Goal: Task Accomplishment & Management: Complete application form

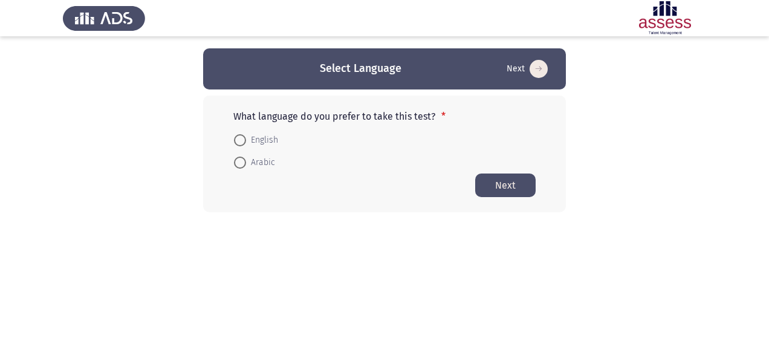
click at [245, 143] on span at bounding box center [240, 140] width 12 height 12
click at [245, 143] on input "English" at bounding box center [240, 140] width 12 height 12
radio input "true"
click at [504, 186] on button "Next" at bounding box center [505, 185] width 60 height 24
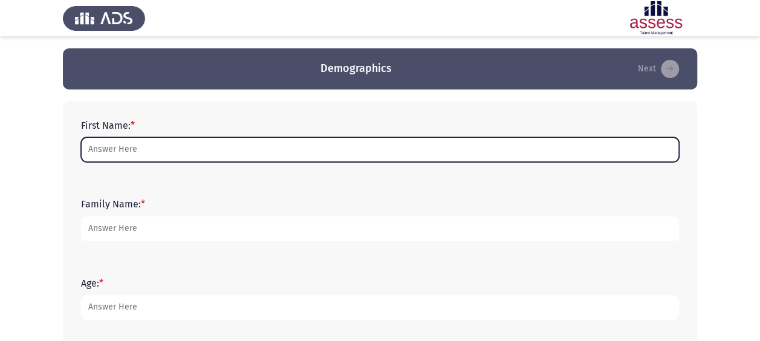
click at [146, 151] on input "First Name: *" at bounding box center [380, 149] width 598 height 25
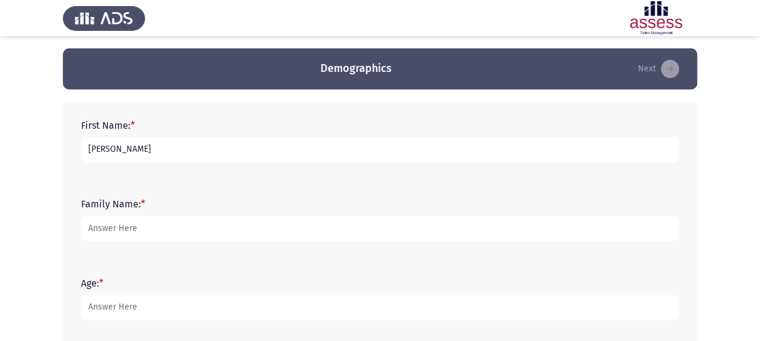
type input "[PERSON_NAME]"
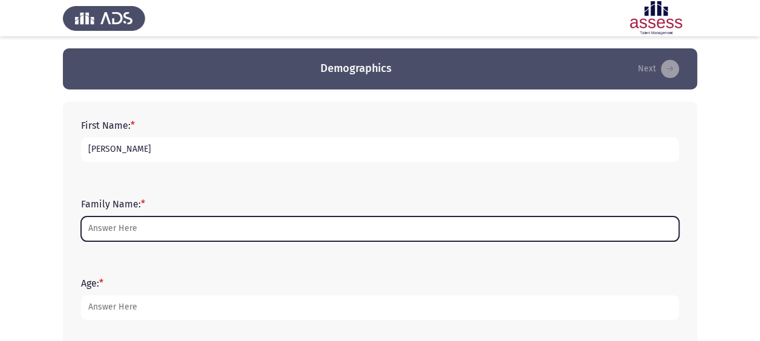
click at [146, 225] on input "Family Name: *" at bounding box center [380, 228] width 598 height 25
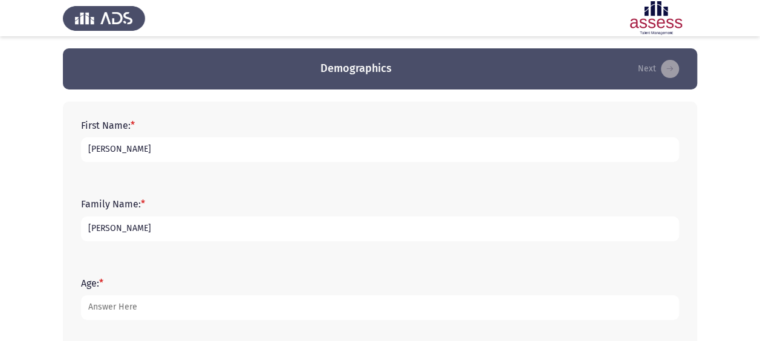
type input "[PERSON_NAME]"
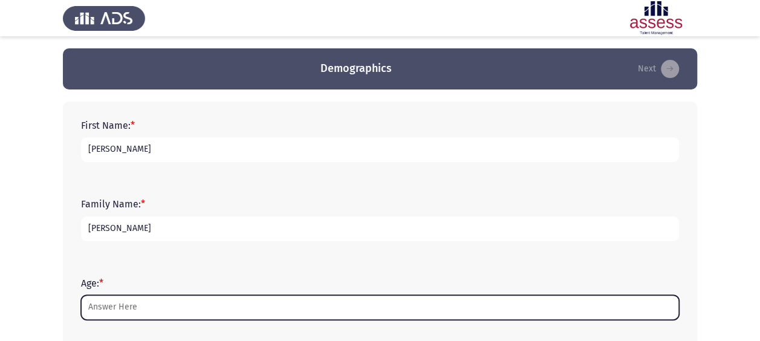
click at [138, 307] on input "Age: *" at bounding box center [380, 307] width 598 height 25
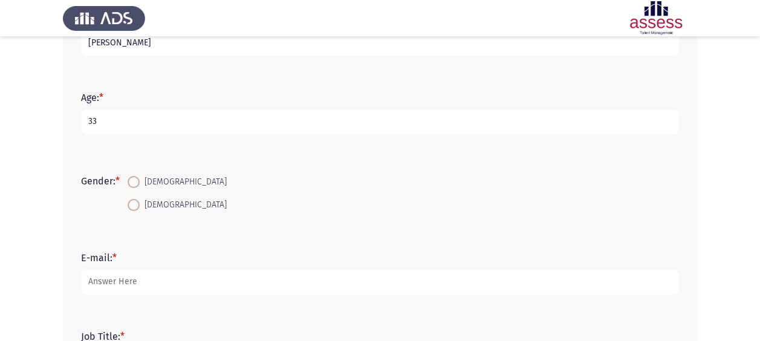
scroll to position [193, 0]
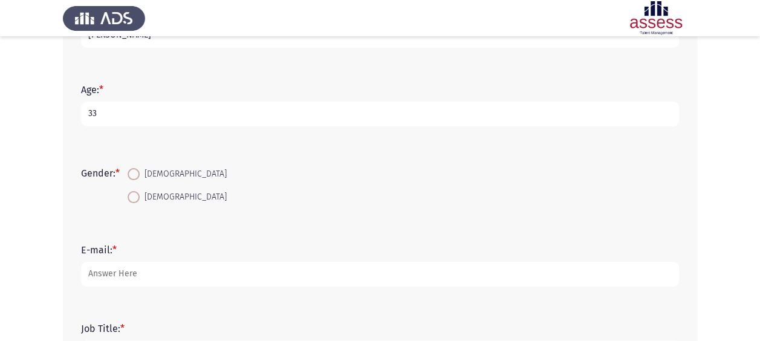
type input "33"
click at [137, 175] on span at bounding box center [134, 174] width 12 height 12
click at [137, 175] on input "[DEMOGRAPHIC_DATA]" at bounding box center [134, 174] width 12 height 12
radio input "true"
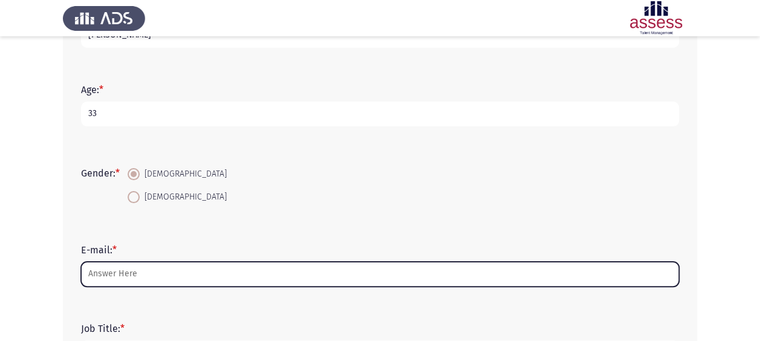
click at [157, 274] on input "E-mail: *" at bounding box center [380, 274] width 598 height 25
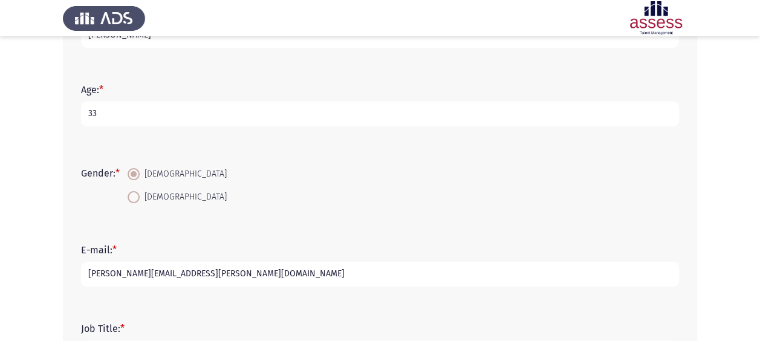
type input "[PERSON_NAME][EMAIL_ADDRESS][PERSON_NAME][DOMAIN_NAME]"
click at [60, 285] on app-assessment-container "Demographics Next First Name: * [PERSON_NAME] Family Name: * [PERSON_NAME] Age:…" at bounding box center [380, 125] width 760 height 540
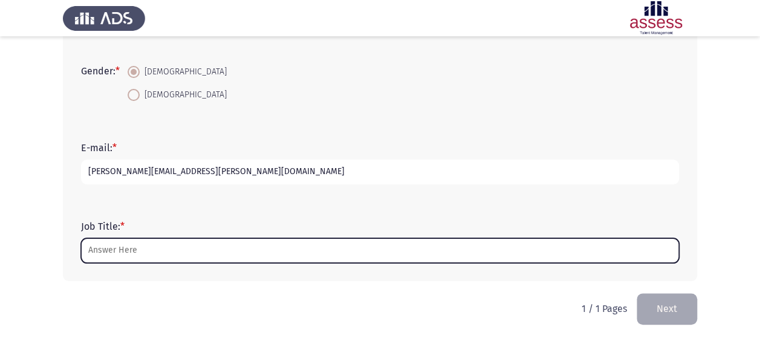
click at [125, 244] on input "Job Title: *" at bounding box center [380, 250] width 598 height 25
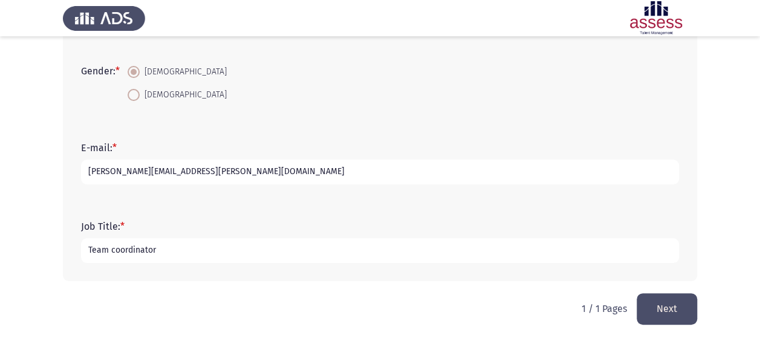
type input "Team coordinator"
click at [667, 311] on button "Next" at bounding box center [667, 308] width 60 height 31
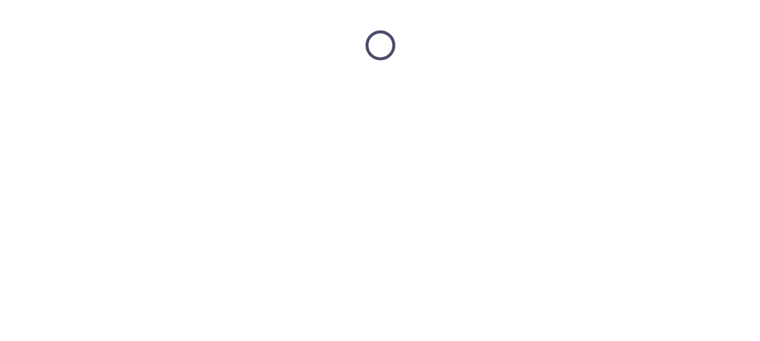
scroll to position [0, 0]
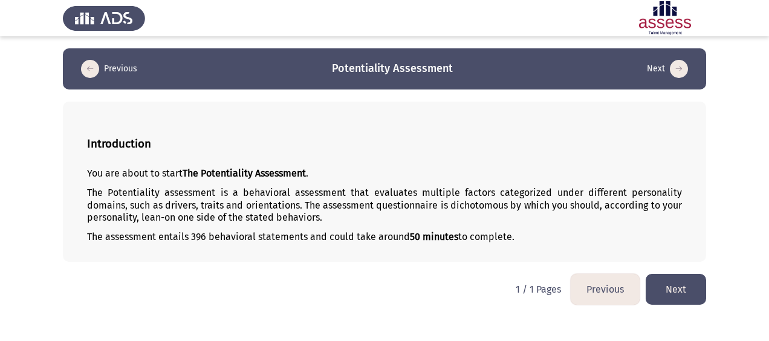
click at [683, 287] on button "Next" at bounding box center [676, 289] width 60 height 31
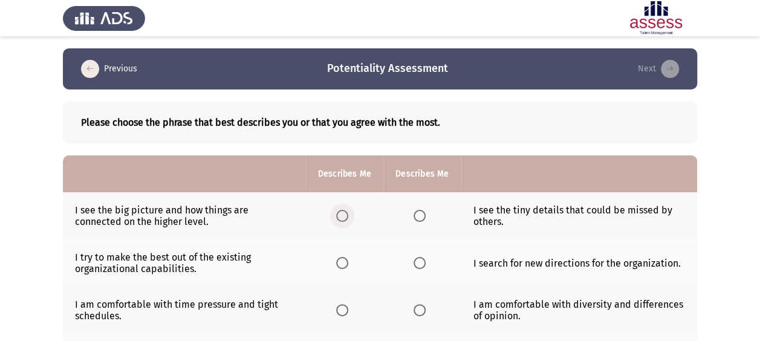
click at [340, 220] on span "Select an option" at bounding box center [342, 216] width 12 height 12
click at [340, 220] on input "Select an option" at bounding box center [342, 216] width 12 height 12
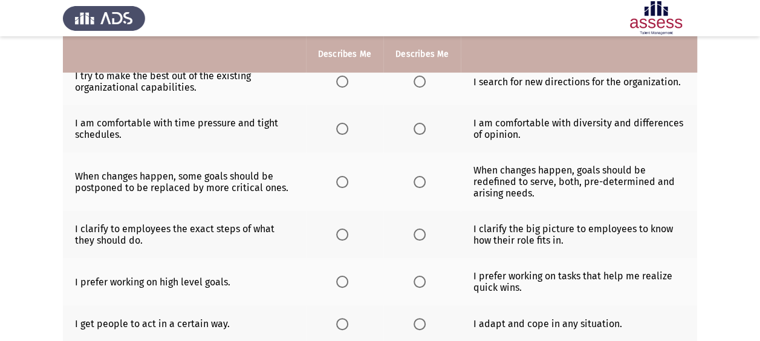
scroll to position [60, 0]
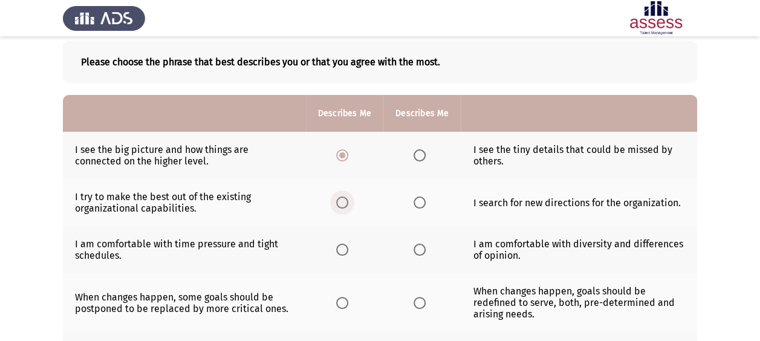
click at [346, 202] on span "Select an option" at bounding box center [342, 202] width 12 height 12
click at [346, 202] on input "Select an option" at bounding box center [342, 202] width 12 height 12
click at [339, 250] on span "Select an option" at bounding box center [342, 250] width 12 height 12
click at [339, 250] on input "Select an option" at bounding box center [342, 250] width 12 height 12
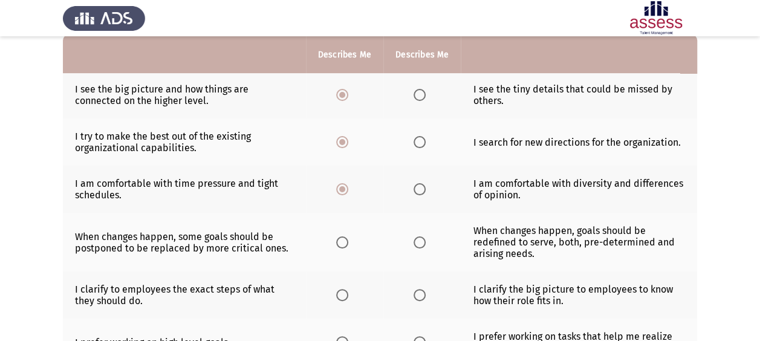
click at [346, 240] on span "Select an option" at bounding box center [342, 242] width 12 height 12
click at [346, 240] on input "Select an option" at bounding box center [342, 242] width 12 height 12
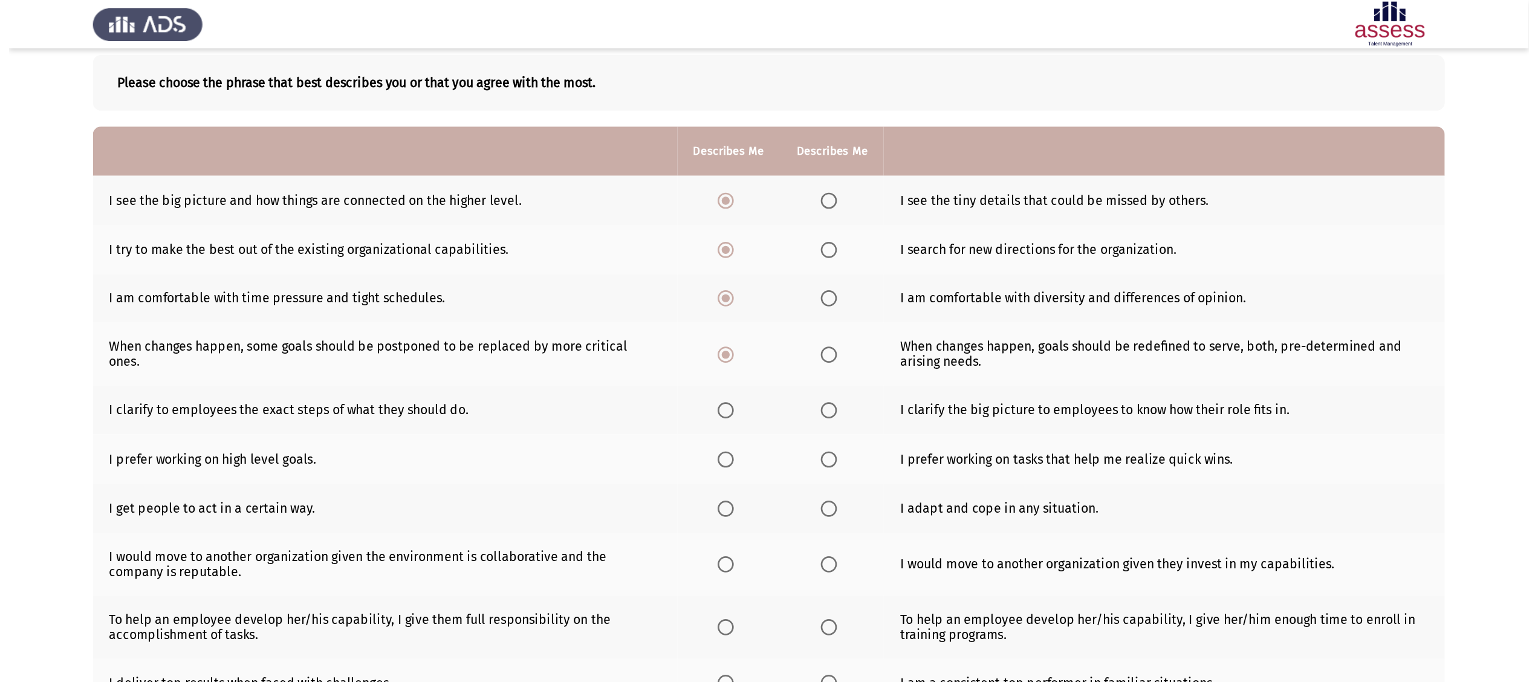
scroll to position [0, 0]
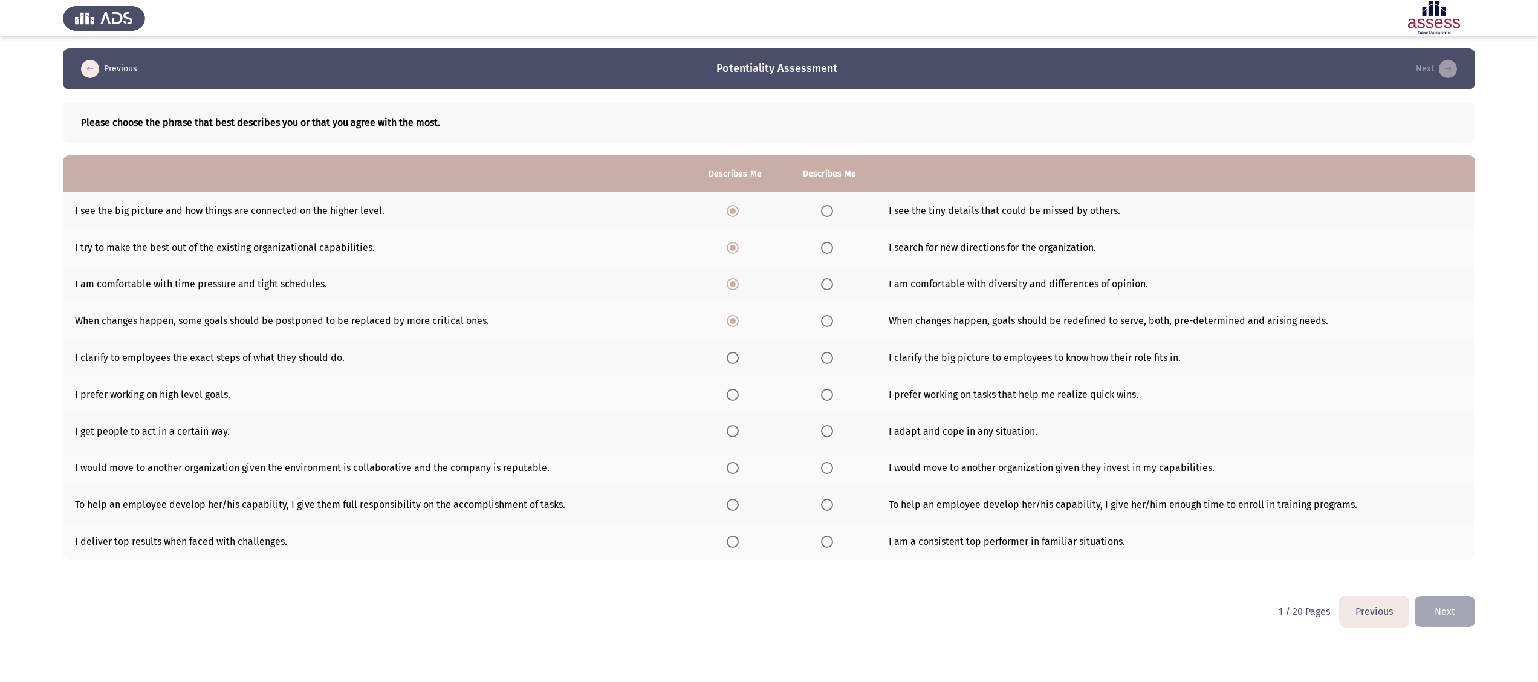
drag, startPoint x: 703, startPoint y: 0, endPoint x: 492, endPoint y: 629, distance: 664.0
click at [492, 340] on html "Previous Potentiality Assessment Next Please choose the phrase that best descri…" at bounding box center [769, 322] width 1538 height 644
click at [739, 340] on label "Select an option" at bounding box center [735, 358] width 17 height 12
click at [739, 340] on input "Select an option" at bounding box center [733, 358] width 12 height 12
click at [728, 340] on span "Select an option" at bounding box center [733, 395] width 12 height 12
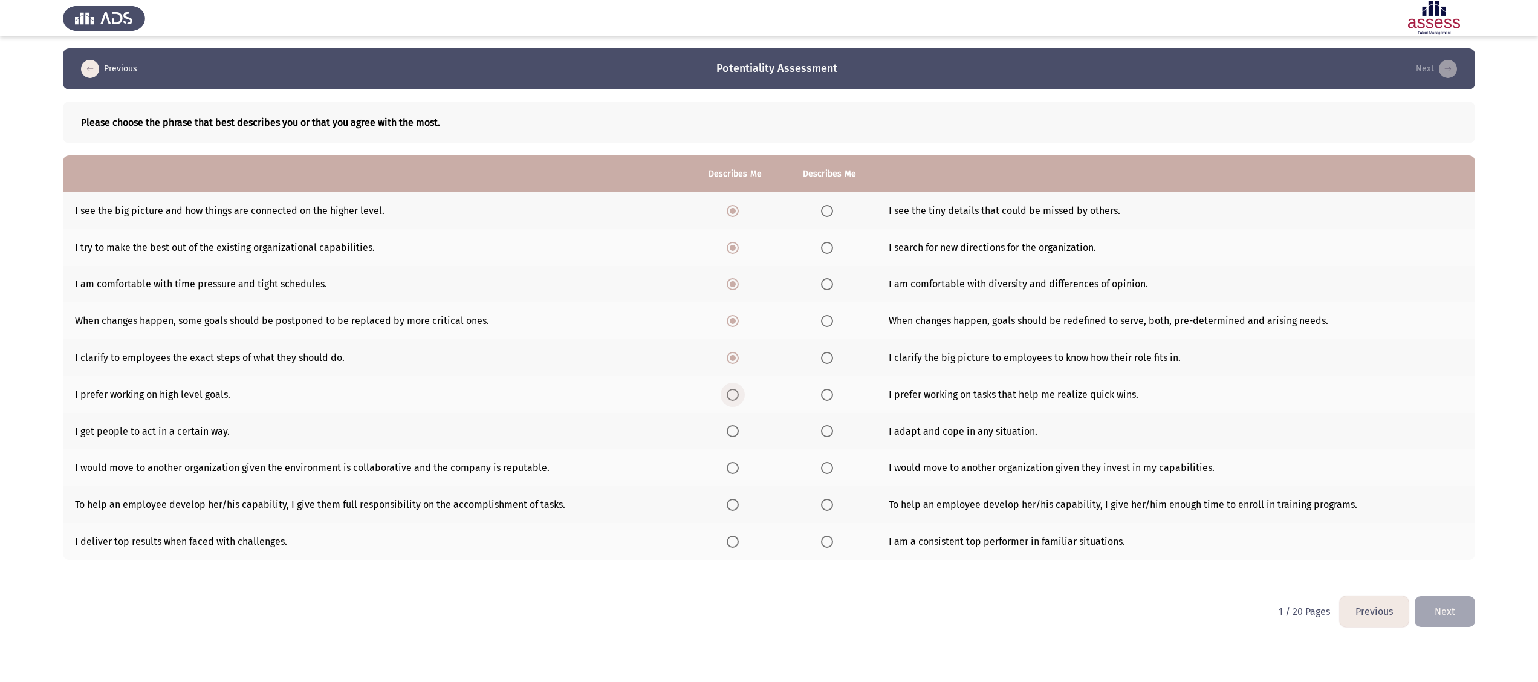
click at [728, 340] on input "Select an option" at bounding box center [733, 395] width 12 height 12
click at [727, 340] on span "Select an option" at bounding box center [733, 431] width 12 height 12
click at [727, 340] on input "Select an option" at bounding box center [733, 431] width 12 height 12
click at [722, 340] on th at bounding box center [735, 467] width 94 height 37
click at [733, 340] on span "Select an option" at bounding box center [733, 468] width 12 height 12
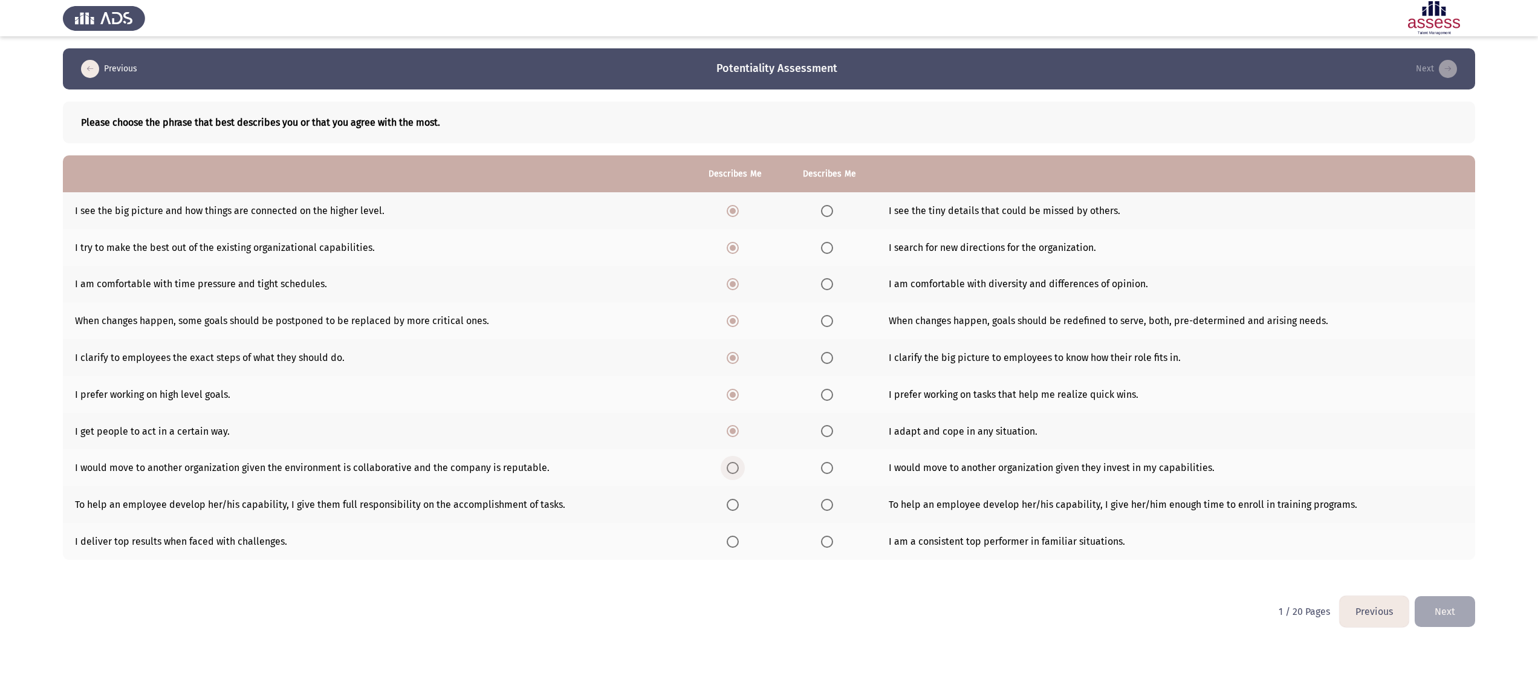
click at [733, 340] on input "Select an option" at bounding box center [733, 468] width 12 height 12
click at [733, 340] on span "Select an option" at bounding box center [733, 505] width 12 height 12
click at [733, 340] on input "Select an option" at bounding box center [733, 505] width 12 height 12
click at [734, 340] on span "Select an option" at bounding box center [733, 542] width 12 height 12
click at [734, 340] on input "Select an option" at bounding box center [733, 542] width 12 height 12
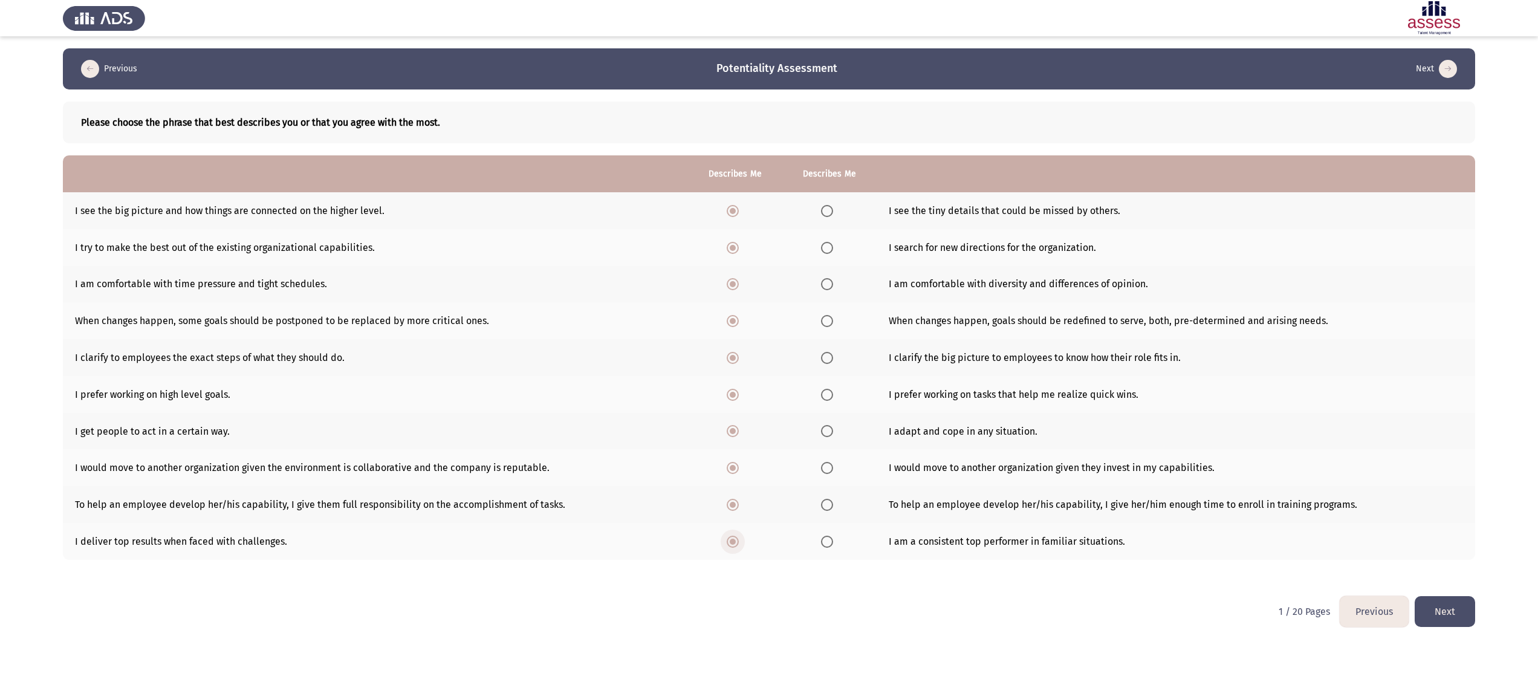
click at [734, 340] on span "Select an option" at bounding box center [733, 542] width 12 height 12
click at [734, 340] on input "Select an option" at bounding box center [733, 542] width 12 height 12
click at [733, 340] on span "Select an option" at bounding box center [733, 505] width 6 height 6
click at [733, 340] on input "Select an option" at bounding box center [733, 505] width 12 height 12
click at [727, 340] on span "Select an option" at bounding box center [733, 542] width 12 height 12
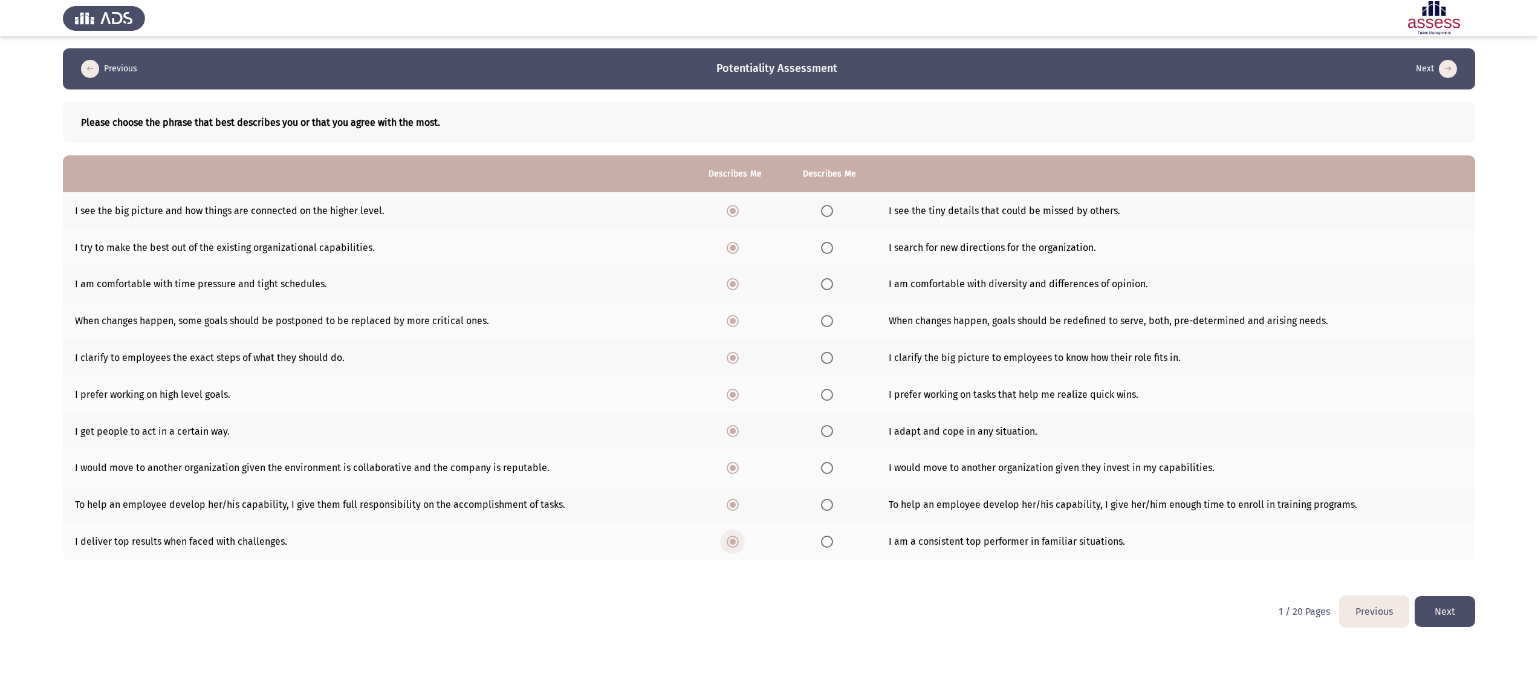
click at [727, 340] on input "Select an option" at bounding box center [733, 542] width 12 height 12
click at [768, 207] on span "Select an option" at bounding box center [827, 211] width 12 height 12
click at [768, 207] on input "Select an option" at bounding box center [827, 211] width 12 height 12
click at [768, 340] on span "Select an option" at bounding box center [827, 542] width 12 height 12
click at [768, 340] on input "Select an option" at bounding box center [827, 542] width 12 height 12
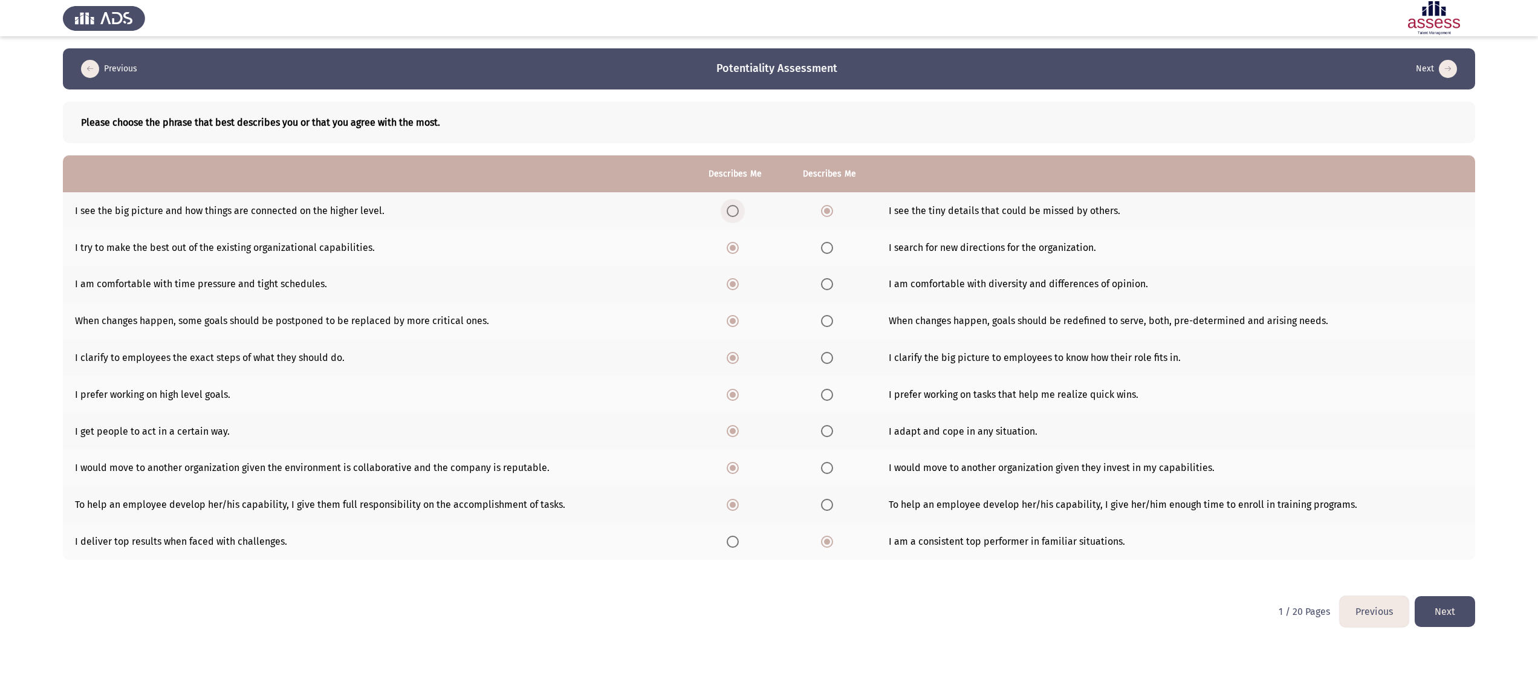
click at [733, 209] on span "Select an option" at bounding box center [733, 211] width 12 height 12
click at [733, 209] on input "Select an option" at bounding box center [733, 211] width 12 height 12
click at [768, 288] on span "Select an option" at bounding box center [827, 284] width 12 height 12
click at [768, 288] on input "Select an option" at bounding box center [827, 284] width 12 height 12
click at [768, 320] on span "Select an option" at bounding box center [827, 321] width 12 height 12
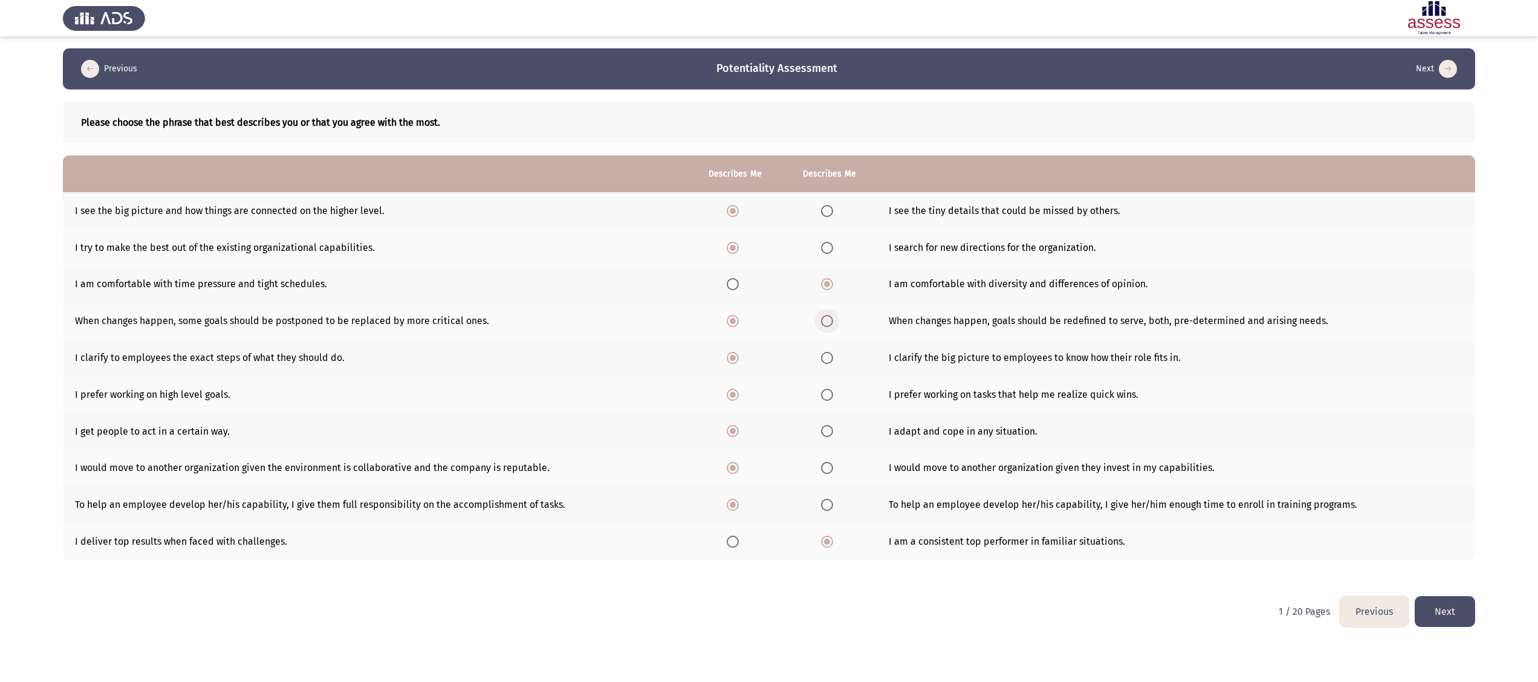
click at [768, 320] on input "Select an option" at bounding box center [827, 321] width 12 height 12
click at [768, 340] on span "Select an option" at bounding box center [827, 358] width 12 height 12
click at [768, 340] on input "Select an option" at bounding box center [827, 358] width 12 height 12
click at [768, 340] on span "Select an option" at bounding box center [827, 431] width 12 height 12
click at [768, 340] on input "Select an option" at bounding box center [827, 431] width 12 height 12
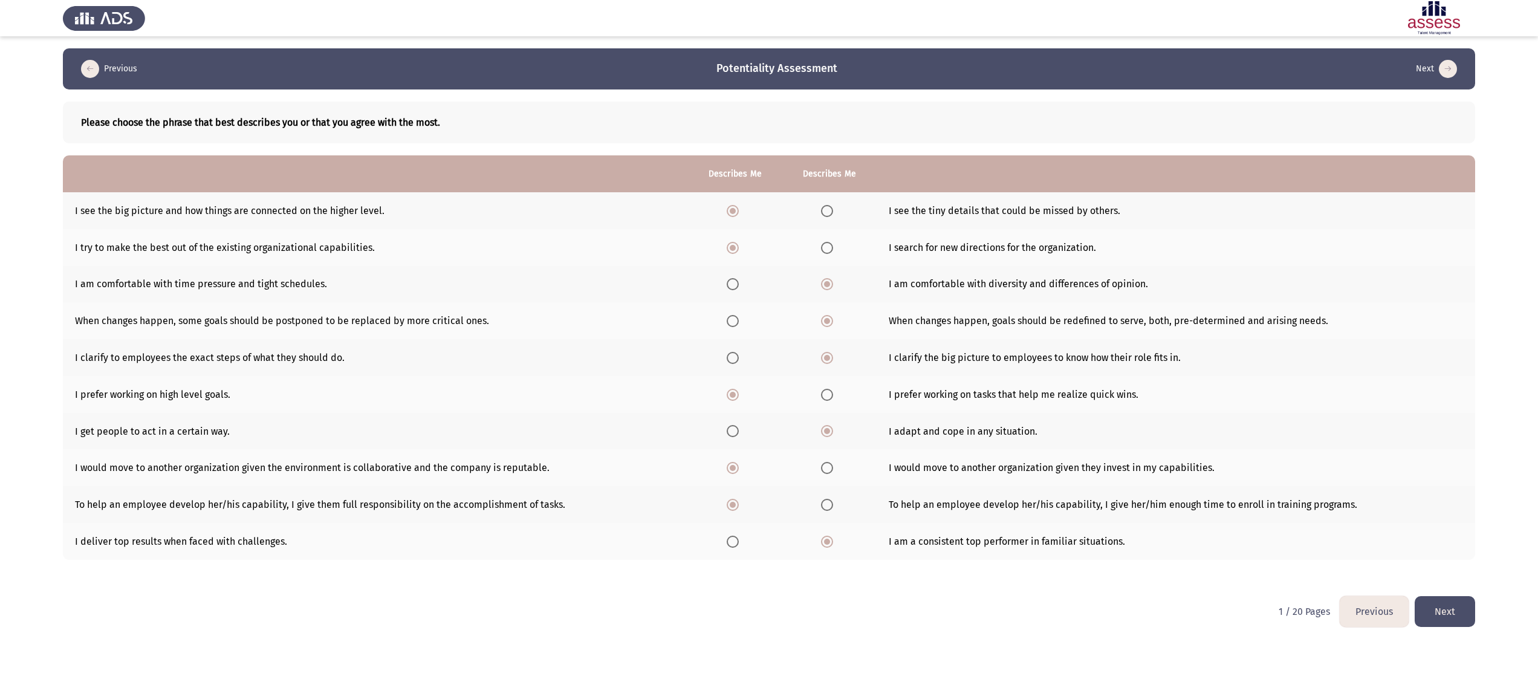
click at [768, 340] on span "Select an option" at bounding box center [827, 505] width 12 height 12
click at [768, 340] on input "Select an option" at bounding box center [827, 505] width 12 height 12
click at [768, 340] on button "Next" at bounding box center [1445, 611] width 60 height 31
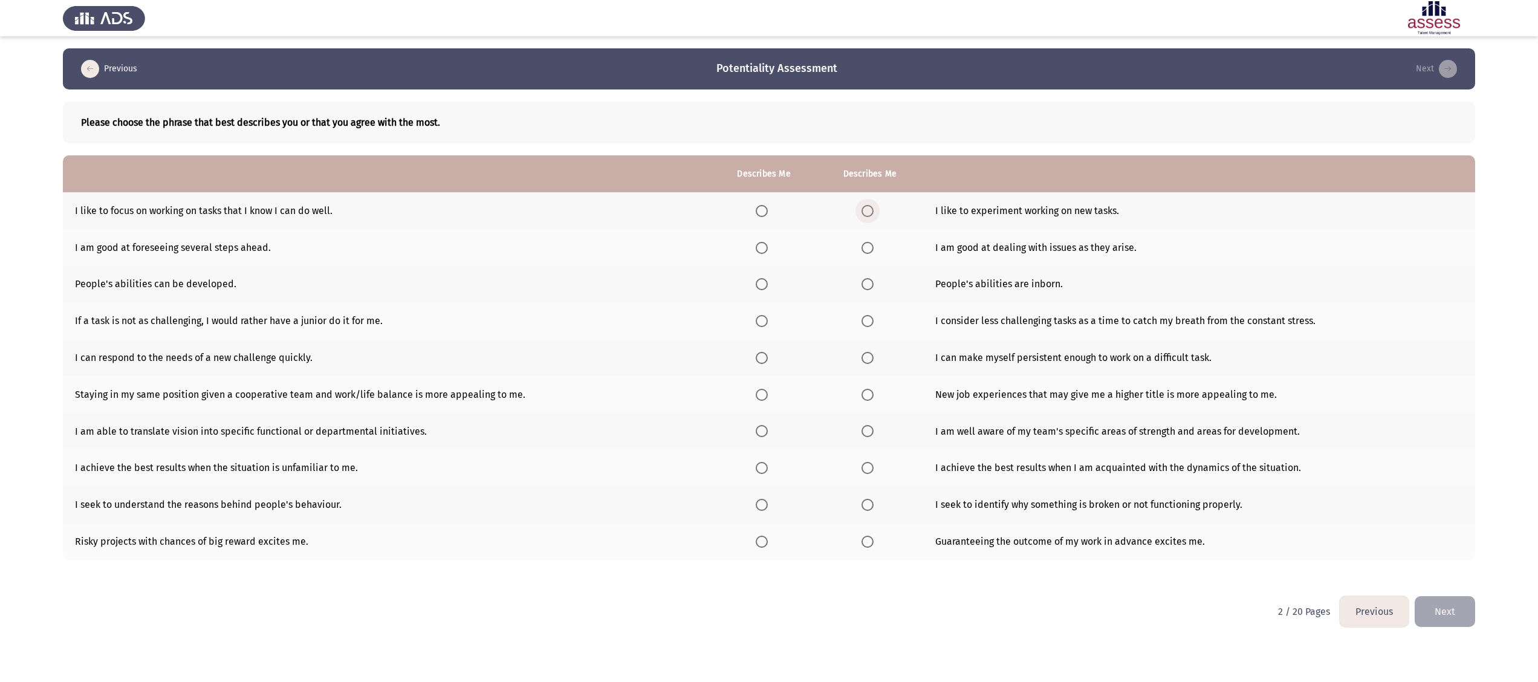
click at [768, 214] on span "Select an option" at bounding box center [867, 211] width 12 height 12
click at [768, 214] on input "Select an option" at bounding box center [867, 211] width 12 height 12
click at [756, 245] on span "Select an option" at bounding box center [762, 248] width 12 height 12
click at [756, 245] on input "Select an option" at bounding box center [762, 248] width 12 height 12
click at [756, 278] on span "Select an option" at bounding box center [762, 284] width 12 height 12
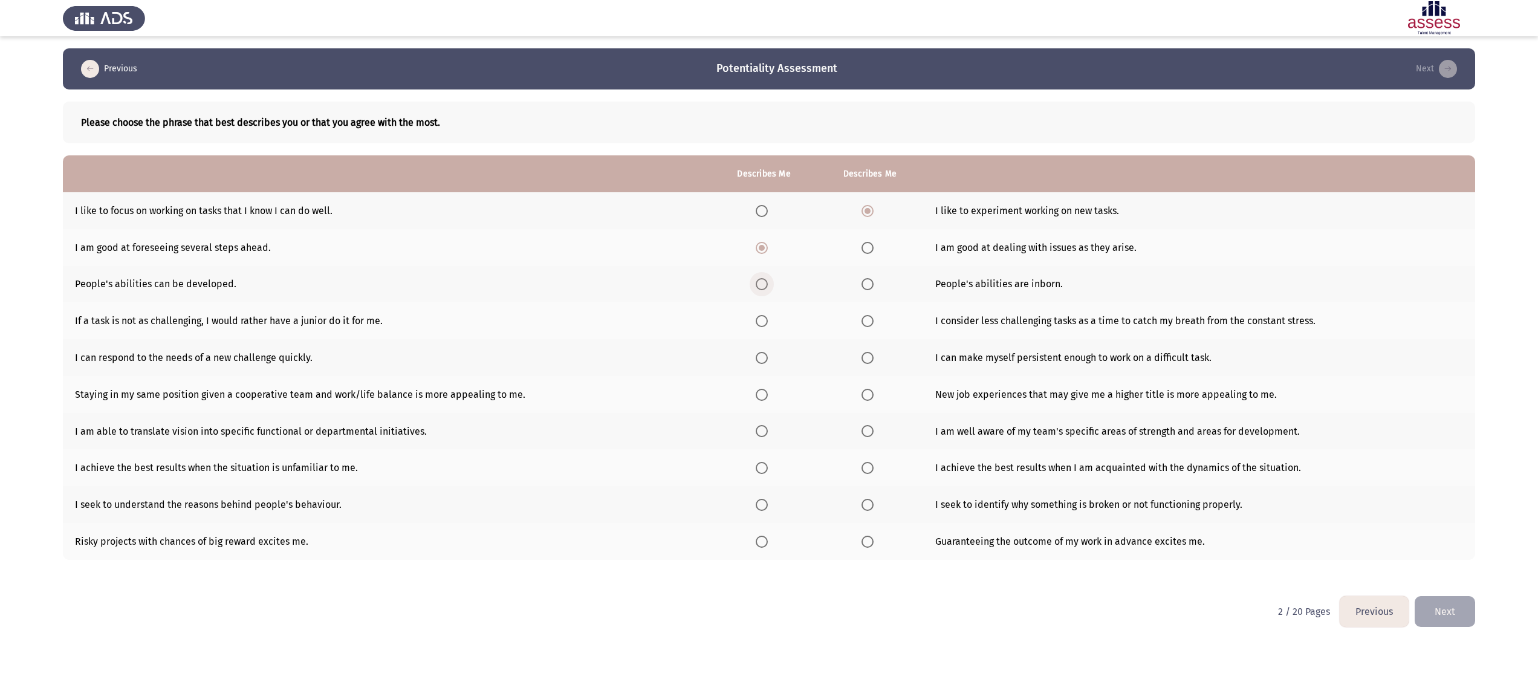
click at [756, 278] on input "Select an option" at bounding box center [762, 284] width 12 height 12
click at [756, 340] on span "Select an option" at bounding box center [762, 358] width 12 height 12
click at [756, 340] on input "Select an option" at bounding box center [762, 358] width 12 height 12
click at [768, 340] on span "Select an option" at bounding box center [867, 358] width 12 height 12
click at [768, 340] on input "Select an option" at bounding box center [867, 358] width 12 height 12
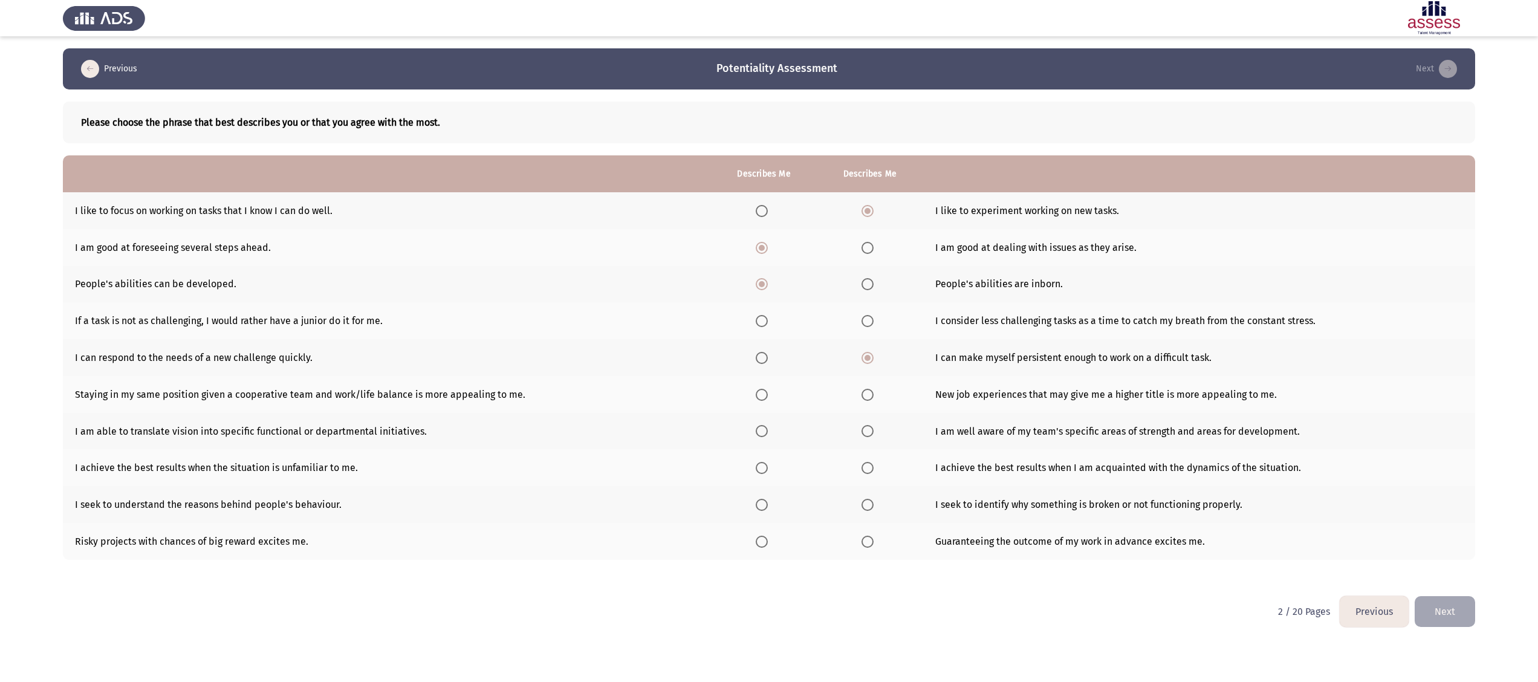
click at [758, 340] on span "Select an option" at bounding box center [762, 431] width 12 height 12
click at [758, 340] on input "Select an option" at bounding box center [762, 431] width 12 height 12
click at [756, 340] on span "Select an option" at bounding box center [762, 468] width 12 height 12
click at [756, 340] on input "Select an option" at bounding box center [762, 468] width 12 height 12
click at [761, 340] on span "Select an option" at bounding box center [762, 505] width 12 height 12
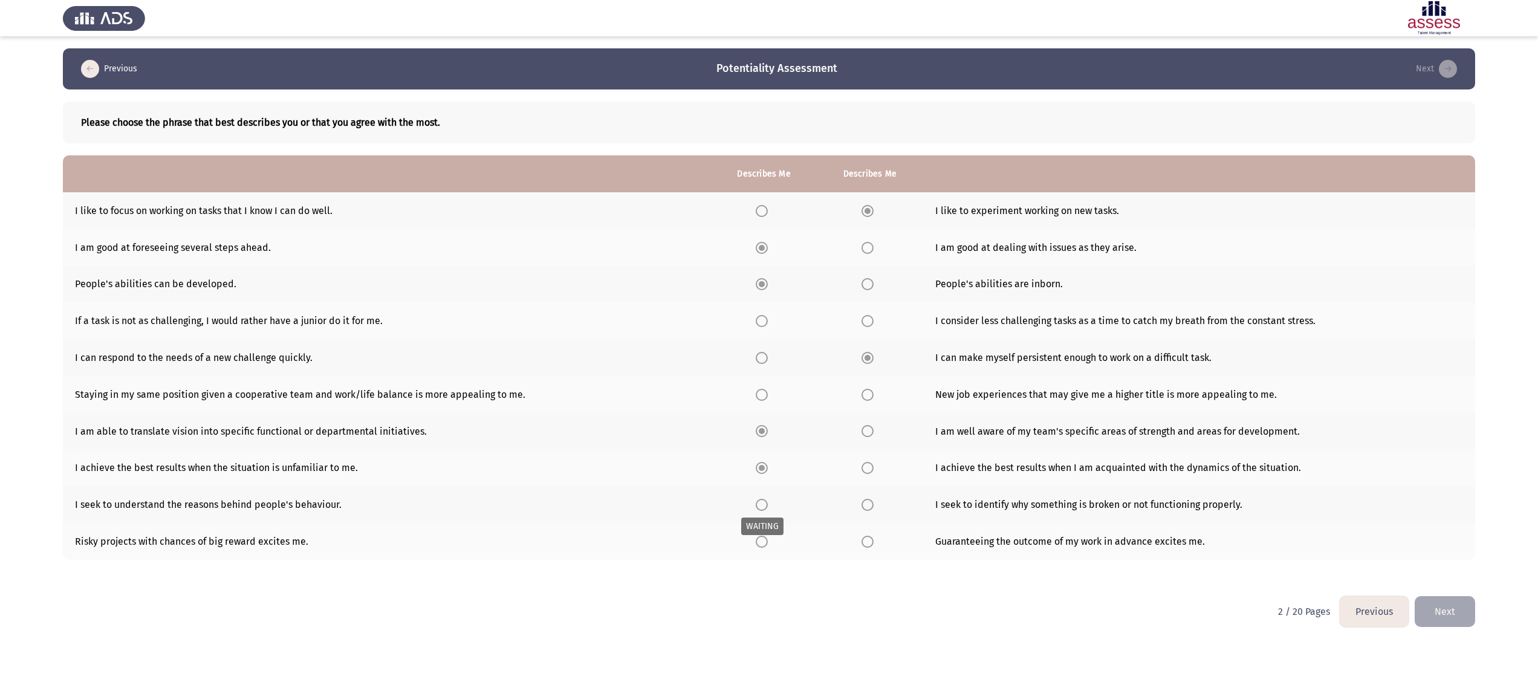
click at [758, 340] on span "Select an option" at bounding box center [762, 505] width 12 height 12
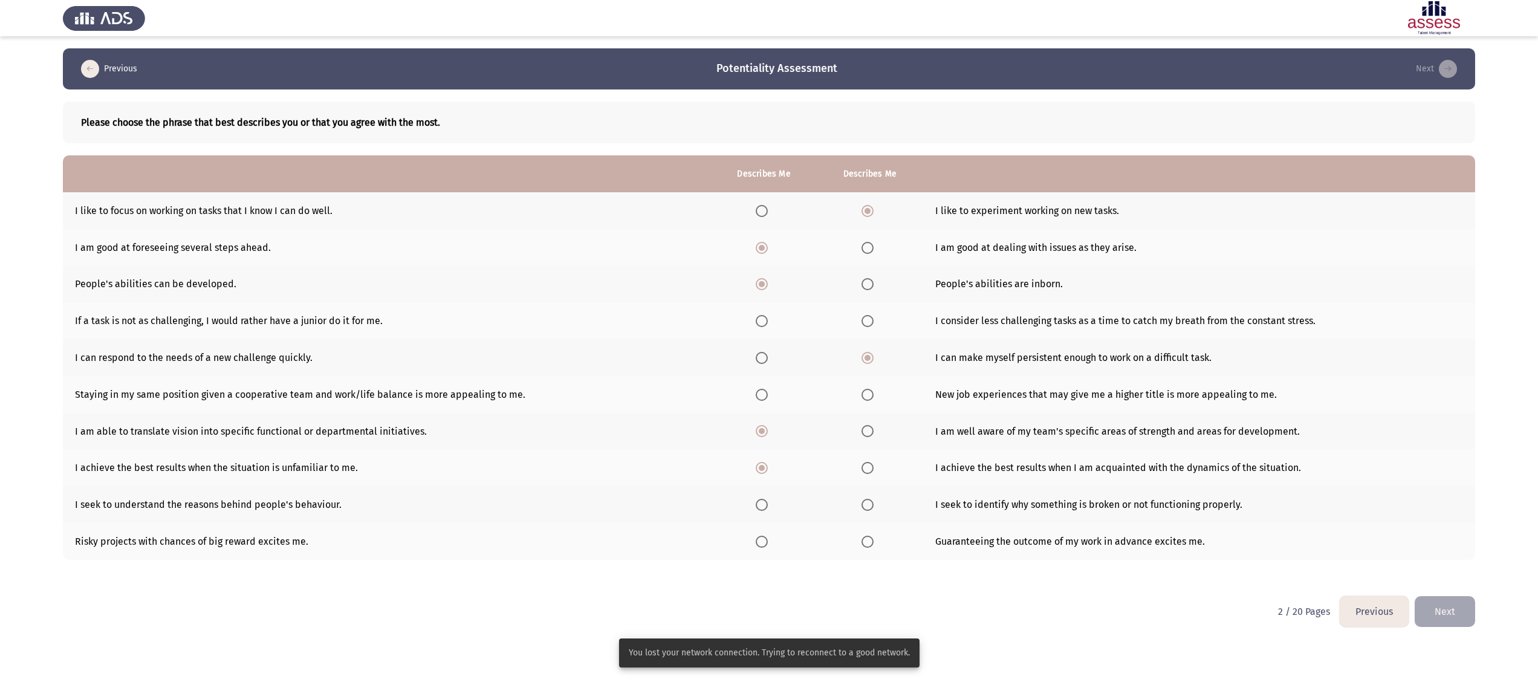
click at [763, 340] on span "Select an option" at bounding box center [762, 505] width 12 height 12
click at [763, 340] on input "Select an option" at bounding box center [762, 505] width 12 height 12
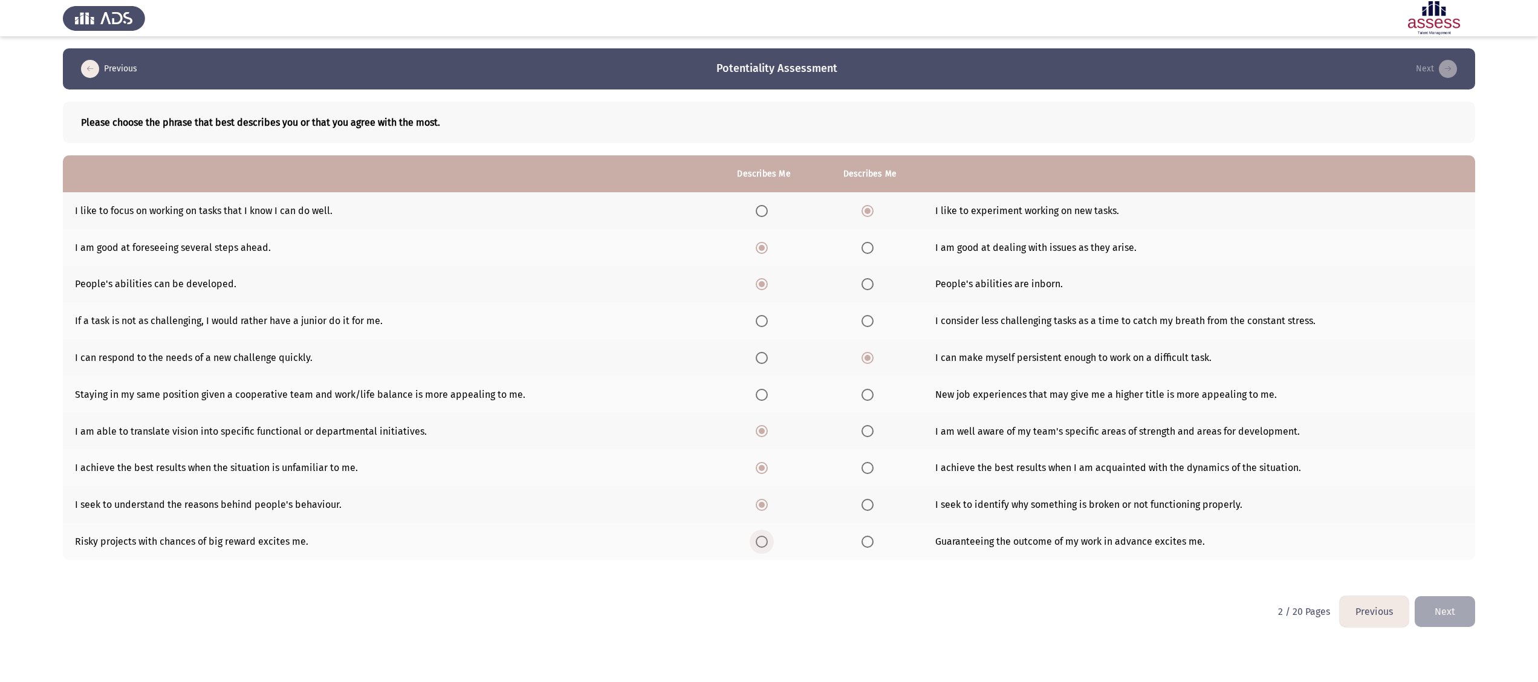
click at [764, 340] on span "Select an option" at bounding box center [762, 542] width 12 height 12
click at [764, 340] on input "Select an option" at bounding box center [762, 542] width 12 height 12
click at [768, 340] on span "Select an option" at bounding box center [867, 395] width 12 height 12
click at [768, 340] on input "Select an option" at bounding box center [867, 395] width 12 height 12
click at [758, 325] on span "Select an option" at bounding box center [762, 321] width 12 height 12
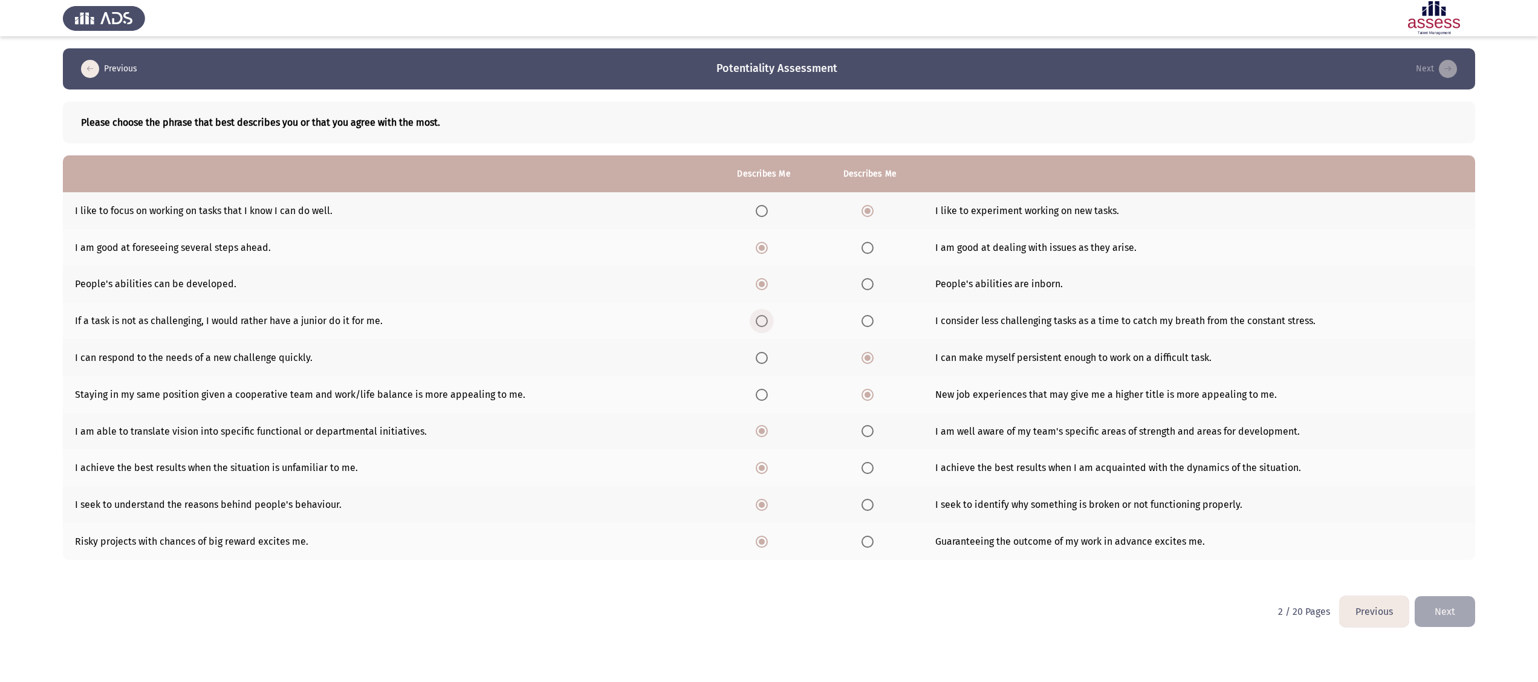
click at [758, 325] on input "Select an option" at bounding box center [762, 321] width 12 height 12
click at [768, 340] on button "Next" at bounding box center [1445, 611] width 60 height 31
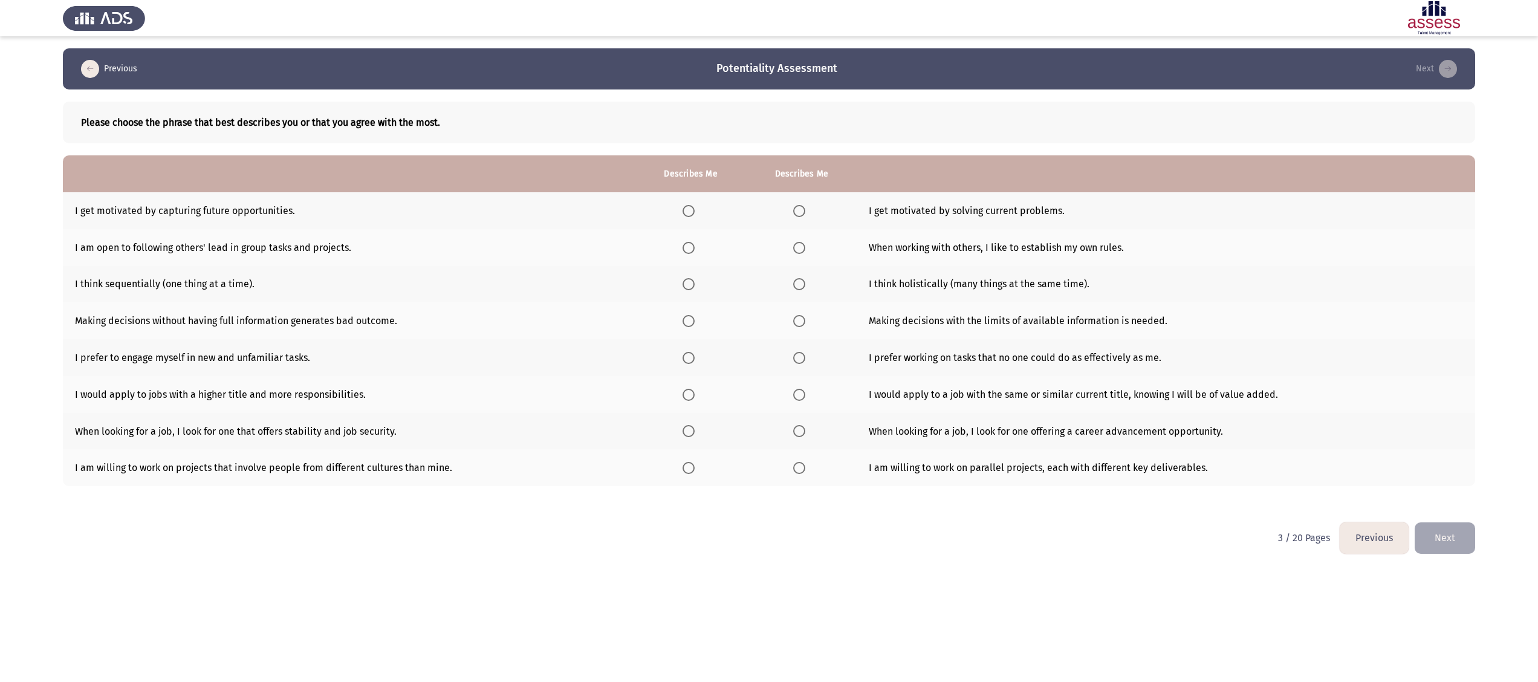
click at [335, 340] on html "Previous Potentiality Assessment Next Please choose the phrase that best descri…" at bounding box center [769, 285] width 1538 height 571
click at [687, 209] on span "Select an option" at bounding box center [689, 211] width 12 height 12
click at [687, 209] on input "Select an option" at bounding box center [689, 211] width 12 height 12
click at [768, 248] on span "Select an option" at bounding box center [799, 248] width 12 height 12
click at [768, 248] on input "Select an option" at bounding box center [799, 248] width 12 height 12
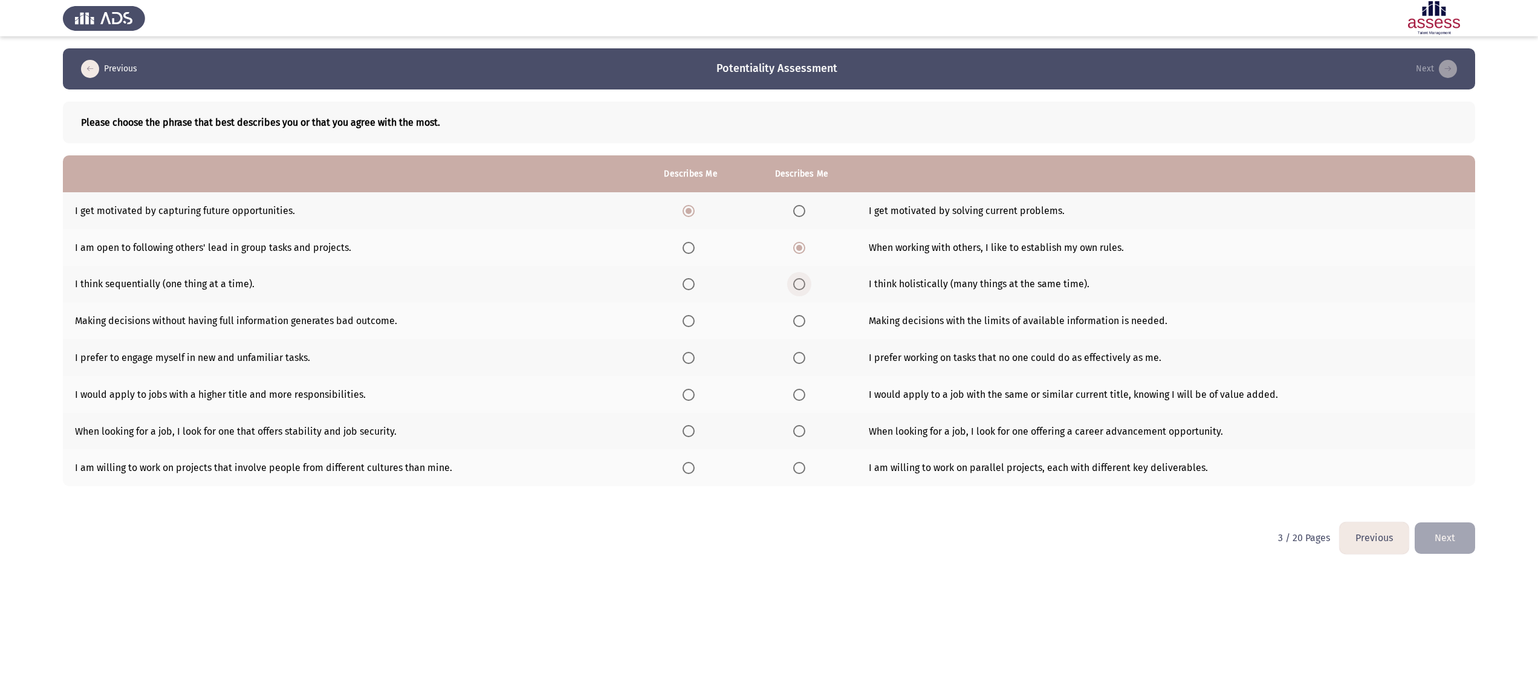
click at [768, 284] on span "Select an option" at bounding box center [799, 284] width 12 height 12
click at [768, 284] on input "Select an option" at bounding box center [799, 284] width 12 height 12
click at [768, 325] on span "Select an option" at bounding box center [799, 321] width 12 height 12
click at [768, 325] on input "Select an option" at bounding box center [799, 321] width 12 height 12
click at [689, 340] on span "Select an option" at bounding box center [689, 358] width 12 height 12
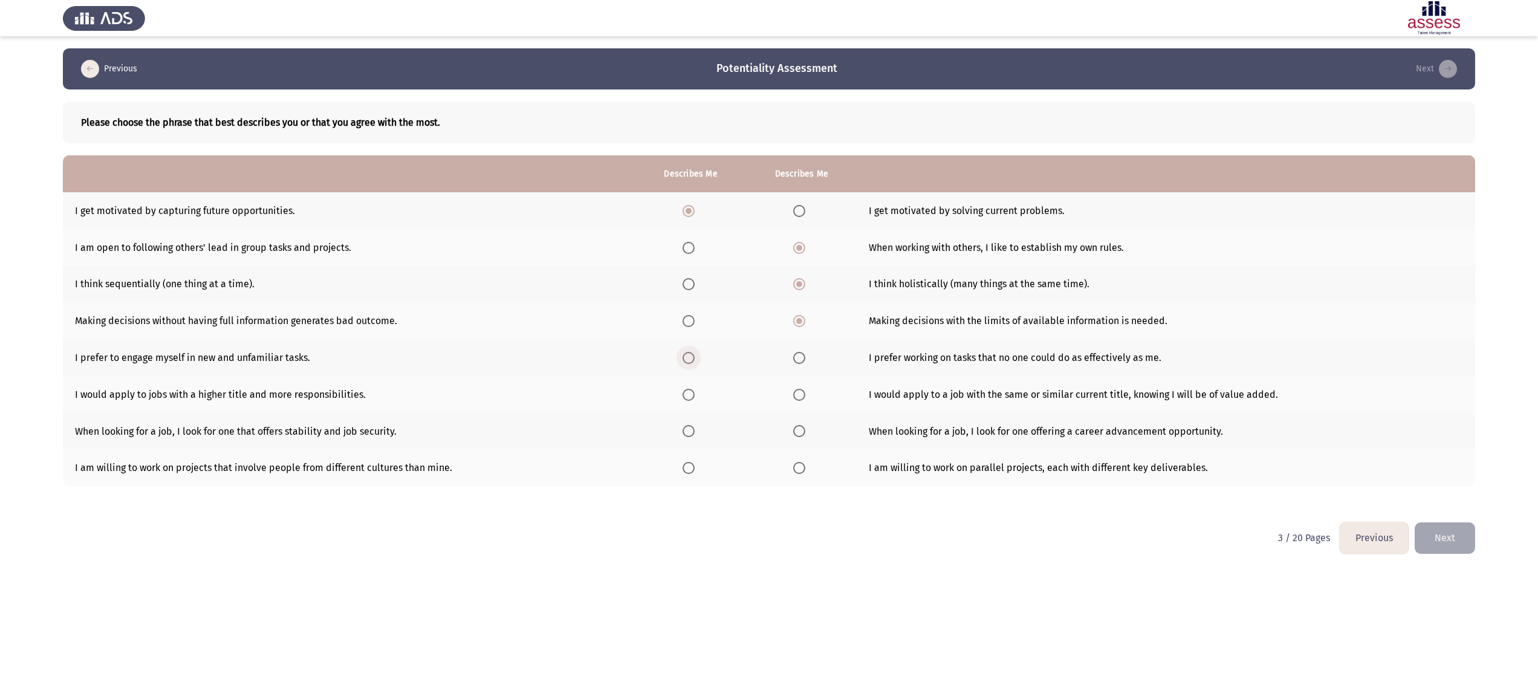
click at [689, 340] on input "Select an option" at bounding box center [689, 358] width 12 height 12
click at [687, 340] on span "Select an option" at bounding box center [689, 395] width 12 height 12
click at [687, 340] on input "Select an option" at bounding box center [689, 395] width 12 height 12
click at [768, 340] on span "Select an option" at bounding box center [799, 431] width 12 height 12
click at [768, 340] on input "Select an option" at bounding box center [799, 431] width 12 height 12
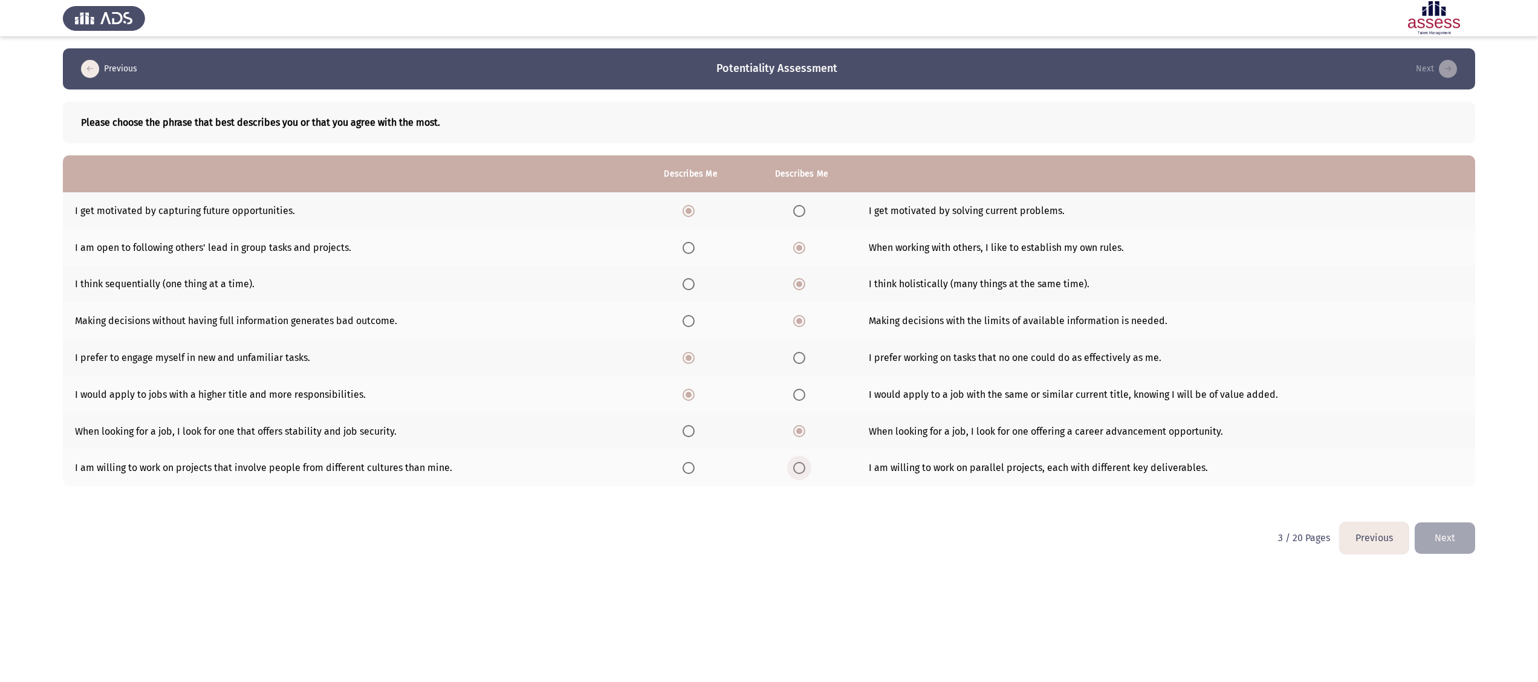
click at [768, 340] on span "Select an option" at bounding box center [799, 468] width 12 height 12
click at [768, 340] on input "Select an option" at bounding box center [799, 468] width 12 height 12
click at [768, 340] on button "Next" at bounding box center [1445, 537] width 60 height 31
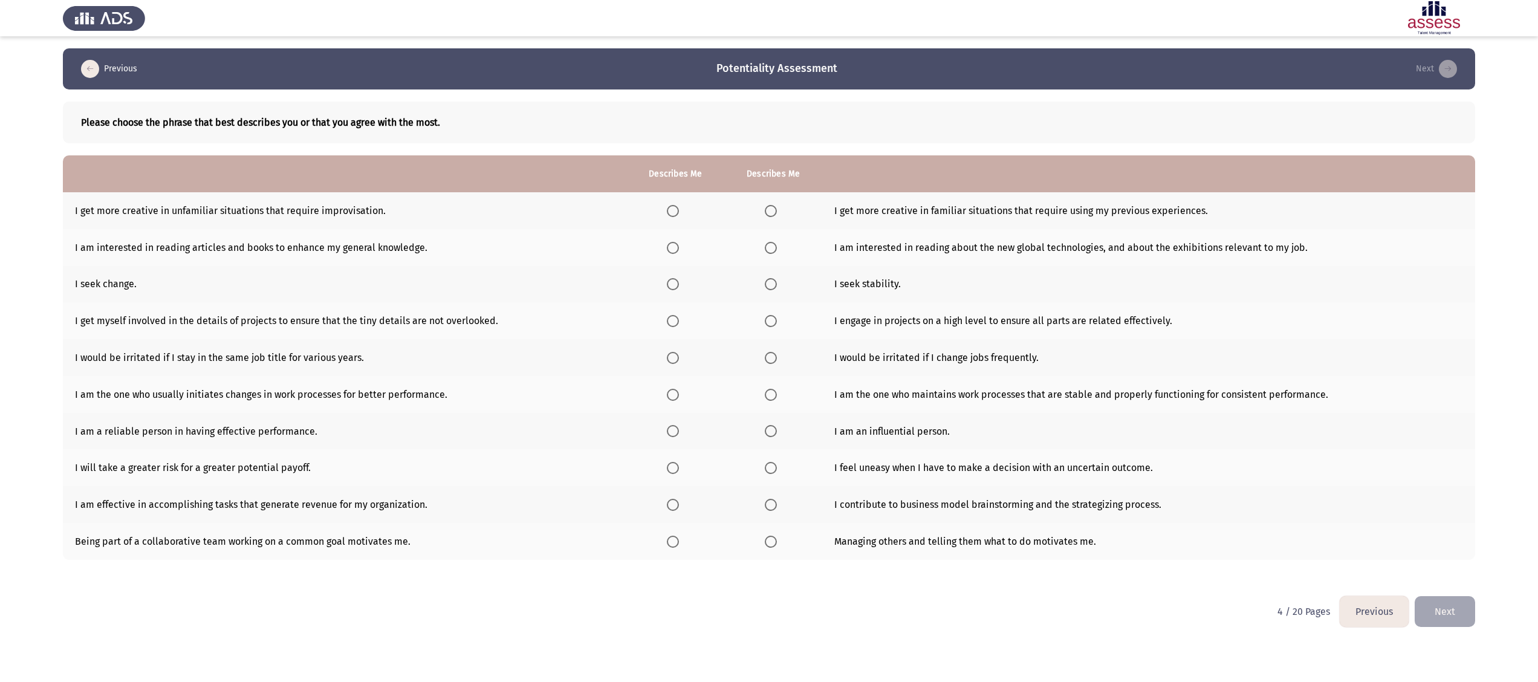
click at [11, 137] on app-assessment-container "Previous Potentiality Assessment Next Please choose the phrase that best descri…" at bounding box center [769, 322] width 1538 height 548
click at [667, 212] on span "Select an option" at bounding box center [673, 211] width 12 height 12
click at [667, 212] on input "Select an option" at bounding box center [673, 211] width 12 height 12
click at [768, 243] on span "Select an option" at bounding box center [771, 248] width 12 height 12
click at [768, 243] on input "Select an option" at bounding box center [771, 248] width 12 height 12
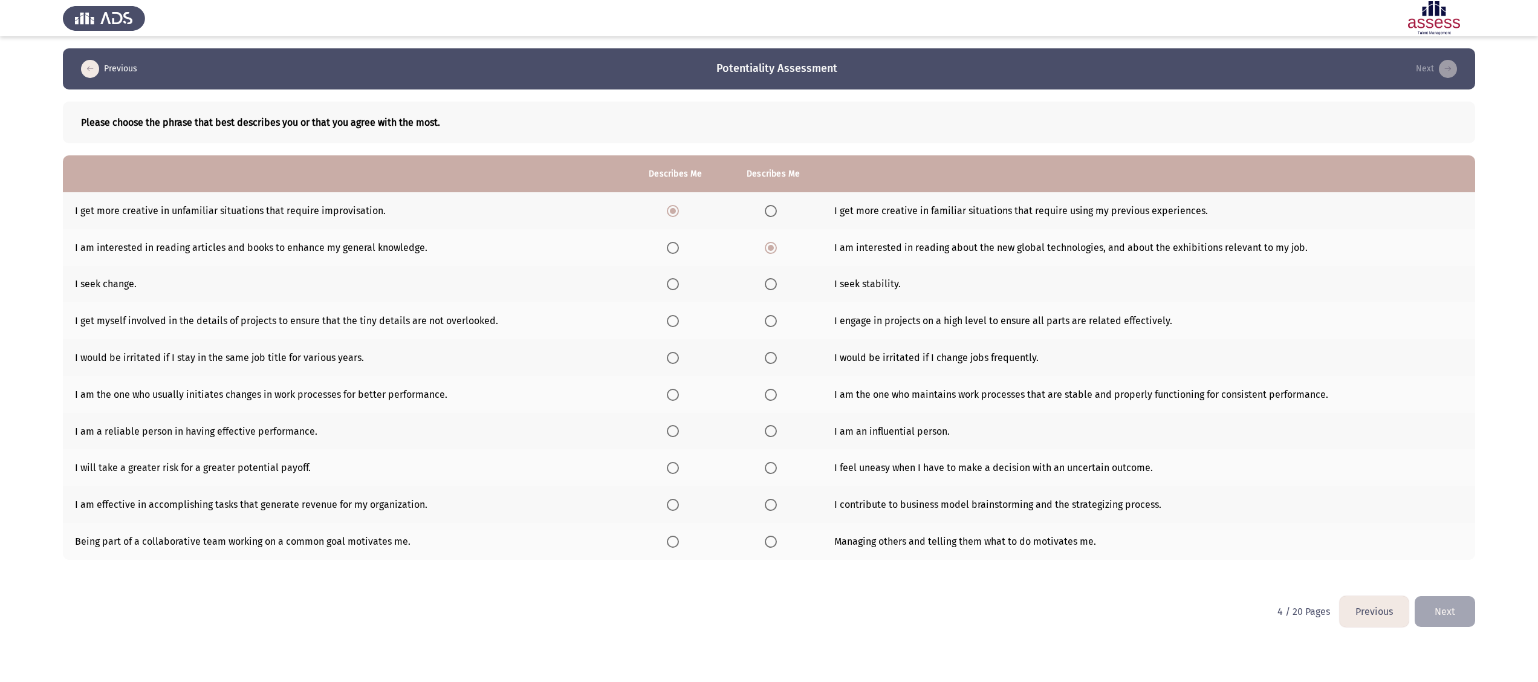
click at [670, 284] on span "Select an option" at bounding box center [673, 284] width 12 height 12
click at [670, 284] on input "Select an option" at bounding box center [673, 284] width 12 height 12
click at [768, 317] on span "Select an option" at bounding box center [771, 321] width 12 height 12
click at [768, 317] on input "Select an option" at bounding box center [771, 321] width 12 height 12
click at [678, 340] on label "Select an option" at bounding box center [675, 358] width 17 height 12
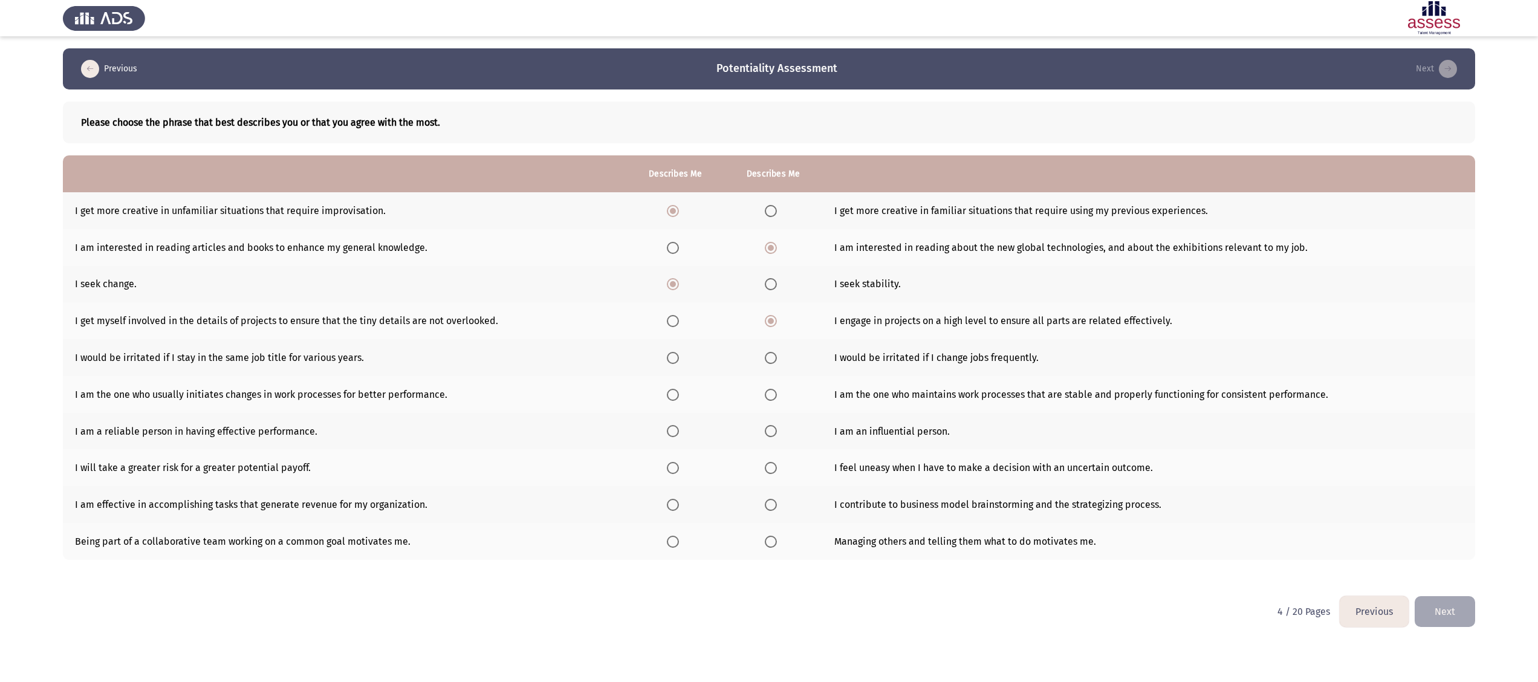
click at [678, 340] on input "Select an option" at bounding box center [673, 358] width 12 height 12
click at [672, 340] on span "Select an option" at bounding box center [673, 395] width 12 height 12
click at [672, 340] on input "Select an option" at bounding box center [673, 395] width 12 height 12
click at [768, 340] on span "Select an option" at bounding box center [771, 431] width 12 height 12
click at [768, 340] on input "Select an option" at bounding box center [771, 431] width 12 height 12
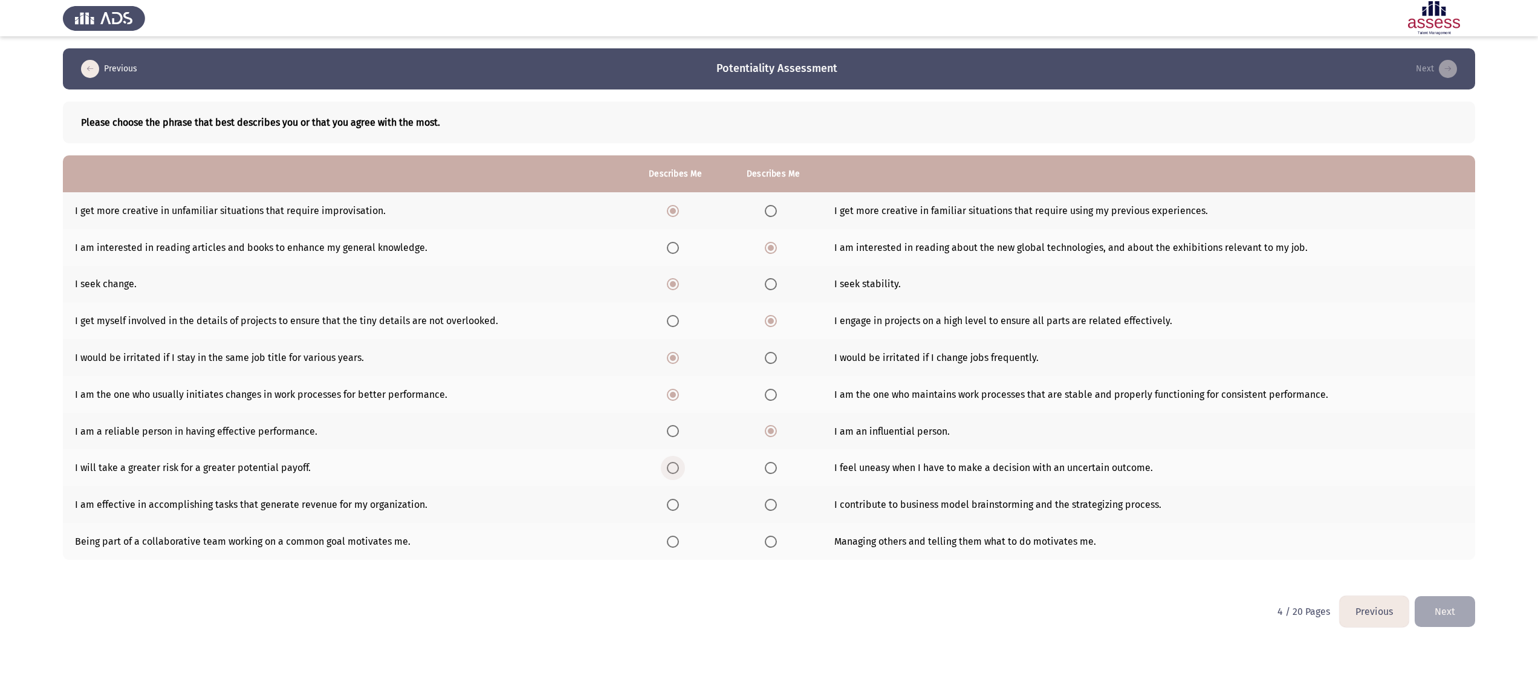
click at [669, 340] on span "Select an option" at bounding box center [673, 468] width 12 height 12
click at [669, 340] on input "Select an option" at bounding box center [673, 468] width 12 height 12
click at [768, 340] on span "Select an option" at bounding box center [771, 505] width 12 height 12
click at [768, 340] on input "Select an option" at bounding box center [771, 505] width 12 height 12
click at [669, 340] on span "Select an option" at bounding box center [673, 542] width 12 height 12
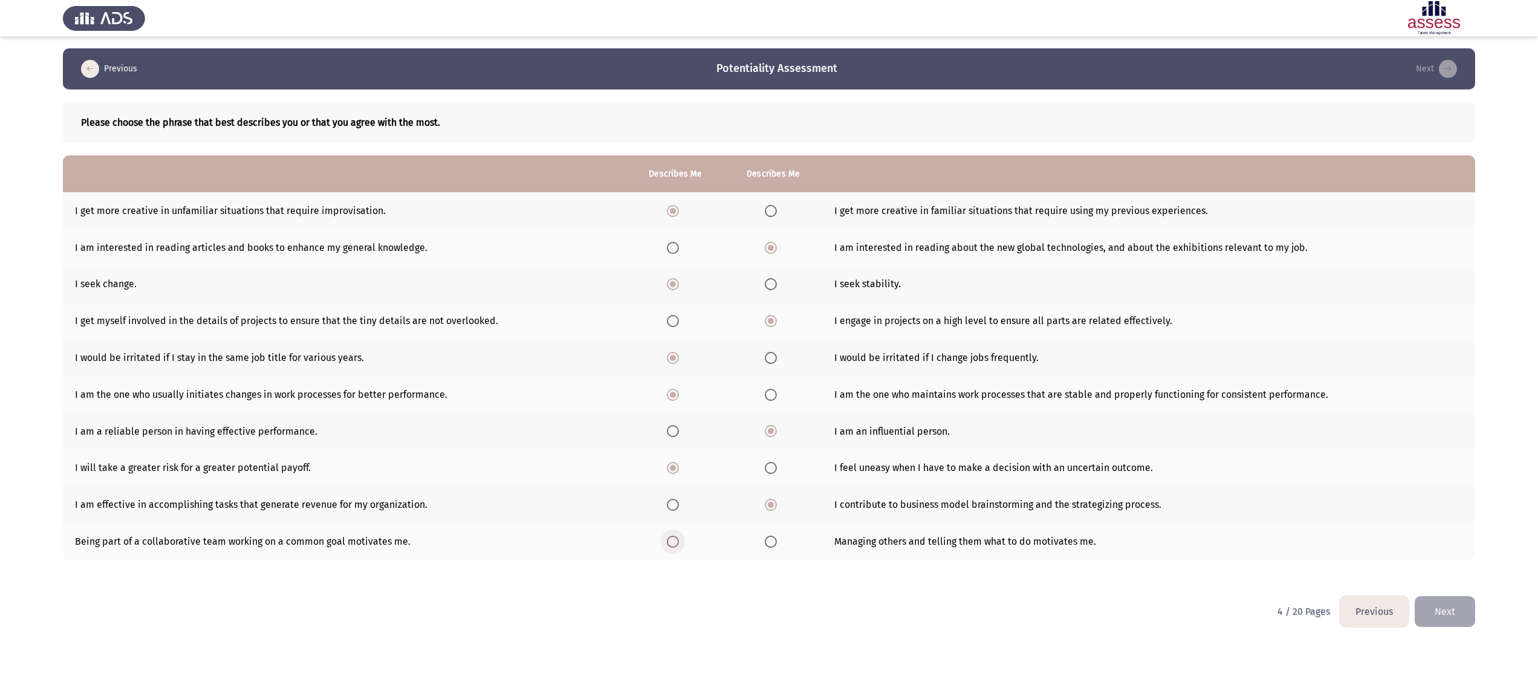
click at [669, 340] on input "Select an option" at bounding box center [673, 542] width 12 height 12
click at [768, 340] on button "Next" at bounding box center [1445, 611] width 60 height 31
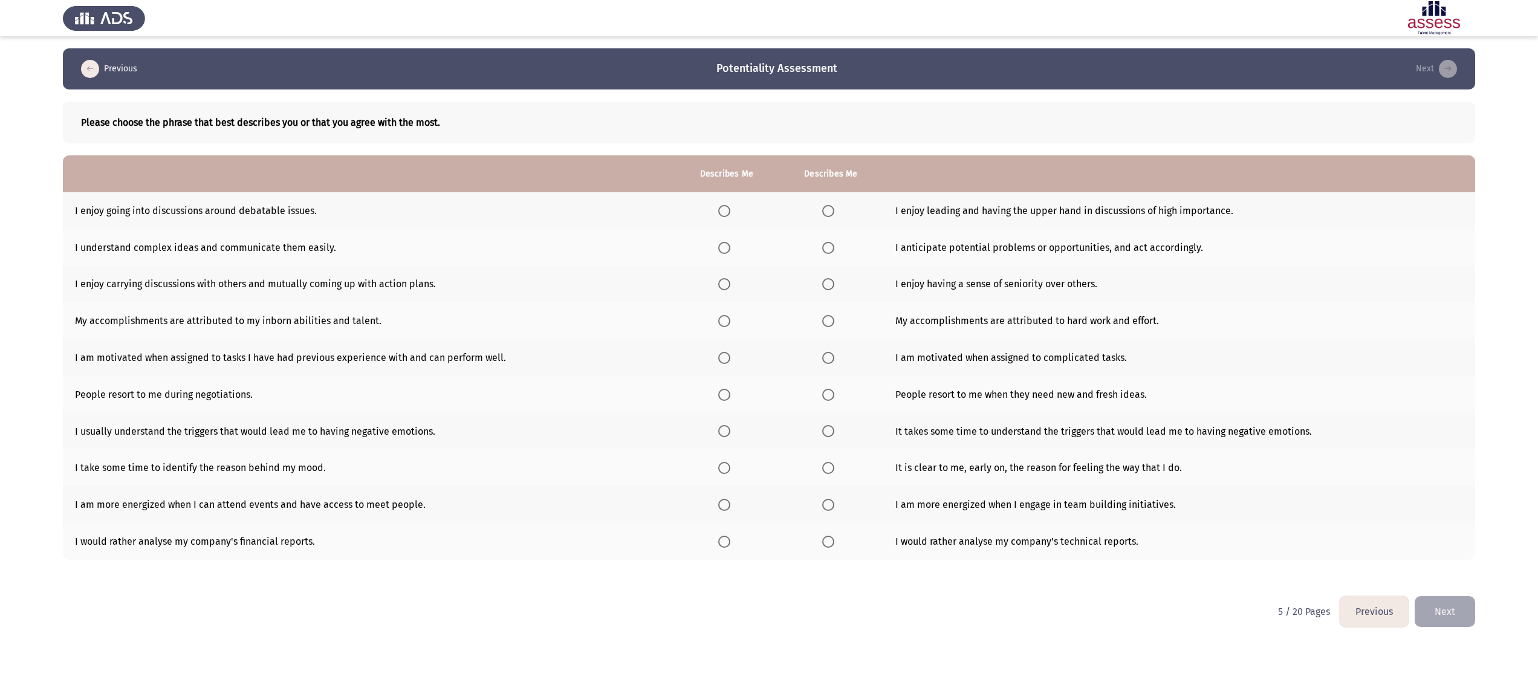
click at [25, 109] on app-assessment-container "Previous Potentiality Assessment Next Please choose the phrase that best descri…" at bounding box center [769, 322] width 1538 height 548
click at [768, 208] on span "Select an option" at bounding box center [828, 211] width 12 height 12
click at [768, 208] on input "Select an option" at bounding box center [828, 211] width 12 height 12
click at [768, 247] on span "Select an option" at bounding box center [828, 248] width 12 height 12
click at [768, 247] on input "Select an option" at bounding box center [828, 248] width 12 height 12
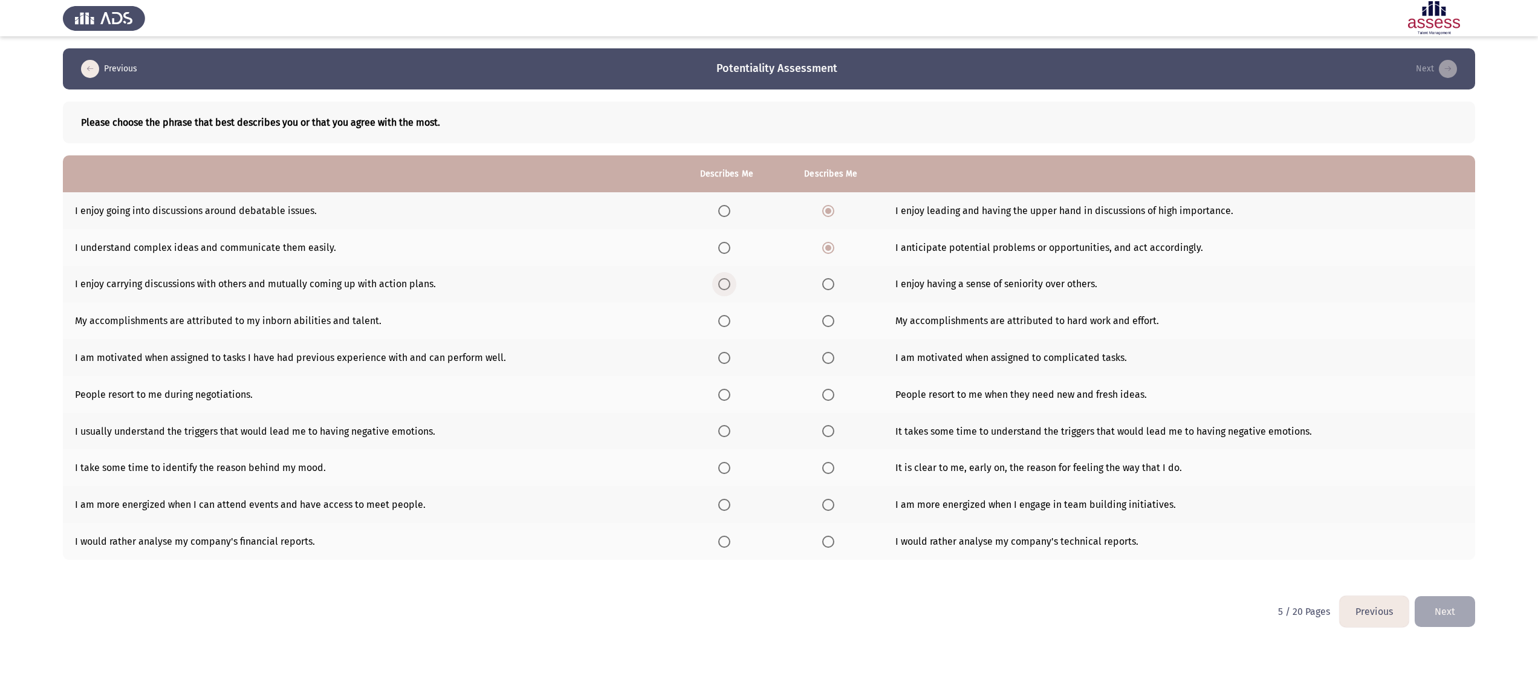
click at [719, 283] on span "Select an option" at bounding box center [724, 284] width 12 height 12
click at [719, 283] on input "Select an option" at bounding box center [724, 284] width 12 height 12
click at [768, 318] on span "Select an option" at bounding box center [828, 321] width 12 height 12
click at [768, 318] on input "Select an option" at bounding box center [828, 321] width 12 height 12
click at [768, 340] on span "Select an option" at bounding box center [828, 358] width 12 height 12
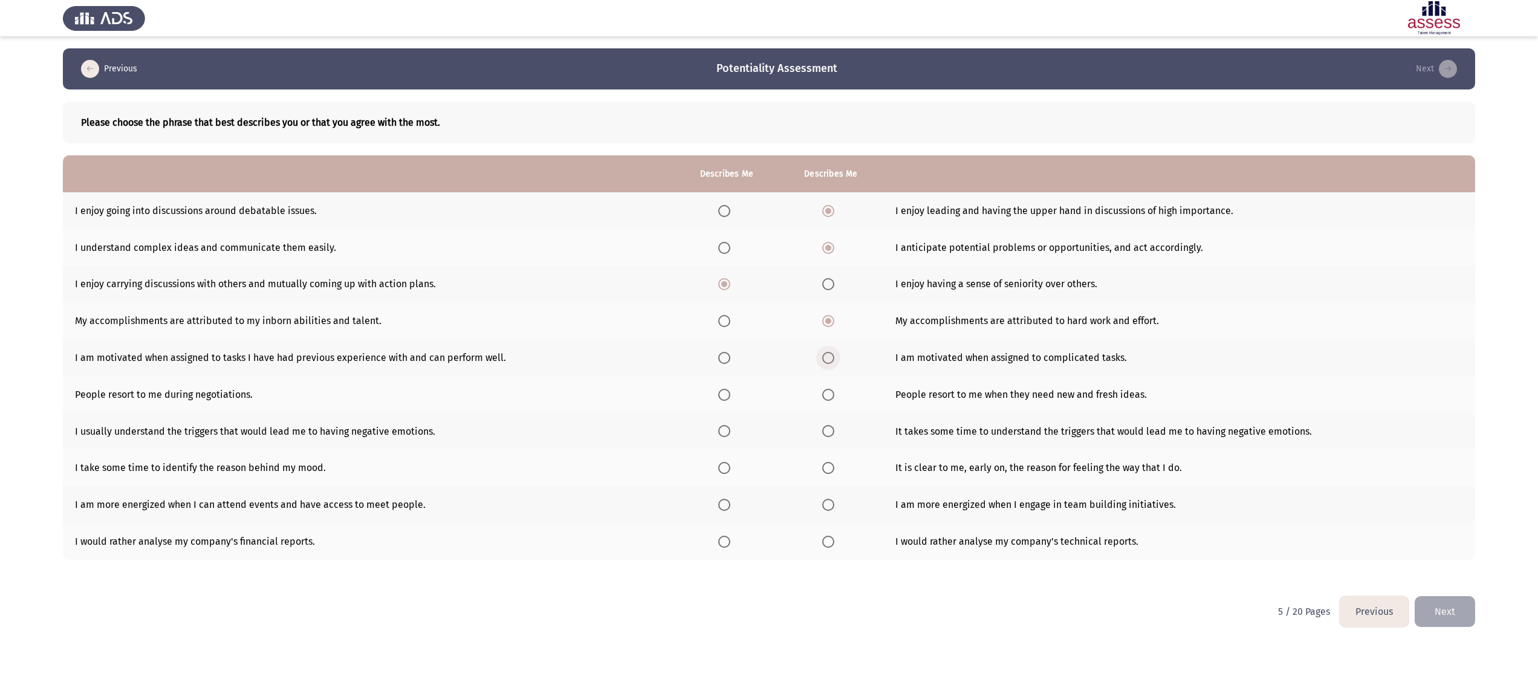
click at [768, 340] on input "Select an option" at bounding box center [828, 358] width 12 height 12
click at [768, 340] on th at bounding box center [831, 394] width 105 height 37
click at [768, 340] on span "Select an option" at bounding box center [828, 395] width 12 height 12
click at [768, 340] on input "Select an option" at bounding box center [828, 395] width 12 height 12
click at [768, 340] on span "Select an option" at bounding box center [828, 468] width 12 height 12
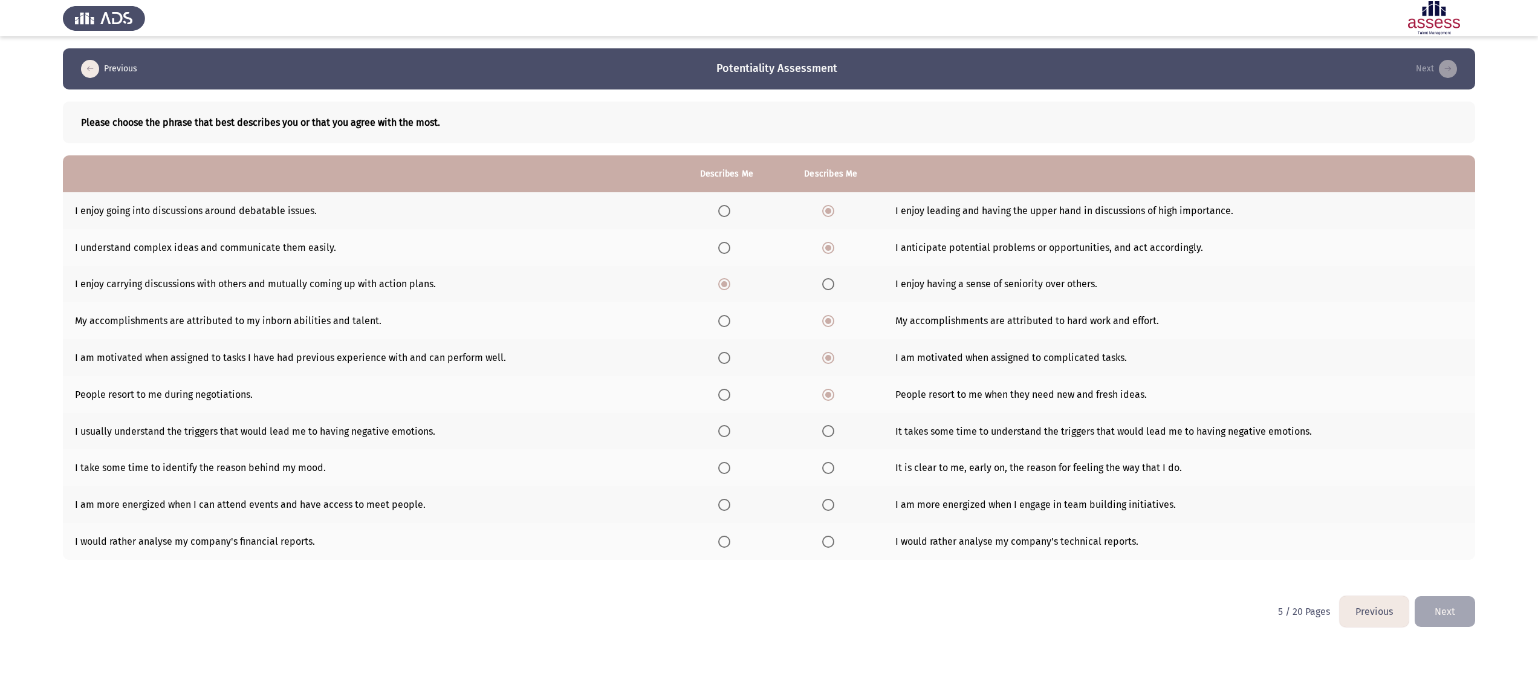
click at [768, 340] on input "Select an option" at bounding box center [828, 468] width 12 height 12
click at [768, 340] on span "Select an option" at bounding box center [828, 505] width 12 height 12
click at [768, 340] on input "Select an option" at bounding box center [828, 505] width 12 height 12
click at [768, 340] on span "Select an option" at bounding box center [828, 542] width 12 height 12
click at [768, 340] on input "Select an option" at bounding box center [828, 542] width 12 height 12
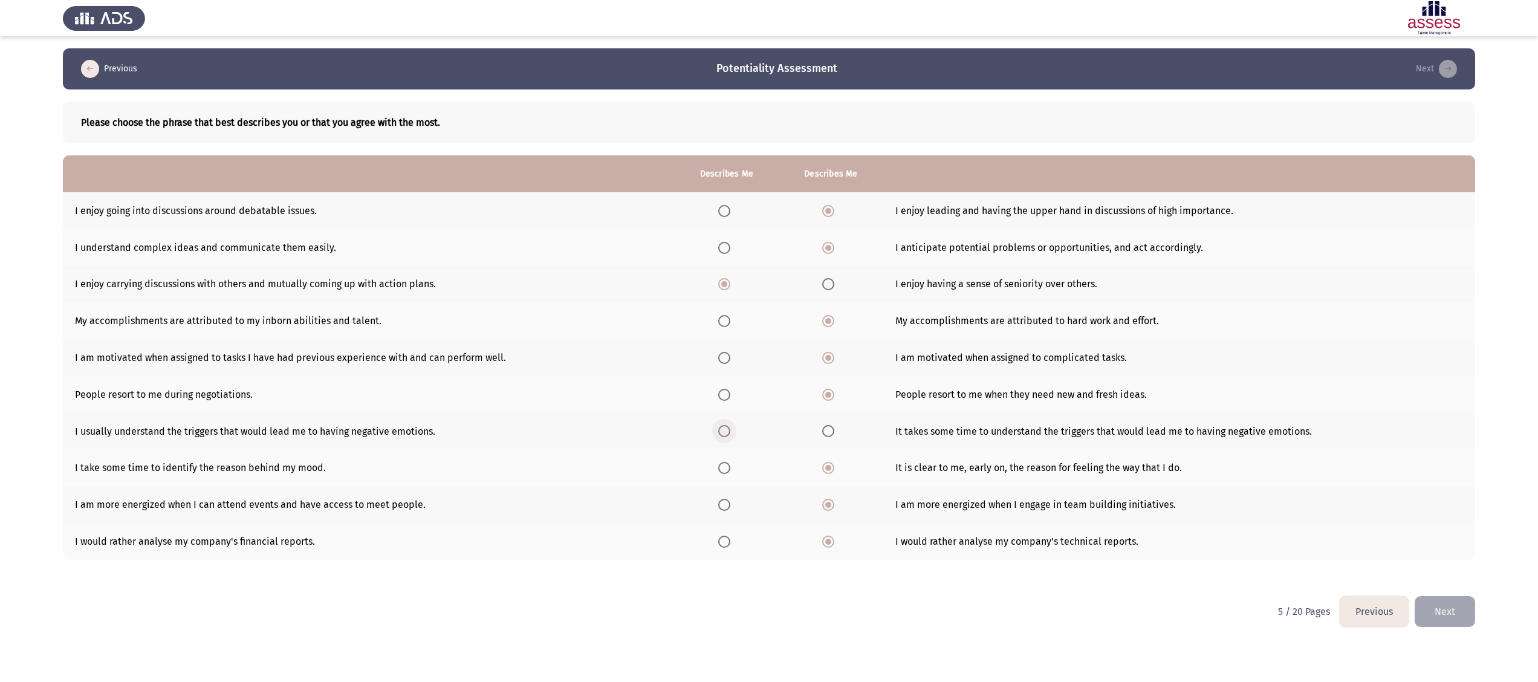
click at [729, 340] on span "Select an option" at bounding box center [724, 431] width 12 height 12
click at [729, 340] on input "Select an option" at bounding box center [724, 431] width 12 height 12
click at [768, 340] on button "Next" at bounding box center [1445, 611] width 60 height 31
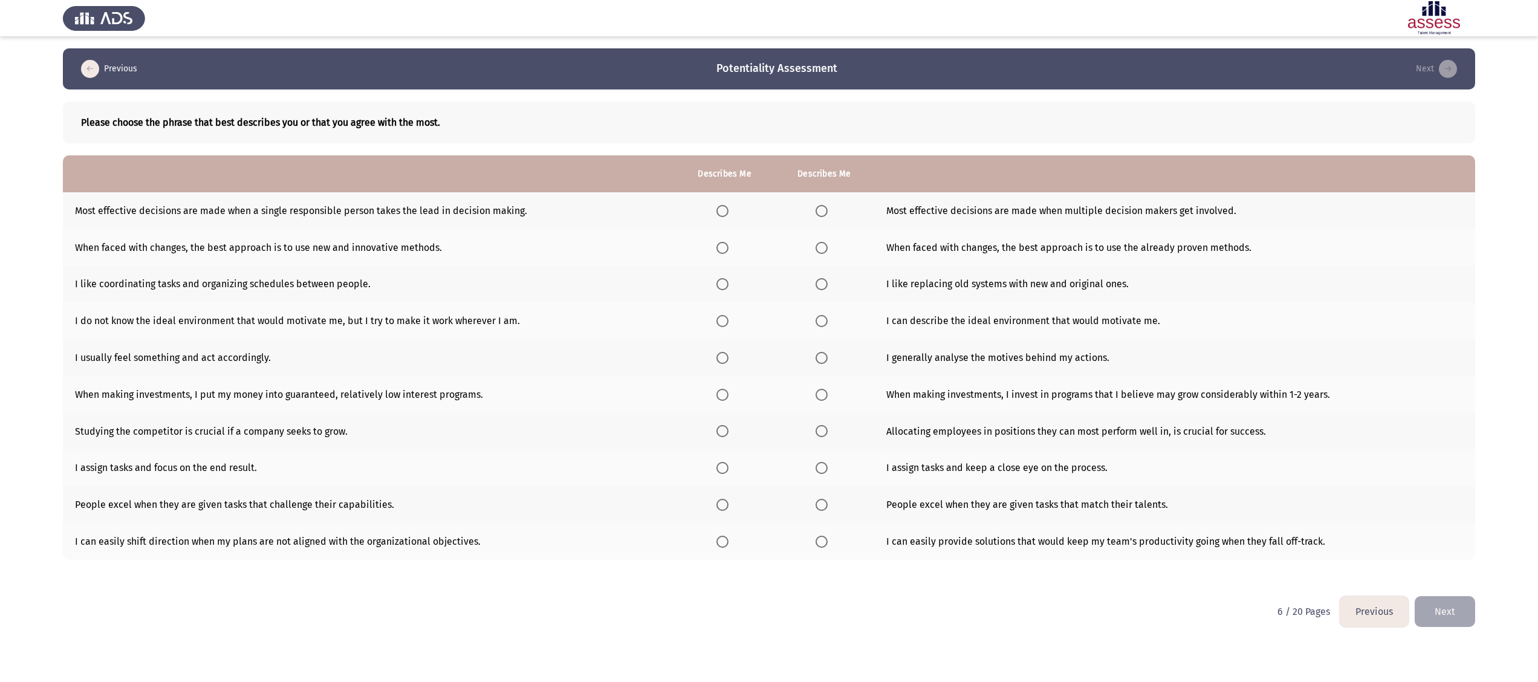
click at [27, 132] on app-assessment-container "Previous Potentiality Assessment Next Please choose the phrase that best descri…" at bounding box center [769, 322] width 1538 height 548
click at [730, 210] on label "Select an option" at bounding box center [724, 211] width 17 height 12
click at [728, 210] on input "Select an option" at bounding box center [722, 211] width 12 height 12
click at [719, 244] on span "Select an option" at bounding box center [722, 248] width 12 height 12
click at [719, 244] on input "Select an option" at bounding box center [722, 248] width 12 height 12
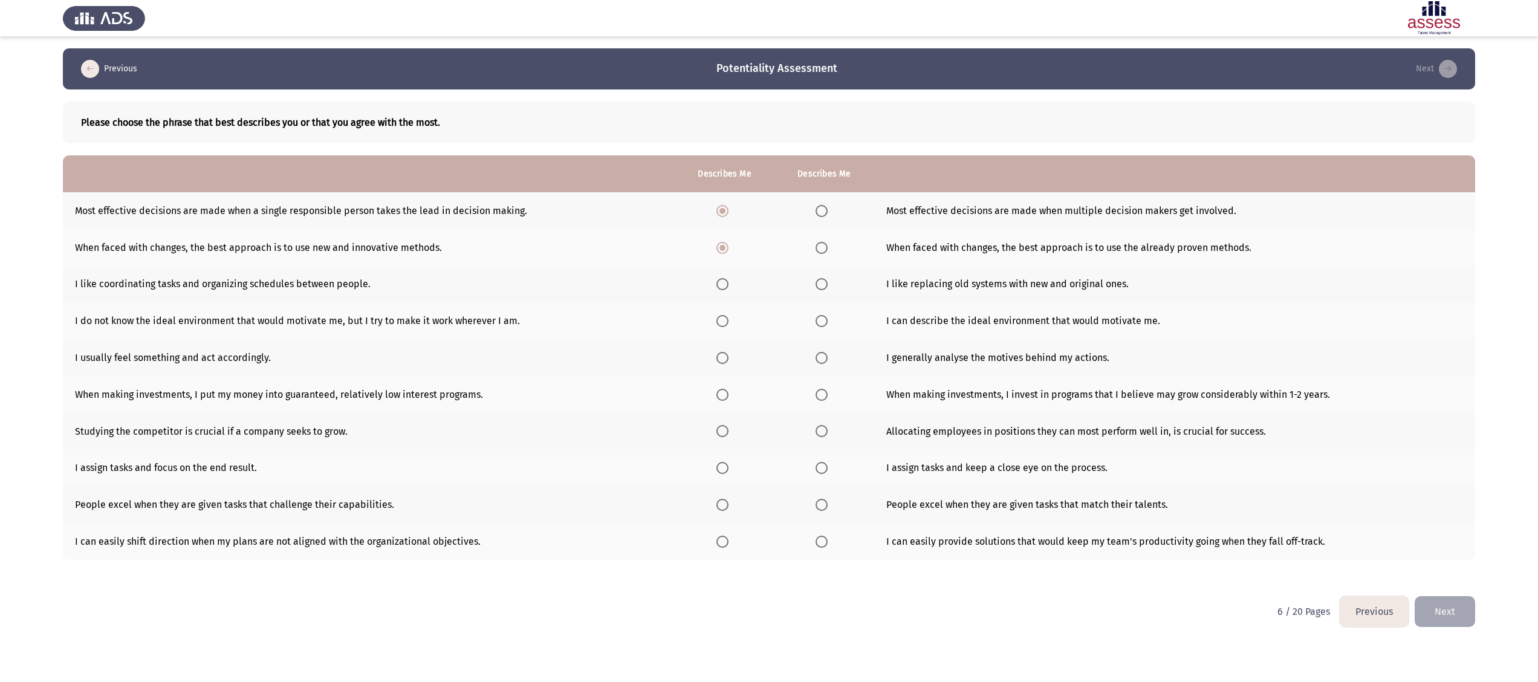
click at [723, 284] on span "Select an option" at bounding box center [722, 284] width 12 height 12
click at [723, 284] on input "Select an option" at bounding box center [722, 284] width 12 height 12
click at [768, 316] on span "Select an option" at bounding box center [822, 321] width 12 height 12
click at [768, 316] on input "Select an option" at bounding box center [822, 321] width 12 height 12
click at [768, 340] on span "Select an option" at bounding box center [822, 358] width 12 height 12
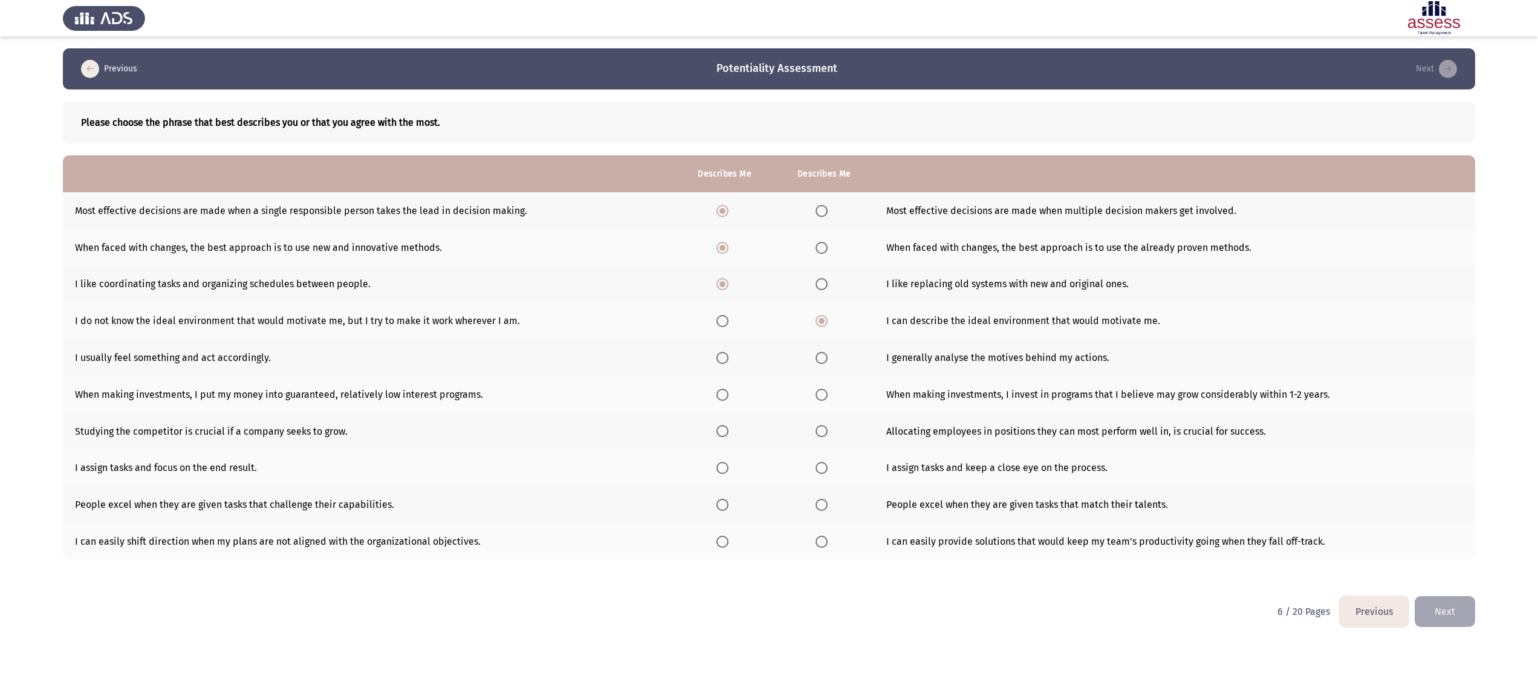
click at [768, 340] on input "Select an option" at bounding box center [822, 358] width 12 height 12
click at [768, 340] on span "Select an option" at bounding box center [822, 395] width 12 height 12
click at [768, 340] on input "Select an option" at bounding box center [822, 395] width 12 height 12
click at [768, 340] on span "Select an option" at bounding box center [822, 431] width 12 height 12
click at [768, 340] on input "Select an option" at bounding box center [822, 431] width 12 height 12
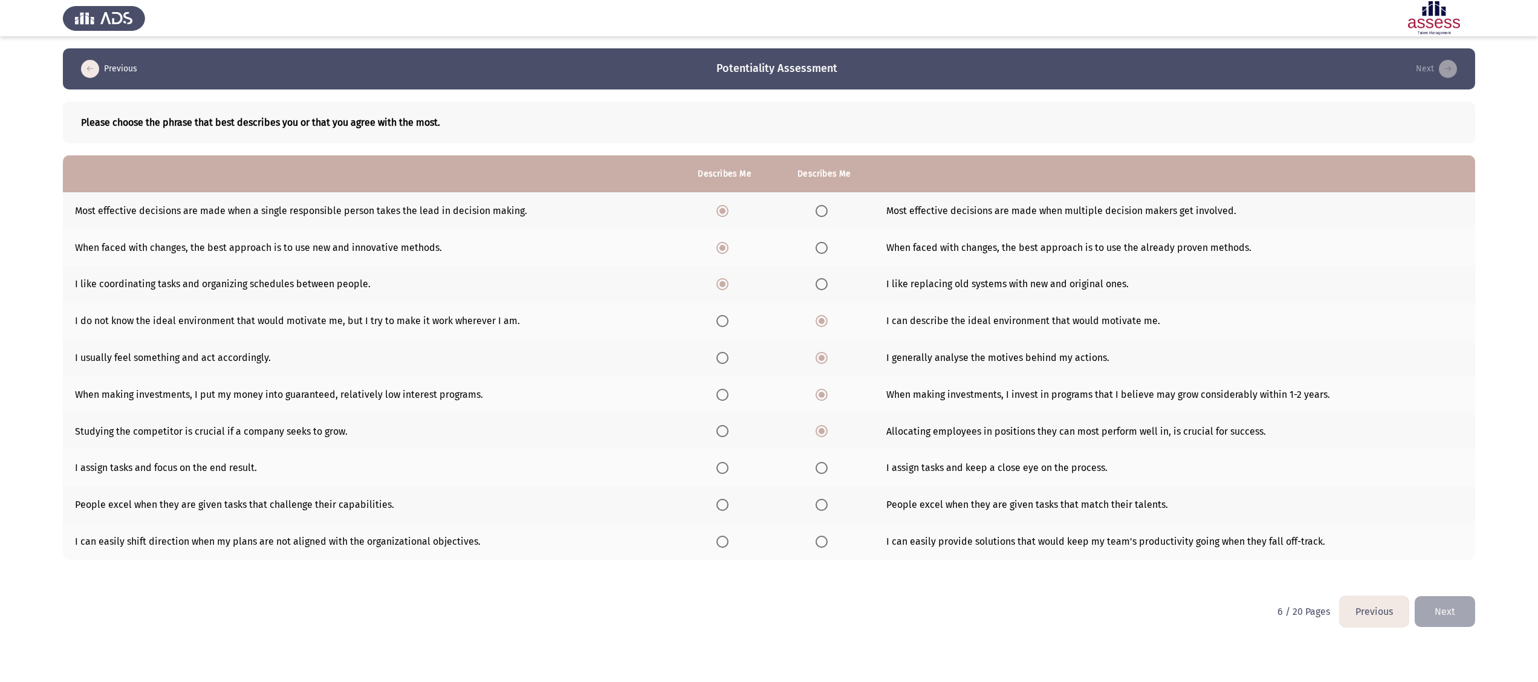
click at [719, 340] on span "Select an option" at bounding box center [722, 468] width 12 height 12
click at [719, 340] on input "Select an option" at bounding box center [722, 468] width 12 height 12
click at [717, 340] on span "Select an option" at bounding box center [722, 505] width 12 height 12
click at [717, 340] on input "Select an option" at bounding box center [722, 505] width 12 height 12
click at [768, 340] on span "Select an option" at bounding box center [822, 542] width 12 height 12
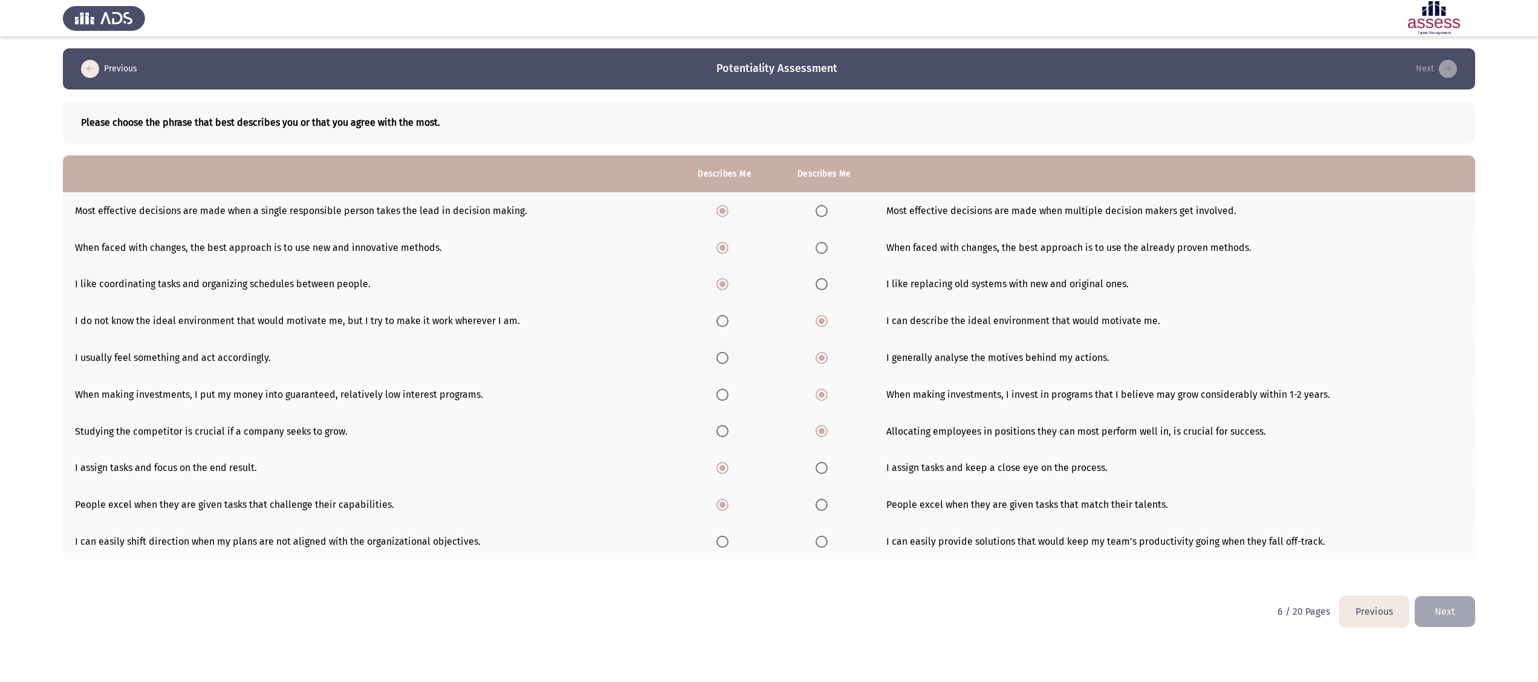
click at [768, 340] on input "Select an option" at bounding box center [822, 542] width 12 height 12
click at [768, 340] on button "Next" at bounding box center [1445, 611] width 60 height 31
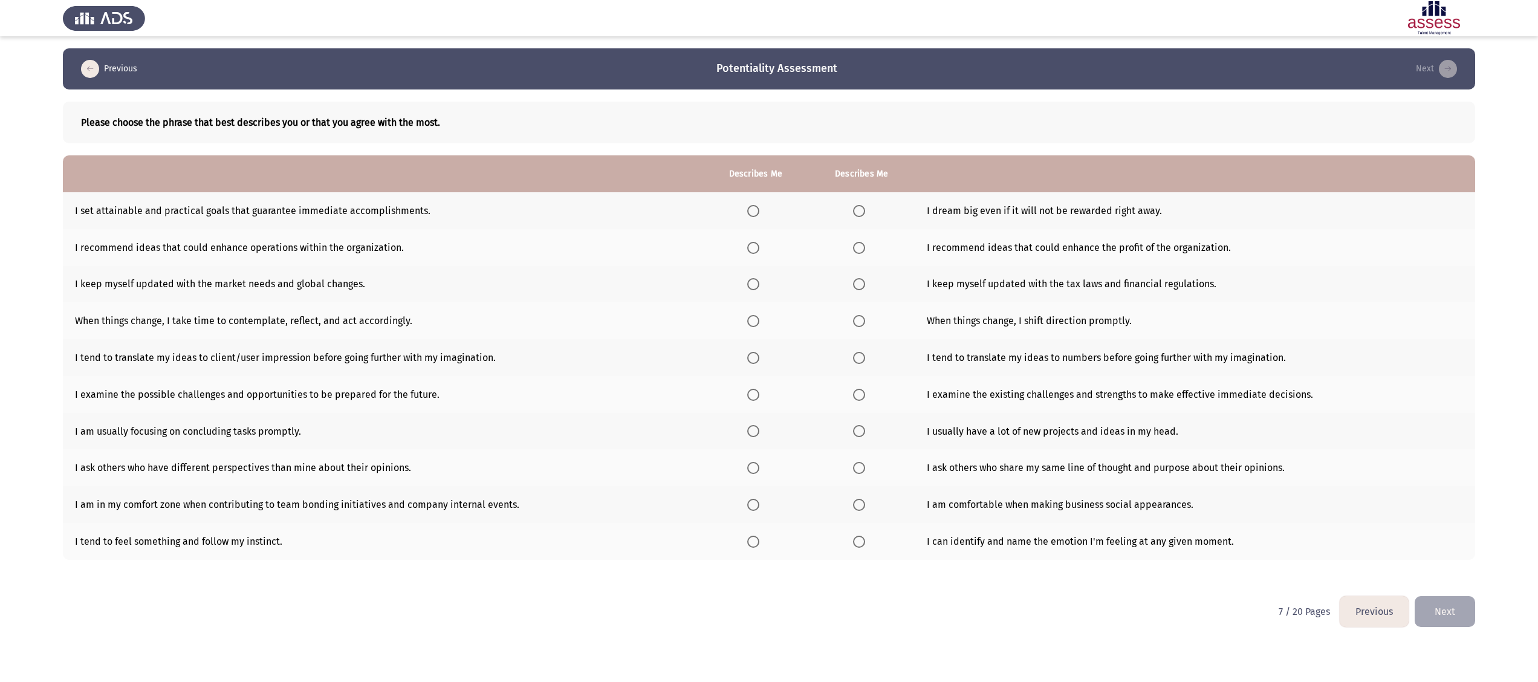
click at [39, 166] on app-assessment-container "Previous Potentiality Assessment Next Please choose the phrase that best descri…" at bounding box center [769, 322] width 1538 height 548
click at [768, 209] on span "Select an option" at bounding box center [859, 211] width 12 height 12
click at [768, 209] on input "Select an option" at bounding box center [859, 211] width 12 height 12
click at [750, 250] on span "Select an option" at bounding box center [753, 248] width 12 height 12
click at [750, 250] on input "Select an option" at bounding box center [753, 248] width 12 height 12
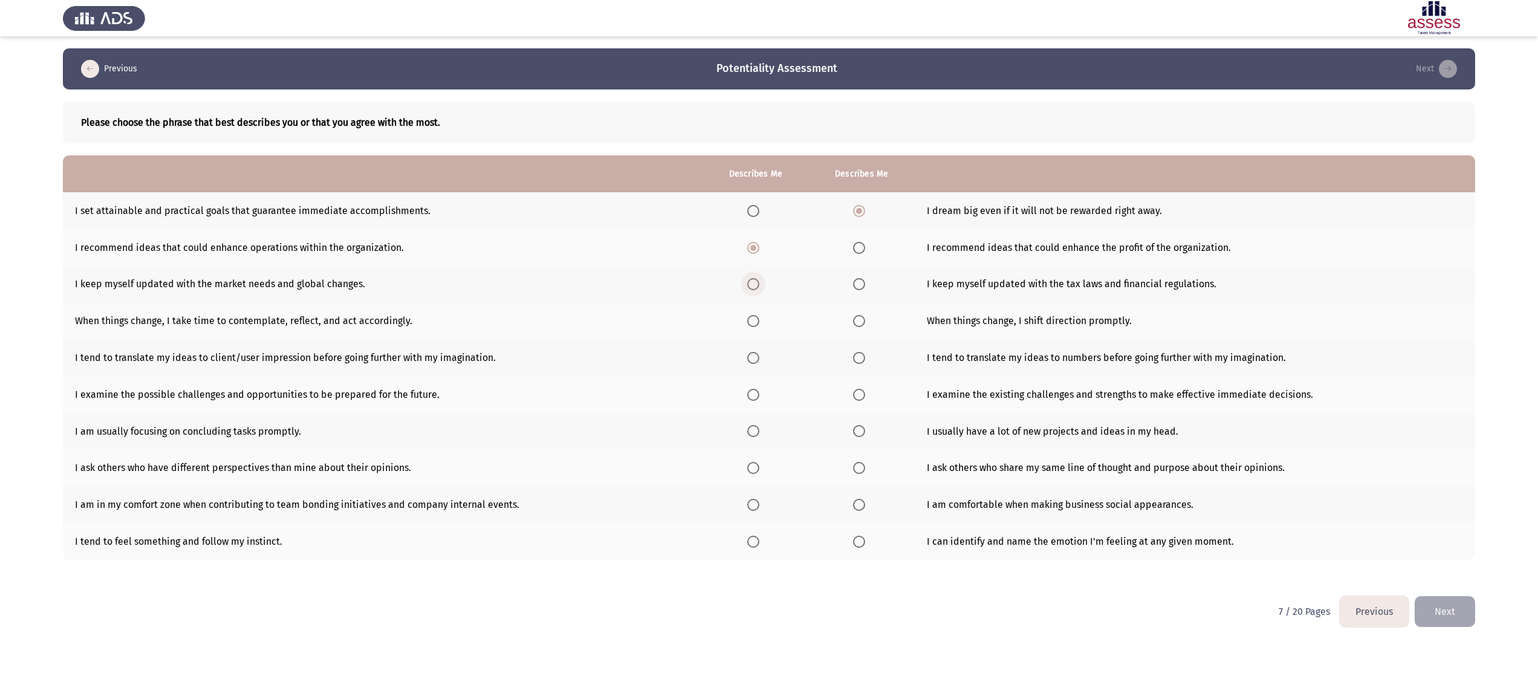
click at [756, 282] on span "Select an option" at bounding box center [753, 284] width 12 height 12
click at [756, 282] on input "Select an option" at bounding box center [753, 284] width 12 height 12
click at [768, 322] on span "Select an option" at bounding box center [859, 321] width 12 height 12
click at [768, 322] on input "Select an option" at bounding box center [859, 321] width 12 height 12
click at [760, 340] on label "Select an option" at bounding box center [755, 358] width 17 height 12
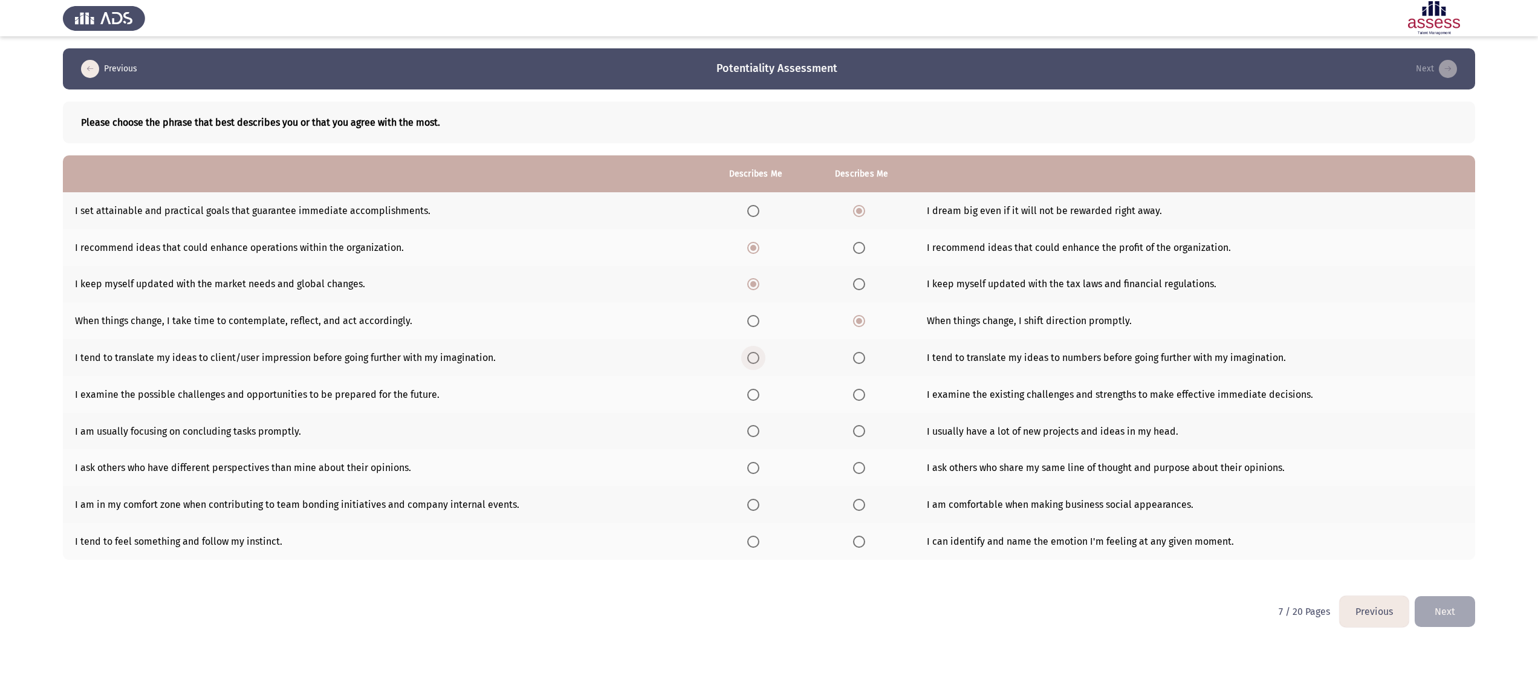
click at [759, 340] on input "Select an option" at bounding box center [753, 358] width 12 height 12
click at [753, 340] on span "Select an option" at bounding box center [753, 395] width 12 height 12
click at [753, 340] on input "Select an option" at bounding box center [753, 395] width 12 height 12
click at [768, 340] on span "Select an option" at bounding box center [859, 431] width 12 height 12
click at [768, 340] on input "Select an option" at bounding box center [859, 431] width 12 height 12
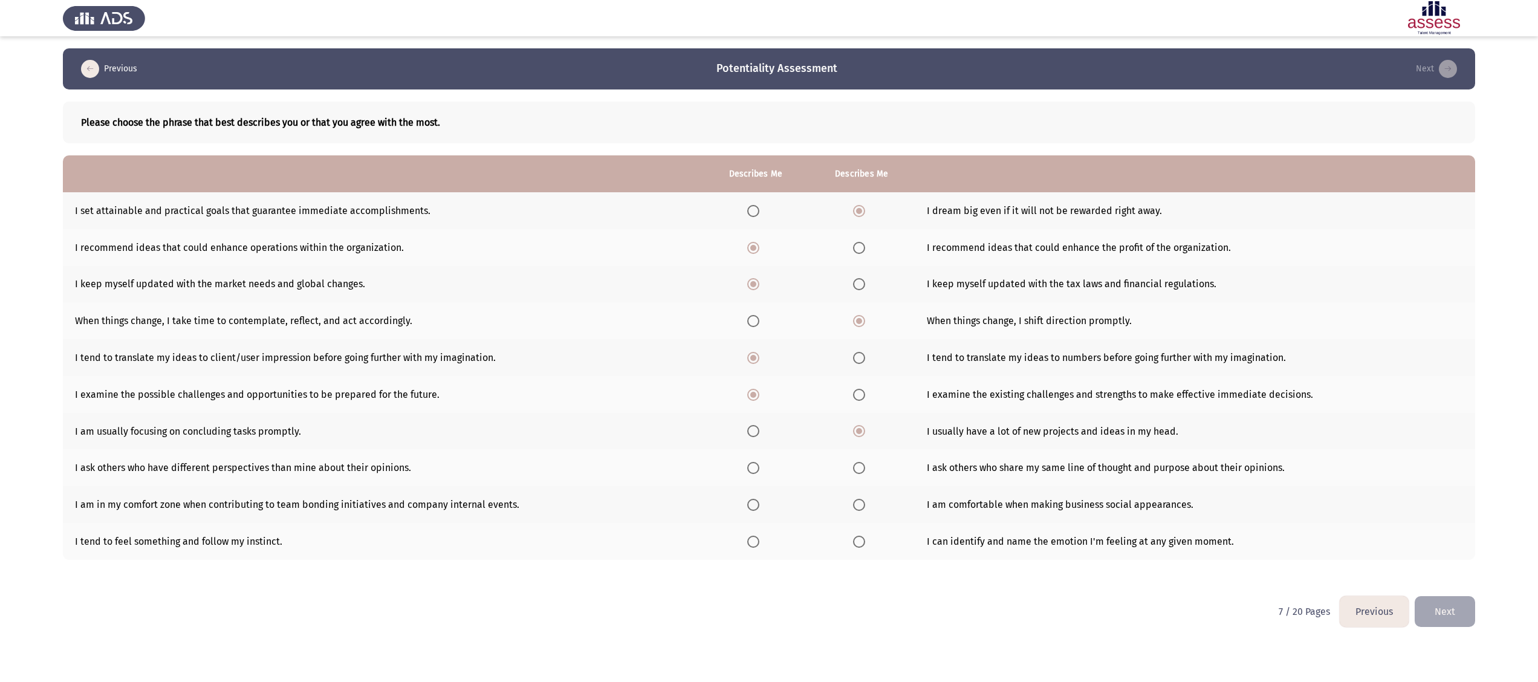
click at [755, 340] on span "Select an option" at bounding box center [753, 468] width 12 height 12
click at [755, 340] on input "Select an option" at bounding box center [753, 468] width 12 height 12
click at [768, 340] on span "Select an option" at bounding box center [859, 505] width 12 height 12
click at [768, 340] on input "Select an option" at bounding box center [859, 505] width 12 height 12
click at [768, 340] on span "Select an option" at bounding box center [859, 542] width 12 height 12
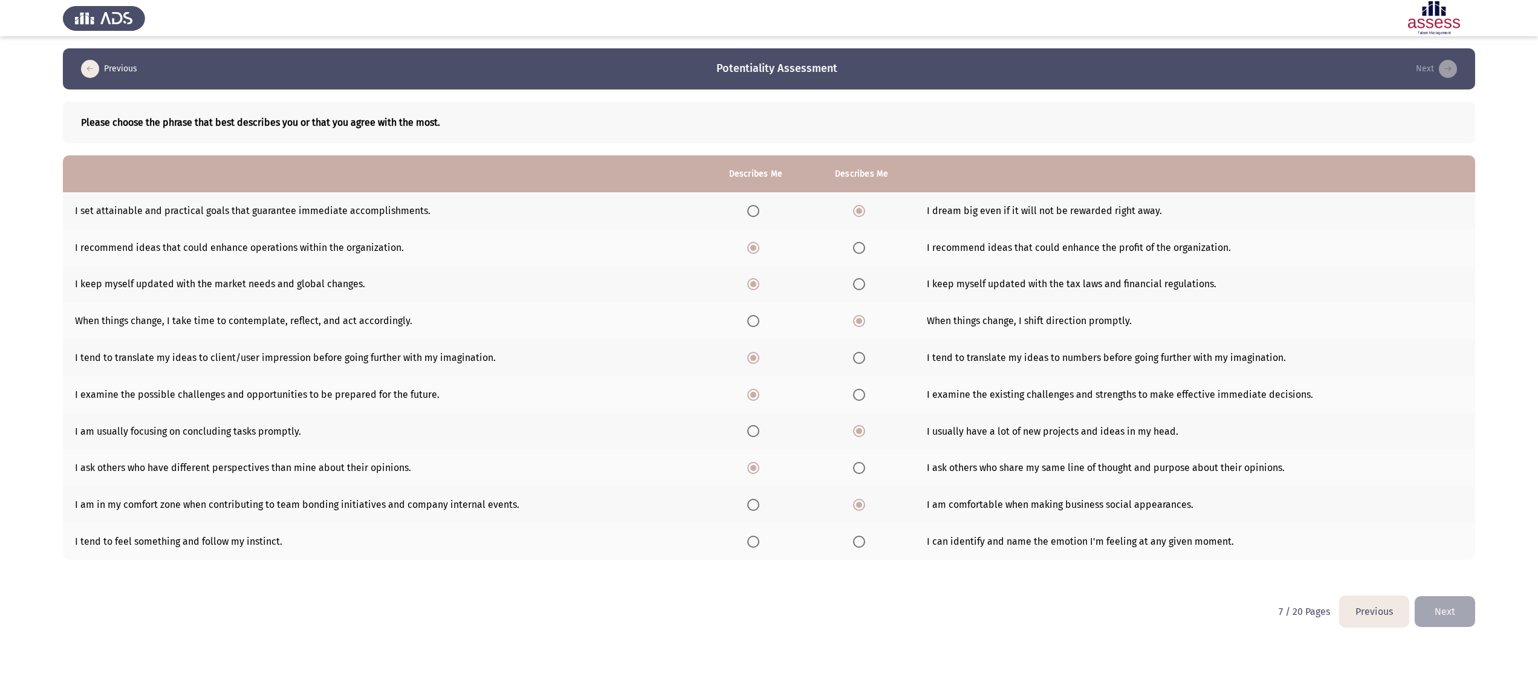
click at [768, 340] on input "Select an option" at bounding box center [859, 542] width 12 height 12
click at [768, 340] on button "Next" at bounding box center [1445, 611] width 60 height 31
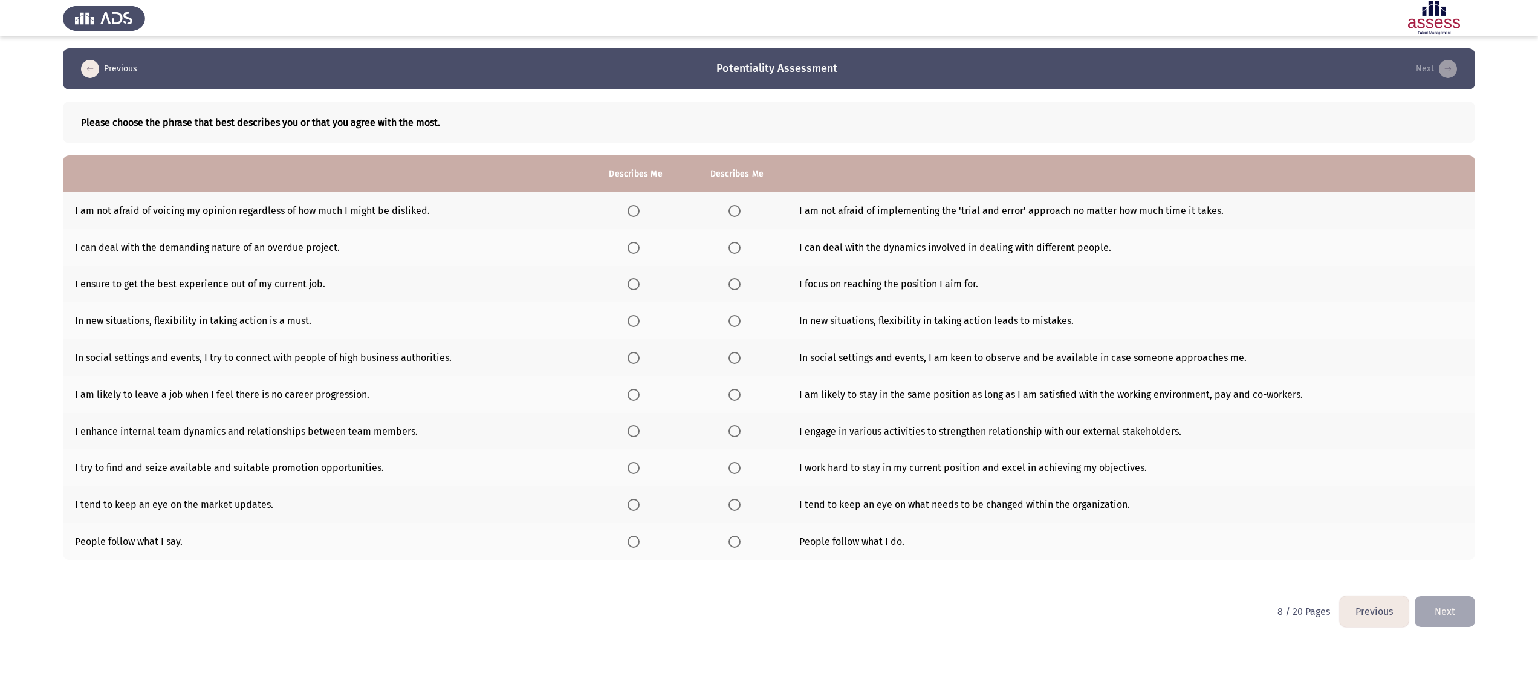
click at [10, 109] on app-assessment-container "Previous Potentiality Assessment Next Please choose the phrase that best descri…" at bounding box center [769, 322] width 1538 height 548
click at [637, 209] on span "Select an option" at bounding box center [634, 211] width 12 height 12
click at [637, 209] on input "Select an option" at bounding box center [634, 211] width 12 height 12
click at [730, 245] on span "Select an option" at bounding box center [734, 248] width 12 height 12
click at [730, 245] on input "Select an option" at bounding box center [734, 248] width 12 height 12
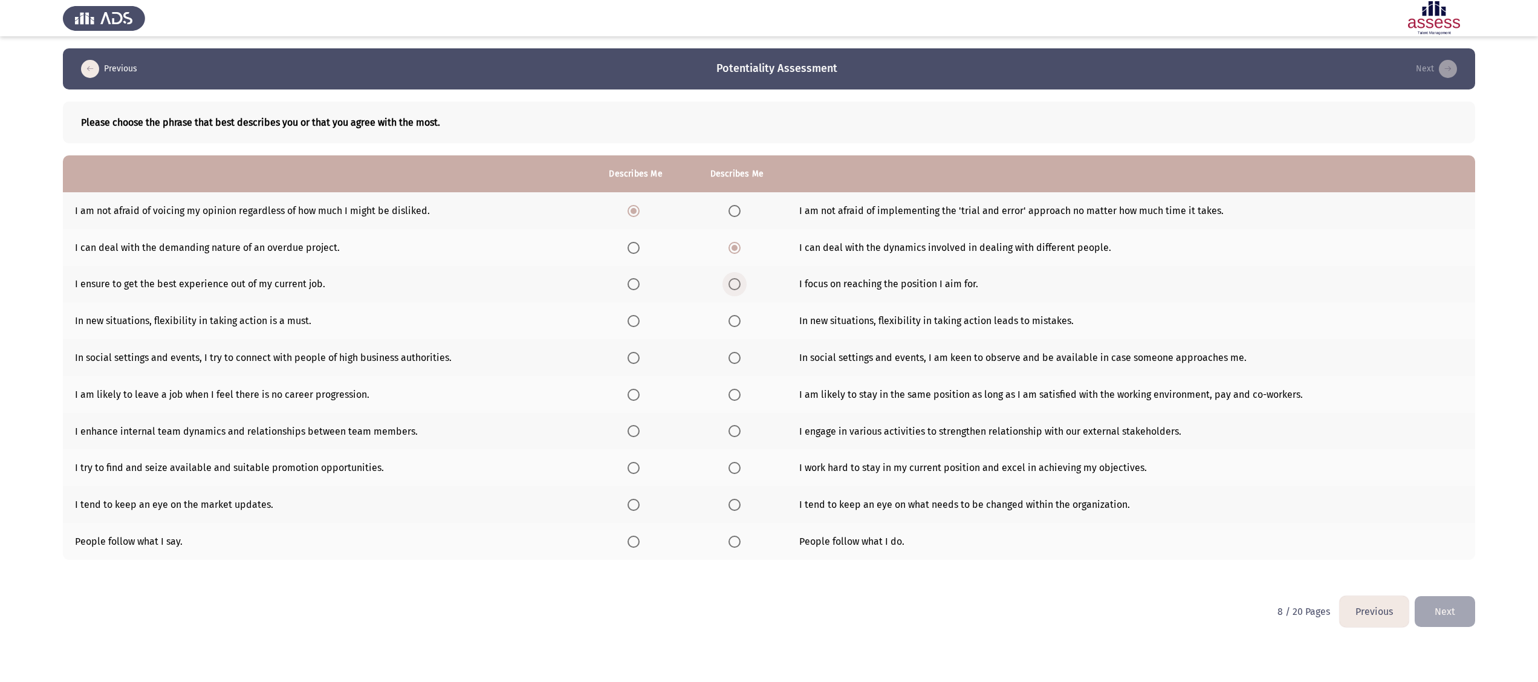
click at [736, 287] on span "Select an option" at bounding box center [734, 284] width 12 height 12
click at [736, 287] on input "Select an option" at bounding box center [734, 284] width 12 height 12
click at [637, 322] on span "Select an option" at bounding box center [634, 321] width 12 height 12
click at [637, 322] on input "Select an option" at bounding box center [634, 321] width 12 height 12
click at [631, 340] on span "Select an option" at bounding box center [634, 358] width 12 height 12
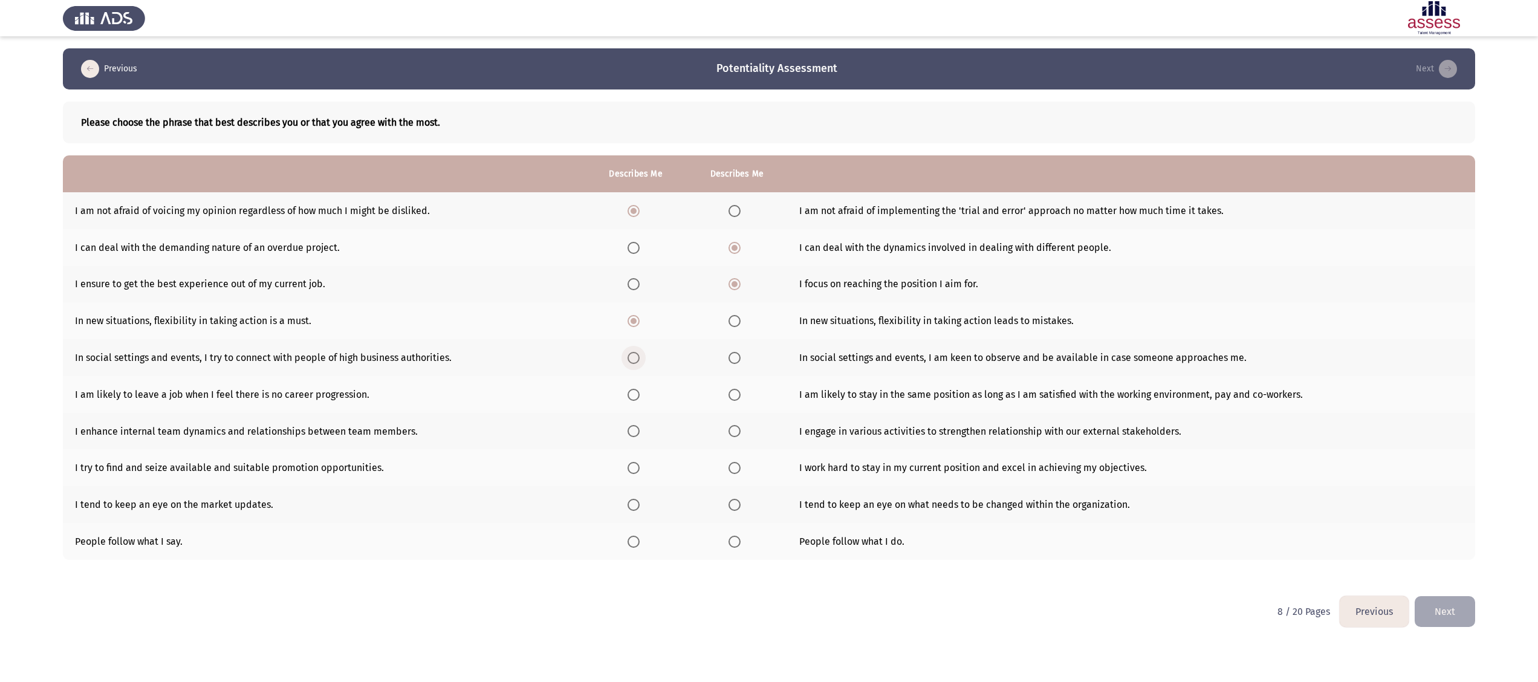
click at [631, 340] on input "Select an option" at bounding box center [634, 358] width 12 height 12
click at [635, 340] on span "Select an option" at bounding box center [634, 395] width 12 height 12
click at [635, 340] on input "Select an option" at bounding box center [634, 395] width 12 height 12
click at [738, 340] on span "Select an option" at bounding box center [734, 431] width 12 height 12
click at [738, 340] on input "Select an option" at bounding box center [734, 431] width 12 height 12
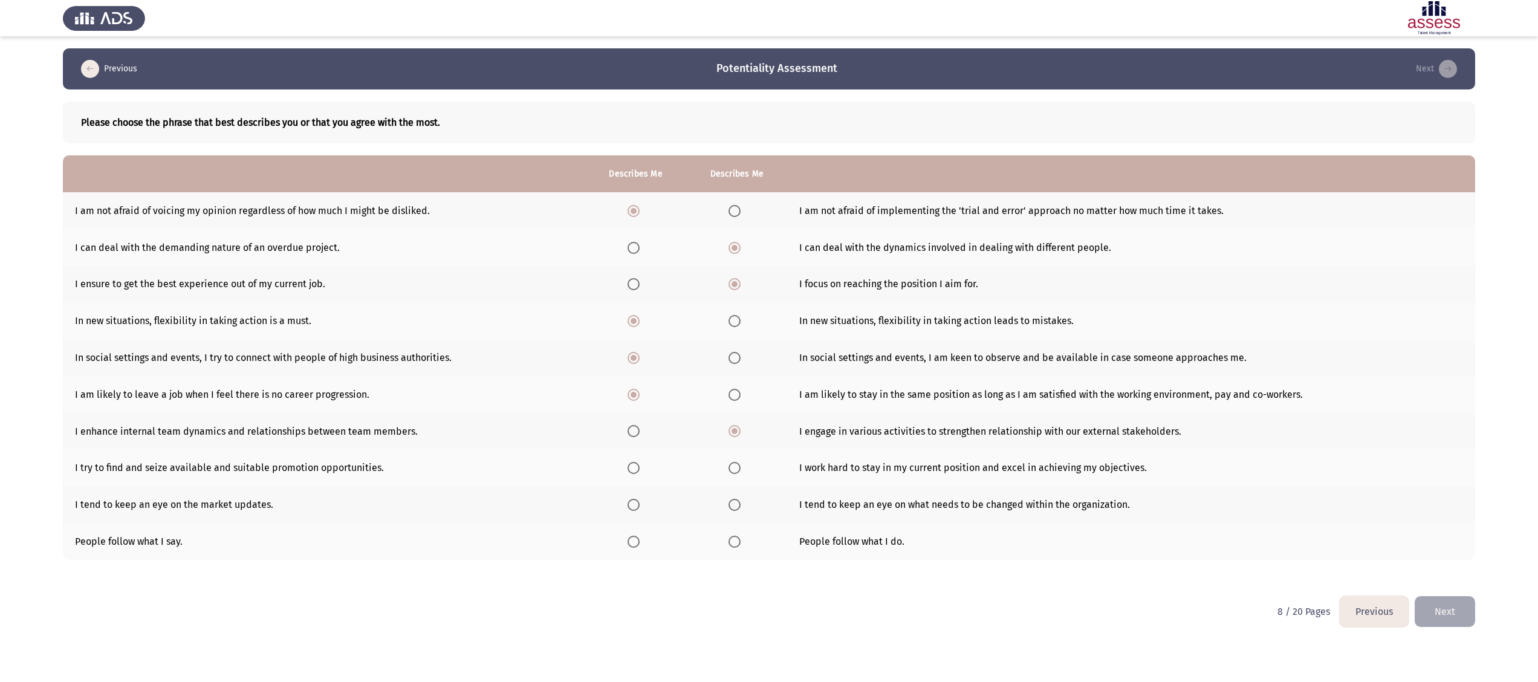
click at [736, 340] on span "Select an option" at bounding box center [734, 468] width 12 height 12
click at [736, 340] on input "Select an option" at bounding box center [734, 468] width 12 height 12
click at [733, 340] on span "Select an option" at bounding box center [734, 505] width 12 height 12
click at [733, 340] on input "Select an option" at bounding box center [734, 505] width 12 height 12
click at [730, 340] on span "Select an option" at bounding box center [734, 542] width 12 height 12
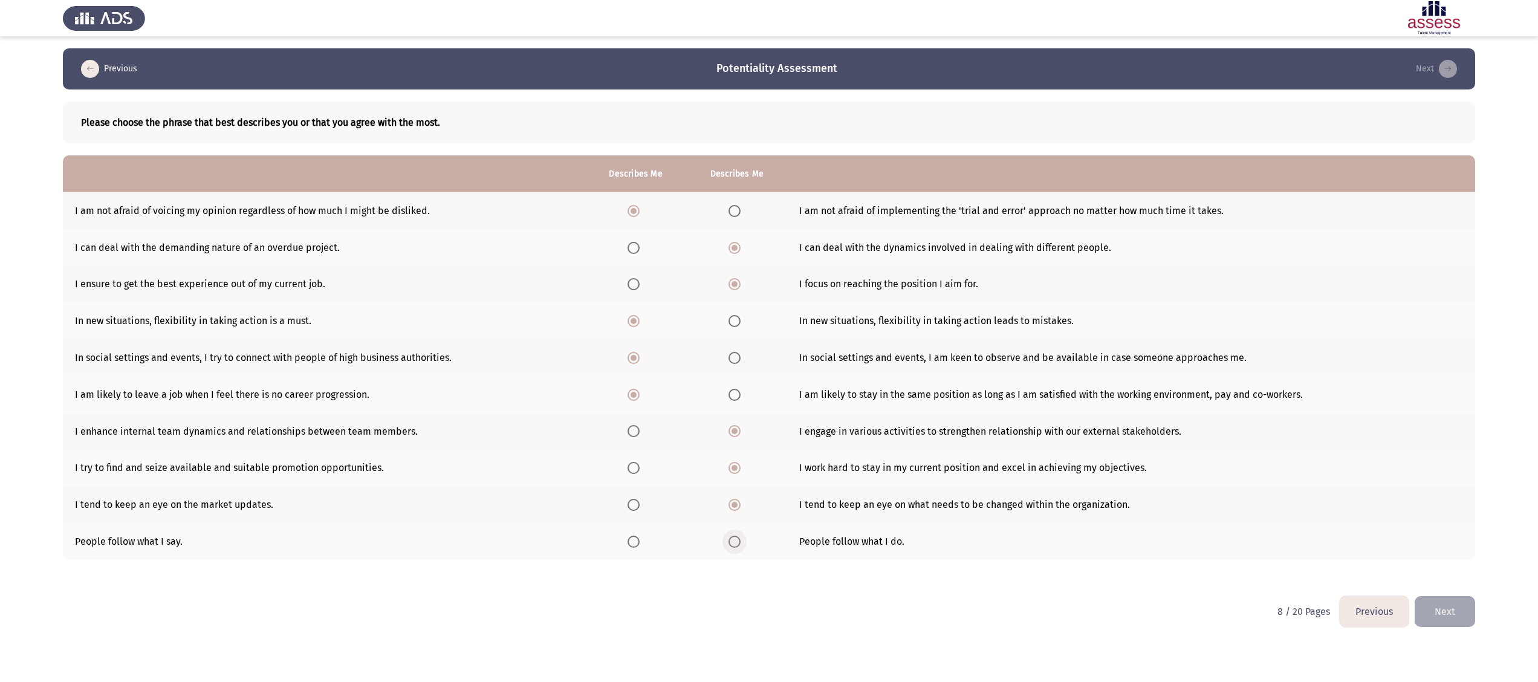
click at [730, 340] on input "Select an option" at bounding box center [734, 542] width 12 height 12
click at [768, 340] on button "Next" at bounding box center [1445, 611] width 60 height 31
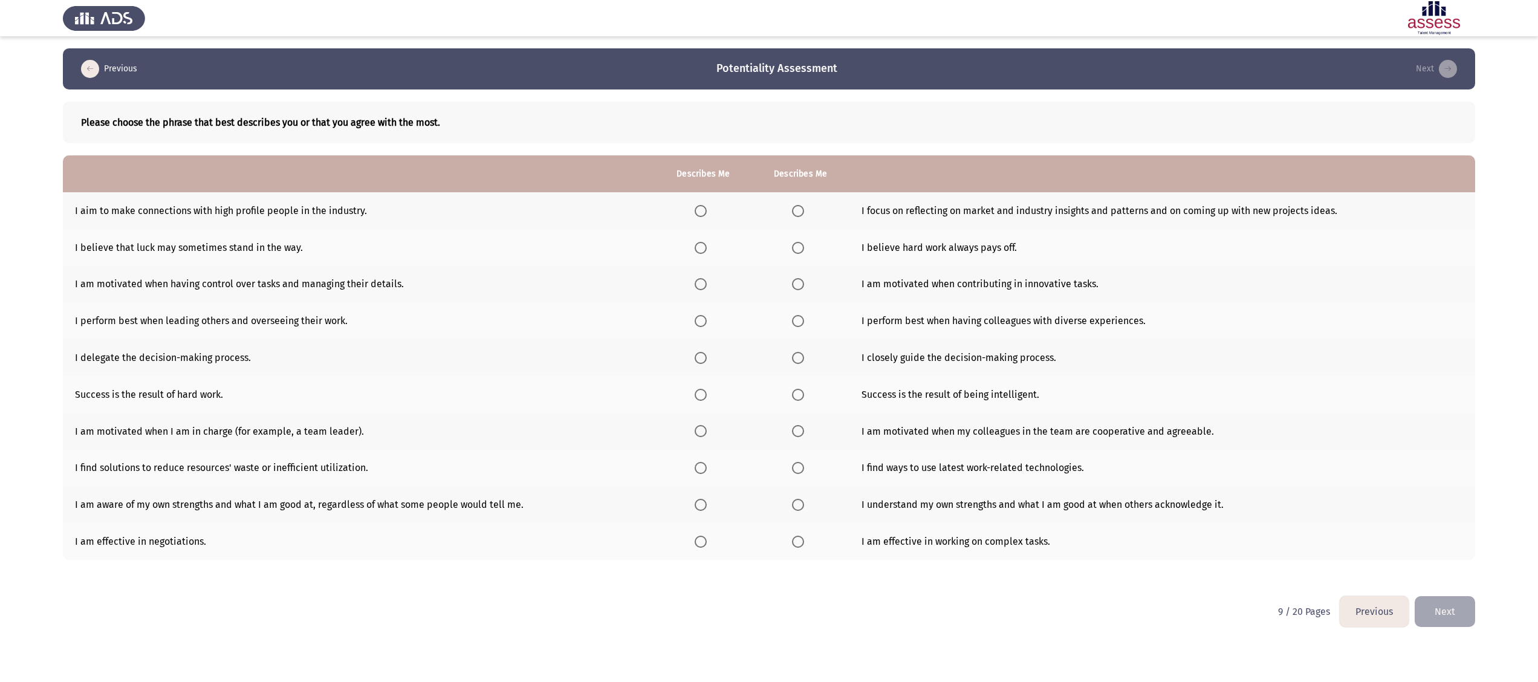
click at [11, 94] on app-assessment-container "Previous Potentiality Assessment Next Please choose the phrase that best descri…" at bounding box center [769, 322] width 1538 height 548
click at [704, 205] on span "Select an option" at bounding box center [701, 211] width 12 height 12
click at [704, 205] on input "Select an option" at bounding box center [701, 211] width 12 height 12
click at [768, 243] on span "Select an option" at bounding box center [798, 248] width 12 height 12
click at [768, 243] on input "Select an option" at bounding box center [798, 248] width 12 height 12
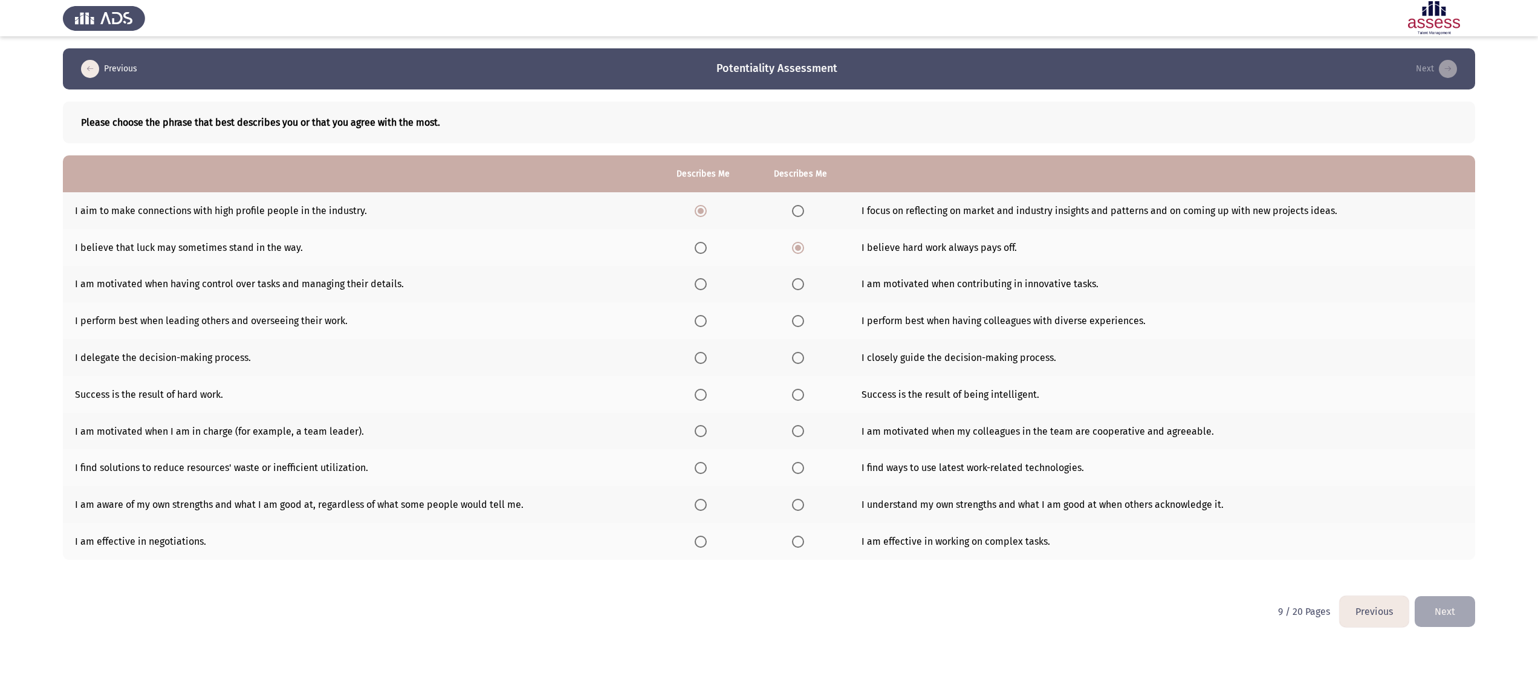
click at [768, 287] on span "Select an option" at bounding box center [798, 284] width 12 height 12
click at [768, 287] on input "Select an option" at bounding box center [798, 284] width 12 height 12
click at [695, 315] on span "Select an option" at bounding box center [701, 321] width 12 height 12
click at [695, 315] on input "Select an option" at bounding box center [701, 321] width 12 height 12
click at [768, 340] on span "Select an option" at bounding box center [798, 358] width 12 height 12
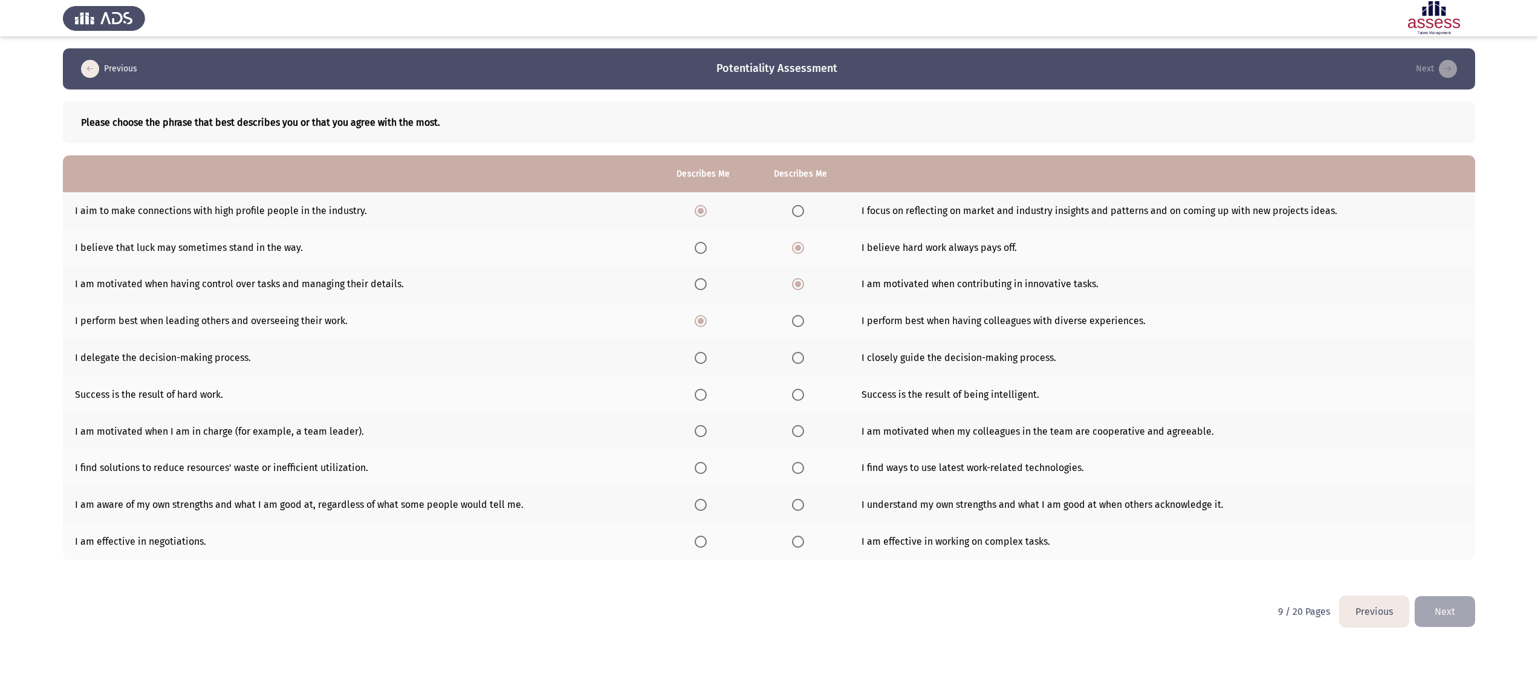
click at [768, 340] on input "Select an option" at bounding box center [798, 358] width 12 height 12
click at [704, 340] on span "Select an option" at bounding box center [701, 395] width 12 height 12
click at [704, 340] on input "Select an option" at bounding box center [701, 395] width 12 height 12
click at [699, 340] on span "Select an option" at bounding box center [701, 431] width 12 height 12
click at [699, 340] on input "Select an option" at bounding box center [701, 431] width 12 height 12
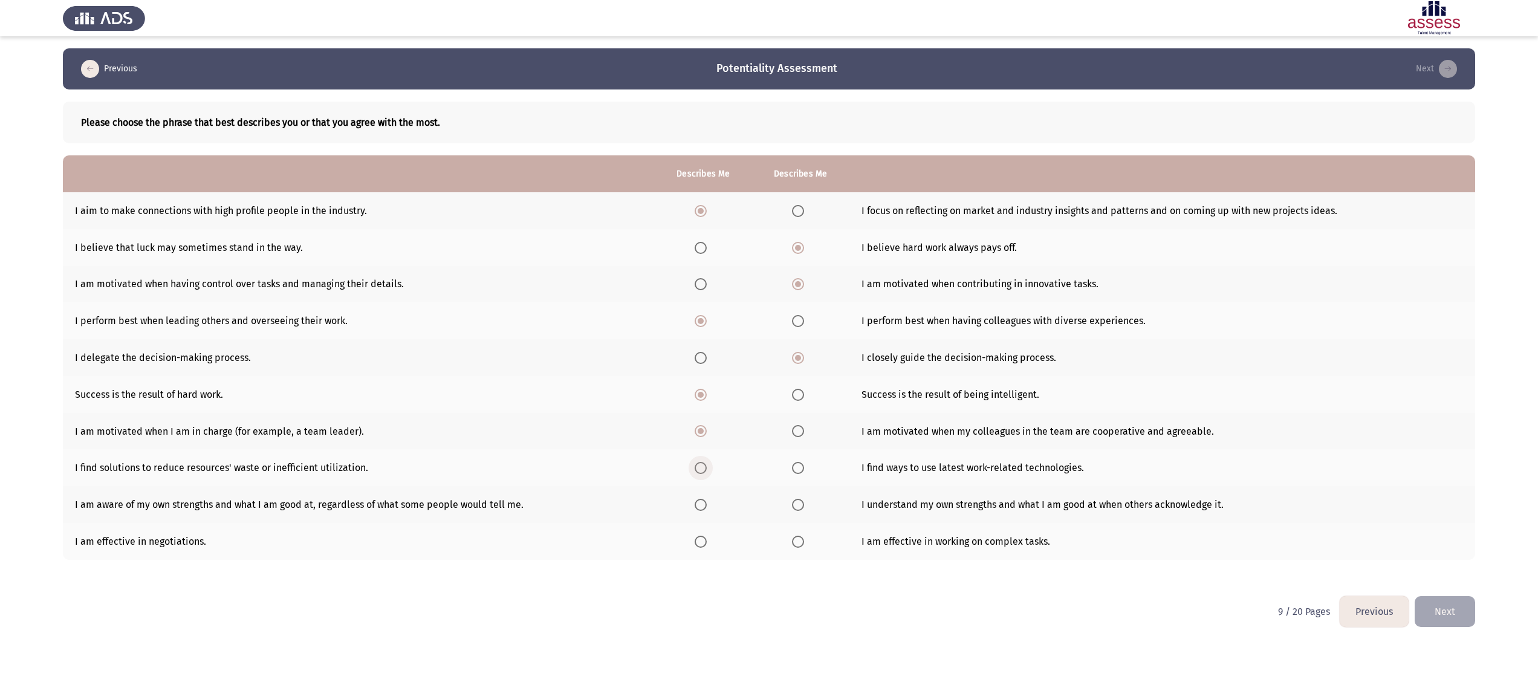
click at [701, 340] on span "Select an option" at bounding box center [701, 468] width 12 height 12
click at [701, 340] on input "Select an option" at bounding box center [701, 468] width 12 height 12
click at [707, 340] on label "Select an option" at bounding box center [703, 505] width 17 height 12
click at [707, 340] on input "Select an option" at bounding box center [701, 505] width 12 height 12
click at [701, 340] on span "Select an option" at bounding box center [701, 542] width 12 height 12
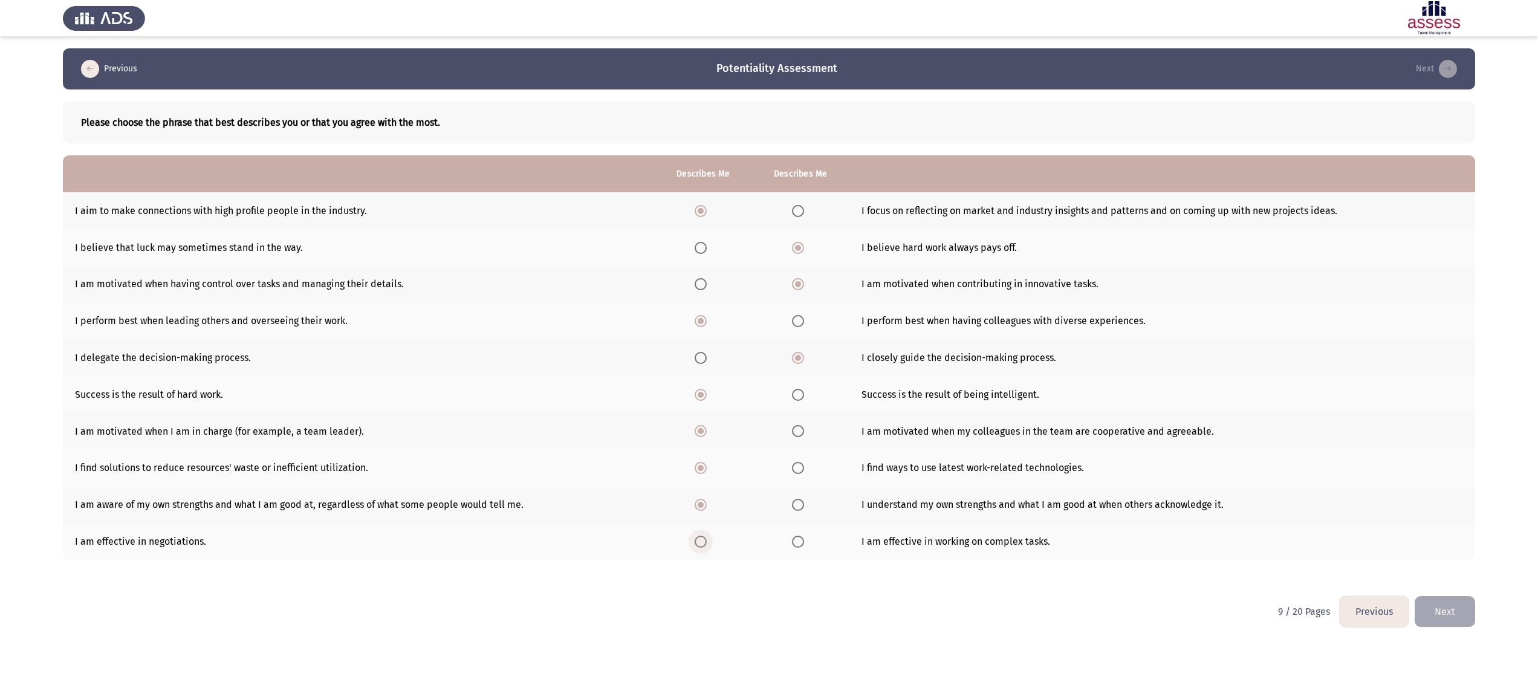
click at [701, 340] on input "Select an option" at bounding box center [701, 542] width 12 height 12
click at [768, 340] on button "Next" at bounding box center [1445, 611] width 60 height 31
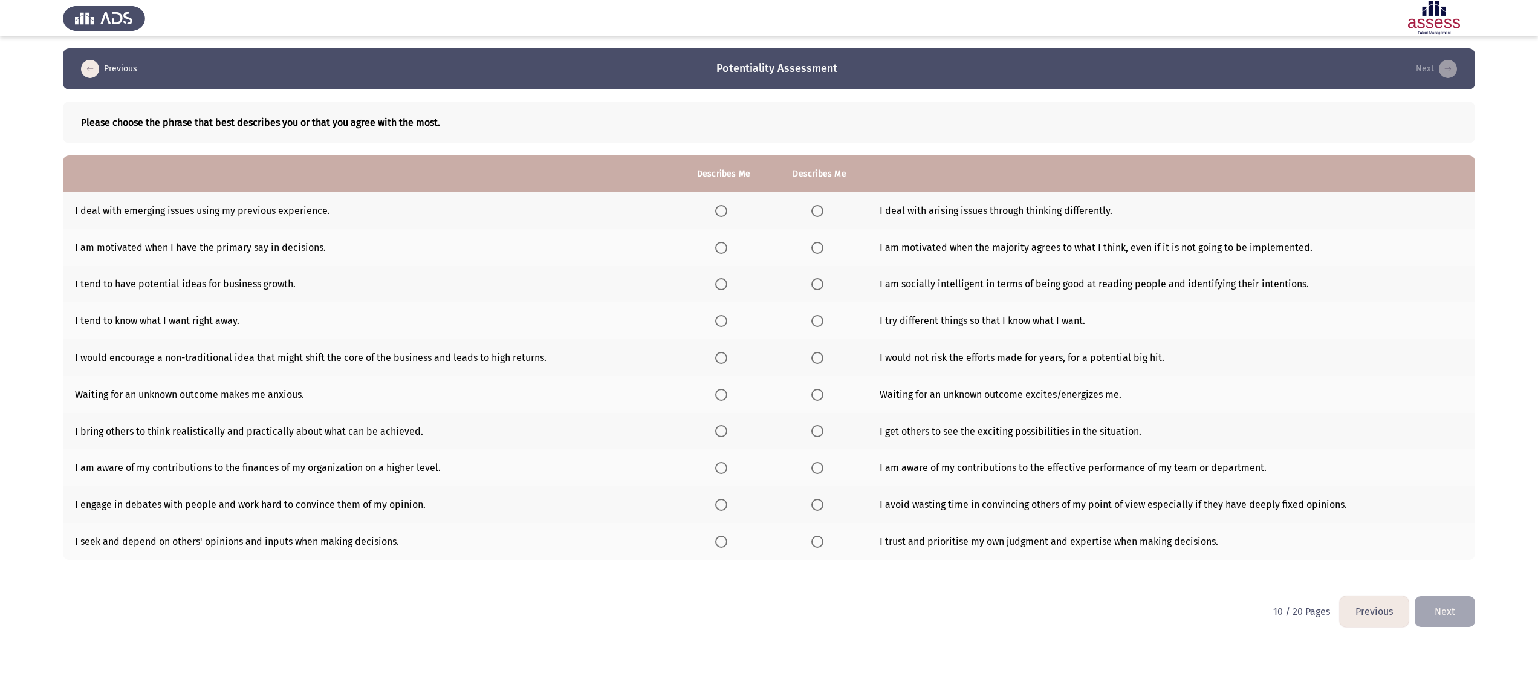
drag, startPoint x: 4, startPoint y: 131, endPoint x: 49, endPoint y: 115, distance: 48.0
click at [4, 131] on app-assessment-container "Previous Potentiality Assessment Next Please choose the phrase that best descri…" at bounding box center [769, 322] width 1538 height 548
click at [725, 213] on span "Select an option" at bounding box center [721, 211] width 12 height 12
click at [725, 213] on input "Select an option" at bounding box center [721, 211] width 12 height 12
click at [719, 245] on span "Select an option" at bounding box center [721, 248] width 12 height 12
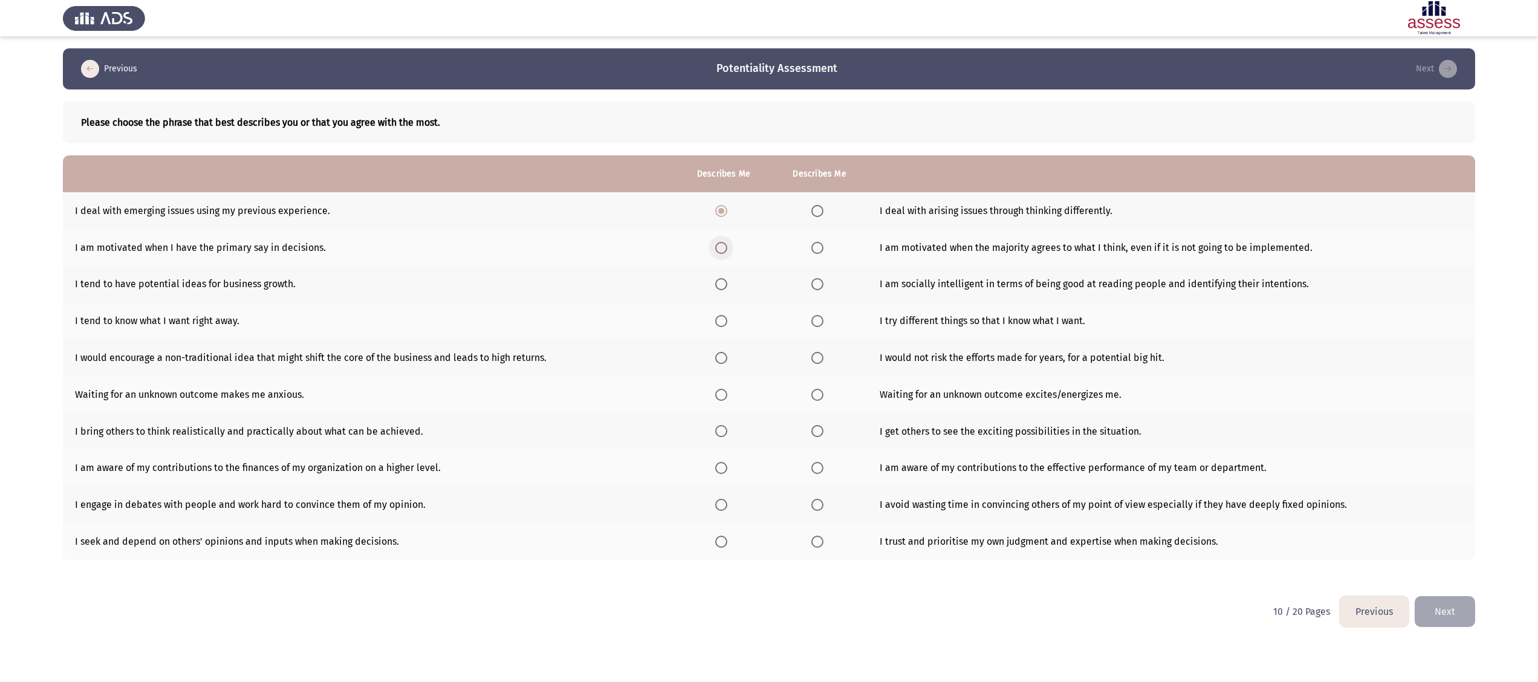
click at [719, 245] on input "Select an option" at bounding box center [721, 248] width 12 height 12
click at [721, 281] on span "Select an option" at bounding box center [721, 284] width 12 height 12
click at [721, 281] on input "Select an option" at bounding box center [721, 284] width 12 height 12
click at [768, 320] on span "Select an option" at bounding box center [817, 321] width 12 height 12
click at [768, 320] on input "Select an option" at bounding box center [817, 321] width 12 height 12
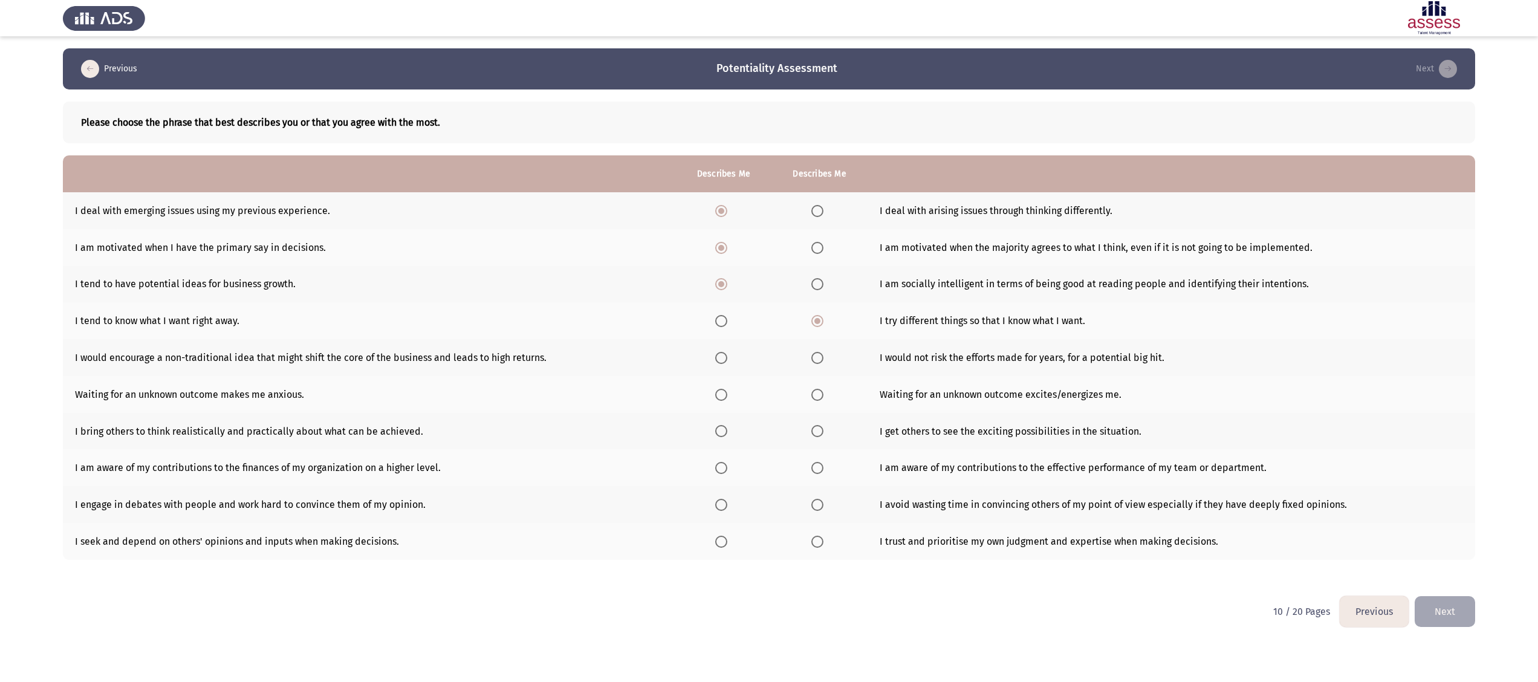
click at [724, 340] on span "Select an option" at bounding box center [721, 358] width 12 height 12
click at [724, 340] on input "Select an option" at bounding box center [721, 358] width 12 height 12
click at [768, 340] on span "Select an option" at bounding box center [817, 395] width 12 height 12
click at [768, 340] on input "Select an option" at bounding box center [817, 395] width 12 height 12
click at [768, 340] on span "Select an option" at bounding box center [817, 431] width 12 height 12
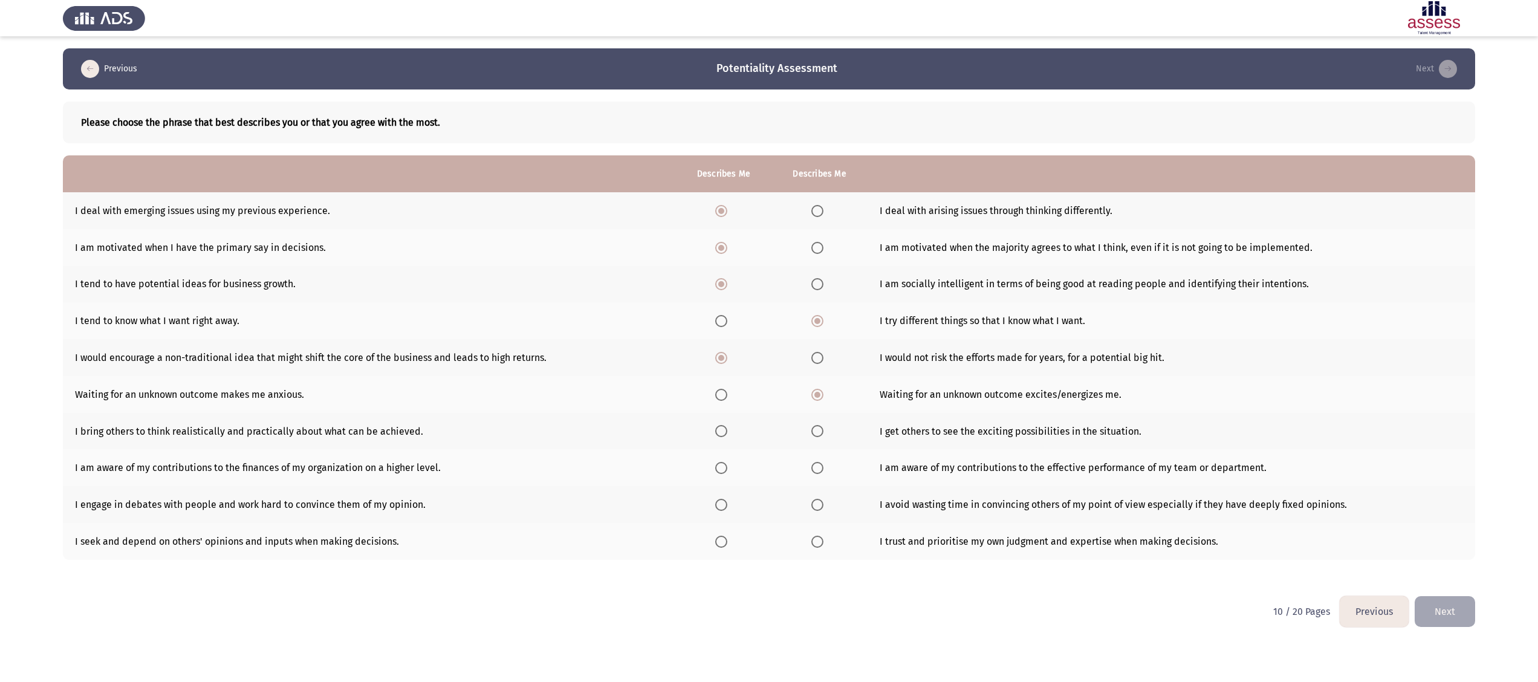
click at [768, 340] on input "Select an option" at bounding box center [817, 431] width 12 height 12
click at [721, 340] on span "Select an option" at bounding box center [721, 468] width 12 height 12
click at [721, 340] on input "Select an option" at bounding box center [721, 468] width 12 height 12
click at [768, 340] on label "Select an option" at bounding box center [819, 505] width 17 height 12
click at [768, 340] on input "Select an option" at bounding box center [817, 505] width 12 height 12
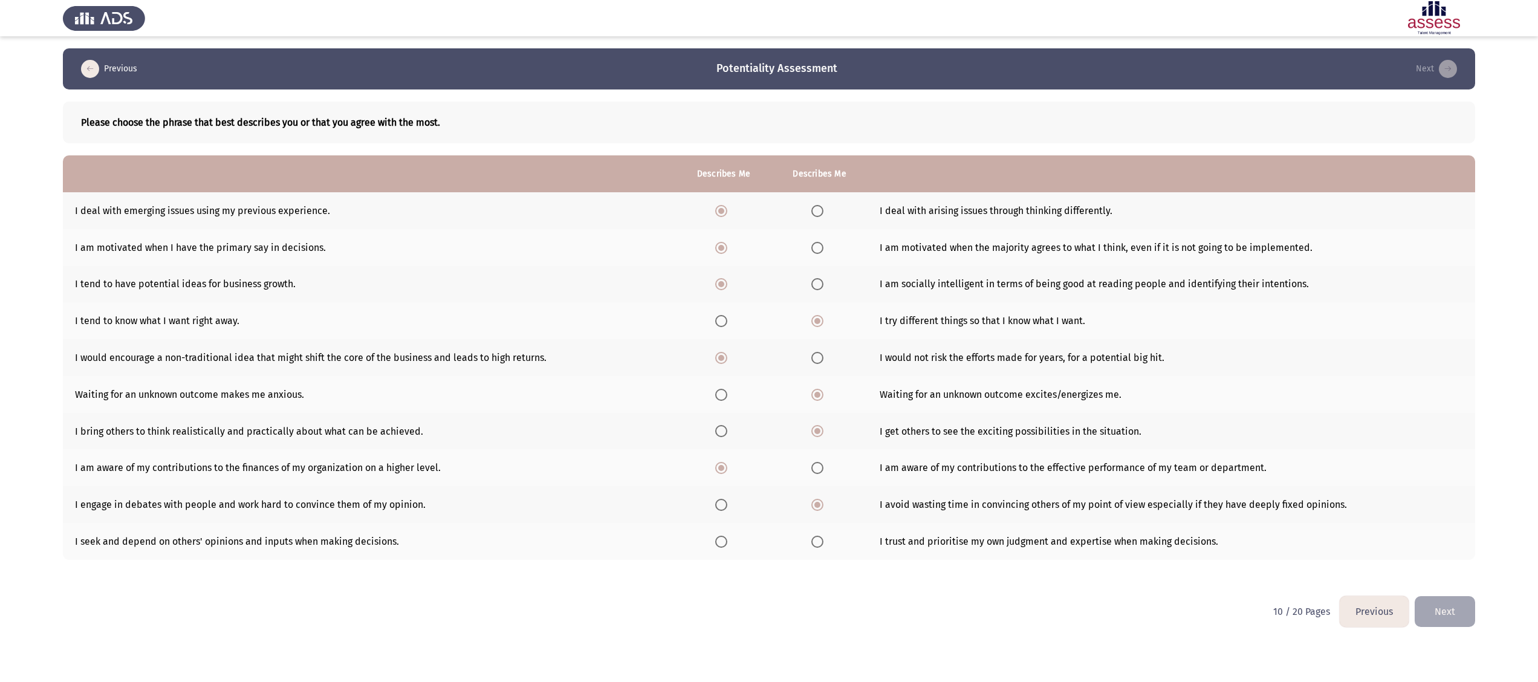
click at [768, 340] on span "Select an option" at bounding box center [817, 542] width 12 height 12
click at [768, 340] on input "Select an option" at bounding box center [817, 542] width 12 height 12
click at [768, 340] on button "Next" at bounding box center [1445, 611] width 60 height 31
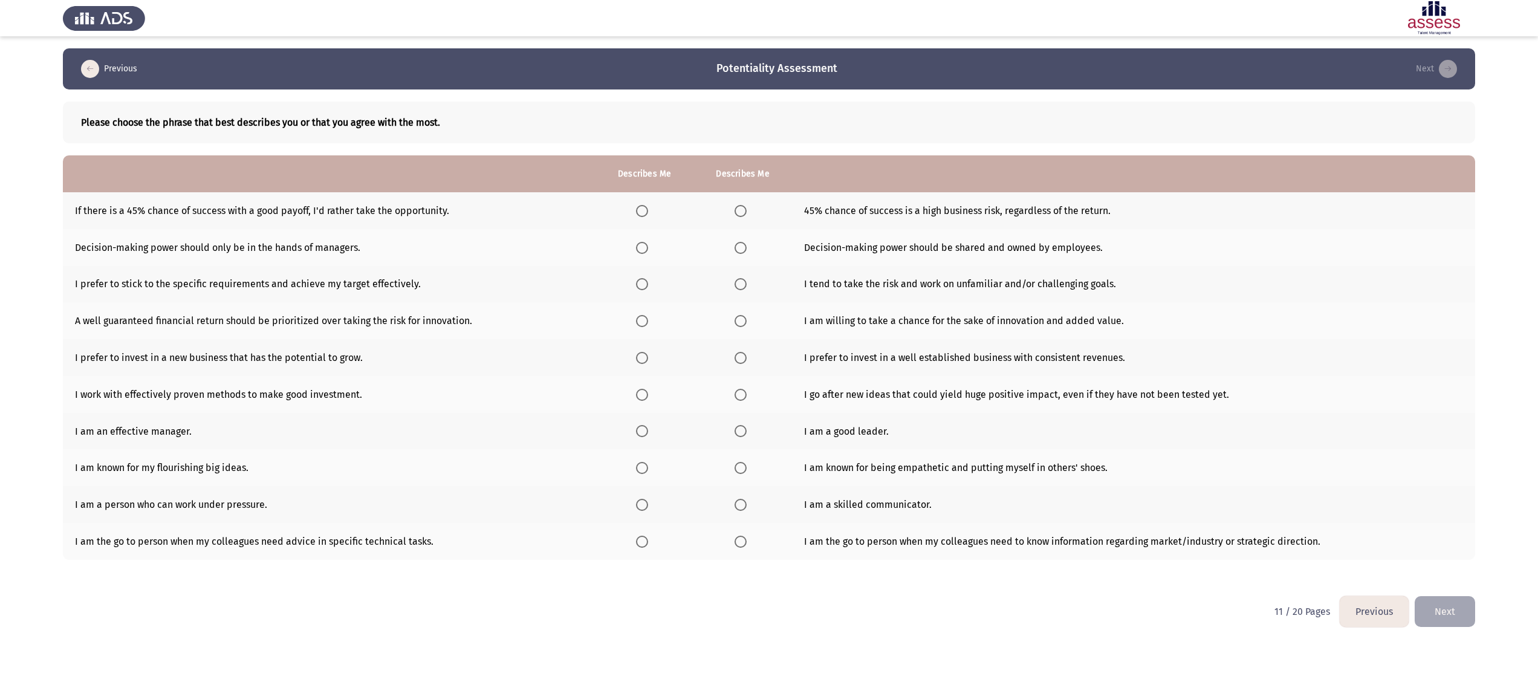
click at [37, 135] on app-assessment-container "Previous Potentiality Assessment Next Please choose the phrase that best descri…" at bounding box center [769, 322] width 1538 height 548
click at [649, 207] on label "Select an option" at bounding box center [644, 211] width 17 height 12
click at [648, 207] on input "Select an option" at bounding box center [642, 211] width 12 height 12
click at [740, 253] on th at bounding box center [742, 247] width 98 height 37
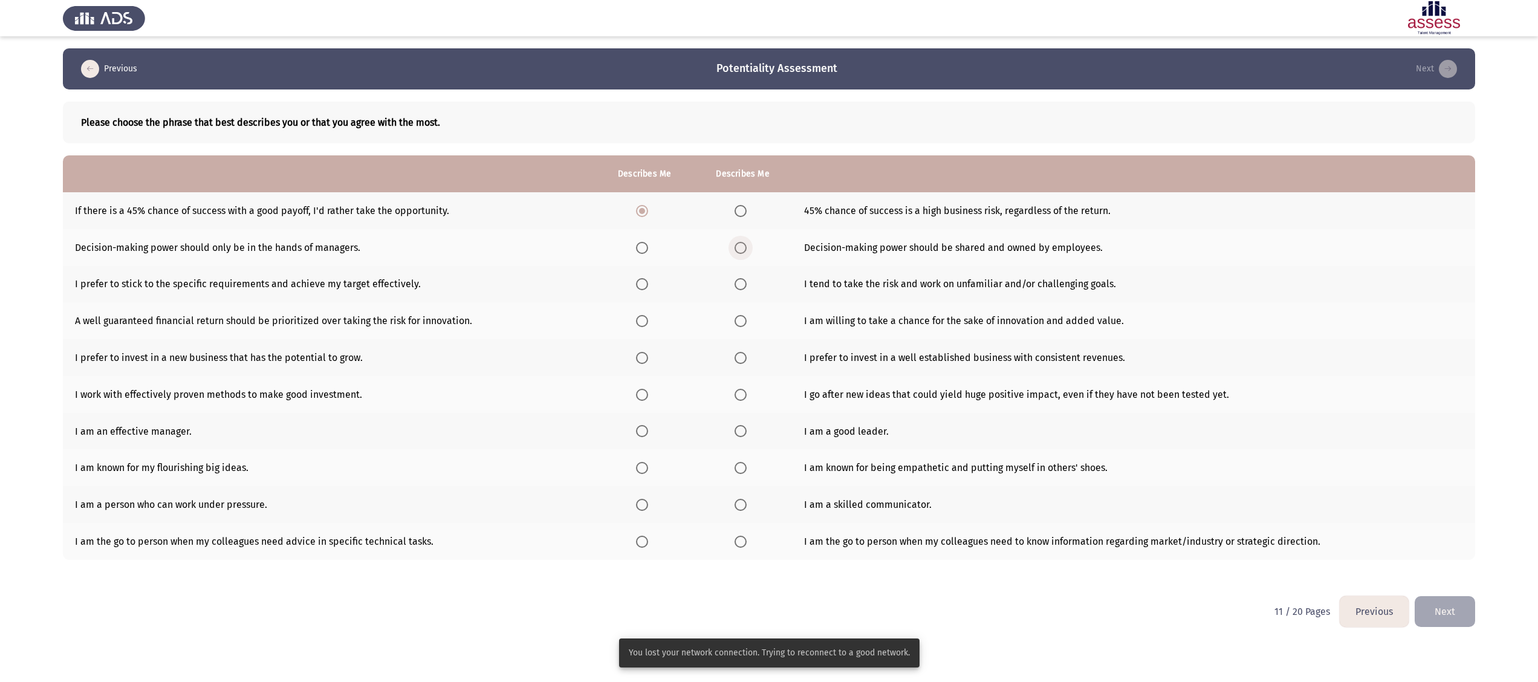
click at [739, 249] on span "Select an option" at bounding box center [741, 248] width 12 height 12
click at [739, 249] on input "Select an option" at bounding box center [741, 248] width 12 height 12
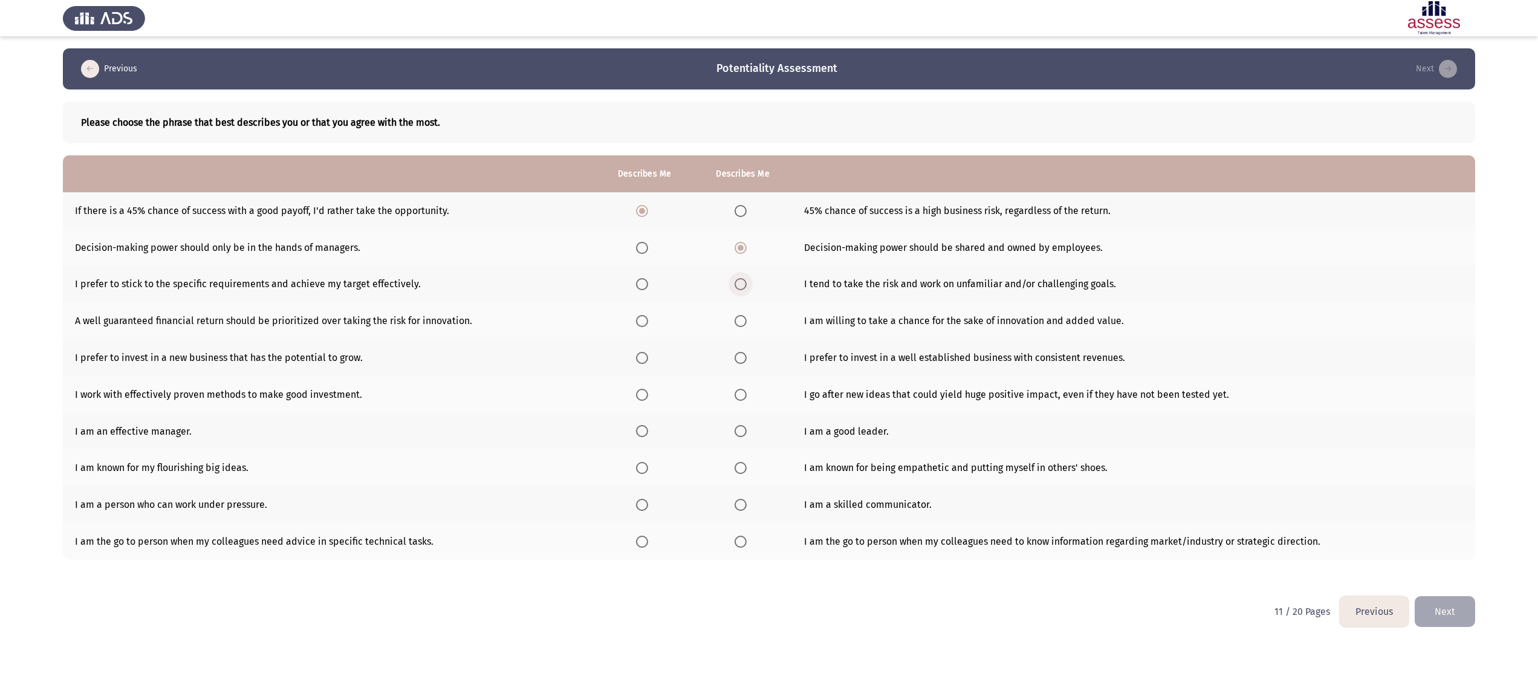
click at [742, 284] on span "Select an option" at bounding box center [741, 284] width 12 height 12
click at [742, 284] on input "Select an option" at bounding box center [741, 284] width 12 height 12
click at [736, 322] on span "Select an option" at bounding box center [741, 321] width 12 height 12
click at [736, 322] on input "Select an option" at bounding box center [741, 321] width 12 height 12
click at [644, 340] on span "Select an option" at bounding box center [642, 358] width 12 height 12
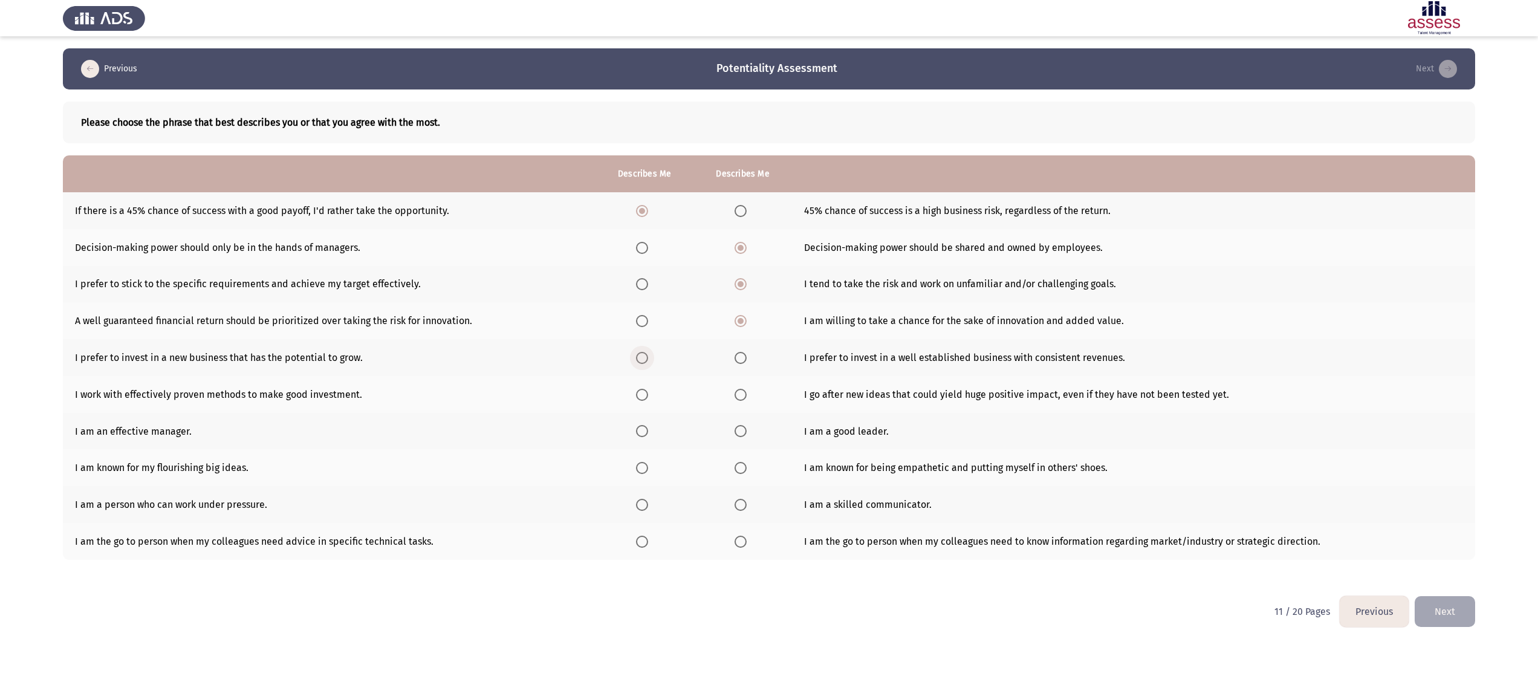
click at [644, 340] on input "Select an option" at bounding box center [642, 358] width 12 height 12
click at [738, 340] on span "Select an option" at bounding box center [741, 395] width 12 height 12
click at [738, 340] on input "Select an option" at bounding box center [741, 395] width 12 height 12
click at [743, 340] on span "Select an option" at bounding box center [741, 431] width 12 height 12
click at [743, 340] on input "Select an option" at bounding box center [741, 431] width 12 height 12
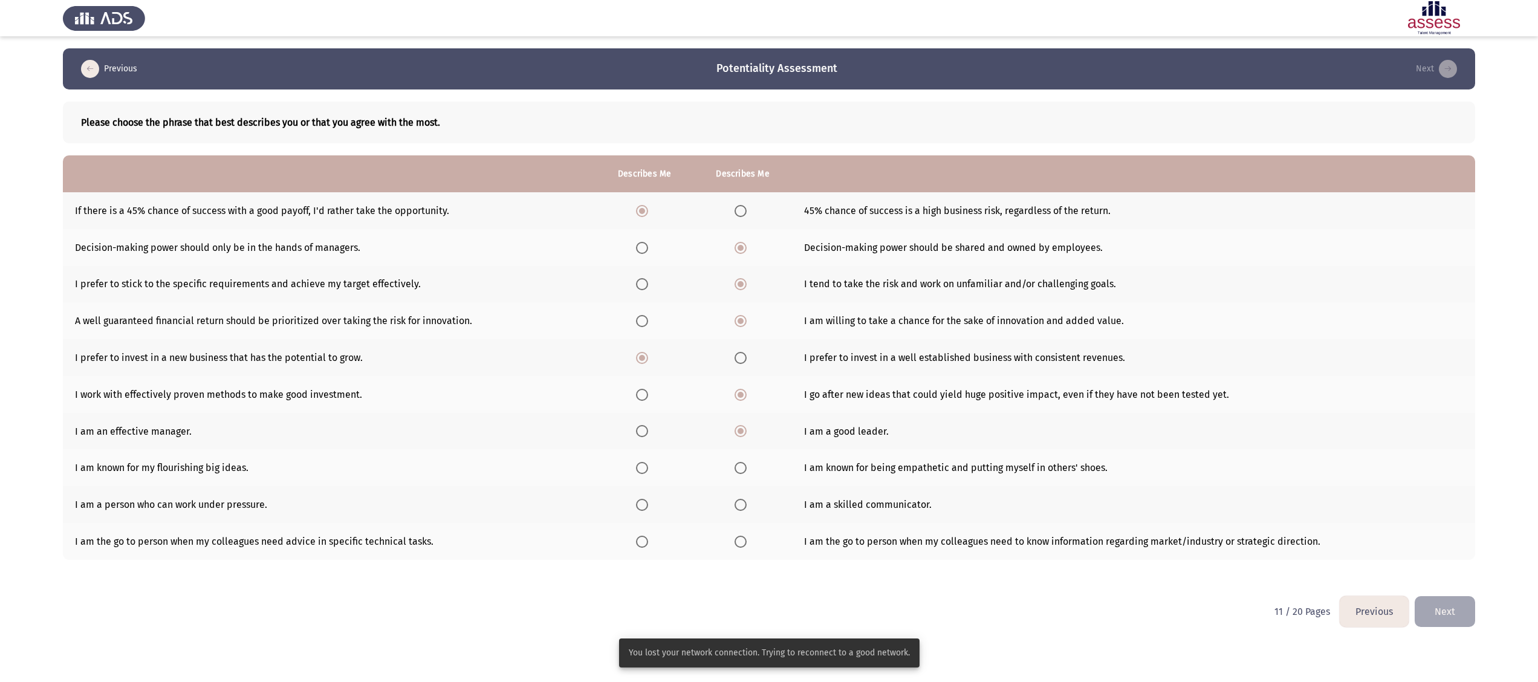
click at [641, 340] on span "Select an option" at bounding box center [642, 468] width 12 height 12
click at [641, 340] on input "Select an option" at bounding box center [642, 468] width 12 height 12
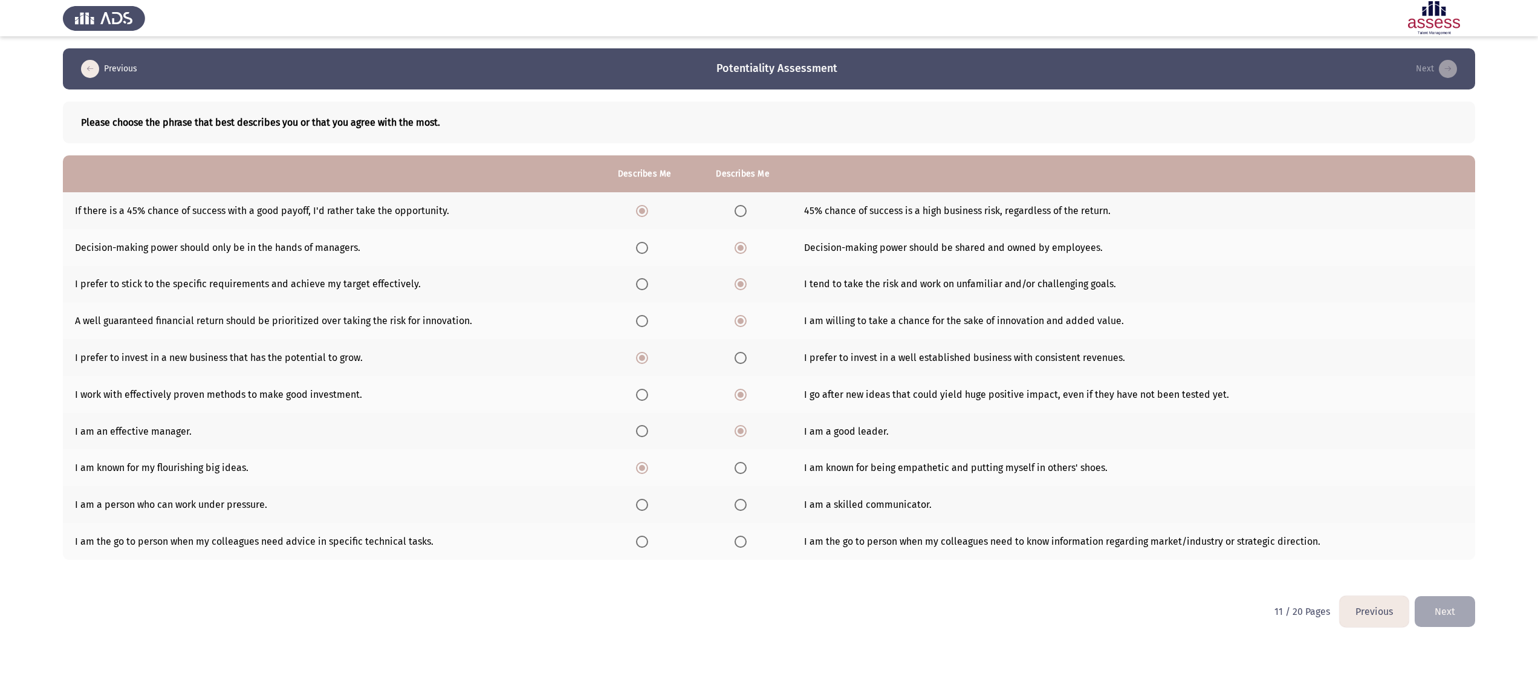
click at [649, 340] on label "Select an option" at bounding box center [644, 505] width 17 height 12
click at [648, 340] on input "Select an option" at bounding box center [642, 505] width 12 height 12
click at [741, 340] on span "Select an option" at bounding box center [741, 542] width 12 height 12
click at [741, 340] on input "Select an option" at bounding box center [741, 542] width 12 height 12
click at [768, 340] on button "Next" at bounding box center [1445, 611] width 60 height 31
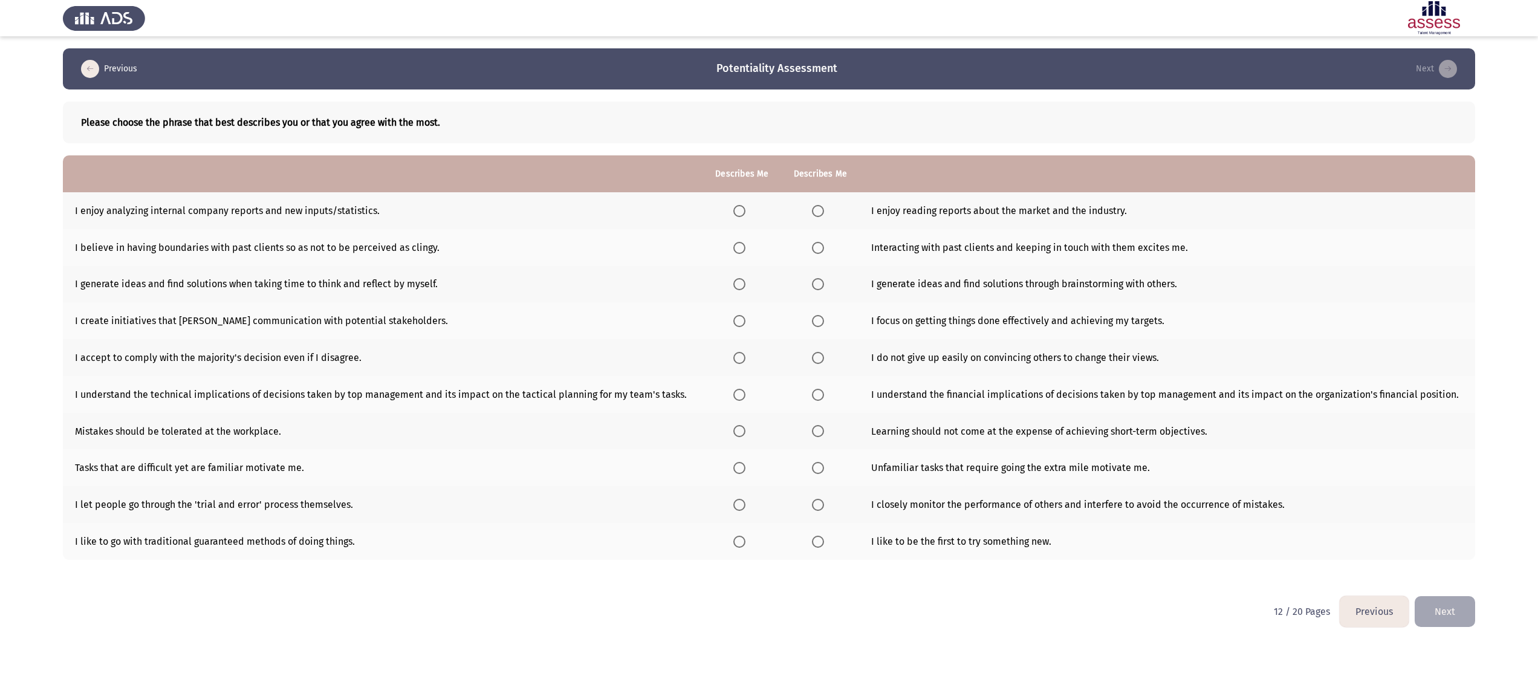
click at [6, 144] on app-assessment-container "Previous Potentiality Assessment Next Please choose the phrase that best descri…" at bounding box center [769, 322] width 1538 height 548
click at [768, 211] on span "Select an option" at bounding box center [818, 211] width 12 height 12
click at [768, 211] on input "Select an option" at bounding box center [818, 211] width 12 height 12
click at [768, 247] on span "Select an option" at bounding box center [818, 248] width 12 height 12
click at [768, 247] on input "Select an option" at bounding box center [818, 248] width 12 height 12
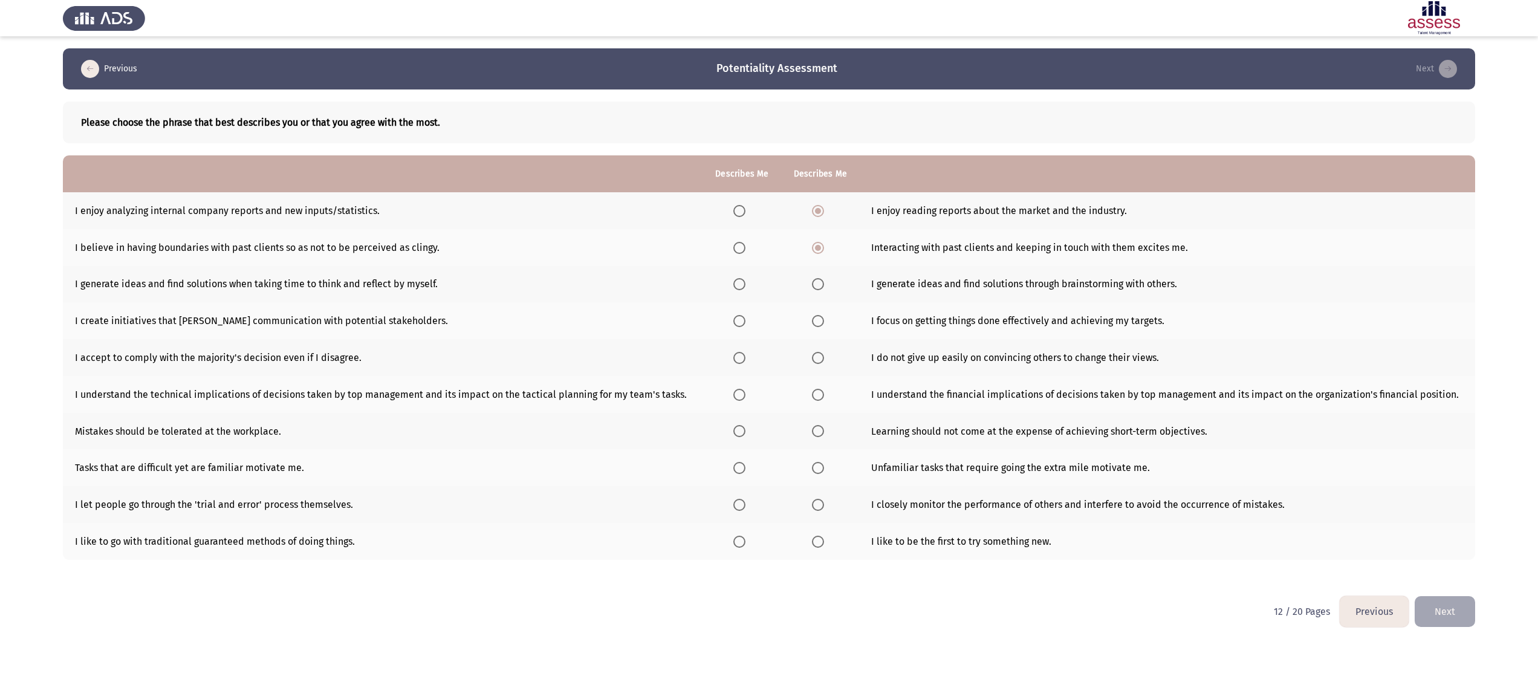
click at [768, 281] on span "Select an option" at bounding box center [818, 284] width 12 height 12
click at [768, 281] on input "Select an option" at bounding box center [818, 284] width 12 height 12
click at [768, 320] on label "Select an option" at bounding box center [820, 321] width 17 height 12
click at [768, 320] on input "Select an option" at bounding box center [818, 321] width 12 height 12
click at [768, 340] on span "Select an option" at bounding box center [818, 358] width 12 height 12
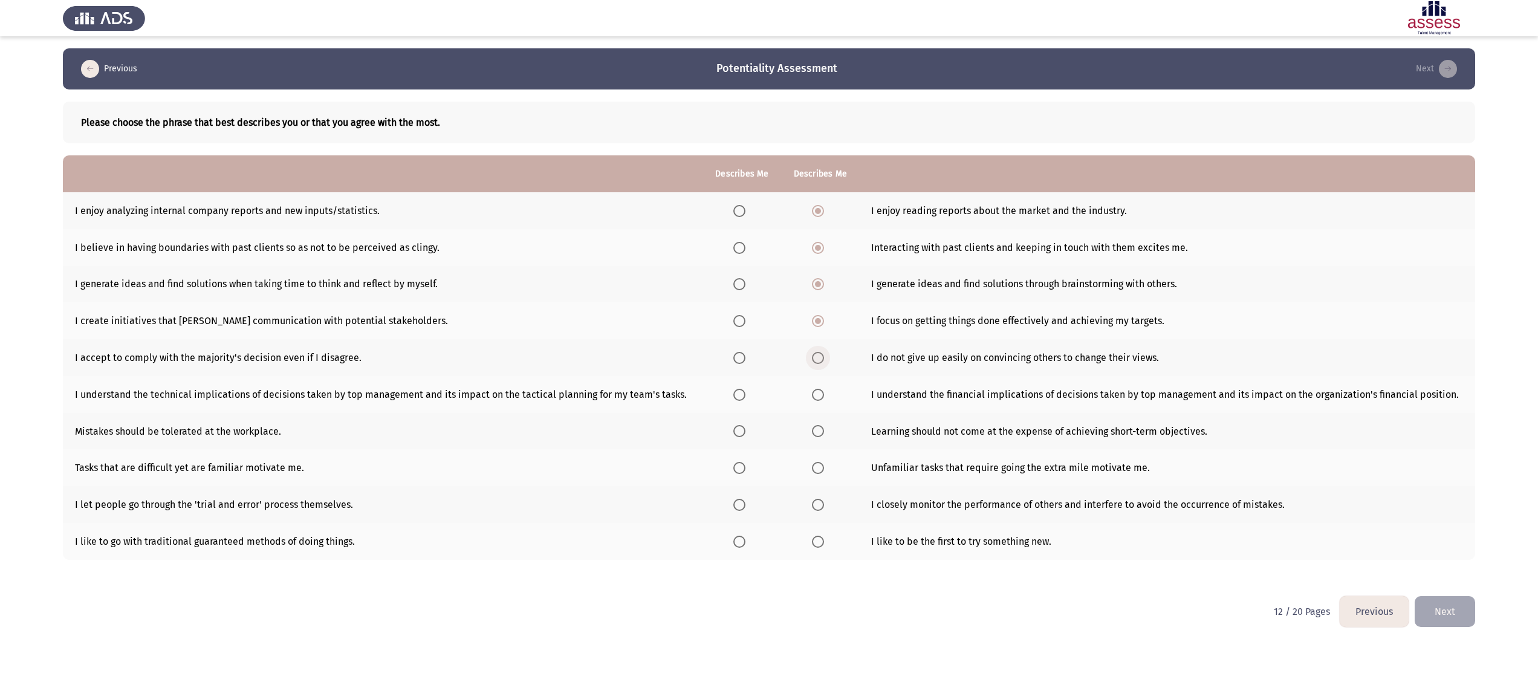
click at [768, 340] on input "Select an option" at bounding box center [818, 358] width 12 height 12
click at [768, 340] on span "Select an option" at bounding box center [818, 395] width 12 height 12
click at [768, 340] on input "Select an option" at bounding box center [818, 395] width 12 height 12
click at [768, 340] on span "Select an option" at bounding box center [818, 431] width 12 height 12
click at [768, 340] on input "Select an option" at bounding box center [818, 431] width 12 height 12
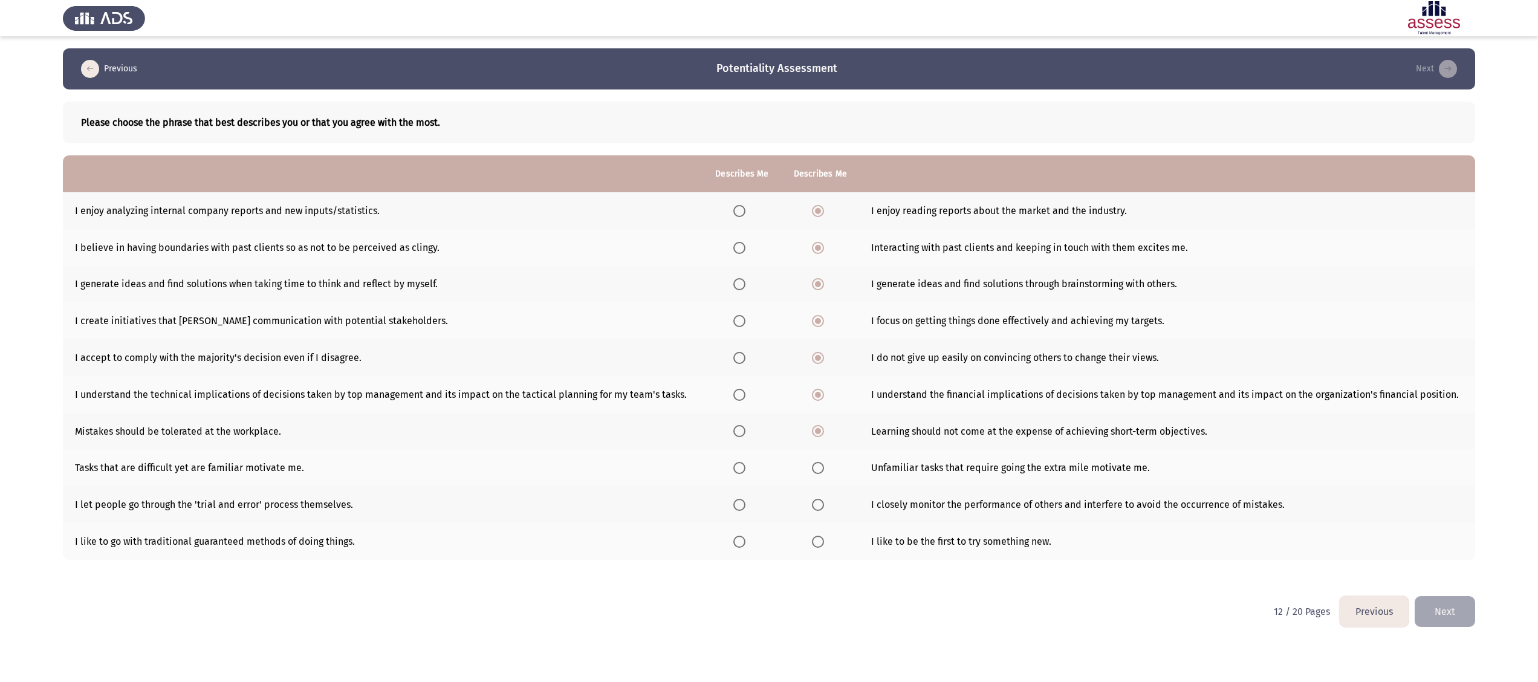
click at [768, 340] on span "Select an option" at bounding box center [818, 468] width 12 height 12
click at [768, 340] on input "Select an option" at bounding box center [818, 468] width 12 height 12
click at [768, 340] on span "Select an option" at bounding box center [818, 505] width 12 height 12
click at [768, 340] on input "Select an option" at bounding box center [818, 505] width 12 height 12
click at [768, 340] on span "Select an option" at bounding box center [818, 542] width 12 height 12
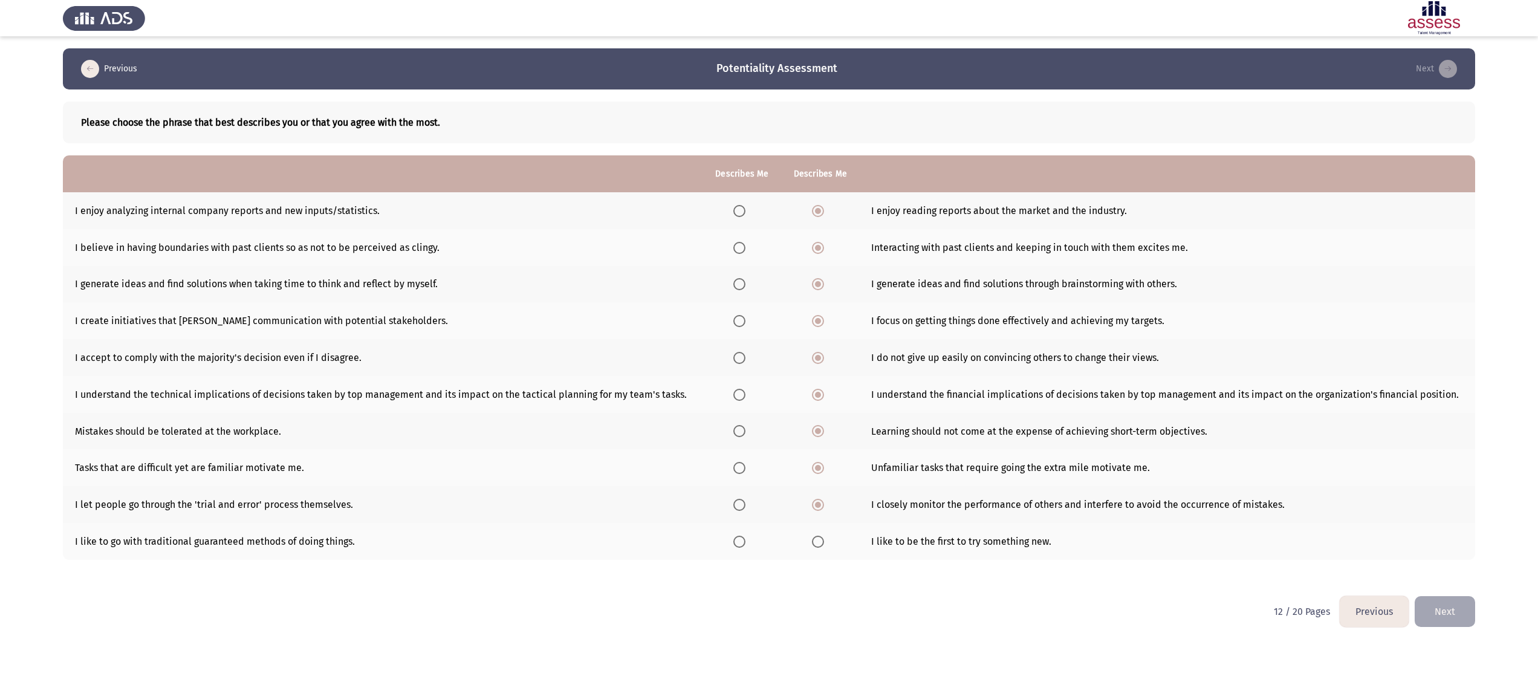
click at [768, 340] on input "Select an option" at bounding box center [818, 542] width 12 height 12
click at [768, 340] on button "Next" at bounding box center [1445, 611] width 60 height 31
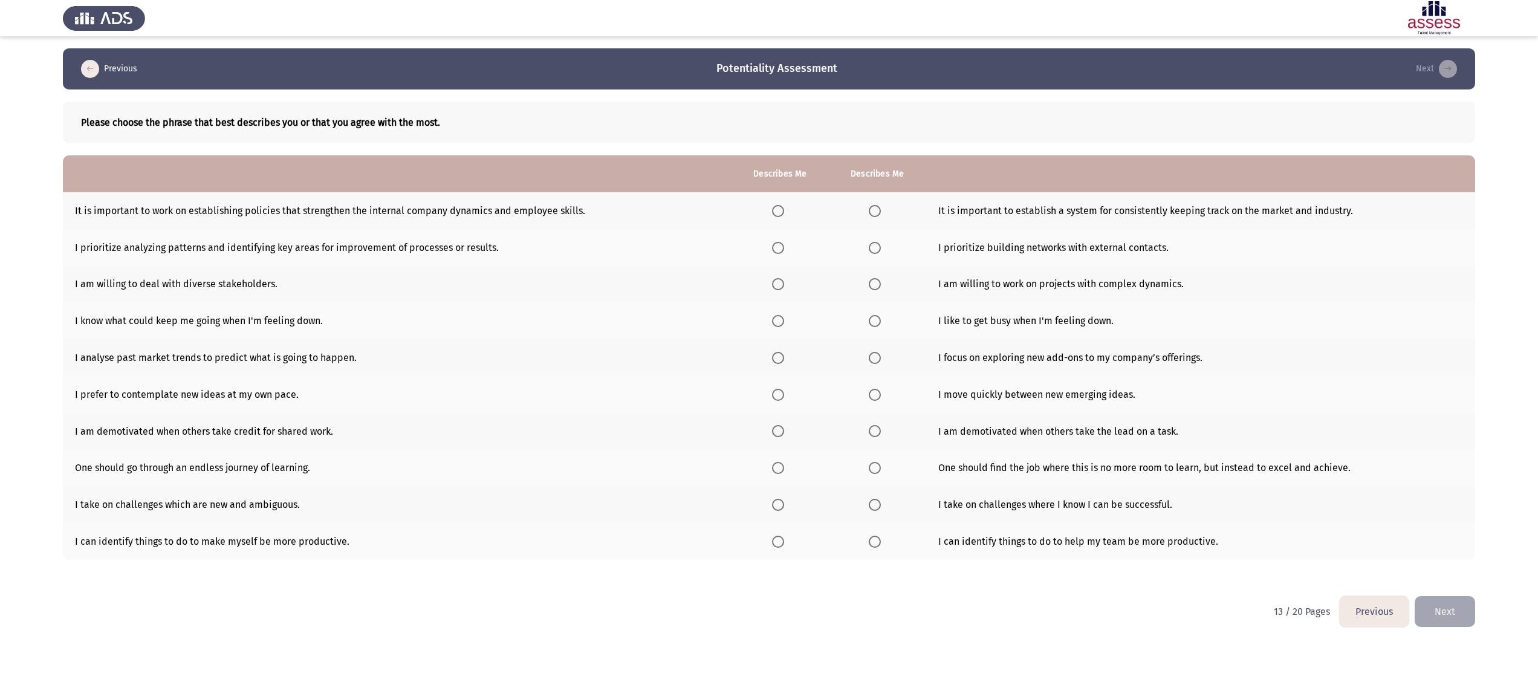
click at [6, 107] on app-assessment-container "Previous Potentiality Assessment Next Please choose the phrase that best descri…" at bounding box center [769, 322] width 1538 height 548
click at [768, 209] on span "Select an option" at bounding box center [875, 211] width 12 height 12
click at [768, 209] on input "Select an option" at bounding box center [875, 211] width 12 height 12
click at [768, 248] on span "Select an option" at bounding box center [875, 248] width 12 height 12
click at [768, 248] on input "Select an option" at bounding box center [875, 248] width 12 height 12
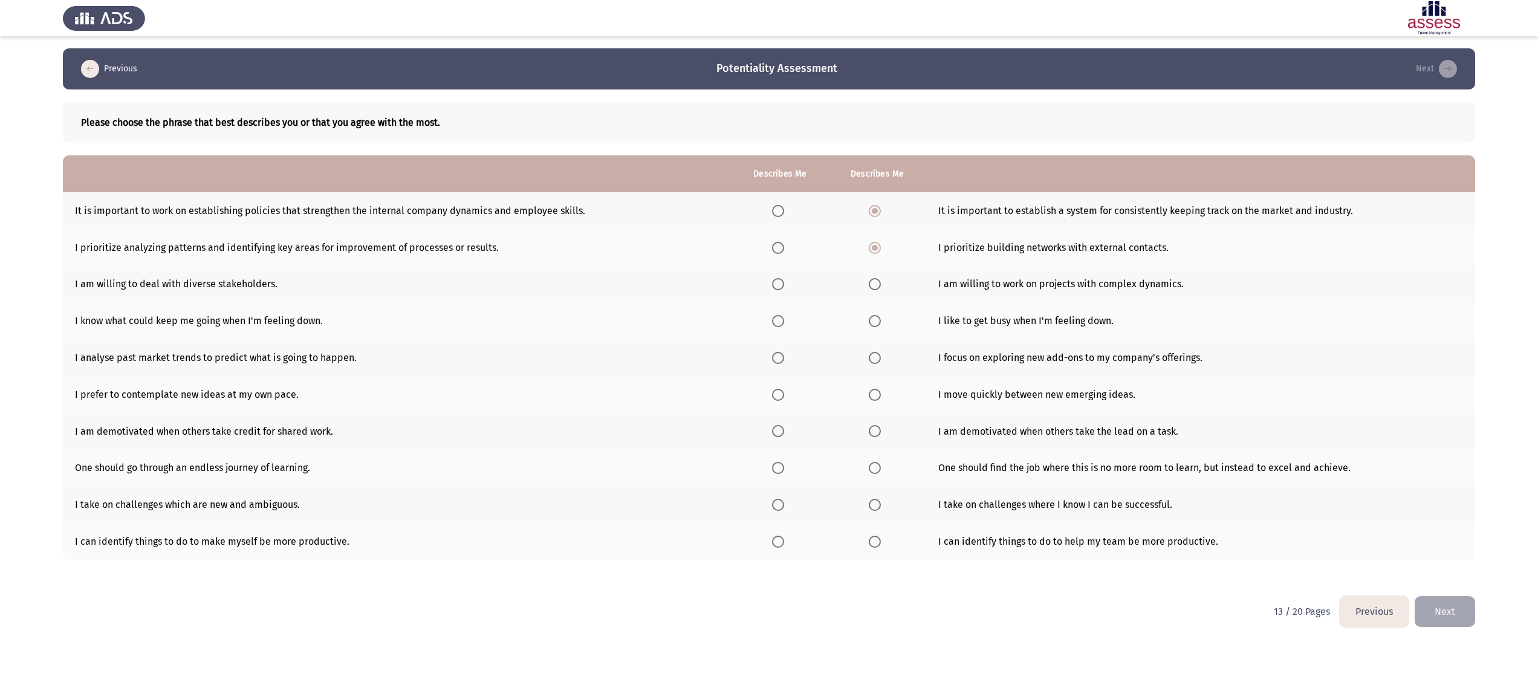
click at [768, 288] on span "Select an option" at bounding box center [875, 284] width 12 height 12
click at [768, 288] on input "Select an option" at bounding box center [875, 284] width 12 height 12
click at [768, 319] on span "Select an option" at bounding box center [875, 321] width 12 height 12
click at [768, 319] on input "Select an option" at bounding box center [875, 321] width 12 height 12
click at [768, 340] on span "Select an option" at bounding box center [875, 358] width 12 height 12
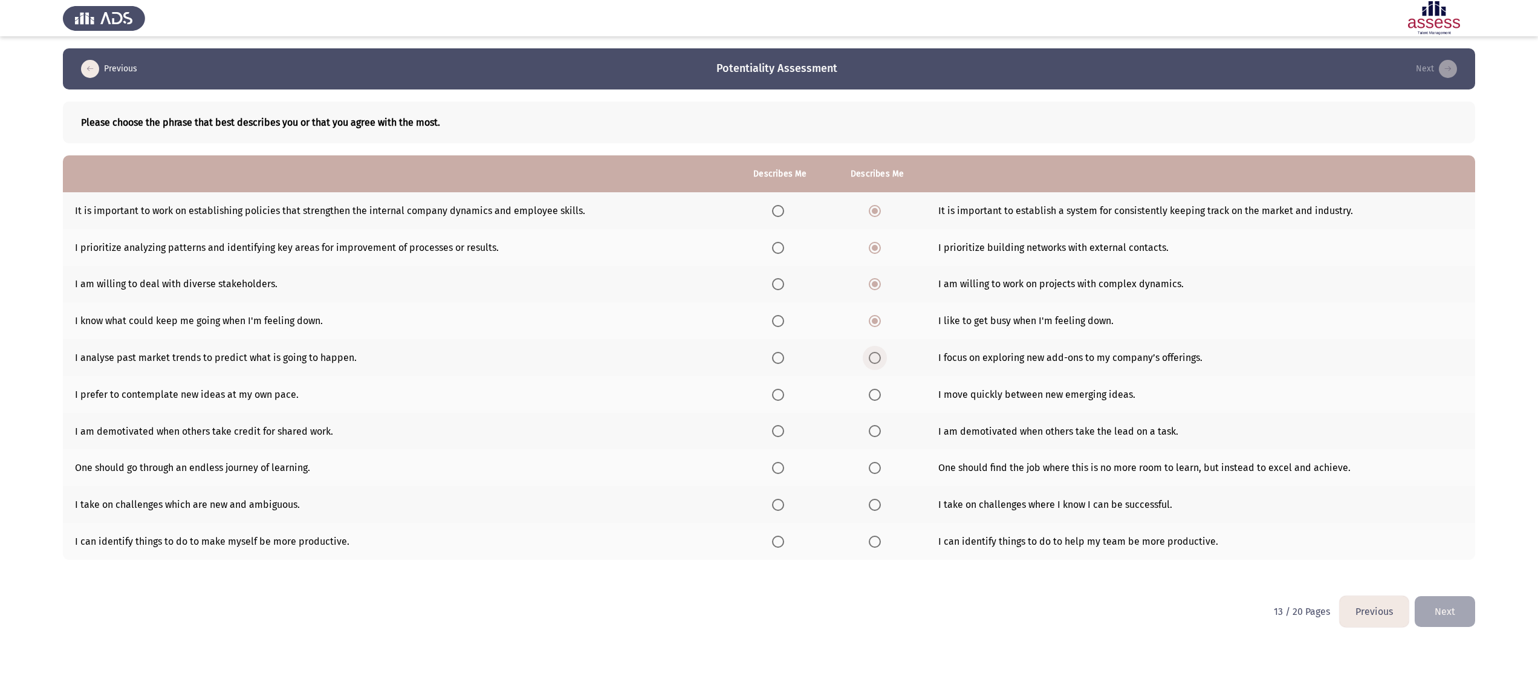
click at [768, 340] on input "Select an option" at bounding box center [875, 358] width 12 height 12
click at [768, 340] on span "Select an option" at bounding box center [875, 395] width 12 height 12
click at [768, 340] on input "Select an option" at bounding box center [875, 395] width 12 height 12
click at [768, 340] on span "Select an option" at bounding box center [875, 431] width 12 height 12
click at [768, 340] on input "Select an option" at bounding box center [875, 431] width 12 height 12
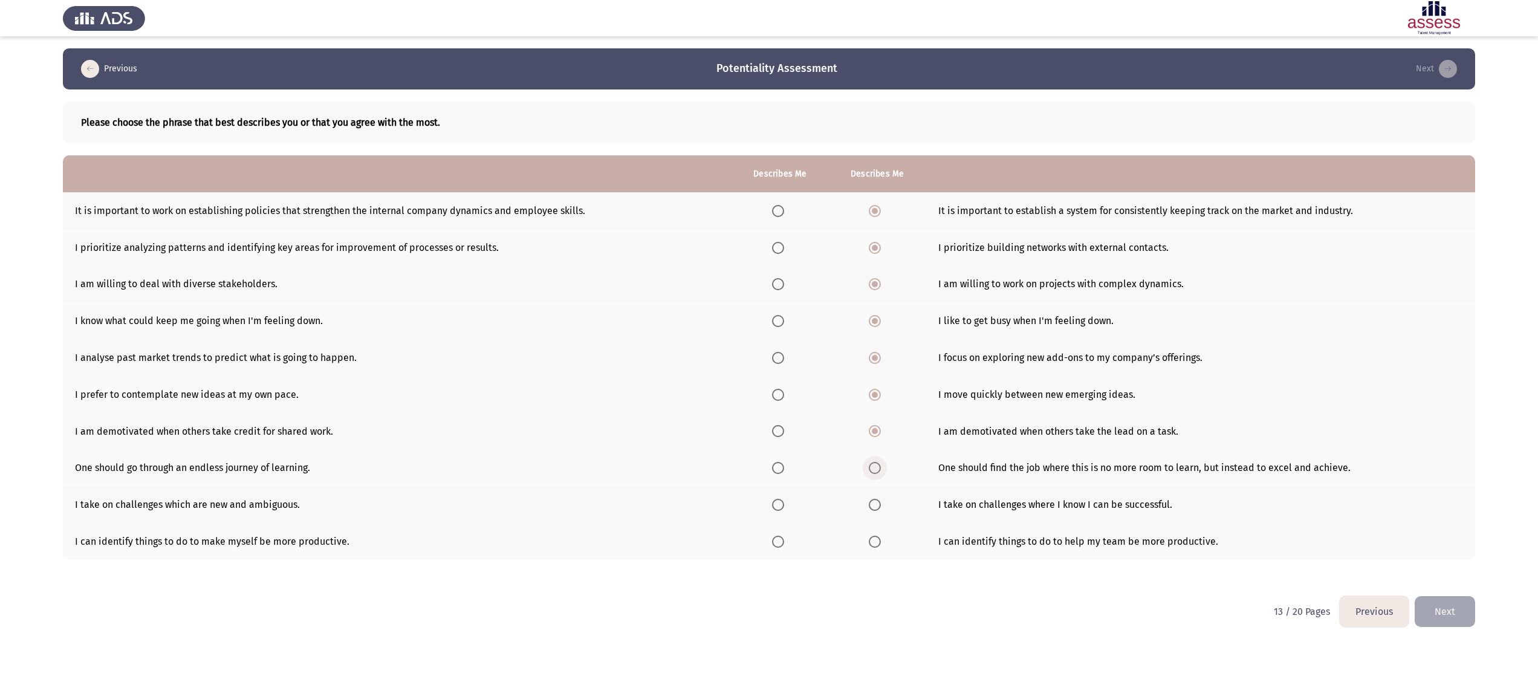
click at [768, 340] on span "Select an option" at bounding box center [875, 468] width 12 height 12
click at [768, 340] on input "Select an option" at bounding box center [875, 468] width 12 height 12
click at [768, 340] on span "Select an option" at bounding box center [875, 505] width 12 height 12
click at [768, 340] on input "Select an option" at bounding box center [875, 505] width 12 height 12
click at [768, 340] on span "Select an option" at bounding box center [875, 542] width 12 height 12
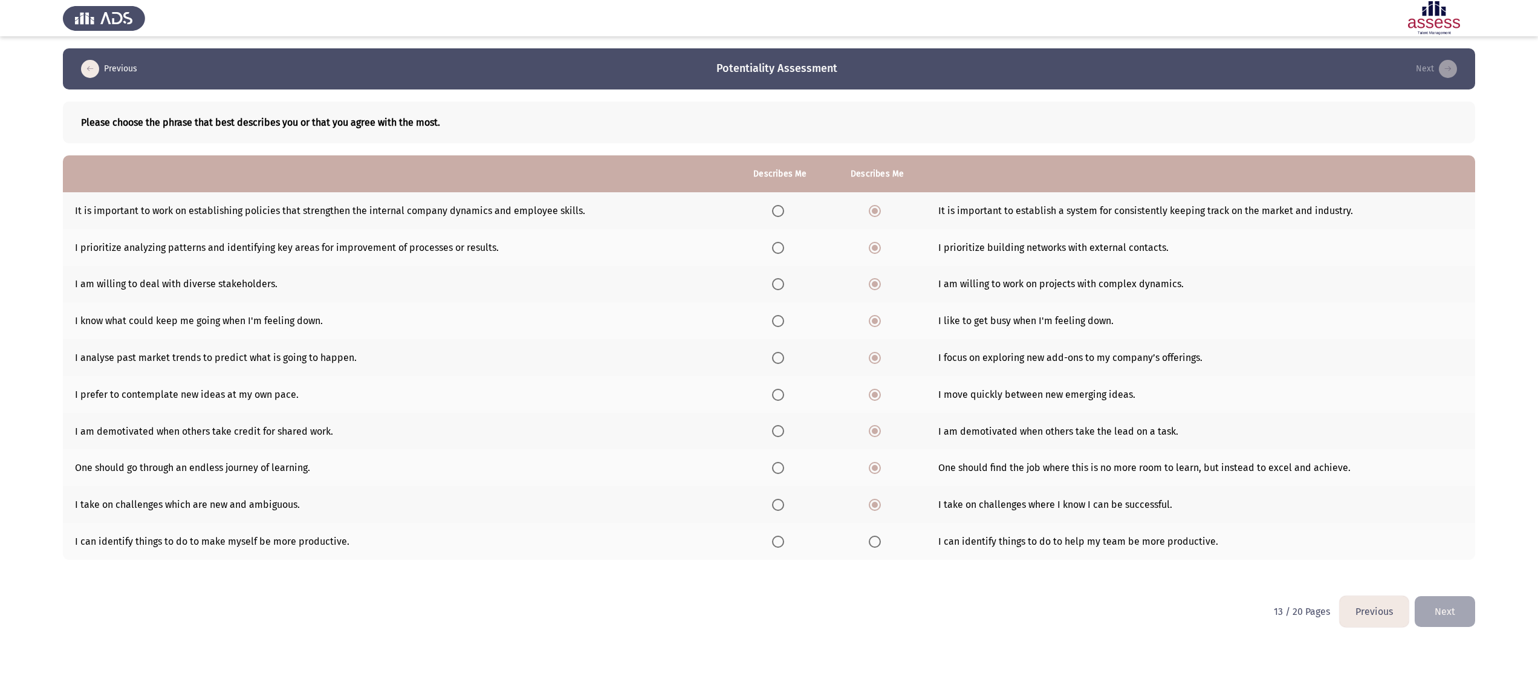
click at [768, 340] on input "Select an option" at bounding box center [875, 542] width 12 height 12
click at [768, 340] on button "Next" at bounding box center [1445, 611] width 60 height 31
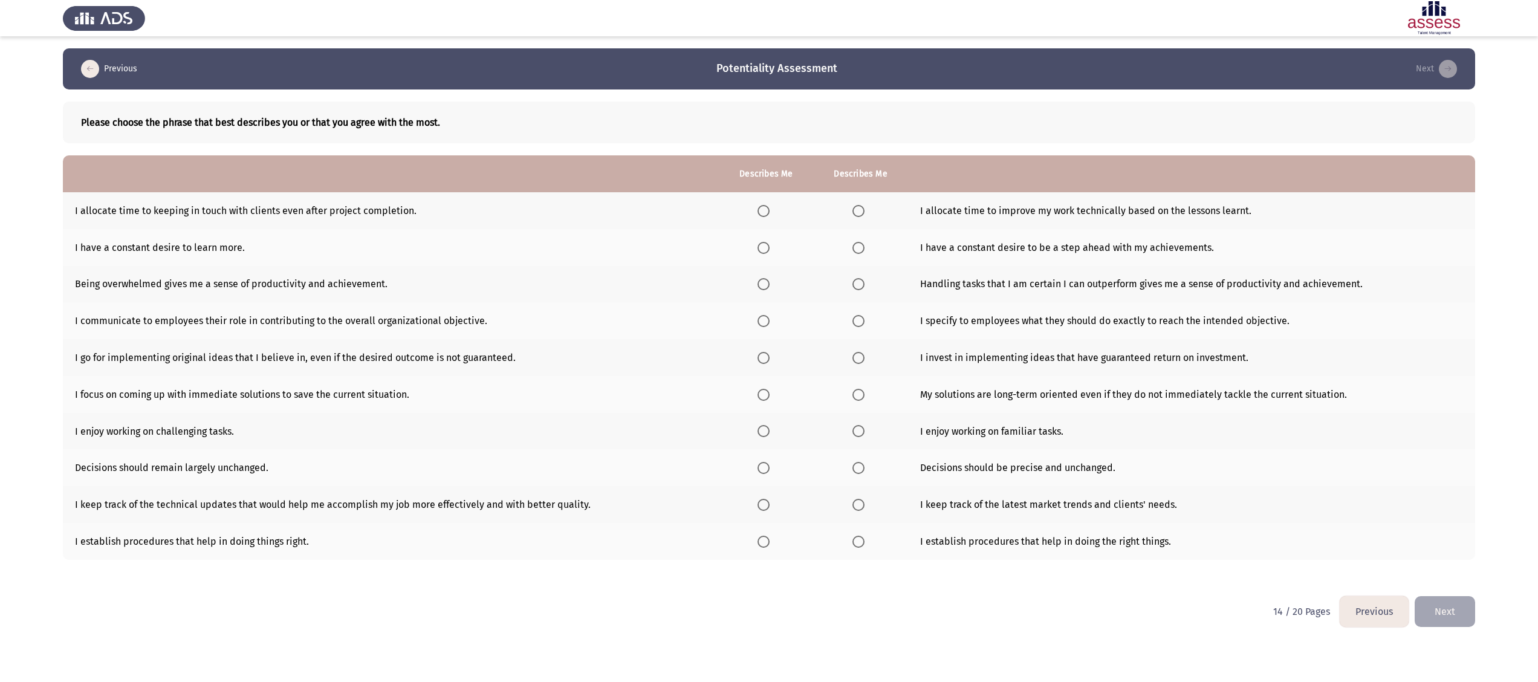
drag, startPoint x: 8, startPoint y: 151, endPoint x: 66, endPoint y: 128, distance: 62.4
click at [8, 151] on app-assessment-container "Previous Potentiality Assessment Next Please choose the phrase that best descri…" at bounding box center [769, 322] width 1538 height 548
click at [758, 207] on span "Select an option" at bounding box center [764, 211] width 12 height 12
click at [758, 207] on input "Select an option" at bounding box center [764, 211] width 12 height 12
click at [764, 252] on span "Select an option" at bounding box center [764, 248] width 12 height 12
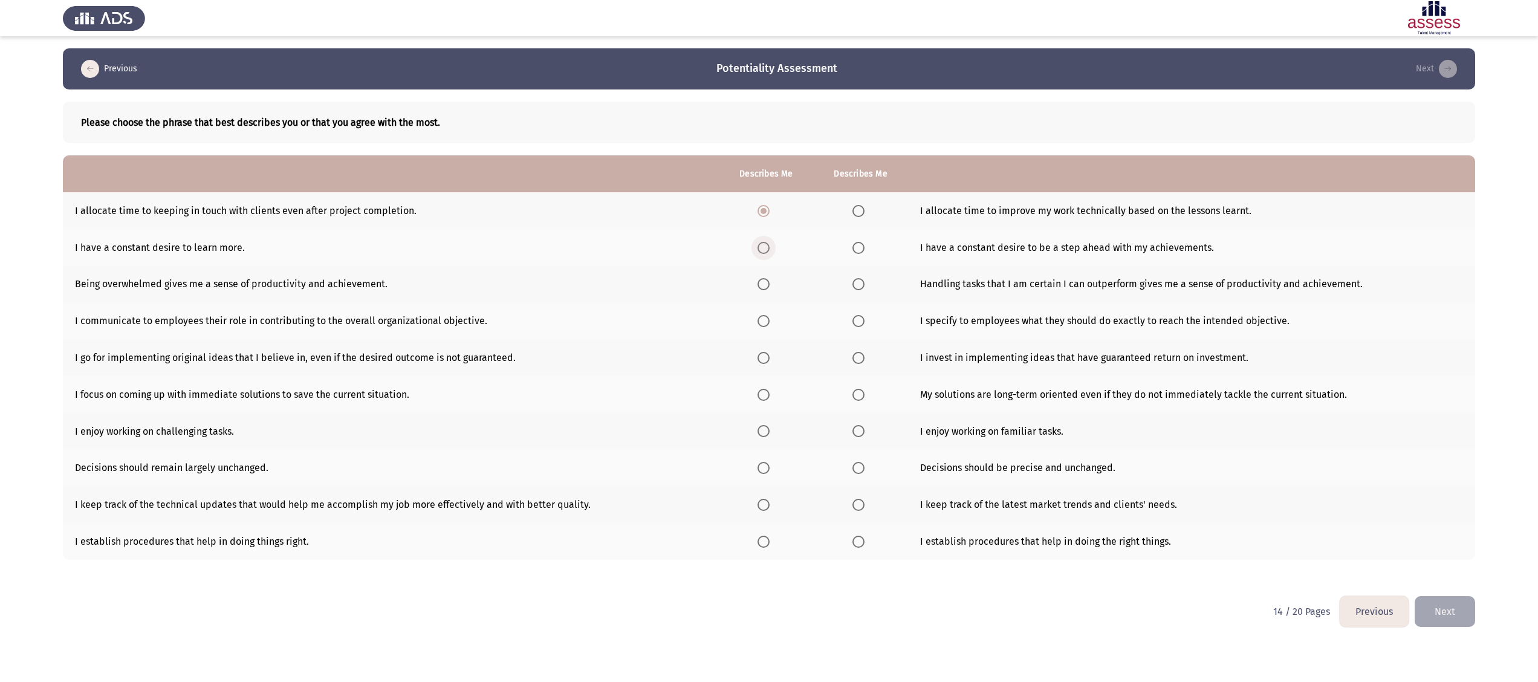
click at [764, 252] on input "Select an option" at bounding box center [764, 248] width 12 height 12
click at [768, 283] on span "Select an option" at bounding box center [858, 284] width 12 height 12
click at [768, 283] on input "Select an option" at bounding box center [858, 284] width 12 height 12
click at [758, 318] on span "Select an option" at bounding box center [764, 321] width 12 height 12
click at [758, 318] on input "Select an option" at bounding box center [764, 321] width 12 height 12
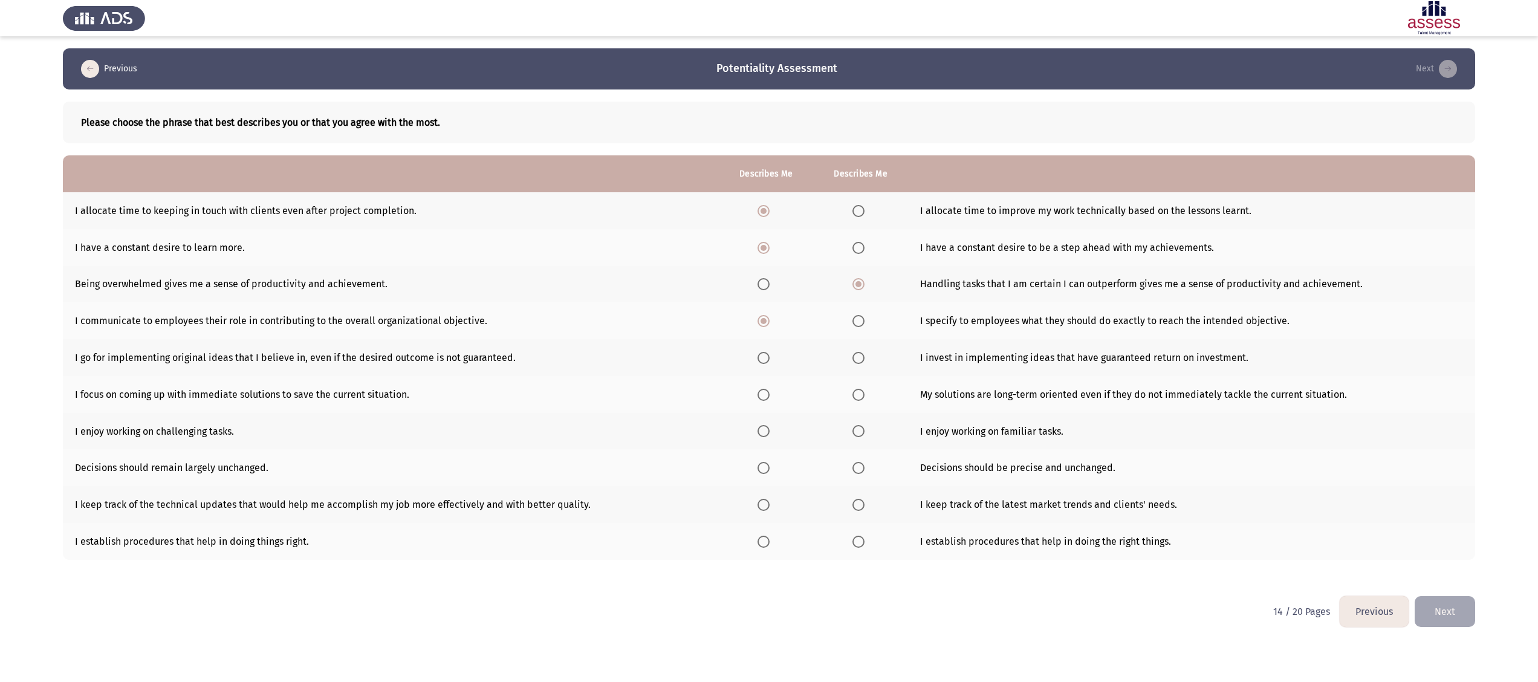
click at [759, 340] on span "Select an option" at bounding box center [764, 358] width 12 height 12
click at [759, 340] on input "Select an option" at bounding box center [764, 358] width 12 height 12
click at [768, 340] on span "Select an option" at bounding box center [858, 395] width 12 height 12
click at [768, 340] on input "Select an option" at bounding box center [858, 395] width 12 height 12
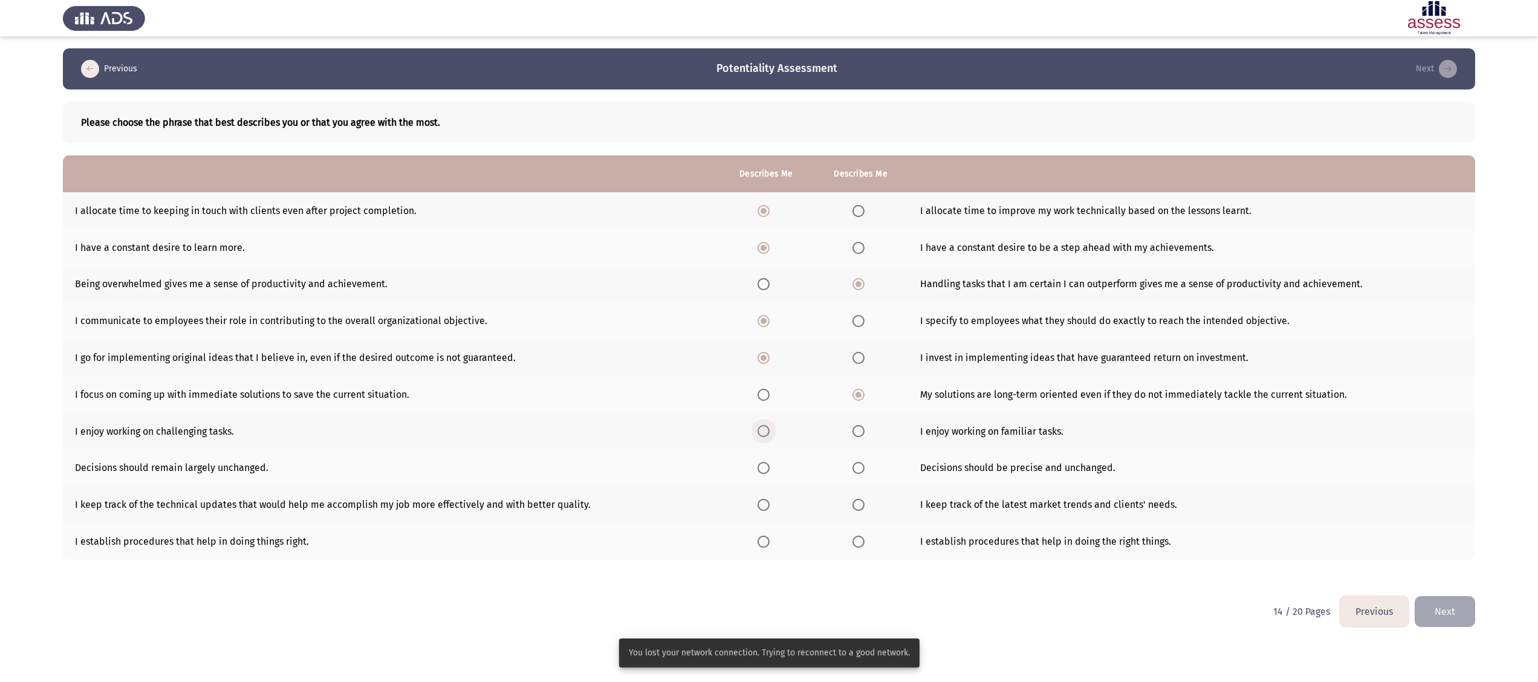
click at [758, 340] on span "Select an option" at bounding box center [764, 431] width 12 height 12
click at [758, 340] on input "Select an option" at bounding box center [764, 431] width 12 height 12
click at [768, 340] on span "Select an option" at bounding box center [858, 468] width 12 height 12
click at [768, 340] on input "Select an option" at bounding box center [858, 468] width 12 height 12
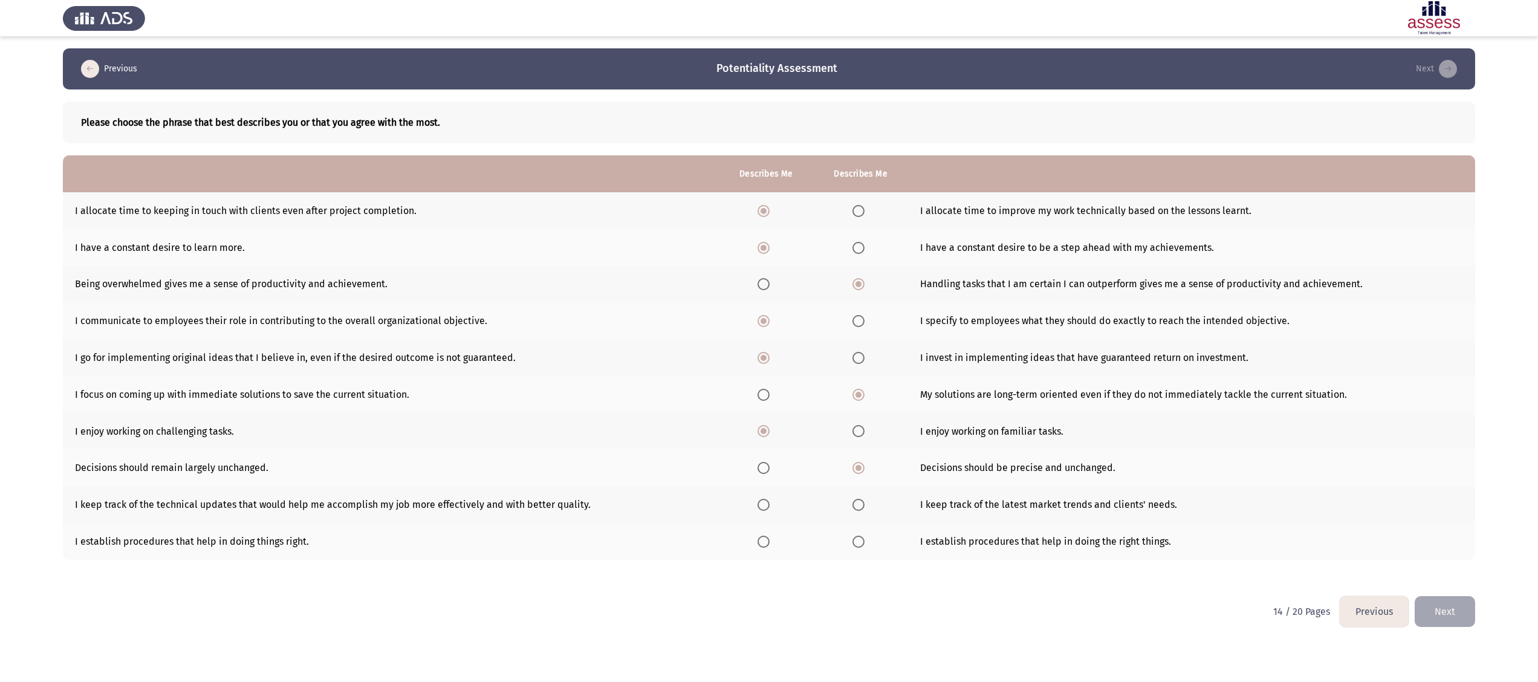
click at [768, 340] on span "Select an option" at bounding box center [858, 505] width 12 height 12
click at [768, 340] on input "Select an option" at bounding box center [858, 505] width 12 height 12
click at [768, 340] on span "Select an option" at bounding box center [858, 542] width 12 height 12
click at [768, 340] on input "Select an option" at bounding box center [858, 542] width 12 height 12
click at [768, 340] on button "Next" at bounding box center [1445, 611] width 60 height 31
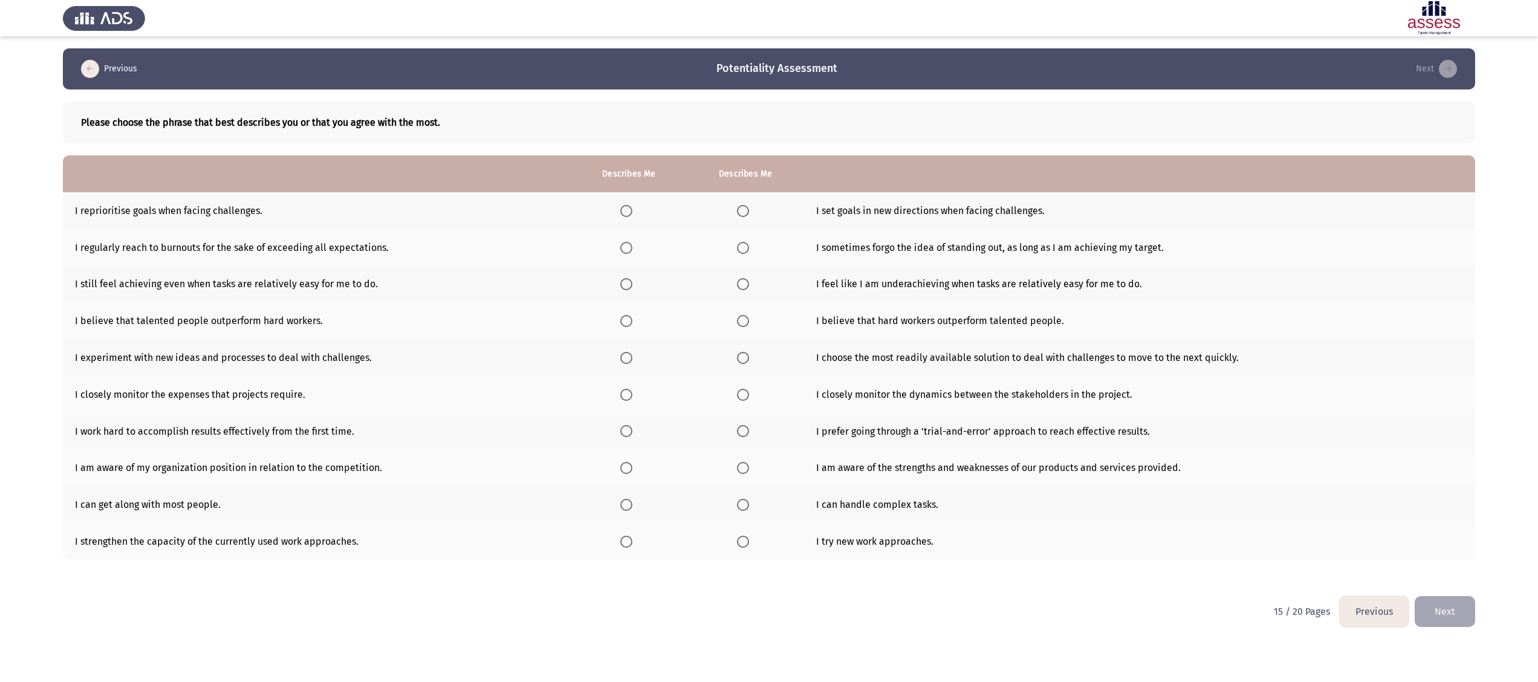
click at [13, 146] on app-assessment-container "Previous Potentiality Assessment Next Please choose the phrase that best descri…" at bounding box center [769, 322] width 1538 height 548
click at [748, 207] on span "Select an option" at bounding box center [743, 211] width 12 height 12
click at [748, 207] on input "Select an option" at bounding box center [743, 211] width 12 height 12
click at [741, 247] on span "Select an option" at bounding box center [743, 248] width 12 height 12
click at [741, 247] on input "Select an option" at bounding box center [743, 248] width 12 height 12
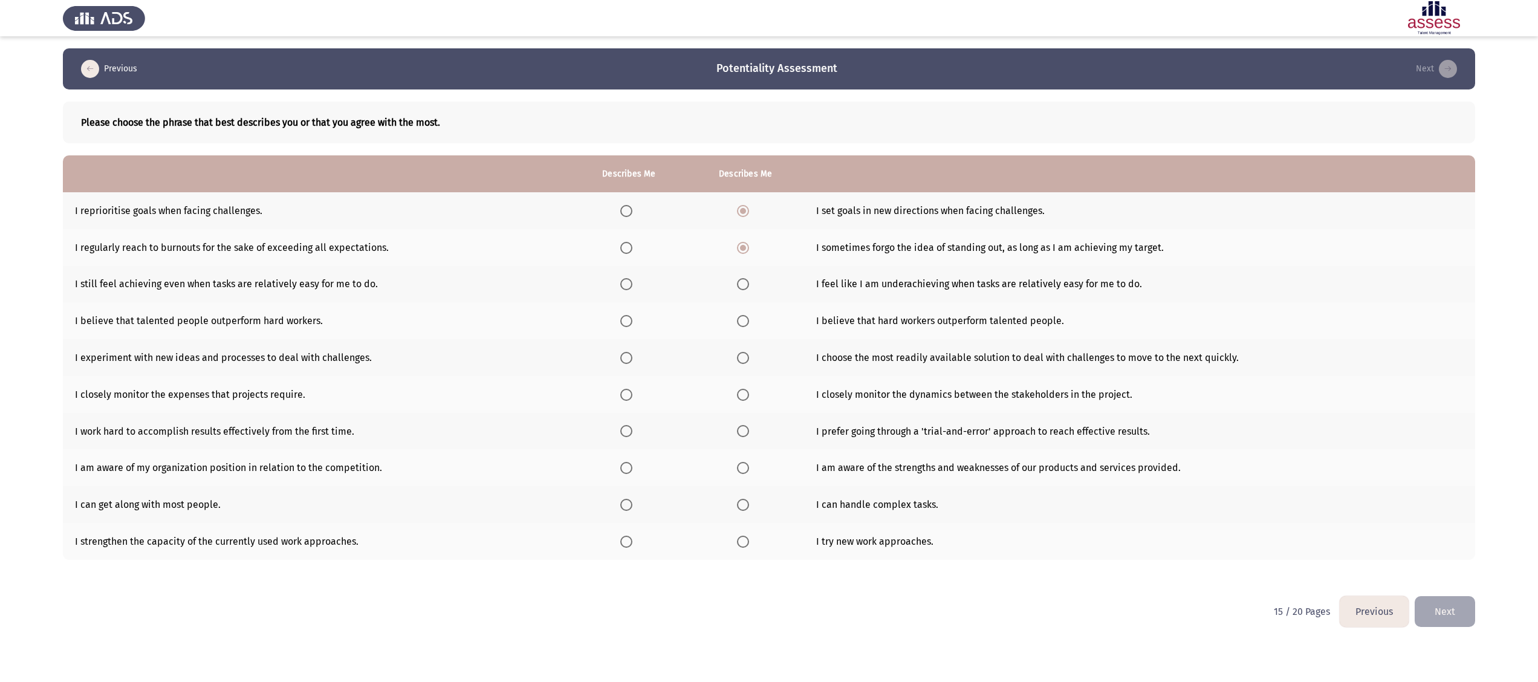
click at [740, 281] on span "Select an option" at bounding box center [743, 284] width 12 height 12
click at [740, 281] on input "Select an option" at bounding box center [743, 284] width 12 height 12
click at [746, 320] on span "Select an option" at bounding box center [743, 321] width 12 height 12
click at [746, 320] on input "Select an option" at bounding box center [743, 321] width 12 height 12
click at [741, 340] on span "Select an option" at bounding box center [743, 358] width 12 height 12
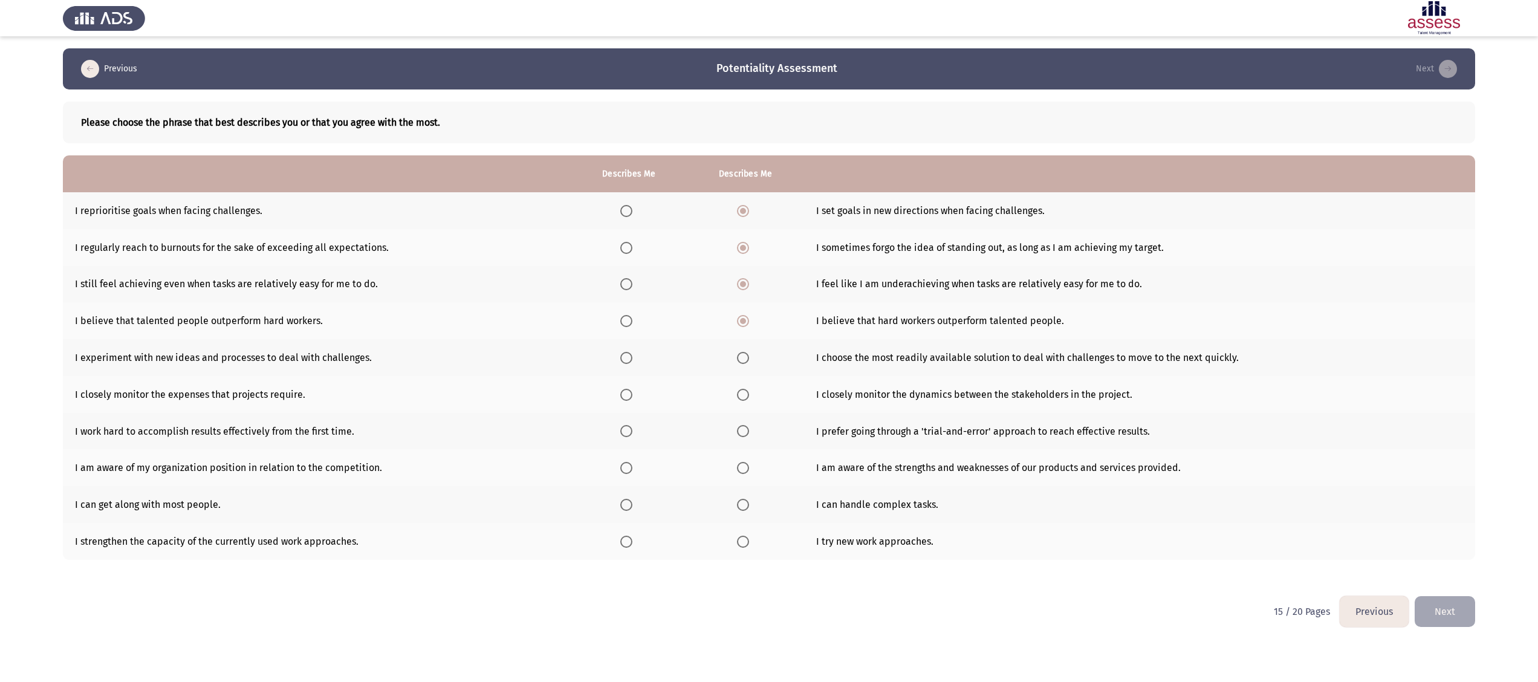
click at [741, 340] on input "Select an option" at bounding box center [743, 358] width 12 height 12
click at [741, 340] on span "Select an option" at bounding box center [743, 395] width 12 height 12
click at [741, 340] on input "Select an option" at bounding box center [743, 395] width 12 height 12
click at [741, 340] on span "Select an option" at bounding box center [743, 431] width 12 height 12
click at [741, 340] on input "Select an option" at bounding box center [743, 431] width 12 height 12
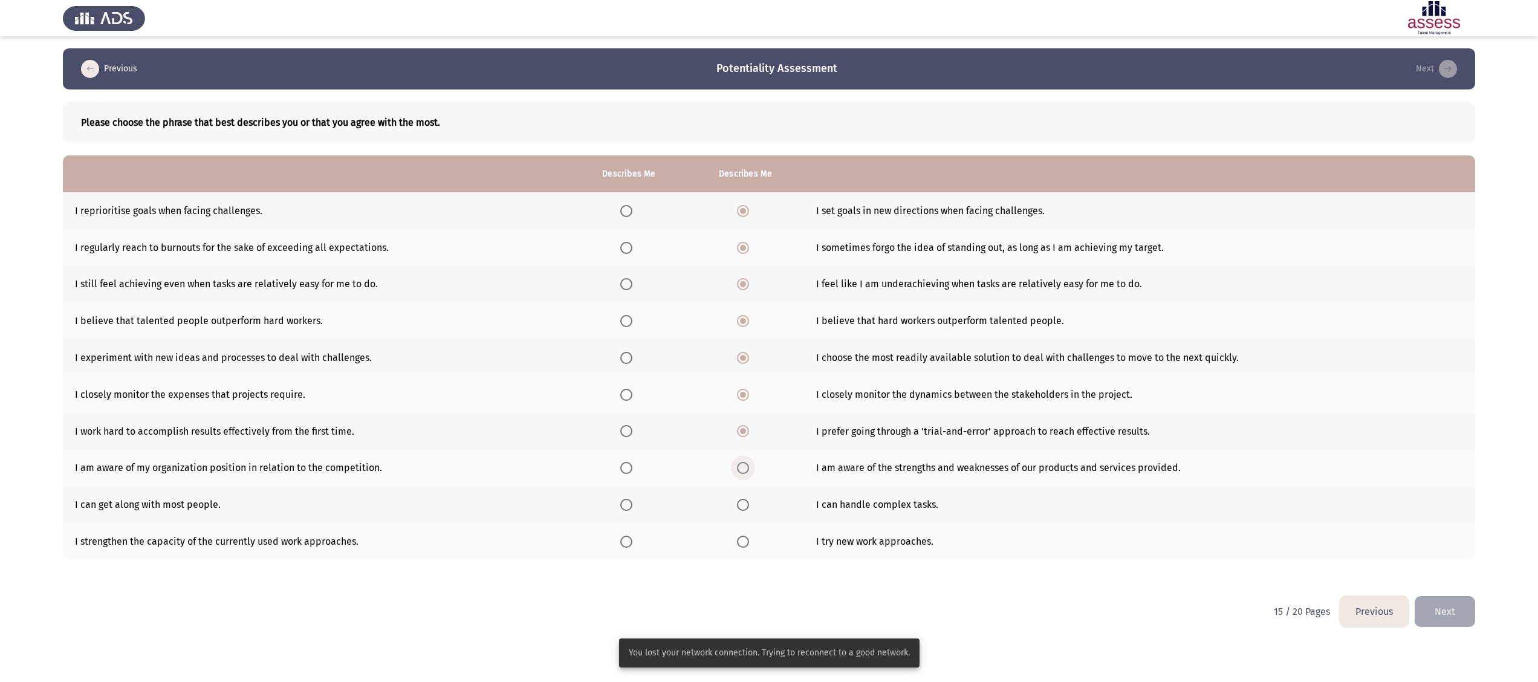
click at [745, 340] on span "Select an option" at bounding box center [743, 468] width 12 height 12
click at [745, 340] on input "Select an option" at bounding box center [743, 468] width 12 height 12
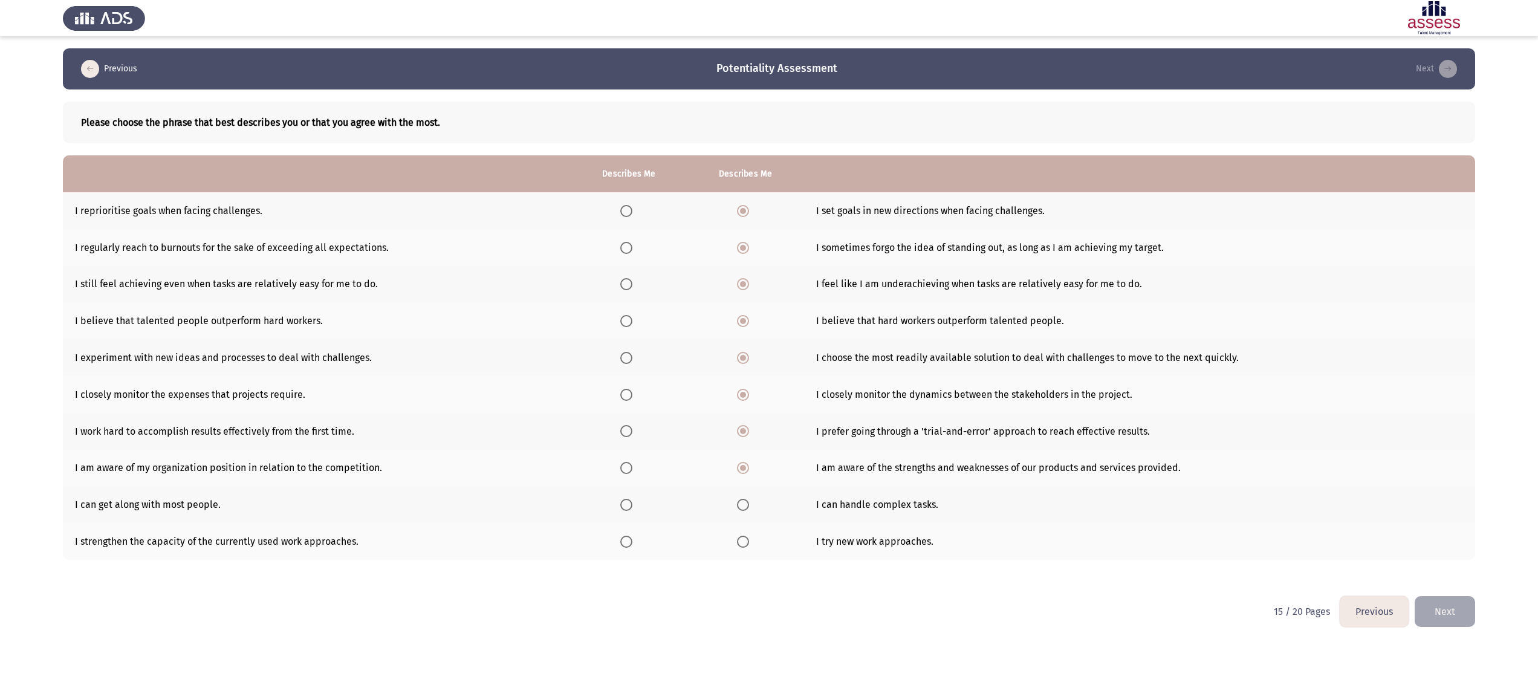
click at [741, 340] on span "Select an option" at bounding box center [743, 505] width 12 height 12
click at [741, 340] on input "Select an option" at bounding box center [743, 505] width 12 height 12
click at [745, 340] on span "Select an option" at bounding box center [743, 542] width 12 height 12
click at [745, 340] on input "Select an option" at bounding box center [743, 542] width 12 height 12
click at [768, 340] on button "Next" at bounding box center [1445, 611] width 60 height 31
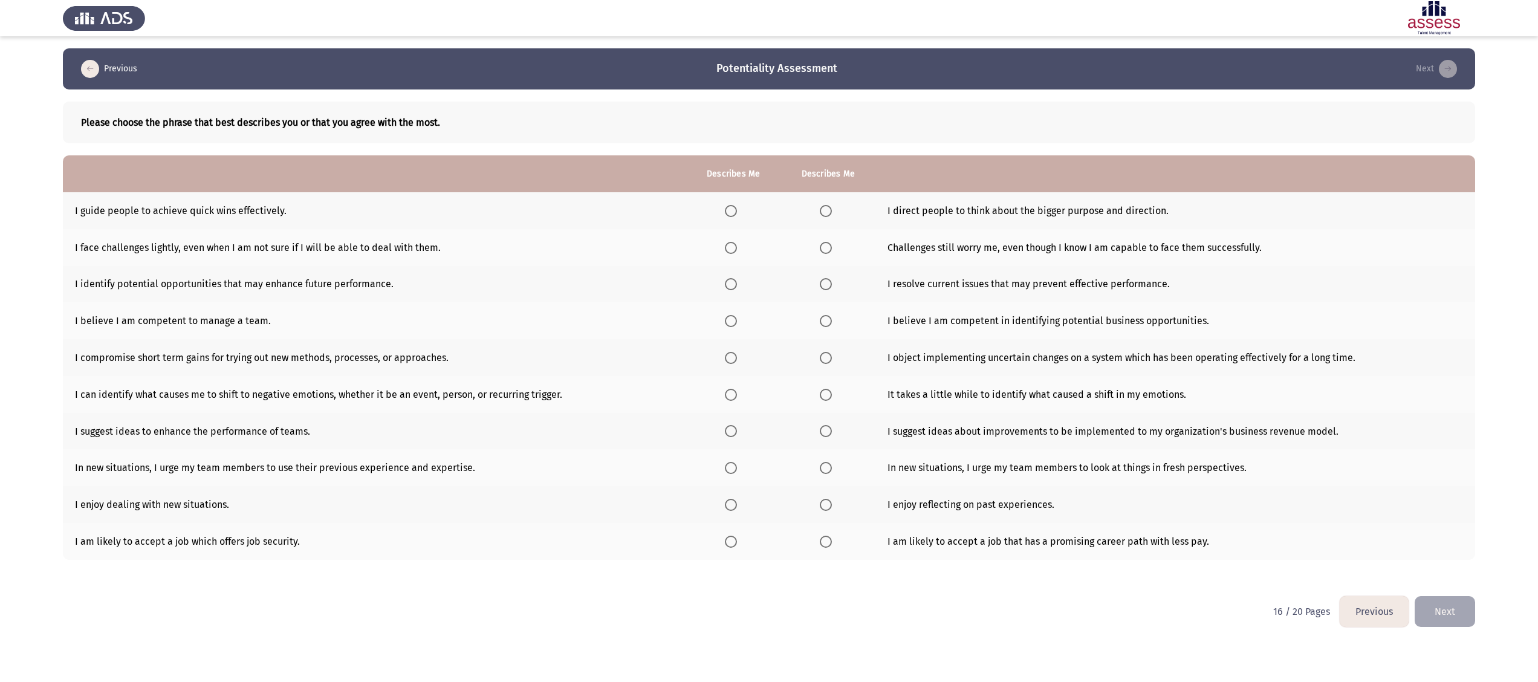
click at [39, 160] on app-assessment-container "Previous Potentiality Assessment Next Please choose the phrase that best descri…" at bounding box center [769, 322] width 1538 height 548
click at [768, 214] on span "Select an option" at bounding box center [826, 211] width 12 height 12
click at [768, 214] on input "Select an option" at bounding box center [826, 211] width 12 height 12
click at [730, 248] on span "Select an option" at bounding box center [731, 248] width 12 height 12
click at [730, 248] on input "Select an option" at bounding box center [731, 248] width 12 height 12
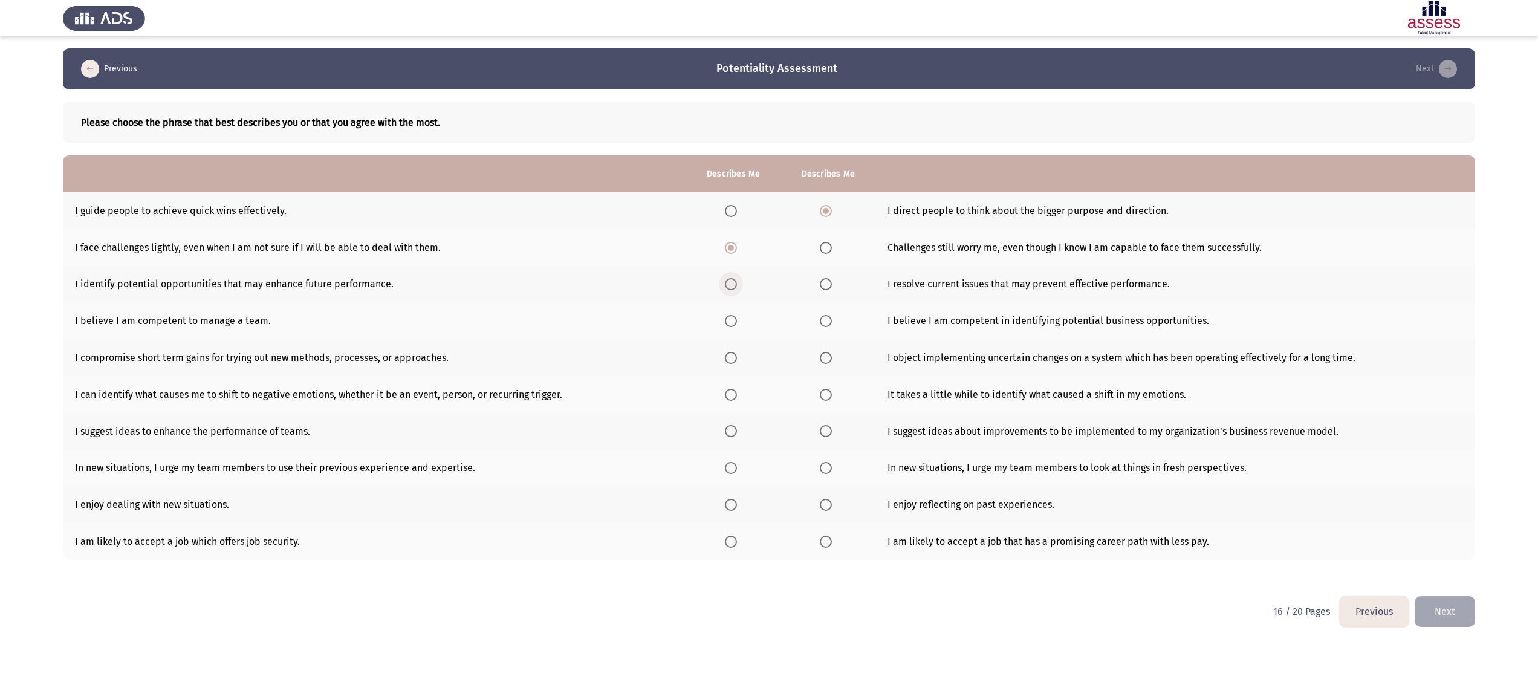
click at [733, 284] on span "Select an option" at bounding box center [731, 284] width 12 height 12
click at [733, 284] on input "Select an option" at bounding box center [731, 284] width 12 height 12
click at [768, 322] on span "Select an option" at bounding box center [826, 321] width 12 height 12
click at [768, 322] on input "Select an option" at bounding box center [826, 321] width 12 height 12
click at [735, 340] on span "Select an option" at bounding box center [731, 358] width 12 height 12
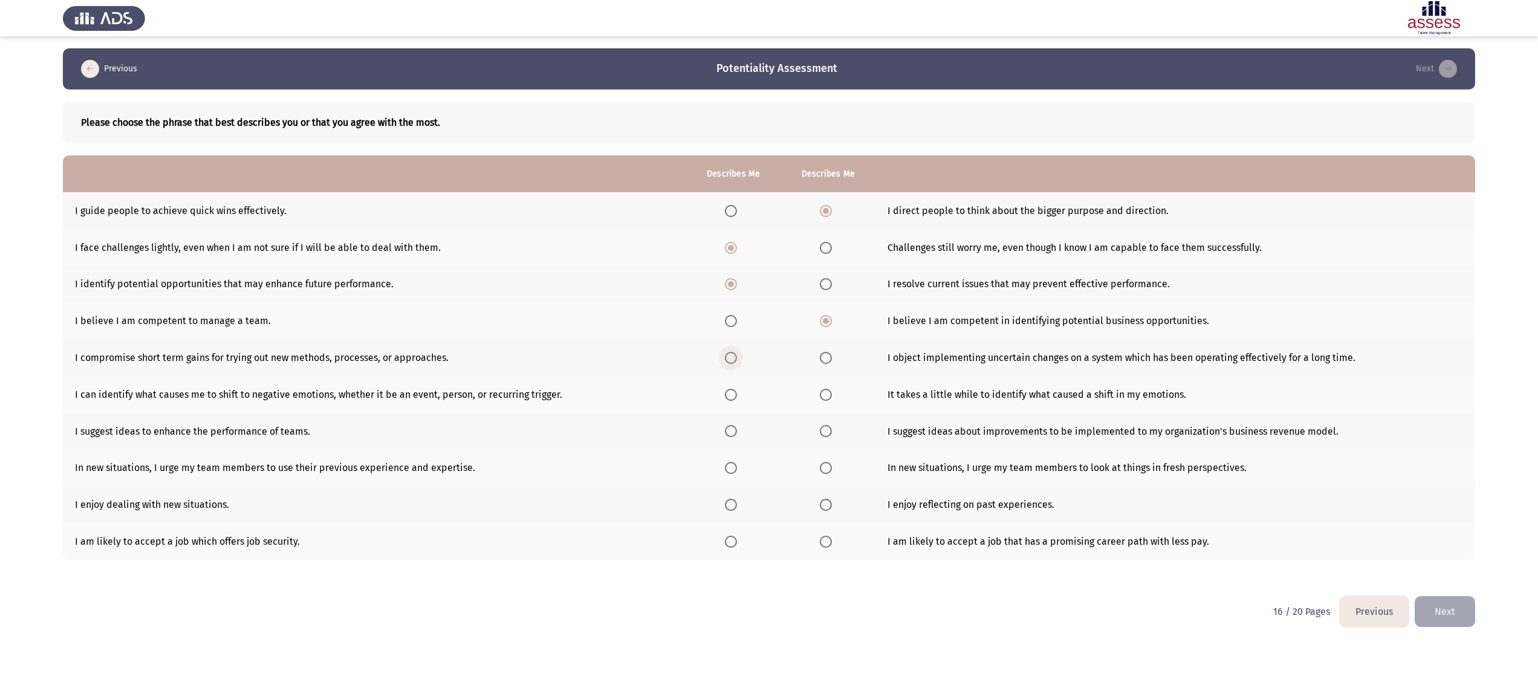
click at [735, 340] on input "Select an option" at bounding box center [731, 358] width 12 height 12
click at [768, 340] on span "Select an option" at bounding box center [826, 395] width 12 height 12
click at [768, 340] on input "Select an option" at bounding box center [826, 395] width 12 height 12
click at [768, 340] on span "Select an option" at bounding box center [826, 431] width 12 height 12
click at [768, 340] on input "Select an option" at bounding box center [826, 431] width 12 height 12
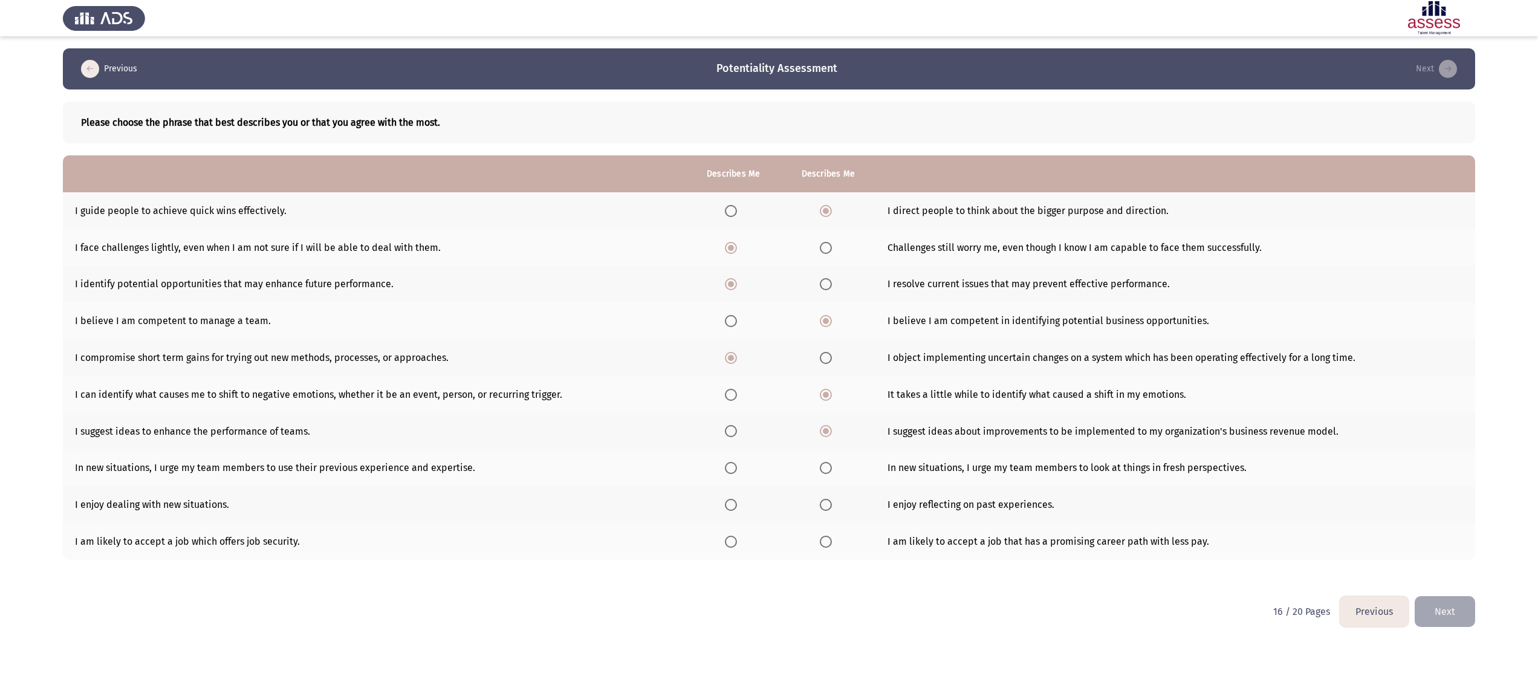
click at [768, 340] on span "Select an option" at bounding box center [826, 468] width 12 height 12
click at [768, 340] on input "Select an option" at bounding box center [826, 468] width 12 height 12
click at [733, 340] on span "Select an option" at bounding box center [731, 505] width 12 height 12
click at [733, 340] on input "Select an option" at bounding box center [731, 505] width 12 height 12
click at [768, 340] on span "Select an option" at bounding box center [826, 542] width 12 height 12
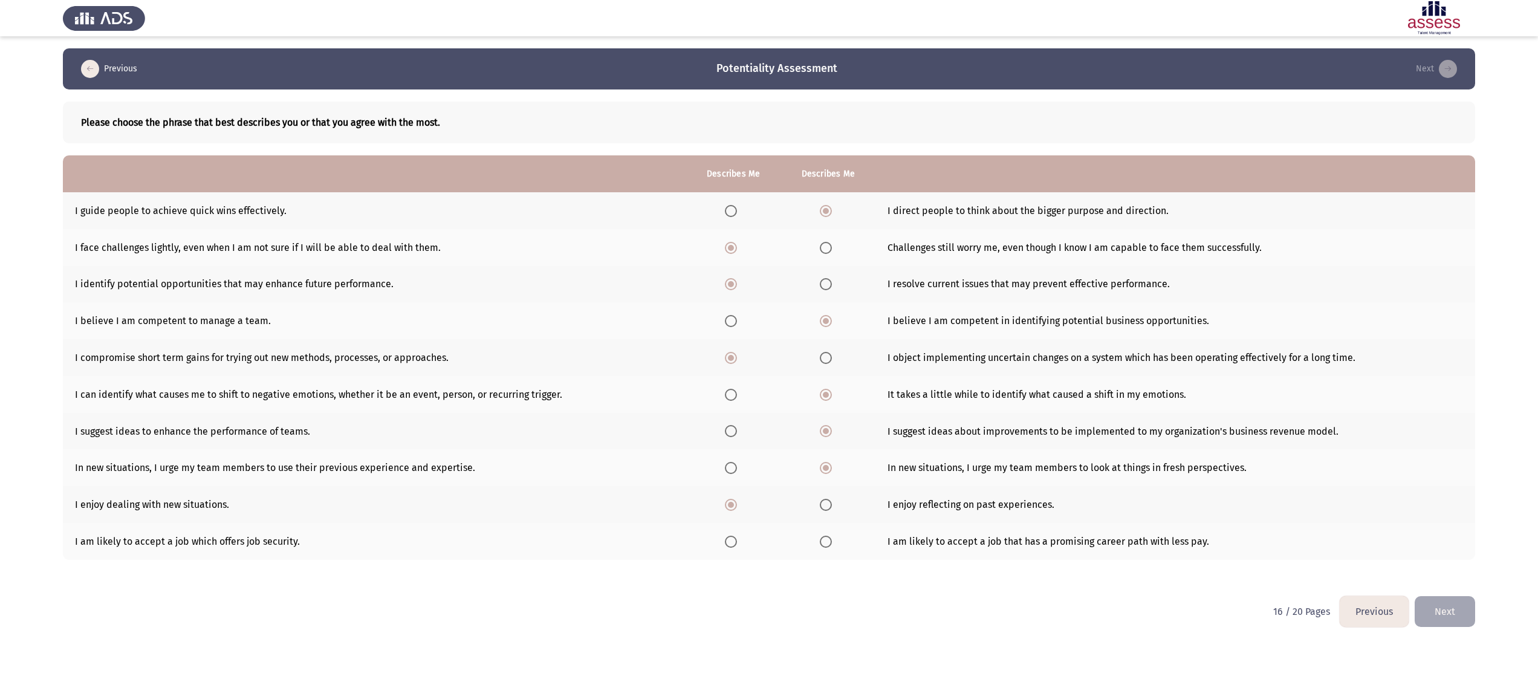
click at [768, 340] on input "Select an option" at bounding box center [826, 542] width 12 height 12
click at [768, 340] on button "Next" at bounding box center [1445, 611] width 60 height 31
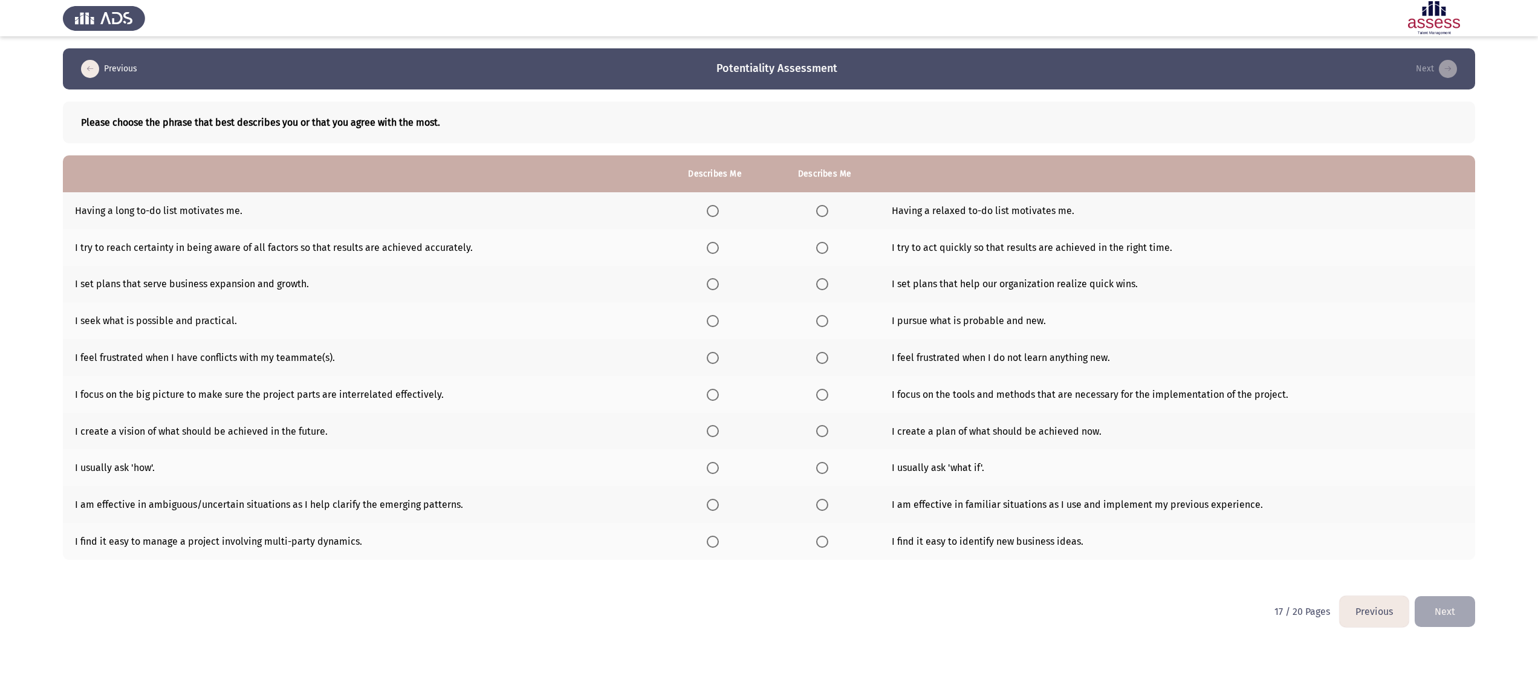
drag, startPoint x: 22, startPoint y: 163, endPoint x: 60, endPoint y: 138, distance: 45.6
click at [22, 163] on app-assessment-container "Previous Potentiality Assessment Next Please choose the phrase that best descri…" at bounding box center [769, 322] width 1538 height 548
click at [712, 213] on span "Select an option" at bounding box center [713, 211] width 12 height 12
click at [712, 213] on input "Select an option" at bounding box center [713, 211] width 12 height 12
click at [714, 250] on span "Select an option" at bounding box center [713, 248] width 12 height 12
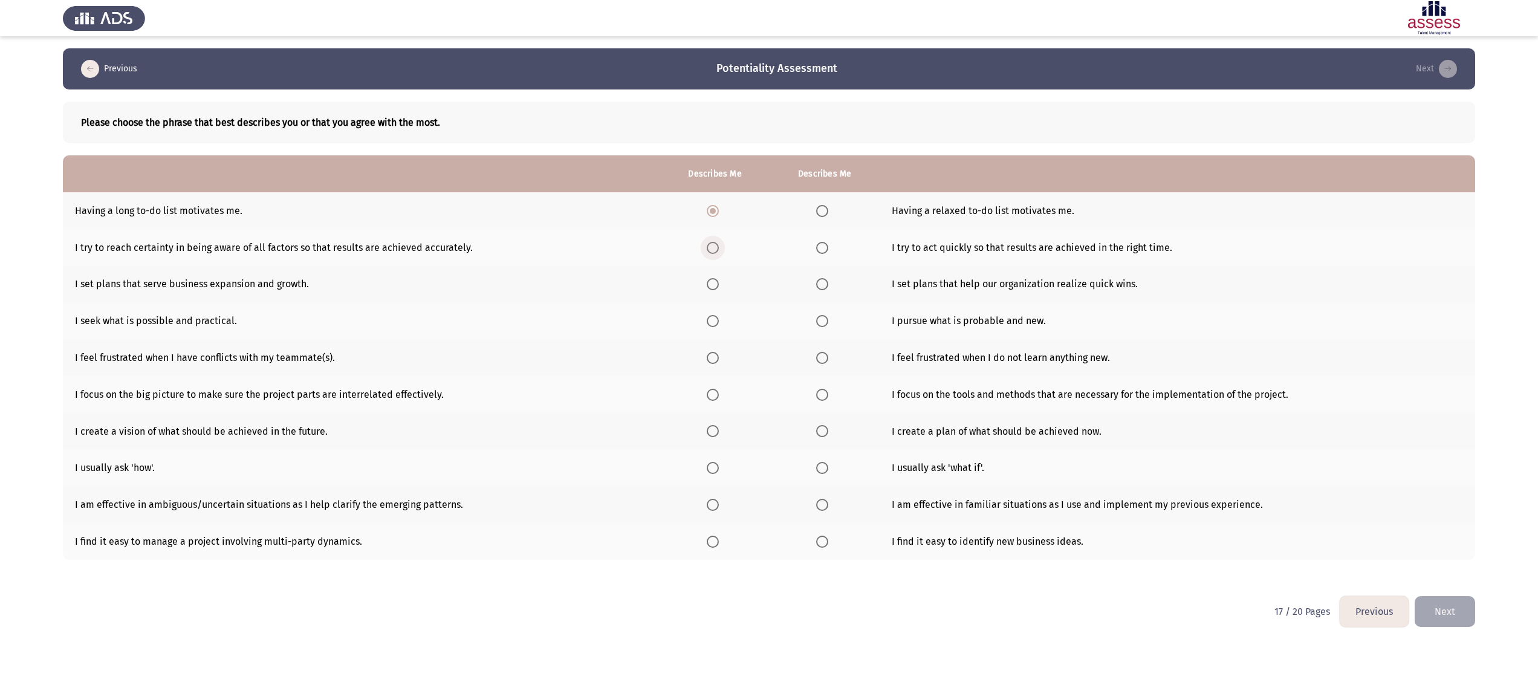
click at [714, 250] on input "Select an option" at bounding box center [713, 248] width 12 height 12
click at [713, 288] on span "Select an option" at bounding box center [713, 284] width 12 height 12
click at [713, 288] on input "Select an option" at bounding box center [713, 284] width 12 height 12
click at [768, 320] on span "Select an option" at bounding box center [822, 321] width 12 height 12
click at [768, 320] on input "Select an option" at bounding box center [822, 321] width 12 height 12
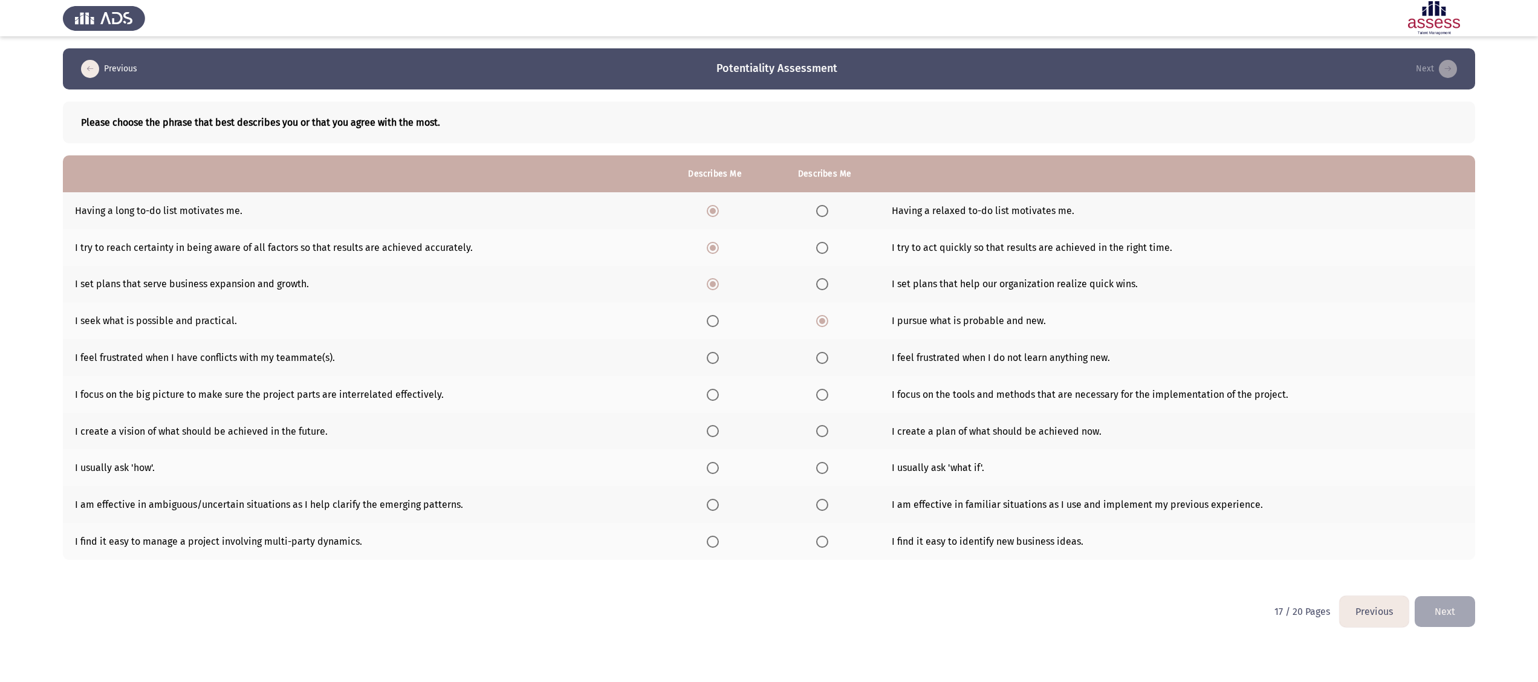
click at [768, 340] on span "Select an option" at bounding box center [822, 358] width 12 height 12
click at [768, 340] on input "Select an option" at bounding box center [822, 358] width 12 height 12
click at [709, 340] on span "Select an option" at bounding box center [713, 395] width 12 height 12
click at [709, 340] on input "Select an option" at bounding box center [713, 395] width 12 height 12
click at [709, 340] on span "Select an option" at bounding box center [713, 431] width 12 height 12
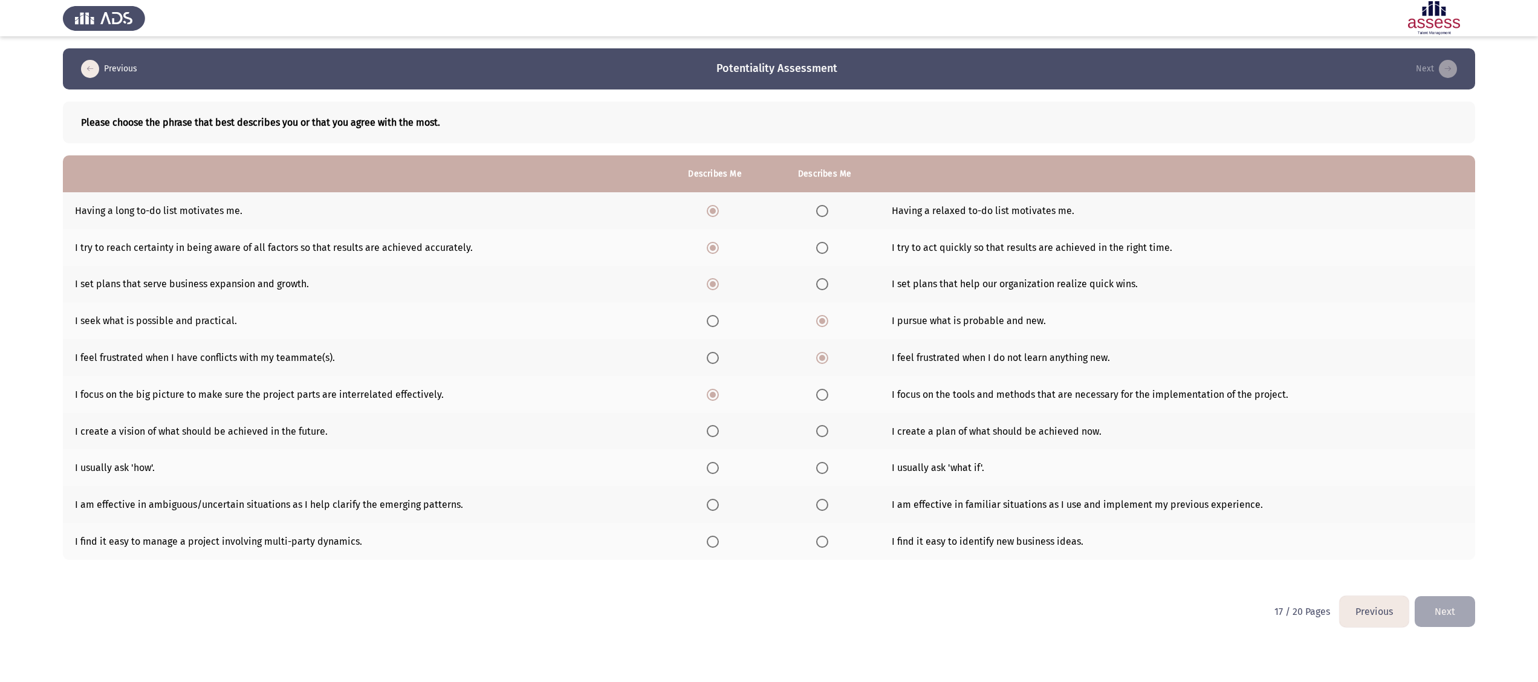
click at [709, 340] on input "Select an option" at bounding box center [713, 431] width 12 height 12
click at [768, 340] on span "Select an option" at bounding box center [822, 468] width 12 height 12
click at [768, 340] on input "Select an option" at bounding box center [822, 468] width 12 height 12
click at [707, 340] on span "Select an option" at bounding box center [713, 505] width 12 height 12
click at [707, 340] on input "Select an option" at bounding box center [713, 505] width 12 height 12
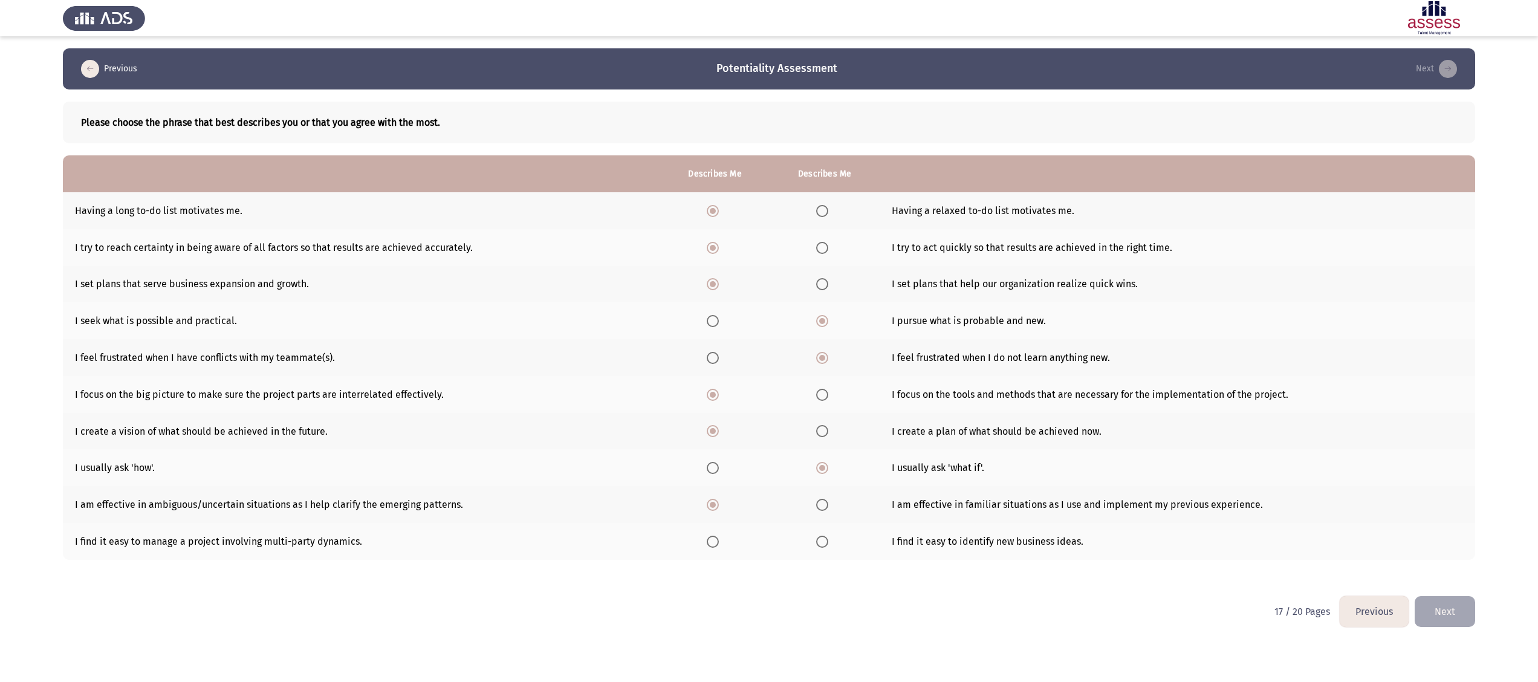
click at [712, 340] on span "Select an option" at bounding box center [713, 542] width 12 height 12
click at [712, 340] on input "Select an option" at bounding box center [713, 542] width 12 height 12
click at [768, 340] on button "Next" at bounding box center [1445, 611] width 60 height 31
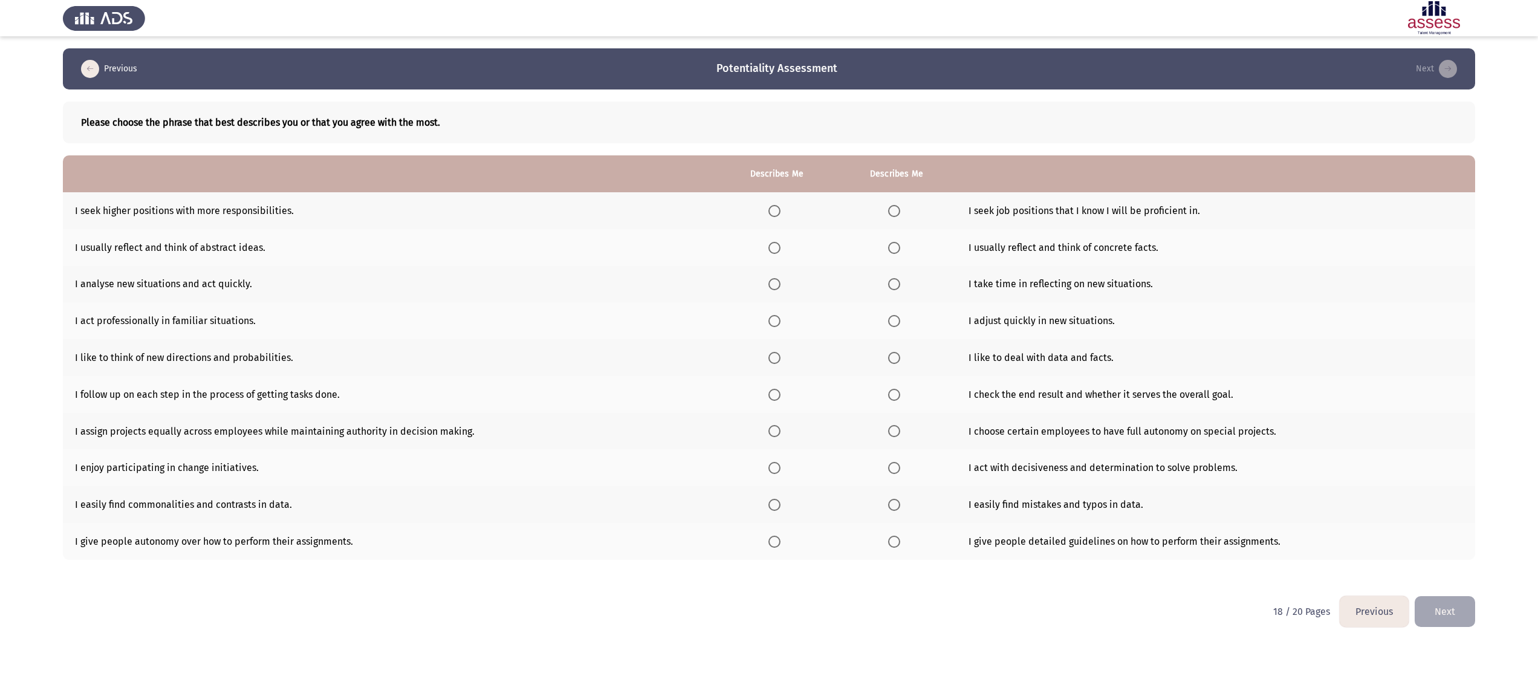
click at [16, 126] on app-assessment-container "Previous Potentiality Assessment Next Please choose the phrase that best descri…" at bounding box center [769, 322] width 1538 height 548
click at [768, 209] on span "Select an option" at bounding box center [774, 211] width 12 height 12
click at [768, 209] on input "Select an option" at bounding box center [774, 211] width 12 height 12
click at [768, 247] on span "Select an option" at bounding box center [774, 248] width 12 height 12
click at [768, 247] on input "Select an option" at bounding box center [774, 248] width 12 height 12
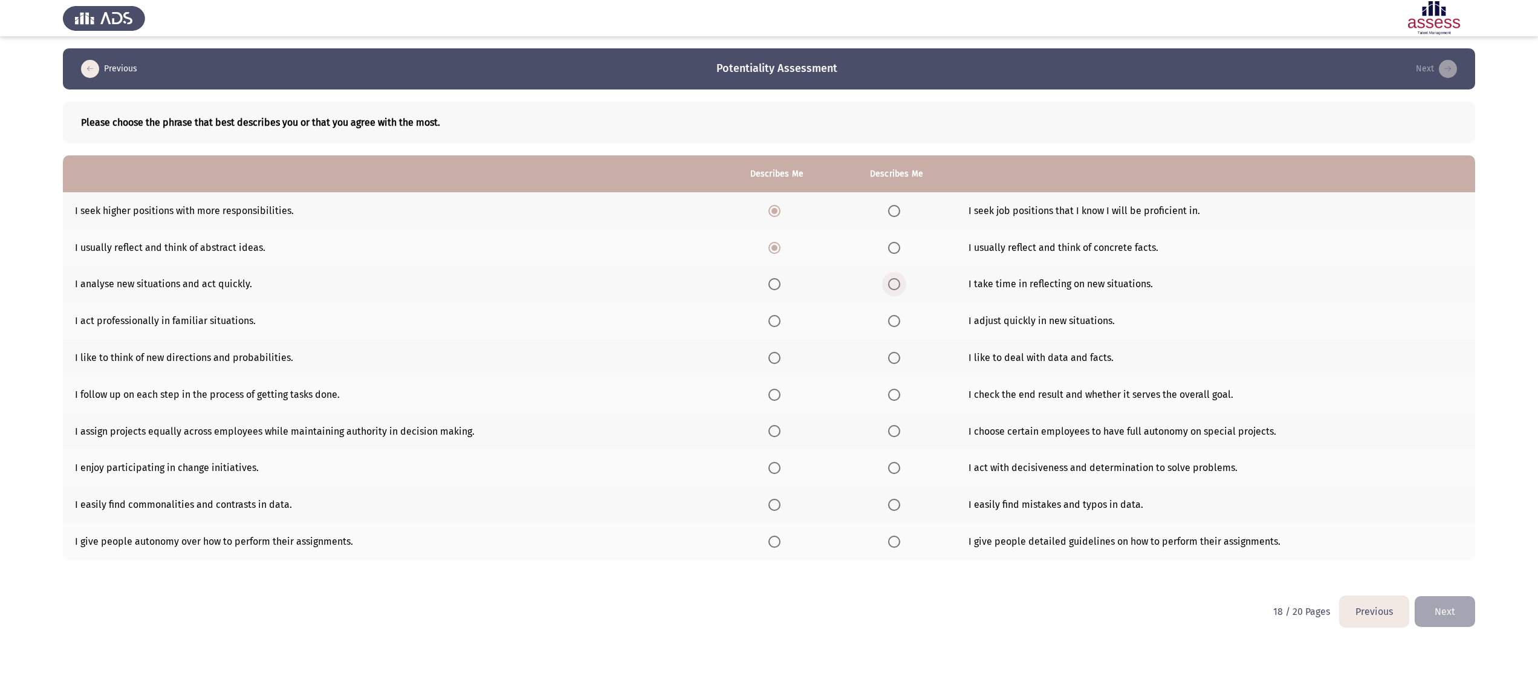
click at [768, 285] on label "Select an option" at bounding box center [896, 284] width 17 height 12
click at [768, 285] on input "Select an option" at bounding box center [894, 284] width 12 height 12
click at [768, 324] on span "Select an option" at bounding box center [894, 321] width 12 height 12
click at [768, 324] on input "Select an option" at bounding box center [894, 321] width 12 height 12
click at [768, 340] on span "Select an option" at bounding box center [894, 542] width 12 height 12
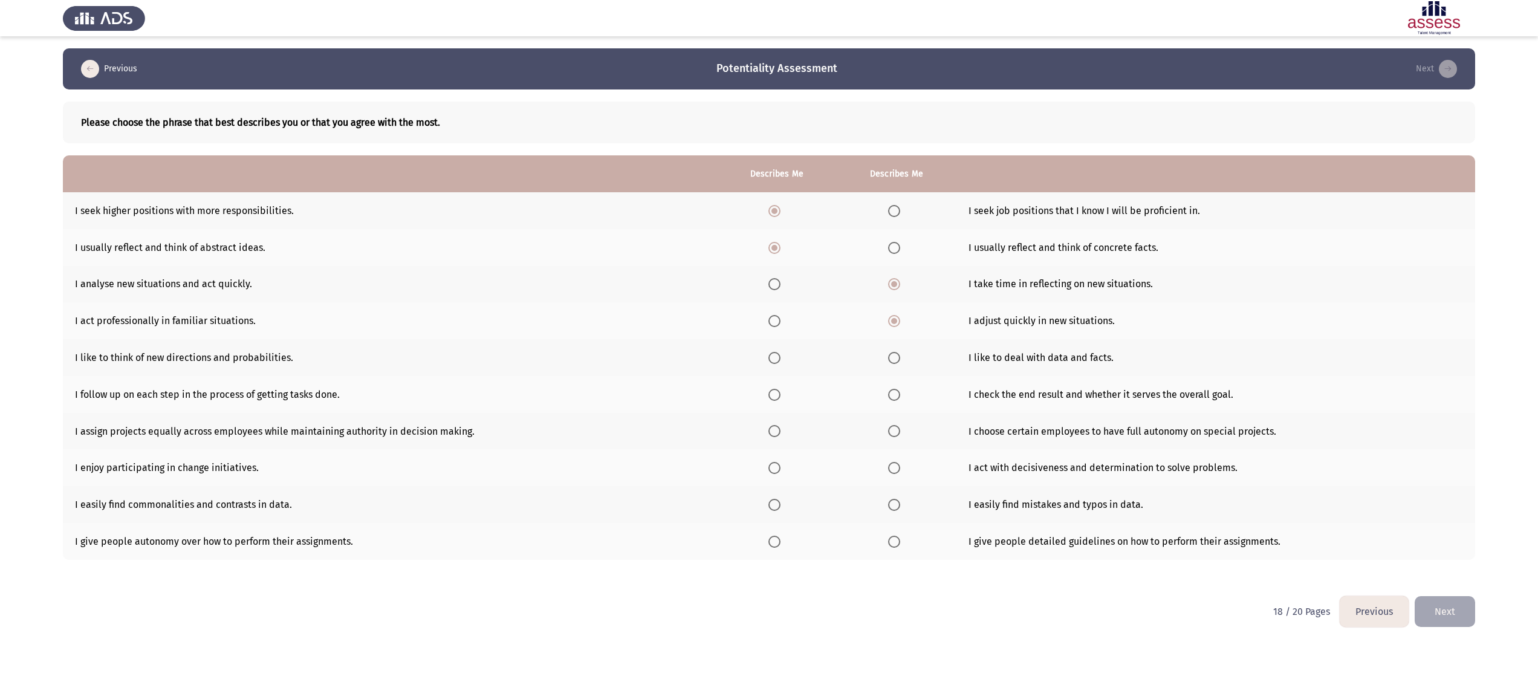
click at [768, 340] on input "Select an option" at bounding box center [894, 542] width 12 height 12
click at [767, 340] on th at bounding box center [777, 504] width 120 height 37
click at [768, 340] on span "Select an option" at bounding box center [774, 505] width 12 height 12
click at [768, 340] on input "Select an option" at bounding box center [774, 505] width 12 height 12
click at [768, 340] on span "Select an option" at bounding box center [894, 468] width 12 height 12
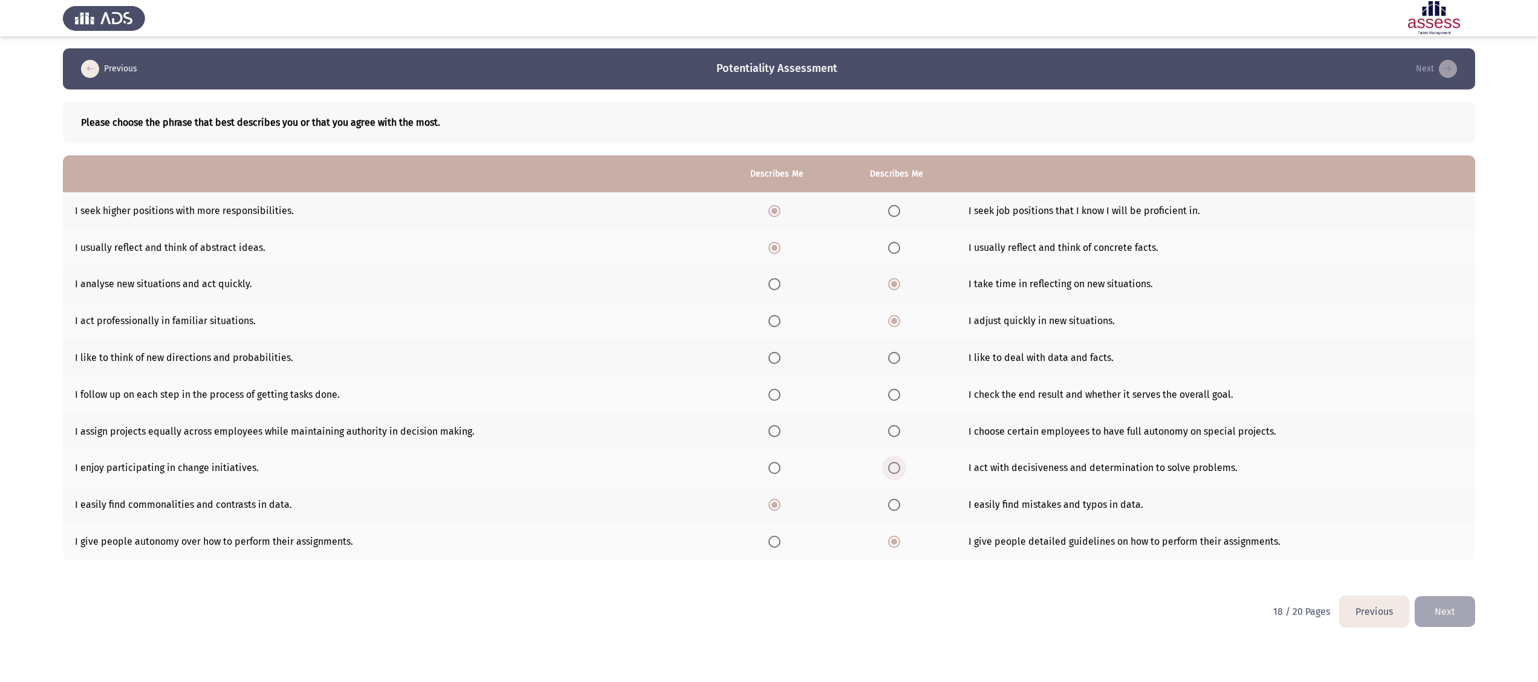
click at [768, 340] on input "Select an option" at bounding box center [894, 468] width 12 height 12
click at [768, 340] on span "Select an option" at bounding box center [774, 431] width 12 height 12
click at [768, 340] on input "Select an option" at bounding box center [774, 431] width 12 height 12
click at [768, 340] on span "Select an option" at bounding box center [894, 395] width 12 height 12
click at [768, 340] on input "Select an option" at bounding box center [894, 395] width 12 height 12
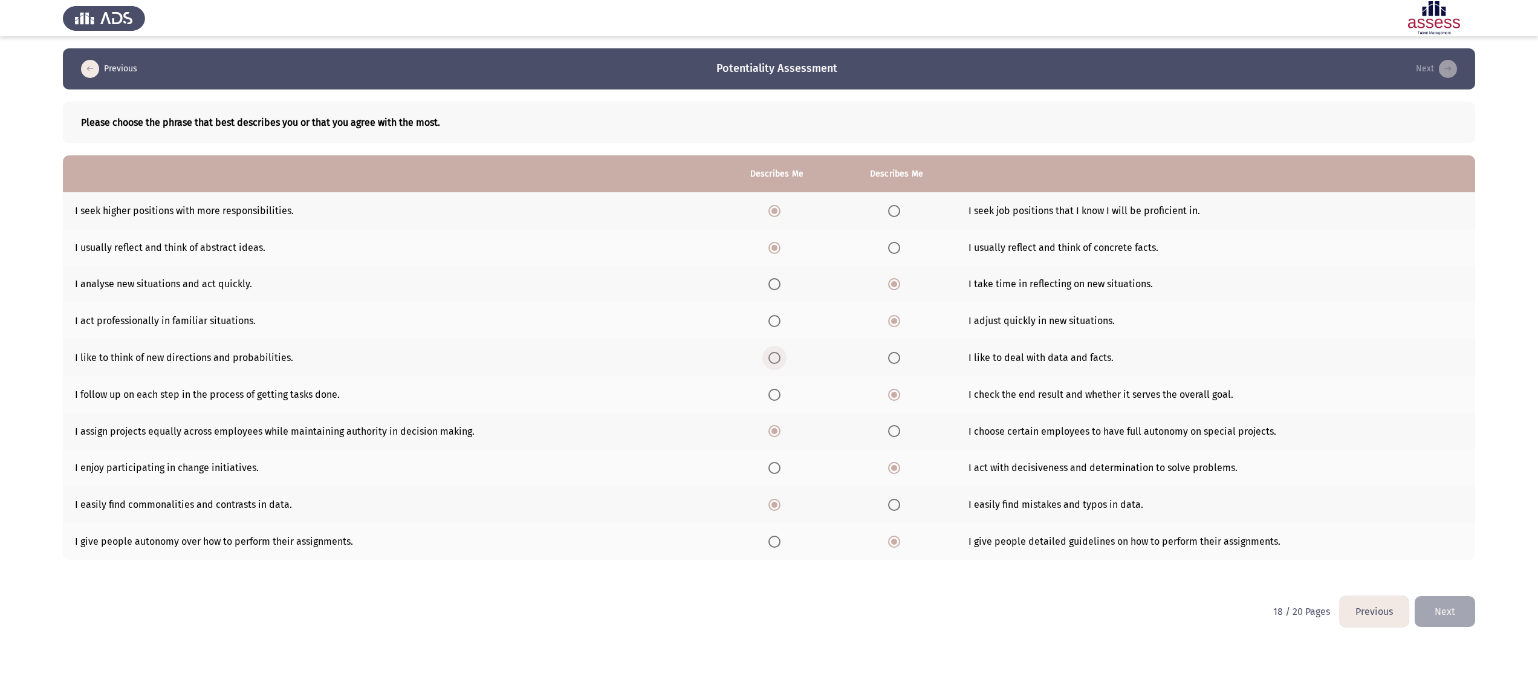
click at [768, 340] on span "Select an option" at bounding box center [774, 358] width 12 height 12
click at [768, 340] on input "Select an option" at bounding box center [774, 358] width 12 height 12
click at [768, 322] on span "Select an option" at bounding box center [774, 321] width 12 height 12
click at [768, 322] on input "Select an option" at bounding box center [774, 321] width 12 height 12
click at [768, 340] on button "Next" at bounding box center [1445, 611] width 60 height 31
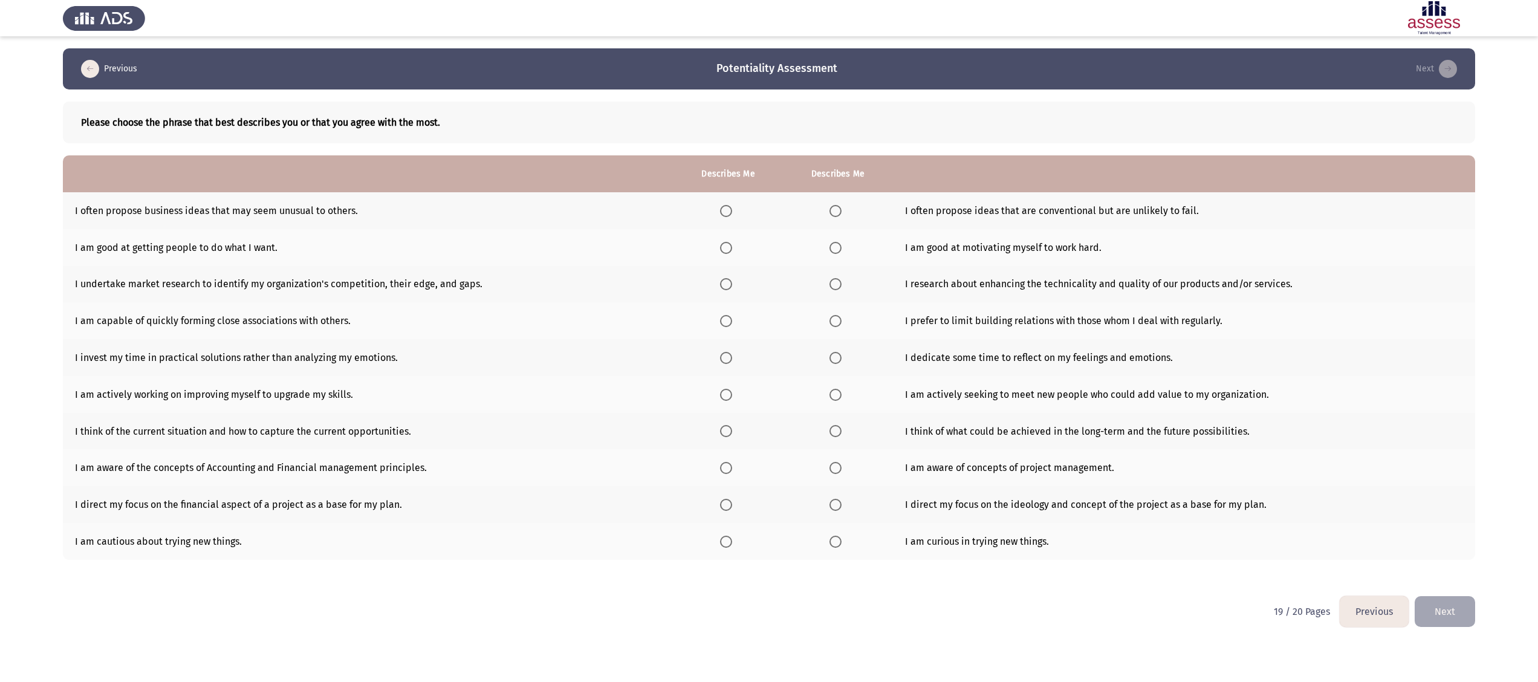
click at [10, 127] on app-assessment-container "Previous Potentiality Assessment Next Please choose the phrase that best descri…" at bounding box center [769, 322] width 1538 height 548
click at [728, 207] on span "Select an option" at bounding box center [726, 211] width 12 height 12
click at [728, 207] on input "Select an option" at bounding box center [726, 211] width 12 height 12
click at [768, 247] on span "Select an option" at bounding box center [835, 248] width 12 height 12
click at [768, 247] on input "Select an option" at bounding box center [835, 248] width 12 height 12
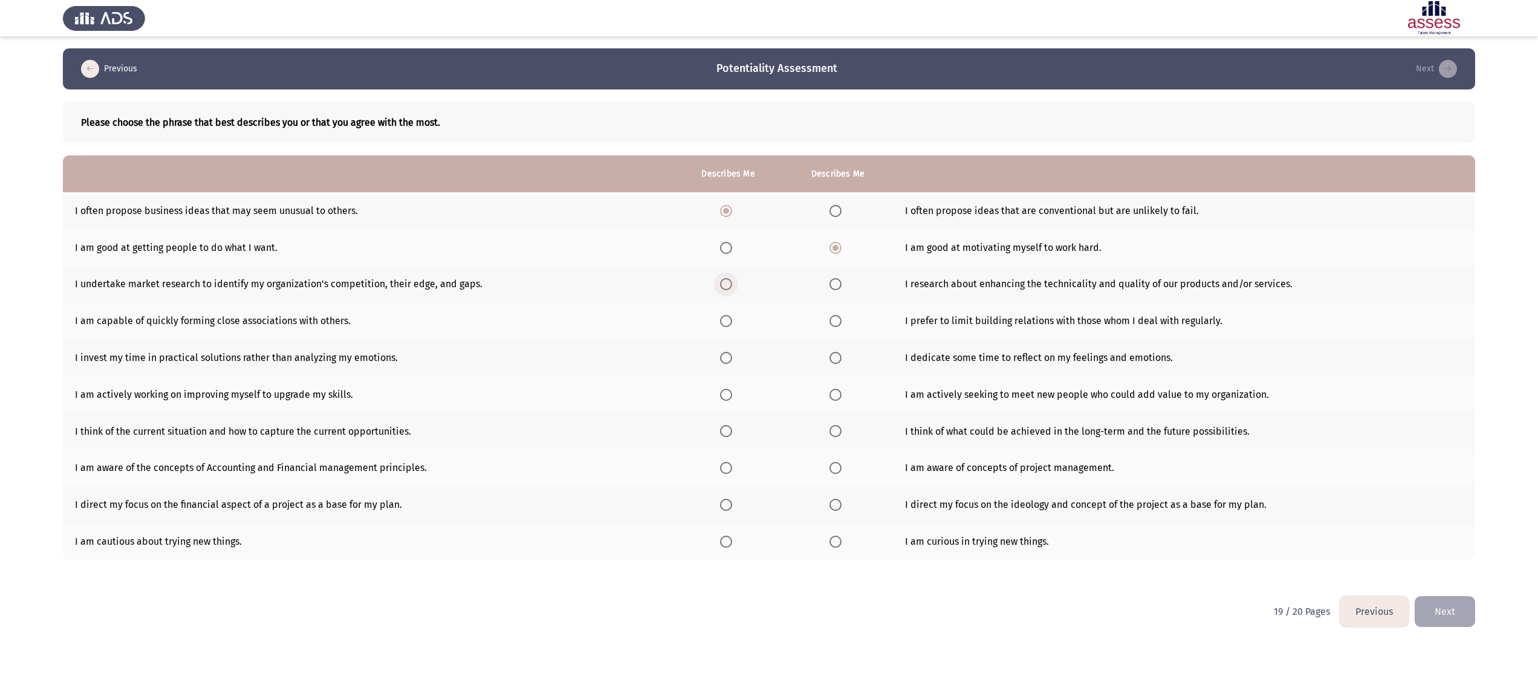
click at [721, 283] on span "Select an option" at bounding box center [726, 284] width 12 height 12
click at [721, 283] on input "Select an option" at bounding box center [726, 284] width 12 height 12
click at [724, 319] on span "Select an option" at bounding box center [726, 321] width 12 height 12
click at [724, 319] on input "Select an option" at bounding box center [726, 321] width 12 height 12
click at [768, 340] on span "Select an option" at bounding box center [835, 358] width 12 height 12
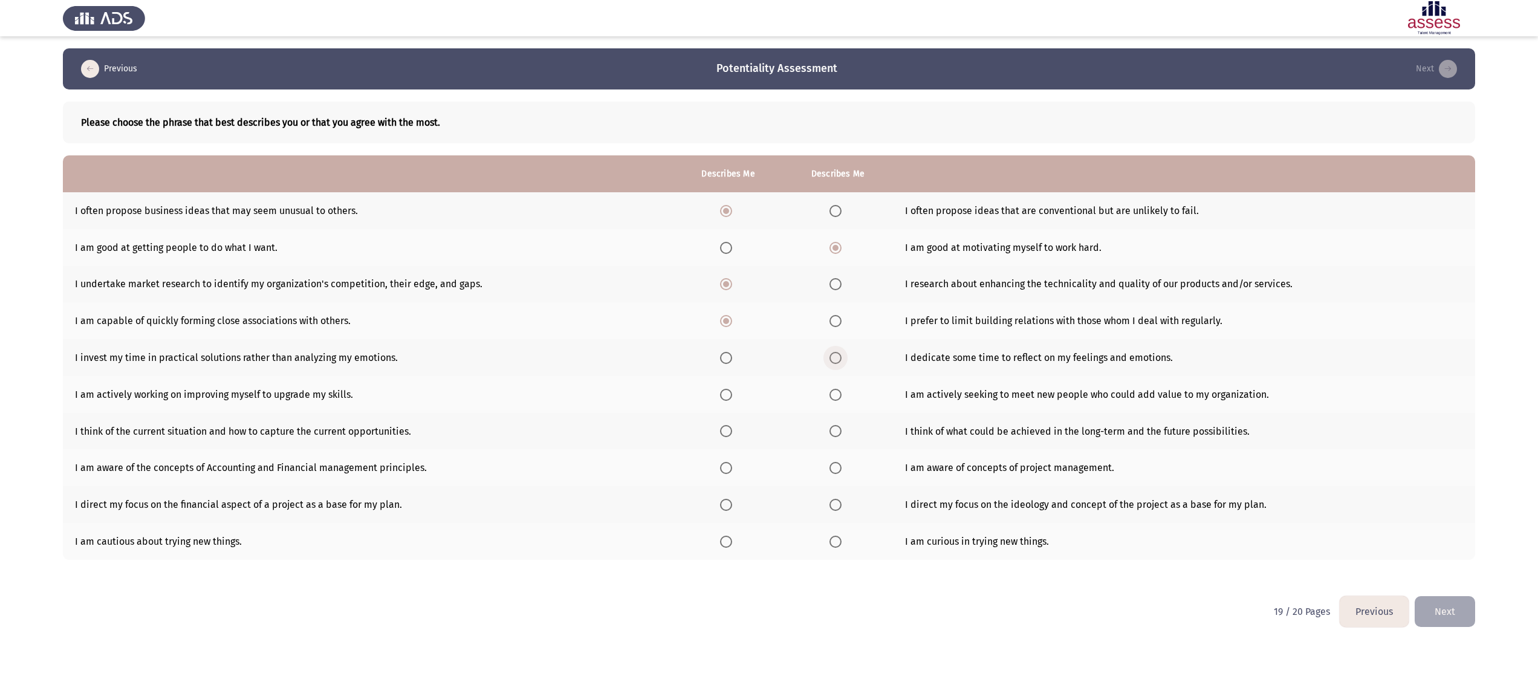
click at [768, 340] on input "Select an option" at bounding box center [835, 358] width 12 height 12
click at [722, 340] on span "Select an option" at bounding box center [726, 395] width 12 height 12
click at [722, 340] on input "Select an option" at bounding box center [726, 395] width 12 height 12
click at [768, 340] on span "Select an option" at bounding box center [835, 431] width 12 height 12
click at [768, 340] on input "Select an option" at bounding box center [835, 431] width 12 height 12
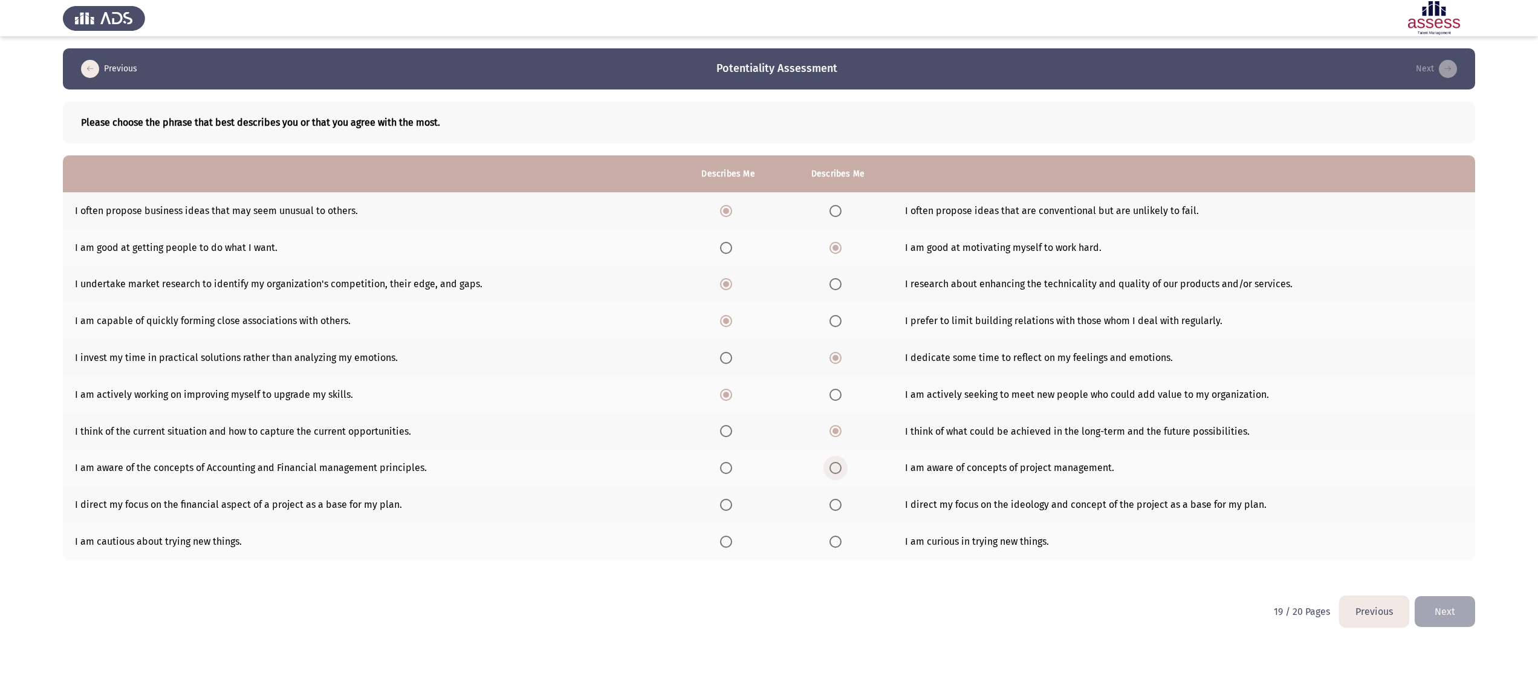
click at [768, 340] on span "Select an option" at bounding box center [835, 468] width 12 height 12
click at [768, 340] on input "Select an option" at bounding box center [835, 468] width 12 height 12
click at [768, 340] on span "Select an option" at bounding box center [835, 505] width 12 height 12
click at [768, 340] on input "Select an option" at bounding box center [835, 505] width 12 height 12
click at [768, 340] on span "Select an option" at bounding box center [835, 542] width 12 height 12
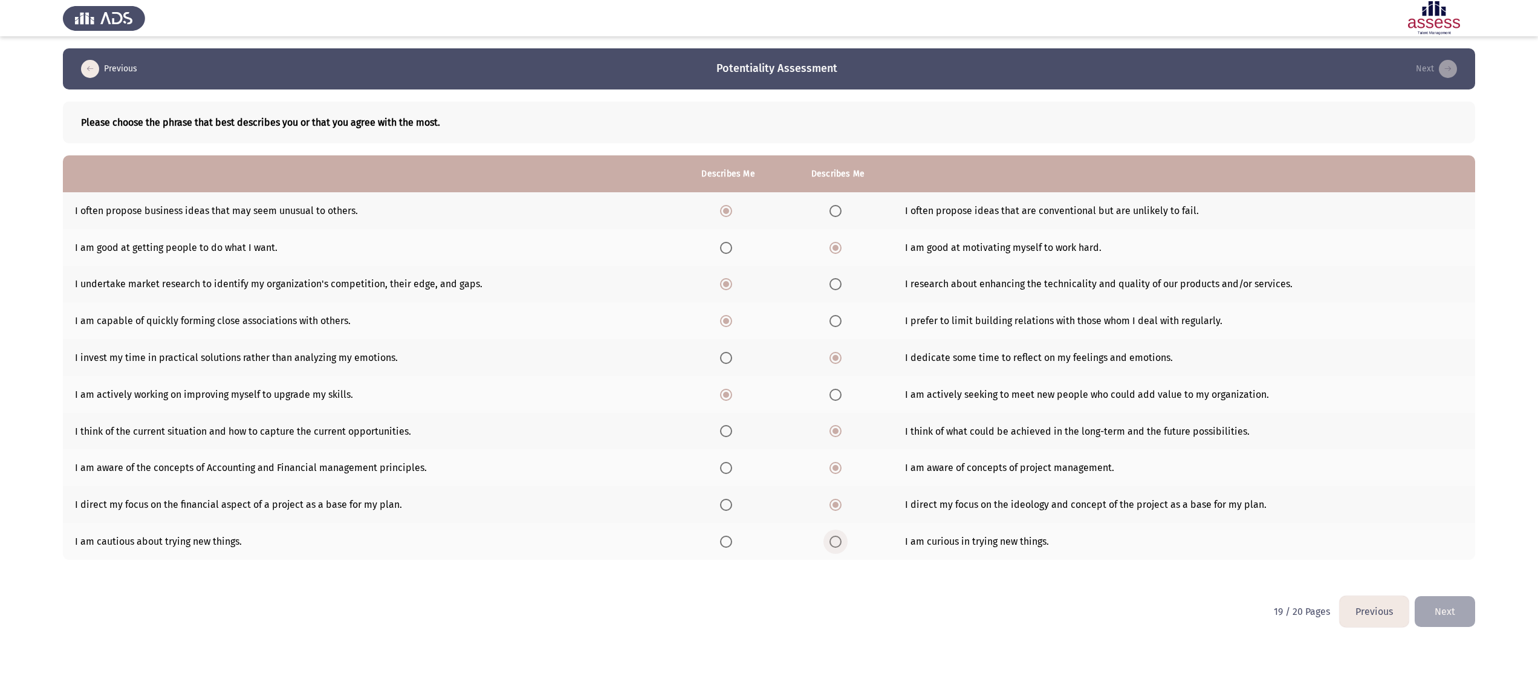
click at [768, 340] on input "Select an option" at bounding box center [835, 542] width 12 height 12
click at [768, 340] on button "Next" at bounding box center [1445, 611] width 60 height 31
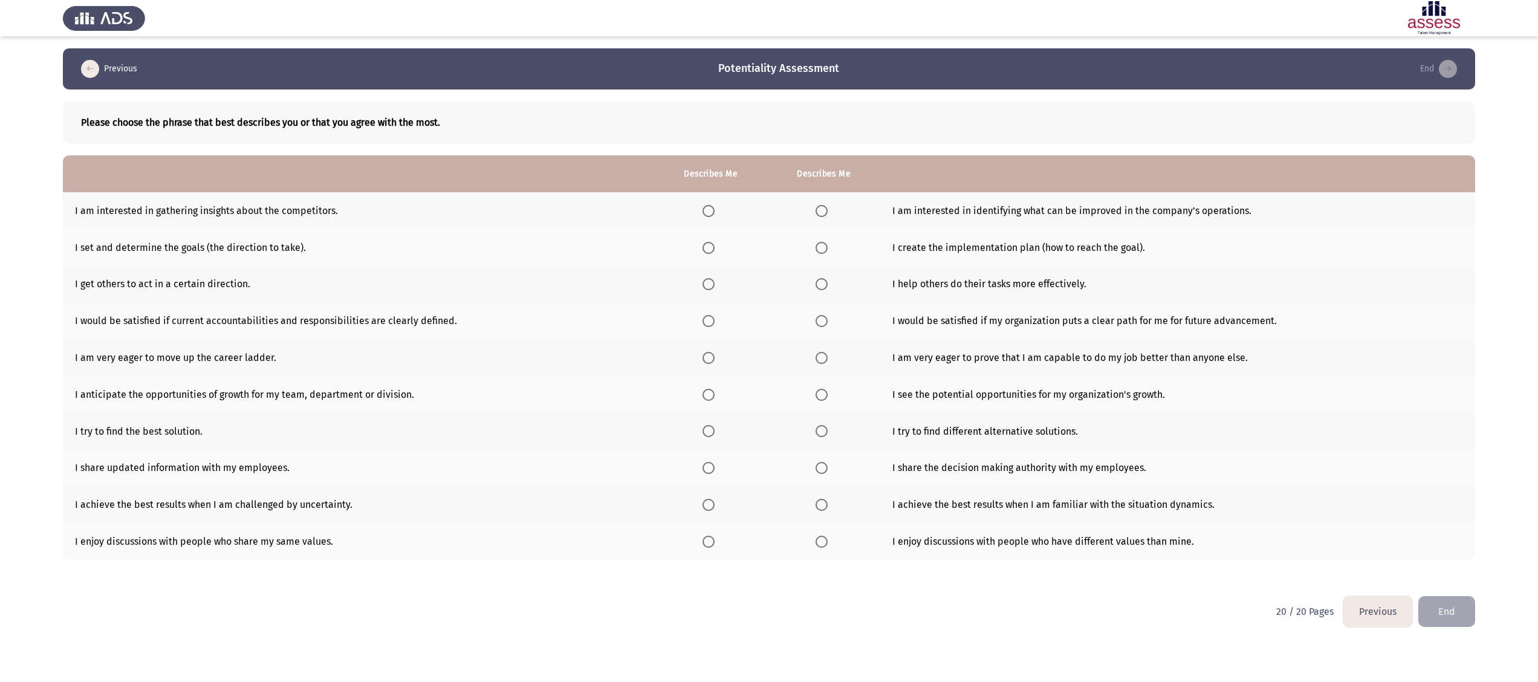
drag, startPoint x: 5, startPoint y: 134, endPoint x: 19, endPoint y: 128, distance: 15.5
click at [5, 134] on app-assessment-container "Previous Potentiality Assessment End Please choose the phrase that best describ…" at bounding box center [769, 322] width 1538 height 548
click at [768, 213] on th at bounding box center [823, 210] width 113 height 37
click at [768, 212] on span "Select an option" at bounding box center [822, 211] width 12 height 12
click at [768, 212] on input "Select an option" at bounding box center [822, 211] width 12 height 12
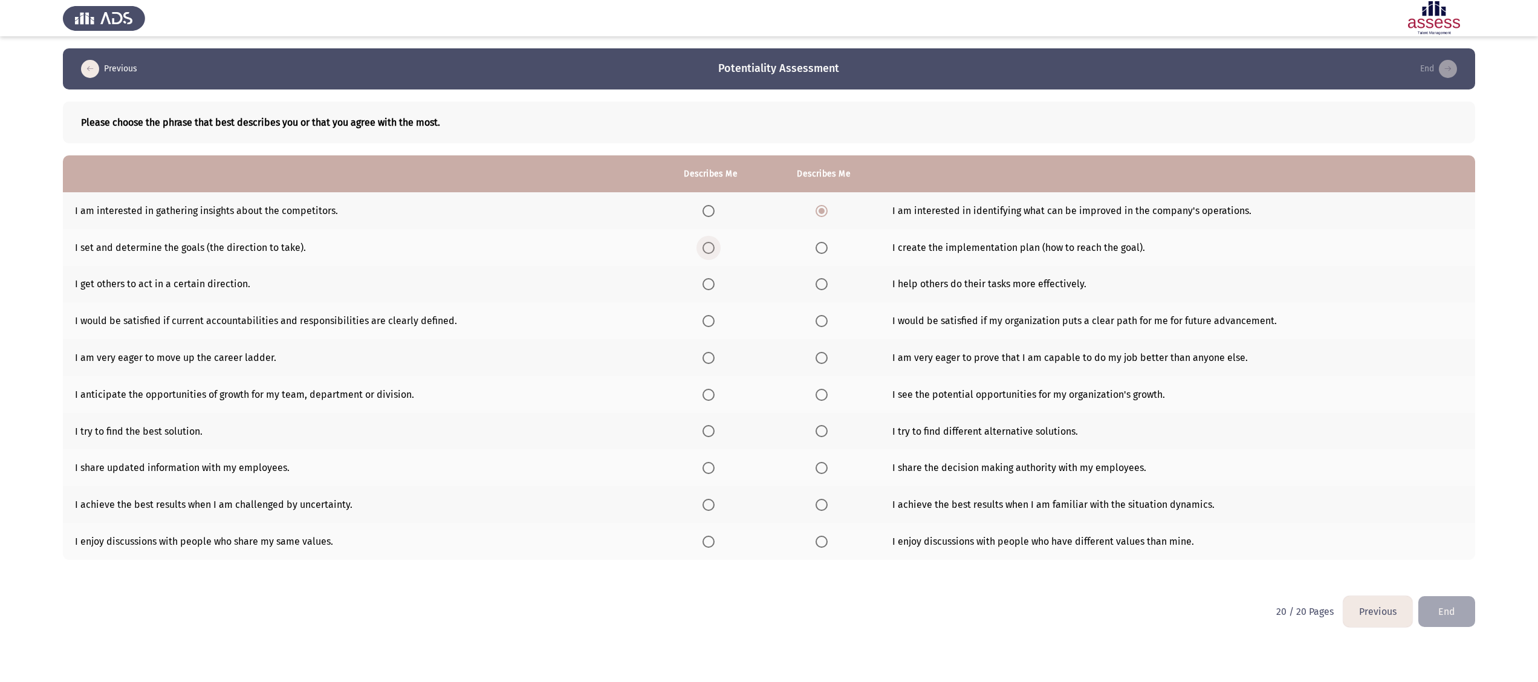
click at [704, 245] on span "Select an option" at bounding box center [708, 248] width 12 height 12
click at [704, 245] on input "Select an option" at bounding box center [708, 248] width 12 height 12
click at [768, 285] on span "Select an option" at bounding box center [822, 284] width 12 height 12
click at [768, 285] on input "Select an option" at bounding box center [822, 284] width 12 height 12
click at [768, 315] on span "Select an option" at bounding box center [822, 321] width 12 height 12
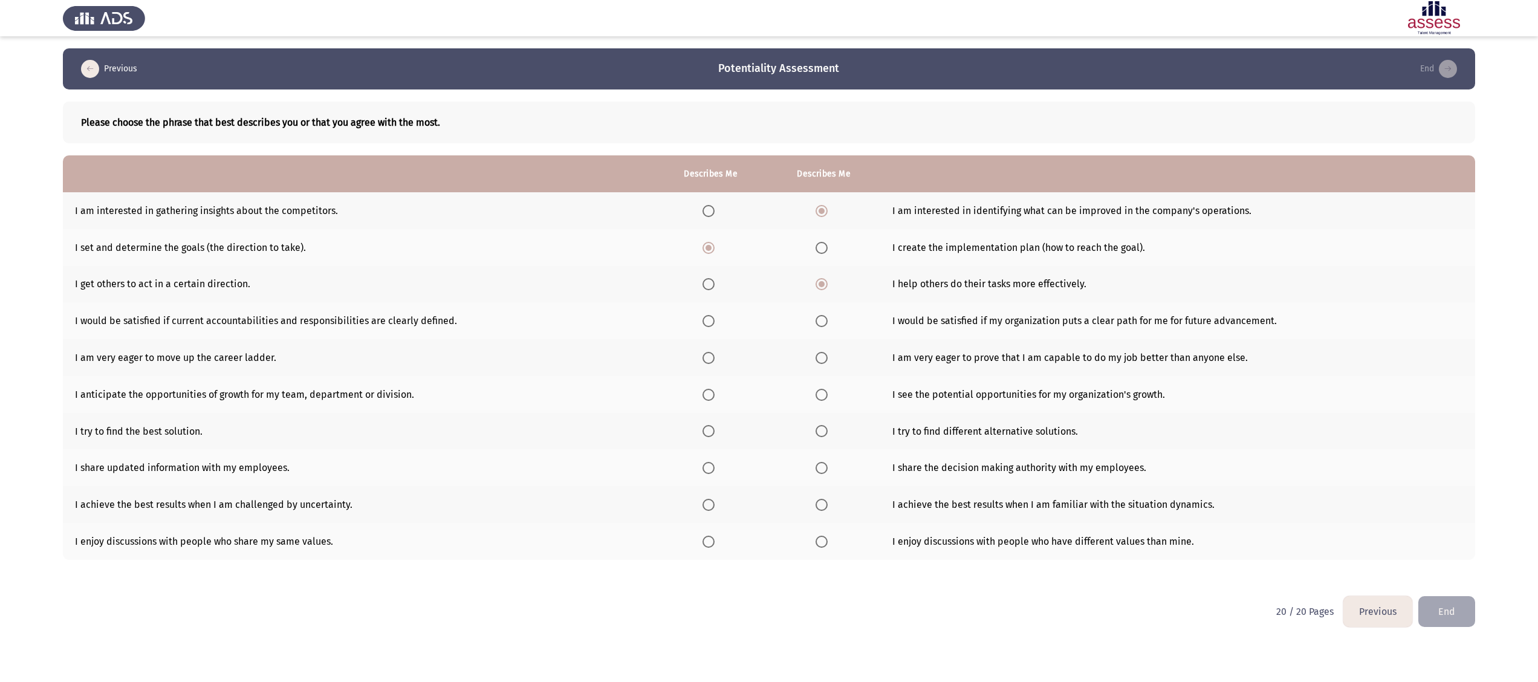
click at [768, 315] on input "Select an option" at bounding box center [822, 321] width 12 height 12
click at [768, 340] on span "Select an option" at bounding box center [822, 358] width 12 height 12
click at [768, 340] on input "Select an option" at bounding box center [822, 358] width 12 height 12
click at [768, 340] on span "Select an option" at bounding box center [822, 395] width 12 height 12
click at [768, 340] on input "Select an option" at bounding box center [822, 395] width 12 height 12
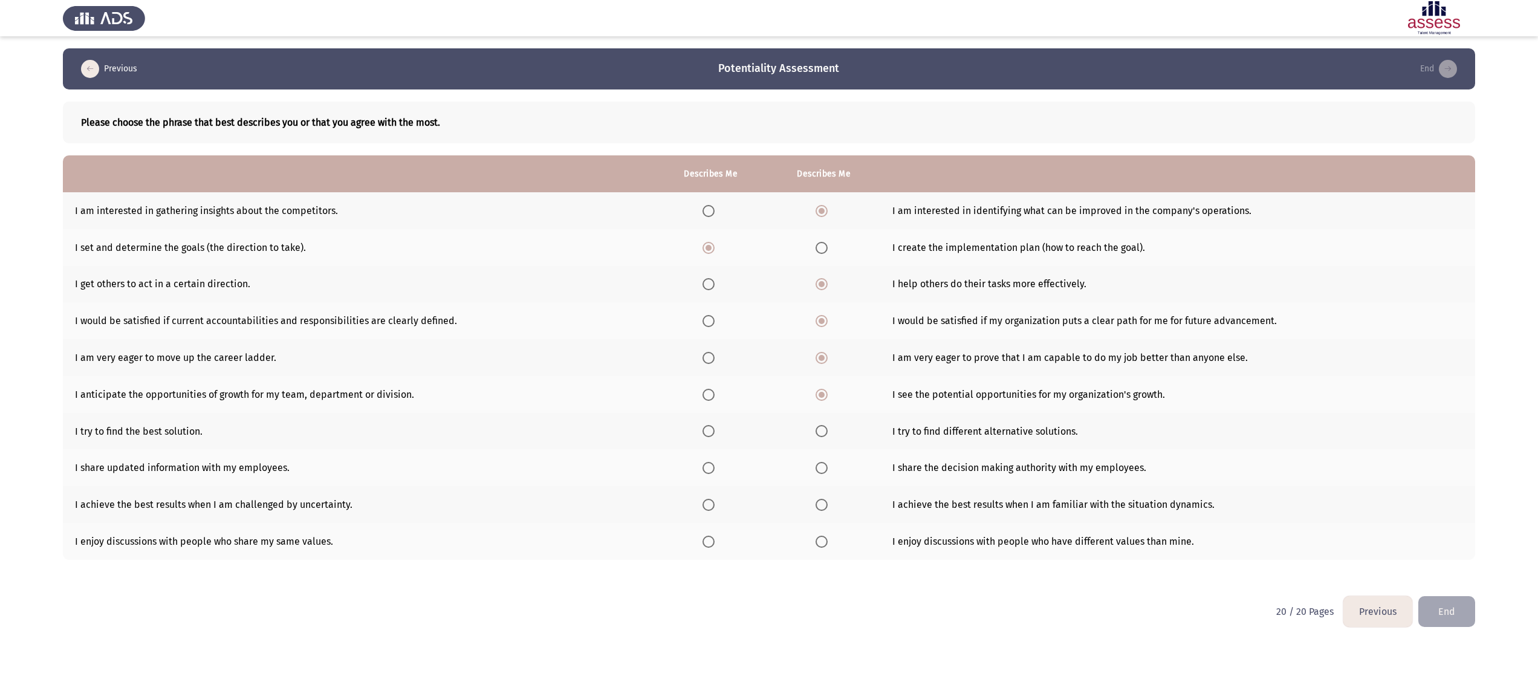
click at [768, 340] on span "Select an option" at bounding box center [822, 431] width 12 height 12
click at [768, 340] on input "Select an option" at bounding box center [822, 431] width 12 height 12
click at [768, 340] on span "Select an option" at bounding box center [822, 468] width 12 height 12
click at [768, 340] on input "Select an option" at bounding box center [822, 468] width 12 height 12
click at [702, 340] on span "Select an option" at bounding box center [708, 505] width 12 height 12
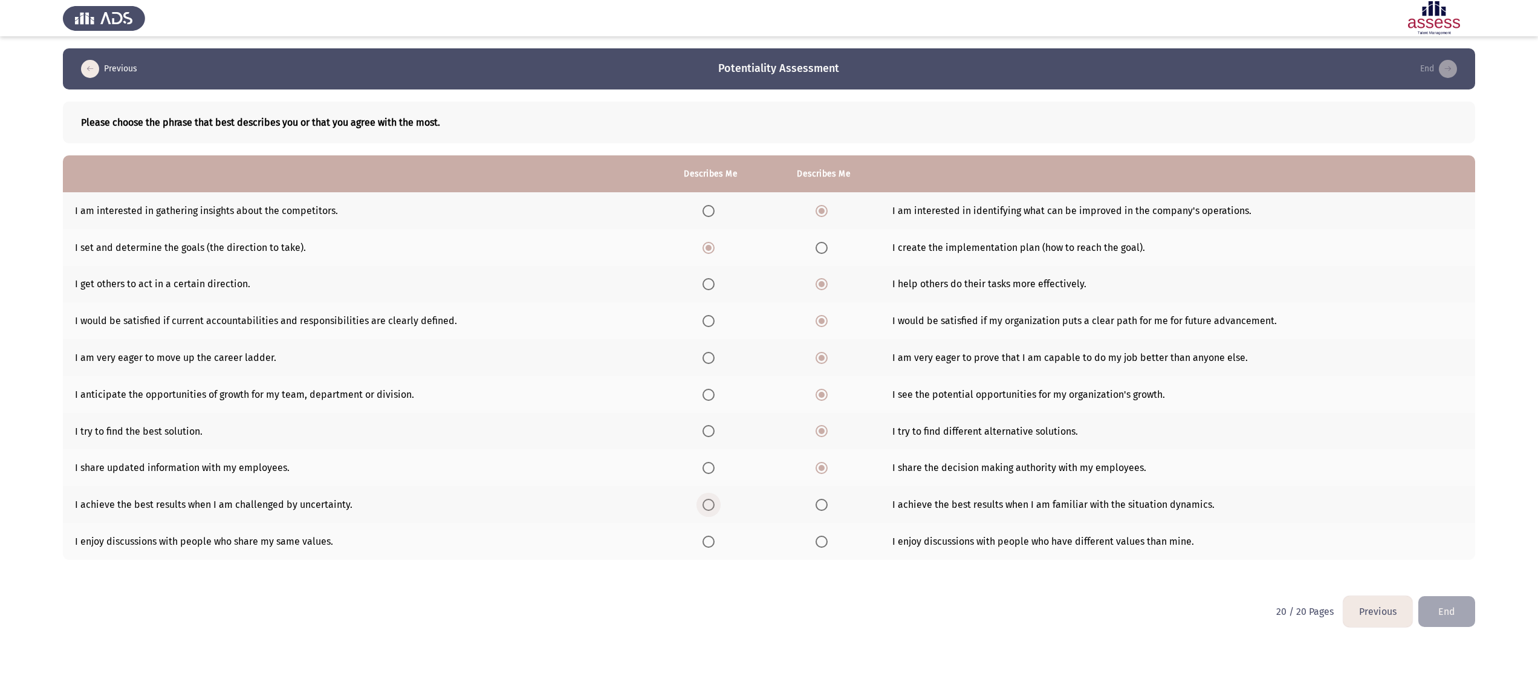
click at [702, 340] on input "Select an option" at bounding box center [708, 505] width 12 height 12
click at [768, 340] on span "Select an option" at bounding box center [822, 542] width 12 height 12
click at [768, 340] on input "Select an option" at bounding box center [822, 542] width 12 height 12
click at [768, 340] on button "End" at bounding box center [1446, 611] width 57 height 31
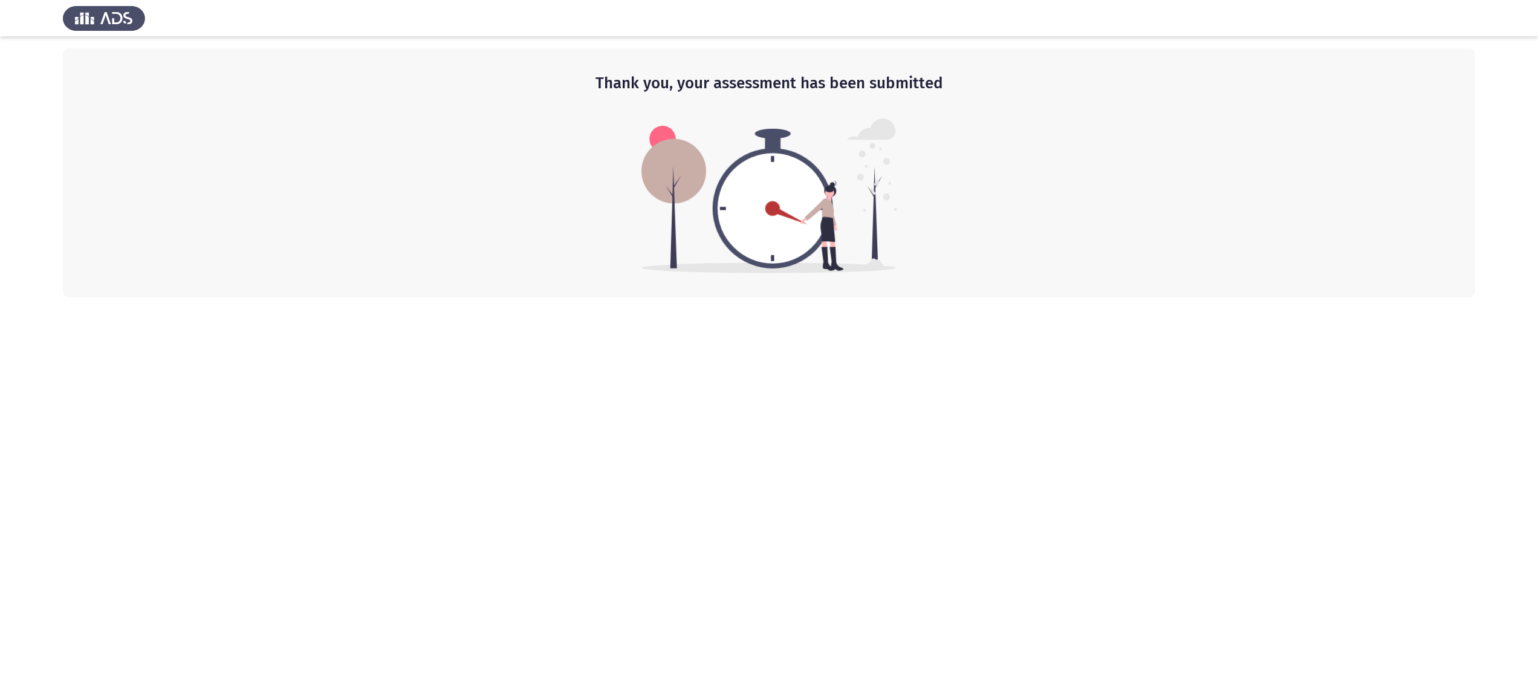
click at [42, 150] on app-default-page "Thank you, your assessment has been submitted" at bounding box center [769, 148] width 1538 height 297
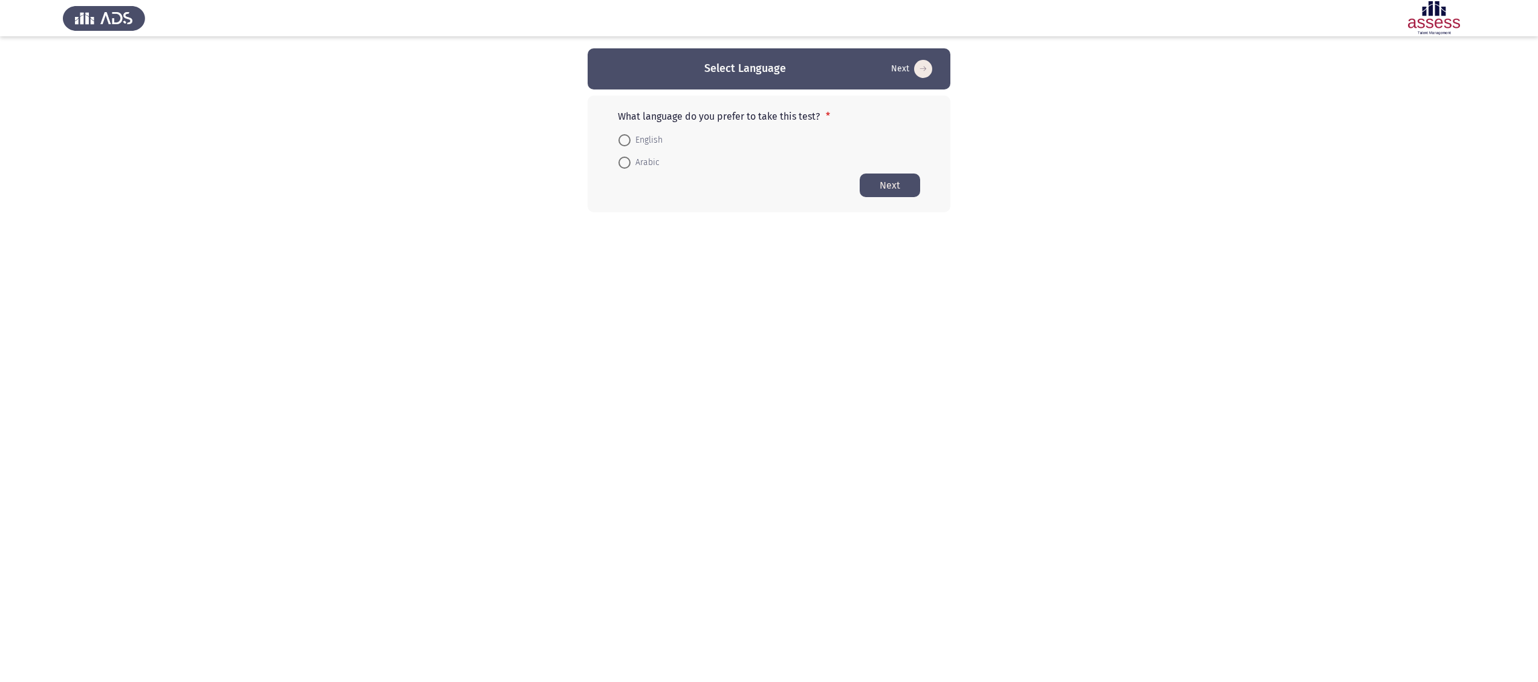
click at [629, 138] on span at bounding box center [624, 140] width 12 height 12
click at [629, 138] on input "English" at bounding box center [624, 140] width 12 height 12
radio input "true"
click at [892, 184] on button "Next" at bounding box center [890, 185] width 60 height 24
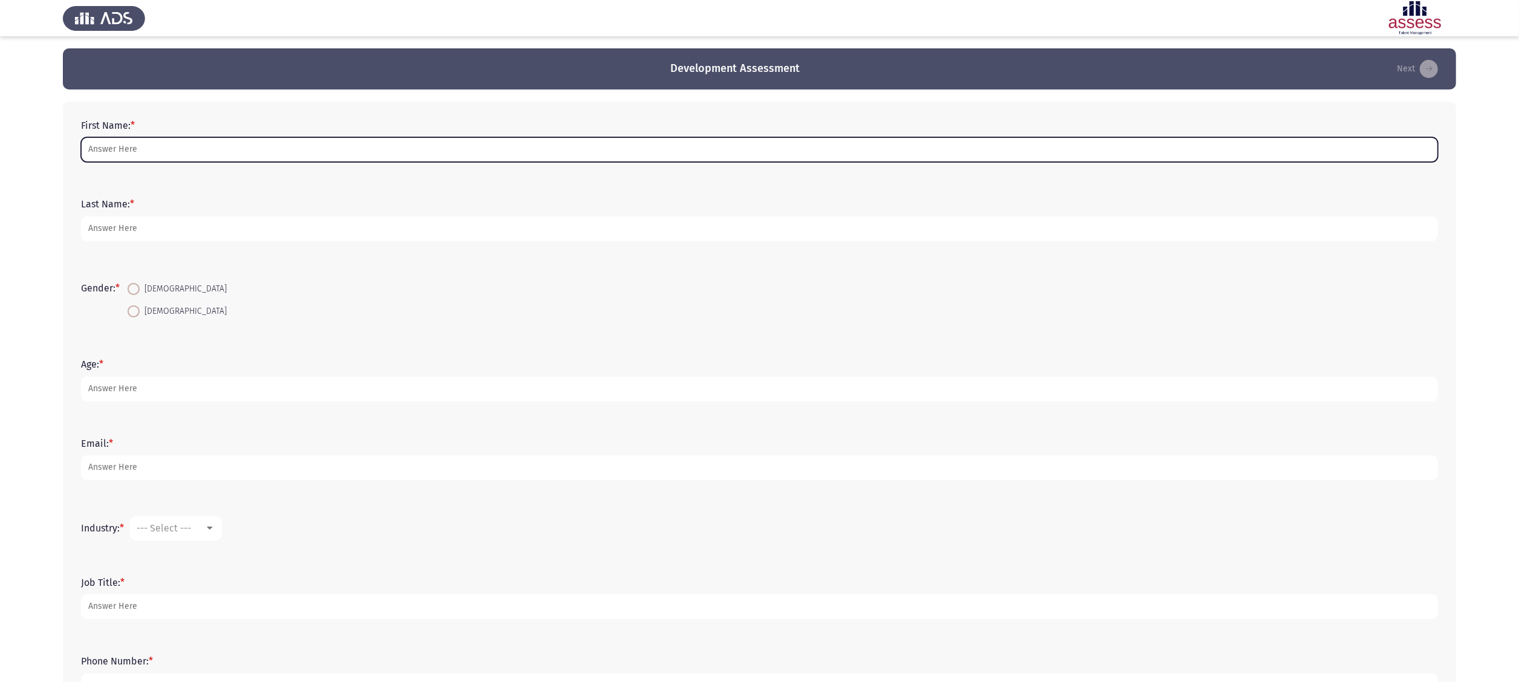
click at [145, 145] on input "First Name: *" at bounding box center [759, 149] width 1357 height 25
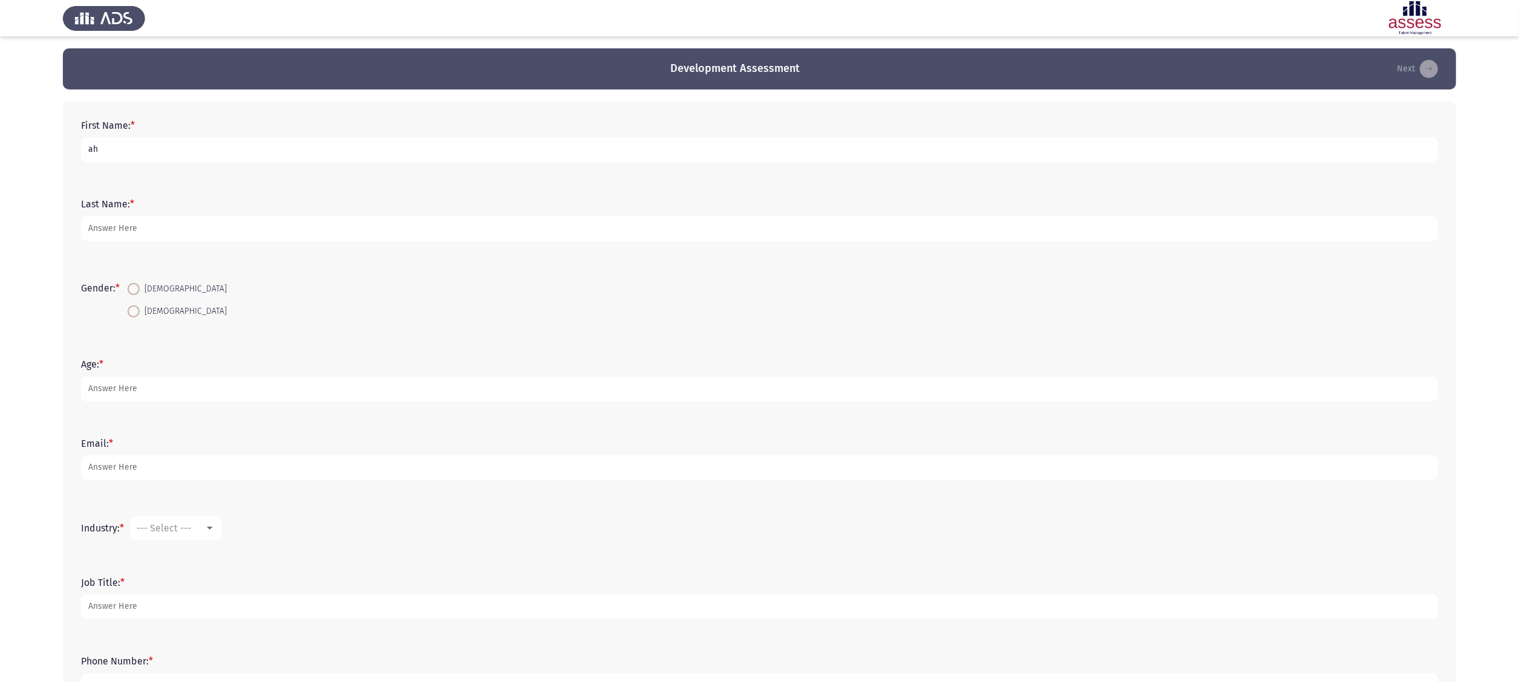
type input "a"
type input "[PERSON_NAME]"
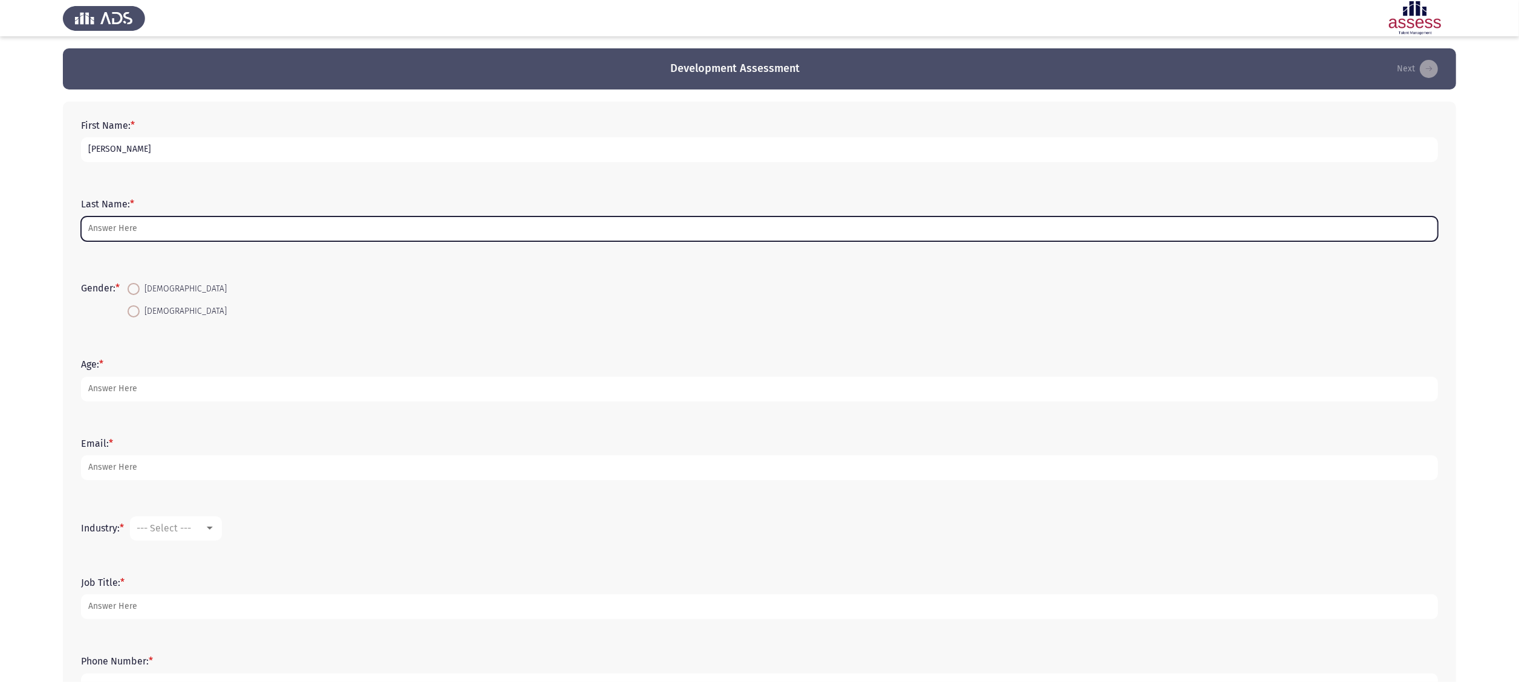
click at [158, 225] on input "Last Name: *" at bounding box center [759, 228] width 1357 height 25
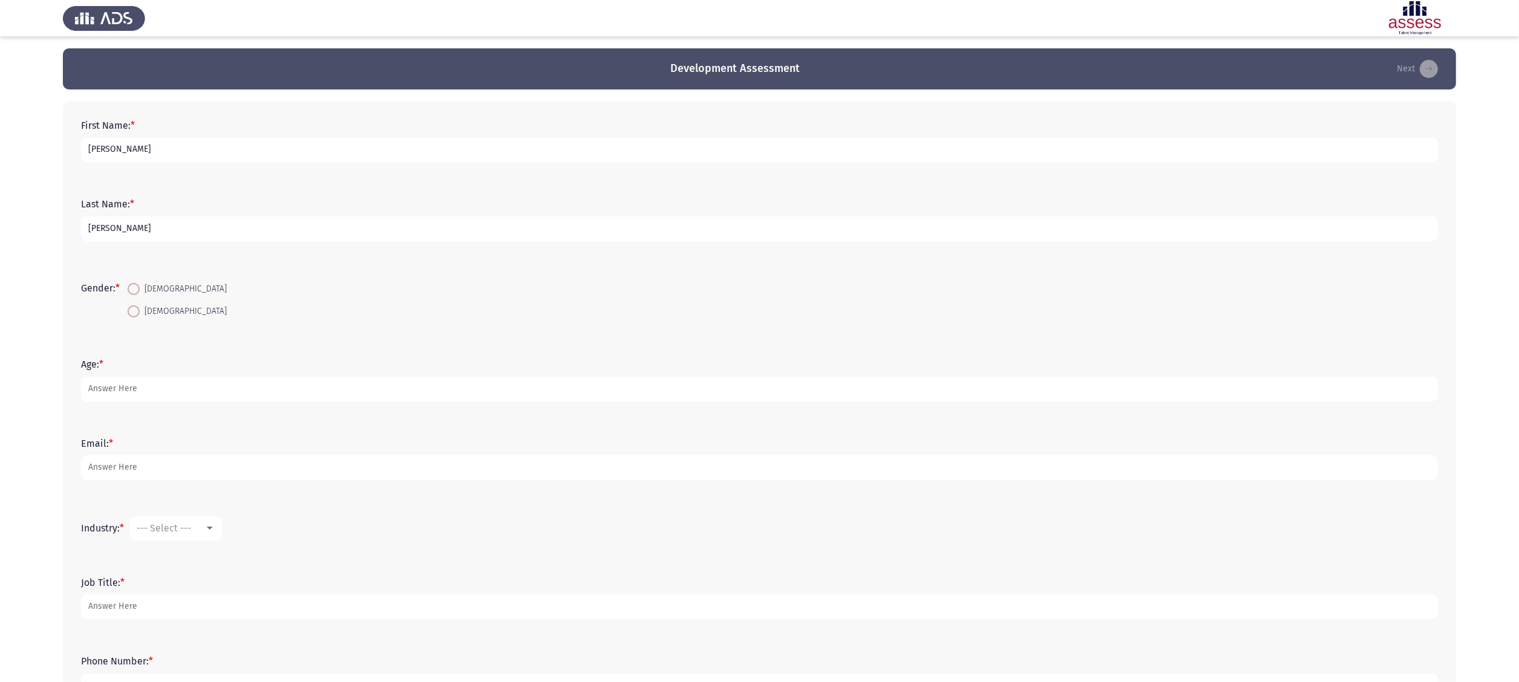
type input "[PERSON_NAME]"
click at [137, 310] on span at bounding box center [134, 311] width 12 height 12
click at [137, 310] on input "[DEMOGRAPHIC_DATA]" at bounding box center [134, 311] width 12 height 12
radio input "true"
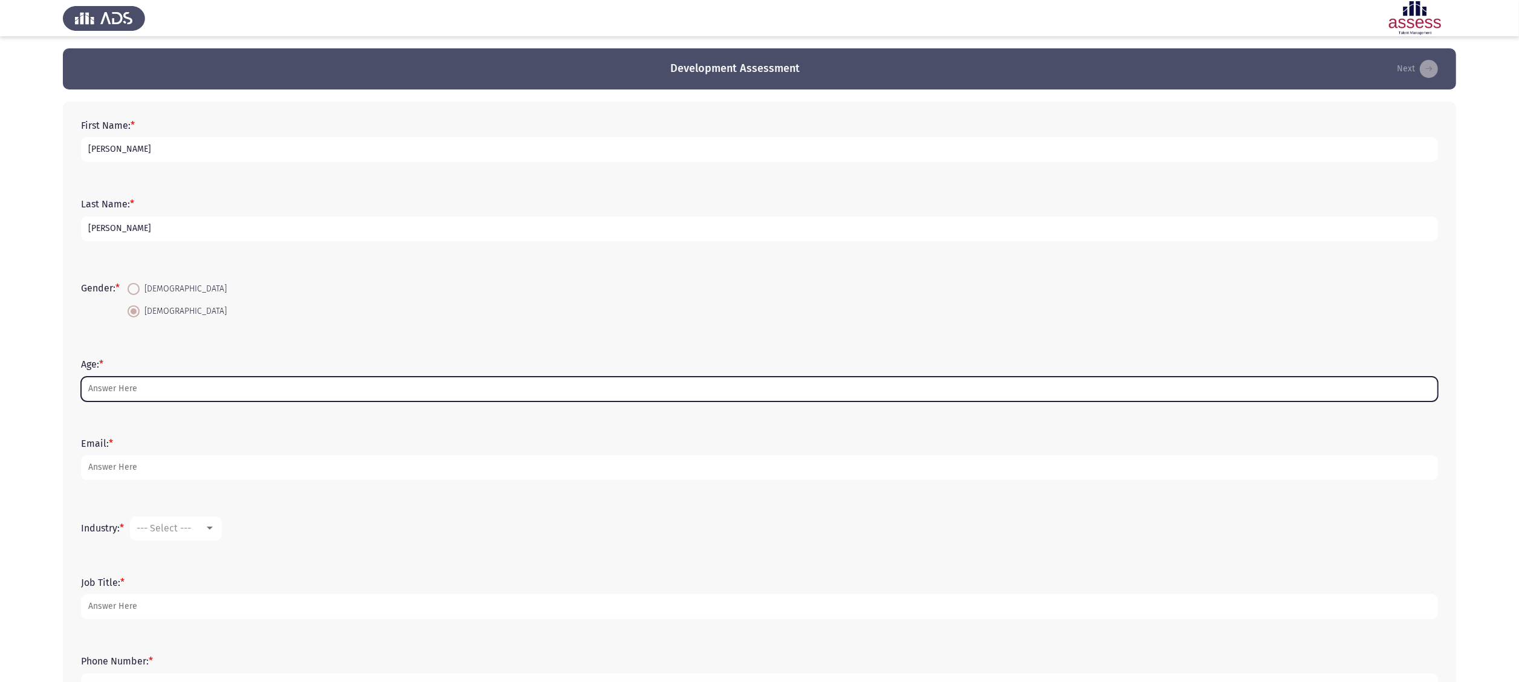
click at [133, 385] on input "Age: *" at bounding box center [759, 389] width 1357 height 25
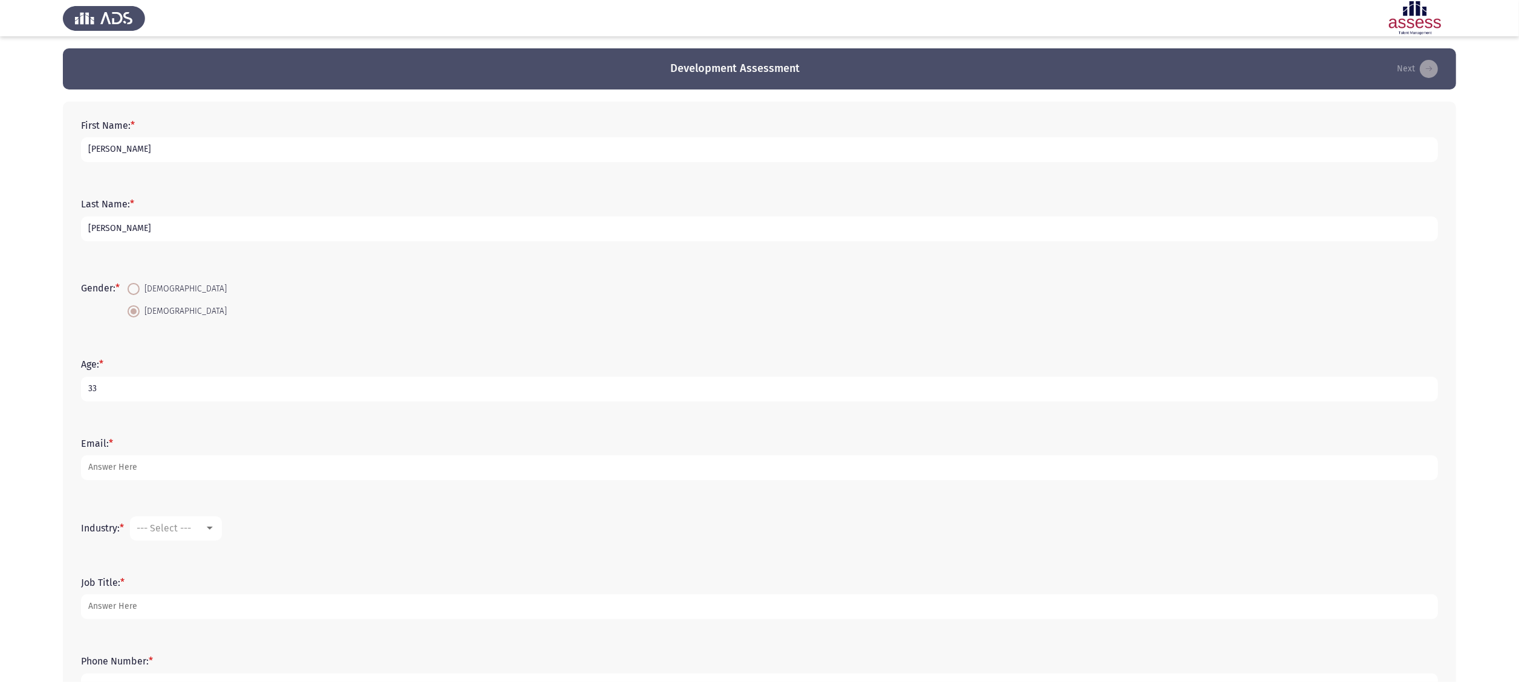
type input "33"
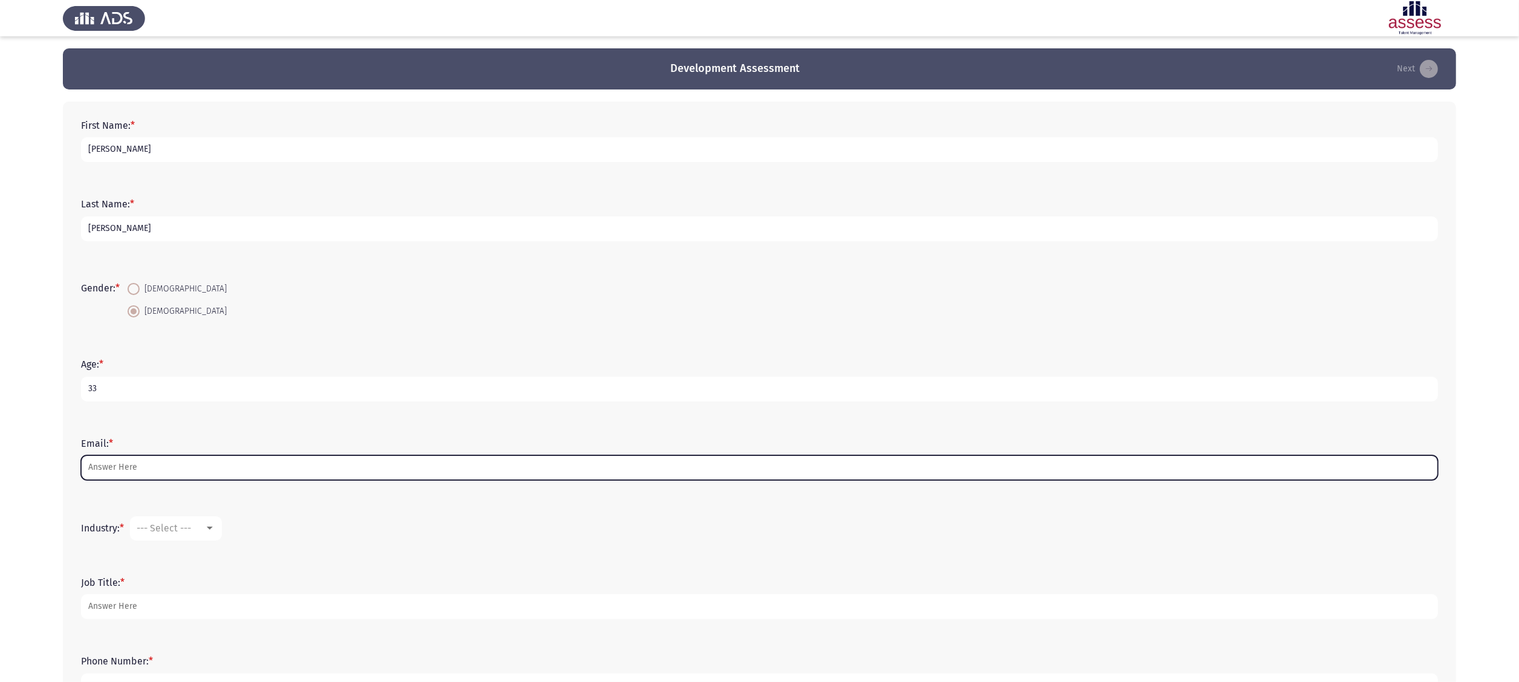
click at [148, 468] on input "Email: *" at bounding box center [759, 467] width 1357 height 25
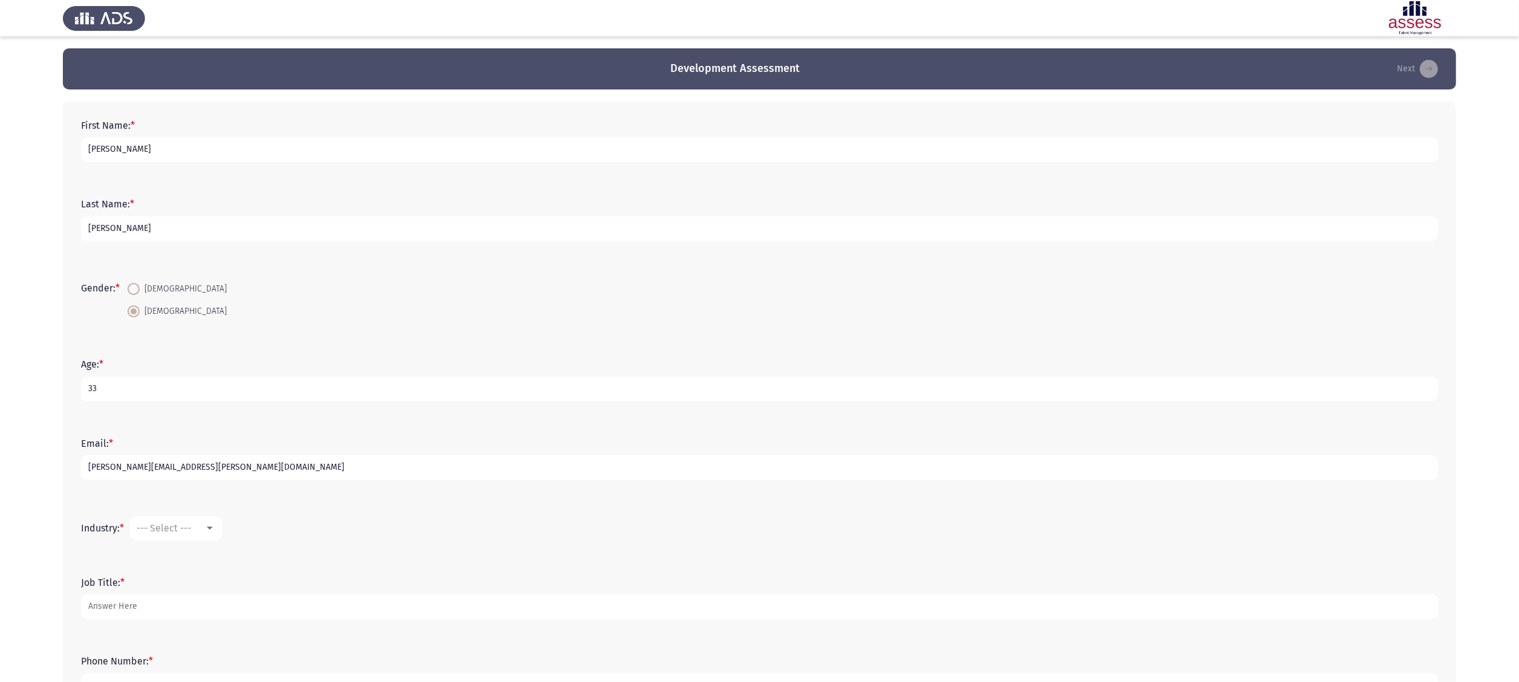
type input "[PERSON_NAME][EMAIL_ADDRESS][PERSON_NAME][DOMAIN_NAME]"
click at [175, 526] on span "--- Select ---" at bounding box center [164, 527] width 54 height 11
click at [238, 576] on span "Hospitals/Healthcare" at bounding box center [215, 580] width 157 height 29
click at [243, 584] on form "Job Title: *" at bounding box center [759, 598] width 1357 height 42
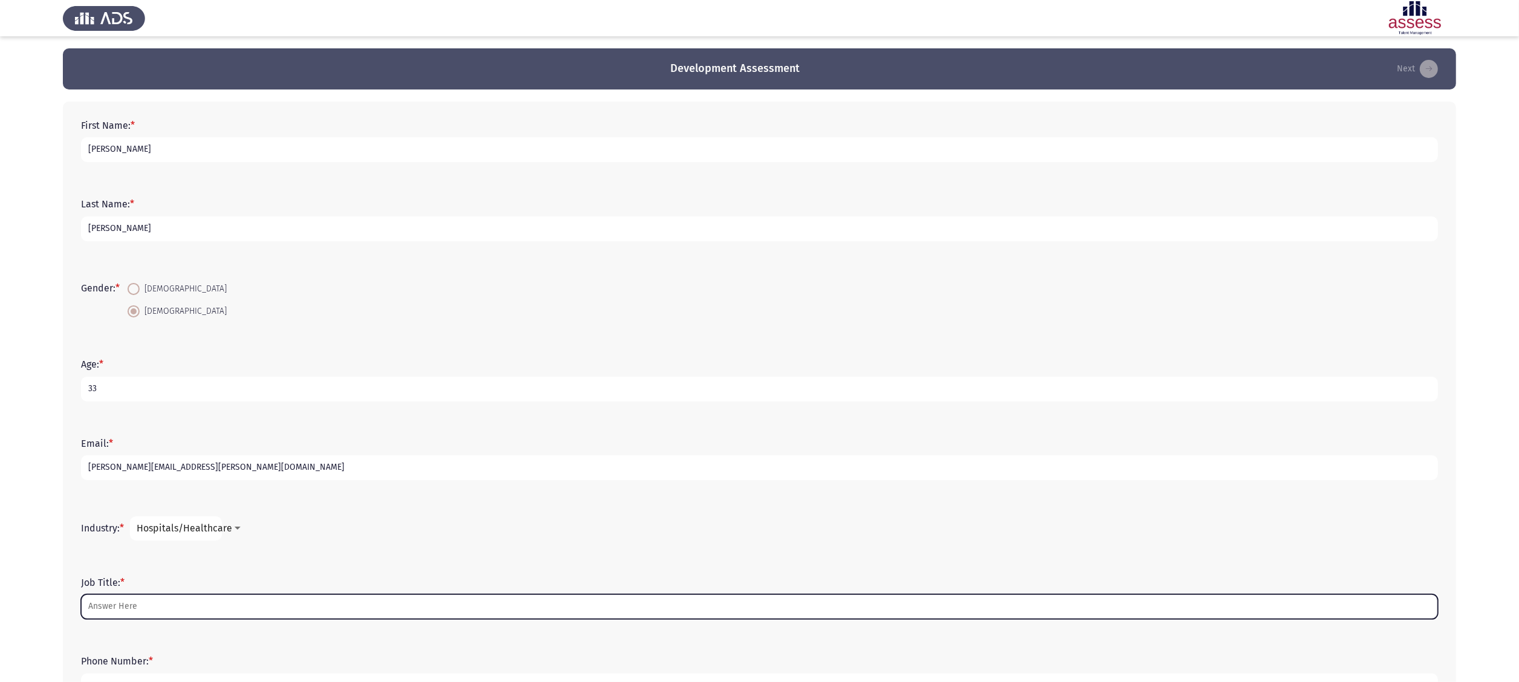
click at [235, 598] on input "Job Title: *" at bounding box center [759, 606] width 1357 height 25
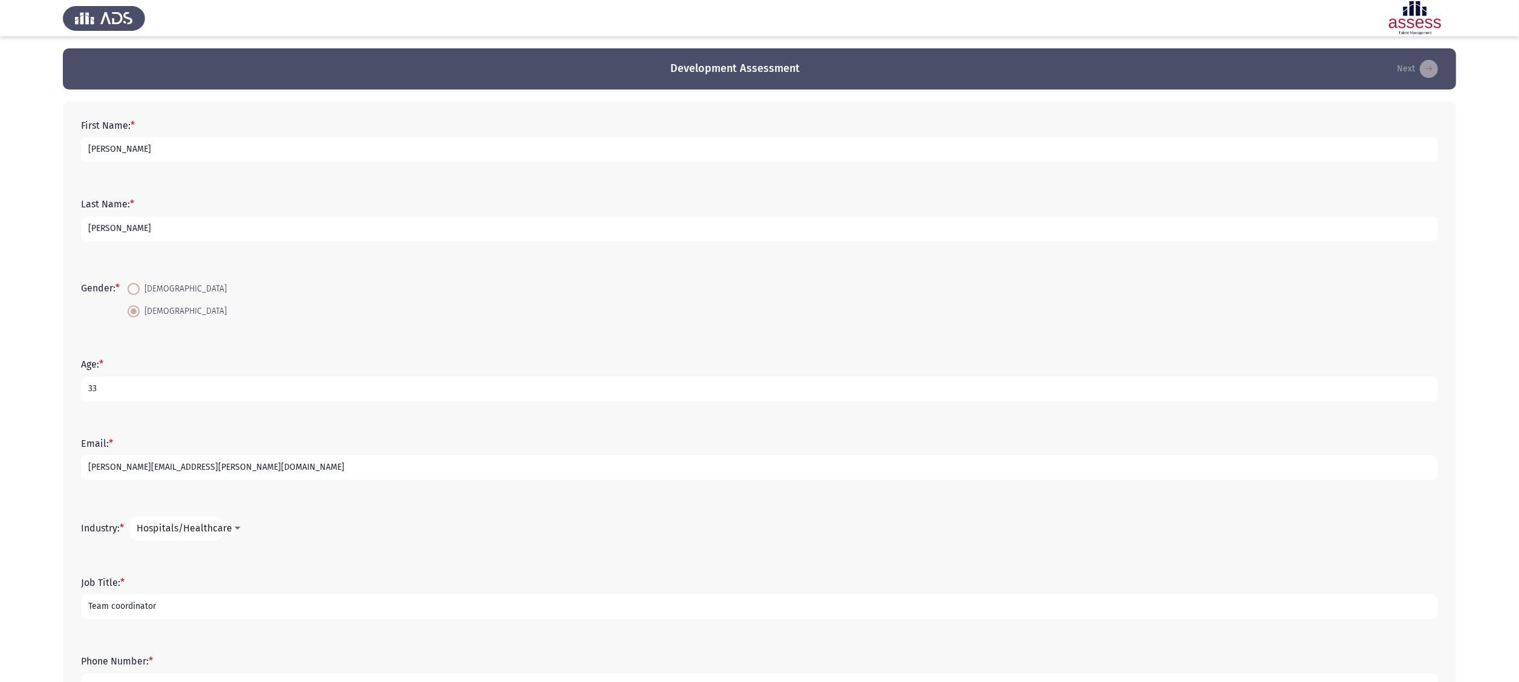
scroll to position [94, 0]
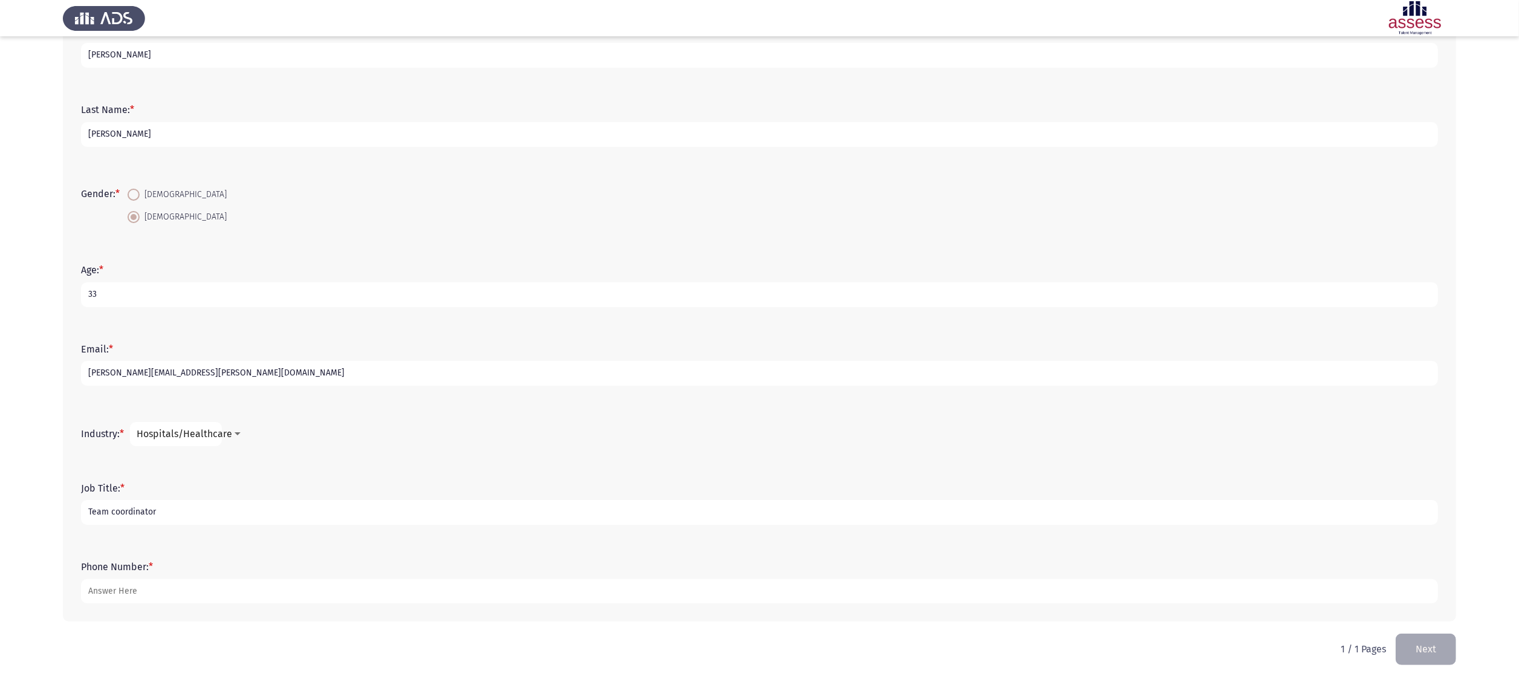
type input "Team coordinator"
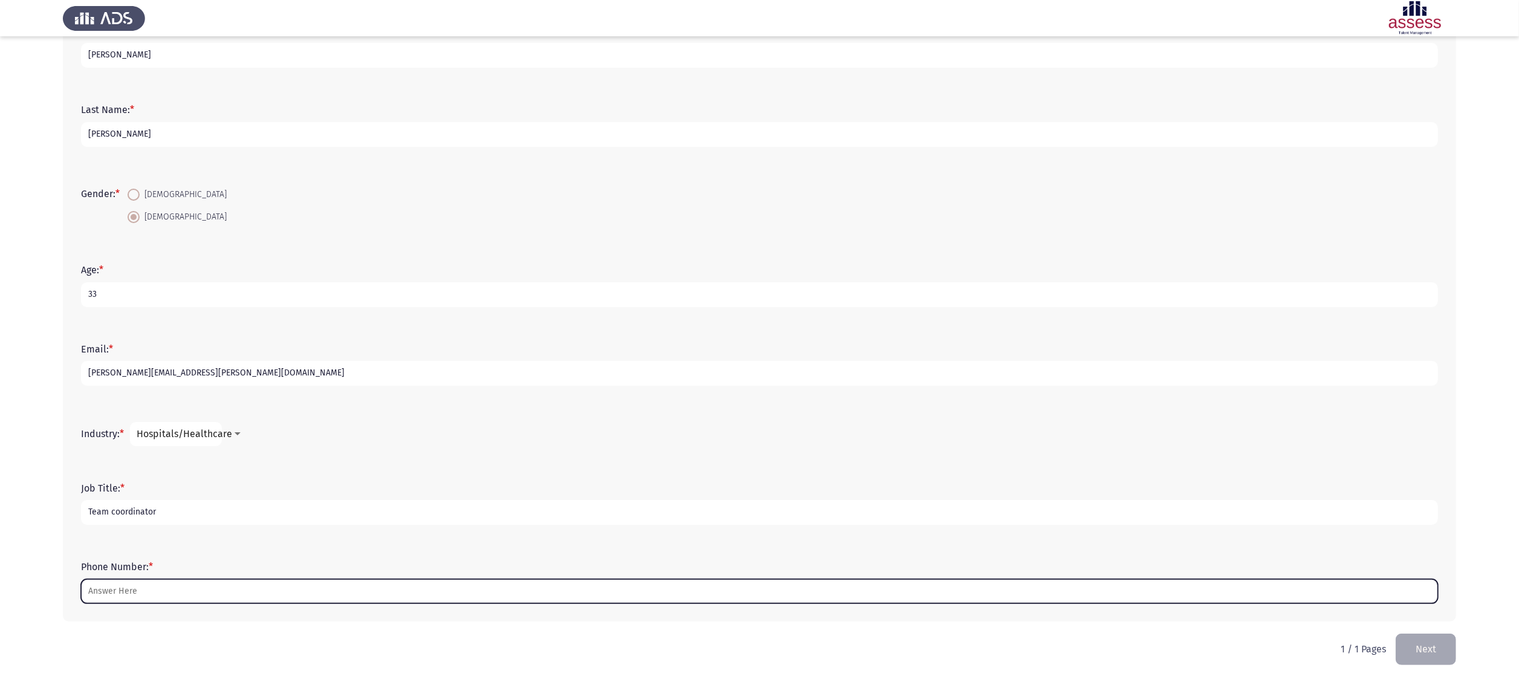
click at [213, 581] on input "Phone Number: *" at bounding box center [759, 591] width 1357 height 25
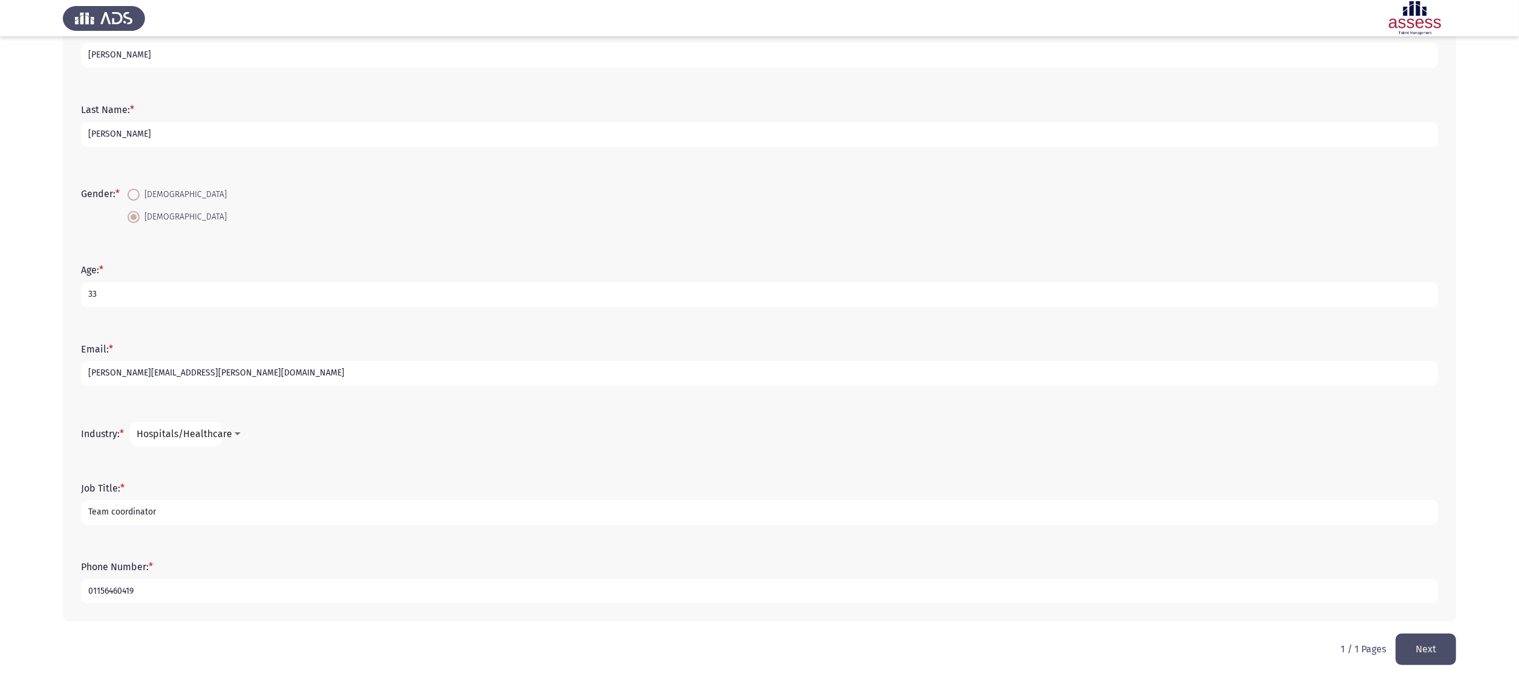
type input "01156460419"
click at [1305, 637] on html "Development Assessment Next First Name: * Ahmed Last Name: * Ibrahim Eldesouky …" at bounding box center [759, 294] width 1519 height 776
click at [1416, 644] on button "Next" at bounding box center [1426, 649] width 60 height 31
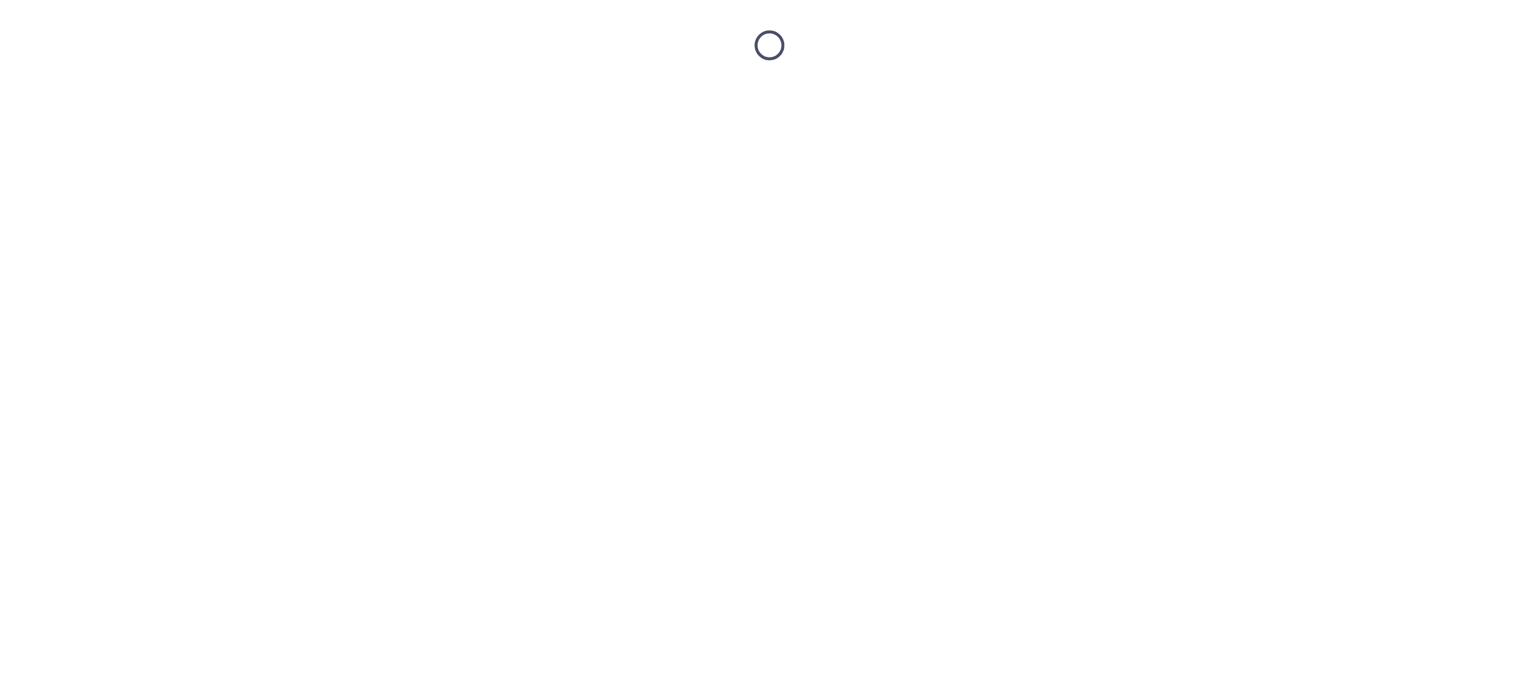
scroll to position [0, 0]
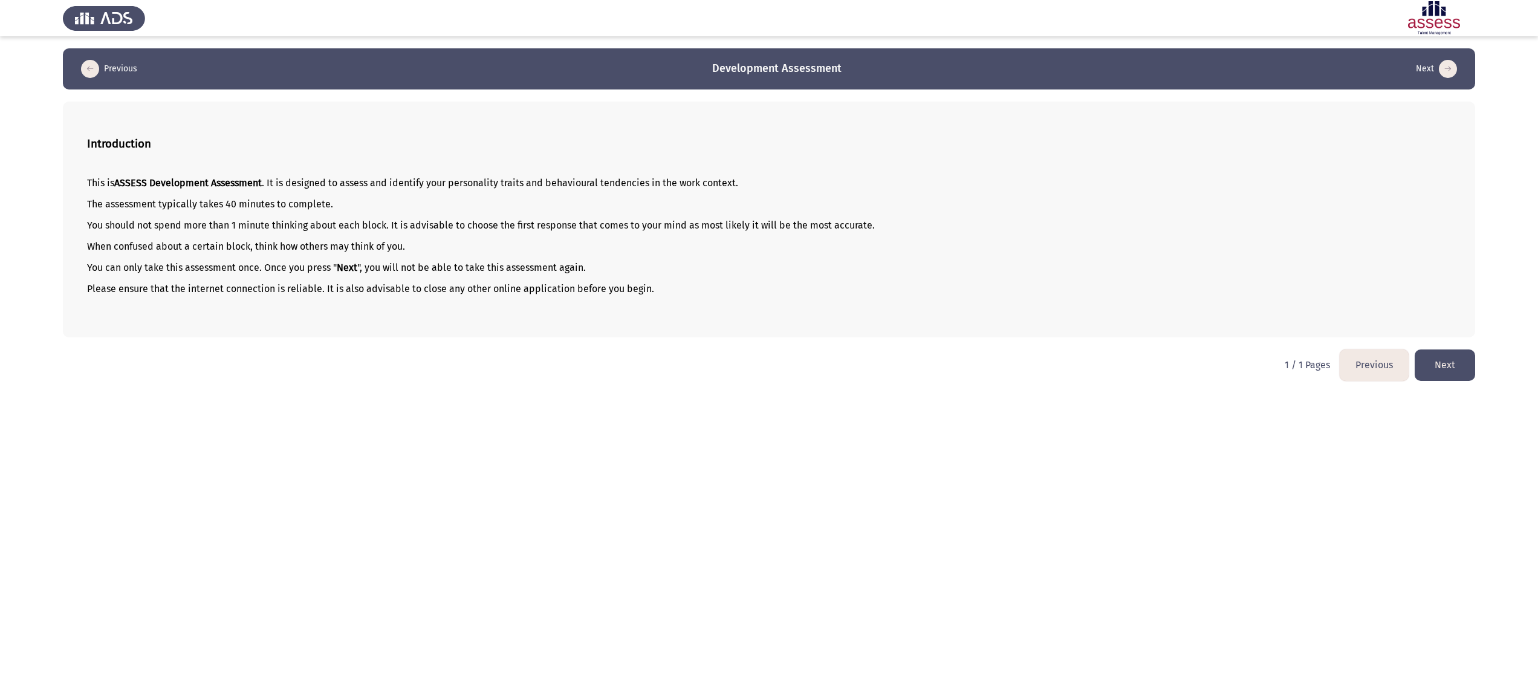
click at [1450, 359] on button "Next" at bounding box center [1445, 364] width 60 height 31
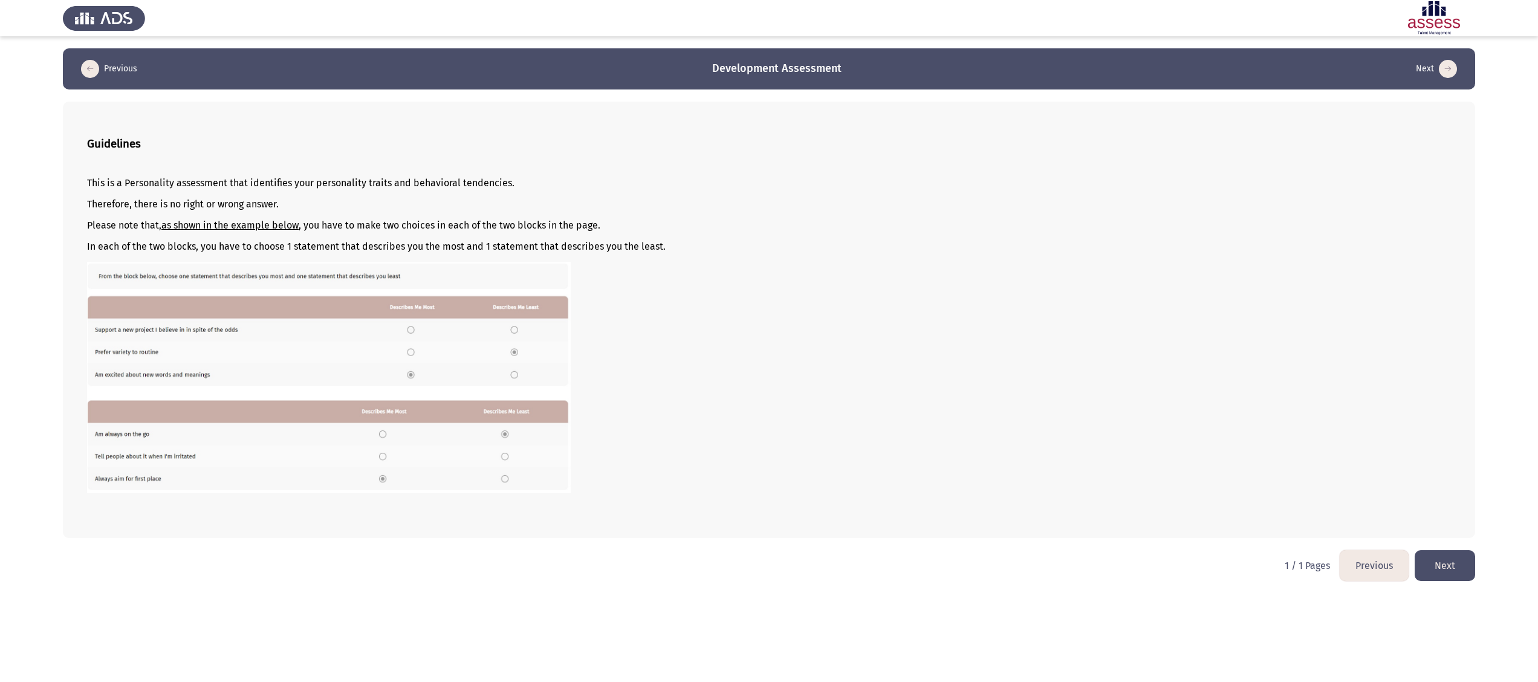
click at [1464, 550] on button "Next" at bounding box center [1445, 565] width 60 height 31
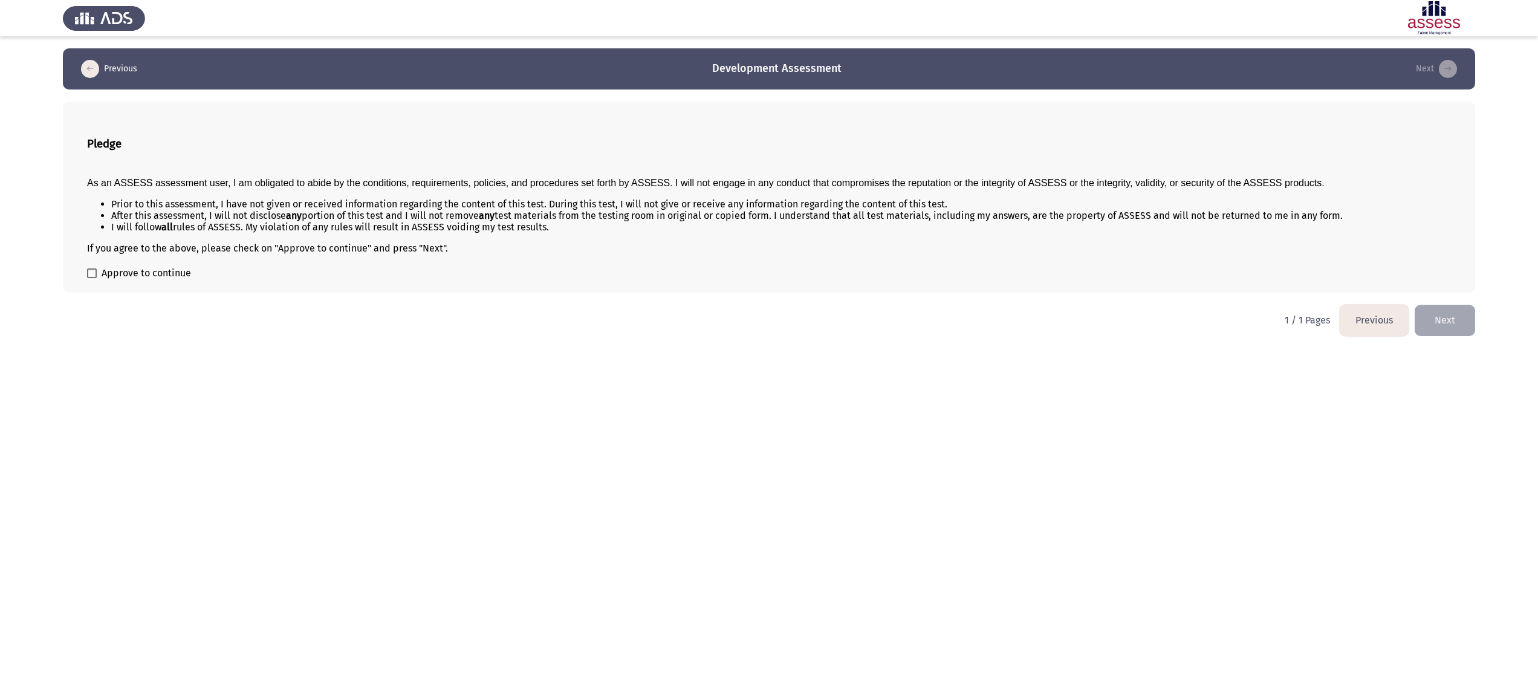
click at [121, 274] on span "Approve to continue" at bounding box center [146, 273] width 89 height 15
click at [92, 278] on input "Approve to continue" at bounding box center [91, 278] width 1 height 1
checkbox input "true"
click at [1458, 324] on button "Next" at bounding box center [1445, 320] width 60 height 31
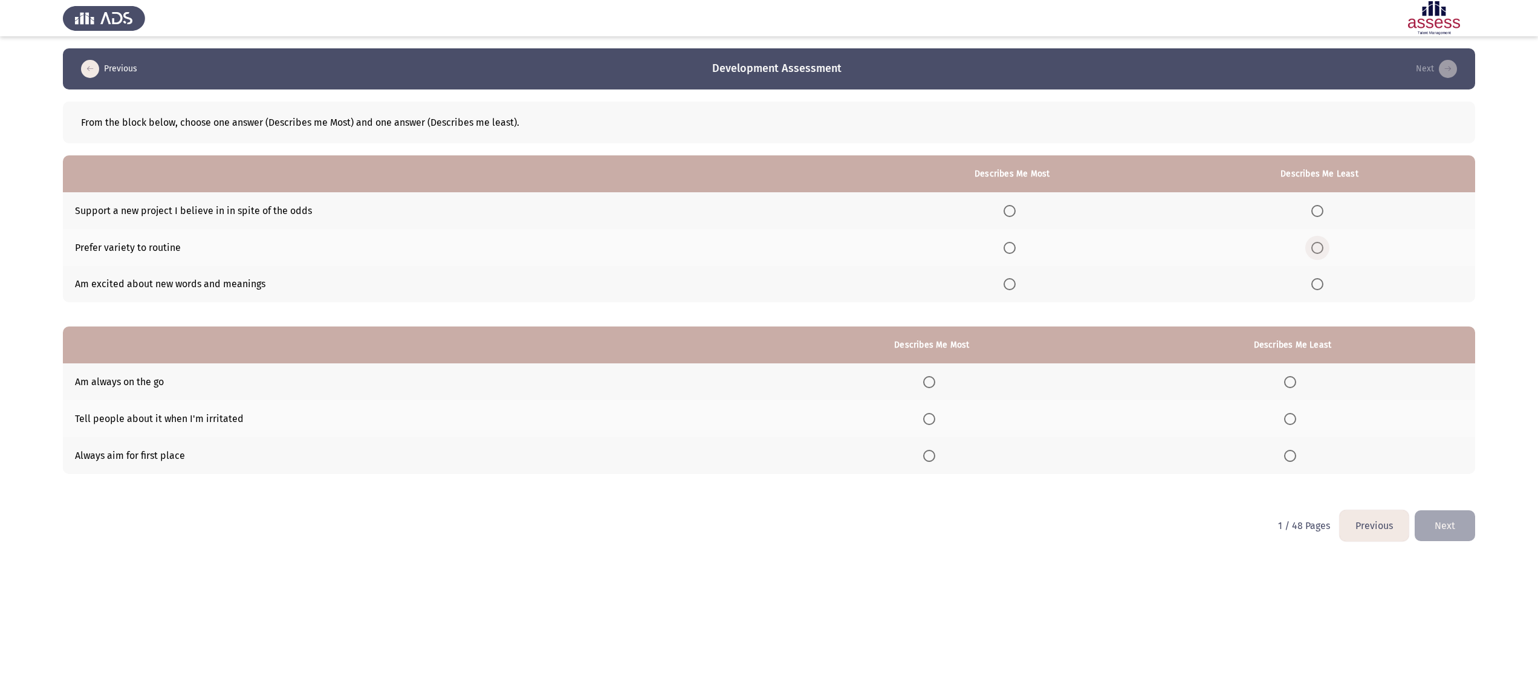
click at [1316, 250] on span "Select an option" at bounding box center [1317, 248] width 12 height 12
click at [1316, 250] on input "Select an option" at bounding box center [1317, 248] width 12 height 12
click at [1016, 213] on span "Select an option" at bounding box center [1010, 211] width 12 height 12
click at [1016, 213] on input "Select an option" at bounding box center [1010, 211] width 12 height 12
click at [931, 381] on span "Select an option" at bounding box center [929, 382] width 12 height 12
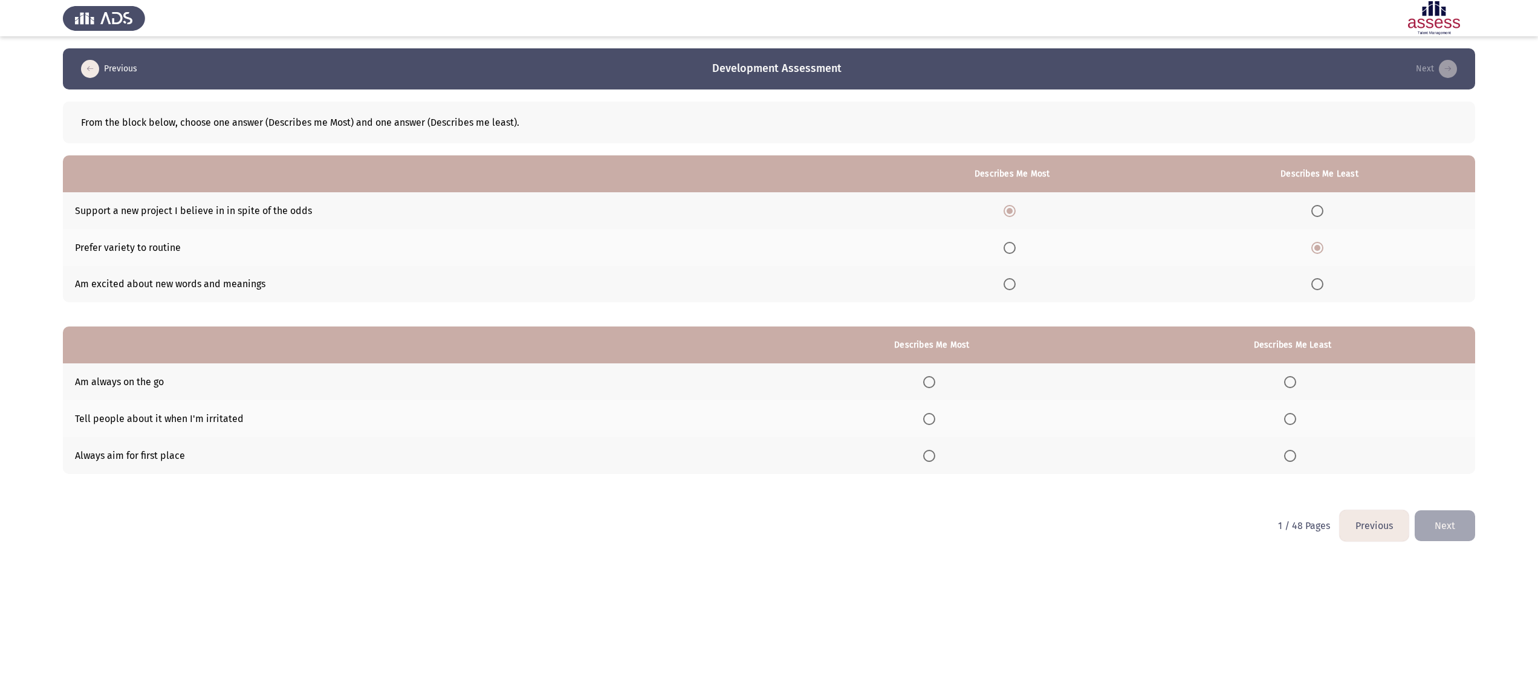
click at [931, 381] on input "Select an option" at bounding box center [929, 382] width 12 height 12
click at [1292, 422] on span "Select an option" at bounding box center [1290, 419] width 12 height 12
click at [1292, 422] on input "Select an option" at bounding box center [1290, 419] width 12 height 12
click at [1436, 530] on button "Next" at bounding box center [1445, 525] width 60 height 31
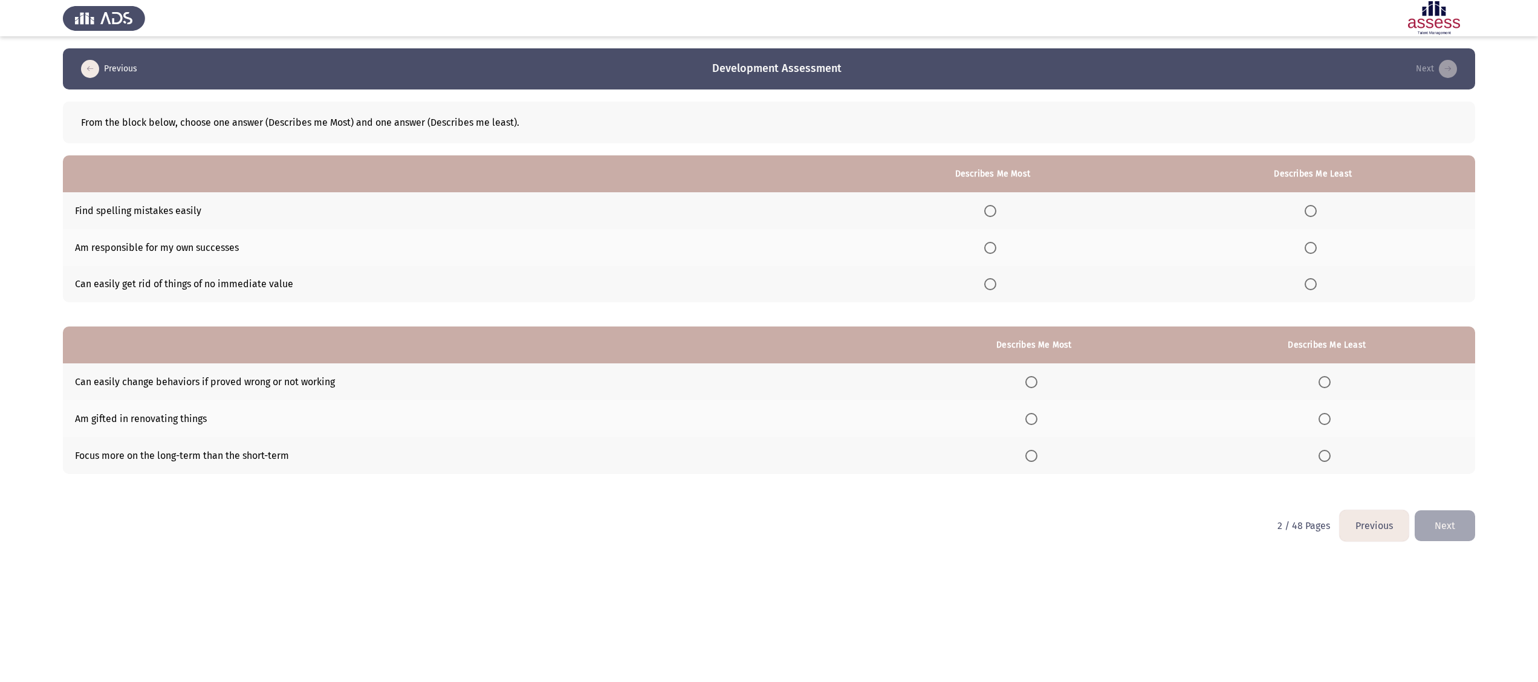
click at [990, 242] on span "Select an option" at bounding box center [990, 248] width 12 height 12
click at [990, 242] on input "Select an option" at bounding box center [990, 248] width 12 height 12
click at [1314, 208] on span "Select an option" at bounding box center [1311, 211] width 12 height 12
click at [1314, 208] on input "Select an option" at bounding box center [1311, 211] width 12 height 12
click at [1042, 456] on label "Select an option" at bounding box center [1033, 456] width 17 height 12
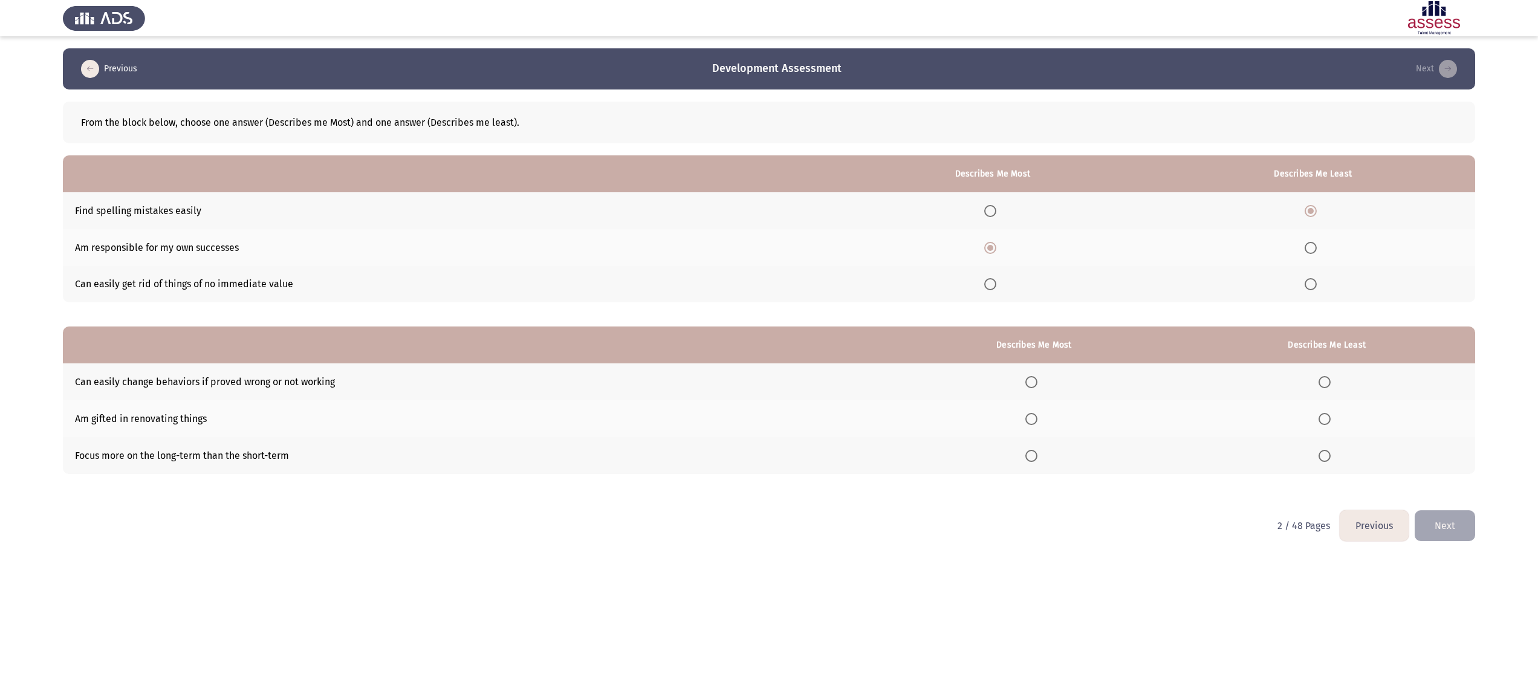
click at [1037, 456] on input "Select an option" at bounding box center [1031, 456] width 12 height 12
click at [1331, 418] on span "Select an option" at bounding box center [1325, 419] width 12 height 12
click at [1331, 418] on input "Select an option" at bounding box center [1325, 419] width 12 height 12
click at [1432, 521] on button "Next" at bounding box center [1445, 525] width 60 height 31
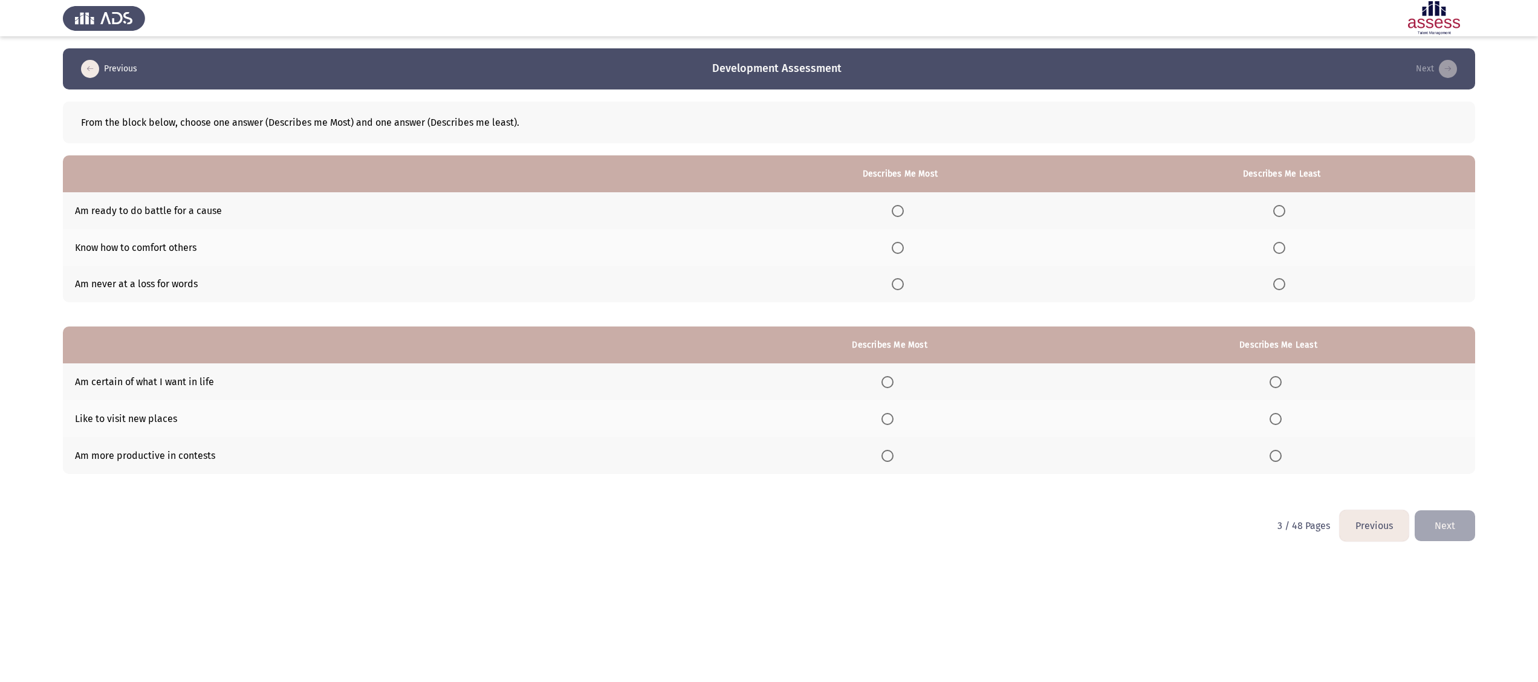
click at [1283, 287] on span "Select an option" at bounding box center [1279, 284] width 12 height 12
click at [1283, 287] on input "Select an option" at bounding box center [1279, 284] width 12 height 12
click at [900, 209] on span "Select an option" at bounding box center [898, 211] width 12 height 12
click at [900, 209] on input "Select an option" at bounding box center [898, 211] width 12 height 12
click at [894, 382] on span "Select an option" at bounding box center [887, 382] width 12 height 12
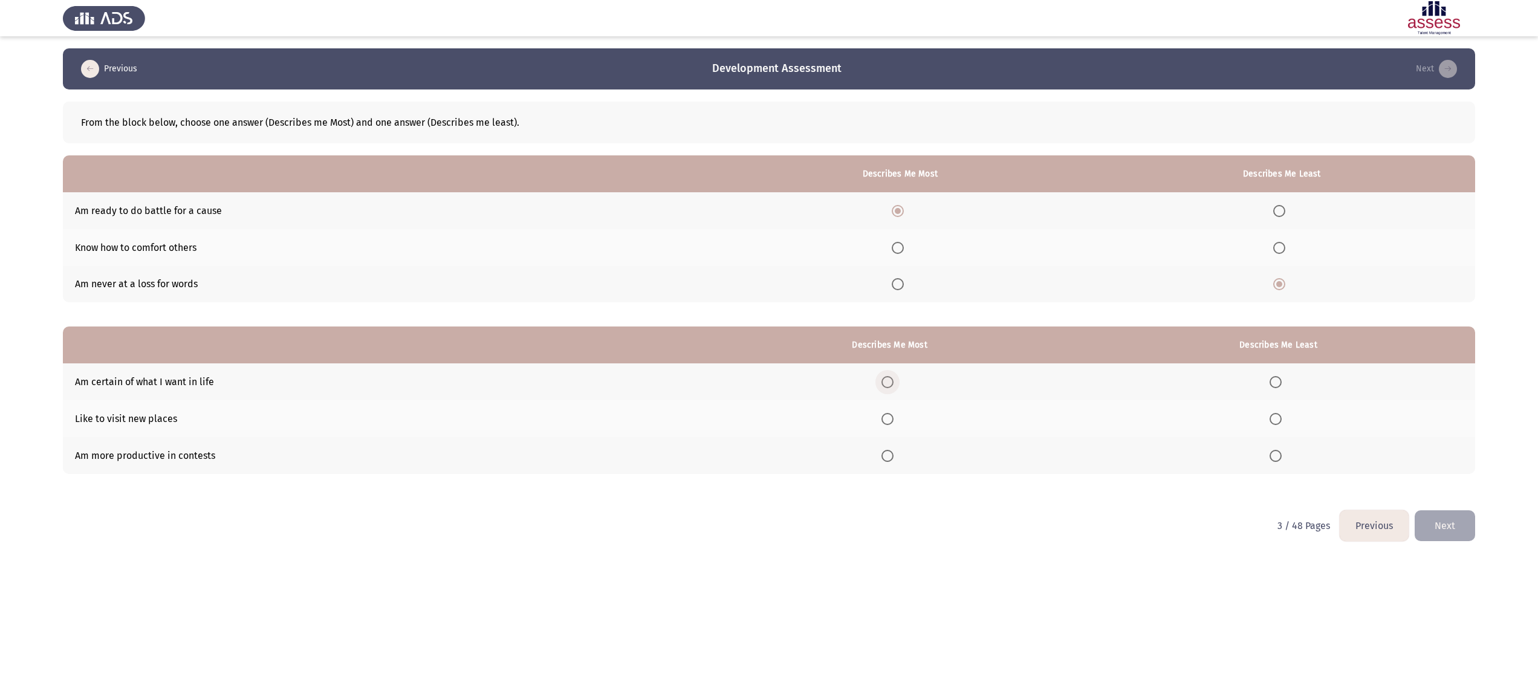
click at [894, 382] on input "Select an option" at bounding box center [887, 382] width 12 height 12
click at [1278, 455] on span "Select an option" at bounding box center [1276, 456] width 12 height 12
click at [1278, 455] on input "Select an option" at bounding box center [1276, 456] width 12 height 12
click at [1458, 521] on button "Next" at bounding box center [1445, 525] width 60 height 31
click at [959, 284] on span "Select an option" at bounding box center [957, 284] width 12 height 12
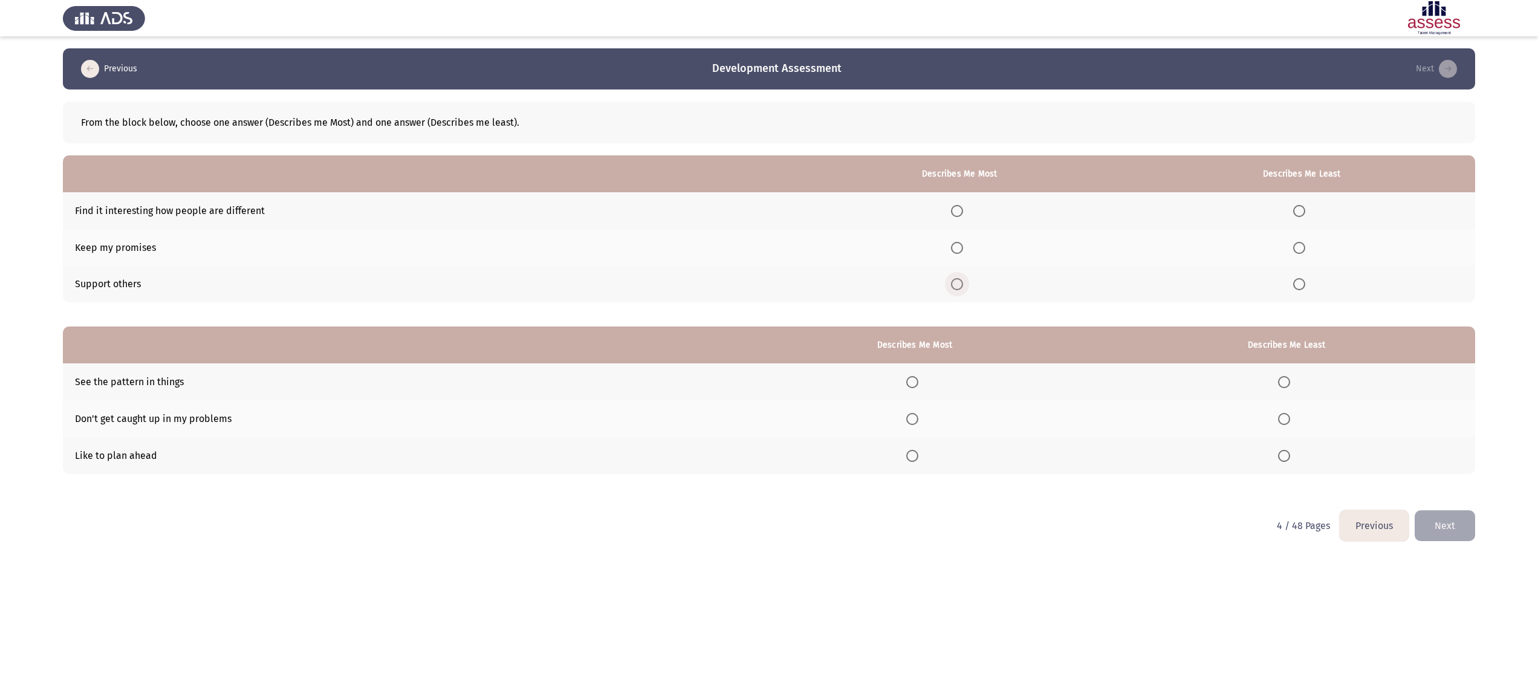
click at [959, 284] on input "Select an option" at bounding box center [957, 284] width 12 height 12
click at [1299, 205] on span "Select an option" at bounding box center [1299, 211] width 12 height 12
click at [1299, 205] on input "Select an option" at bounding box center [1299, 211] width 12 height 12
click at [917, 450] on span "Select an option" at bounding box center [912, 456] width 12 height 12
click at [917, 450] on input "Select an option" at bounding box center [912, 456] width 12 height 12
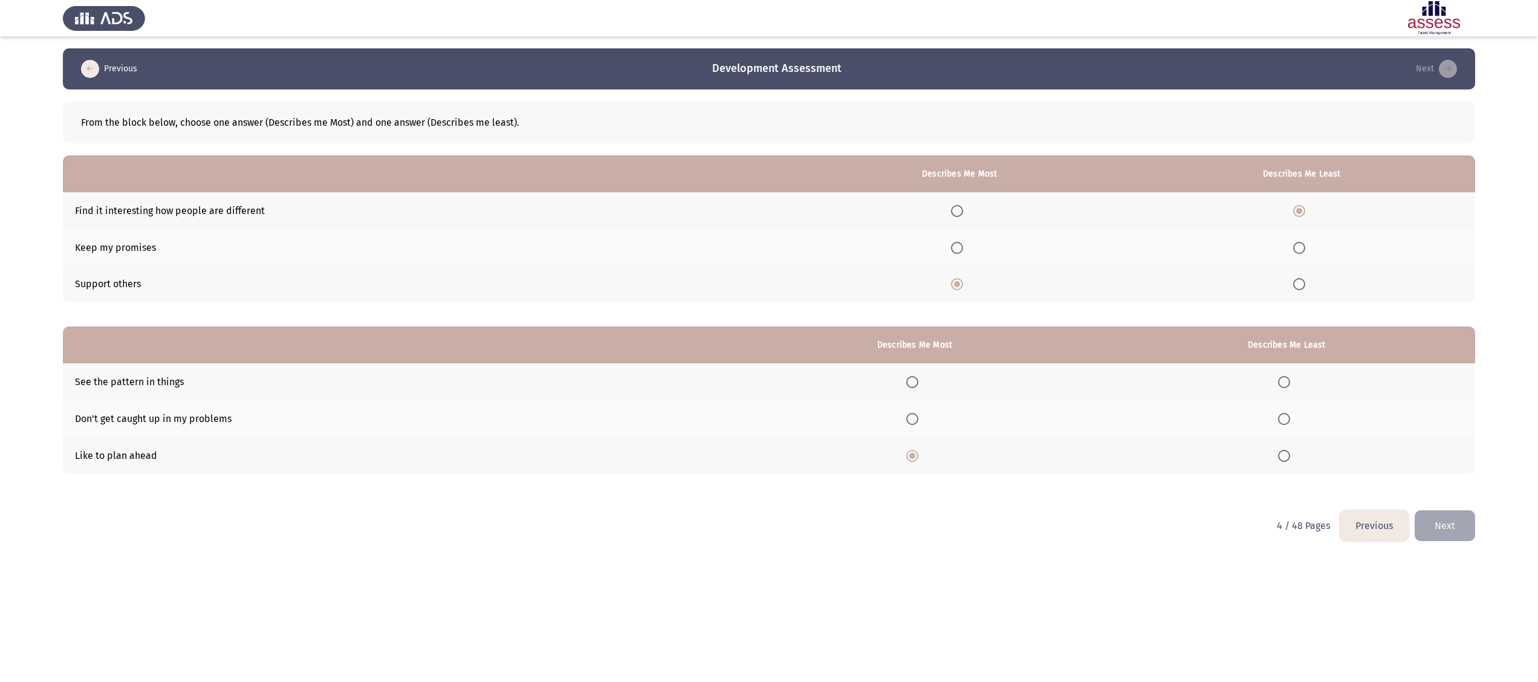
click at [1287, 413] on span "Select an option" at bounding box center [1284, 419] width 12 height 12
click at [1287, 413] on input "Select an option" at bounding box center [1284, 419] width 12 height 12
click at [1285, 378] on span "Select an option" at bounding box center [1284, 382] width 12 height 12
click at [1285, 378] on input "Select an option" at bounding box center [1284, 382] width 12 height 12
click at [1444, 522] on button "Next" at bounding box center [1445, 525] width 60 height 31
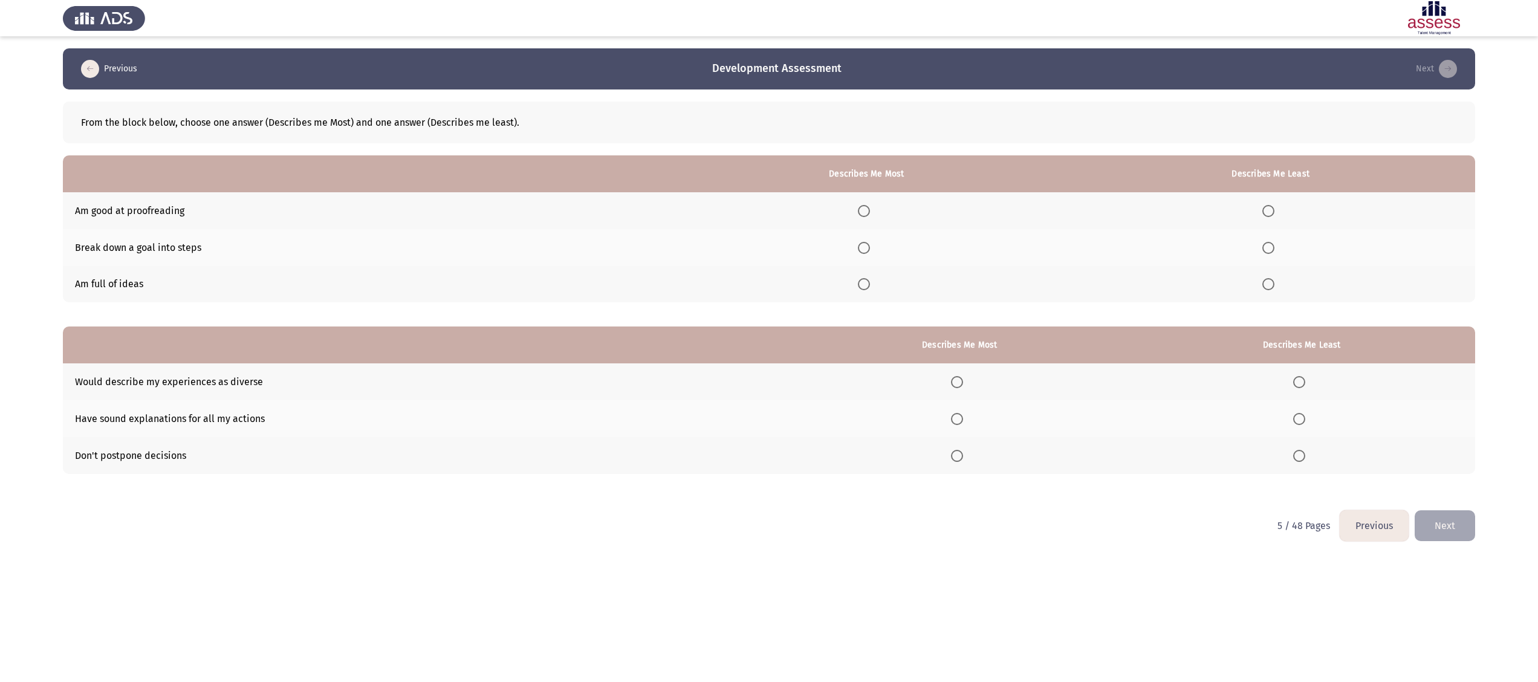
click at [866, 245] on span "Select an option" at bounding box center [864, 248] width 12 height 12
click at [866, 245] on input "Select an option" at bounding box center [864, 248] width 12 height 12
click at [961, 413] on span "Select an option" at bounding box center [957, 419] width 12 height 12
click at [961, 413] on input "Select an option" at bounding box center [957, 419] width 12 height 12
click at [870, 206] on span "Select an option" at bounding box center [864, 211] width 12 height 12
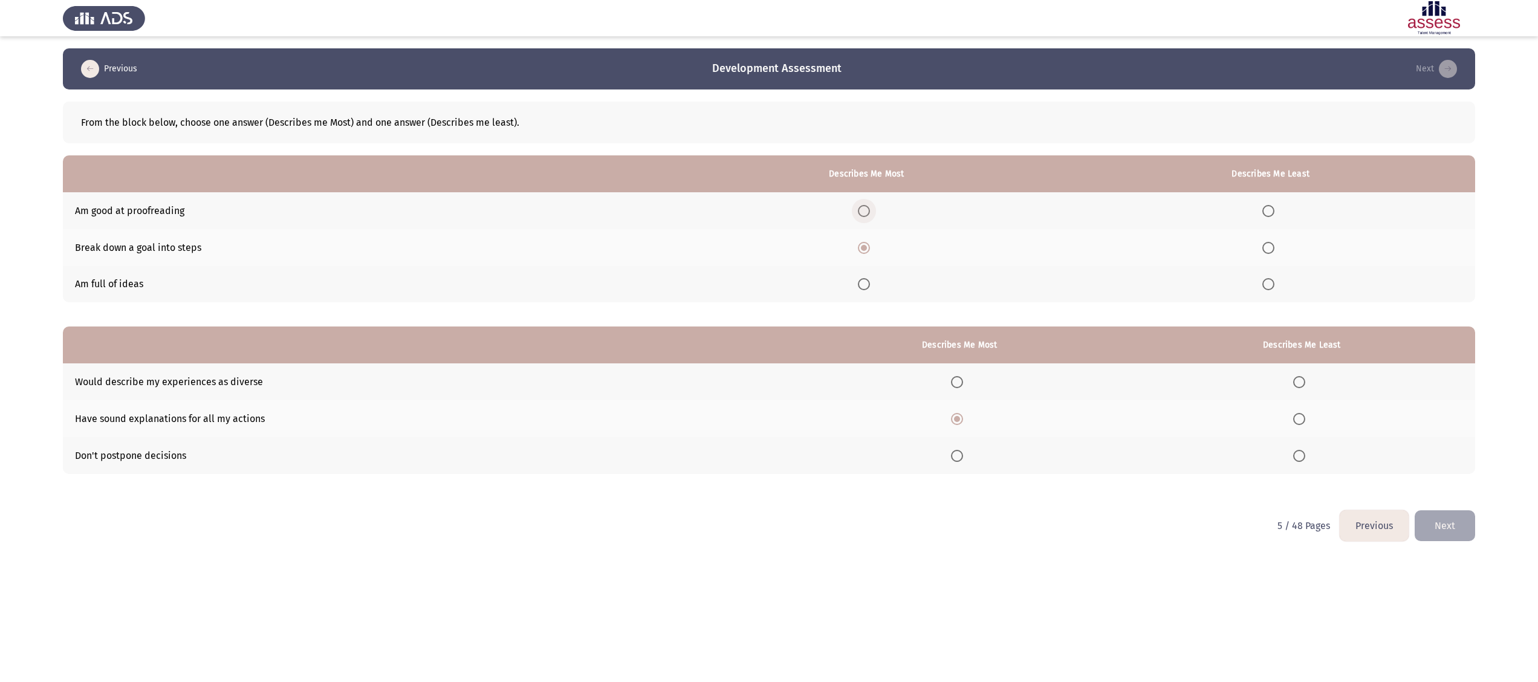
click at [870, 206] on input "Select an option" at bounding box center [864, 211] width 12 height 12
click at [869, 281] on span "Select an option" at bounding box center [864, 284] width 12 height 12
click at [869, 281] on input "Select an option" at bounding box center [864, 284] width 12 height 12
click at [1270, 206] on span "Select an option" at bounding box center [1268, 211] width 12 height 12
click at [1270, 206] on input "Select an option" at bounding box center [1268, 211] width 12 height 12
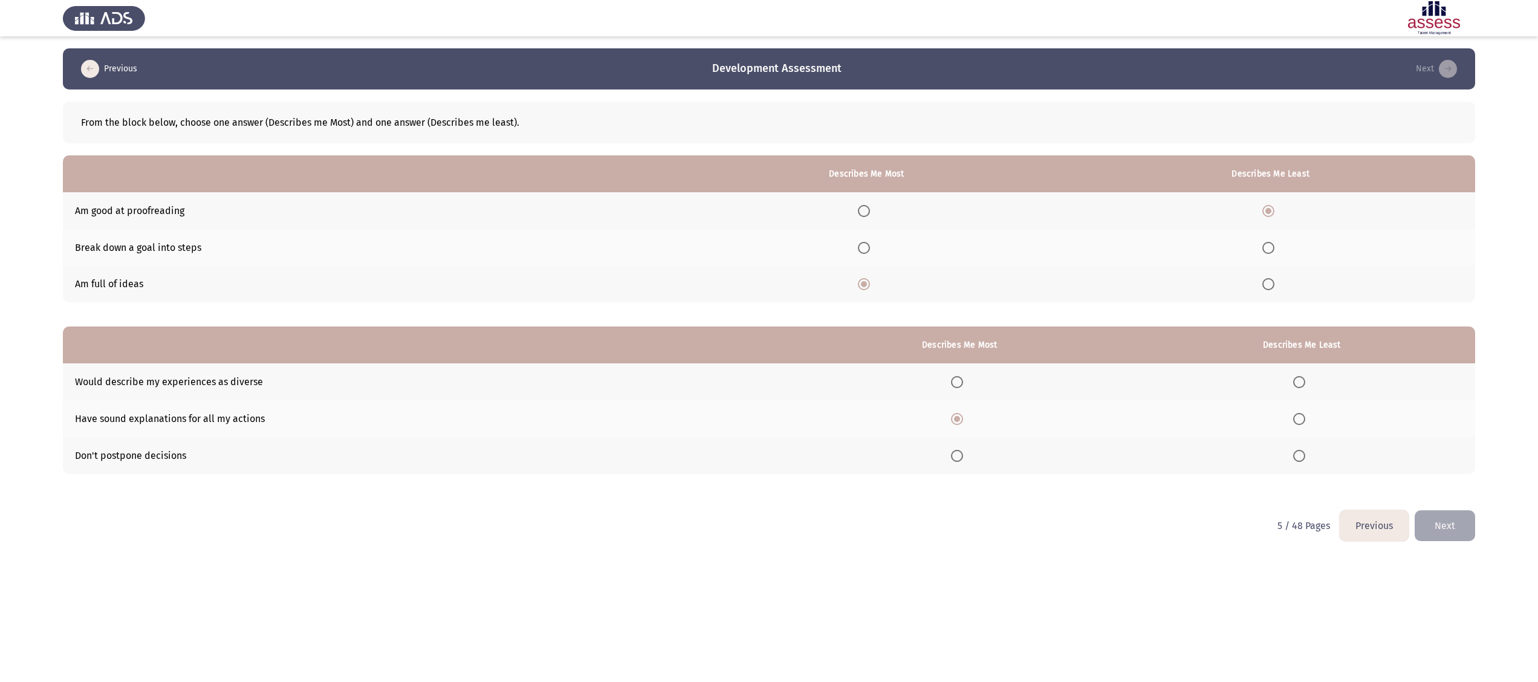
click at [968, 457] on label "Select an option" at bounding box center [959, 456] width 17 height 12
click at [963, 457] on input "Select an option" at bounding box center [957, 456] width 12 height 12
click at [1303, 385] on span "Select an option" at bounding box center [1299, 382] width 12 height 12
click at [1303, 385] on input "Select an option" at bounding box center [1299, 382] width 12 height 12
click at [1449, 516] on button "Next" at bounding box center [1445, 525] width 60 height 31
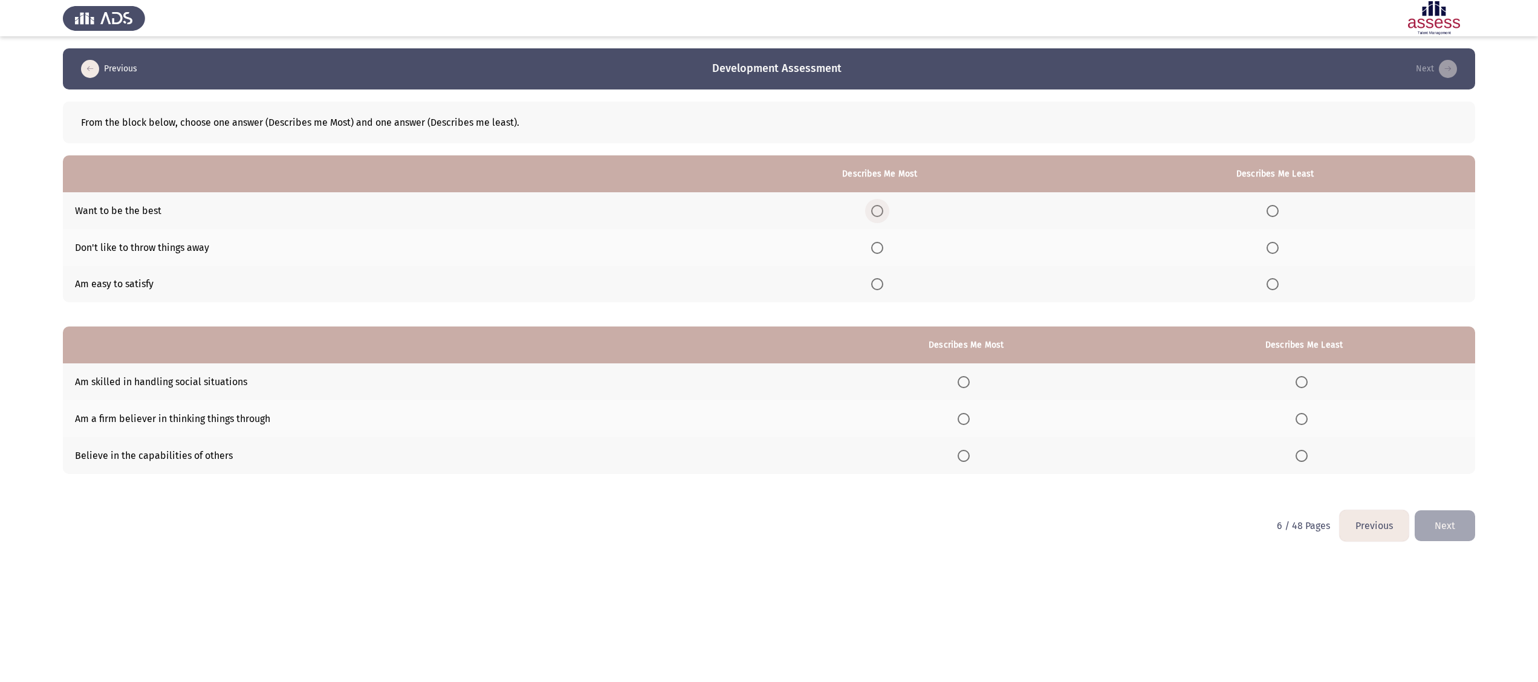
click at [883, 208] on span "Select an option" at bounding box center [877, 211] width 12 height 12
click at [883, 208] on input "Select an option" at bounding box center [877, 211] width 12 height 12
click at [1273, 284] on span "Select an option" at bounding box center [1273, 284] width 12 height 12
click at [1273, 284] on input "Select an option" at bounding box center [1273, 284] width 12 height 12
click at [970, 413] on span "Select an option" at bounding box center [964, 419] width 12 height 12
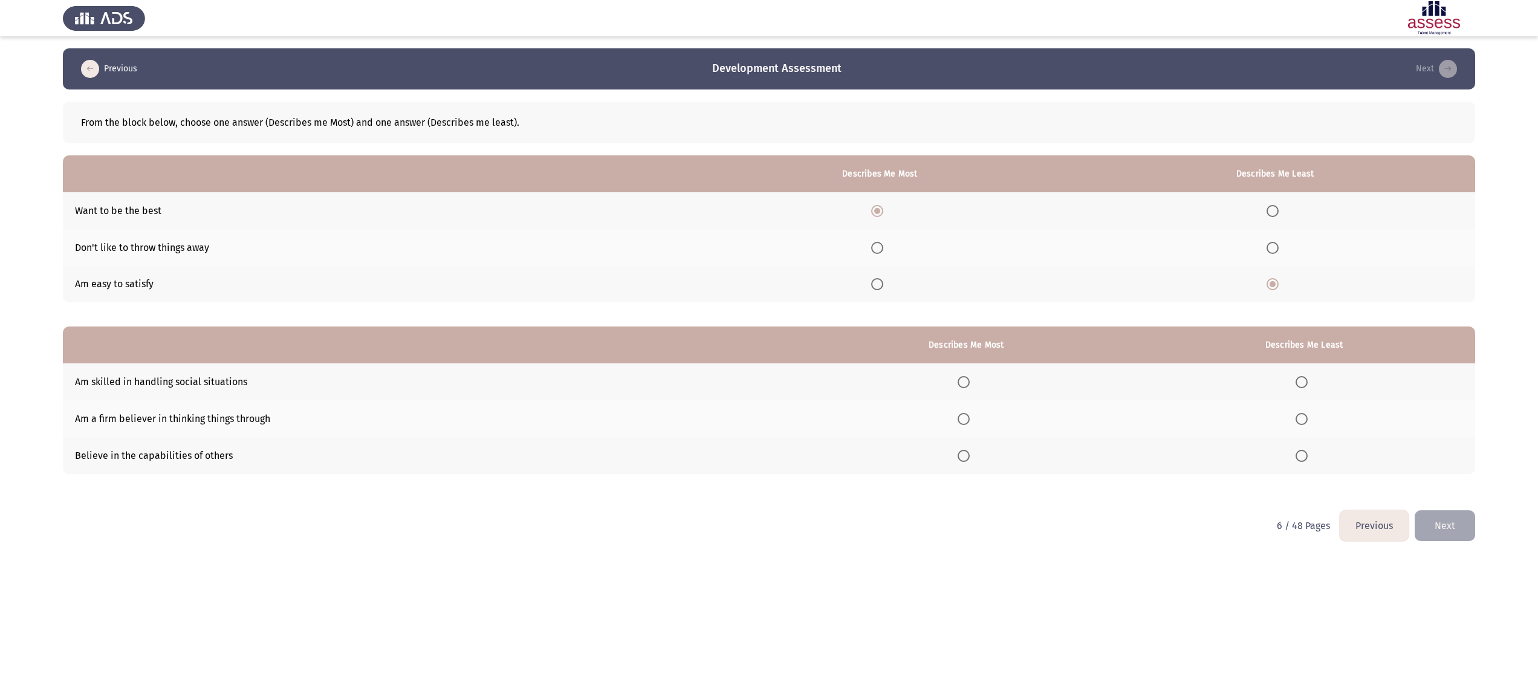
click at [970, 413] on input "Select an option" at bounding box center [964, 419] width 12 height 12
click at [1303, 377] on span "Select an option" at bounding box center [1302, 382] width 12 height 12
click at [1303, 377] on input "Select an option" at bounding box center [1302, 382] width 12 height 12
click at [1461, 525] on button "Next" at bounding box center [1445, 525] width 60 height 31
click at [902, 212] on span "Select an option" at bounding box center [898, 211] width 12 height 12
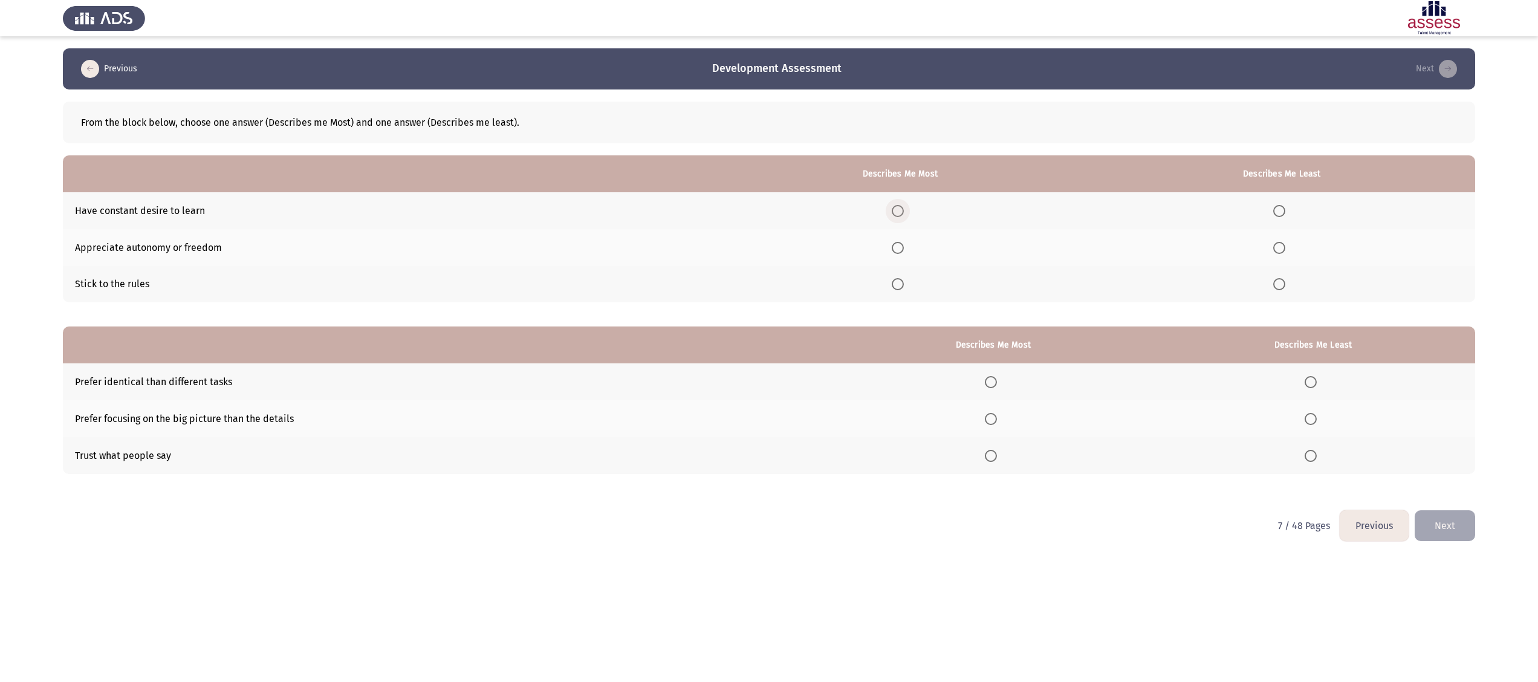
click at [902, 212] on input "Select an option" at bounding box center [898, 211] width 12 height 12
click at [900, 288] on span "Select an option" at bounding box center [898, 284] width 12 height 12
click at [900, 288] on input "Select an option" at bounding box center [898, 284] width 12 height 12
click at [901, 211] on span "Select an option" at bounding box center [898, 211] width 12 height 12
click at [901, 211] on input "Select an option" at bounding box center [898, 211] width 12 height 12
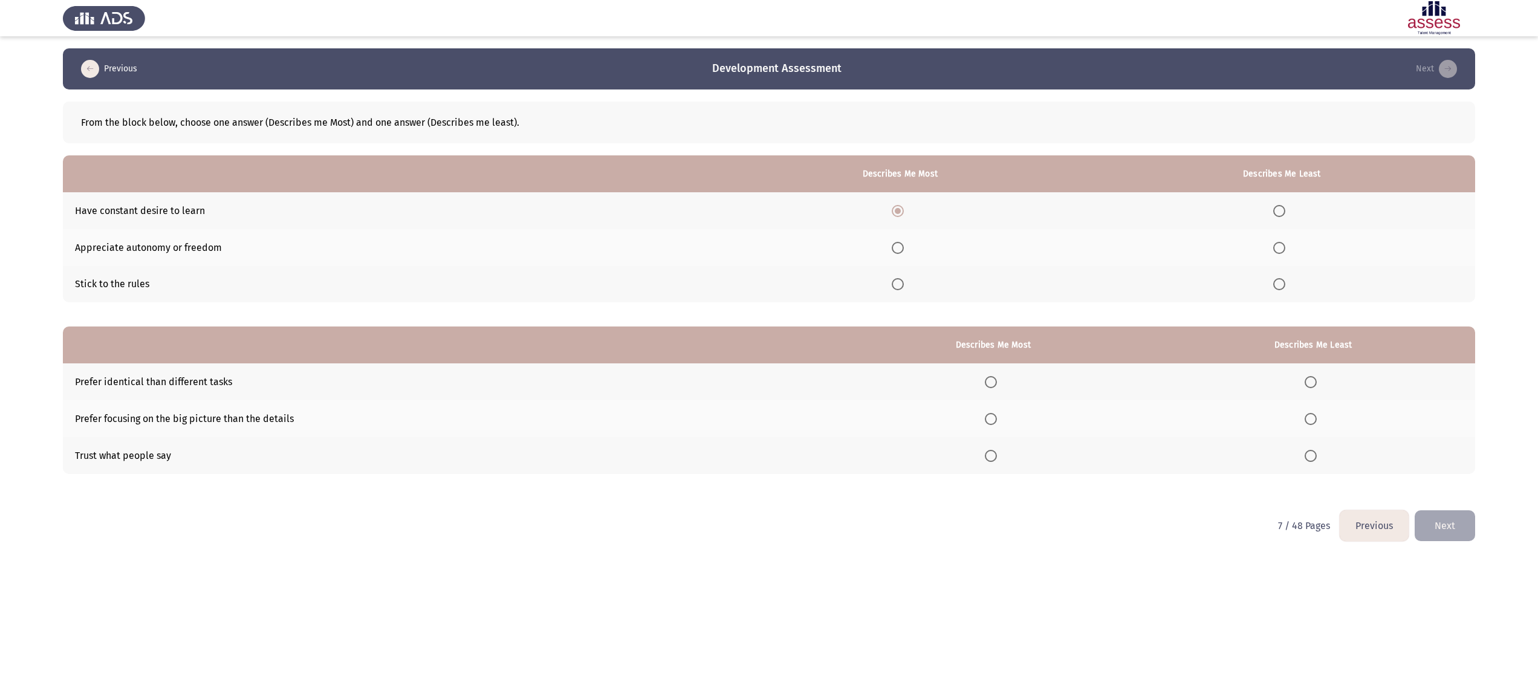
click at [1274, 284] on span "Select an option" at bounding box center [1279, 284] width 12 height 12
click at [1274, 284] on input "Select an option" at bounding box center [1279, 284] width 12 height 12
click at [997, 415] on span "Select an option" at bounding box center [991, 419] width 12 height 12
click at [997, 415] on input "Select an option" at bounding box center [991, 419] width 12 height 12
click at [1314, 381] on span "Select an option" at bounding box center [1311, 382] width 12 height 12
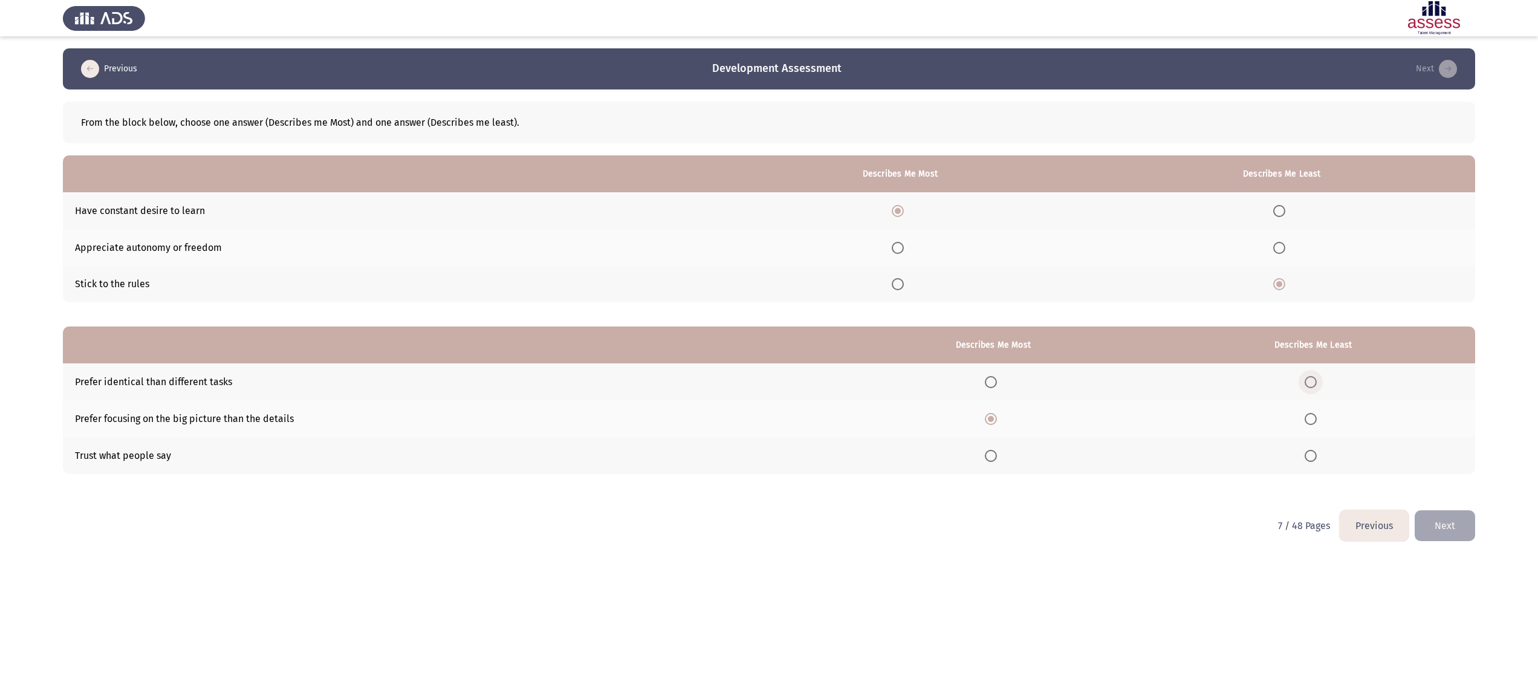
click at [1314, 381] on input "Select an option" at bounding box center [1311, 382] width 12 height 12
click at [1445, 521] on button "Next" at bounding box center [1445, 525] width 60 height 31
click at [938, 211] on span "Select an option" at bounding box center [936, 211] width 12 height 12
click at [938, 211] on input "Select an option" at bounding box center [936, 211] width 12 height 12
click at [1290, 243] on span "Select an option" at bounding box center [1293, 248] width 12 height 12
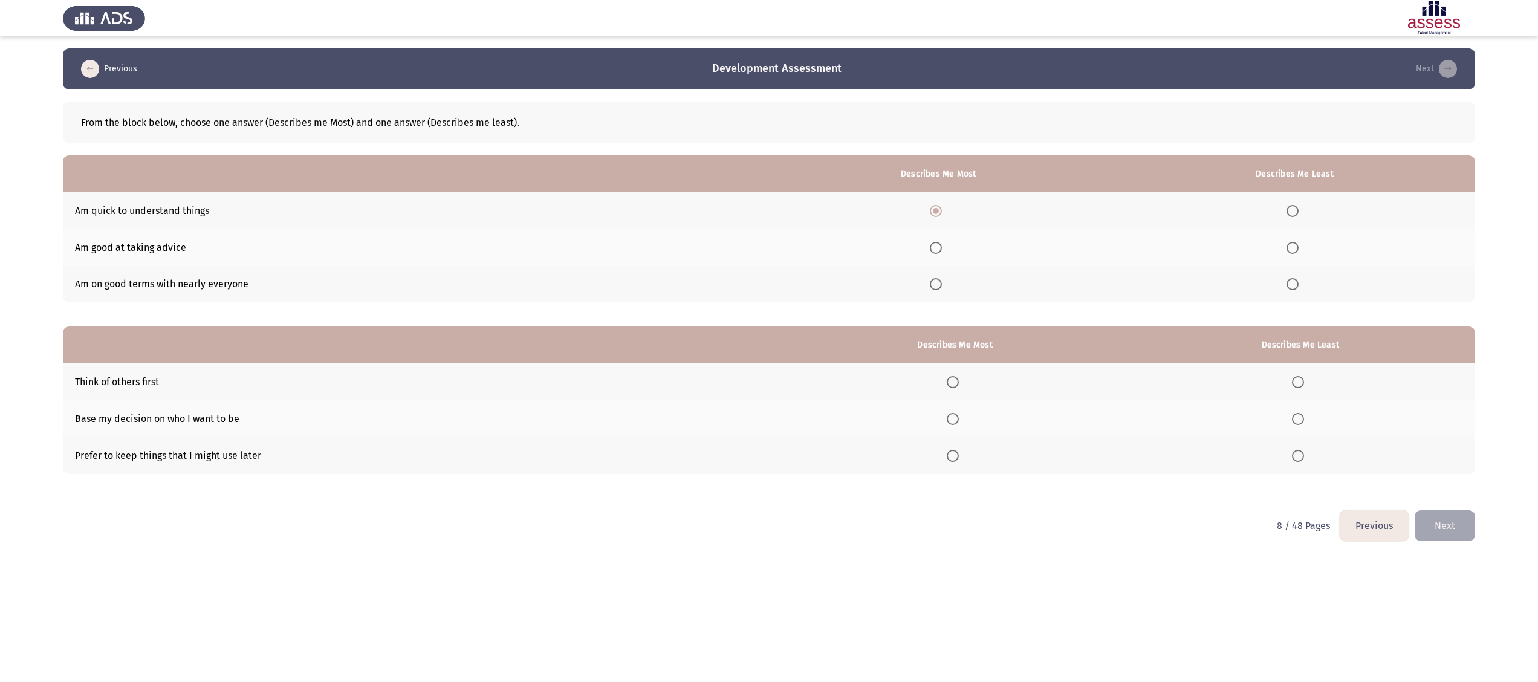
click at [1290, 243] on input "Select an option" at bounding box center [1293, 248] width 12 height 12
click at [959, 415] on span "Select an option" at bounding box center [953, 419] width 12 height 12
click at [959, 415] on input "Select an option" at bounding box center [953, 419] width 12 height 12
click at [1300, 455] on span "Select an option" at bounding box center [1298, 456] width 12 height 12
click at [1300, 455] on input "Select an option" at bounding box center [1298, 456] width 12 height 12
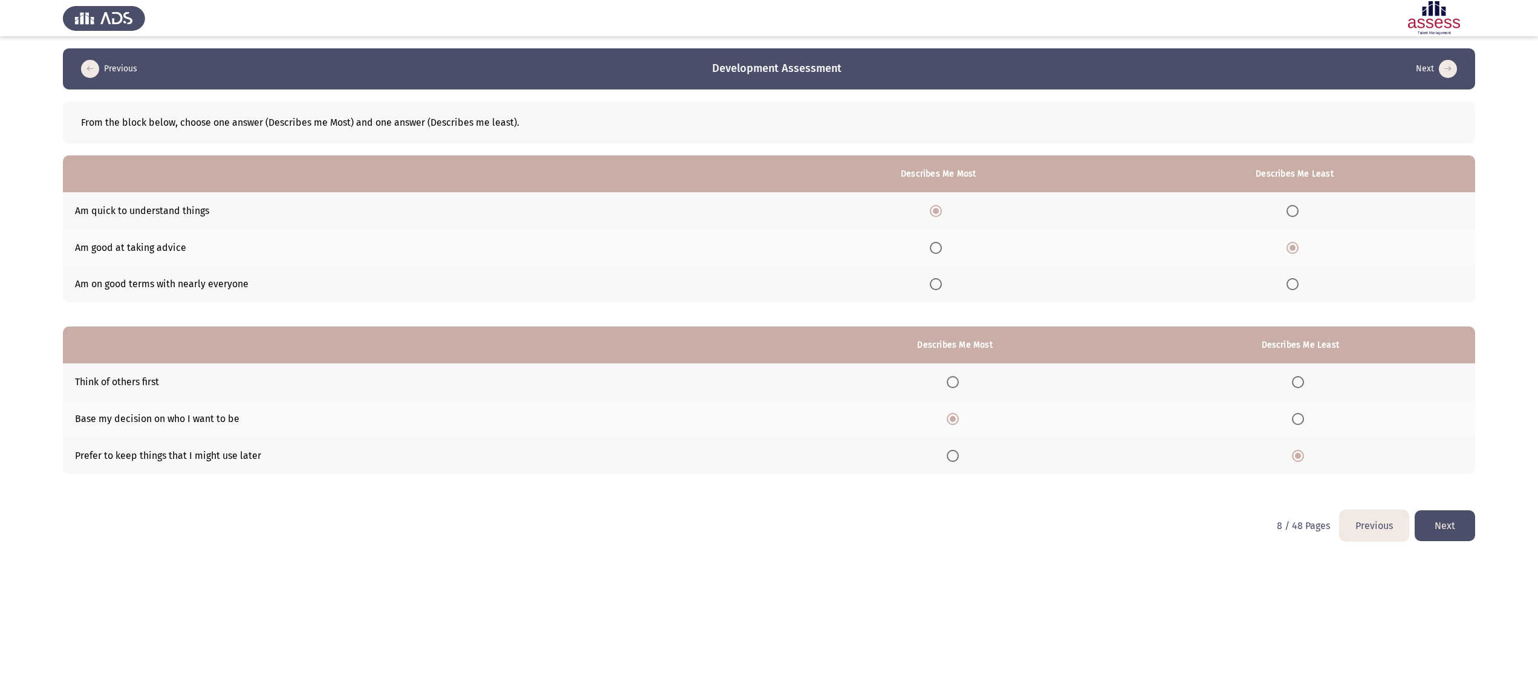
click at [1435, 519] on button "Next" at bounding box center [1445, 525] width 60 height 31
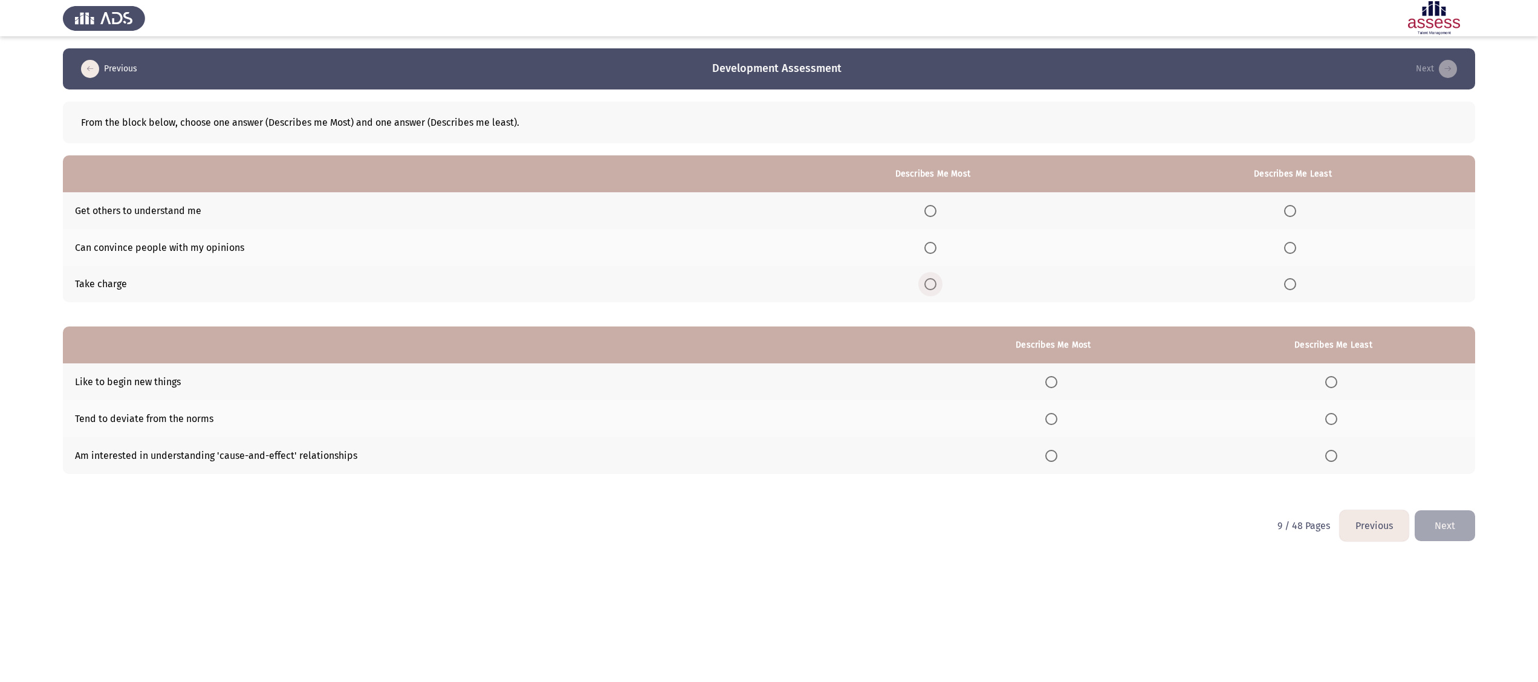
click at [936, 284] on span "Select an option" at bounding box center [930, 284] width 12 height 12
click at [936, 284] on input "Select an option" at bounding box center [930, 284] width 12 height 12
click at [1296, 215] on span "Select an option" at bounding box center [1290, 211] width 12 height 12
click at [1296, 215] on input "Select an option" at bounding box center [1290, 211] width 12 height 12
click at [1055, 381] on span "Select an option" at bounding box center [1051, 382] width 12 height 12
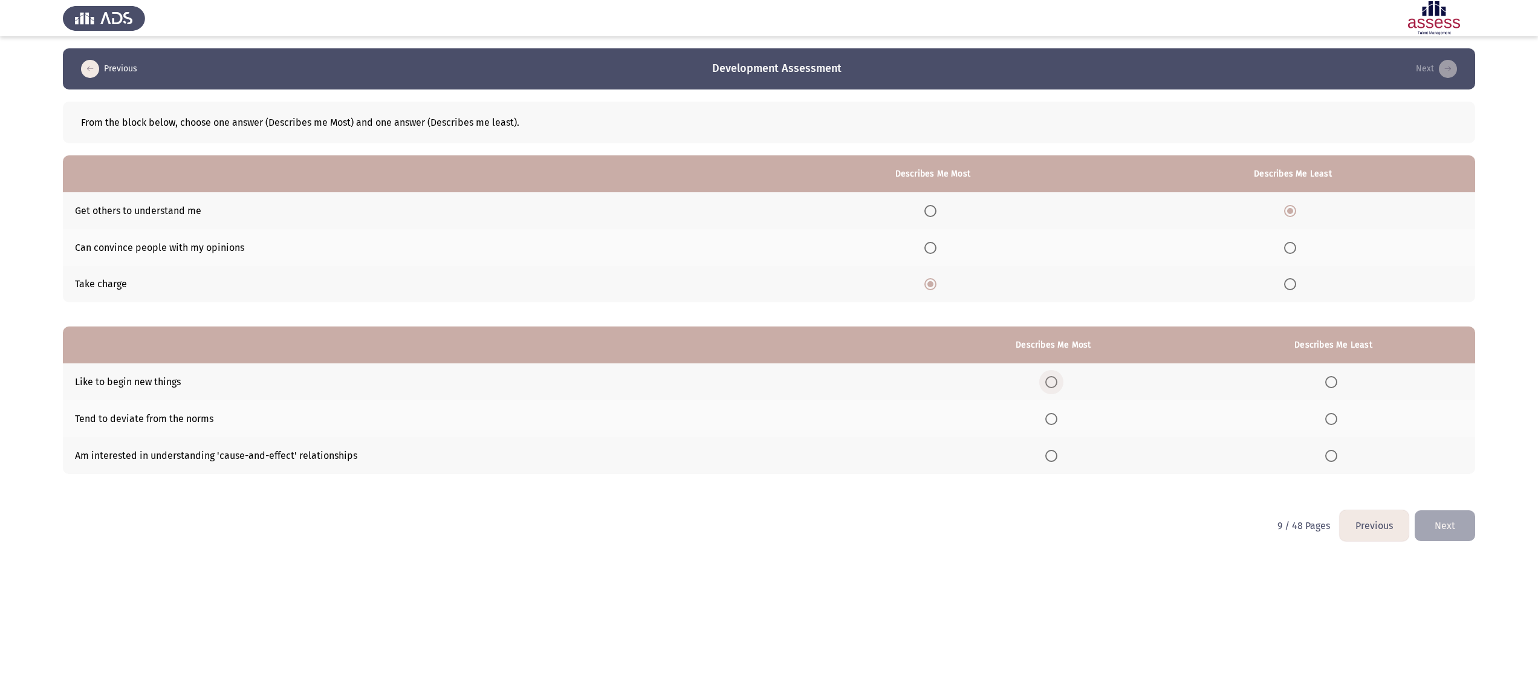
click at [1055, 381] on input "Select an option" at bounding box center [1051, 382] width 12 height 12
click at [1329, 419] on span "Select an option" at bounding box center [1331, 419] width 12 height 12
click at [1329, 419] on input "Select an option" at bounding box center [1331, 419] width 12 height 12
click at [1461, 516] on button "Next" at bounding box center [1445, 525] width 60 height 31
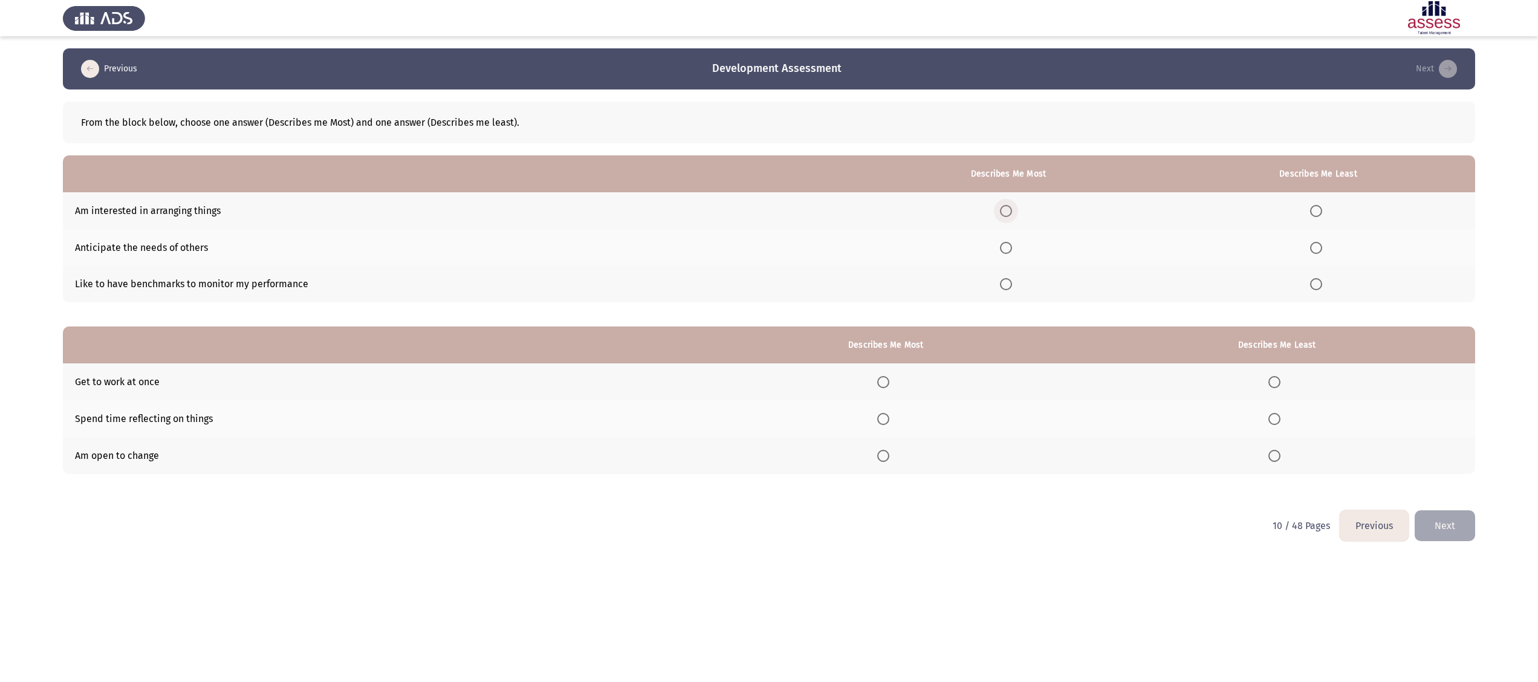
click at [1017, 205] on label "Select an option" at bounding box center [1008, 211] width 17 height 12
click at [1012, 205] on input "Select an option" at bounding box center [1006, 211] width 12 height 12
click at [1321, 288] on span "Select an option" at bounding box center [1316, 284] width 12 height 12
click at [1321, 288] on input "Select an option" at bounding box center [1316, 284] width 12 height 12
click at [1012, 248] on span "Select an option" at bounding box center [1006, 248] width 12 height 12
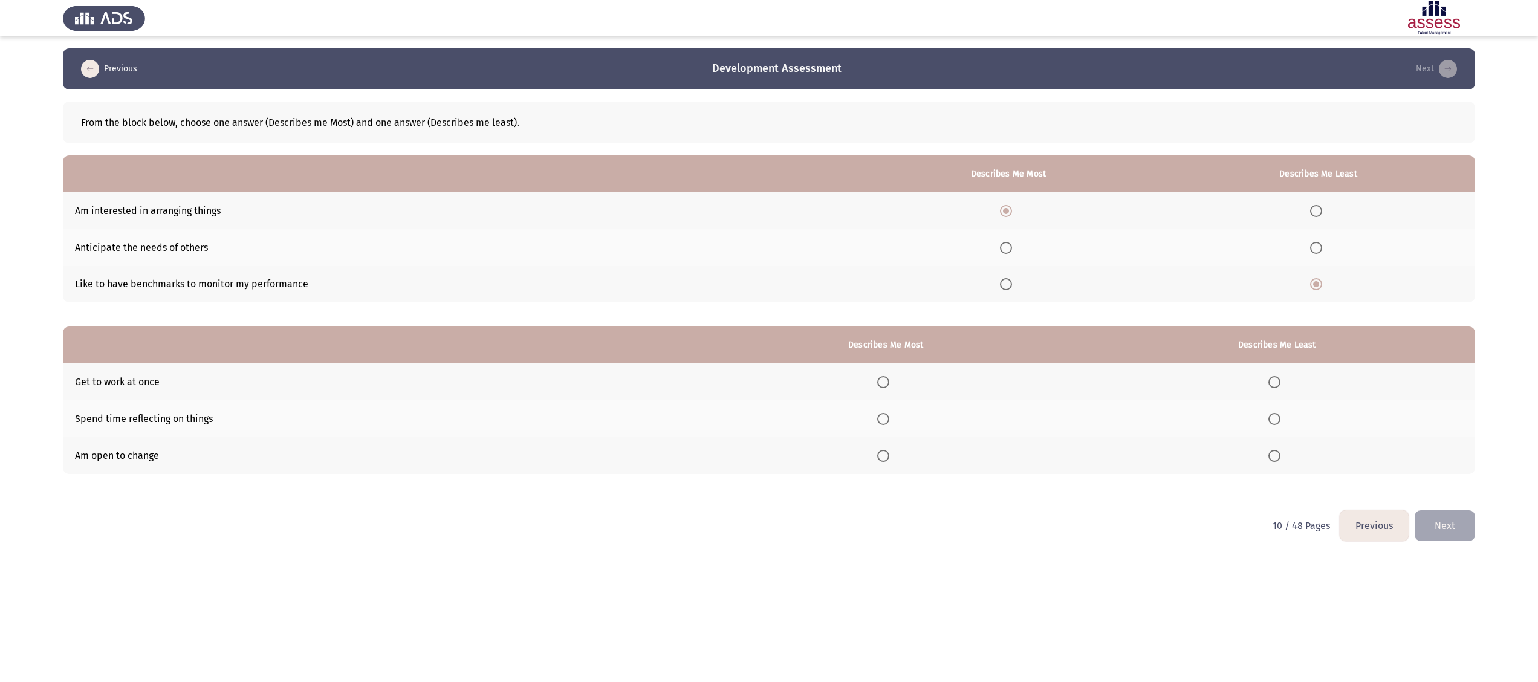
click at [1012, 248] on input "Select an option" at bounding box center [1006, 248] width 12 height 12
click at [1314, 282] on span "Select an option" at bounding box center [1316, 284] width 12 height 12
click at [1314, 282] on input "Select an option" at bounding box center [1316, 284] width 12 height 12
click at [1319, 249] on span "Select an option" at bounding box center [1316, 248] width 12 height 12
click at [1319, 249] on input "Select an option" at bounding box center [1316, 248] width 12 height 12
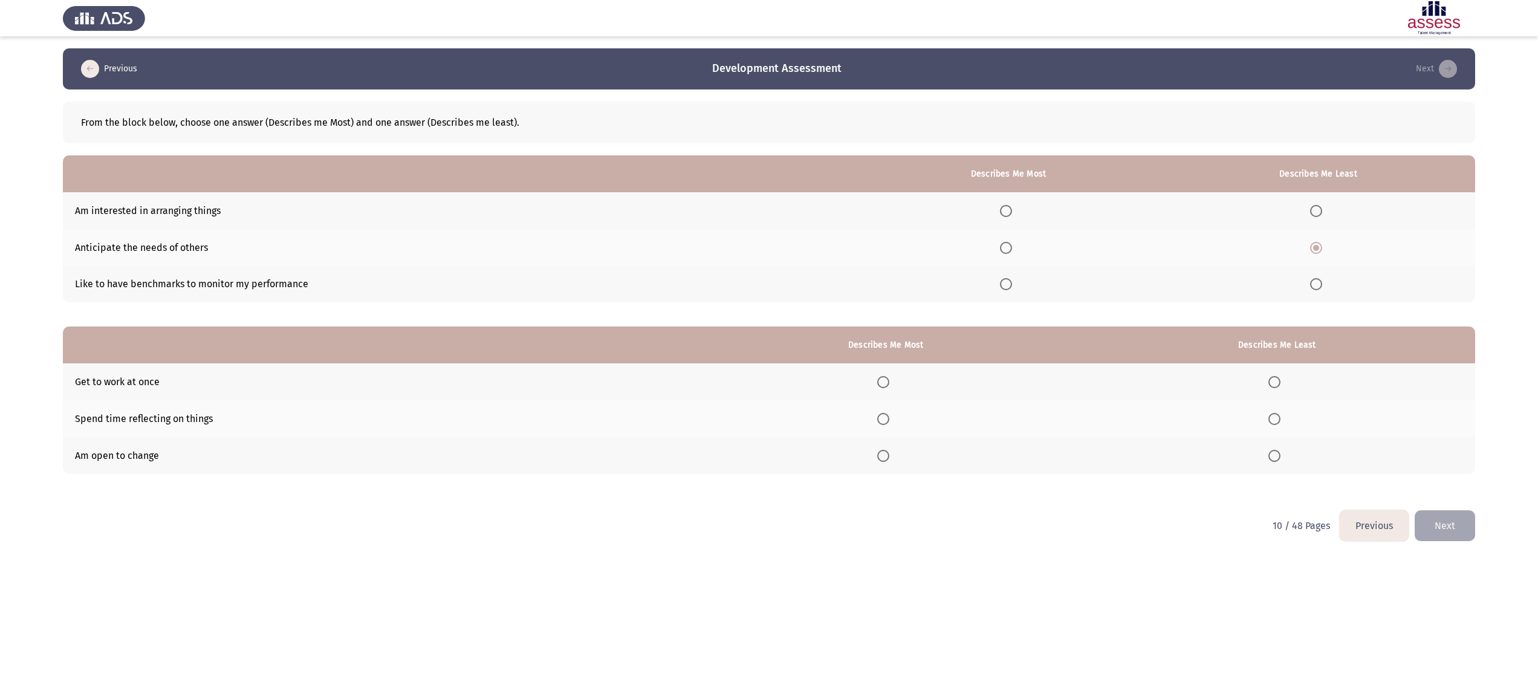
click at [1012, 209] on span "Select an option" at bounding box center [1006, 211] width 12 height 12
click at [1012, 209] on input "Select an option" at bounding box center [1006, 211] width 12 height 12
click at [889, 453] on span "Select an option" at bounding box center [883, 456] width 12 height 12
click at [889, 453] on input "Select an option" at bounding box center [883, 456] width 12 height 12
click at [1279, 424] on th at bounding box center [1277, 418] width 396 height 37
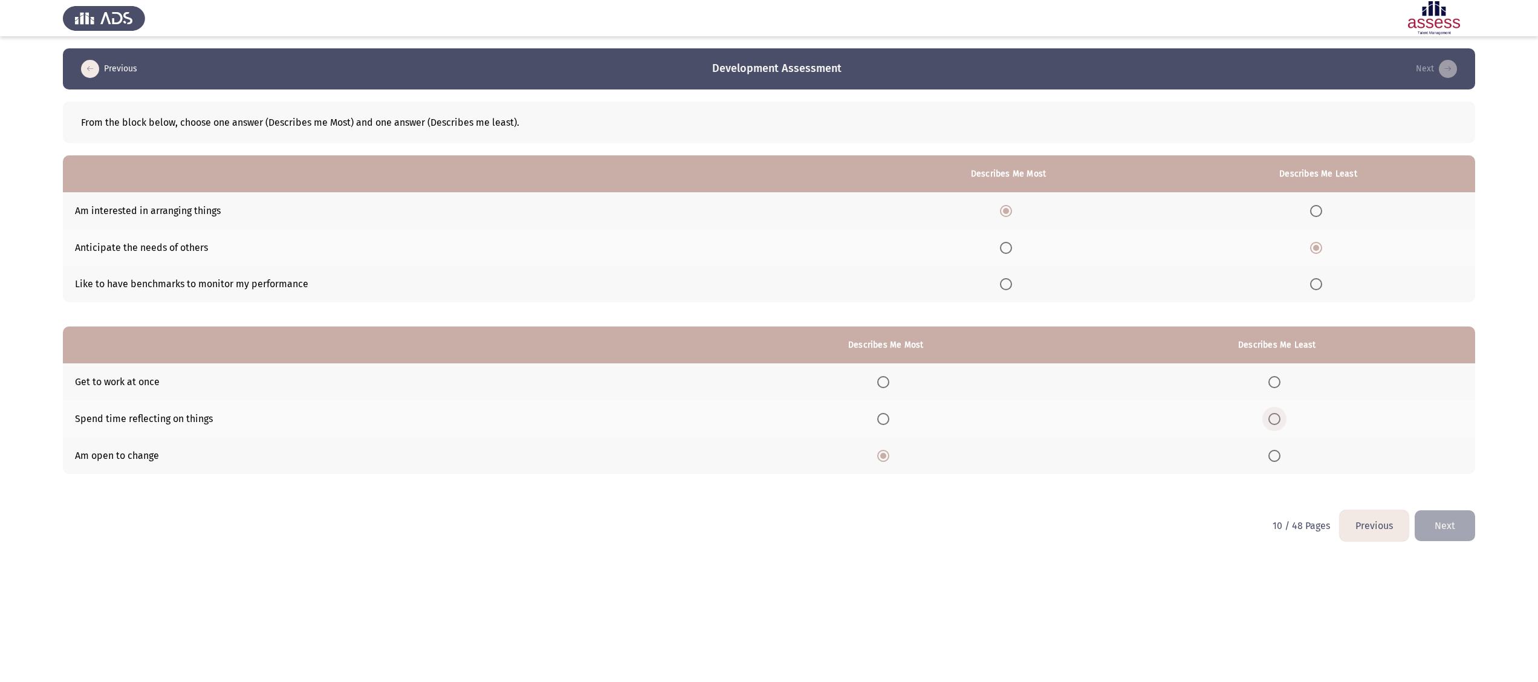
click at [1280, 417] on span "Select an option" at bounding box center [1274, 419] width 12 height 12
click at [1280, 417] on input "Select an option" at bounding box center [1274, 419] width 12 height 12
click at [1439, 510] on button "Next" at bounding box center [1445, 525] width 60 height 31
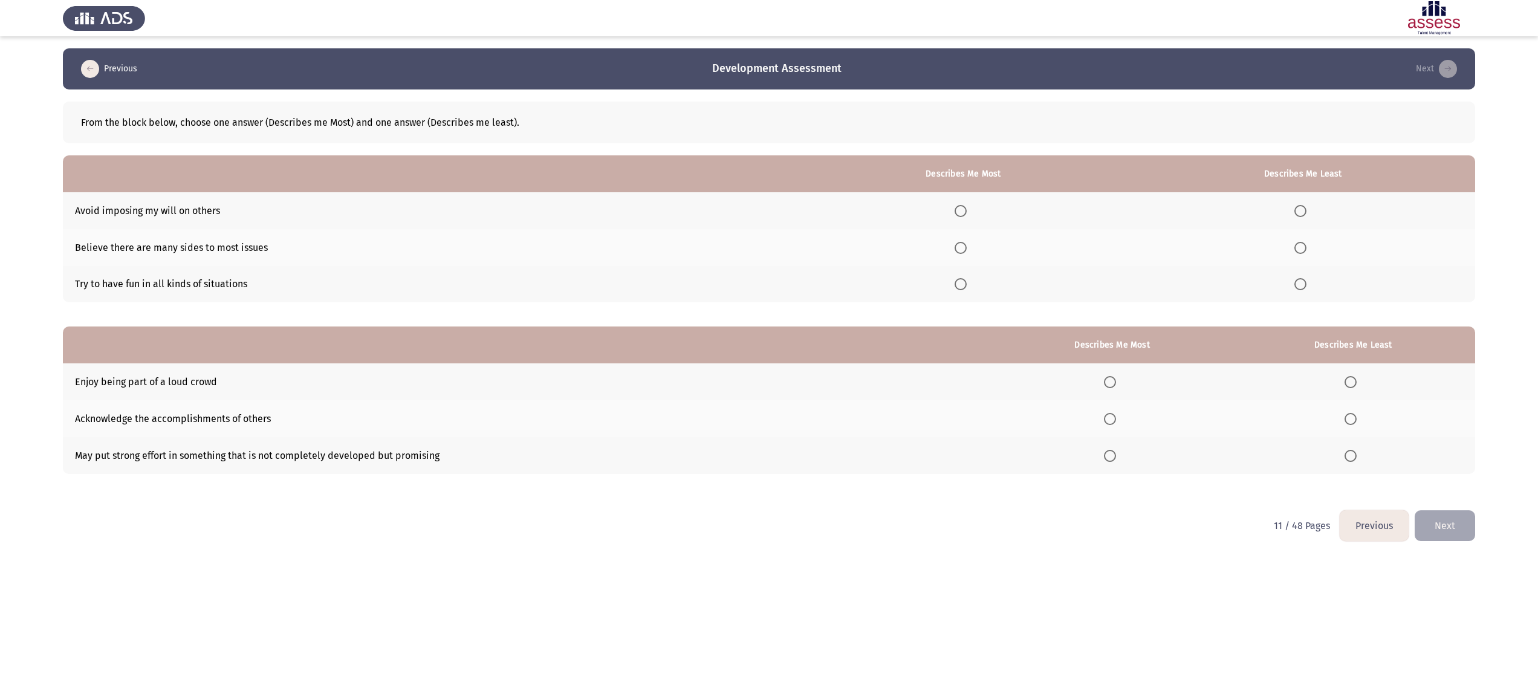
click at [1302, 284] on span "Select an option" at bounding box center [1300, 284] width 12 height 12
click at [1302, 284] on input "Select an option" at bounding box center [1300, 284] width 12 height 12
click at [1306, 247] on span "Select an option" at bounding box center [1300, 248] width 12 height 12
click at [1306, 247] on input "Select an option" at bounding box center [1300, 248] width 12 height 12
click at [967, 209] on span "Select an option" at bounding box center [961, 211] width 12 height 12
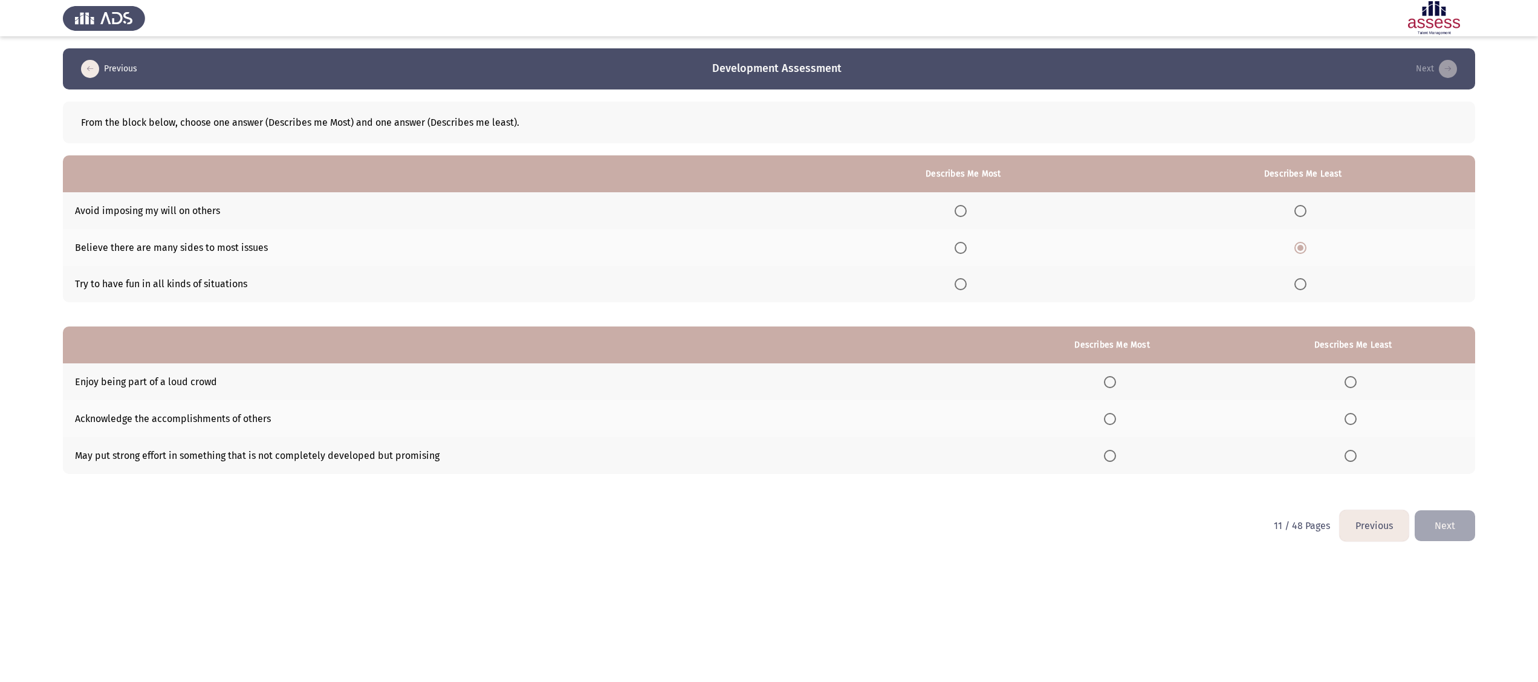
click at [967, 209] on input "Select an option" at bounding box center [961, 211] width 12 height 12
click at [1116, 418] on span "Select an option" at bounding box center [1110, 419] width 12 height 12
click at [1116, 418] on input "Select an option" at bounding box center [1110, 419] width 12 height 12
click at [1116, 451] on span "Select an option" at bounding box center [1110, 456] width 12 height 12
click at [1116, 451] on input "Select an option" at bounding box center [1110, 456] width 12 height 12
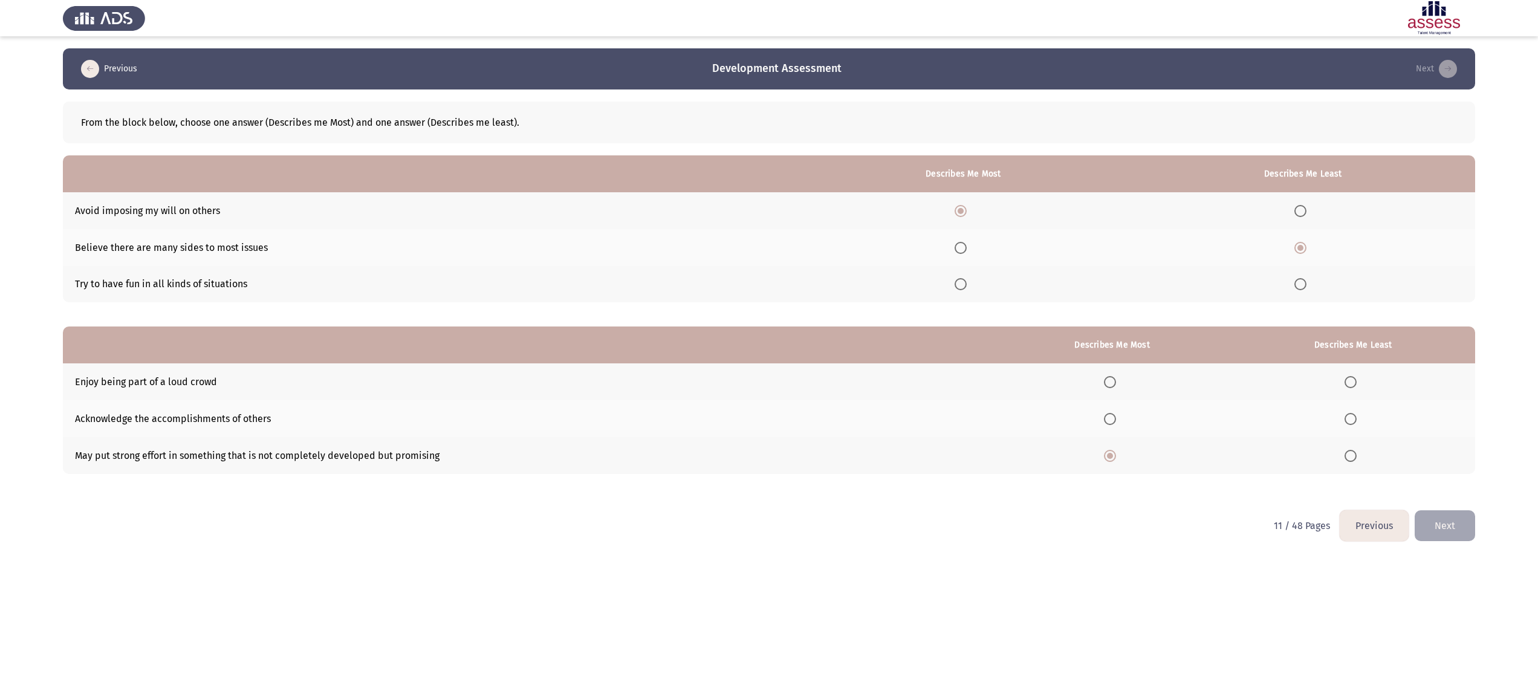
click at [1348, 426] on th at bounding box center [1353, 418] width 244 height 37
click at [1355, 421] on span "Select an option" at bounding box center [1351, 419] width 12 height 12
click at [1355, 421] on input "Select an option" at bounding box center [1351, 419] width 12 height 12
click at [1447, 526] on button "Next" at bounding box center [1445, 525] width 60 height 31
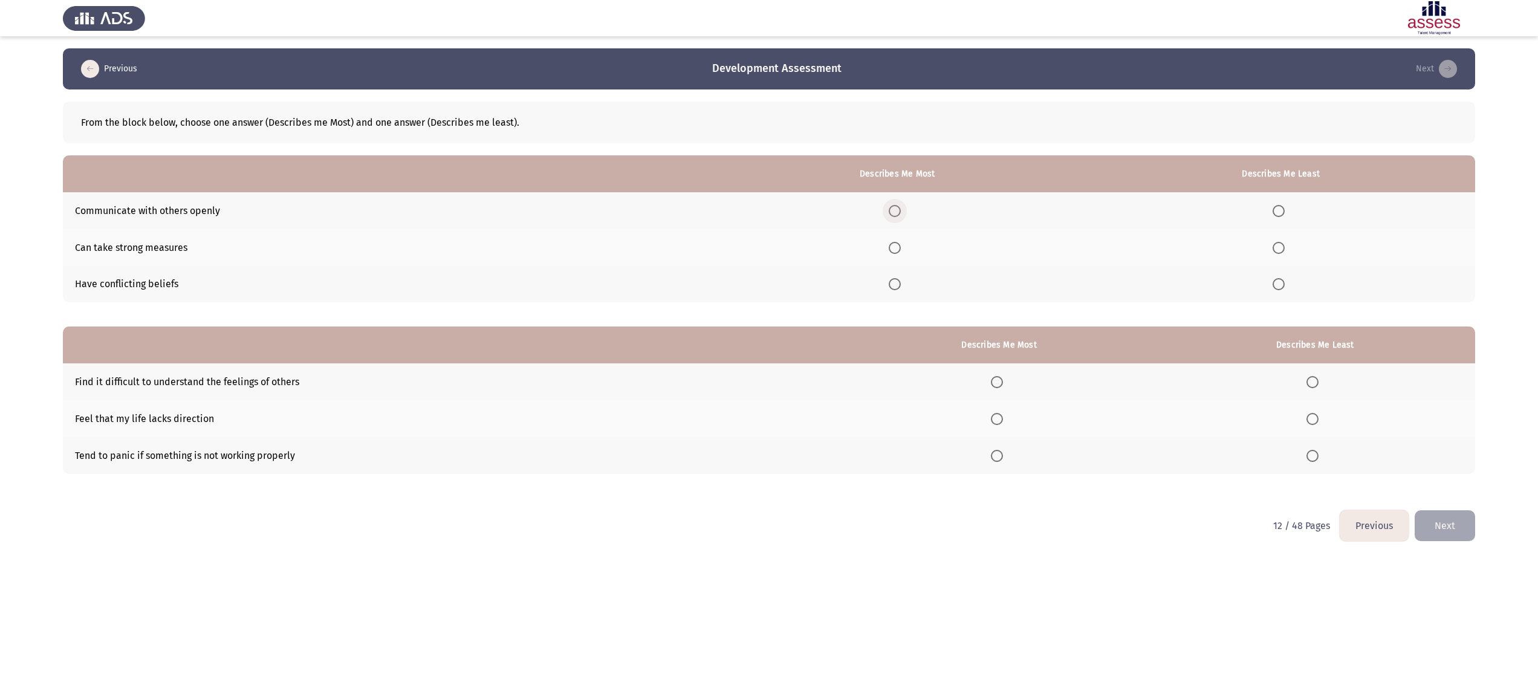
click at [900, 213] on span "Select an option" at bounding box center [895, 211] width 12 height 12
click at [900, 213] on input "Select an option" at bounding box center [895, 211] width 12 height 12
click at [1285, 288] on span "Select an option" at bounding box center [1279, 284] width 12 height 12
click at [1285, 288] on input "Select an option" at bounding box center [1279, 284] width 12 height 12
click at [1274, 248] on span "Select an option" at bounding box center [1279, 248] width 12 height 12
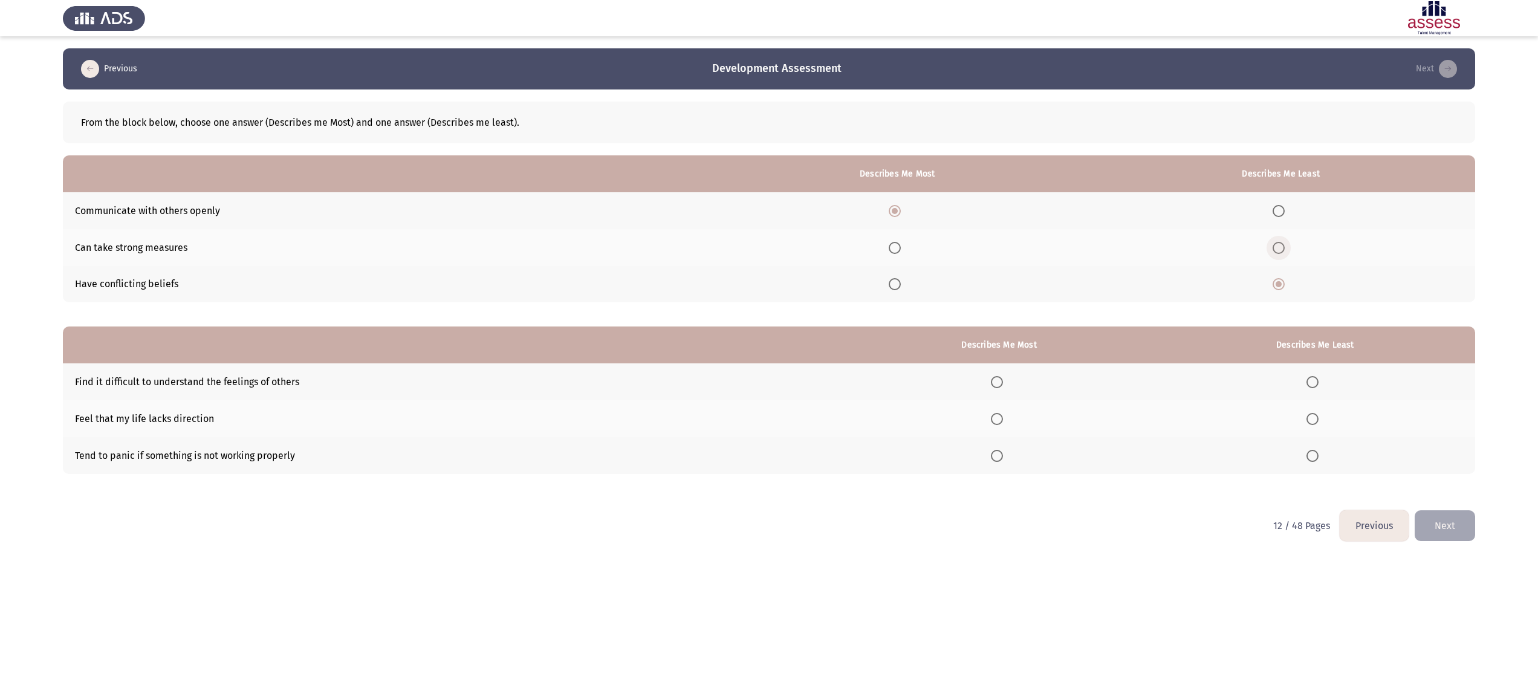
click at [1274, 248] on input "Select an option" at bounding box center [1279, 248] width 12 height 12
click at [1278, 281] on span "Select an option" at bounding box center [1279, 284] width 12 height 12
click at [1278, 281] on input "Select an option" at bounding box center [1279, 284] width 12 height 12
click at [1323, 381] on label "Select an option" at bounding box center [1314, 382] width 17 height 12
click at [1319, 381] on input "Select an option" at bounding box center [1312, 382] width 12 height 12
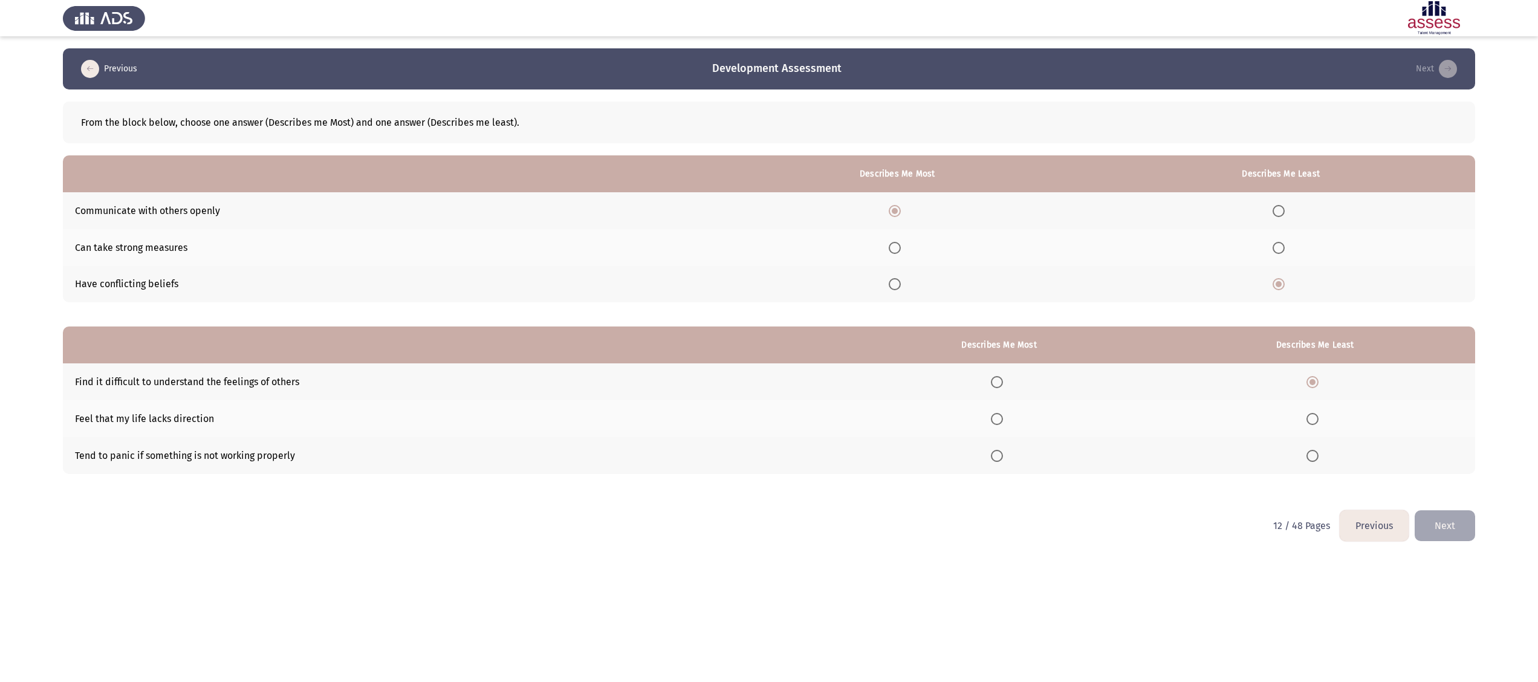
click at [1008, 385] on label "Select an option" at bounding box center [999, 382] width 17 height 12
click at [1003, 385] on input "Select an option" at bounding box center [997, 382] width 12 height 12
click at [1314, 455] on span "Select an option" at bounding box center [1312, 456] width 12 height 12
click at [1314, 455] on input "Select an option" at bounding box center [1312, 456] width 12 height 12
click at [1456, 530] on button "Next" at bounding box center [1445, 525] width 60 height 31
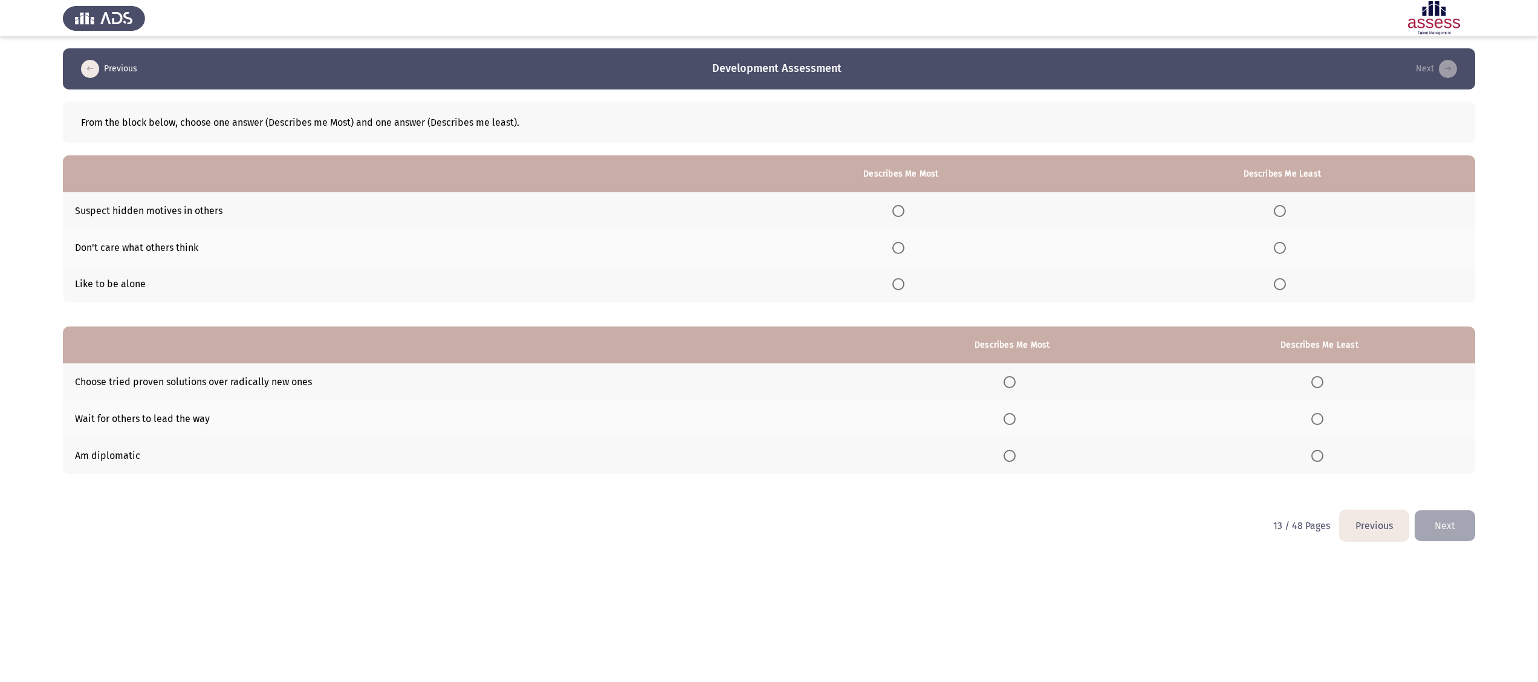
click at [903, 247] on span "Select an option" at bounding box center [898, 248] width 12 height 12
click at [903, 247] on input "Select an option" at bounding box center [898, 248] width 12 height 12
click at [898, 209] on span "Select an option" at bounding box center [898, 211] width 12 height 12
click at [898, 209] on input "Select an option" at bounding box center [898, 211] width 12 height 12
click at [1280, 285] on span "Select an option" at bounding box center [1280, 284] width 12 height 12
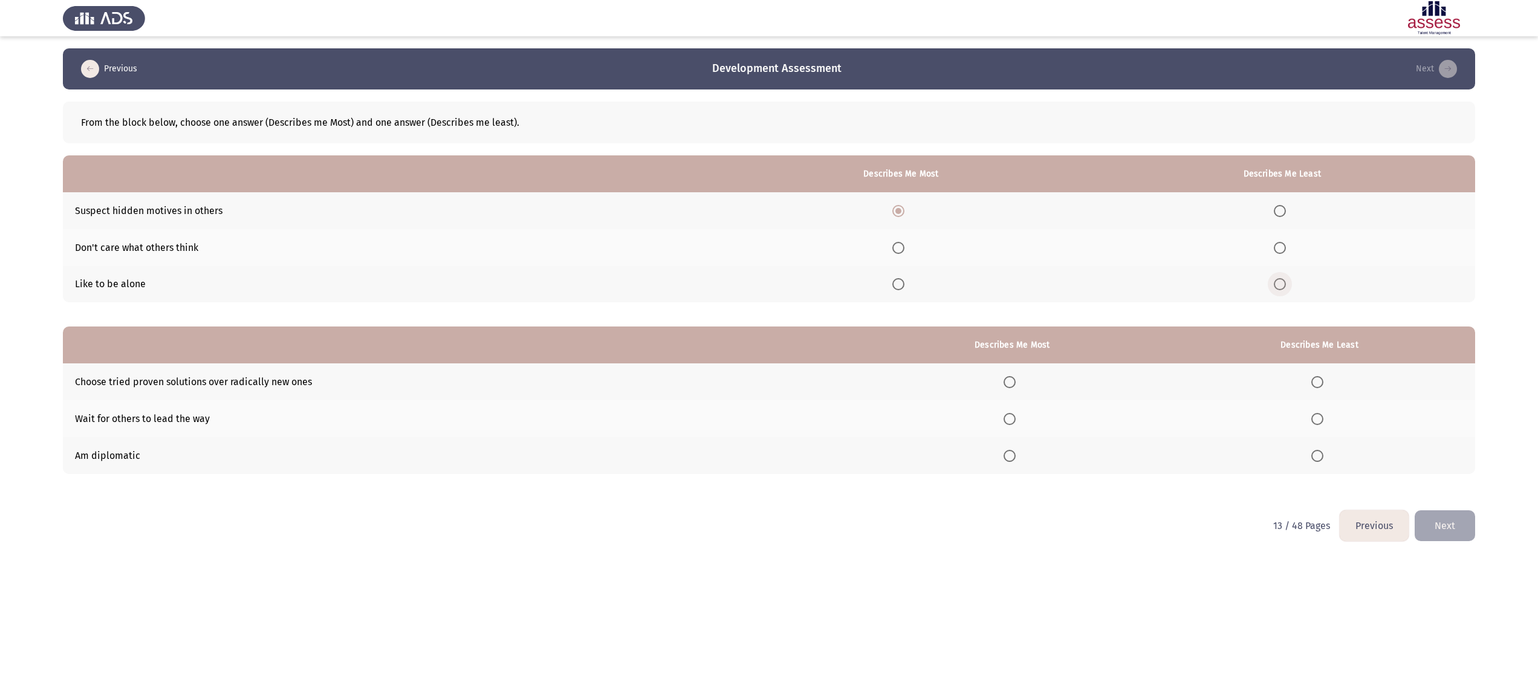
click at [1280, 285] on input "Select an option" at bounding box center [1280, 284] width 12 height 12
click at [1016, 383] on span "Select an option" at bounding box center [1010, 382] width 12 height 12
click at [1016, 383] on input "Select an option" at bounding box center [1010, 382] width 12 height 12
click at [1319, 421] on span "Select an option" at bounding box center [1317, 419] width 12 height 12
click at [1319, 421] on input "Select an option" at bounding box center [1317, 419] width 12 height 12
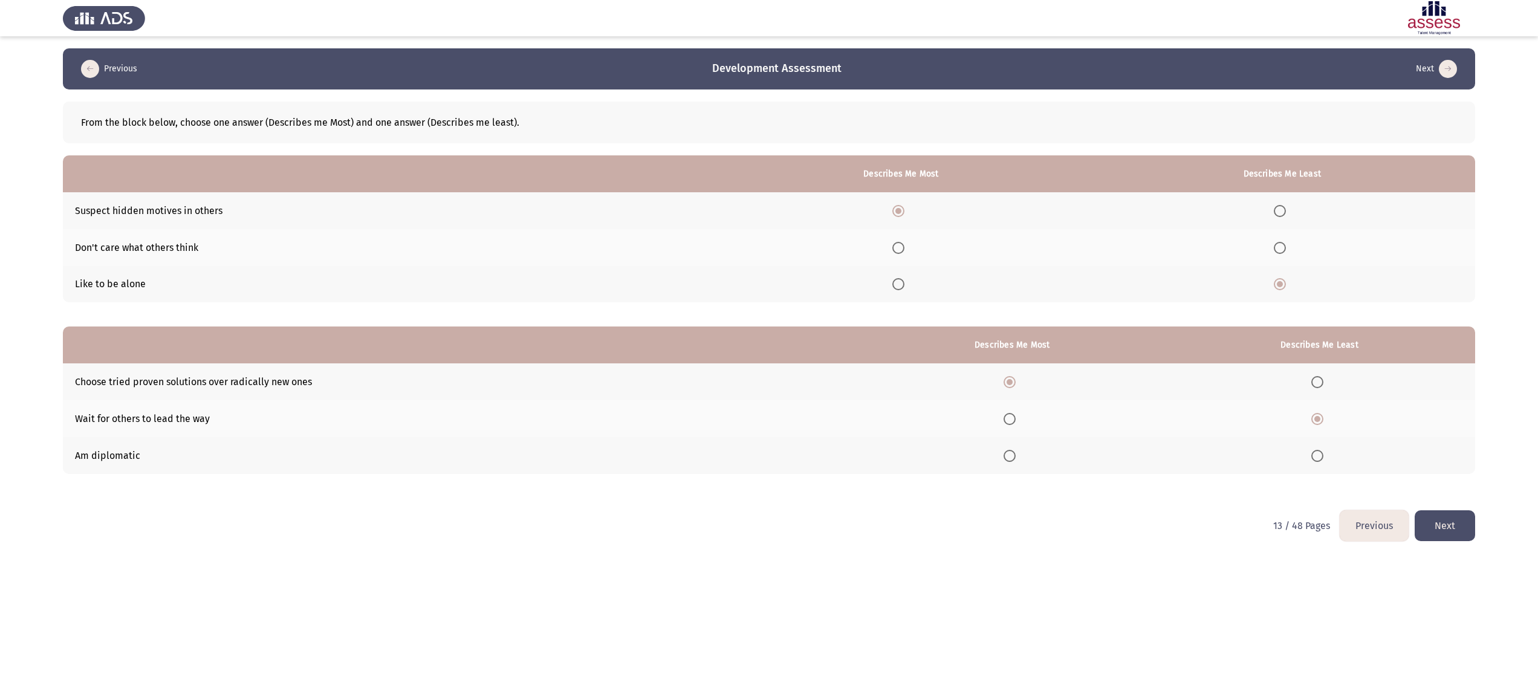
click at [1452, 525] on button "Next" at bounding box center [1445, 525] width 60 height 31
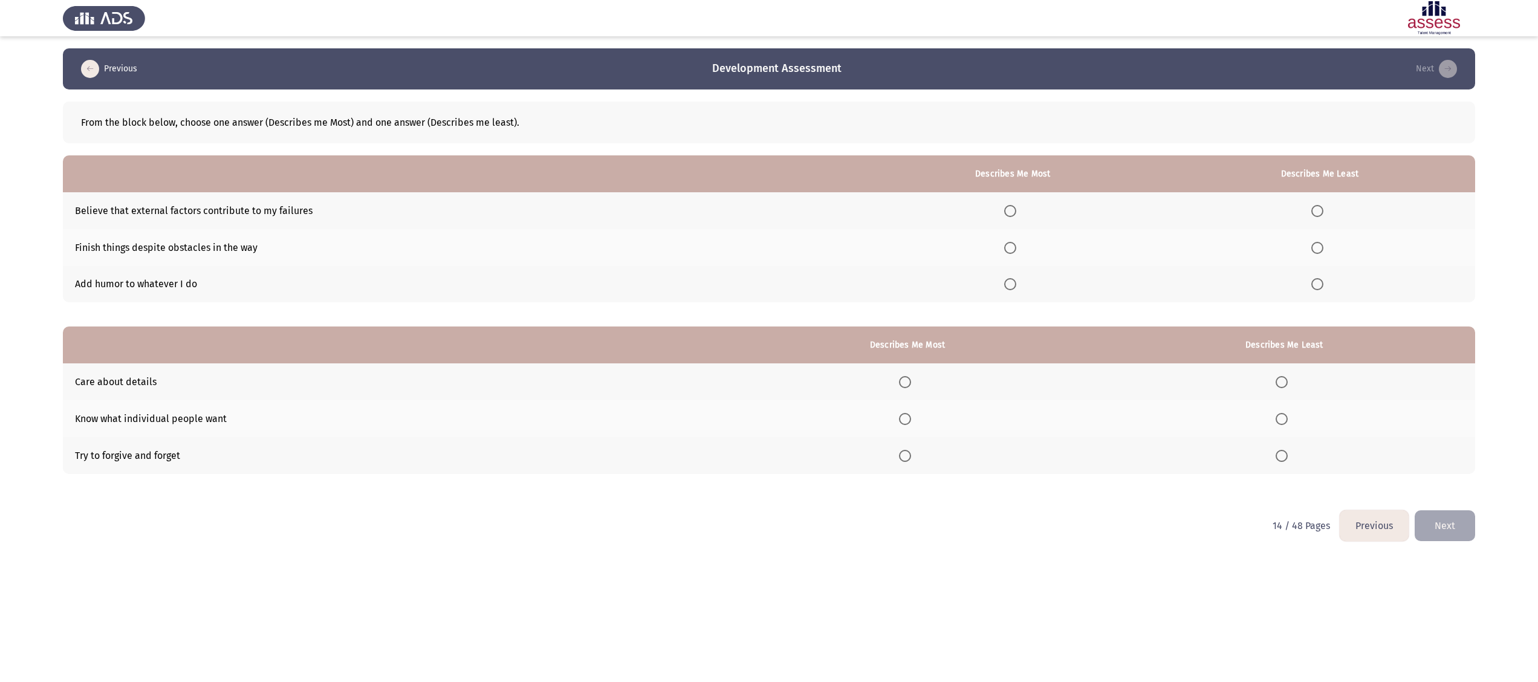
click at [1322, 214] on span "Select an option" at bounding box center [1317, 211] width 12 height 12
click at [1322, 214] on input "Select an option" at bounding box center [1317, 211] width 12 height 12
click at [1013, 247] on span "Select an option" at bounding box center [1010, 248] width 12 height 12
click at [1013, 247] on input "Select an option" at bounding box center [1010, 248] width 12 height 12
click at [906, 383] on span "Select an option" at bounding box center [905, 382] width 12 height 12
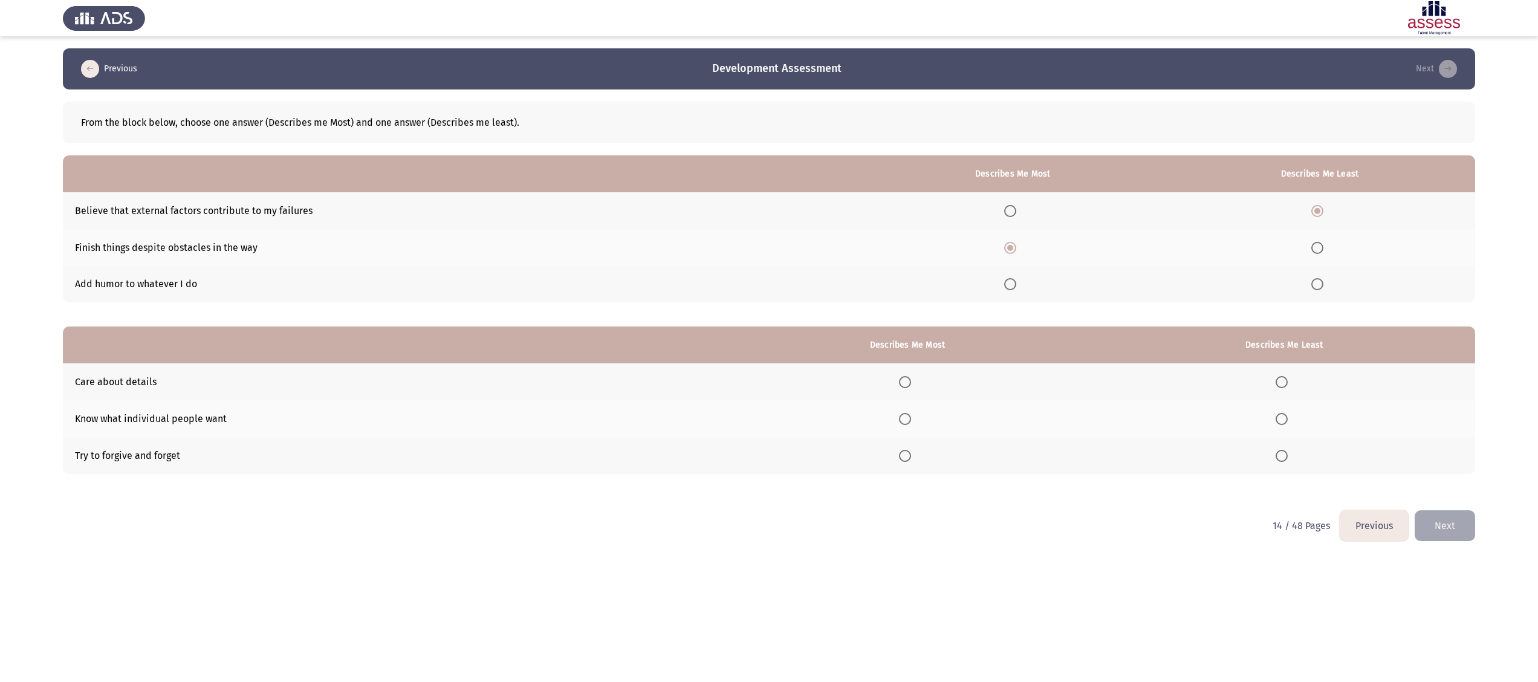
click at [906, 383] on input "Select an option" at bounding box center [905, 382] width 12 height 12
click at [1285, 458] on span "Select an option" at bounding box center [1282, 456] width 12 height 12
click at [1285, 458] on input "Select an option" at bounding box center [1282, 456] width 12 height 12
click at [1285, 415] on span "Select an option" at bounding box center [1282, 419] width 12 height 12
click at [1285, 415] on input "Select an option" at bounding box center [1282, 419] width 12 height 12
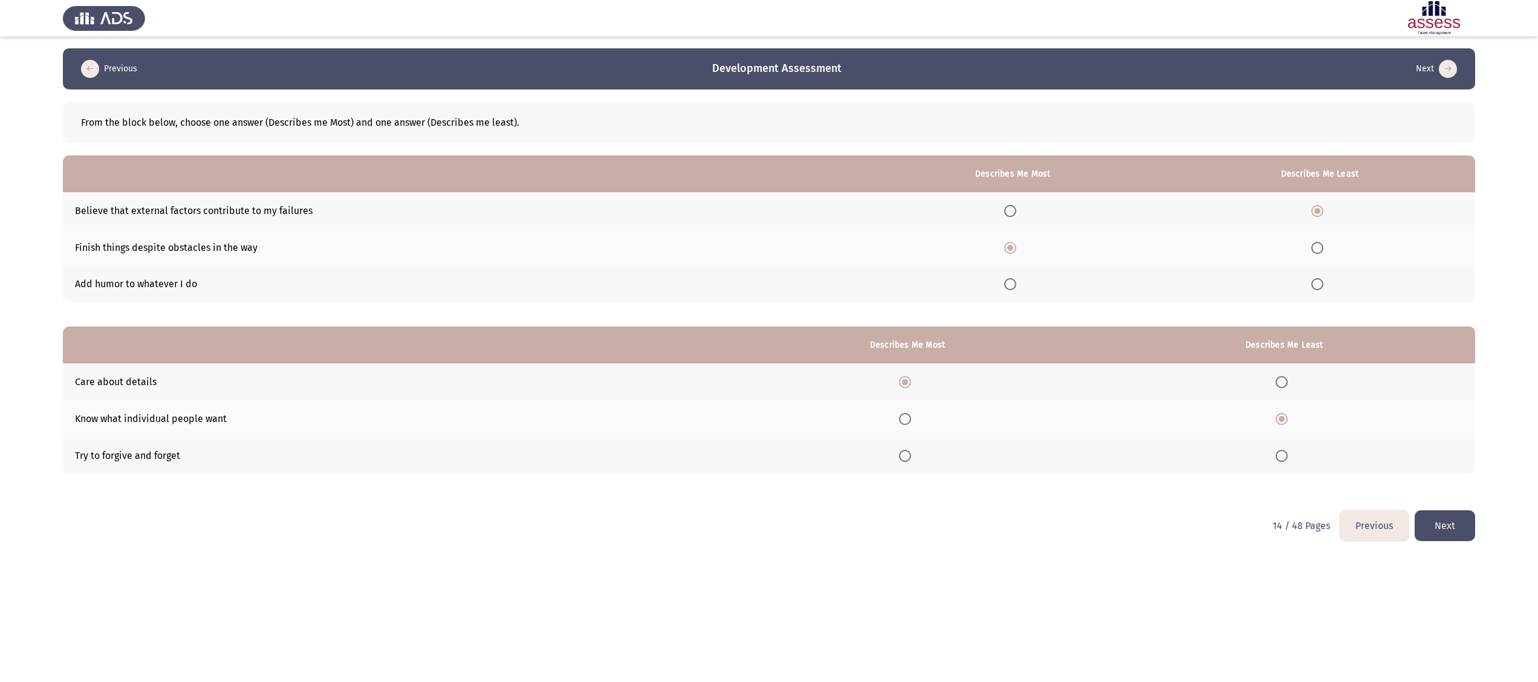
click at [1452, 526] on button "Next" at bounding box center [1445, 525] width 60 height 31
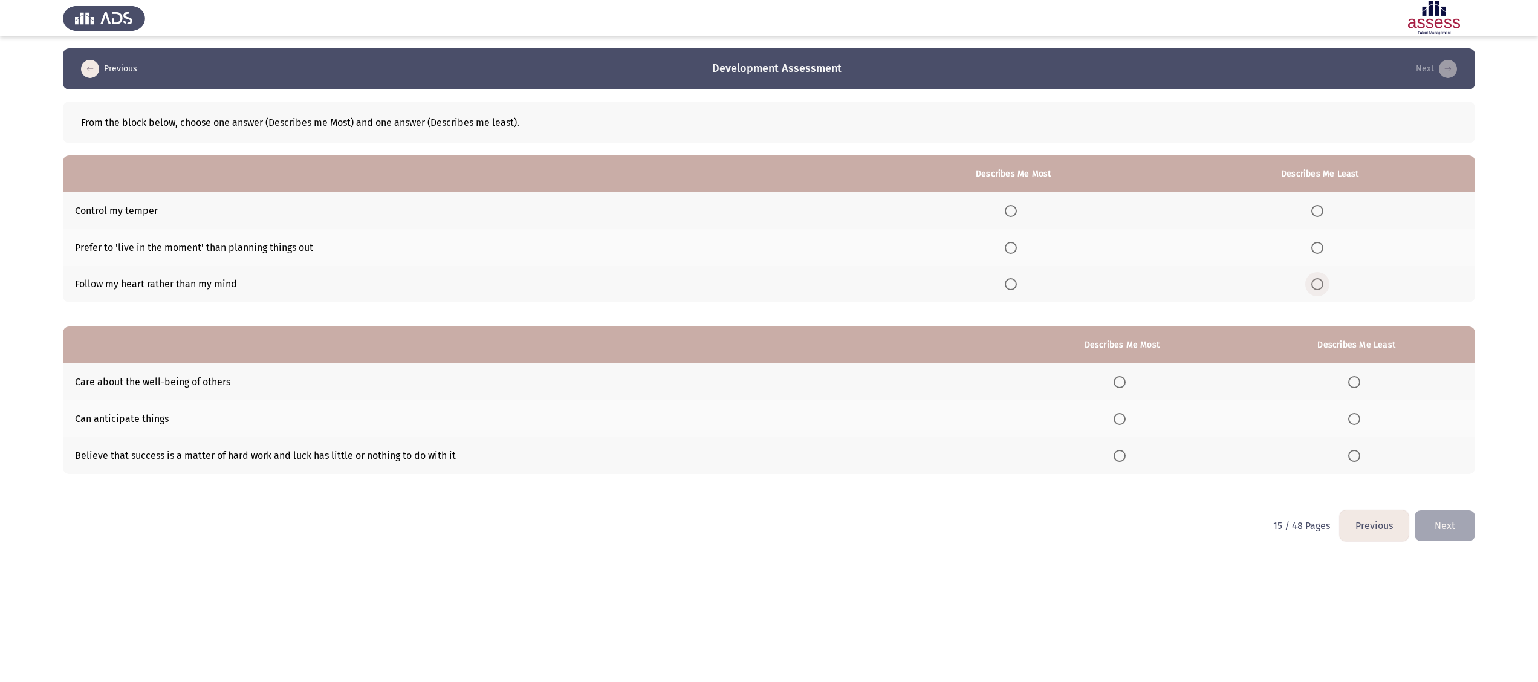
click at [1323, 278] on span "Select an option" at bounding box center [1317, 284] width 12 height 12
click at [1323, 278] on input "Select an option" at bounding box center [1317, 284] width 12 height 12
click at [1011, 211] on span "Select an option" at bounding box center [1011, 211] width 12 height 12
click at [1011, 211] on input "Select an option" at bounding box center [1011, 211] width 12 height 12
click at [1122, 380] on span "Select an option" at bounding box center [1120, 382] width 12 height 12
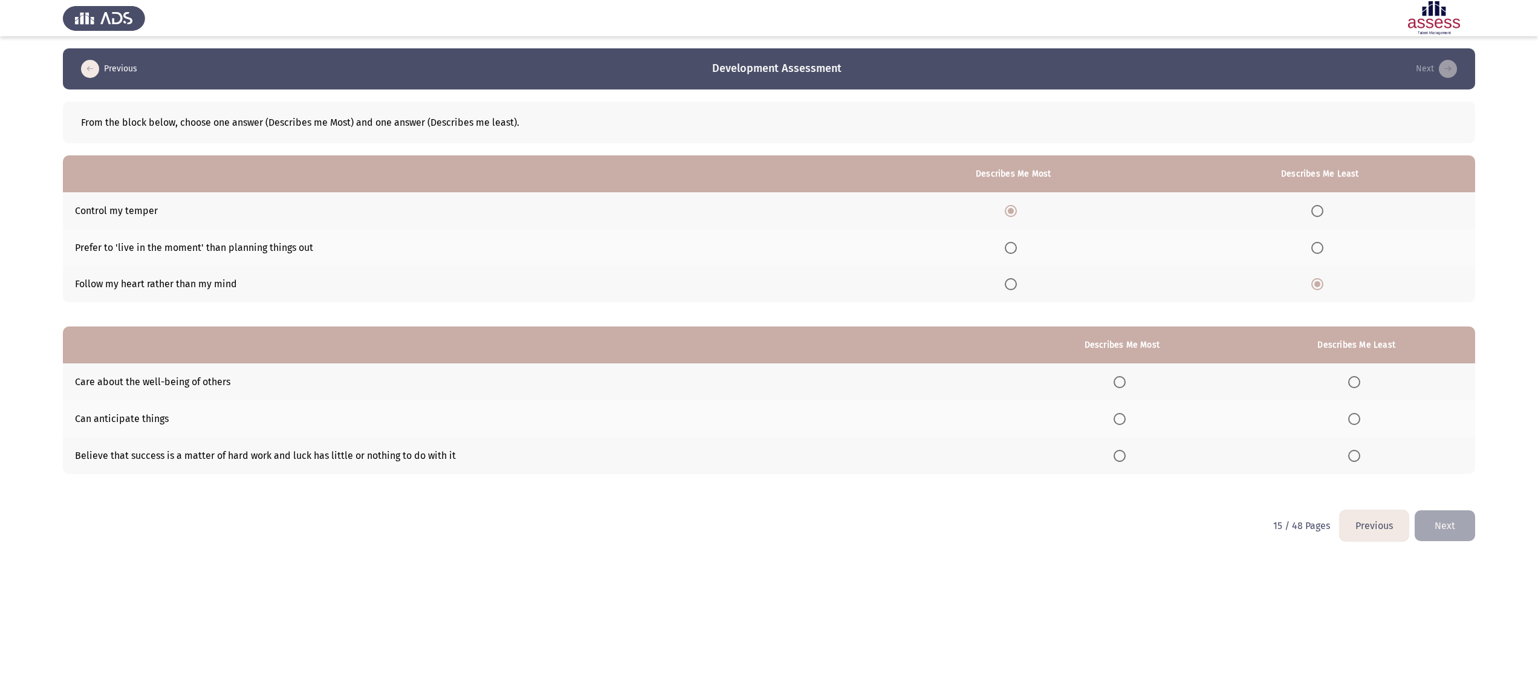
click at [1122, 380] on input "Select an option" at bounding box center [1120, 382] width 12 height 12
click at [1355, 420] on span "Select an option" at bounding box center [1354, 419] width 12 height 12
click at [1355, 420] on input "Select an option" at bounding box center [1354, 419] width 12 height 12
click at [1445, 530] on button "Next" at bounding box center [1445, 525] width 60 height 31
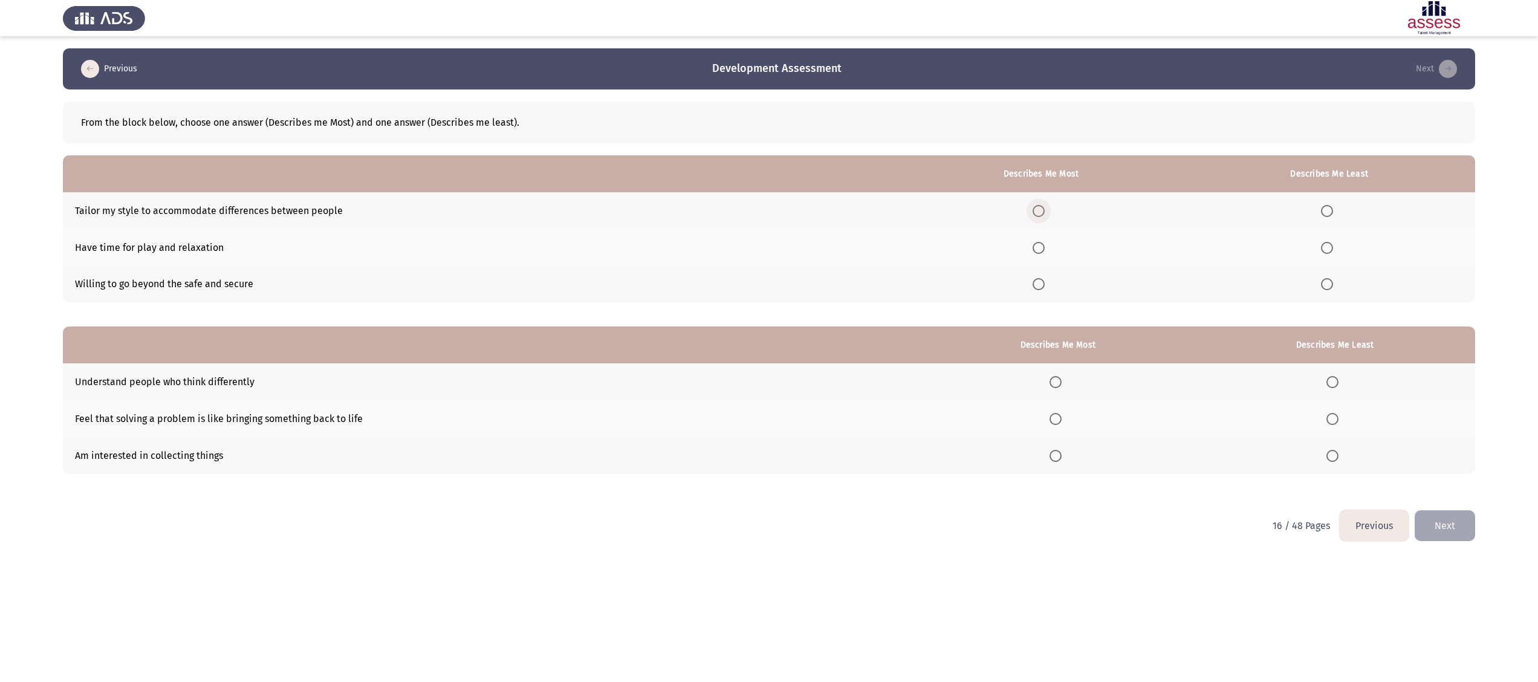
click at [1037, 207] on span "Select an option" at bounding box center [1039, 211] width 12 height 12
click at [1037, 207] on input "Select an option" at bounding box center [1039, 211] width 12 height 12
click at [1328, 242] on span "Select an option" at bounding box center [1327, 248] width 12 height 12
click at [1328, 242] on input "Select an option" at bounding box center [1327, 248] width 12 height 12
drag, startPoint x: 1333, startPoint y: 447, endPoint x: 1268, endPoint y: 453, distance: 65.5
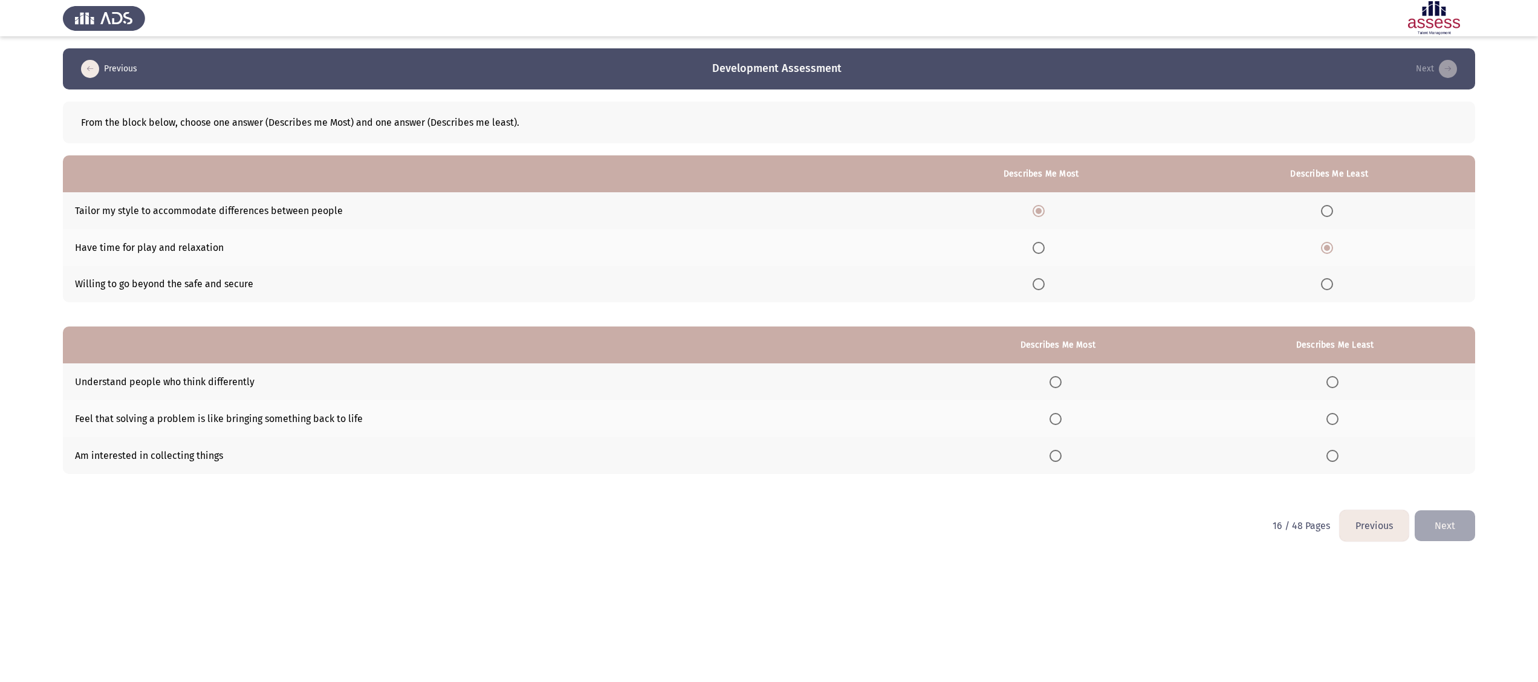
click at [1331, 449] on mat-radio-button "Select an option" at bounding box center [1334, 455] width 17 height 13
click at [1066, 380] on label "Select an option" at bounding box center [1058, 382] width 17 height 12
click at [1062, 380] on input "Select an option" at bounding box center [1056, 382] width 12 height 12
click at [1334, 452] on span "Select an option" at bounding box center [1332, 456] width 12 height 12
click at [1334, 452] on input "Select an option" at bounding box center [1332, 456] width 12 height 12
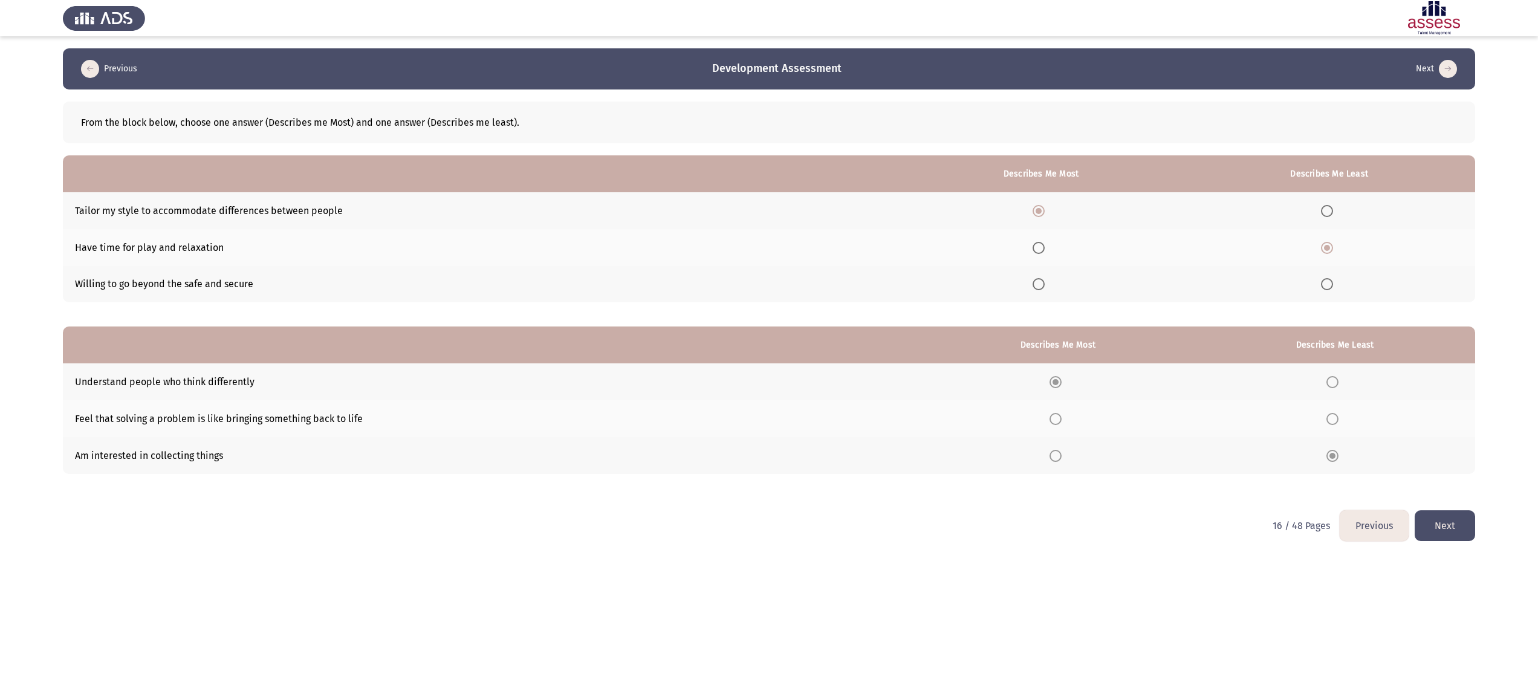
click at [1434, 515] on button "Next" at bounding box center [1445, 525] width 60 height 31
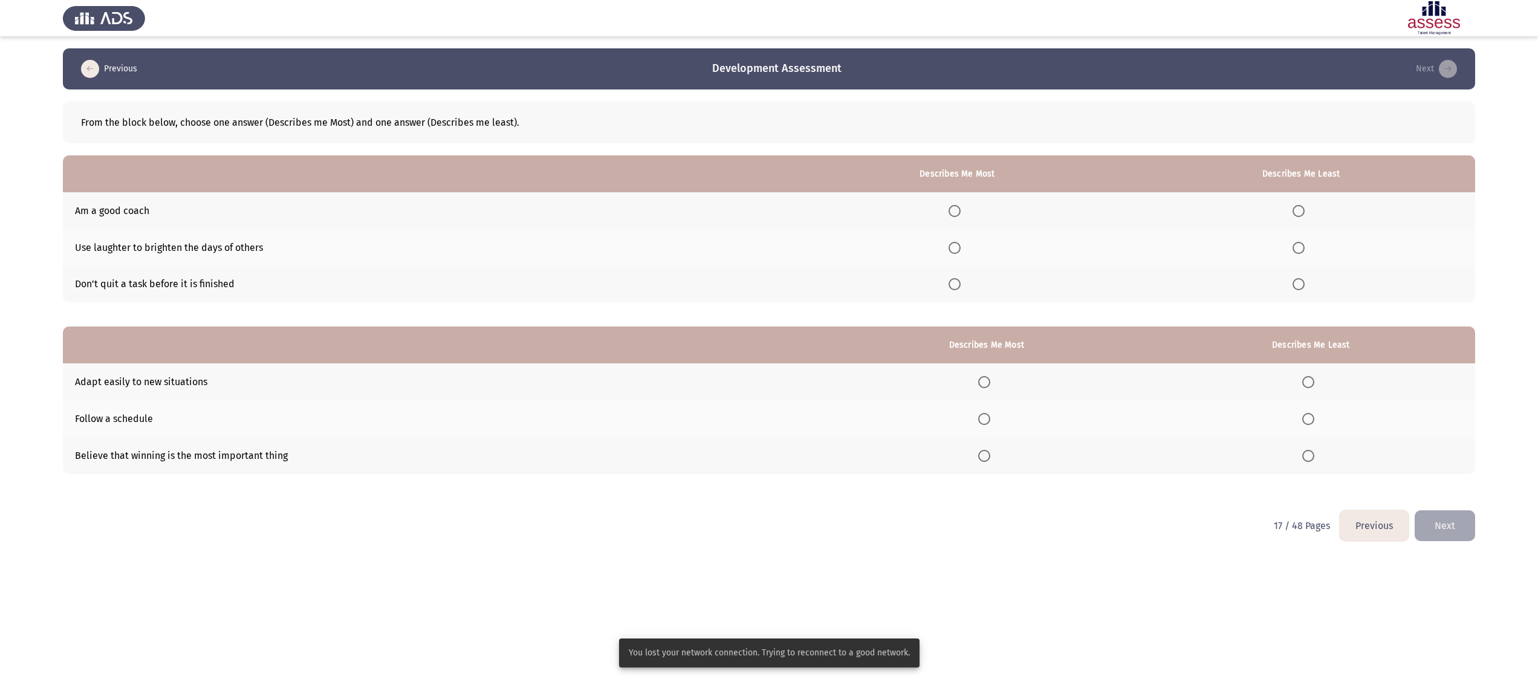
click at [965, 211] on label "Select an option" at bounding box center [957, 211] width 17 height 12
click at [961, 211] on input "Select an option" at bounding box center [955, 211] width 12 height 12
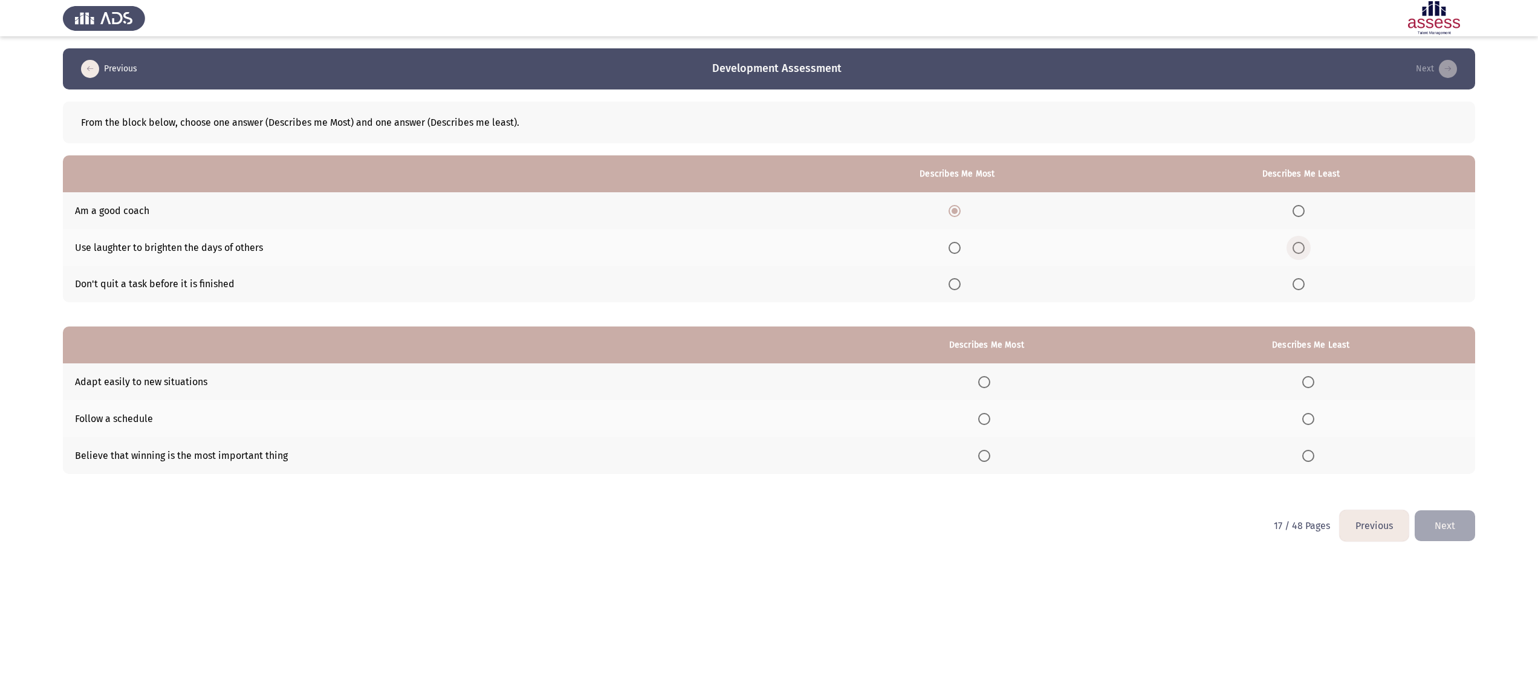
click at [1304, 245] on span "Select an option" at bounding box center [1299, 248] width 12 height 12
click at [1304, 245] on input "Select an option" at bounding box center [1299, 248] width 12 height 12
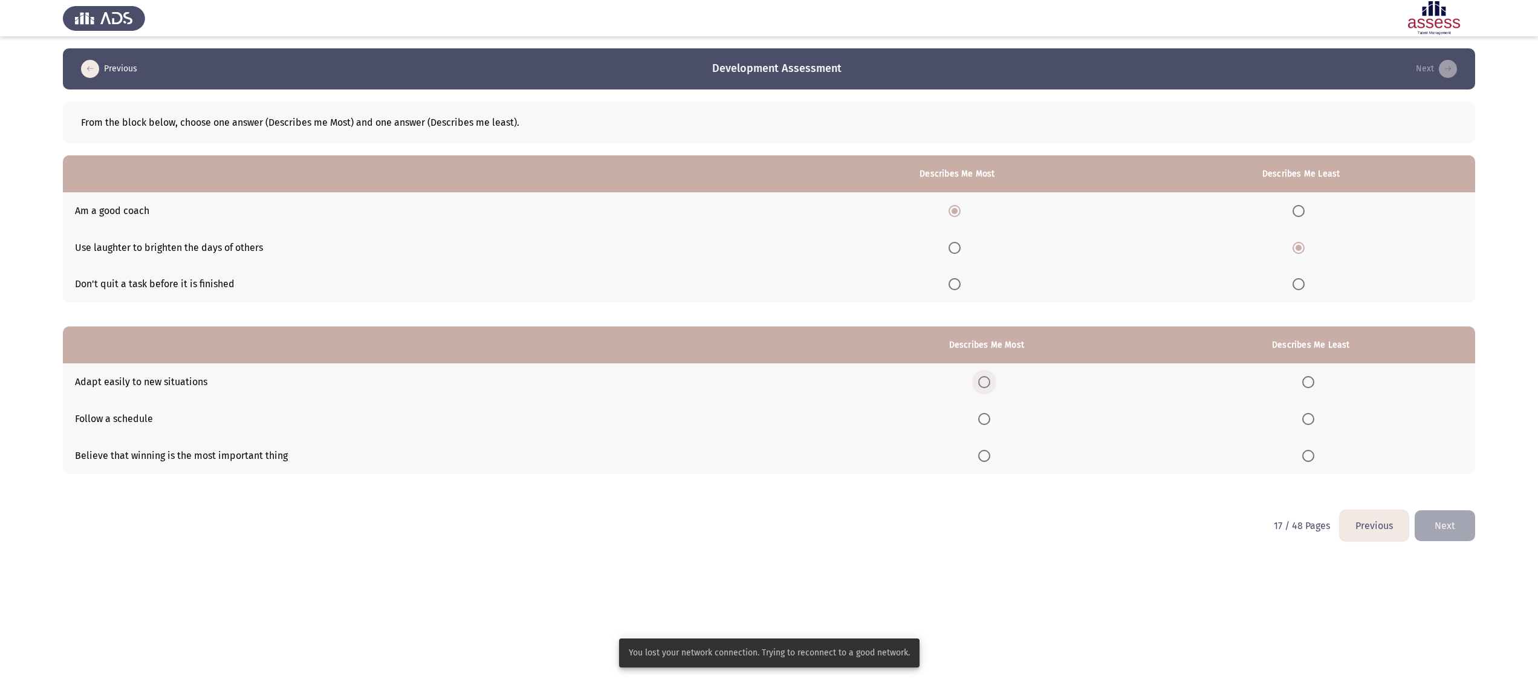
click at [990, 385] on span "Select an option" at bounding box center [984, 382] width 12 height 12
click at [990, 385] on input "Select an option" at bounding box center [984, 382] width 12 height 12
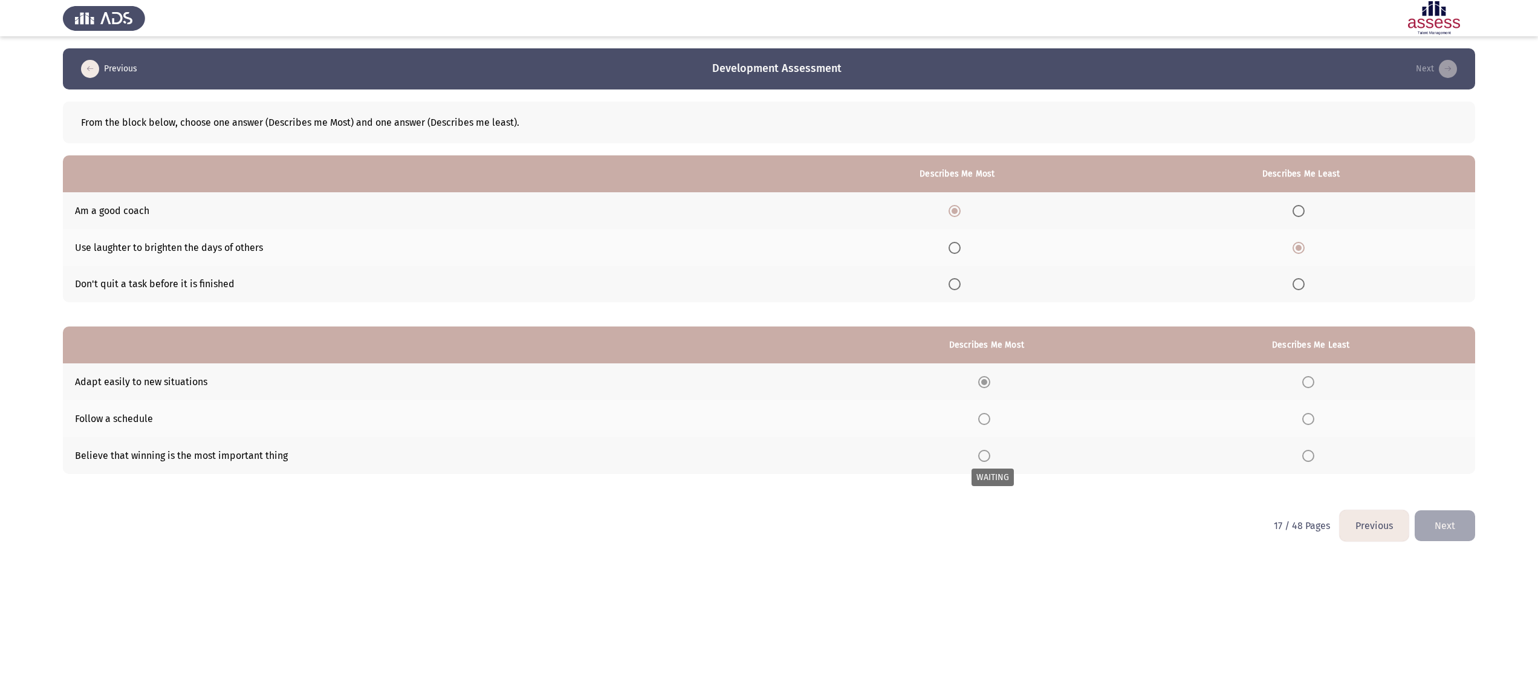
click at [990, 452] on span "Select an option" at bounding box center [984, 456] width 12 height 12
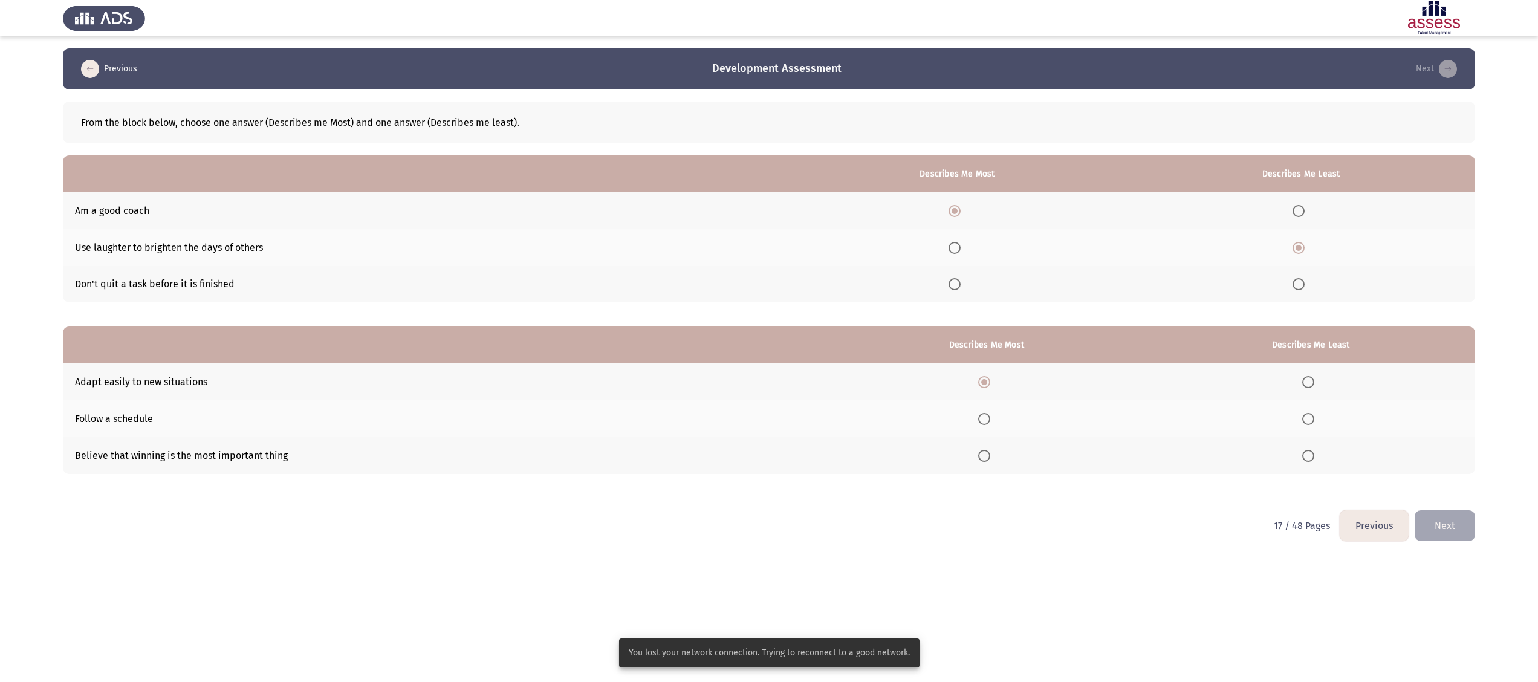
click at [1311, 418] on span "Select an option" at bounding box center [1308, 419] width 12 height 12
click at [1311, 418] on input "Select an option" at bounding box center [1308, 419] width 12 height 12
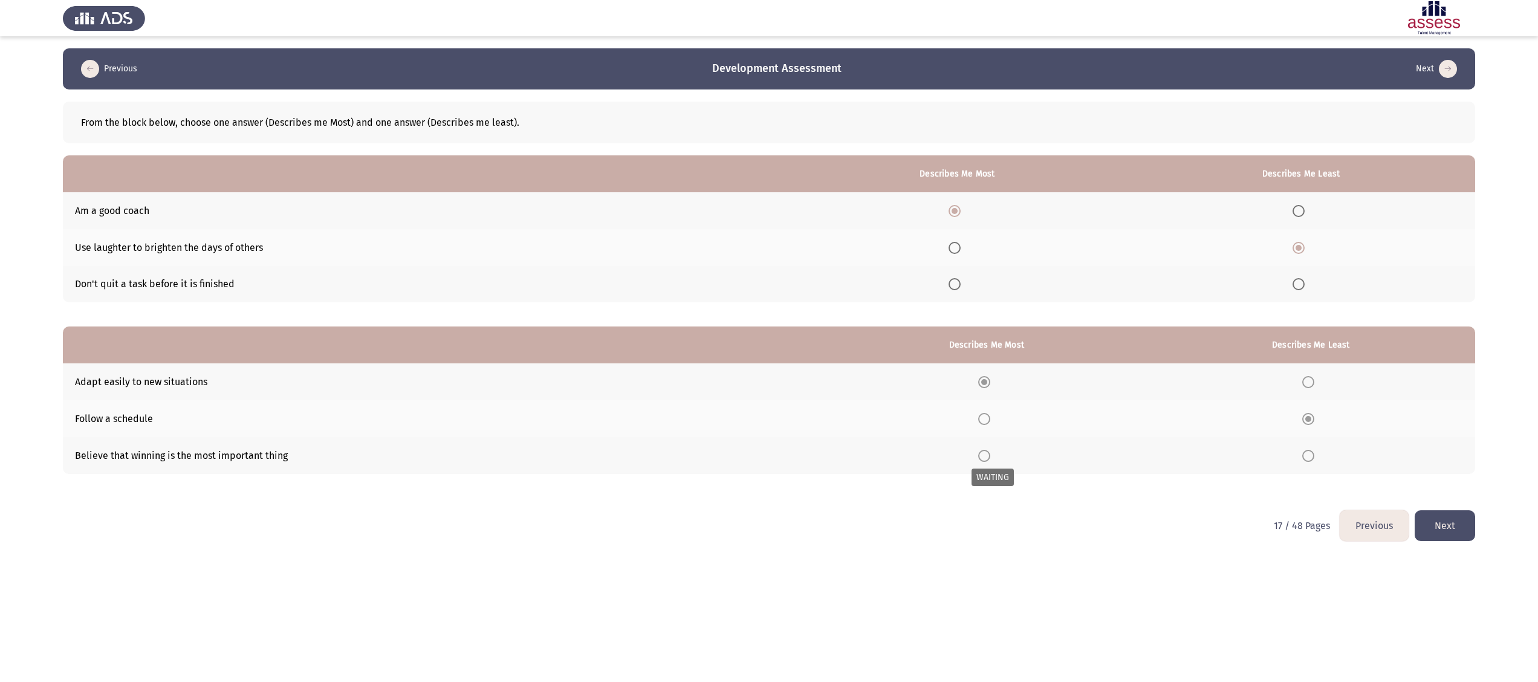
click at [990, 451] on span "Select an option" at bounding box center [984, 456] width 12 height 12
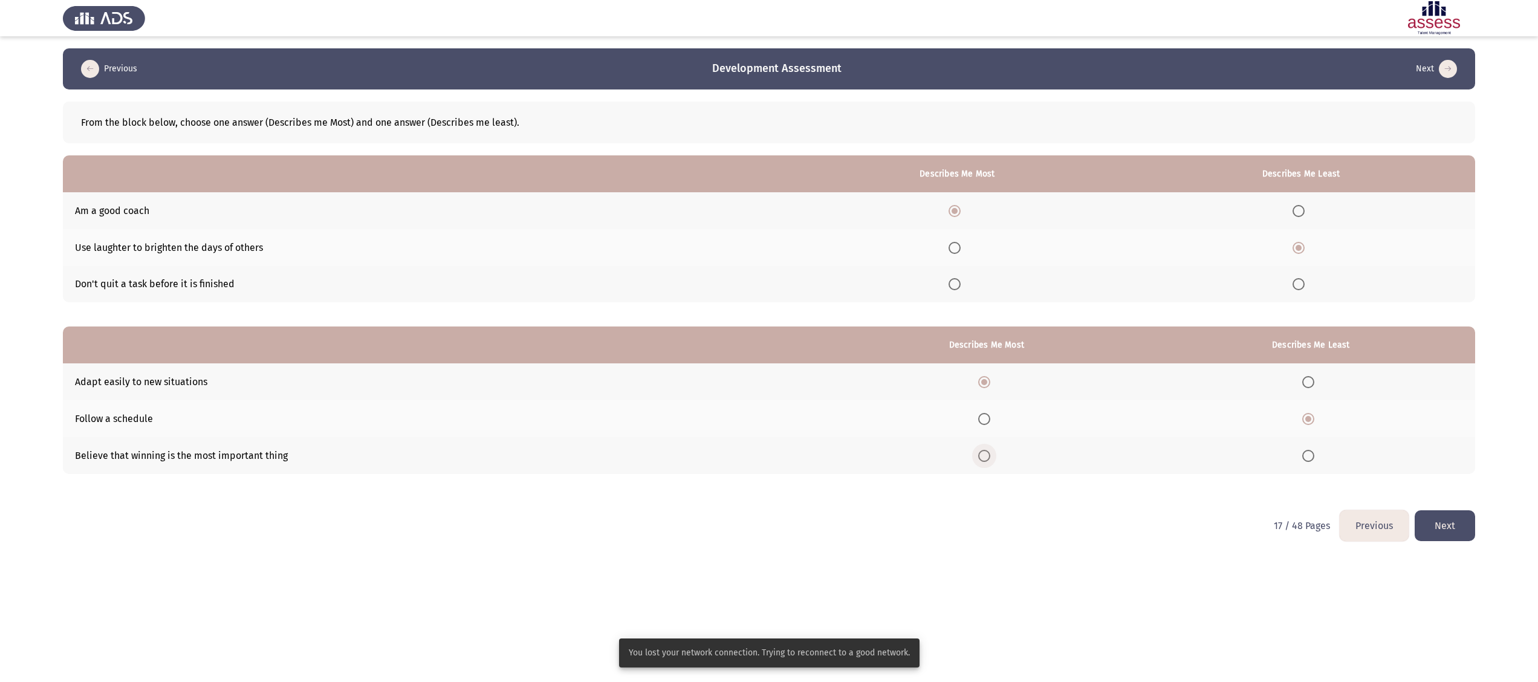
click at [990, 453] on span "Select an option" at bounding box center [984, 456] width 12 height 12
click at [990, 453] on input "Select an option" at bounding box center [984, 456] width 12 height 12
click at [1453, 521] on button "Next" at bounding box center [1445, 525] width 60 height 31
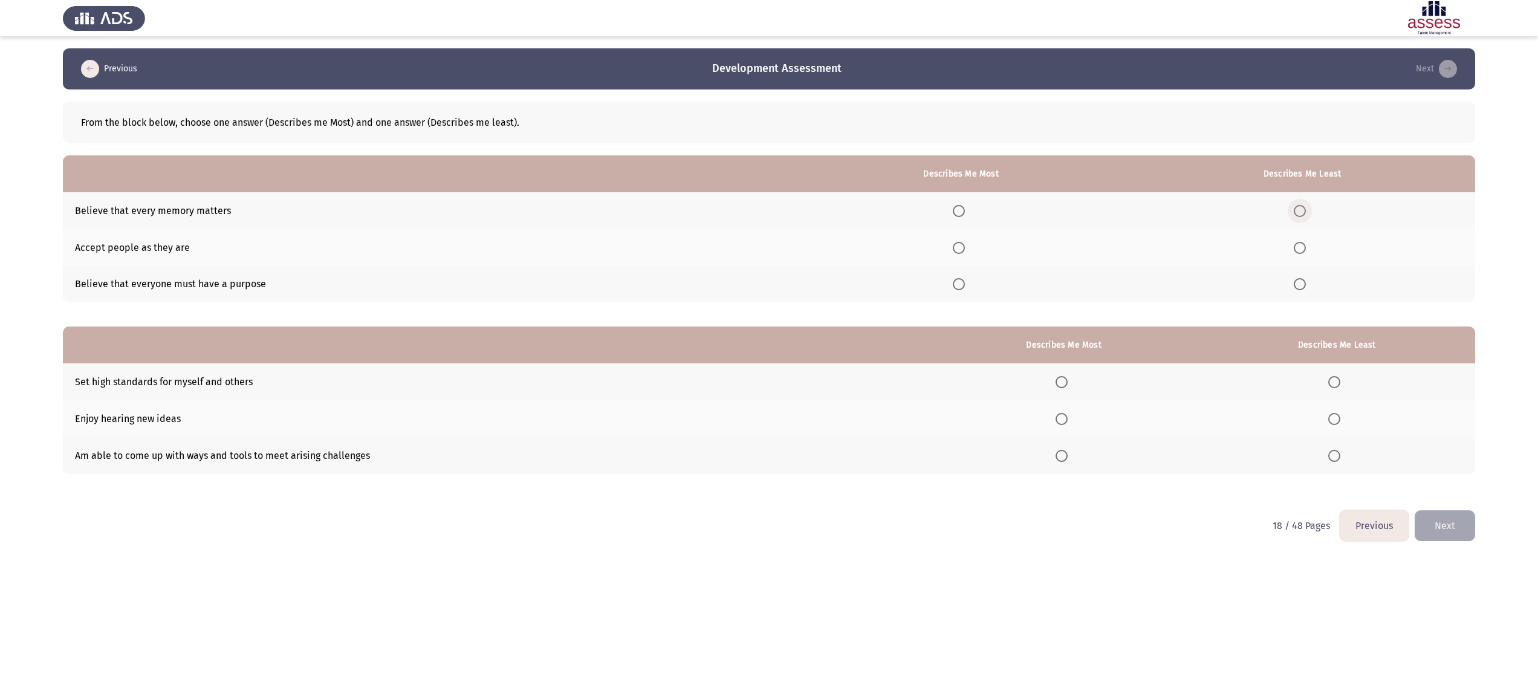
click at [1299, 206] on span "Select an option" at bounding box center [1300, 211] width 12 height 12
click at [1299, 206] on input "Select an option" at bounding box center [1300, 211] width 12 height 12
click at [960, 251] on span "Select an option" at bounding box center [959, 248] width 12 height 12
click at [960, 251] on input "Select an option" at bounding box center [959, 248] width 12 height 12
click at [1062, 419] on span "Select an option" at bounding box center [1062, 419] width 12 height 12
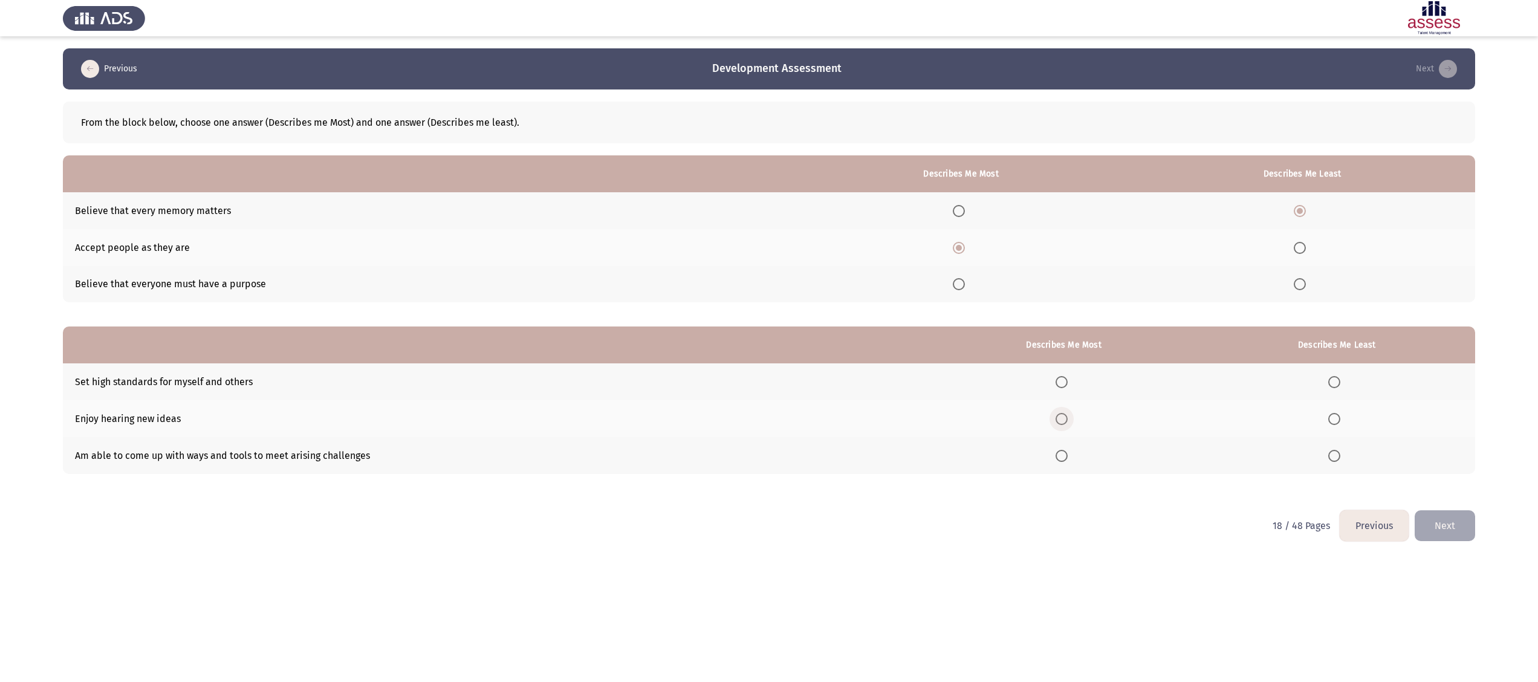
click at [1062, 419] on input "Select an option" at bounding box center [1062, 419] width 12 height 12
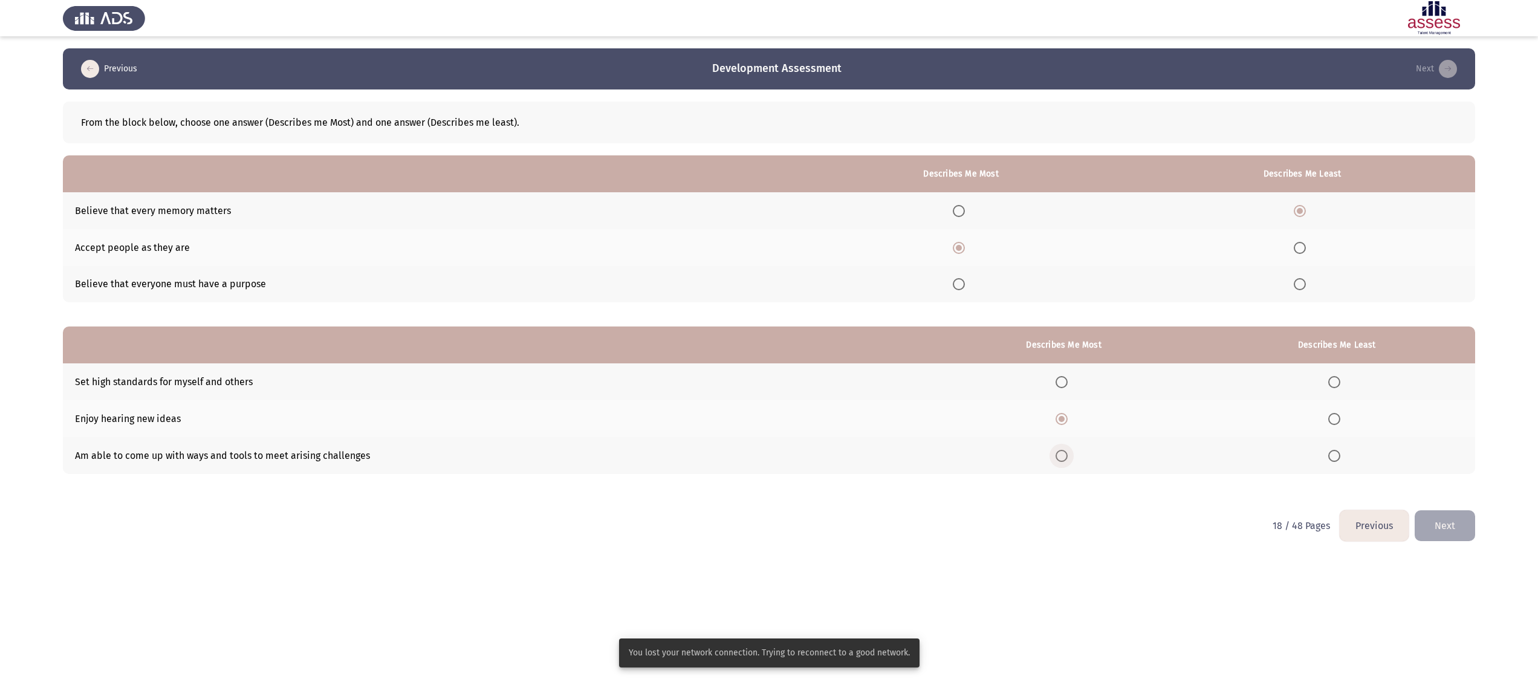
click at [1066, 455] on span "Select an option" at bounding box center [1062, 456] width 12 height 12
click at [1066, 455] on input "Select an option" at bounding box center [1062, 456] width 12 height 12
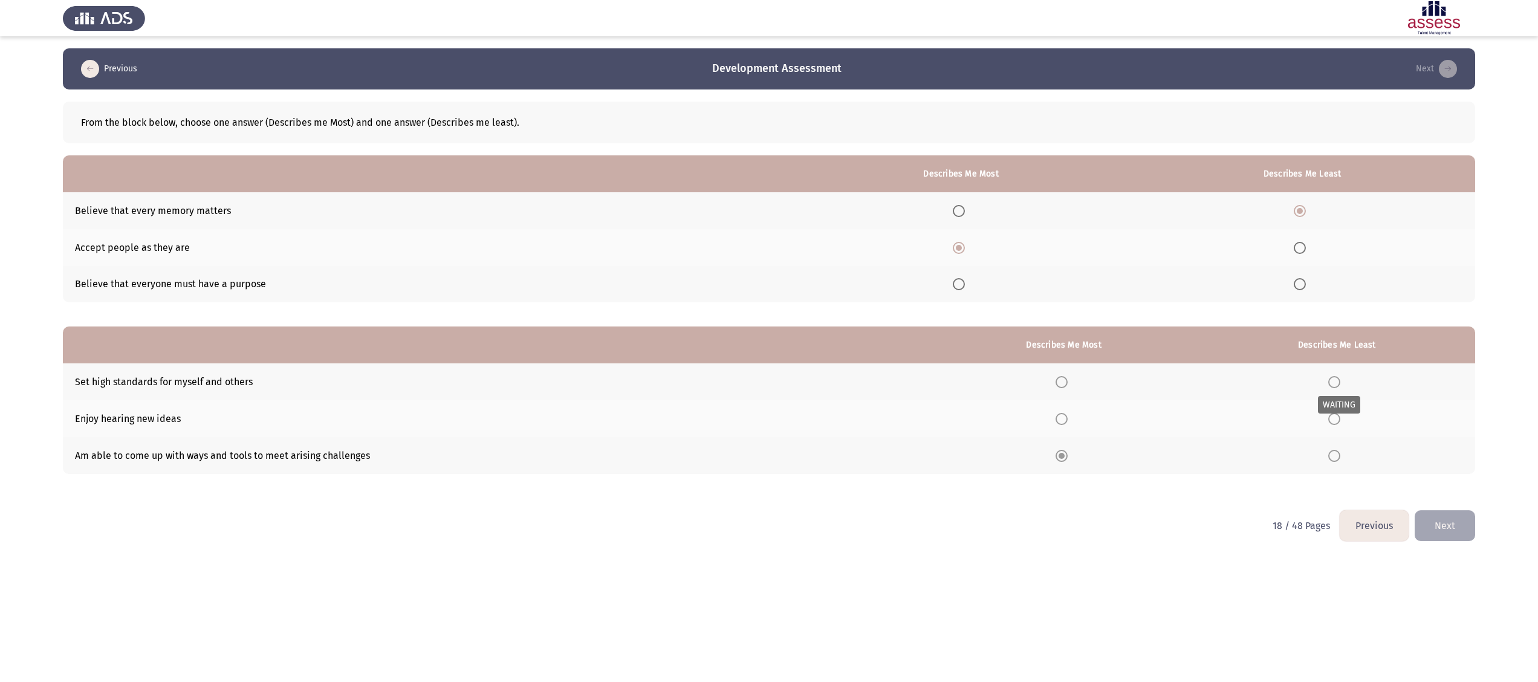
click at [1335, 386] on span "Select an option" at bounding box center [1334, 382] width 12 height 12
click at [1340, 385] on span "Select an option" at bounding box center [1334, 382] width 12 height 12
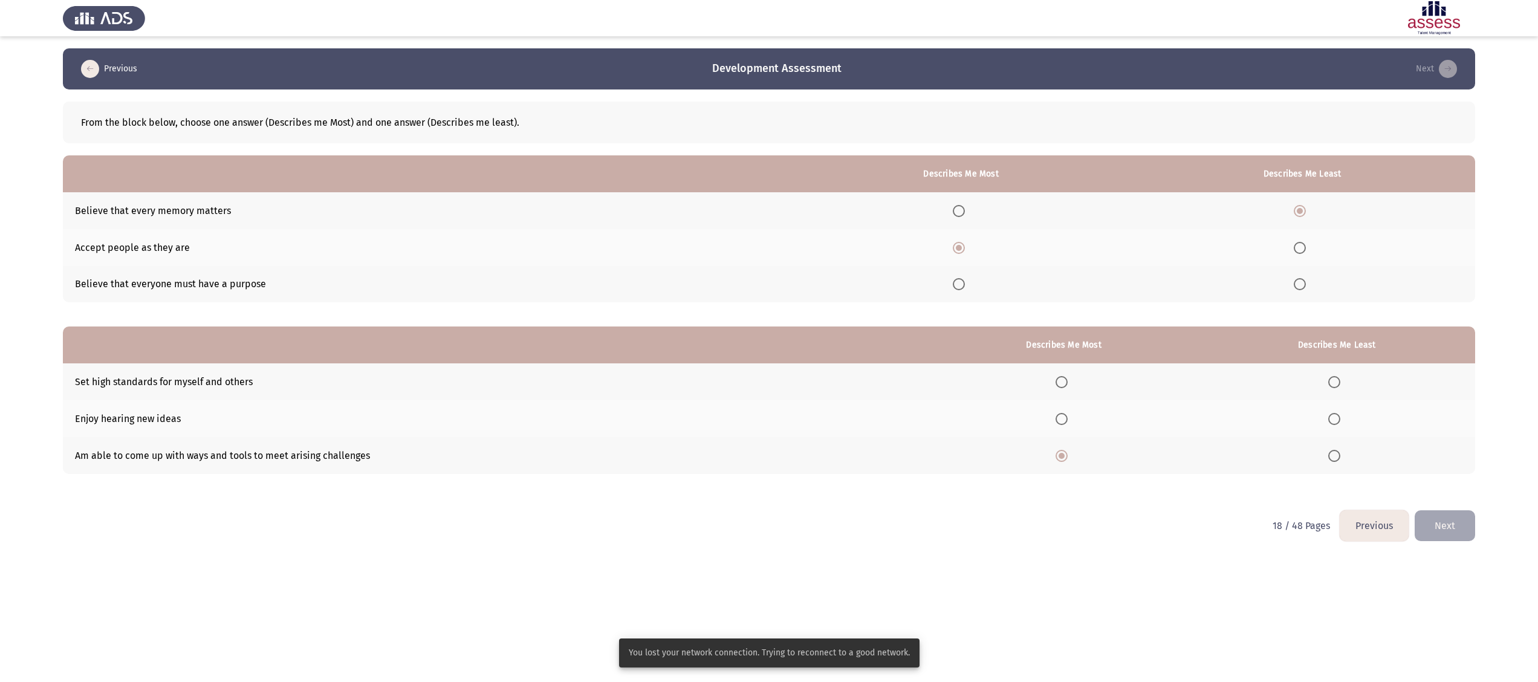
click at [1331, 381] on span "Select an option" at bounding box center [1334, 382] width 12 height 12
click at [1331, 381] on input "Select an option" at bounding box center [1334, 382] width 12 height 12
click at [1442, 521] on button "Next" at bounding box center [1445, 525] width 60 height 31
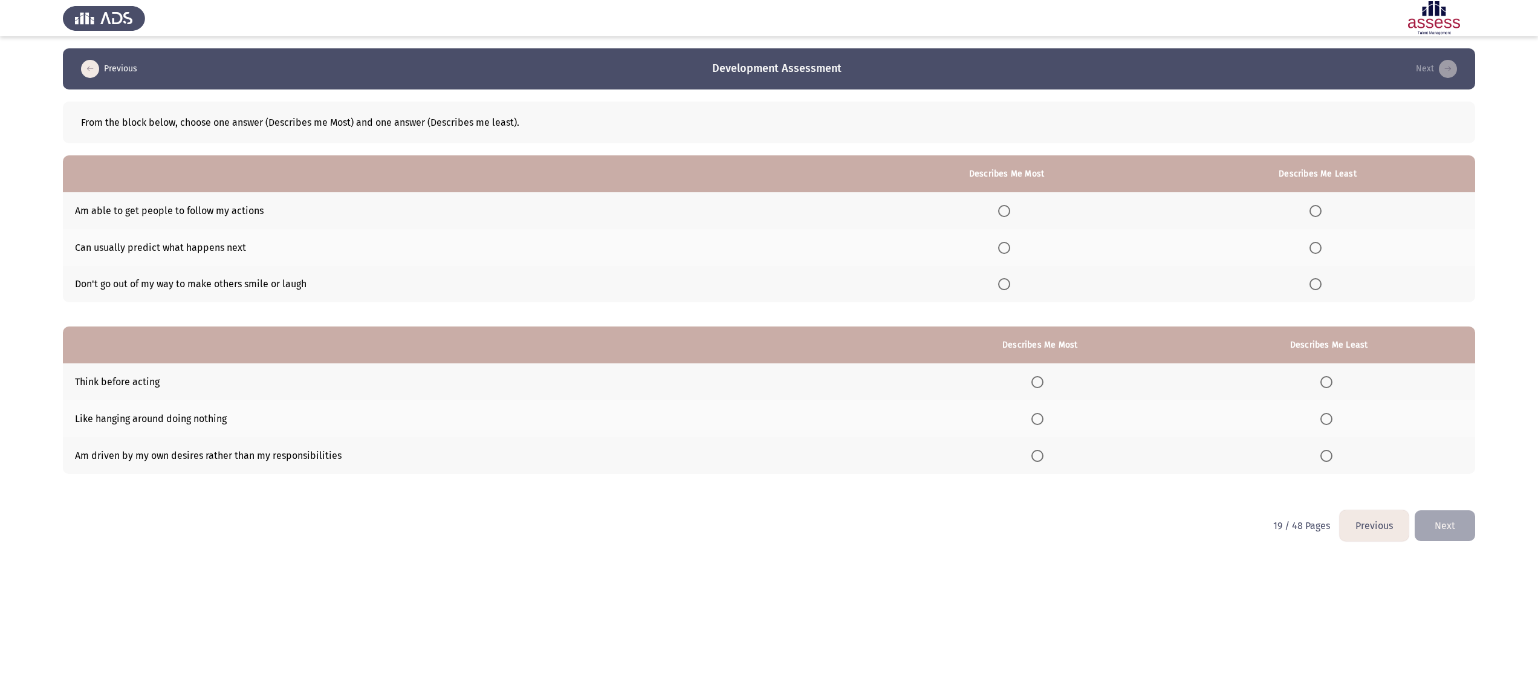
click at [1320, 284] on span "Select an option" at bounding box center [1315, 284] width 12 height 12
click at [1320, 284] on input "Select an option" at bounding box center [1315, 284] width 12 height 12
click at [1004, 211] on span "Select an option" at bounding box center [1004, 211] width 0 height 0
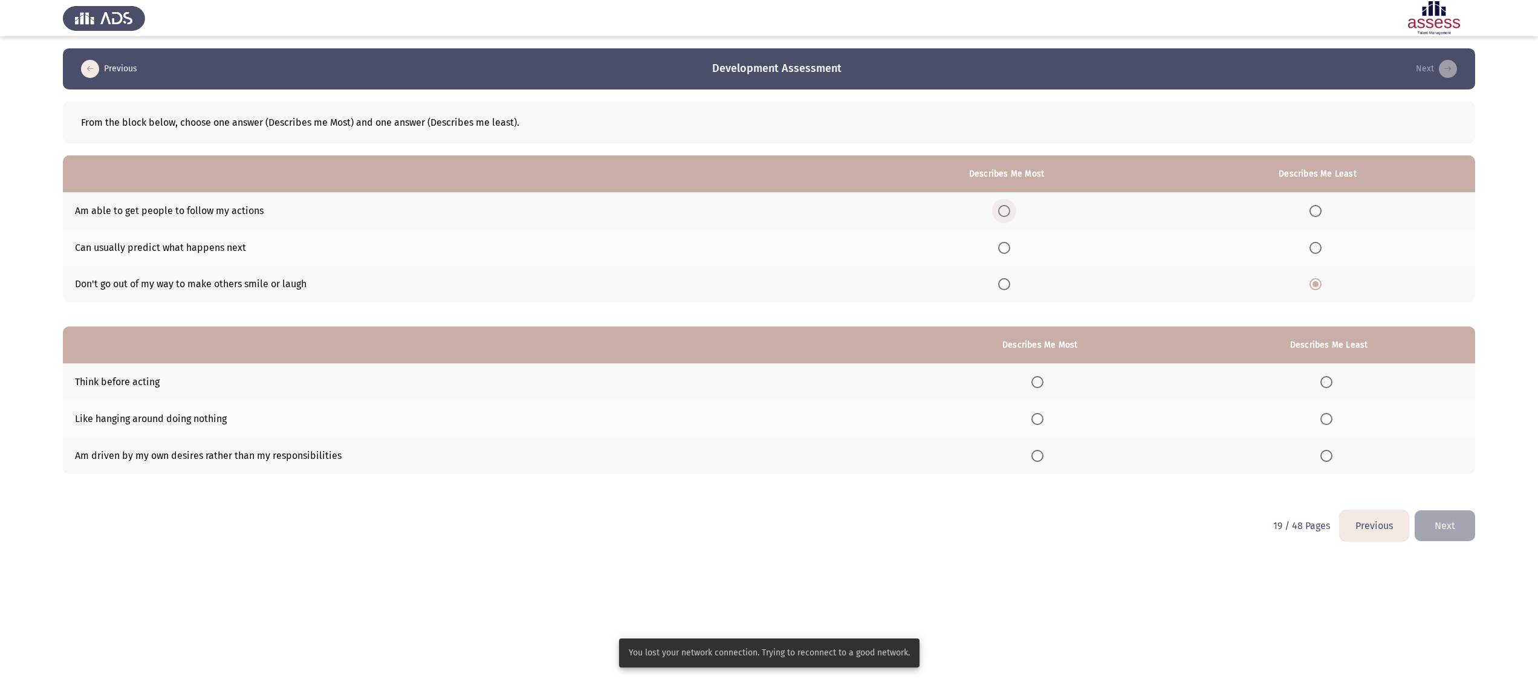
click at [1007, 206] on span "Select an option" at bounding box center [1004, 211] width 12 height 12
click at [1007, 206] on input "Select an option" at bounding box center [1004, 211] width 12 height 12
click at [1041, 378] on span "Select an option" at bounding box center [1037, 382] width 12 height 12
click at [1041, 378] on input "Select an option" at bounding box center [1037, 382] width 12 height 12
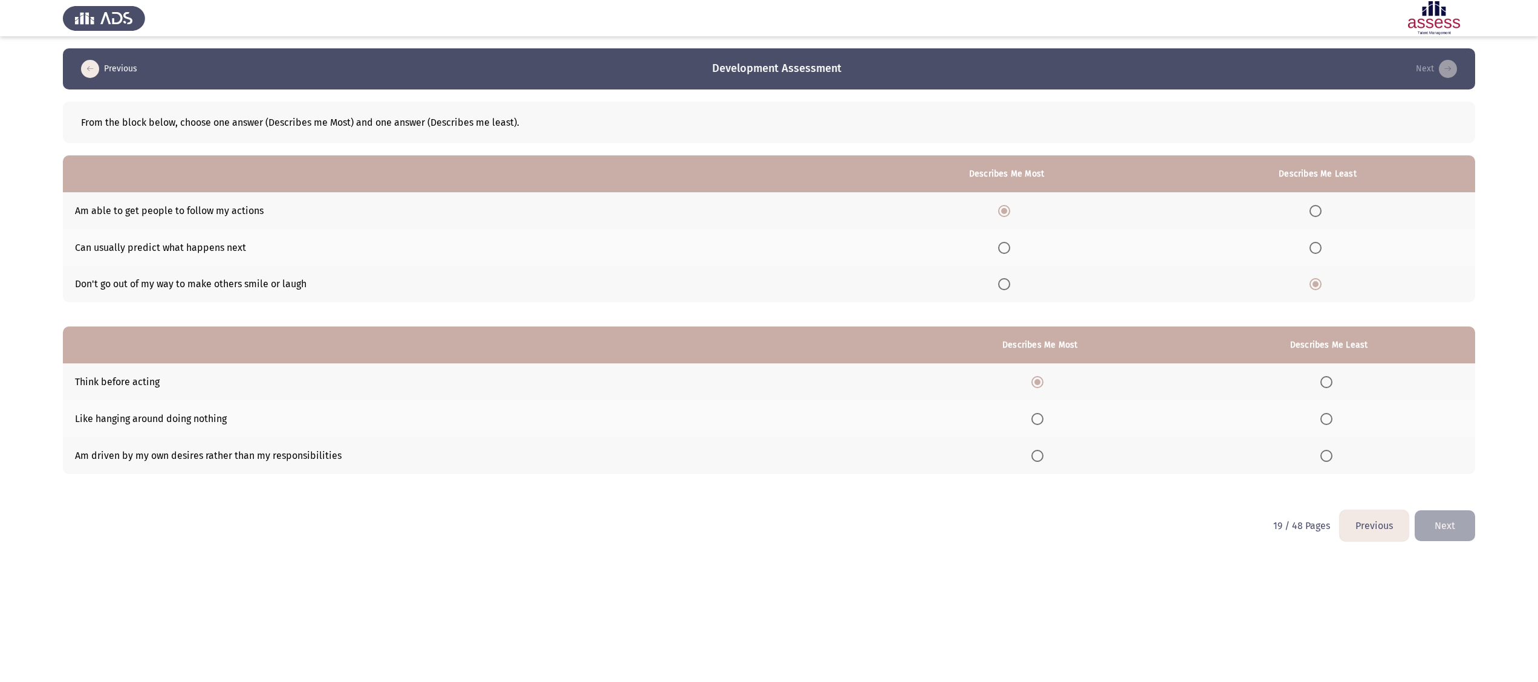
click at [1326, 419] on span "Select an option" at bounding box center [1326, 419] width 0 height 0
click at [1328, 417] on input "Select an option" at bounding box center [1326, 419] width 12 height 12
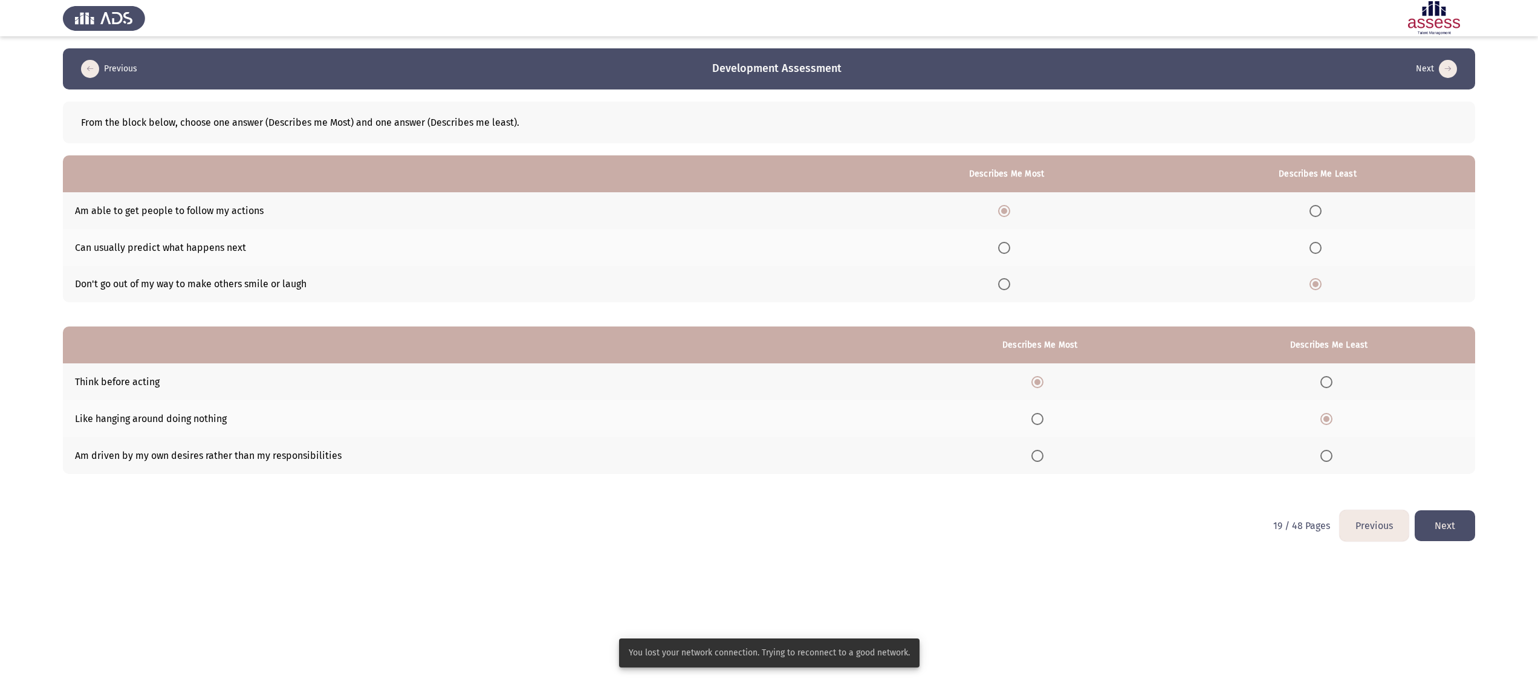
click at [1331, 455] on span "Select an option" at bounding box center [1326, 456] width 12 height 12
click at [1331, 455] on input "Select an option" at bounding box center [1326, 456] width 12 height 12
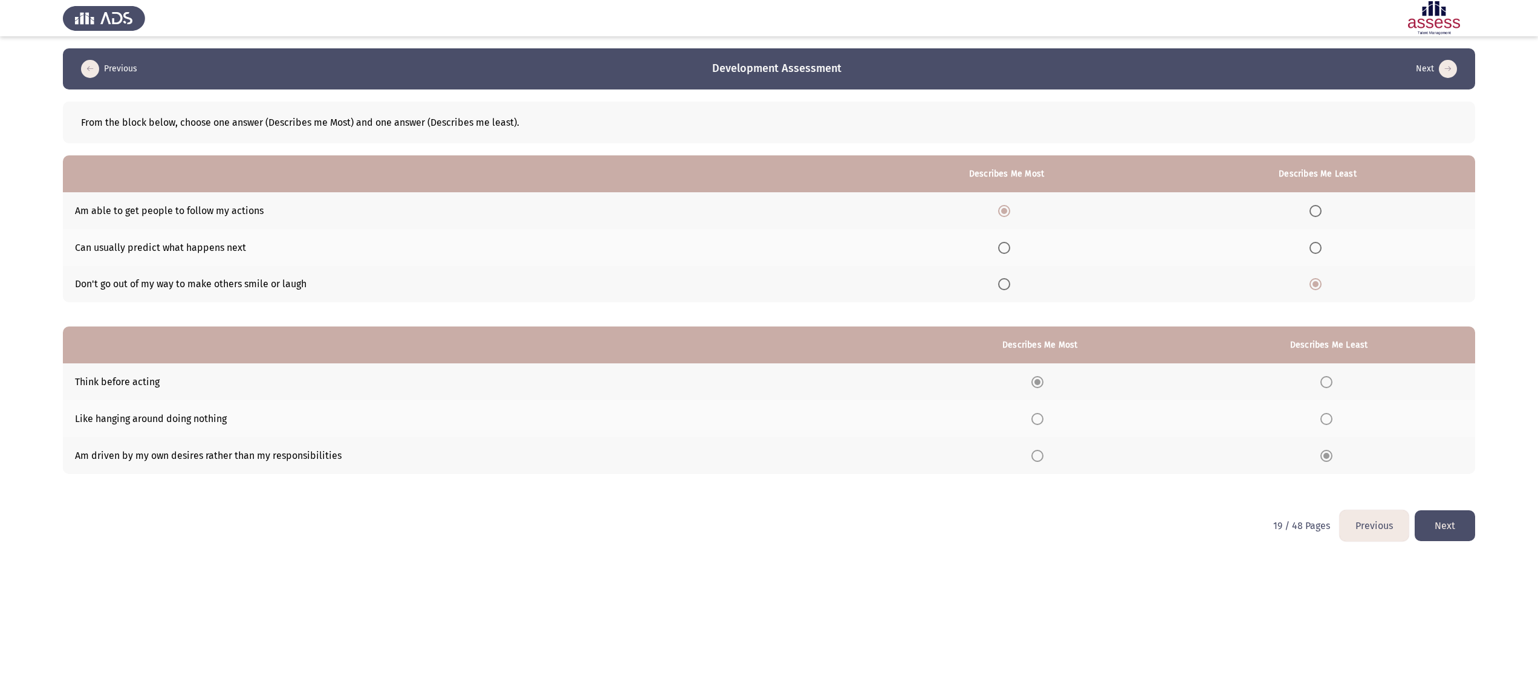
click at [1441, 511] on button "Next" at bounding box center [1445, 525] width 60 height 31
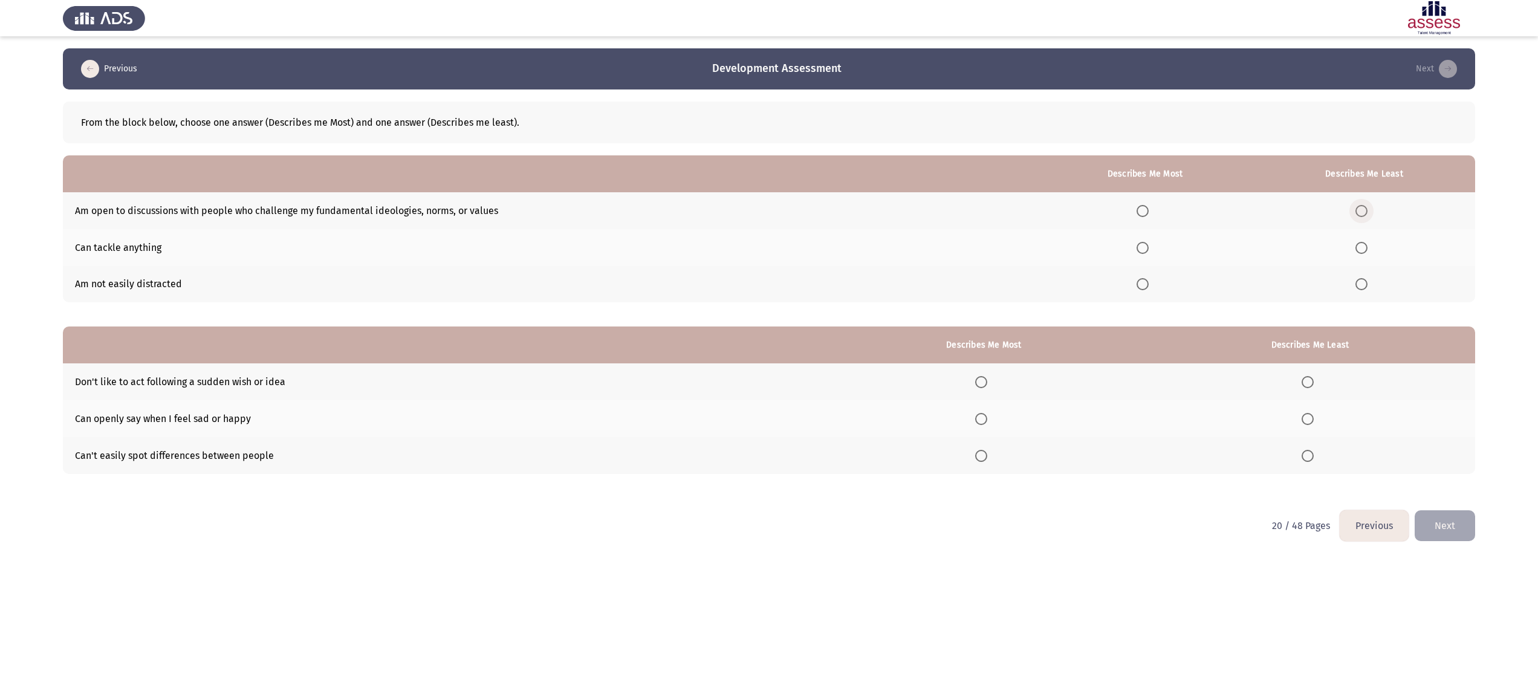
click at [1365, 214] on span "Select an option" at bounding box center [1361, 211] width 12 height 12
click at [1365, 214] on input "Select an option" at bounding box center [1361, 211] width 12 height 12
click at [1358, 244] on span "Select an option" at bounding box center [1361, 248] width 12 height 12
click at [1358, 244] on input "Select an option" at bounding box center [1361, 248] width 12 height 12
click at [1149, 284] on span "Select an option" at bounding box center [1143, 284] width 12 height 12
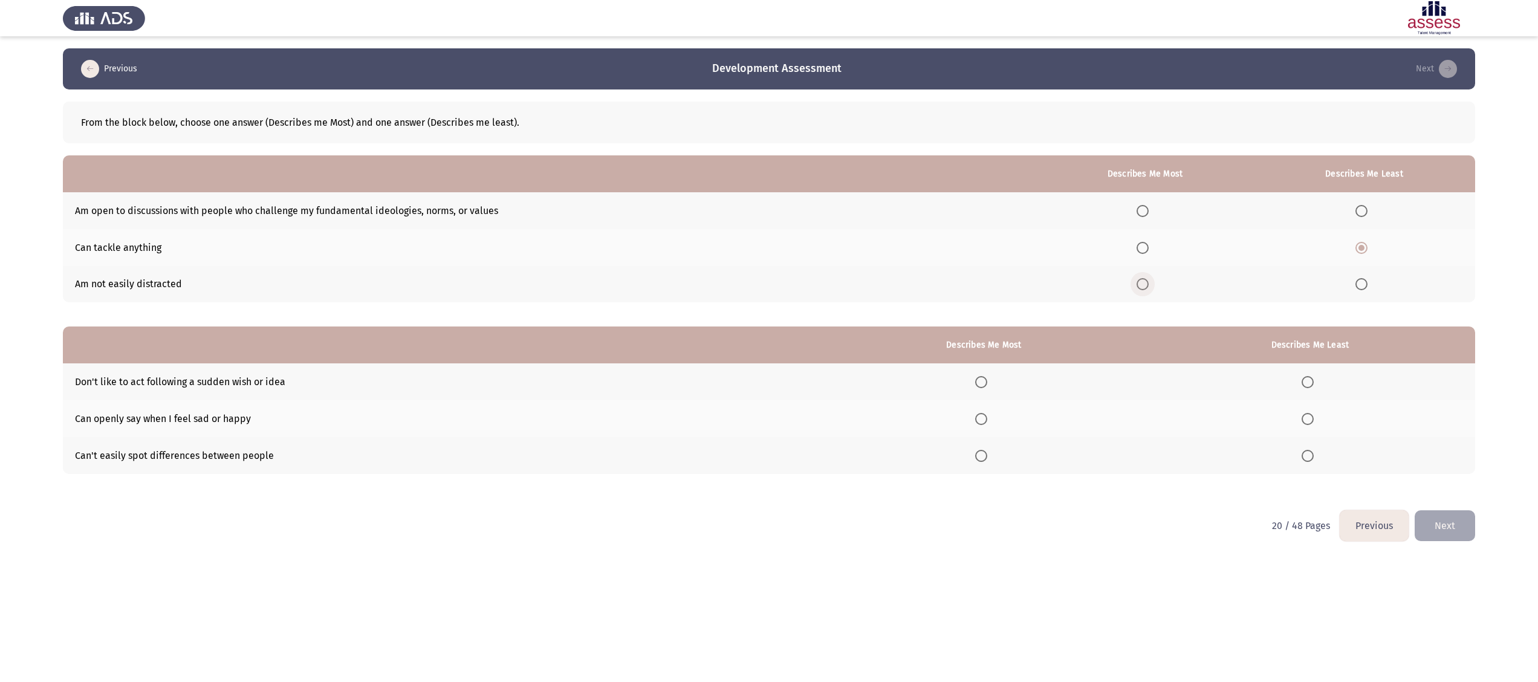
click at [1145, 281] on span "Select an option" at bounding box center [1143, 284] width 12 height 12
click at [1145, 281] on input "Select an option" at bounding box center [1143, 284] width 12 height 12
click at [1308, 420] on span "Select an option" at bounding box center [1308, 419] width 12 height 12
click at [1308, 420] on input "Select an option" at bounding box center [1308, 419] width 12 height 12
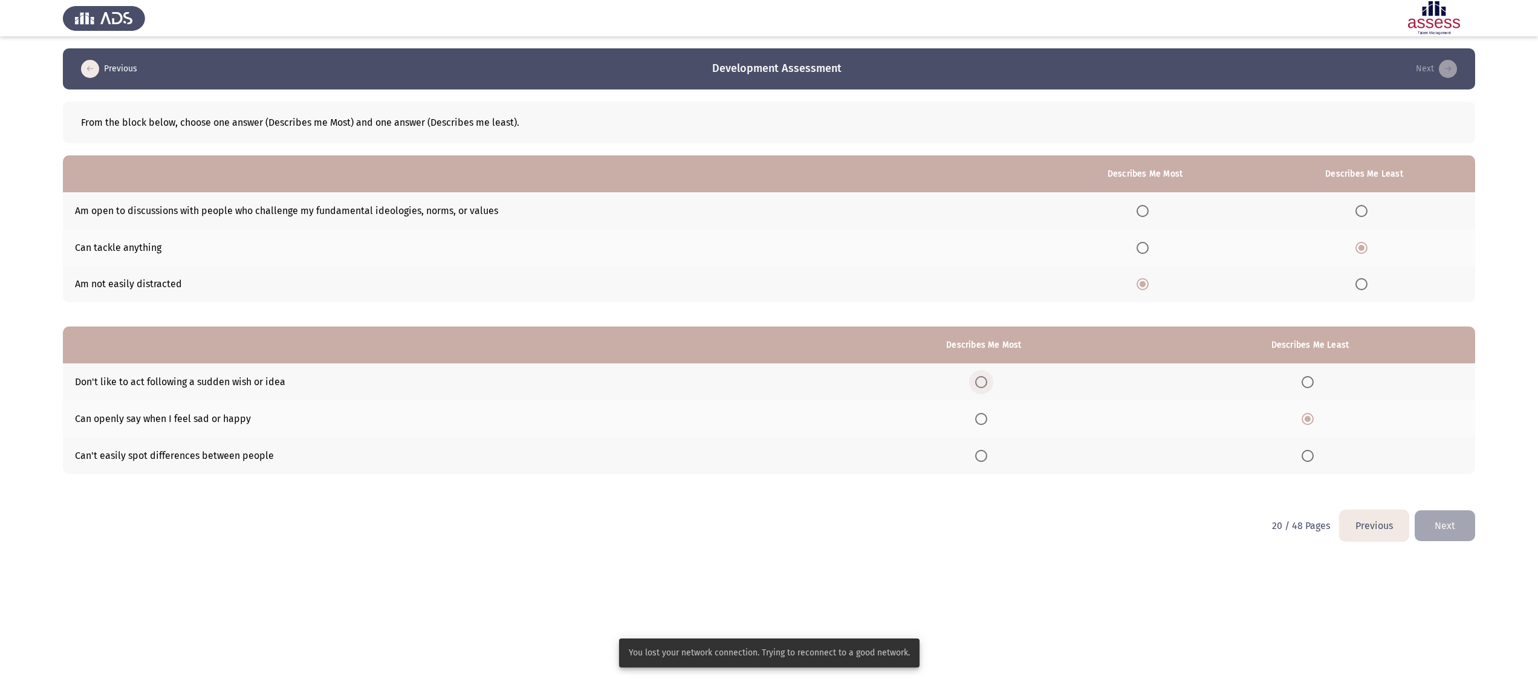
click at [983, 380] on span "Select an option" at bounding box center [981, 382] width 12 height 12
click at [983, 380] on input "Select an option" at bounding box center [981, 382] width 12 height 12
click at [1461, 525] on button "Next" at bounding box center [1445, 525] width 60 height 31
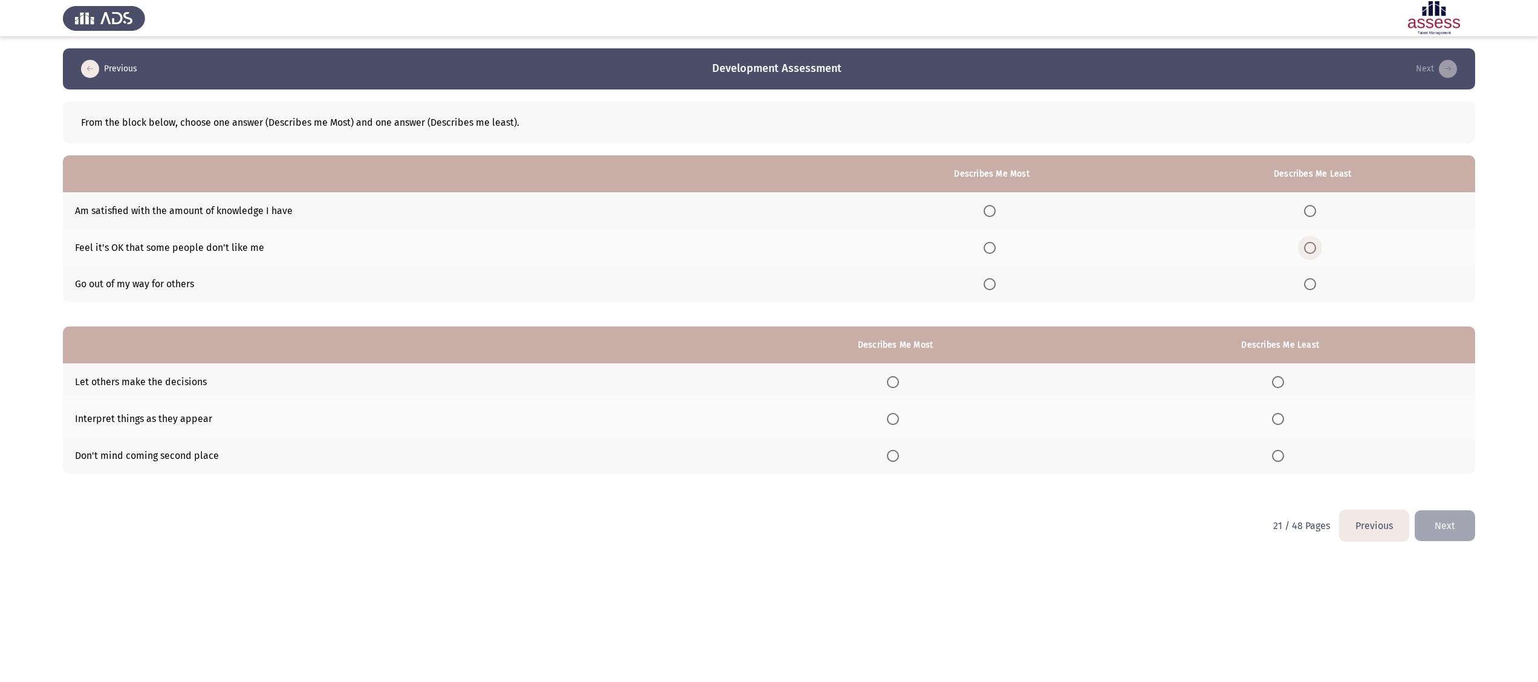
click at [1314, 250] on span "Select an option" at bounding box center [1310, 248] width 12 height 12
click at [1314, 250] on input "Select an option" at bounding box center [1310, 248] width 12 height 12
click at [996, 215] on span "Select an option" at bounding box center [990, 211] width 12 height 12
click at [996, 215] on input "Select an option" at bounding box center [990, 211] width 12 height 12
click at [1275, 380] on span "Select an option" at bounding box center [1278, 382] width 12 height 12
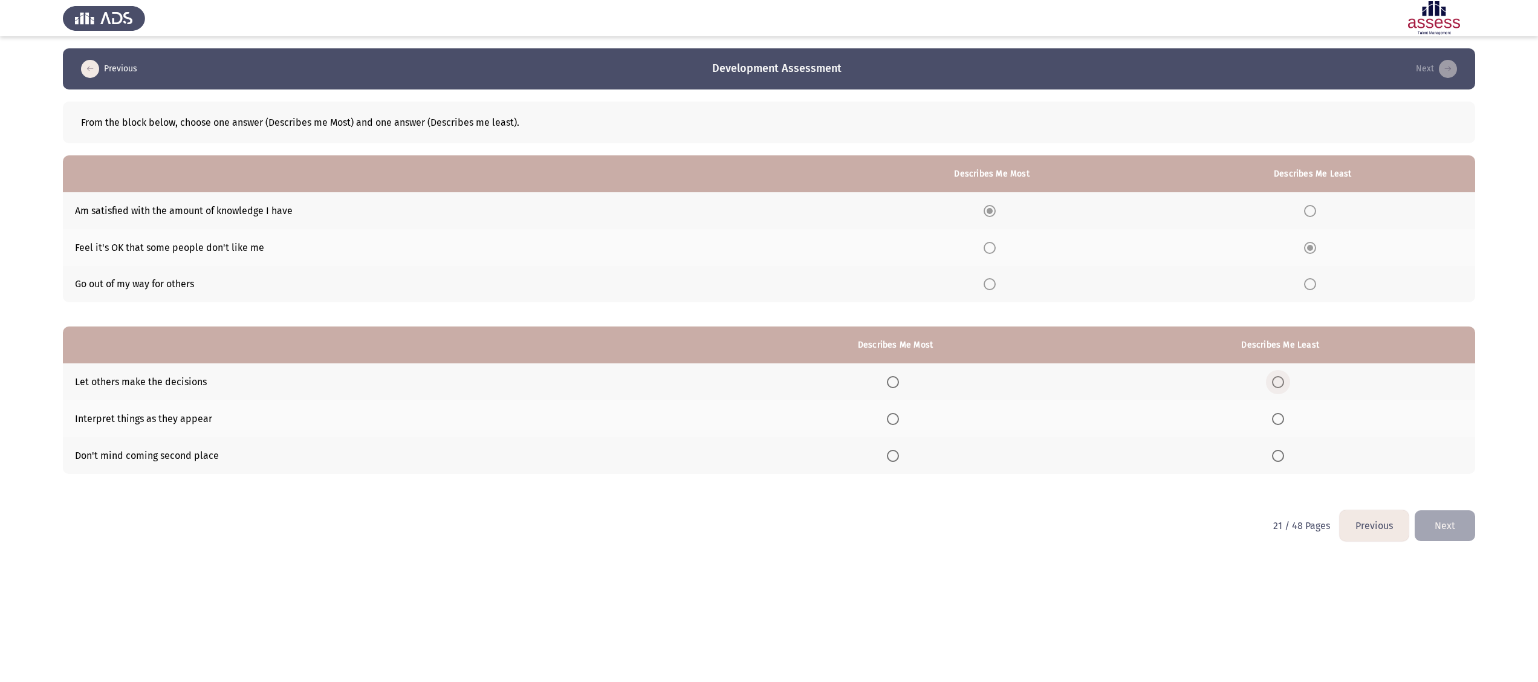
click at [1275, 380] on input "Select an option" at bounding box center [1278, 382] width 12 height 12
click at [895, 413] on span "Select an option" at bounding box center [893, 419] width 12 height 12
click at [895, 413] on input "Select an option" at bounding box center [893, 419] width 12 height 12
click at [1464, 525] on button "Next" at bounding box center [1445, 525] width 60 height 31
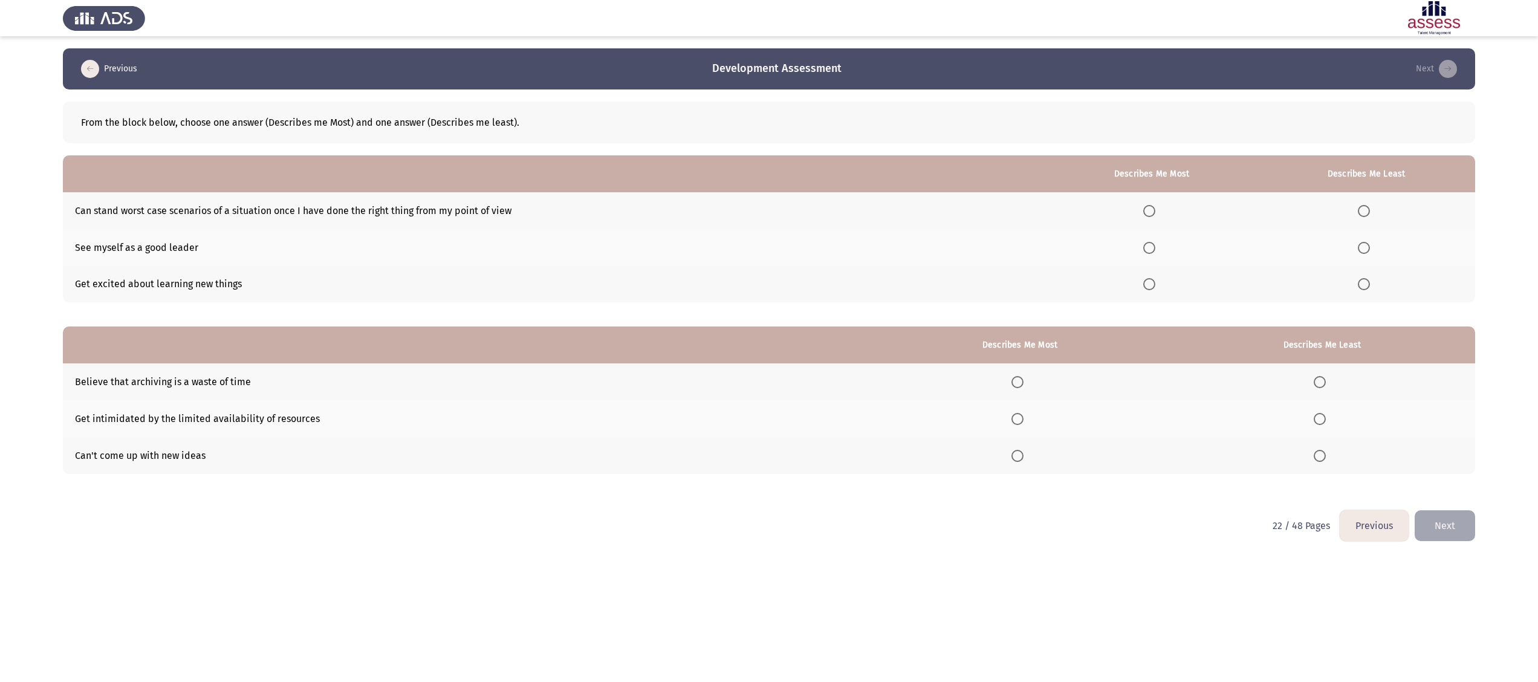
click at [1160, 242] on label "Select an option" at bounding box center [1151, 248] width 17 height 12
click at [1155, 242] on input "Select an option" at bounding box center [1149, 248] width 12 height 12
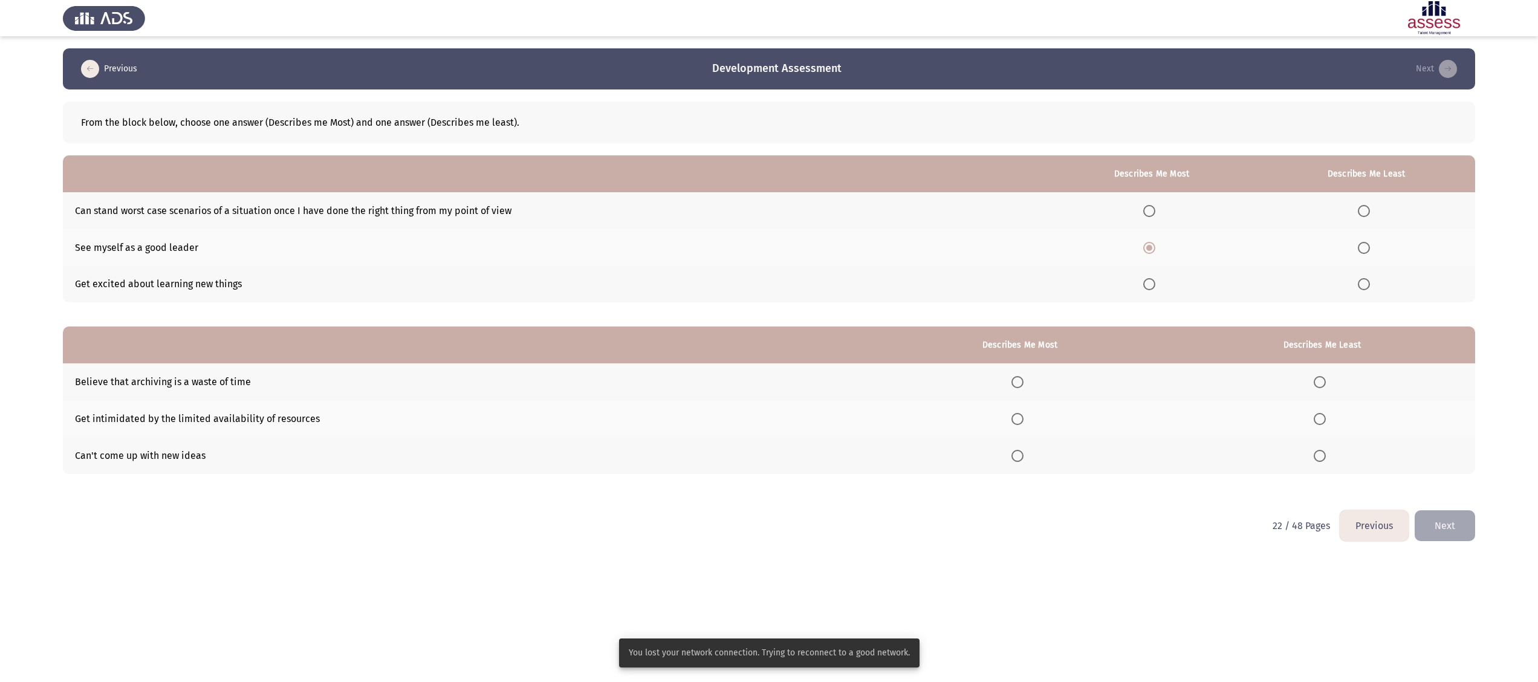
click at [1369, 206] on span "Select an option" at bounding box center [1364, 211] width 12 height 12
click at [1369, 206] on input "Select an option" at bounding box center [1364, 211] width 12 height 12
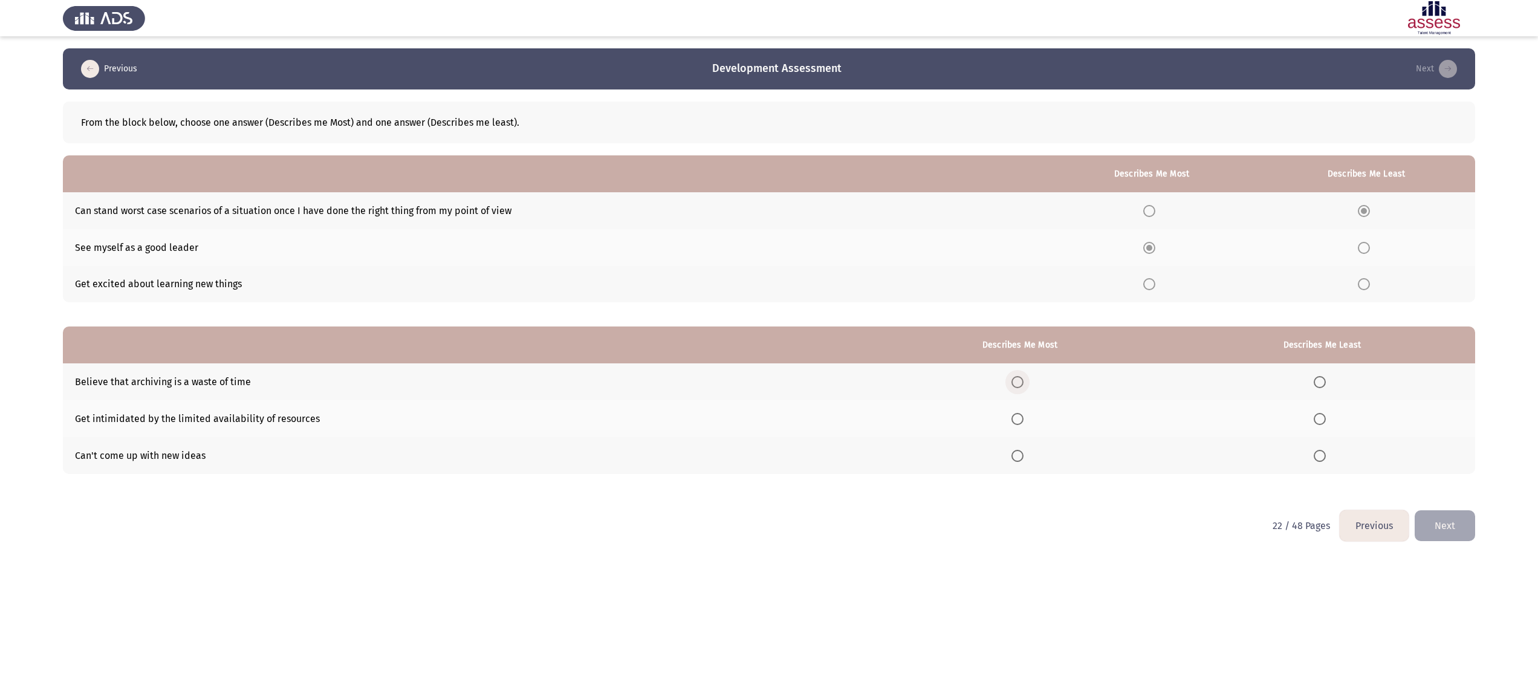
click at [1022, 380] on span "Select an option" at bounding box center [1017, 382] width 12 height 12
click at [1022, 380] on input "Select an option" at bounding box center [1017, 382] width 12 height 12
click at [1314, 418] on span "Select an option" at bounding box center [1320, 419] width 12 height 12
click at [1314, 418] on input "Select an option" at bounding box center [1320, 419] width 12 height 12
click at [1466, 528] on button "Next" at bounding box center [1445, 525] width 60 height 31
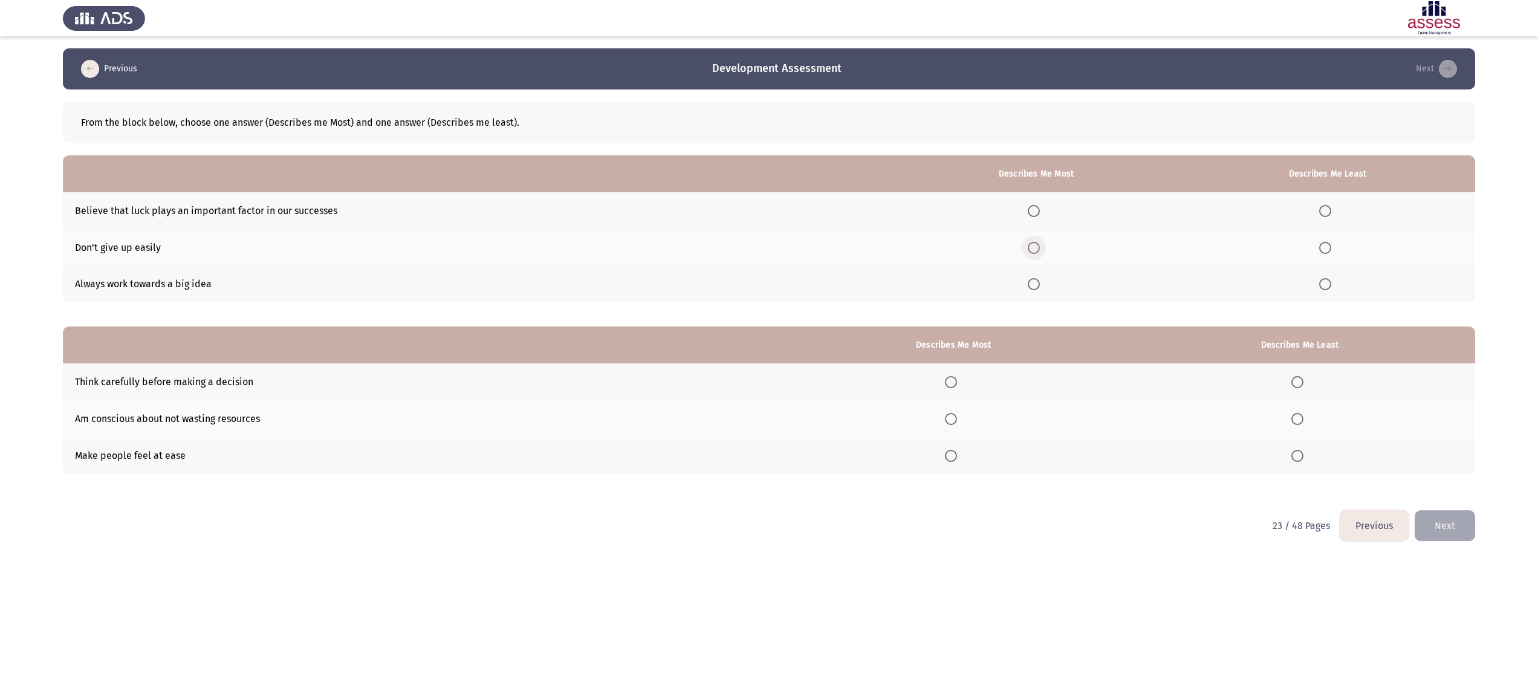
click at [1037, 245] on span "Select an option" at bounding box center [1034, 248] width 12 height 12
click at [1037, 245] on input "Select an option" at bounding box center [1034, 248] width 12 height 12
click at [1322, 209] on span "Select an option" at bounding box center [1325, 211] width 12 height 12
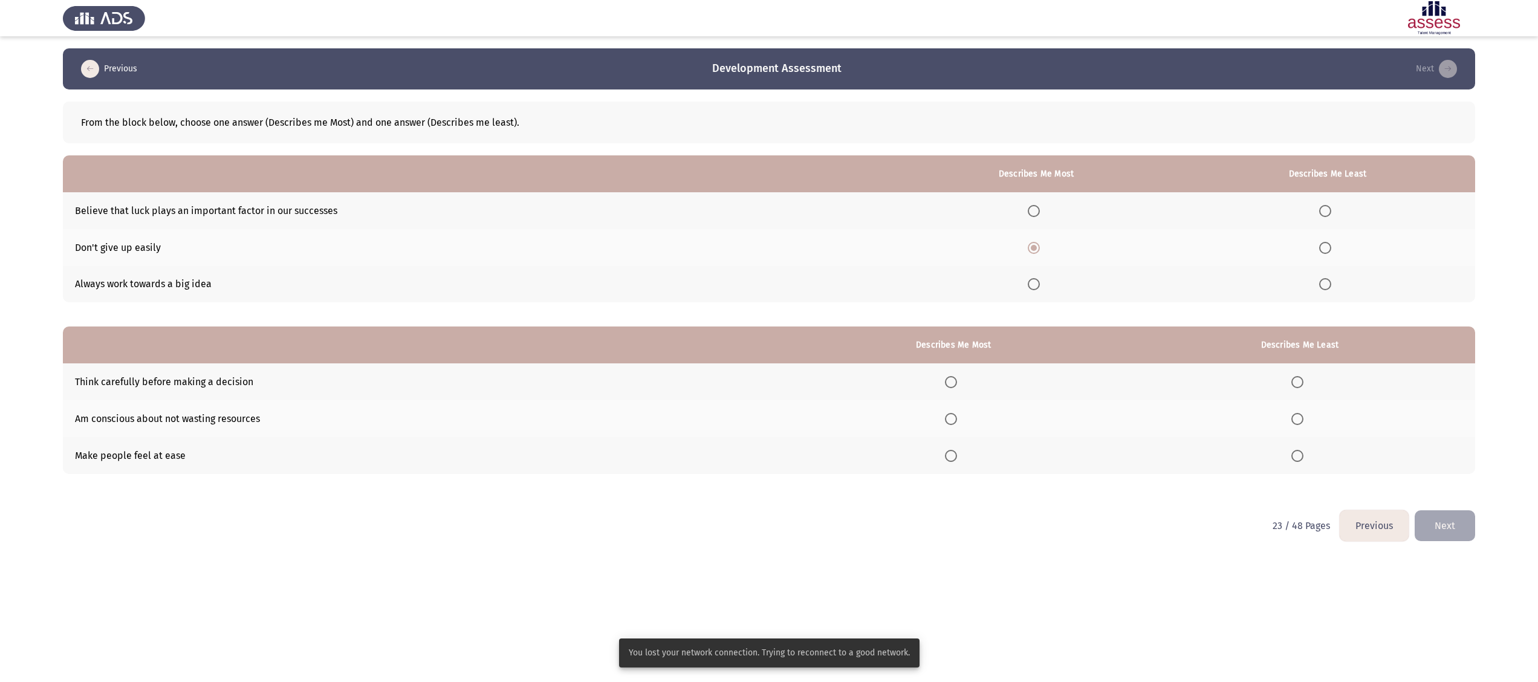
click at [1328, 212] on span "Select an option" at bounding box center [1325, 211] width 12 height 12
click at [1328, 212] on input "Select an option" at bounding box center [1325, 211] width 12 height 12
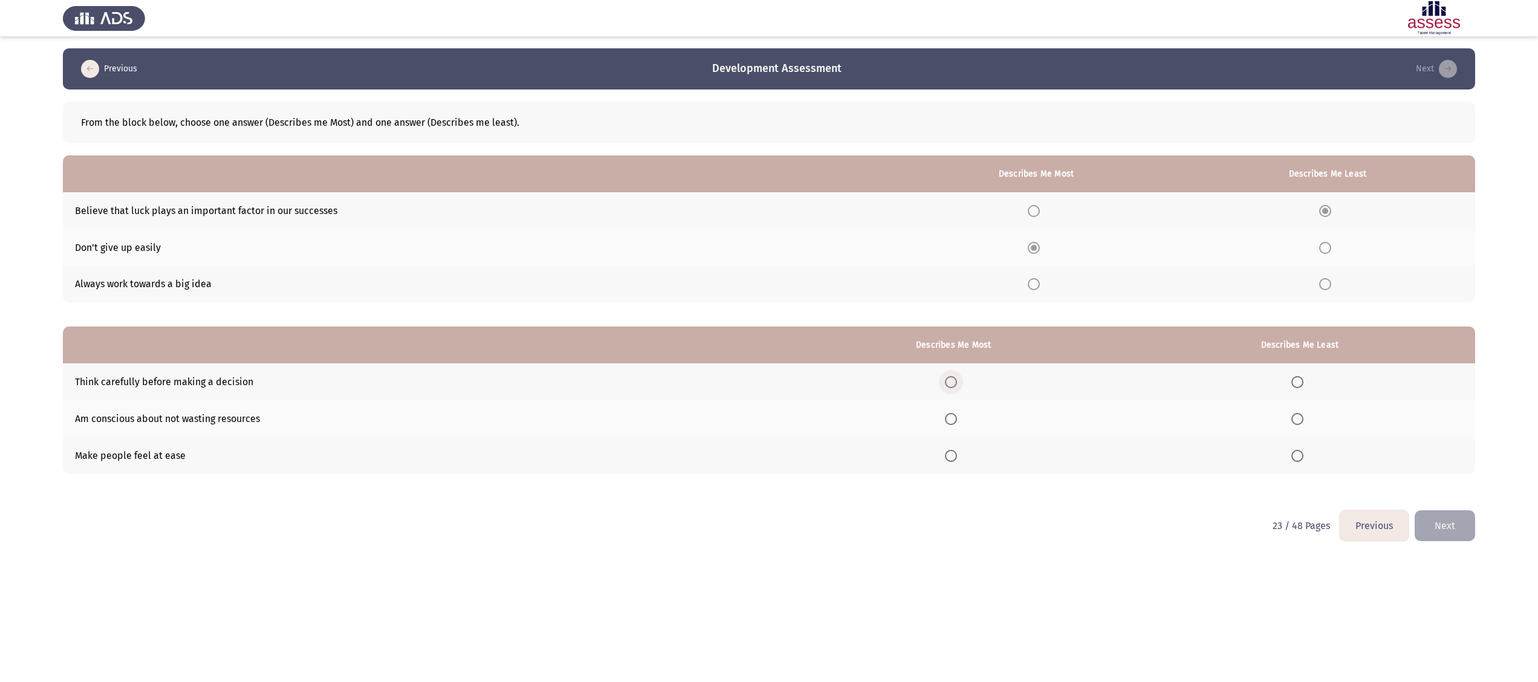
click at [957, 377] on span "Select an option" at bounding box center [951, 382] width 12 height 12
click at [957, 377] on input "Select an option" at bounding box center [951, 382] width 12 height 12
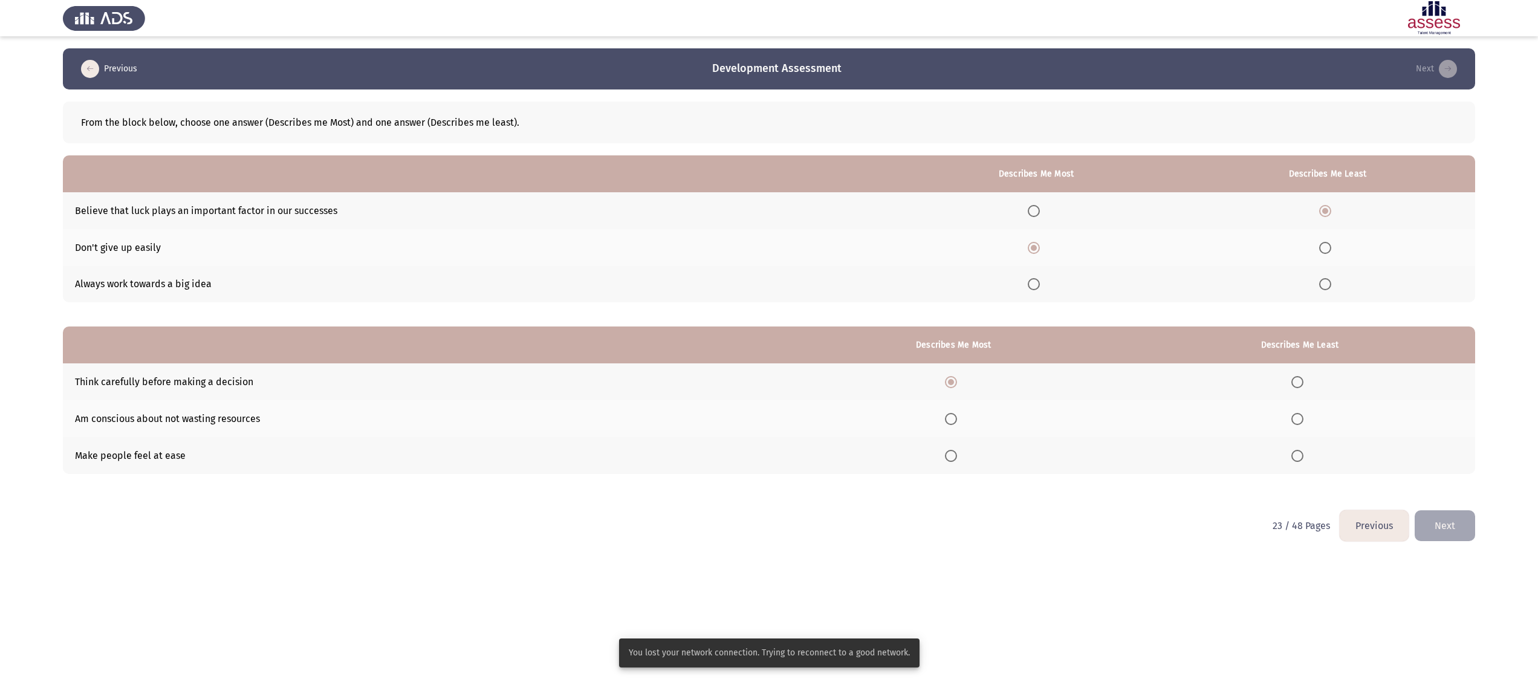
click at [1301, 417] on span "Select an option" at bounding box center [1297, 419] width 12 height 12
click at [1301, 417] on input "Select an option" at bounding box center [1297, 419] width 12 height 12
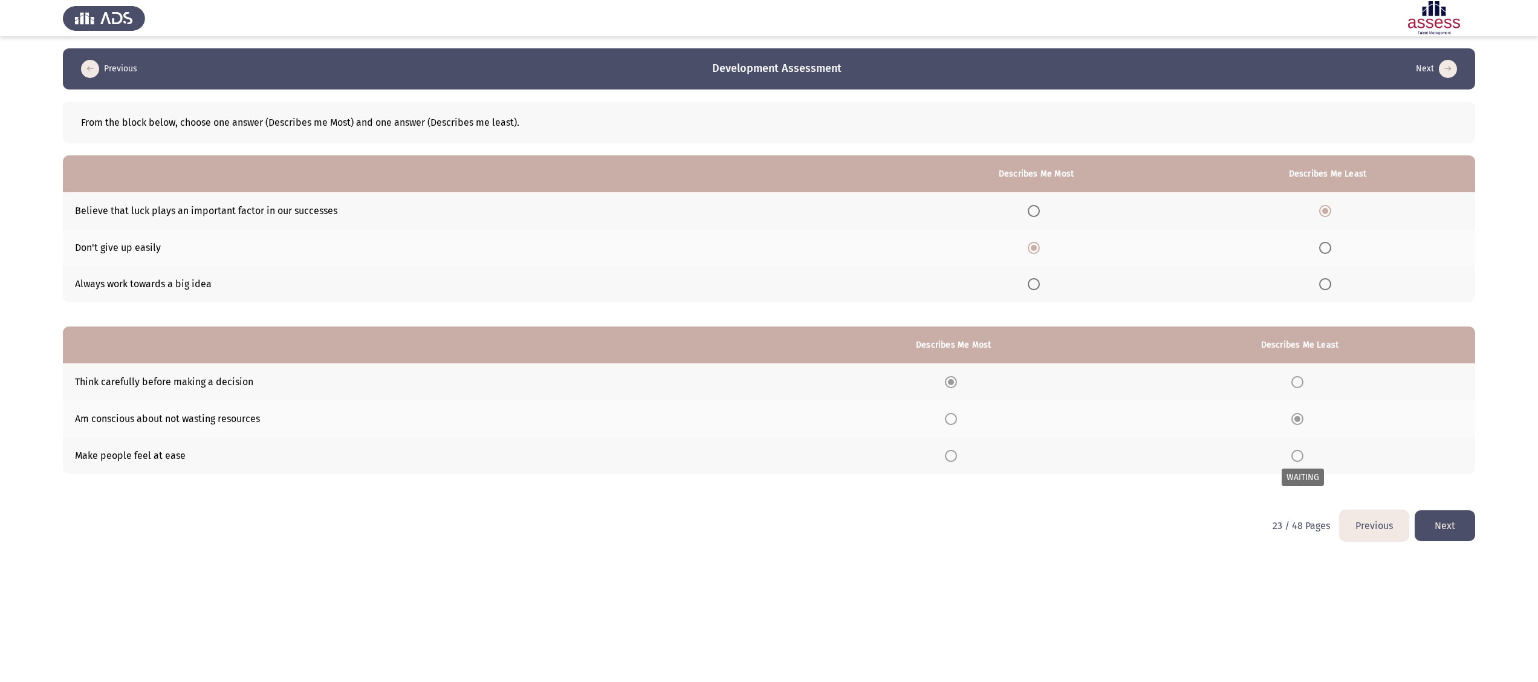
click at [1294, 458] on span "Select an option" at bounding box center [1297, 456] width 12 height 12
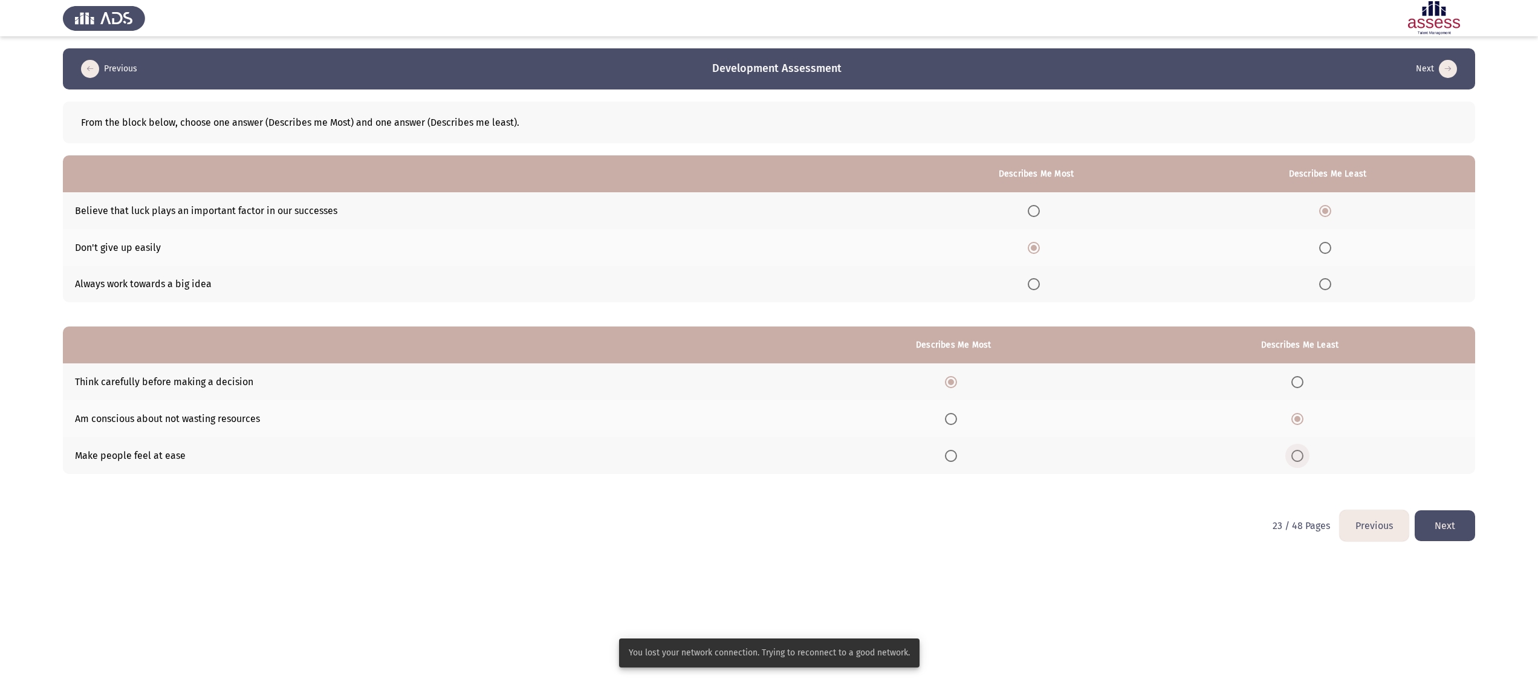
click at [1297, 453] on span "Select an option" at bounding box center [1297, 456] width 12 height 12
click at [1297, 453] on input "Select an option" at bounding box center [1297, 456] width 12 height 12
drag, startPoint x: 1450, startPoint y: 527, endPoint x: 1436, endPoint y: 530, distance: 13.5
click at [1450, 528] on button "Next" at bounding box center [1445, 525] width 60 height 31
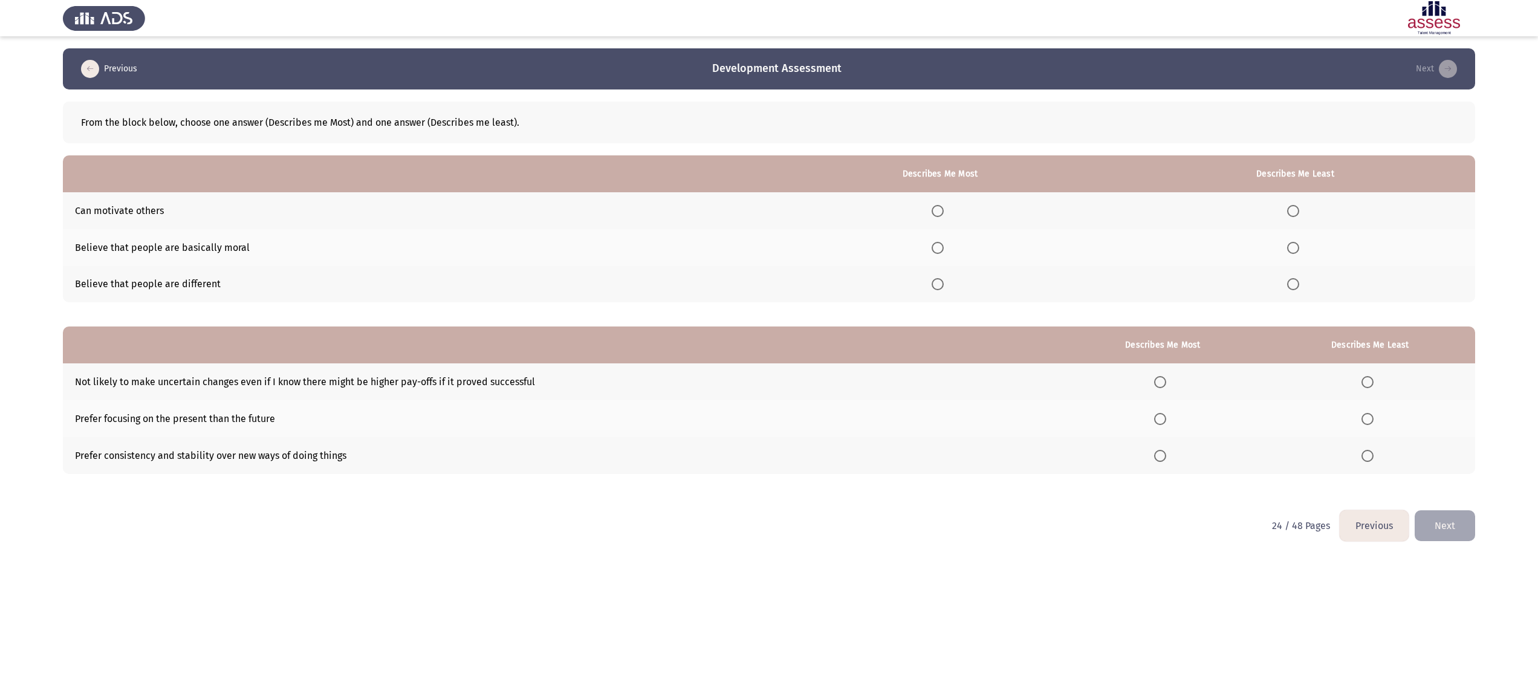
click at [941, 209] on span "Select an option" at bounding box center [938, 211] width 12 height 12
click at [941, 209] on input "Select an option" at bounding box center [938, 211] width 12 height 12
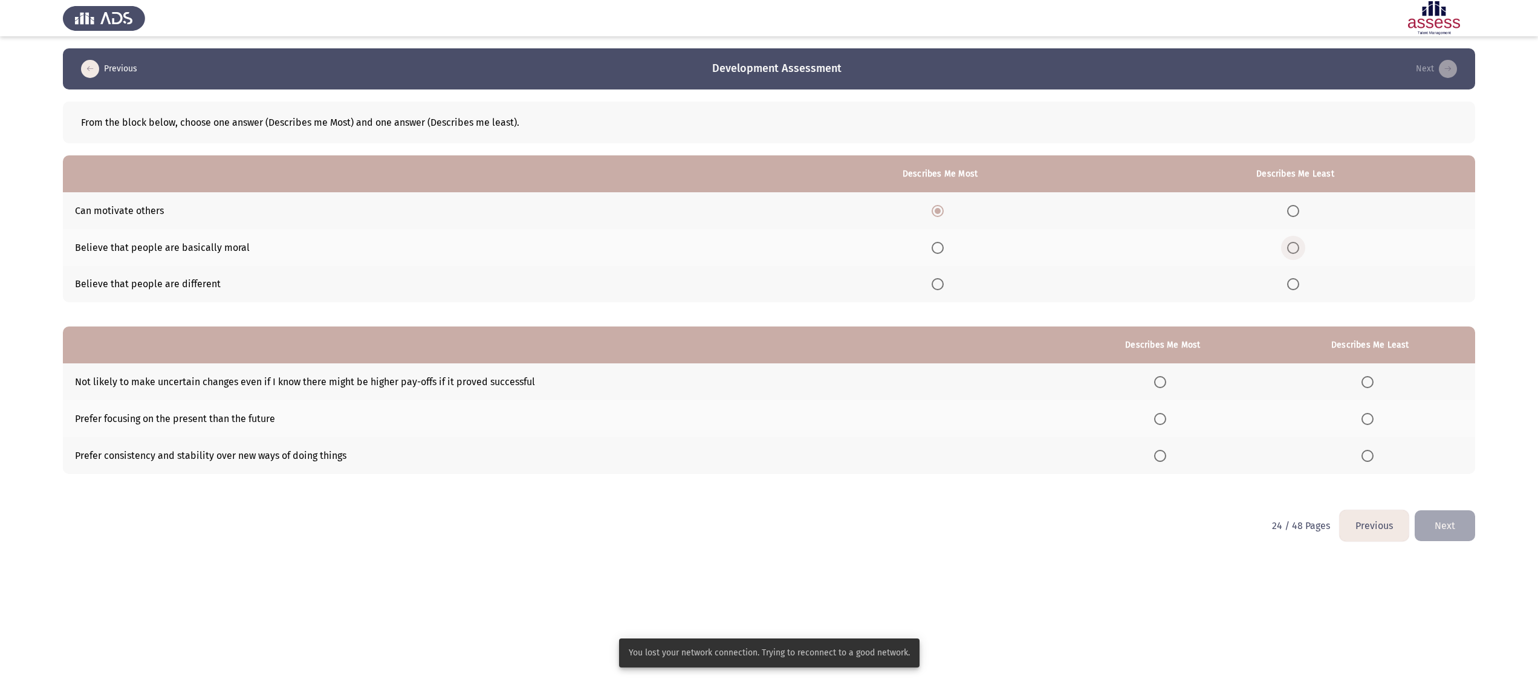
click at [1289, 242] on span "Select an option" at bounding box center [1293, 248] width 12 height 12
click at [1289, 242] on input "Select an option" at bounding box center [1293, 248] width 12 height 12
click at [1366, 419] on span "Select an option" at bounding box center [1367, 419] width 12 height 12
click at [1366, 419] on input "Select an option" at bounding box center [1367, 419] width 12 height 12
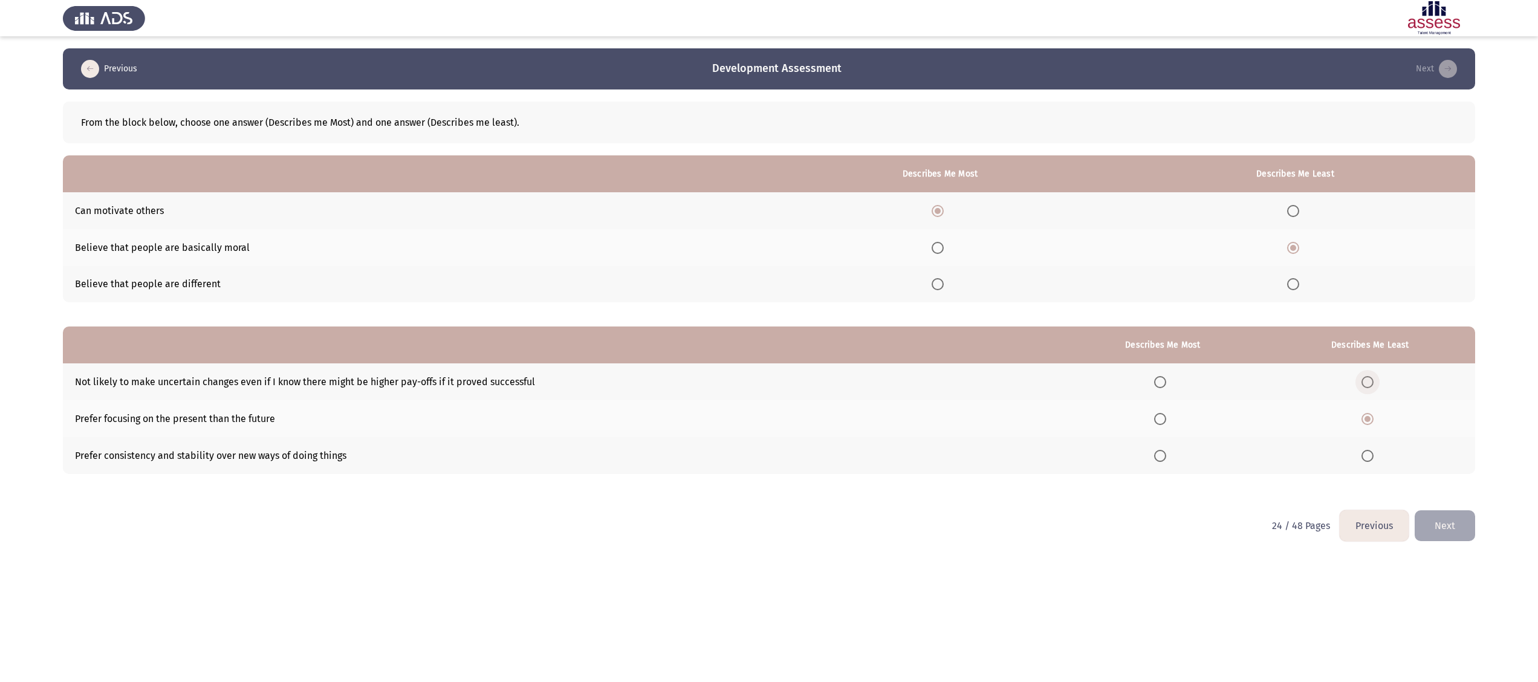
click at [1366, 378] on span "Select an option" at bounding box center [1367, 382] width 12 height 12
click at [1366, 378] on input "Select an option" at bounding box center [1367, 382] width 12 height 12
click at [1166, 457] on span "Select an option" at bounding box center [1160, 456] width 12 height 12
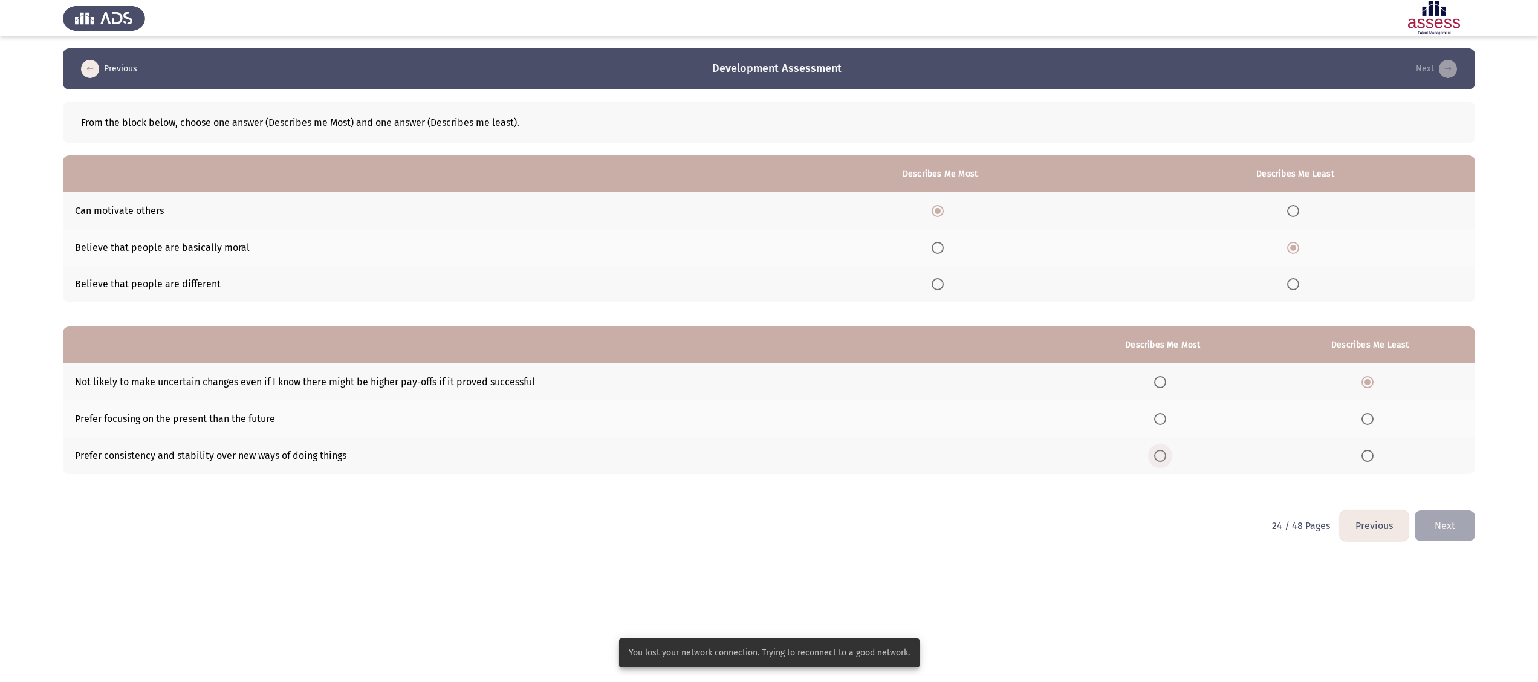
click at [1166, 455] on span "Select an option" at bounding box center [1160, 456] width 12 height 12
click at [1166, 455] on input "Select an option" at bounding box center [1160, 456] width 12 height 12
click at [1439, 522] on button "Next" at bounding box center [1445, 525] width 60 height 31
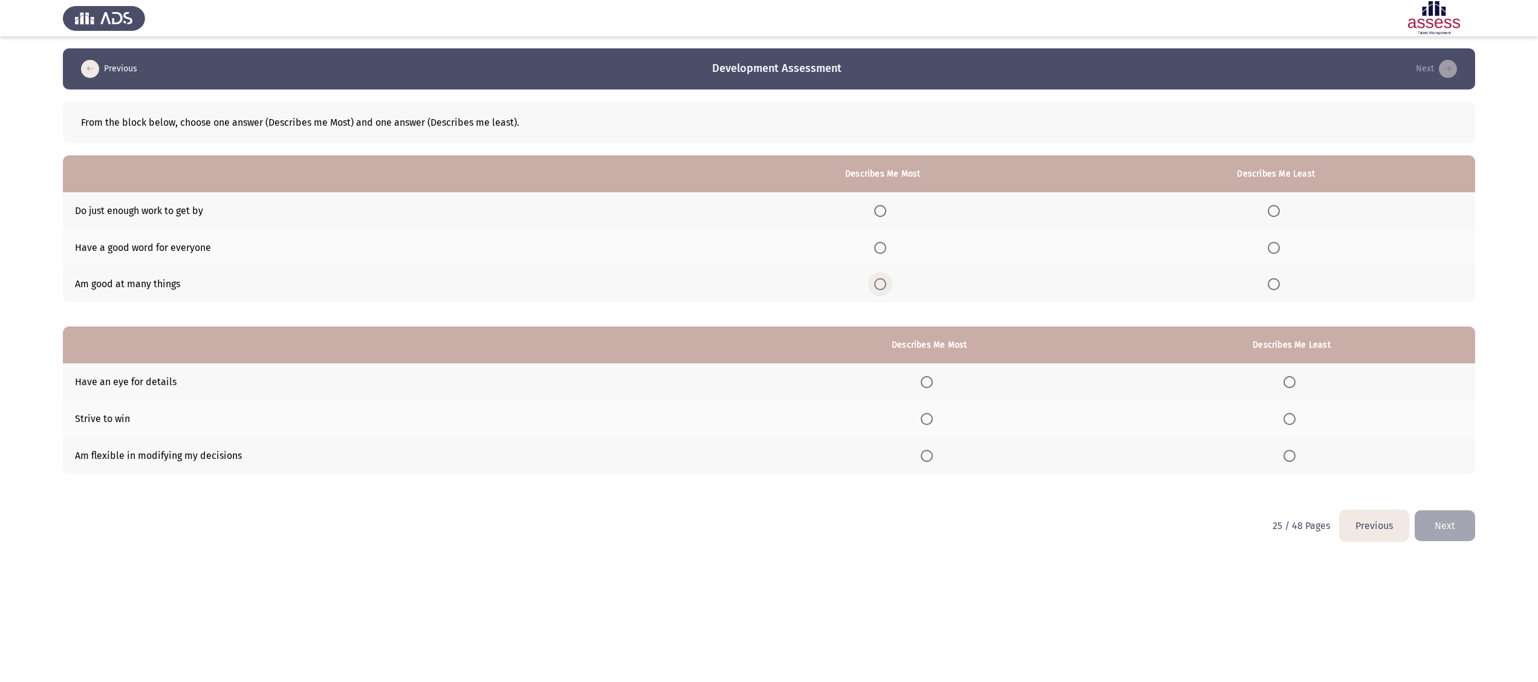
click at [886, 284] on span "Select an option" at bounding box center [880, 284] width 12 height 12
click at [886, 284] on input "Select an option" at bounding box center [880, 284] width 12 height 12
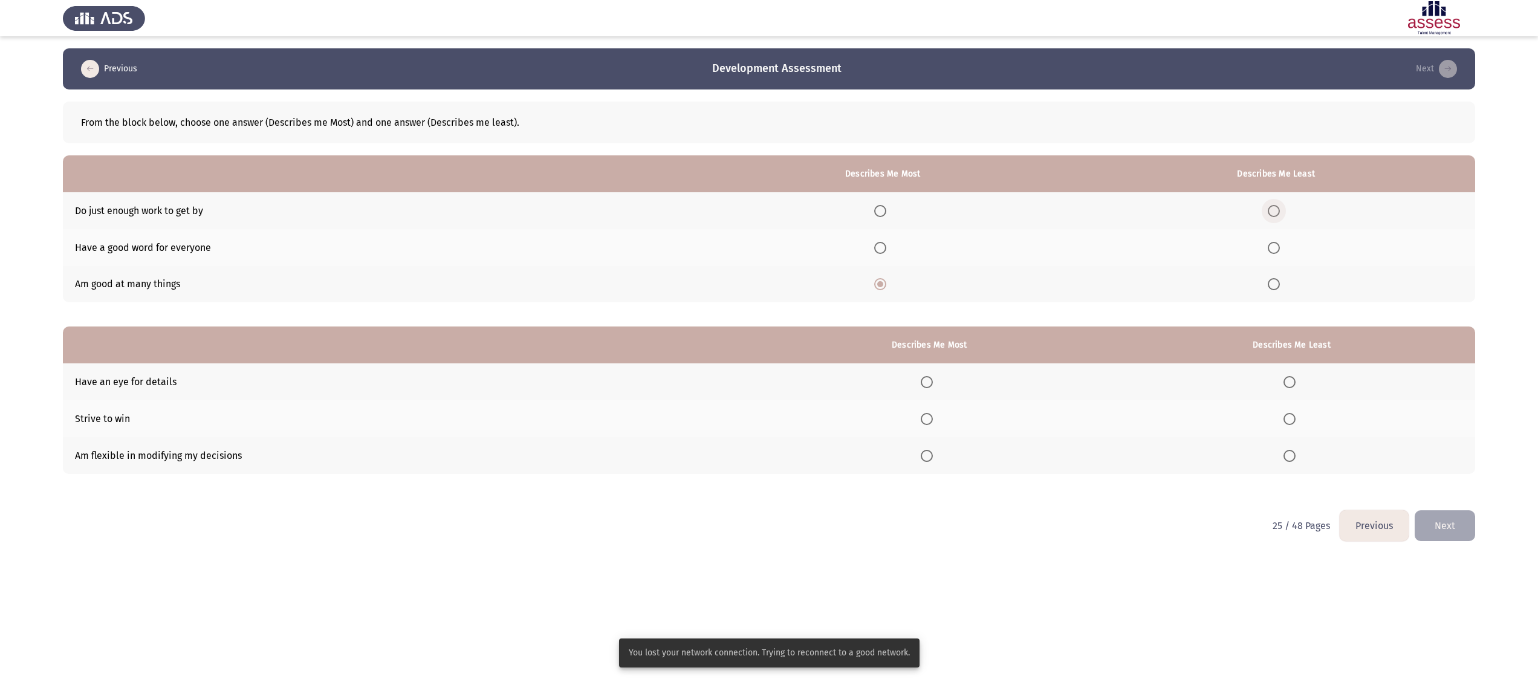
click at [1276, 213] on span "Select an option" at bounding box center [1274, 211] width 12 height 12
click at [1276, 213] on input "Select an option" at bounding box center [1274, 211] width 12 height 12
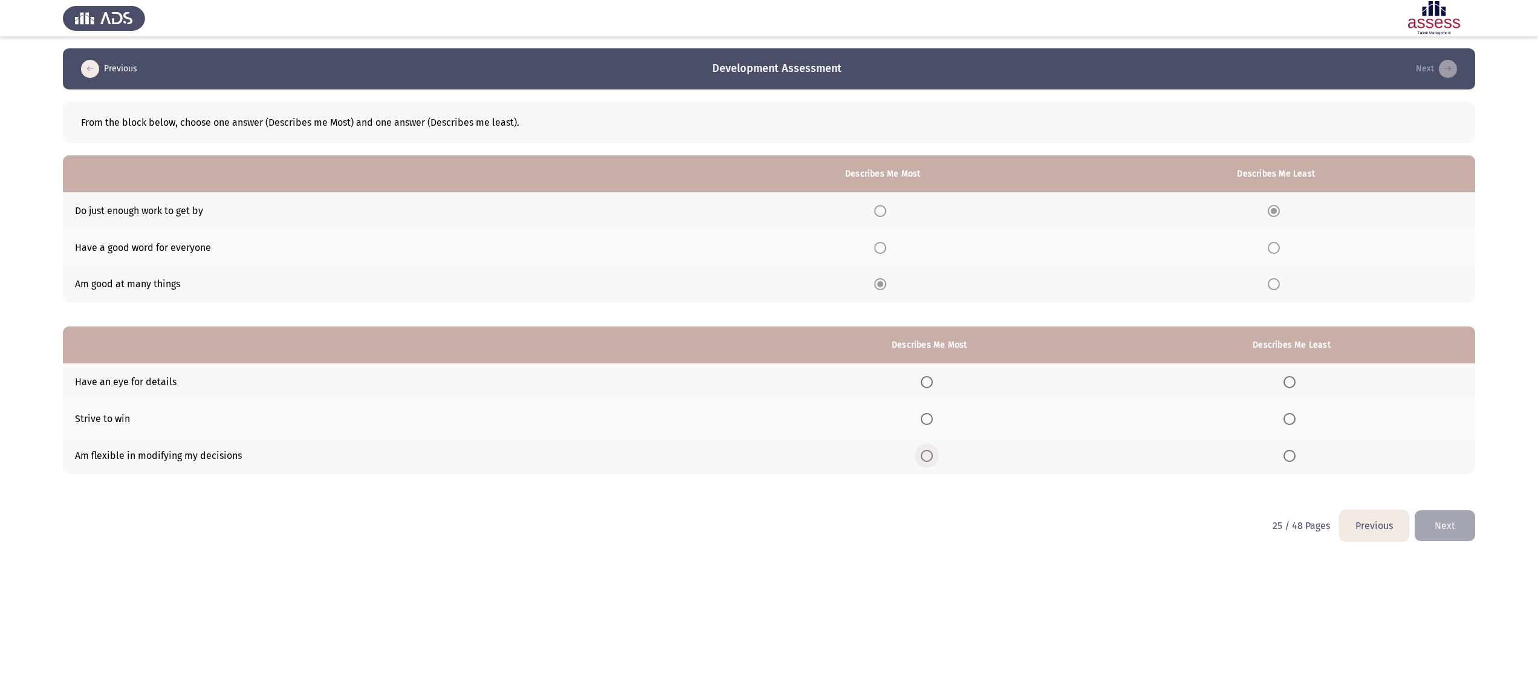
click at [932, 459] on span "Select an option" at bounding box center [927, 456] width 12 height 12
click at [932, 459] on input "Select an option" at bounding box center [927, 456] width 12 height 12
click at [931, 413] on span "Select an option" at bounding box center [927, 419] width 12 height 12
click at [931, 413] on input "Select an option" at bounding box center [927, 419] width 12 height 12
click at [1290, 377] on span "Select an option" at bounding box center [1289, 382] width 12 height 12
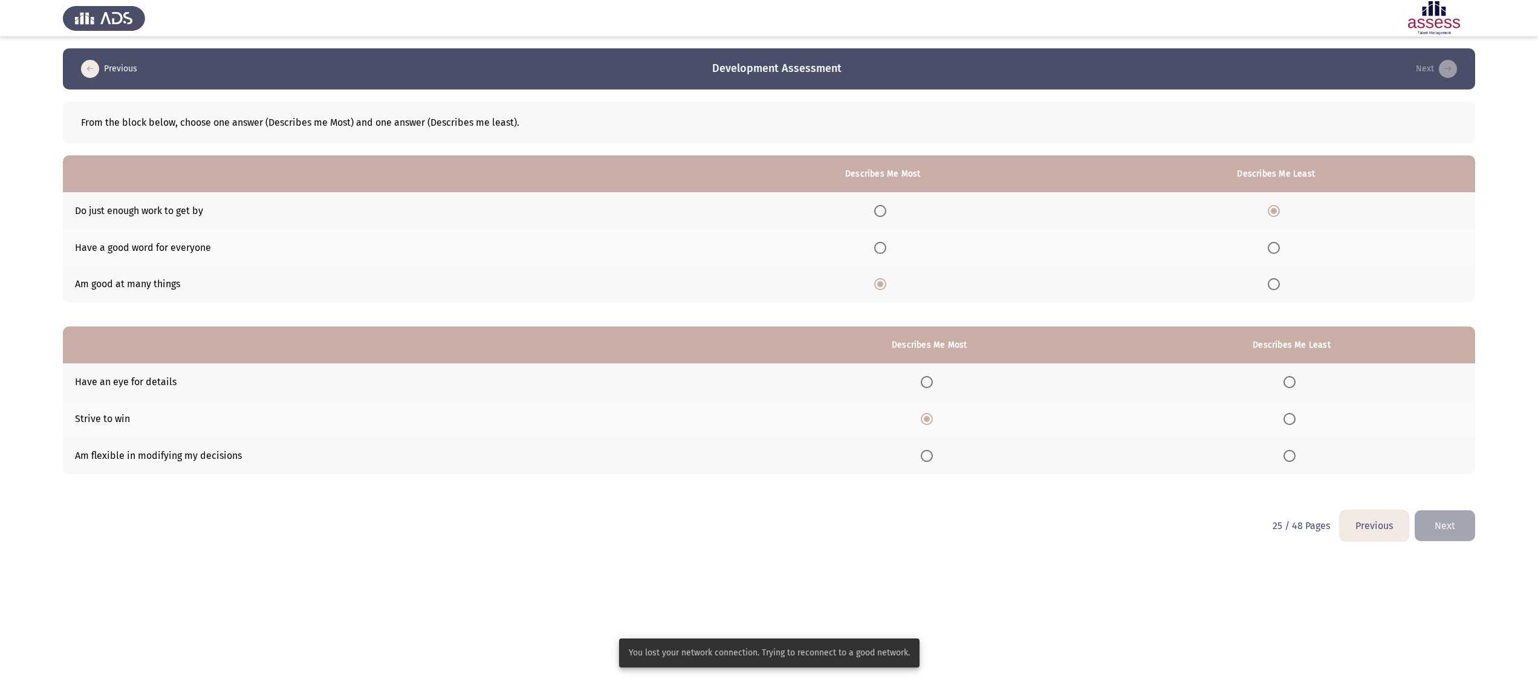
click at [1293, 382] on span "Select an option" at bounding box center [1289, 382] width 12 height 12
click at [1293, 382] on input "Select an option" at bounding box center [1289, 382] width 12 height 12
click at [1438, 513] on button "Next" at bounding box center [1445, 525] width 60 height 31
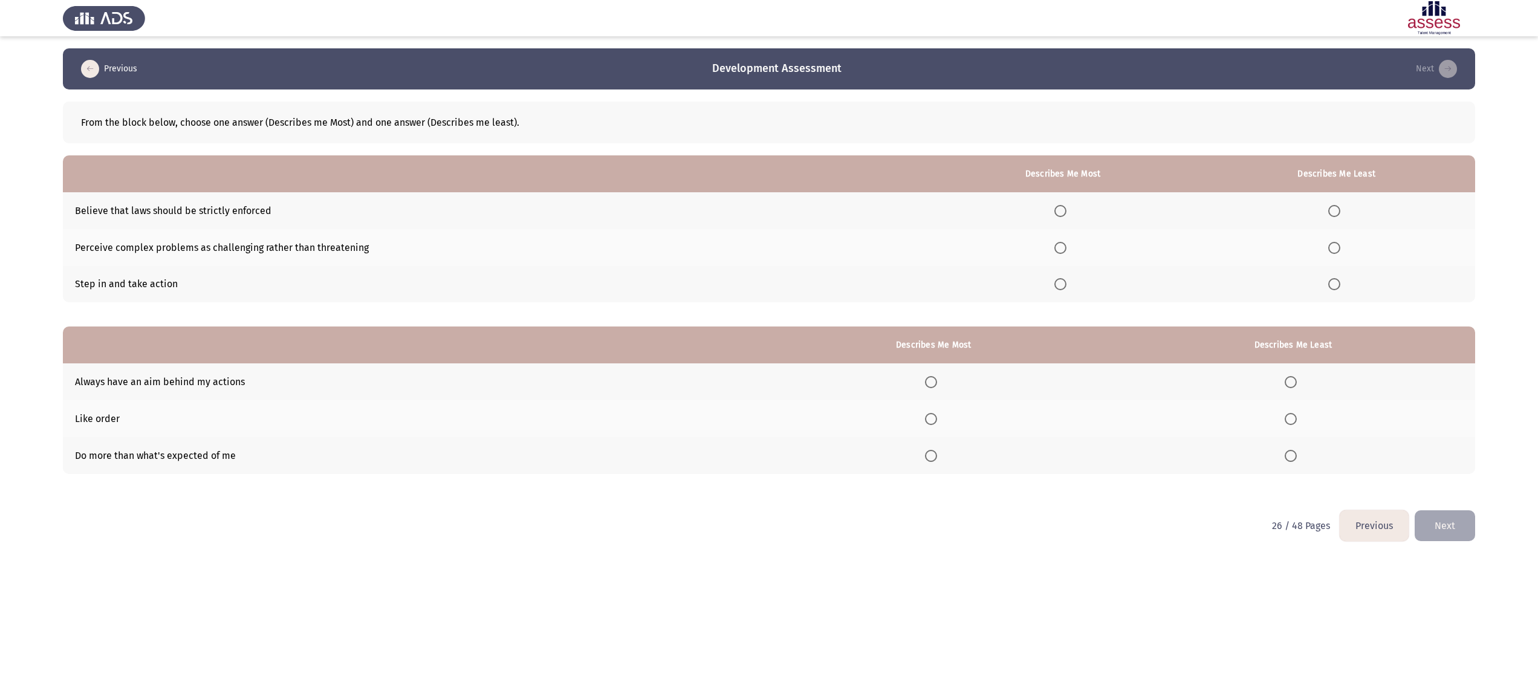
click at [1295, 418] on span "Select an option" at bounding box center [1291, 419] width 12 height 12
click at [1295, 418] on input "Select an option" at bounding box center [1291, 419] width 12 height 12
click at [933, 380] on span "Select an option" at bounding box center [931, 382] width 12 height 12
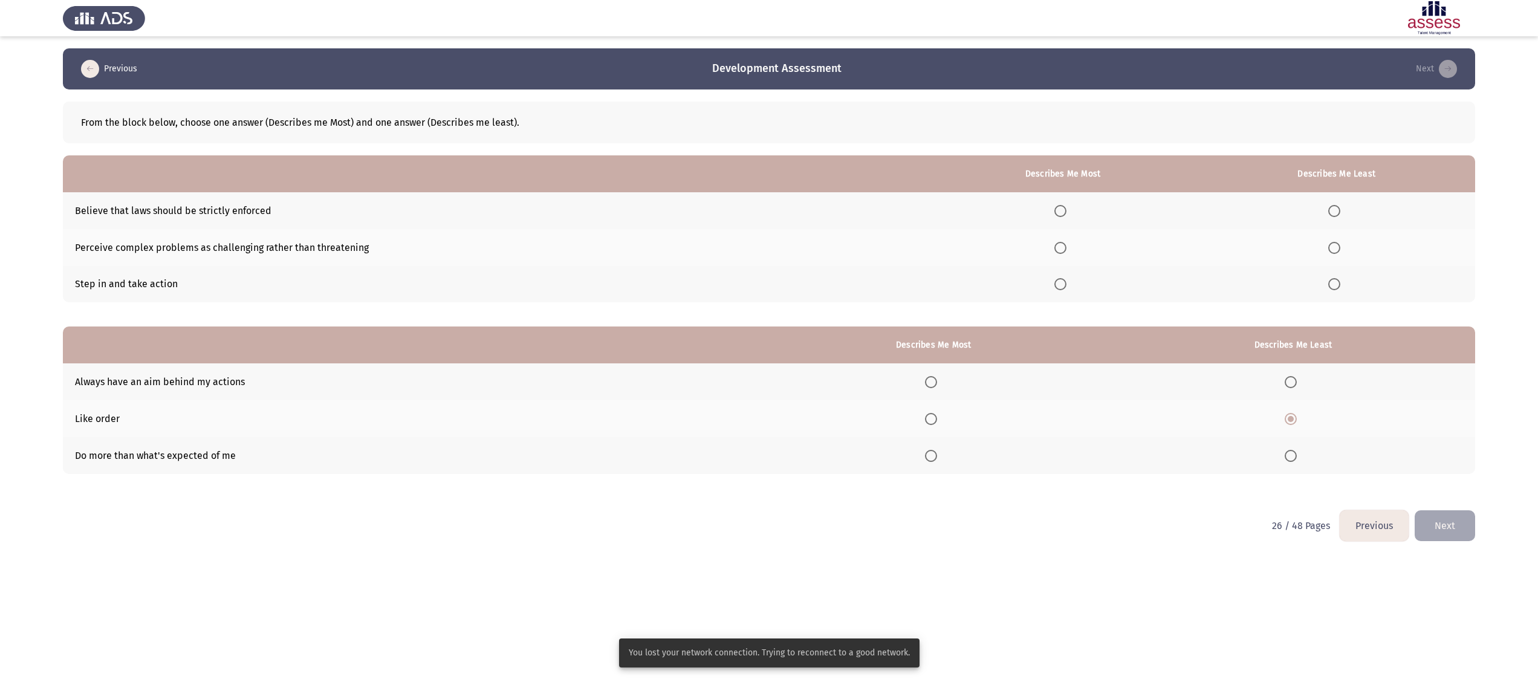
click at [931, 381] on span "Select an option" at bounding box center [931, 382] width 12 height 12
click at [931, 381] on input "Select an option" at bounding box center [931, 382] width 12 height 12
click at [1060, 210] on span "Select an option" at bounding box center [1060, 211] width 12 height 12
click at [1060, 210] on input "Select an option" at bounding box center [1060, 211] width 12 height 12
click at [1335, 247] on span "Select an option" at bounding box center [1334, 248] width 12 height 12
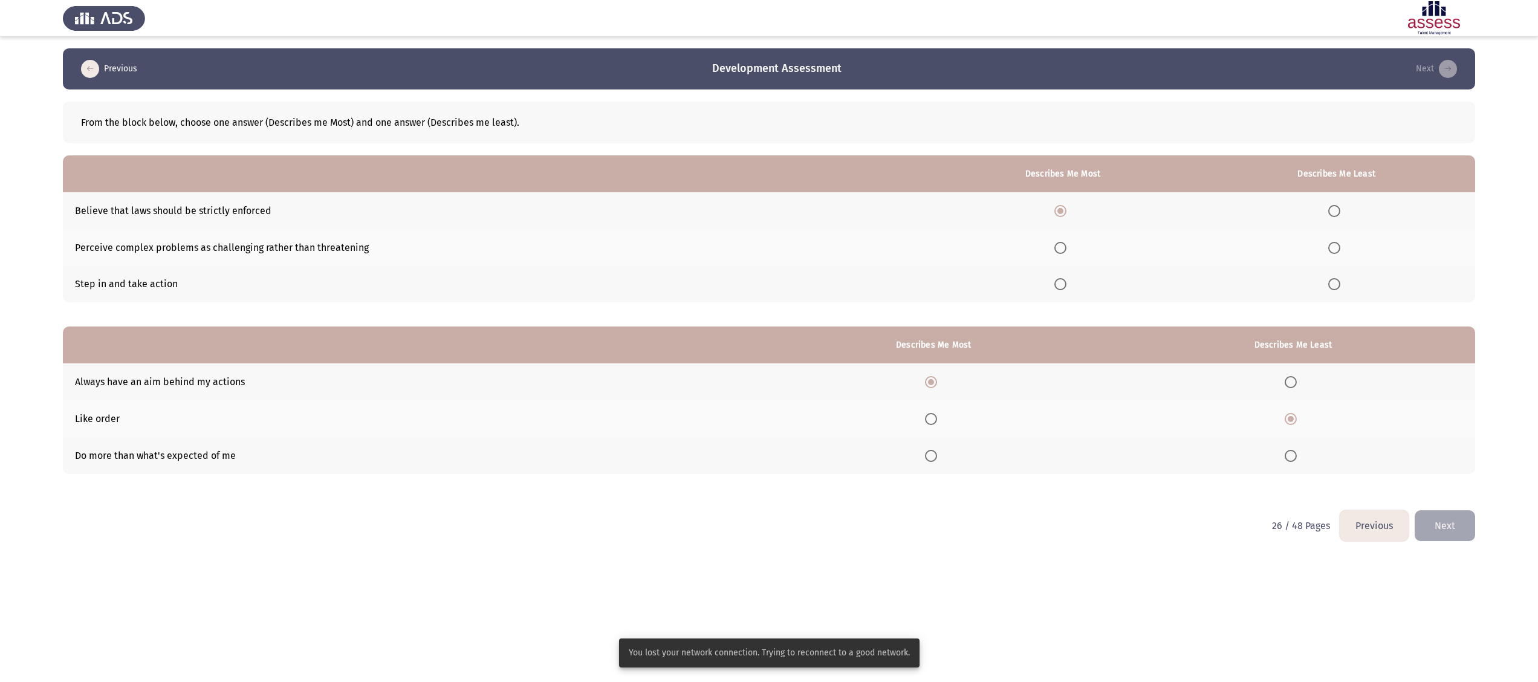
click at [1335, 247] on input "Select an option" at bounding box center [1334, 248] width 12 height 12
click at [1456, 528] on button "Next" at bounding box center [1445, 525] width 60 height 31
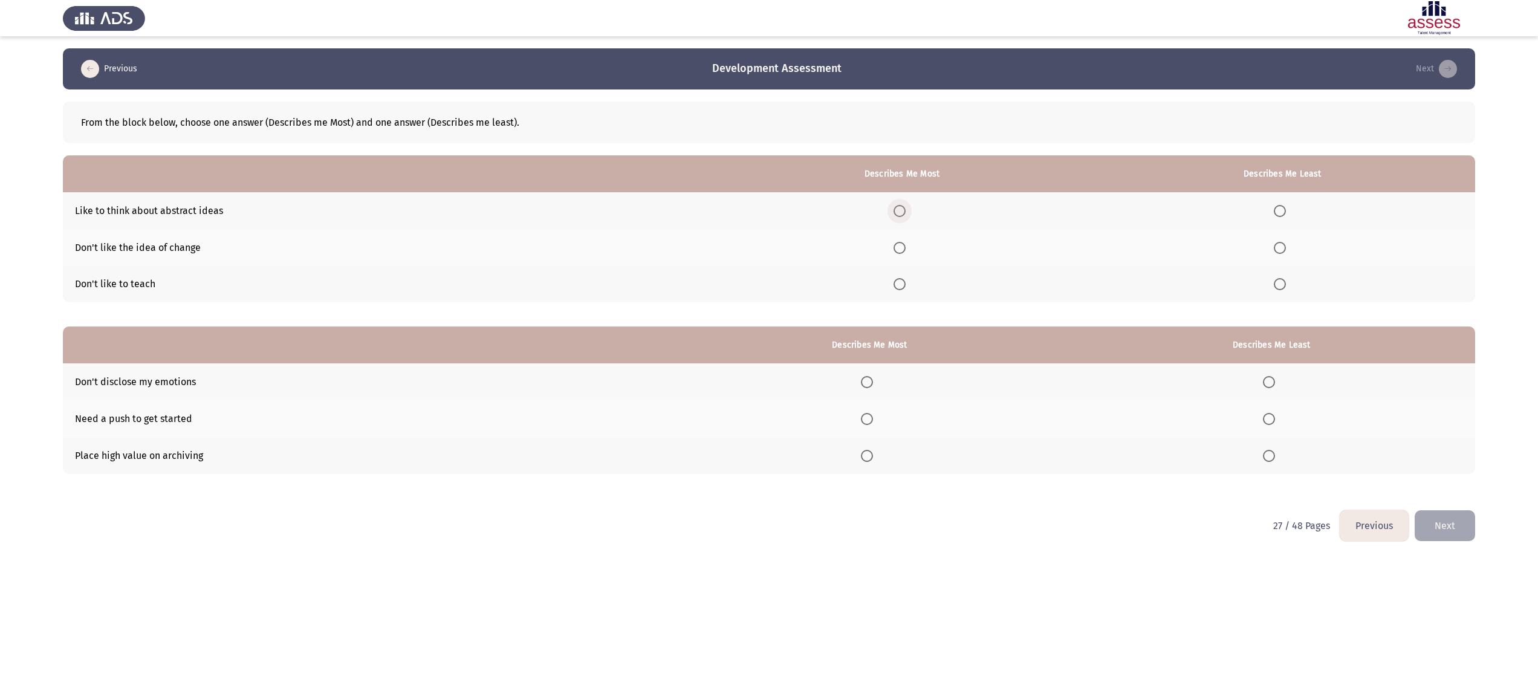
click at [902, 210] on span "Select an option" at bounding box center [900, 211] width 12 height 12
click at [902, 210] on input "Select an option" at bounding box center [900, 211] width 12 height 12
click at [1282, 209] on span "Select an option" at bounding box center [1280, 211] width 12 height 12
click at [1282, 209] on input "Select an option" at bounding box center [1280, 211] width 12 height 12
click at [1282, 245] on span "Select an option" at bounding box center [1280, 248] width 12 height 12
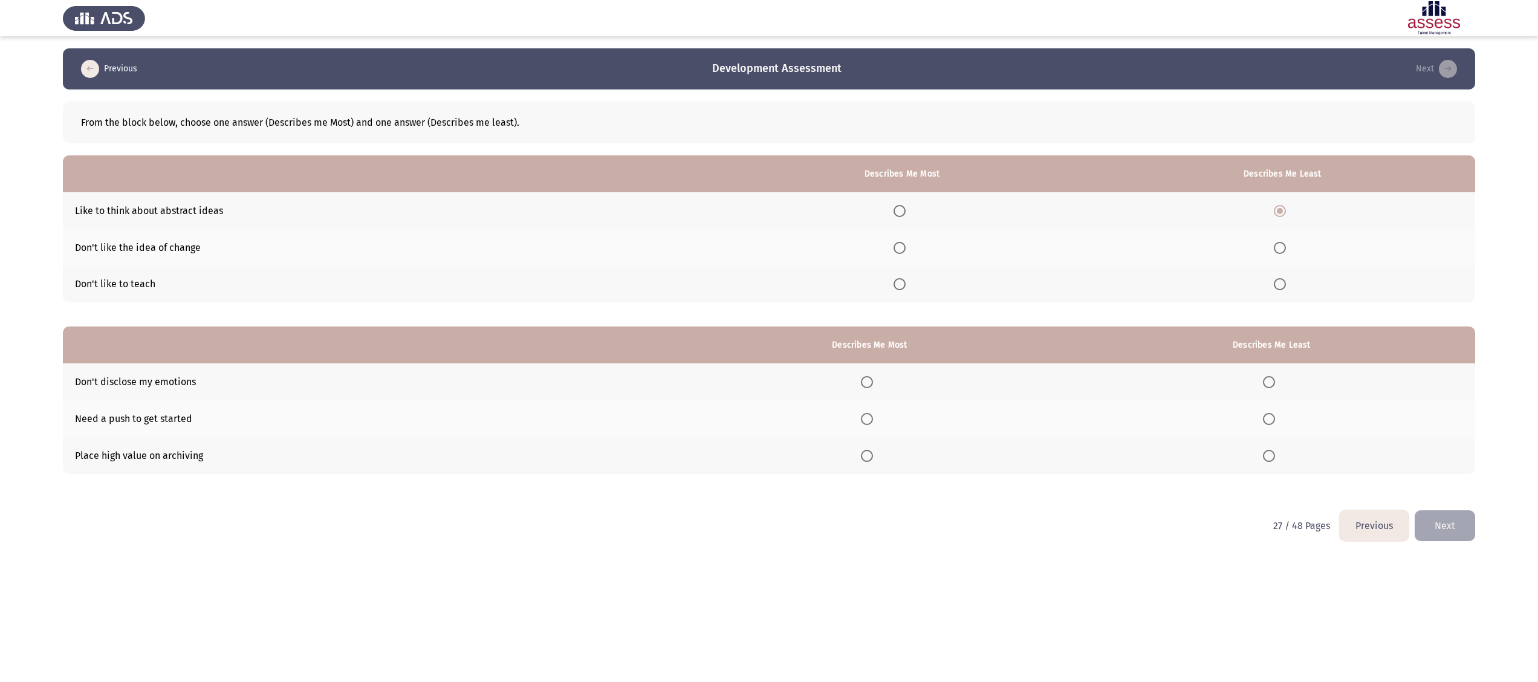
click at [1282, 245] on input "Select an option" at bounding box center [1280, 248] width 12 height 12
click at [906, 284] on span "Select an option" at bounding box center [900, 284] width 12 height 12
click at [906, 284] on input "Select an option" at bounding box center [900, 284] width 12 height 12
click at [871, 458] on span "Select an option" at bounding box center [867, 456] width 12 height 12
click at [871, 458] on input "Select an option" at bounding box center [867, 456] width 12 height 12
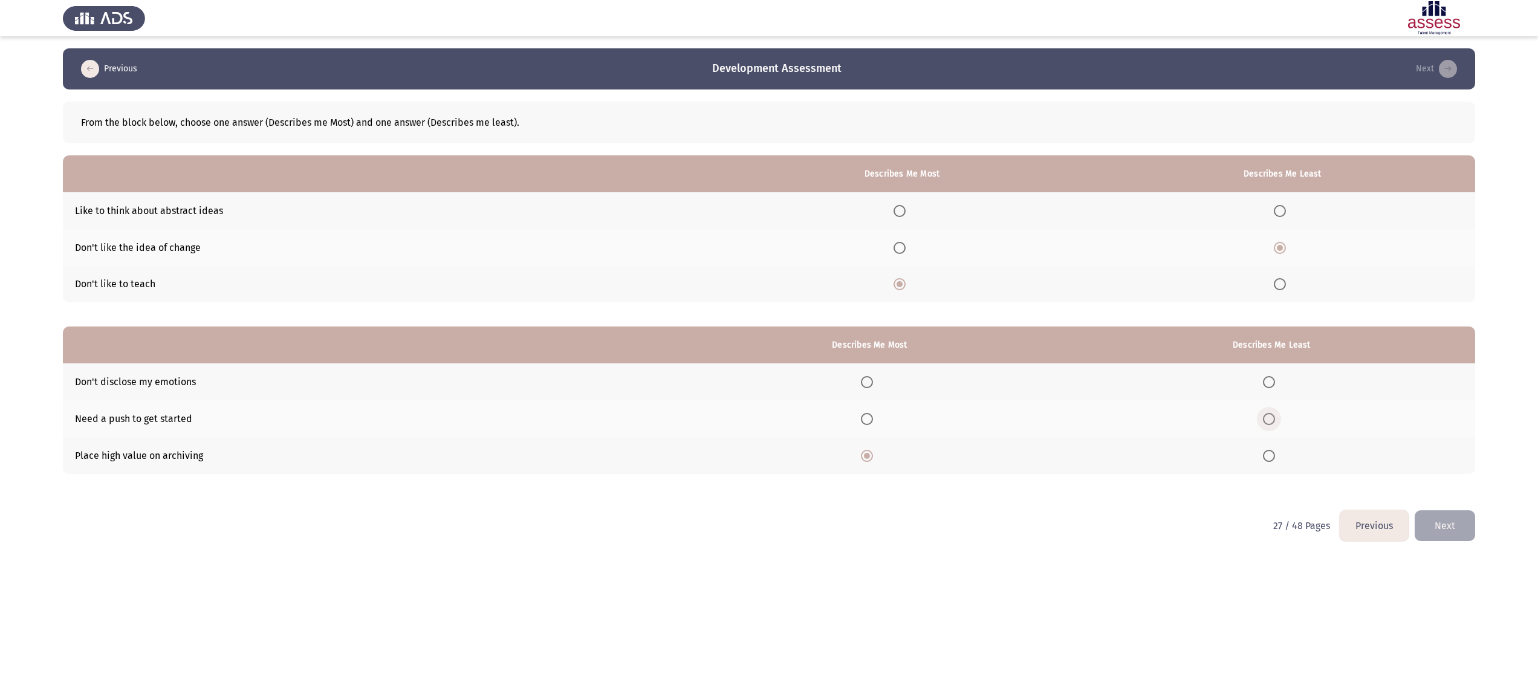
click at [1274, 415] on span "Select an option" at bounding box center [1269, 419] width 12 height 12
click at [1274, 415] on input "Select an option" at bounding box center [1269, 419] width 12 height 12
click at [1442, 518] on button "Next" at bounding box center [1445, 525] width 60 height 31
click at [973, 207] on span "Select an option" at bounding box center [973, 211] width 12 height 12
click at [973, 207] on input "Select an option" at bounding box center [973, 211] width 12 height 12
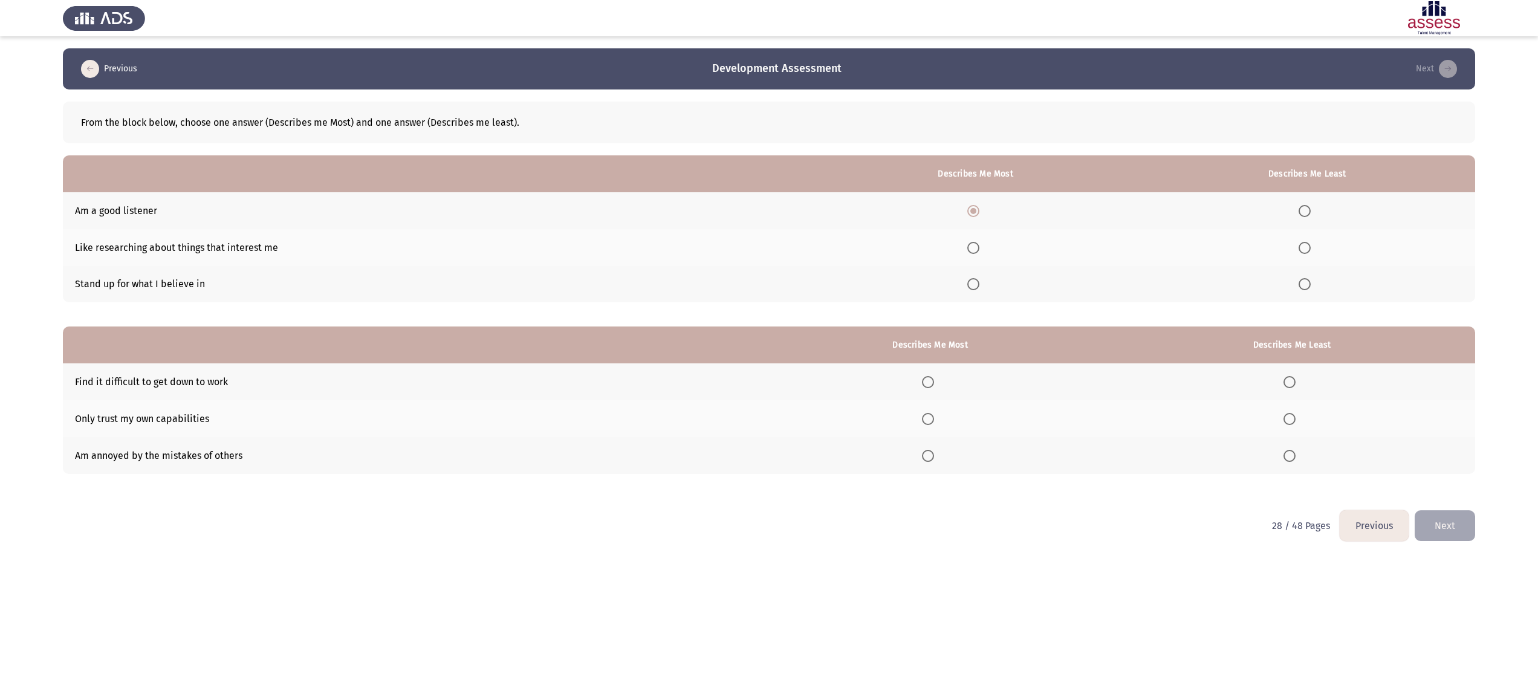
click at [1311, 247] on span "Select an option" at bounding box center [1305, 248] width 12 height 12
click at [1311, 247] on input "Select an option" at bounding box center [1305, 248] width 12 height 12
click at [1290, 455] on span "Select an option" at bounding box center [1289, 456] width 12 height 12
click at [1290, 455] on input "Select an option" at bounding box center [1289, 456] width 12 height 12
click at [933, 414] on span "Select an option" at bounding box center [928, 419] width 12 height 12
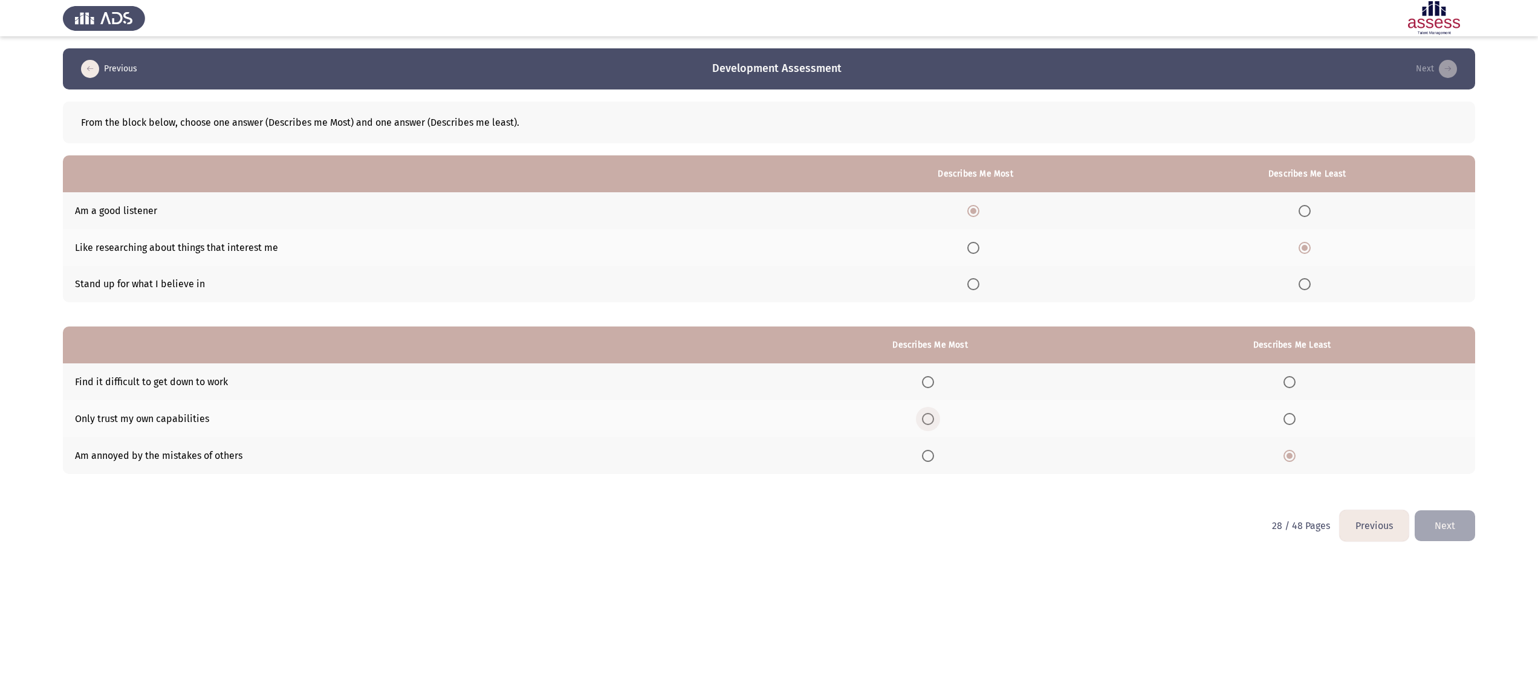
click at [933, 414] on input "Select an option" at bounding box center [928, 419] width 12 height 12
click at [1457, 528] on button "Next" at bounding box center [1445, 525] width 60 height 31
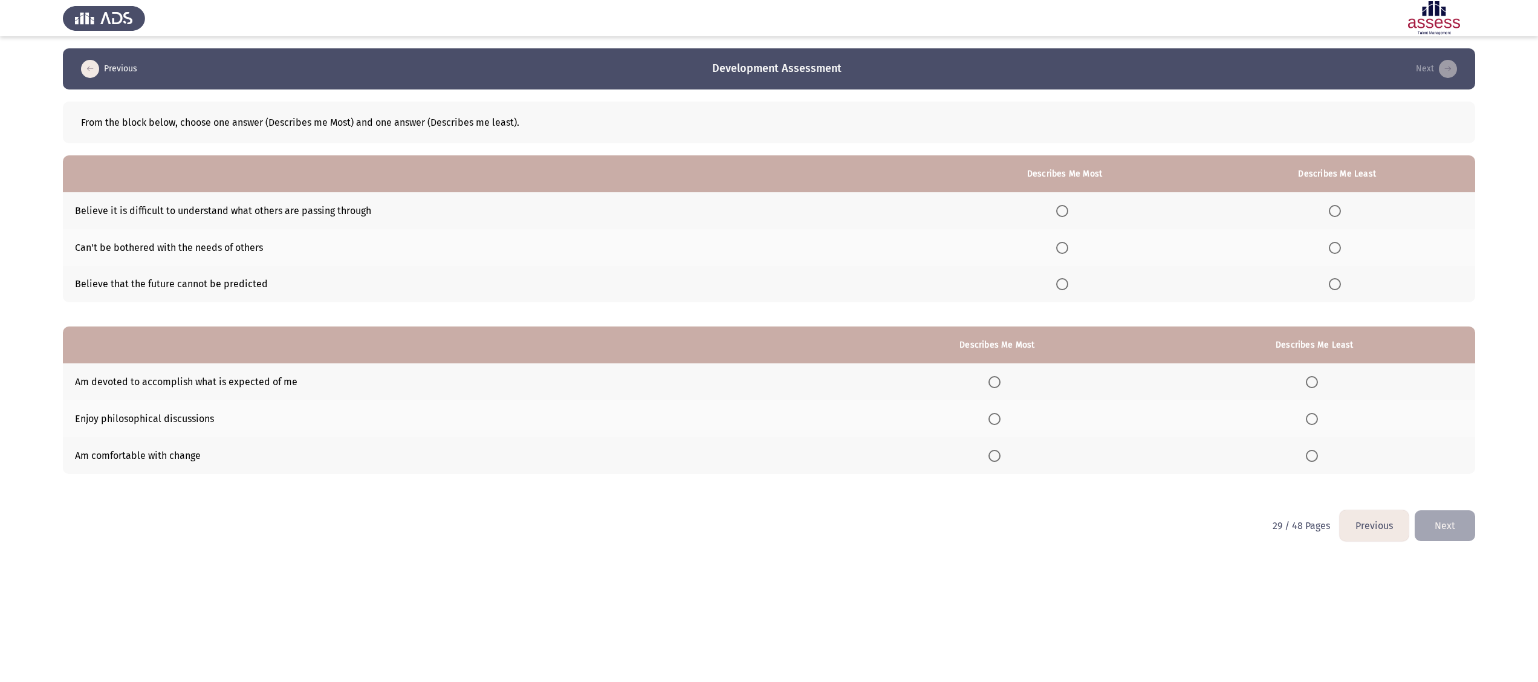
click at [1068, 248] on span "Select an option" at bounding box center [1062, 248] width 12 height 12
click at [1068, 248] on input "Select an option" at bounding box center [1062, 248] width 12 height 12
click at [1334, 210] on span "Select an option" at bounding box center [1335, 211] width 12 height 12
click at [1334, 210] on input "Select an option" at bounding box center [1335, 211] width 12 height 12
click at [995, 377] on span "Select an option" at bounding box center [994, 382] width 12 height 12
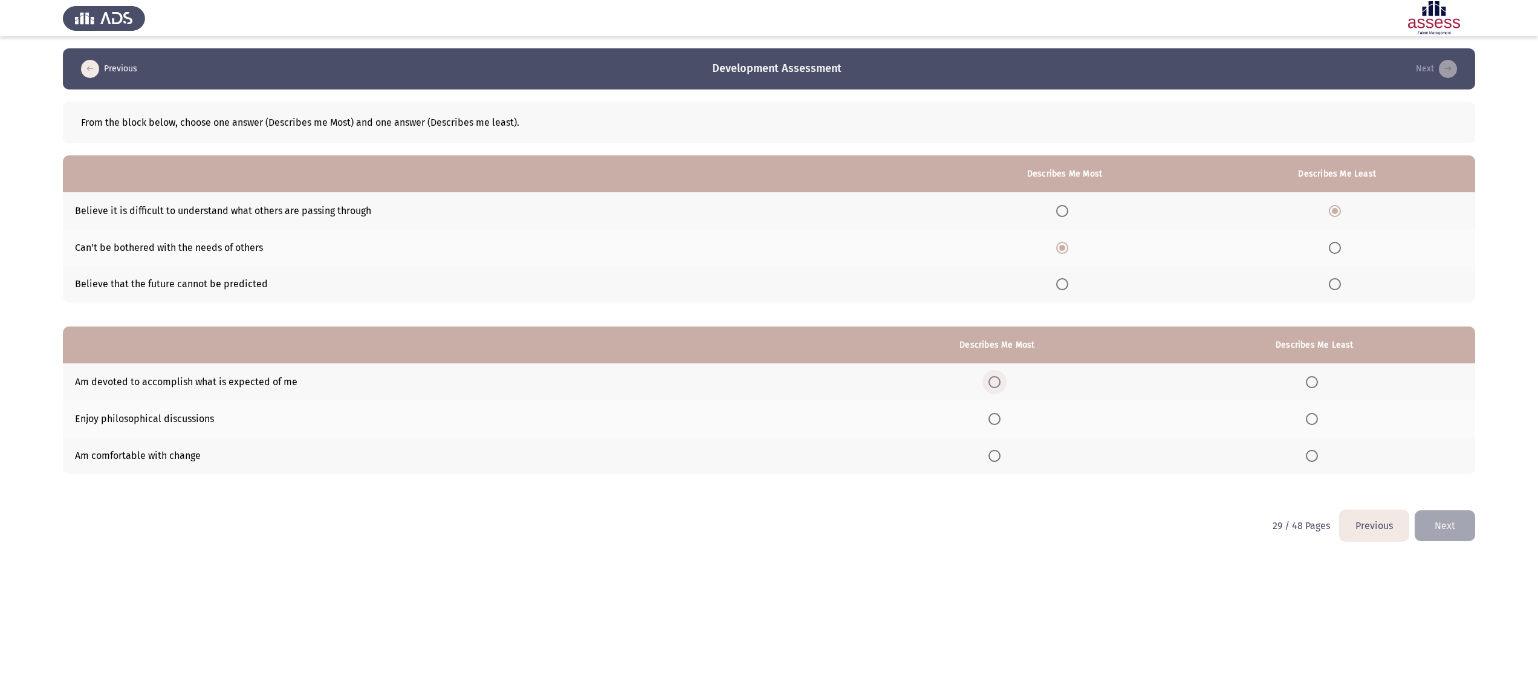
click at [995, 377] on input "Select an option" at bounding box center [994, 382] width 12 height 12
click at [1318, 455] on span "Select an option" at bounding box center [1312, 456] width 12 height 12
click at [1318, 455] on input "Select an option" at bounding box center [1312, 456] width 12 height 12
click at [996, 458] on span "Select an option" at bounding box center [994, 456] width 12 height 12
click at [996, 458] on input "Select an option" at bounding box center [994, 456] width 12 height 12
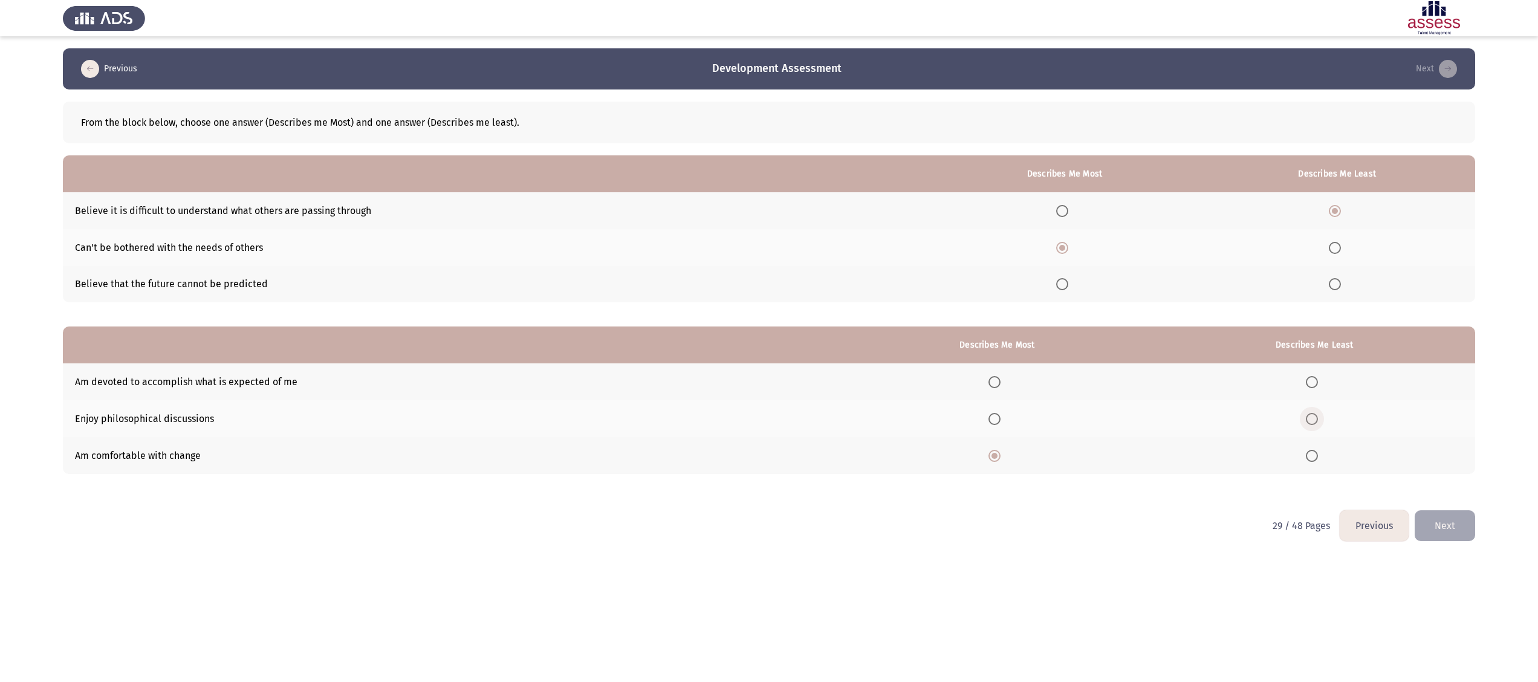
click at [1314, 419] on span "Select an option" at bounding box center [1312, 419] width 12 height 12
click at [1314, 419] on input "Select an option" at bounding box center [1312, 419] width 12 height 12
click at [1427, 521] on button "Next" at bounding box center [1445, 525] width 60 height 31
click at [1045, 247] on span "Select an option" at bounding box center [1041, 248] width 12 height 12
click at [1045, 247] on input "Select an option" at bounding box center [1041, 248] width 12 height 12
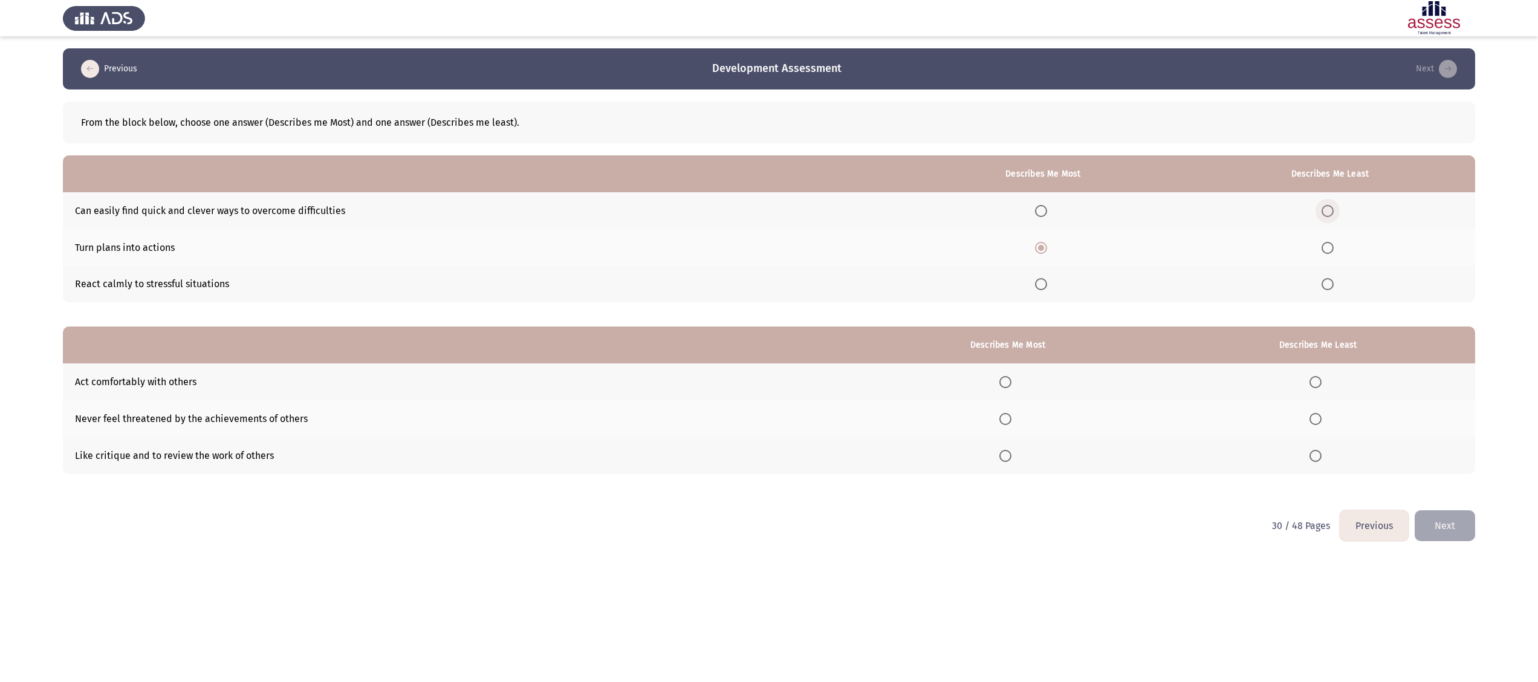
click at [1326, 208] on span "Select an option" at bounding box center [1328, 211] width 12 height 12
click at [1326, 208] on input "Select an option" at bounding box center [1328, 211] width 12 height 12
click at [1316, 383] on span "Select an option" at bounding box center [1315, 382] width 12 height 12
click at [1316, 383] on input "Select an option" at bounding box center [1315, 382] width 12 height 12
click at [1326, 455] on label "Select an option" at bounding box center [1317, 456] width 17 height 12
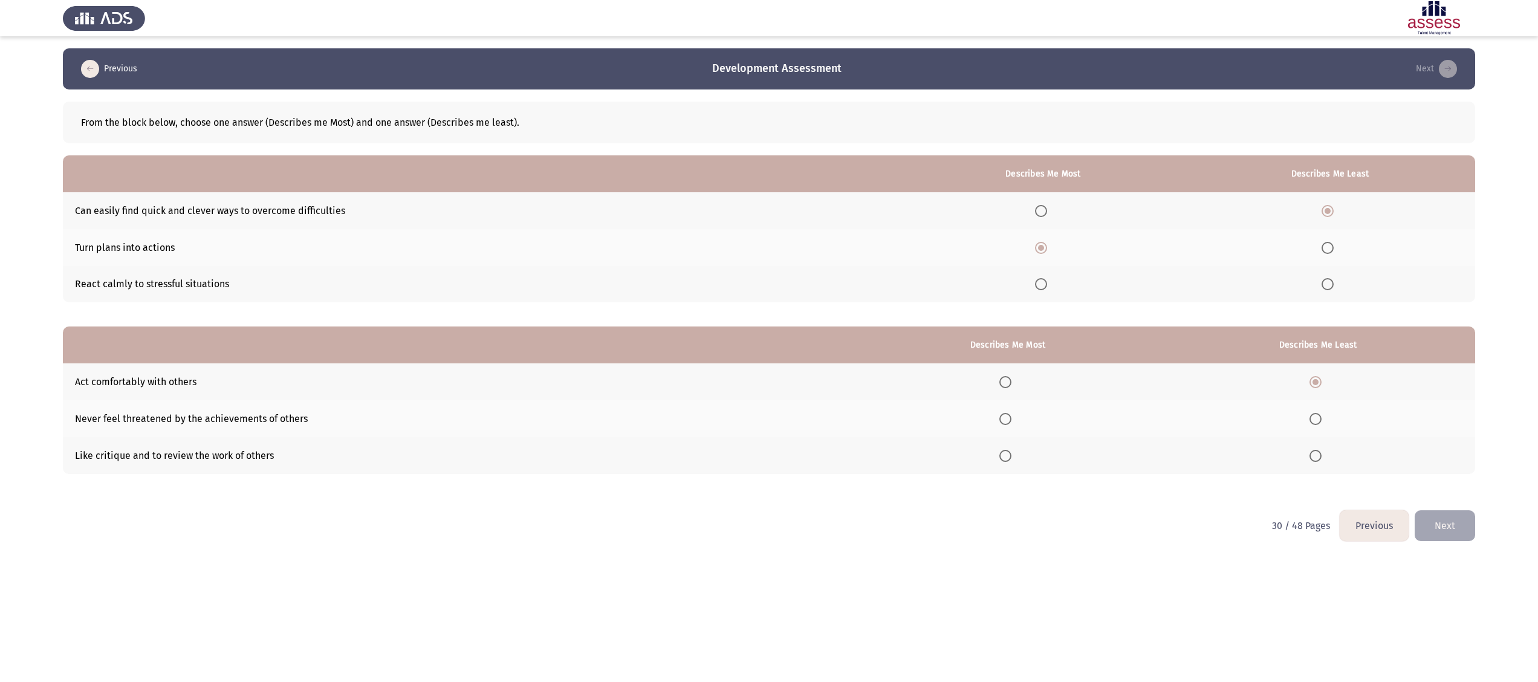
click at [1322, 455] on input "Select an option" at bounding box center [1315, 456] width 12 height 12
click at [1010, 382] on span "Select an option" at bounding box center [1005, 382] width 12 height 12
click at [1010, 382] on input "Select an option" at bounding box center [1005, 382] width 12 height 12
click at [1457, 533] on button "Next" at bounding box center [1445, 525] width 60 height 31
click at [1273, 242] on span "Select an option" at bounding box center [1270, 248] width 12 height 12
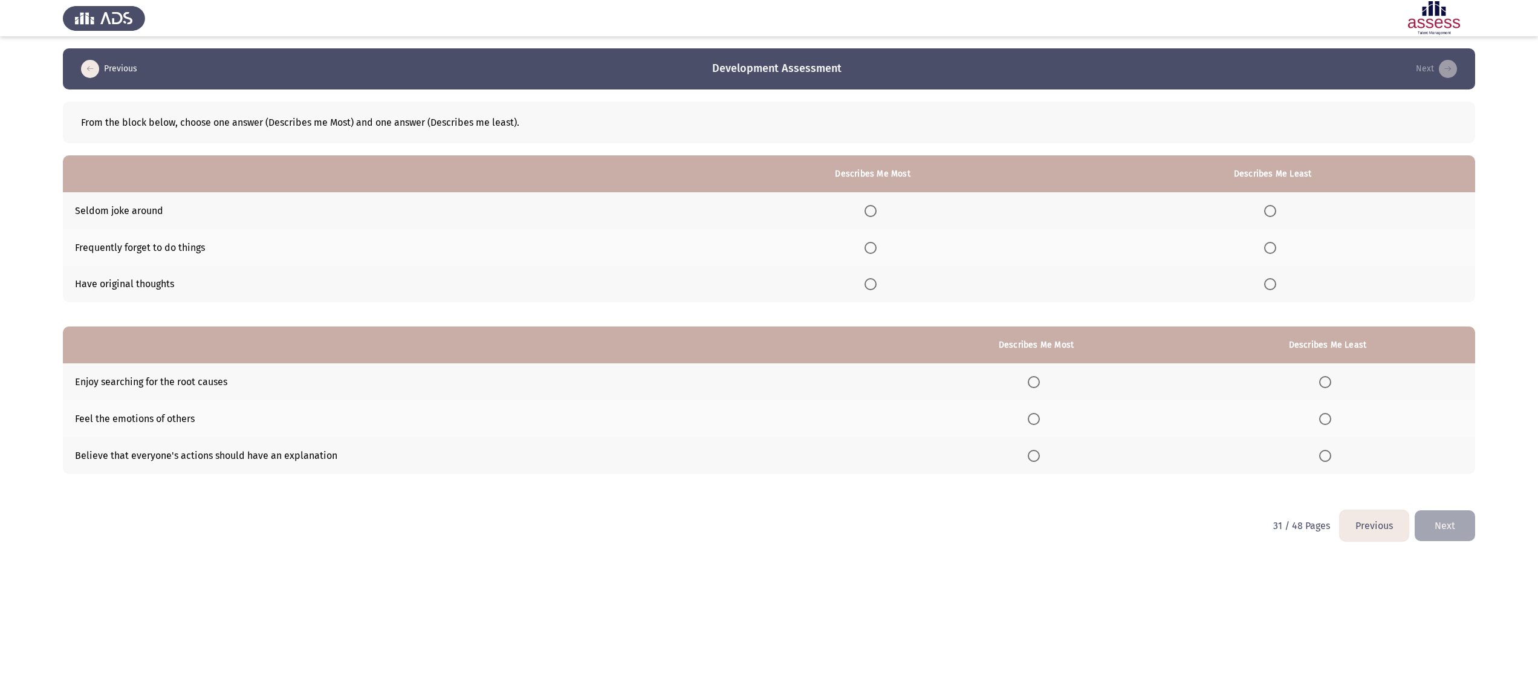
click at [1273, 242] on input "Select an option" at bounding box center [1270, 248] width 12 height 12
click at [875, 284] on span "Select an option" at bounding box center [871, 284] width 12 height 12
click at [875, 284] on input "Select an option" at bounding box center [871, 284] width 12 height 12
click at [1326, 417] on span "Select an option" at bounding box center [1325, 419] width 12 height 12
click at [1326, 417] on input "Select an option" at bounding box center [1325, 419] width 12 height 12
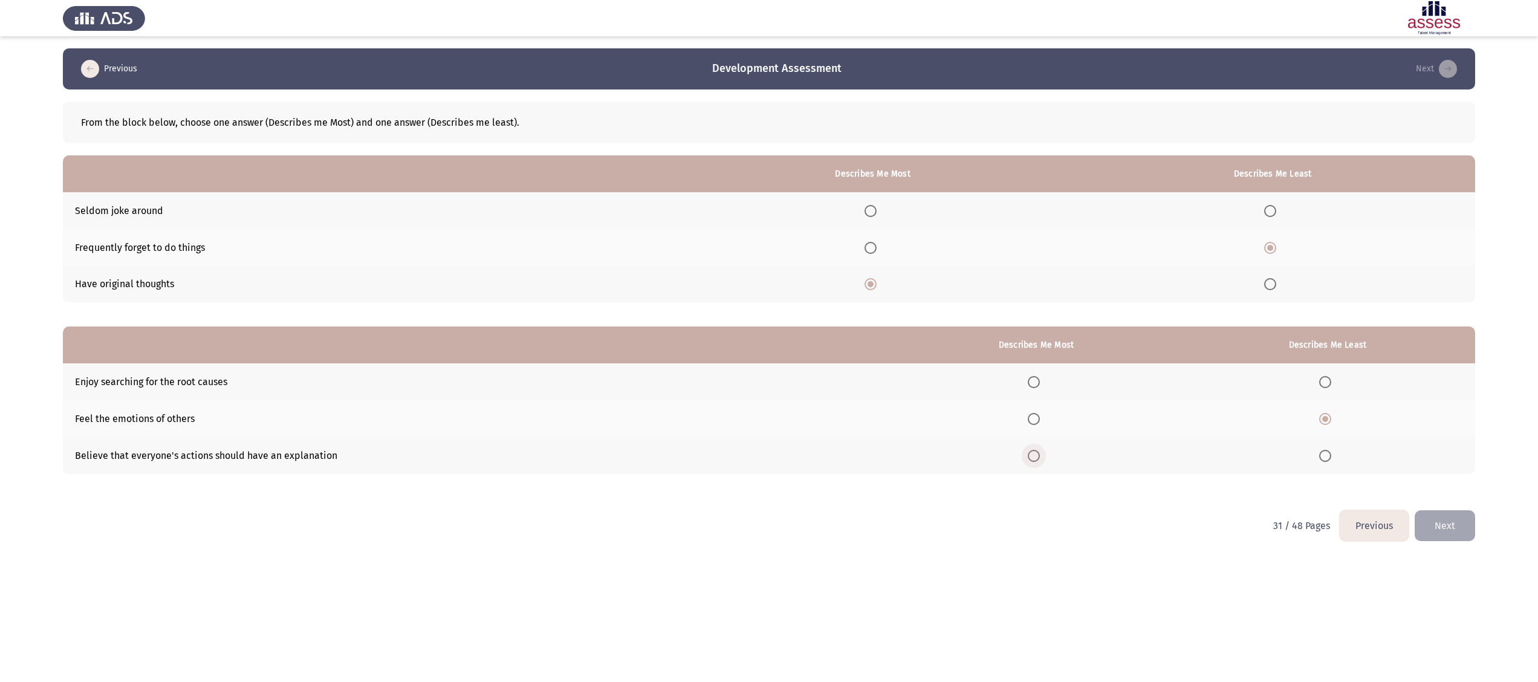
click at [1040, 453] on span "Select an option" at bounding box center [1034, 456] width 12 height 12
click at [1040, 453] on input "Select an option" at bounding box center [1034, 456] width 12 height 12
click at [1457, 520] on button "Next" at bounding box center [1445, 525] width 60 height 31
click at [900, 249] on span "Select an option" at bounding box center [898, 248] width 12 height 12
click at [900, 249] on input "Select an option" at bounding box center [898, 248] width 12 height 12
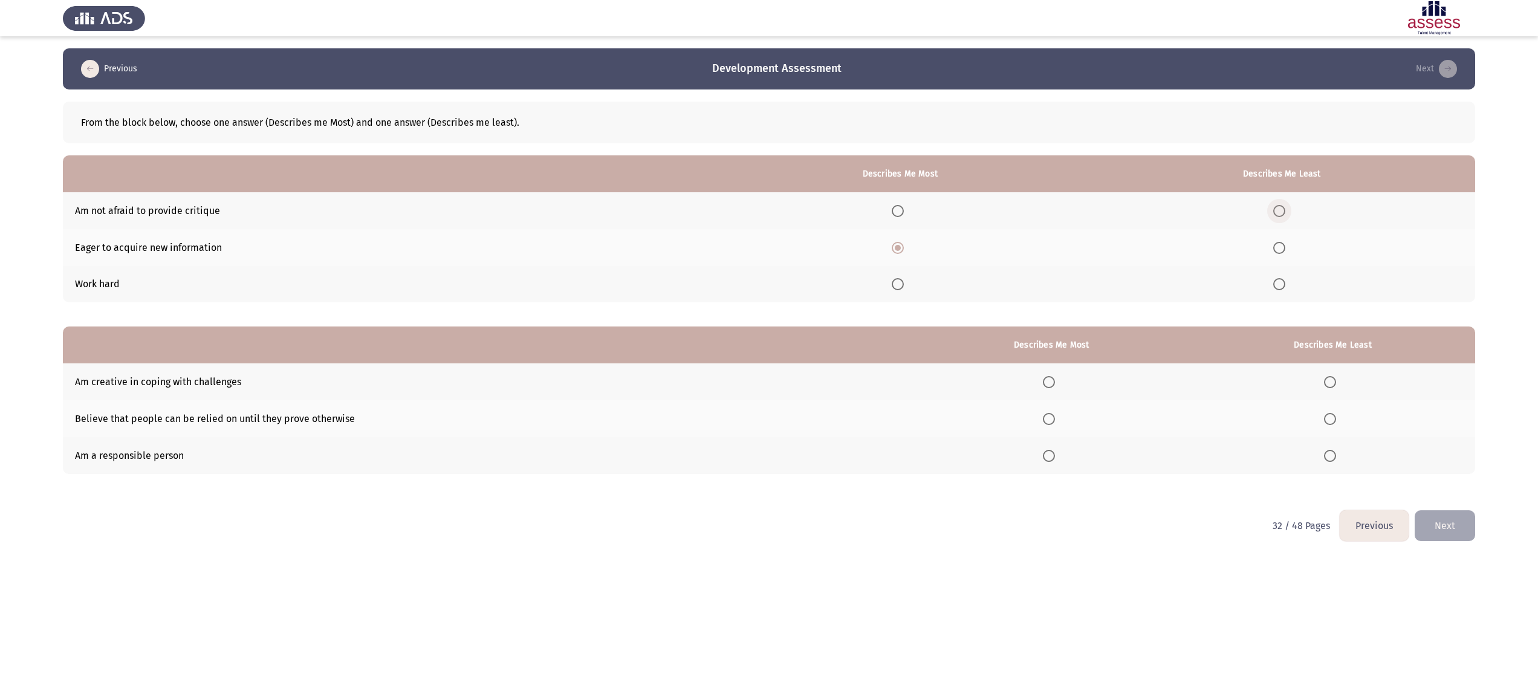
click at [1279, 210] on span "Select an option" at bounding box center [1279, 211] width 12 height 12
click at [1279, 210] on input "Select an option" at bounding box center [1279, 211] width 12 height 12
click at [1046, 450] on span "Select an option" at bounding box center [1049, 456] width 12 height 12
click at [1046, 450] on input "Select an option" at bounding box center [1049, 456] width 12 height 12
click at [1333, 423] on span "Select an option" at bounding box center [1330, 419] width 12 height 12
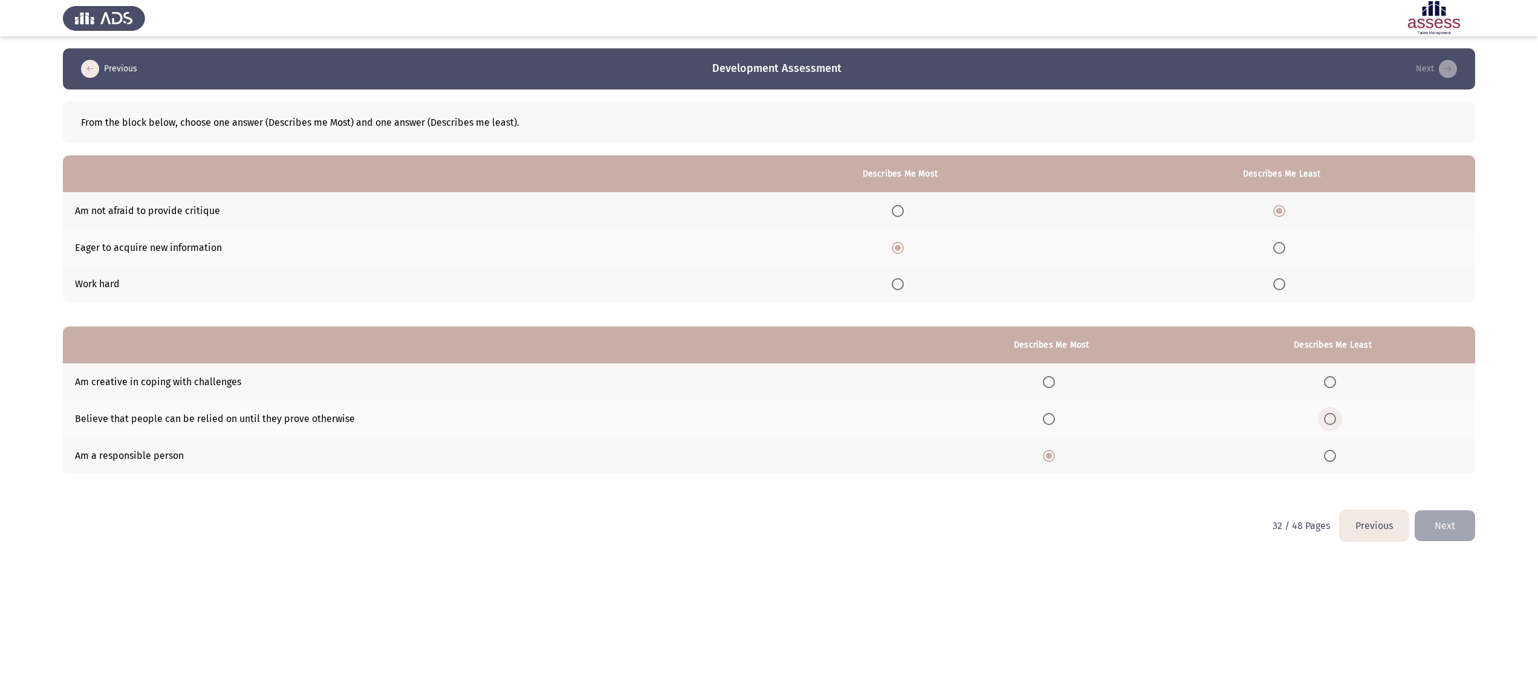
click at [1333, 423] on input "Select an option" at bounding box center [1330, 419] width 12 height 12
click at [1426, 515] on button "Next" at bounding box center [1445, 525] width 60 height 31
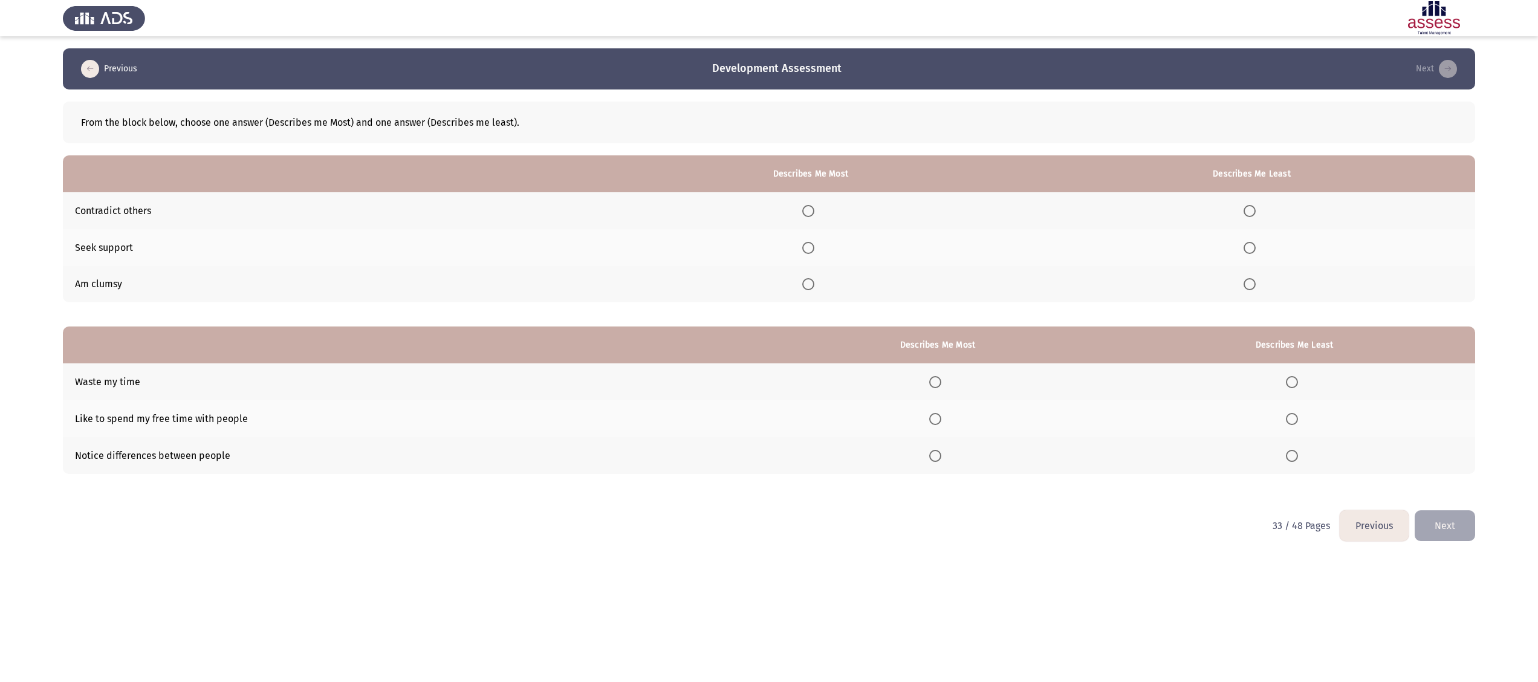
click at [1246, 250] on span "Select an option" at bounding box center [1250, 248] width 12 height 12
click at [1246, 250] on input "Select an option" at bounding box center [1250, 248] width 12 height 12
click at [1248, 279] on span "Select an option" at bounding box center [1250, 284] width 12 height 12
click at [1248, 279] on input "Select an option" at bounding box center [1250, 284] width 12 height 12
click at [809, 242] on span "Select an option" at bounding box center [808, 248] width 12 height 12
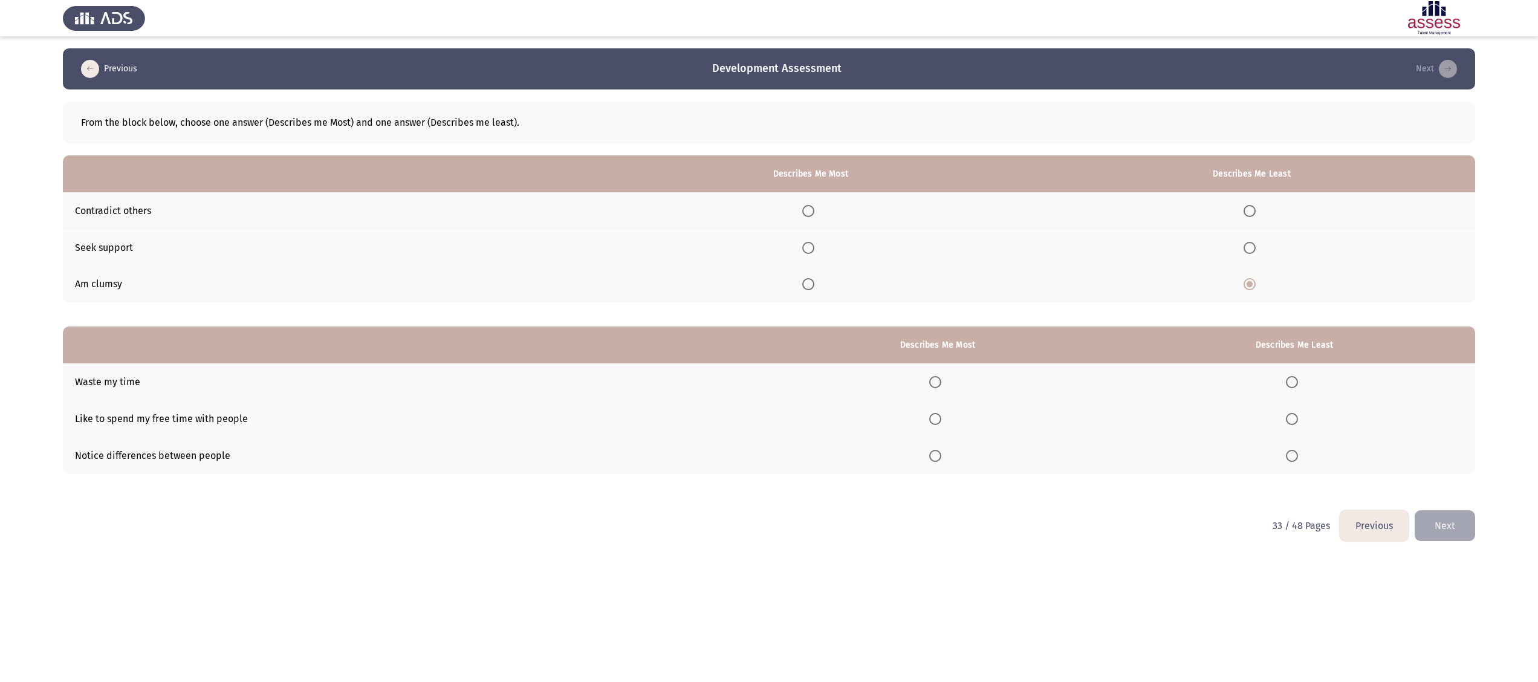
click at [809, 242] on input "Select an option" at bounding box center [808, 248] width 12 height 12
click at [1297, 385] on span "Select an option" at bounding box center [1292, 382] width 12 height 12
click at [1297, 385] on input "Select an option" at bounding box center [1292, 382] width 12 height 12
click at [938, 422] on span "Select an option" at bounding box center [935, 419] width 12 height 12
click at [938, 422] on input "Select an option" at bounding box center [935, 419] width 12 height 12
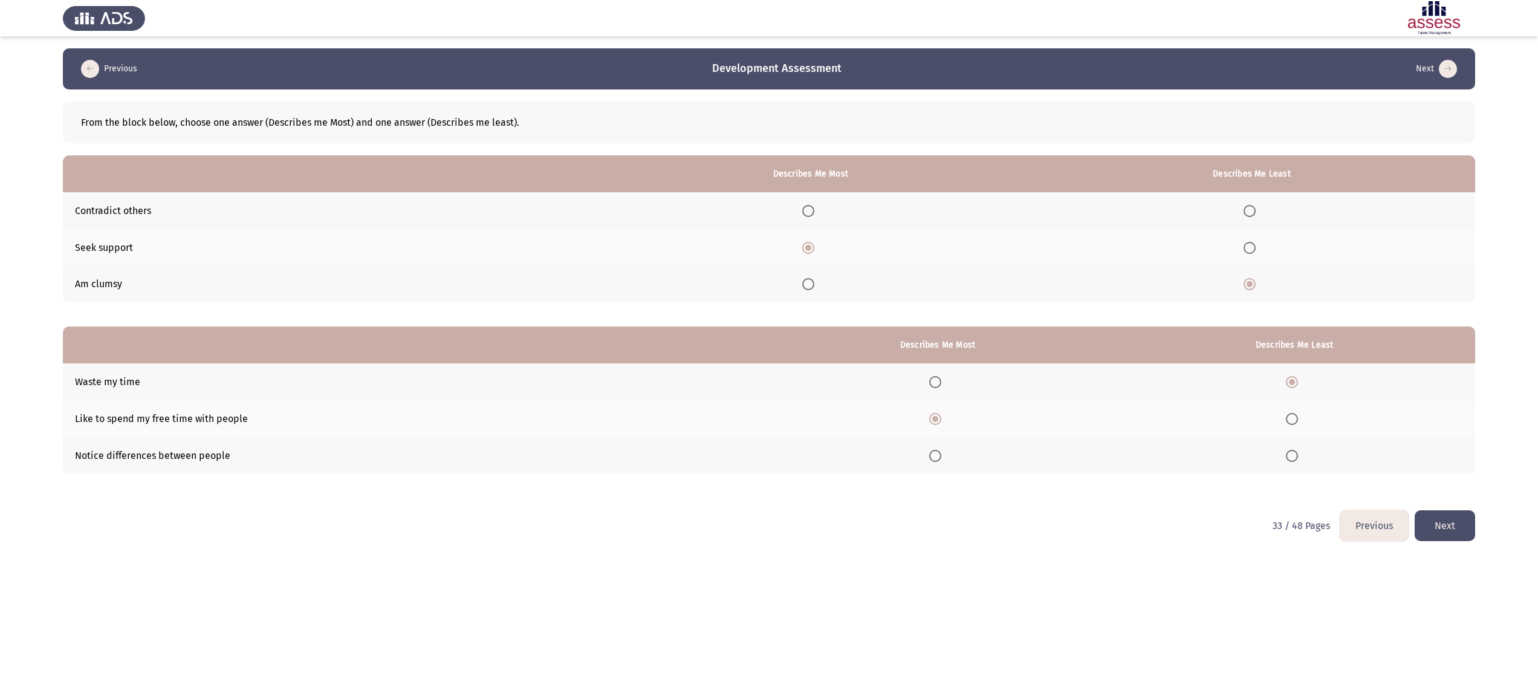
click at [941, 457] on span "Select an option" at bounding box center [935, 456] width 12 height 12
click at [941, 457] on input "Select an option" at bounding box center [935, 456] width 12 height 12
click at [1445, 526] on button "Next" at bounding box center [1445, 525] width 60 height 31
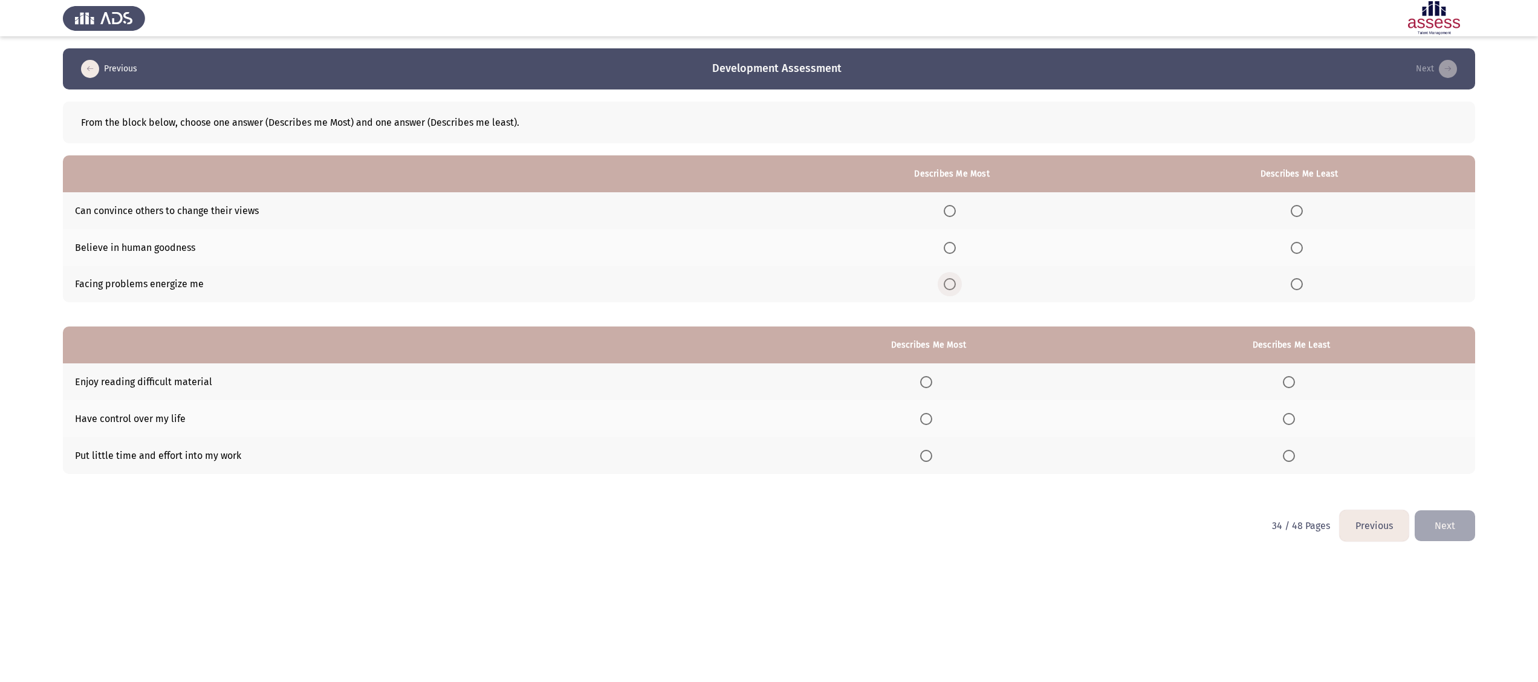
click at [956, 288] on span "Select an option" at bounding box center [950, 284] width 12 height 12
click at [956, 288] on input "Select an option" at bounding box center [950, 284] width 12 height 12
click at [1299, 208] on span "Select an option" at bounding box center [1297, 211] width 12 height 12
click at [1299, 208] on input "Select an option" at bounding box center [1297, 211] width 12 height 12
click at [1289, 456] on span "Select an option" at bounding box center [1289, 456] width 0 height 0
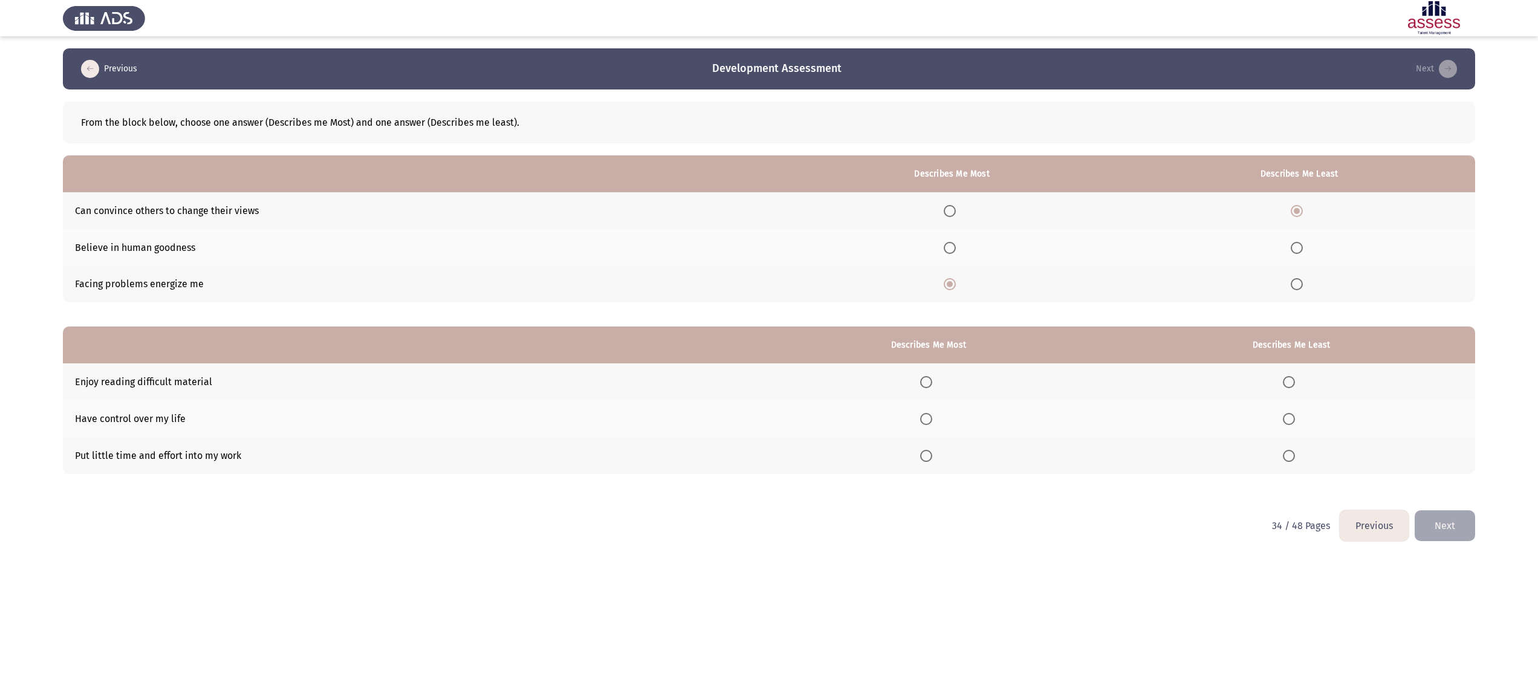
click at [1290, 453] on input "Select an option" at bounding box center [1289, 456] width 12 height 12
click at [932, 420] on span "Select an option" at bounding box center [926, 419] width 12 height 12
click at [932, 420] on input "Select an option" at bounding box center [926, 419] width 12 height 12
click at [930, 378] on span "Select an option" at bounding box center [926, 382] width 12 height 12
click at [930, 383] on span "Select an option" at bounding box center [926, 382] width 12 height 12
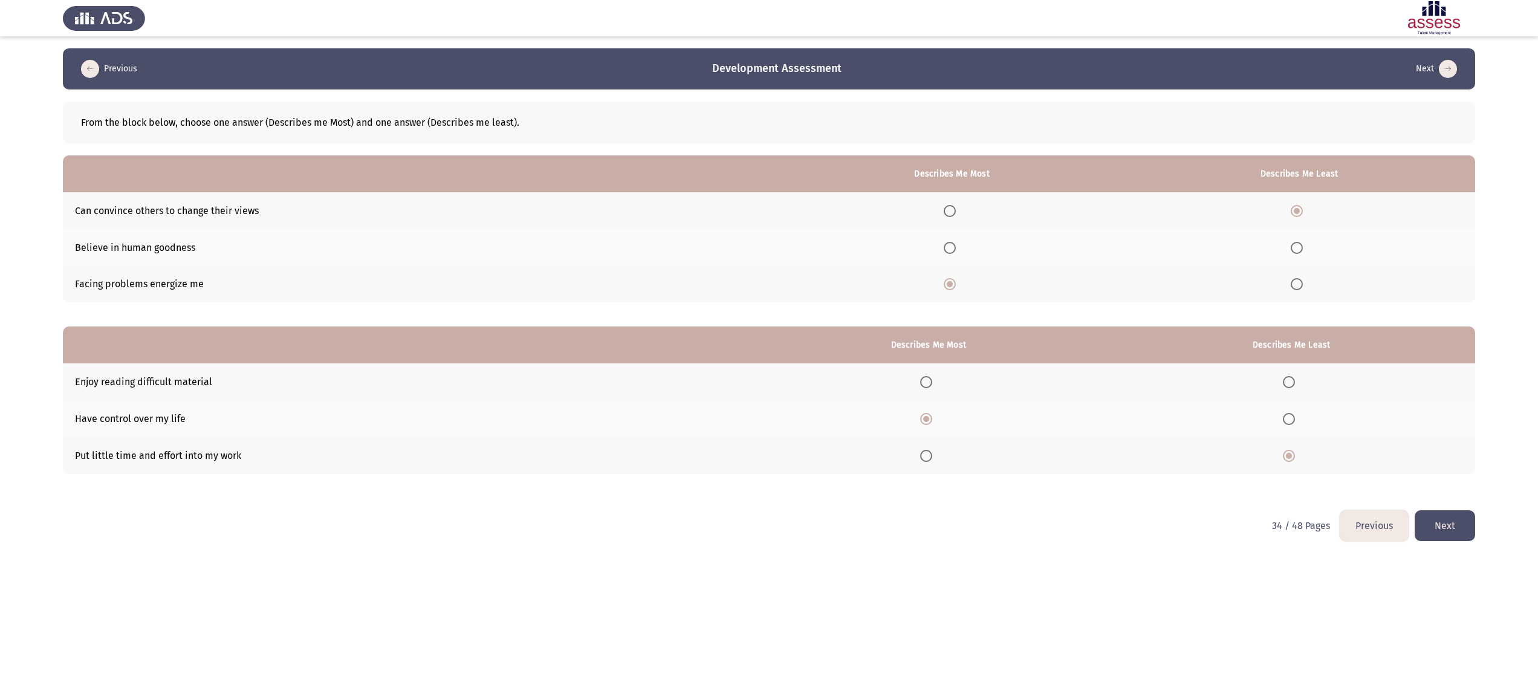
click at [930, 383] on input "Select an option" at bounding box center [926, 382] width 12 height 12
click at [1454, 521] on button "Next" at bounding box center [1445, 525] width 60 height 31
click at [985, 245] on span "Select an option" at bounding box center [979, 248] width 12 height 12
click at [985, 245] on input "Select an option" at bounding box center [979, 248] width 12 height 12
click at [1311, 284] on span "Select an option" at bounding box center [1307, 284] width 12 height 12
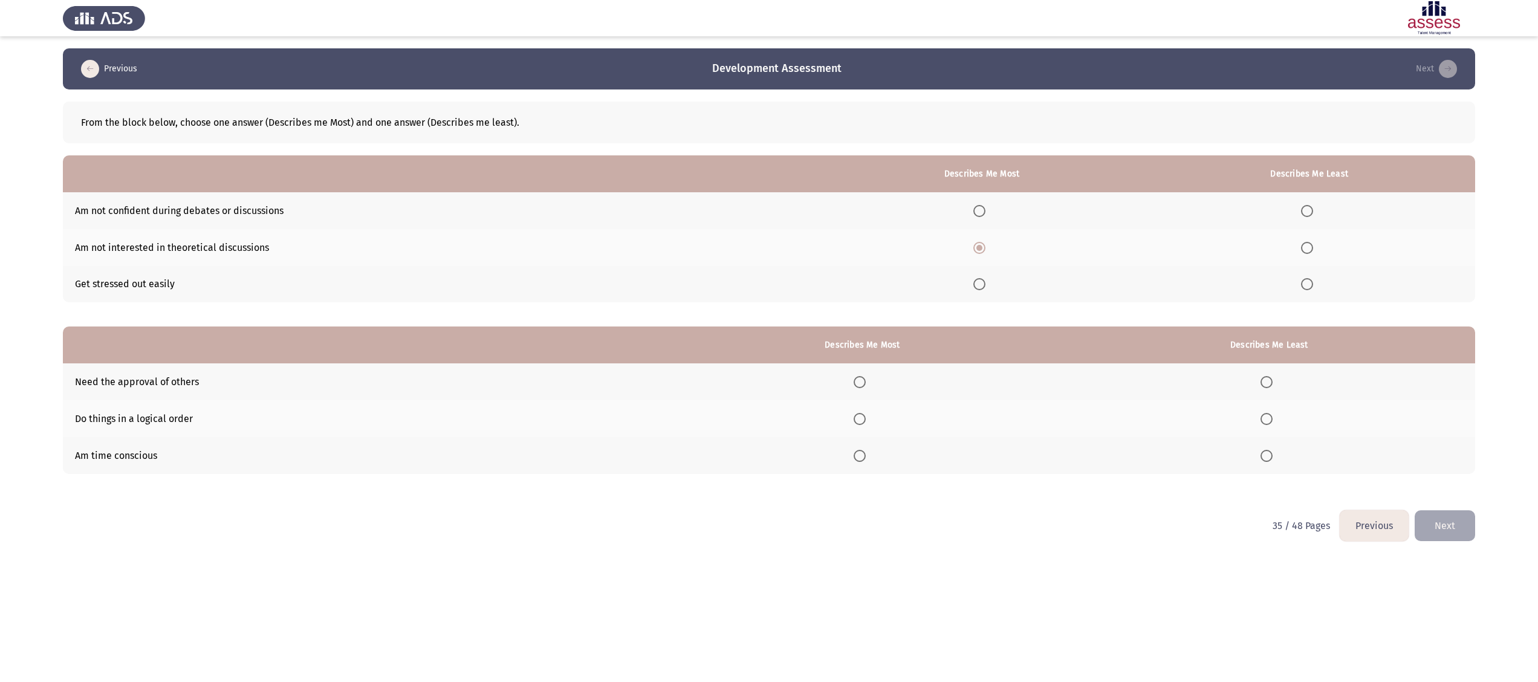
click at [1311, 284] on input "Select an option" at bounding box center [1307, 284] width 12 height 12
click at [1265, 458] on span "Select an option" at bounding box center [1267, 456] width 12 height 12
click at [1265, 458] on input "Select an option" at bounding box center [1267, 456] width 12 height 12
click at [1268, 380] on span "Select an option" at bounding box center [1267, 382] width 12 height 12
click at [1268, 380] on input "Select an option" at bounding box center [1267, 382] width 12 height 12
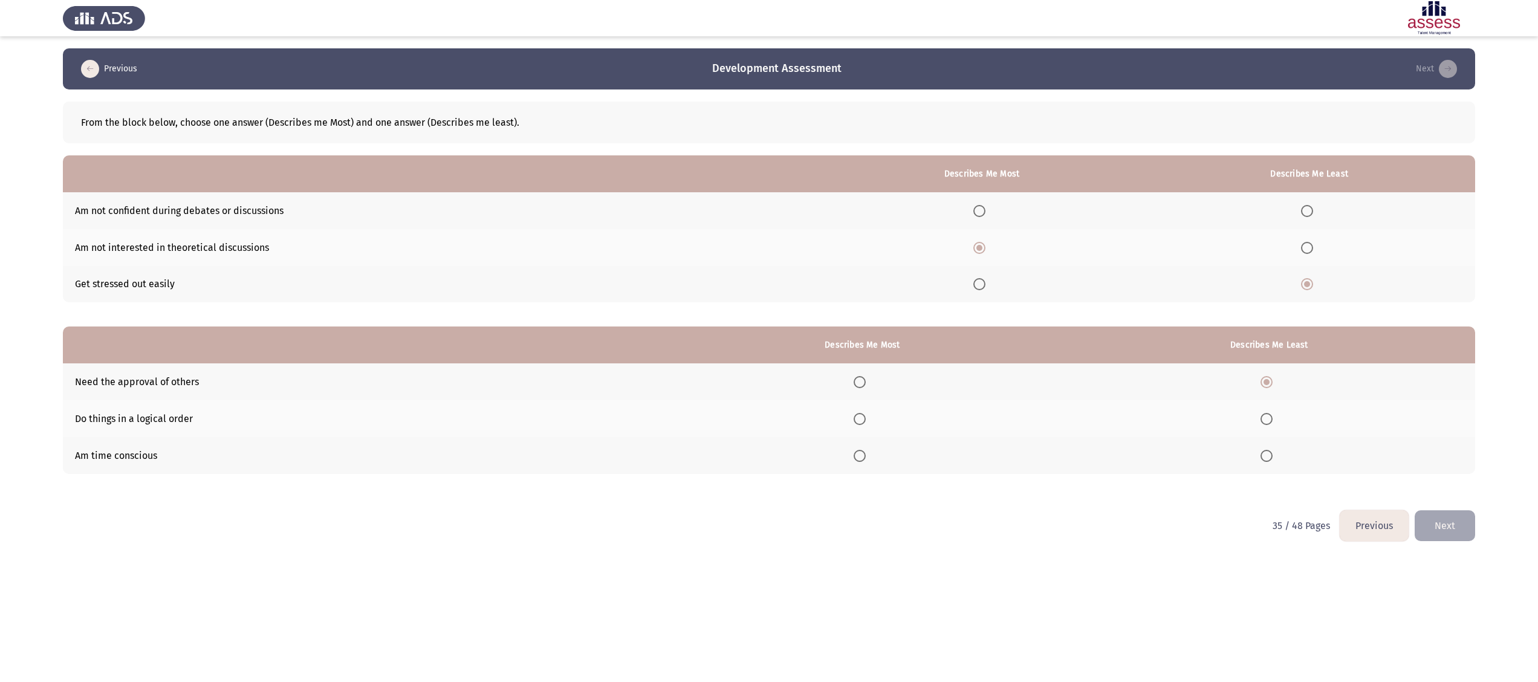
click at [866, 416] on span "Select an option" at bounding box center [860, 419] width 12 height 12
click at [866, 416] on input "Select an option" at bounding box center [860, 419] width 12 height 12
drag, startPoint x: 1444, startPoint y: 523, endPoint x: 1406, endPoint y: 514, distance: 38.6
click at [1444, 522] on button "Next" at bounding box center [1445, 525] width 60 height 31
click at [1268, 212] on label "Select an option" at bounding box center [1262, 211] width 17 height 12
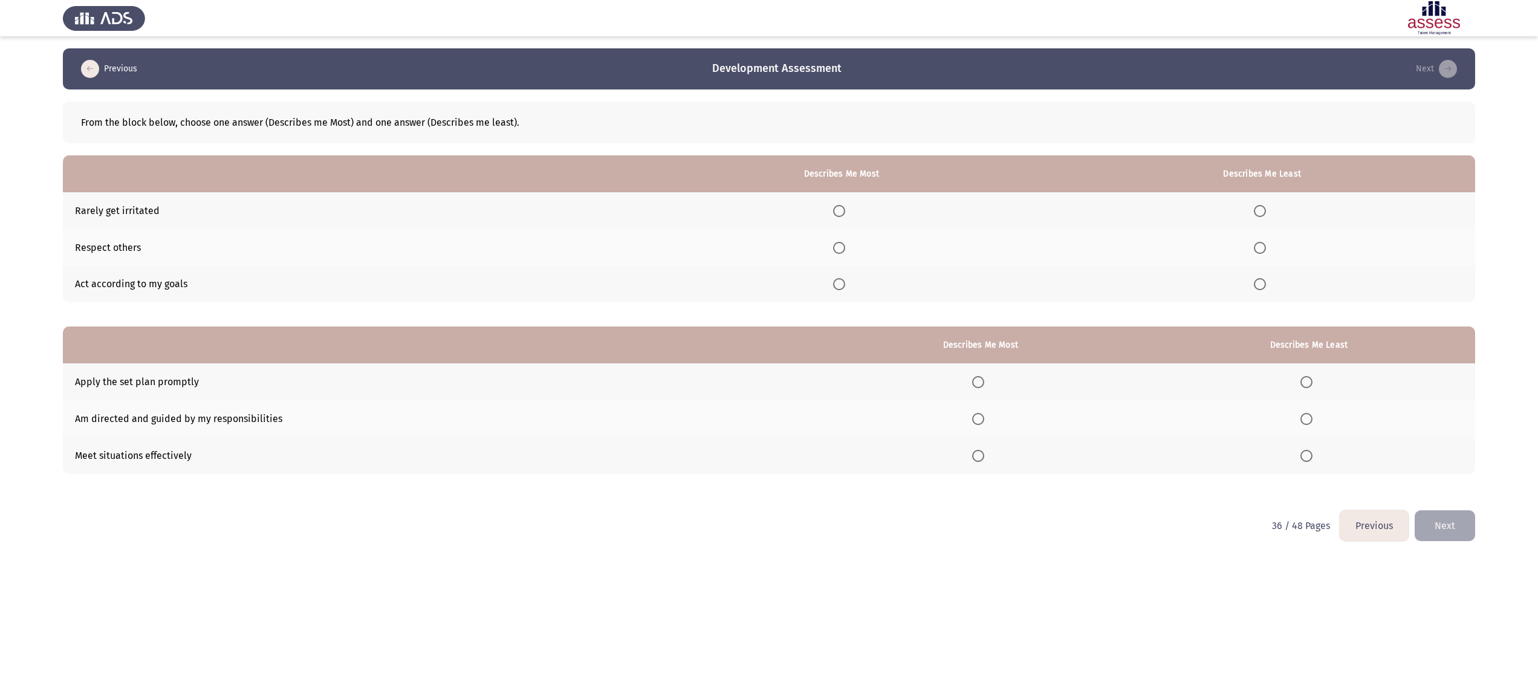
click at [1266, 212] on input "Select an option" at bounding box center [1260, 211] width 12 height 12
click at [844, 245] on span "Select an option" at bounding box center [839, 248] width 12 height 12
click at [844, 245] on input "Select an option" at bounding box center [839, 248] width 12 height 12
click at [984, 418] on span "Select an option" at bounding box center [978, 419] width 12 height 12
click at [984, 418] on input "Select an option" at bounding box center [978, 419] width 12 height 12
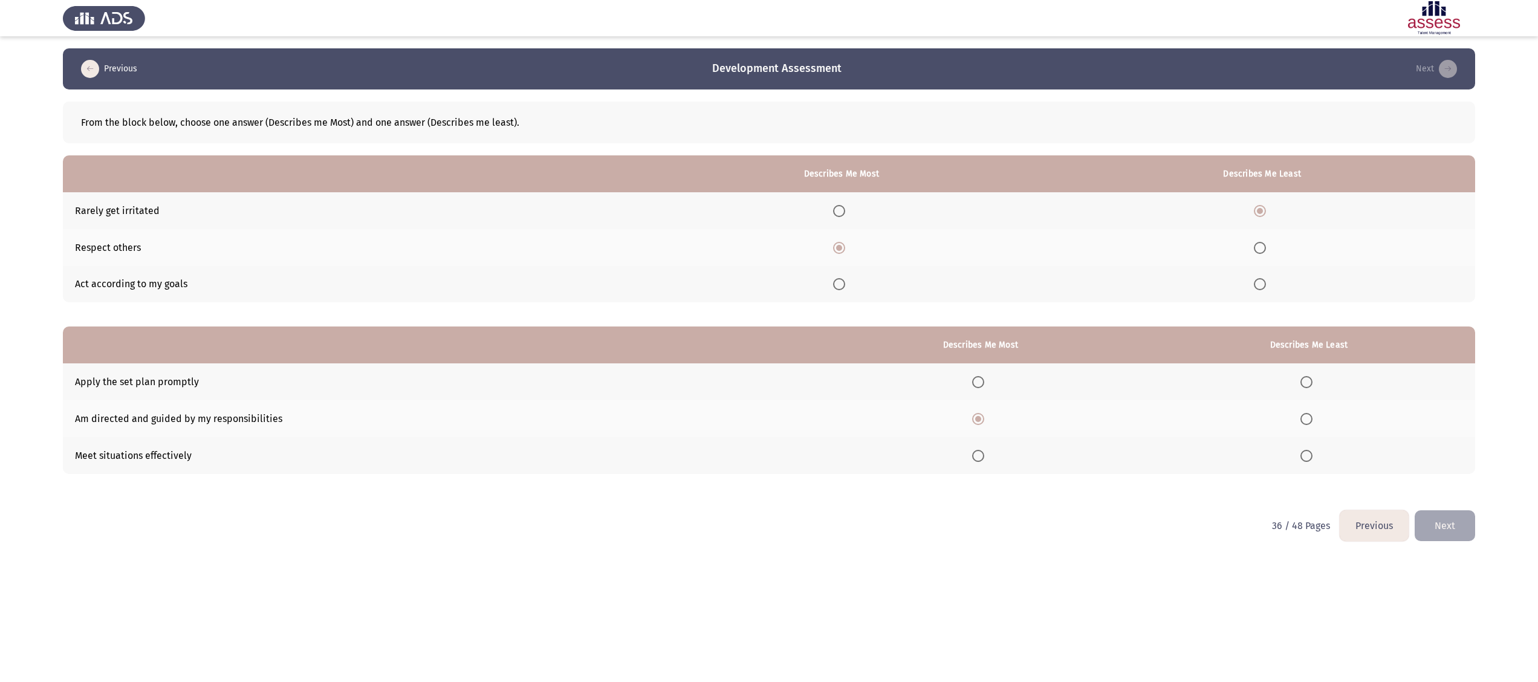
click at [978, 382] on span "Select an option" at bounding box center [978, 382] width 0 height 0
click at [979, 380] on input "Select an option" at bounding box center [978, 382] width 12 height 12
click at [1299, 452] on th at bounding box center [1309, 455] width 333 height 37
click at [984, 417] on span "Select an option" at bounding box center [978, 419] width 12 height 12
click at [984, 417] on input "Select an option" at bounding box center [978, 419] width 12 height 12
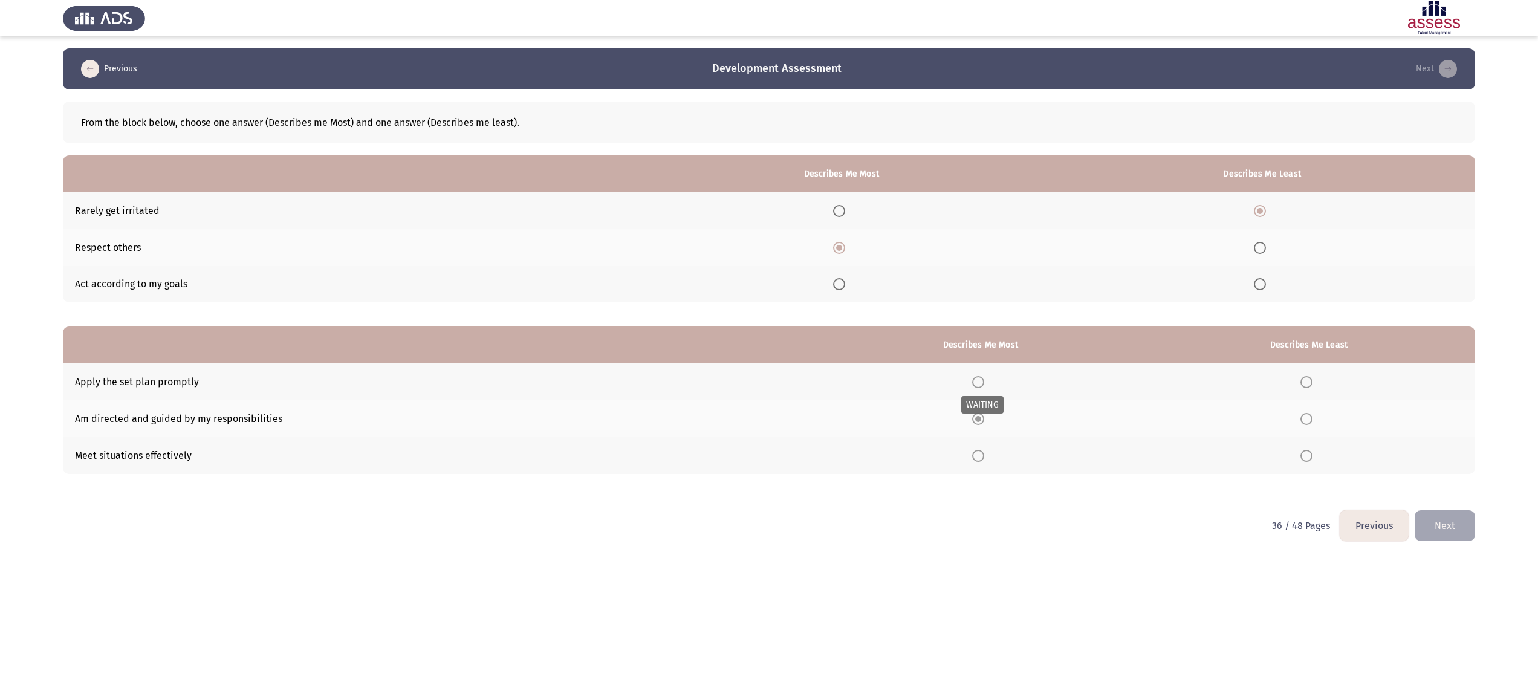
click at [981, 383] on span "Select an option" at bounding box center [978, 382] width 12 height 12
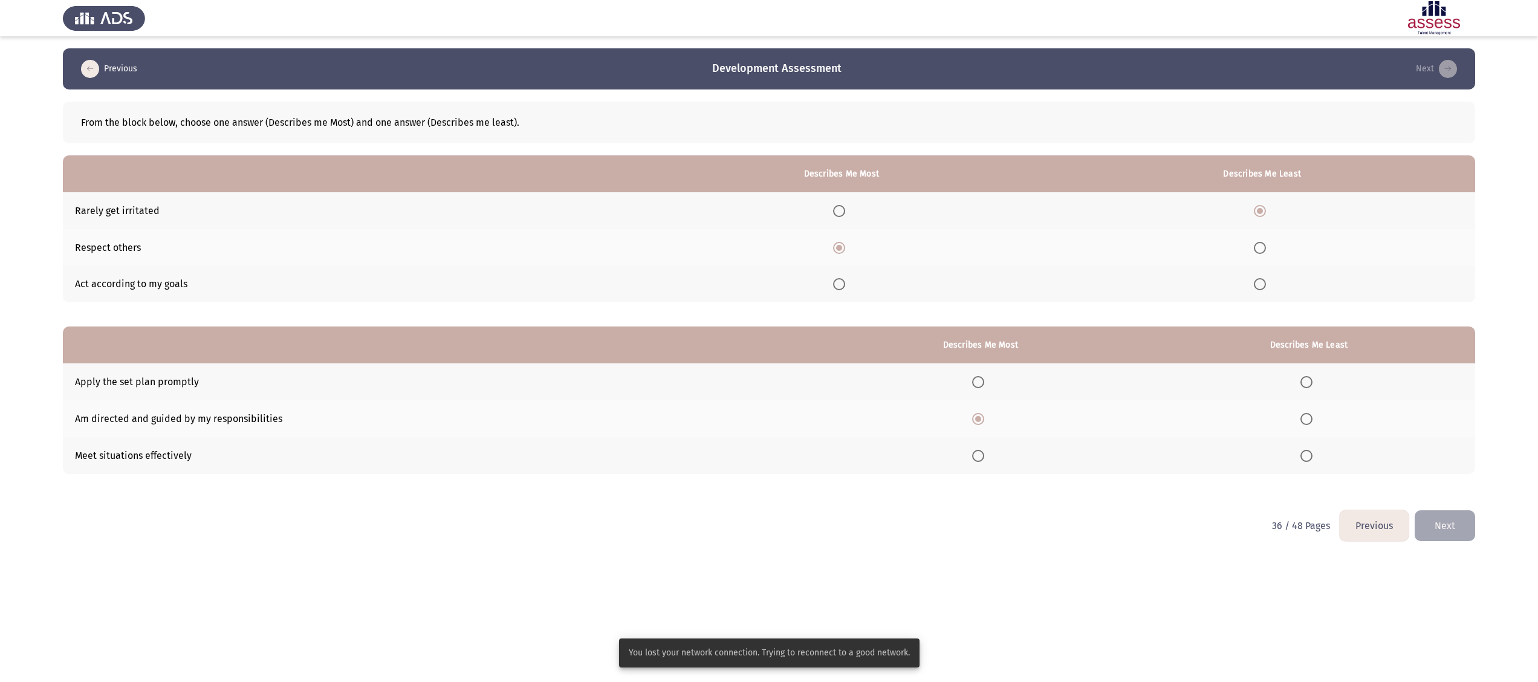
click at [1299, 419] on th at bounding box center [1309, 418] width 333 height 37
click at [1305, 416] on span "Select an option" at bounding box center [1306, 419] width 12 height 12
click at [1305, 416] on input "Select an option" at bounding box center [1306, 419] width 12 height 12
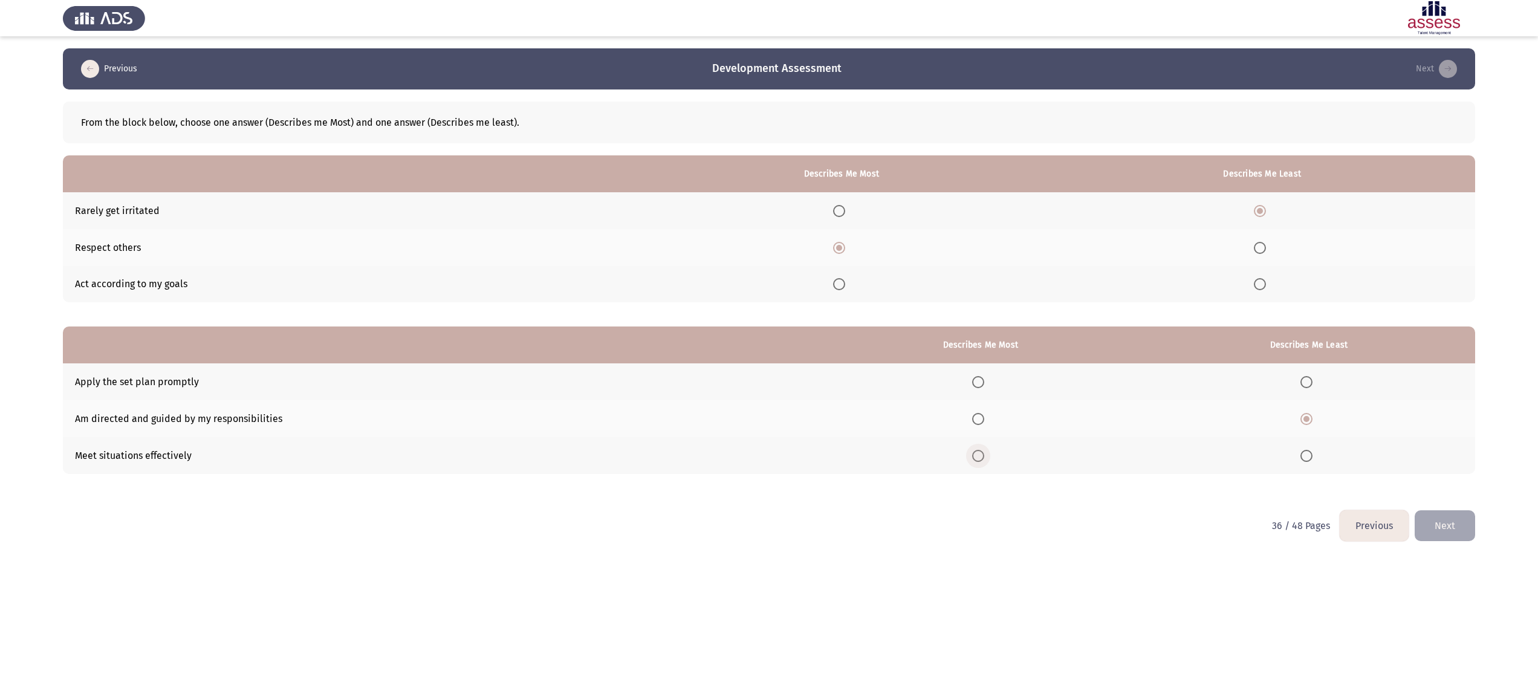
click at [981, 457] on span "Select an option" at bounding box center [978, 456] width 12 height 12
click at [981, 457] on input "Select an option" at bounding box center [978, 456] width 12 height 12
click at [1456, 519] on button "Next" at bounding box center [1445, 525] width 60 height 31
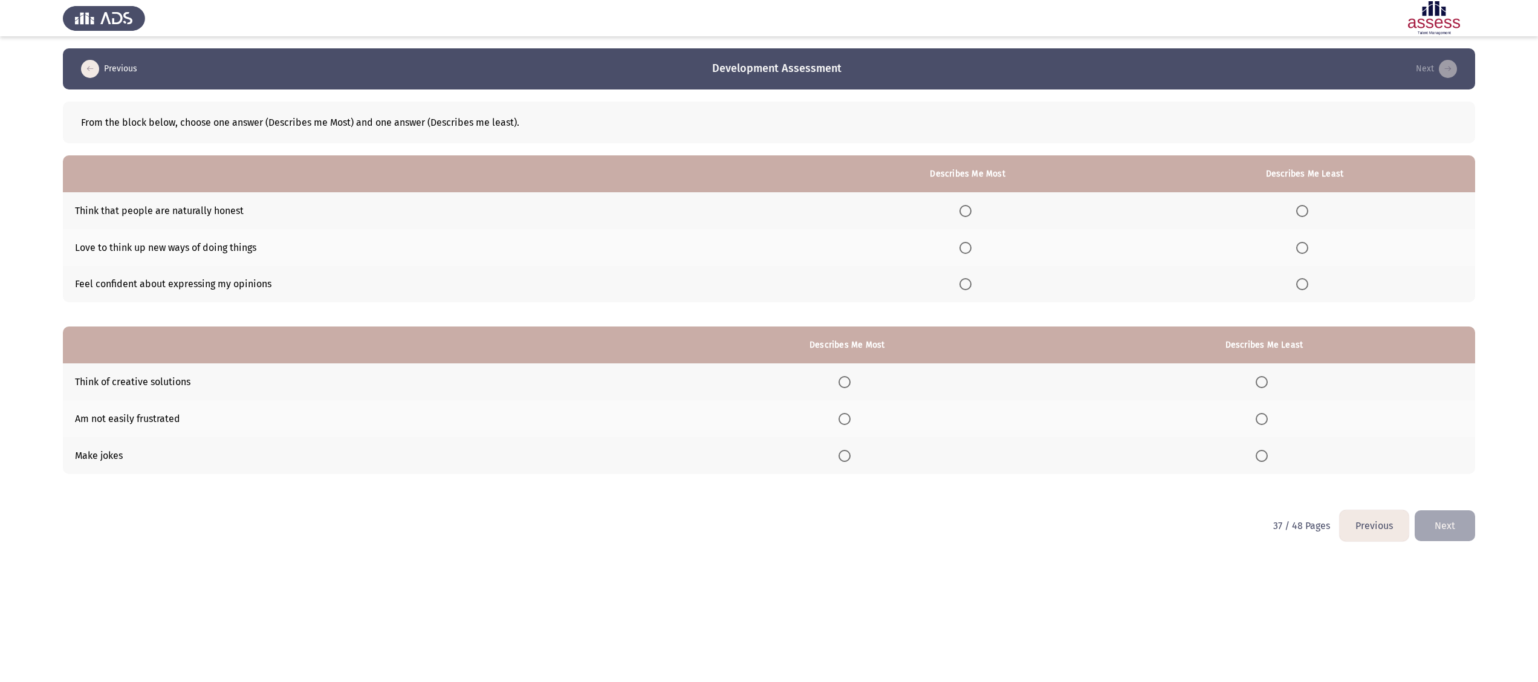
click at [972, 285] on span "Select an option" at bounding box center [965, 284] width 12 height 12
click at [972, 285] on input "Select an option" at bounding box center [965, 284] width 12 height 12
click at [1302, 286] on span "Select an option" at bounding box center [1302, 284] width 12 height 12
click at [1302, 286] on input "Select an option" at bounding box center [1302, 284] width 12 height 12
click at [976, 245] on label "Select an option" at bounding box center [967, 248] width 17 height 12
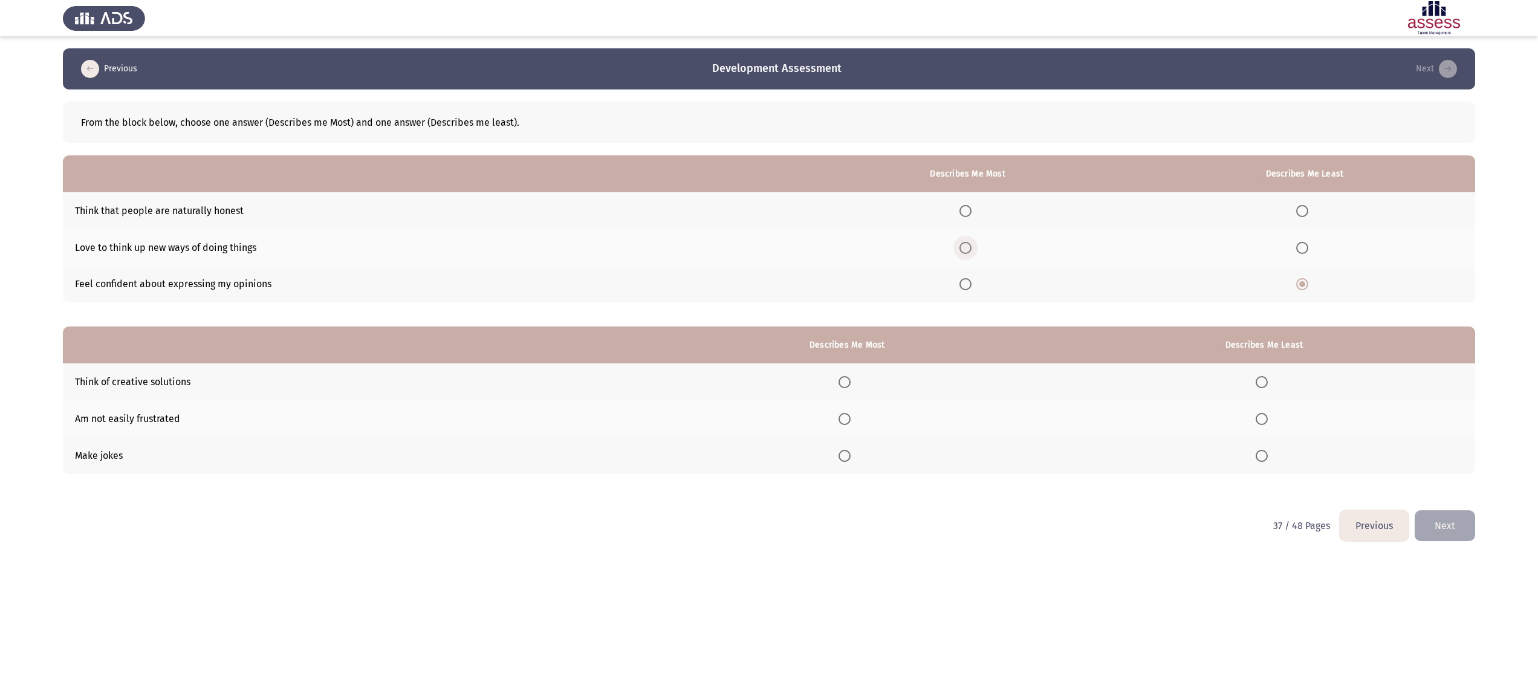
click at [972, 245] on input "Select an option" at bounding box center [965, 248] width 12 height 12
click at [851, 377] on span "Select an option" at bounding box center [845, 382] width 12 height 12
click at [851, 377] on input "Select an option" at bounding box center [845, 382] width 12 height 12
click at [1262, 453] on span "Select an option" at bounding box center [1262, 456] width 12 height 12
click at [1262, 453] on input "Select an option" at bounding box center [1262, 456] width 12 height 12
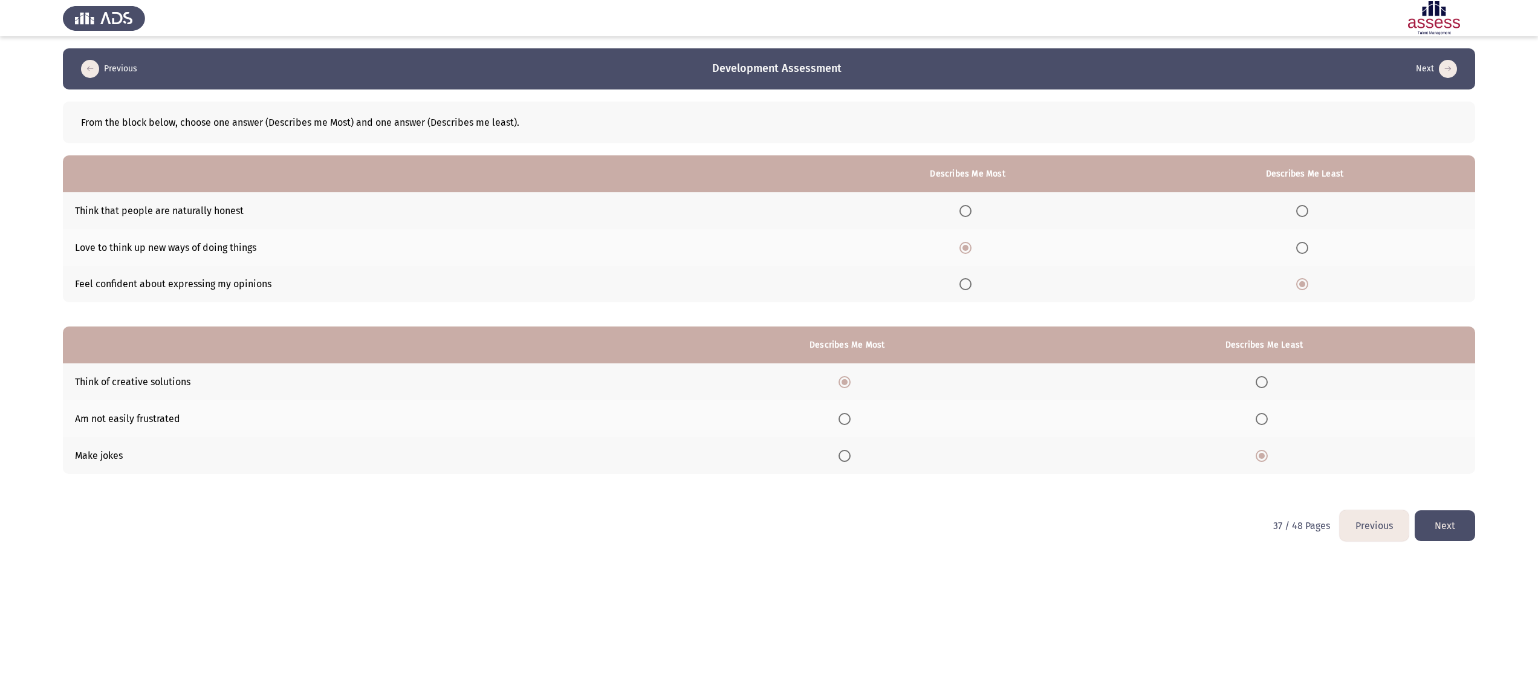
click at [1454, 516] on button "Next" at bounding box center [1445, 525] width 60 height 31
click at [1300, 208] on span "Select an option" at bounding box center [1302, 211] width 12 height 12
click at [1300, 208] on input "Select an option" at bounding box center [1302, 211] width 12 height 12
click at [1302, 283] on span "Select an option" at bounding box center [1302, 284] width 12 height 12
click at [1302, 283] on input "Select an option" at bounding box center [1302, 284] width 12 height 12
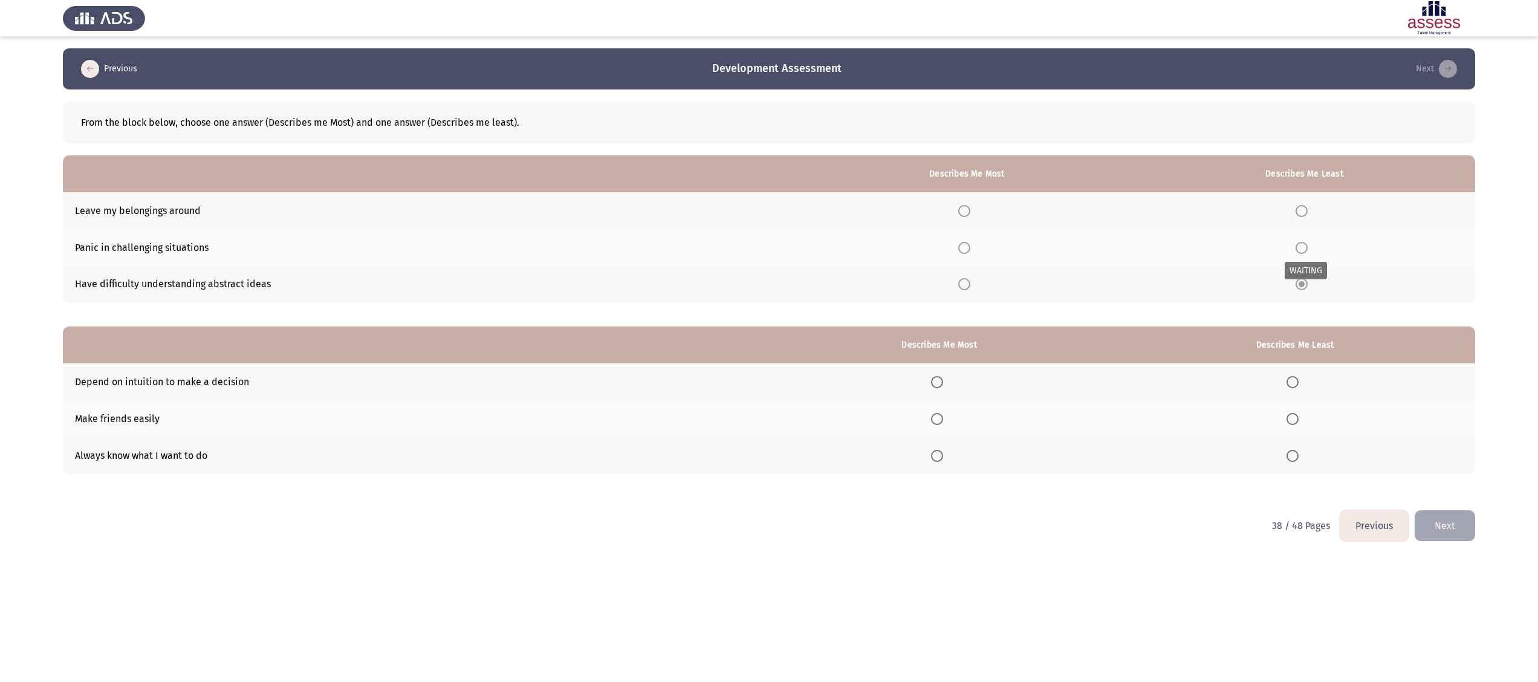
click at [1306, 245] on span "Select an option" at bounding box center [1302, 248] width 12 height 12
click at [968, 283] on span "Select an option" at bounding box center [964, 284] width 12 height 12
click at [968, 283] on input "Select an option" at bounding box center [964, 284] width 12 height 12
click at [966, 209] on span "Select an option" at bounding box center [964, 211] width 12 height 12
click at [966, 209] on input "Select an option" at bounding box center [964, 211] width 12 height 12
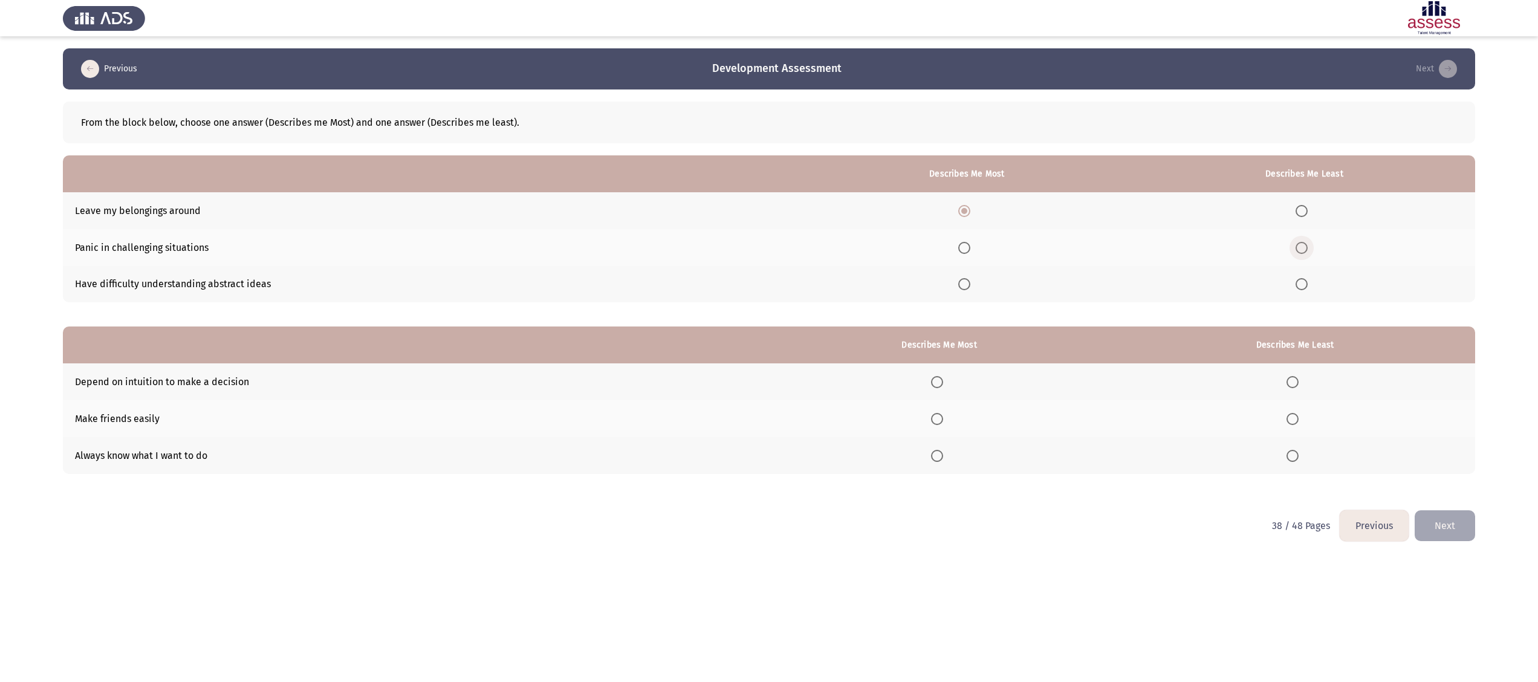
click at [1301, 245] on span "Select an option" at bounding box center [1302, 248] width 12 height 12
click at [1301, 245] on input "Select an option" at bounding box center [1302, 248] width 12 height 12
click at [943, 416] on span "Select an option" at bounding box center [937, 419] width 12 height 12
click at [943, 416] on input "Select an option" at bounding box center [937, 419] width 12 height 12
click at [1294, 381] on span "Select an option" at bounding box center [1293, 382] width 12 height 12
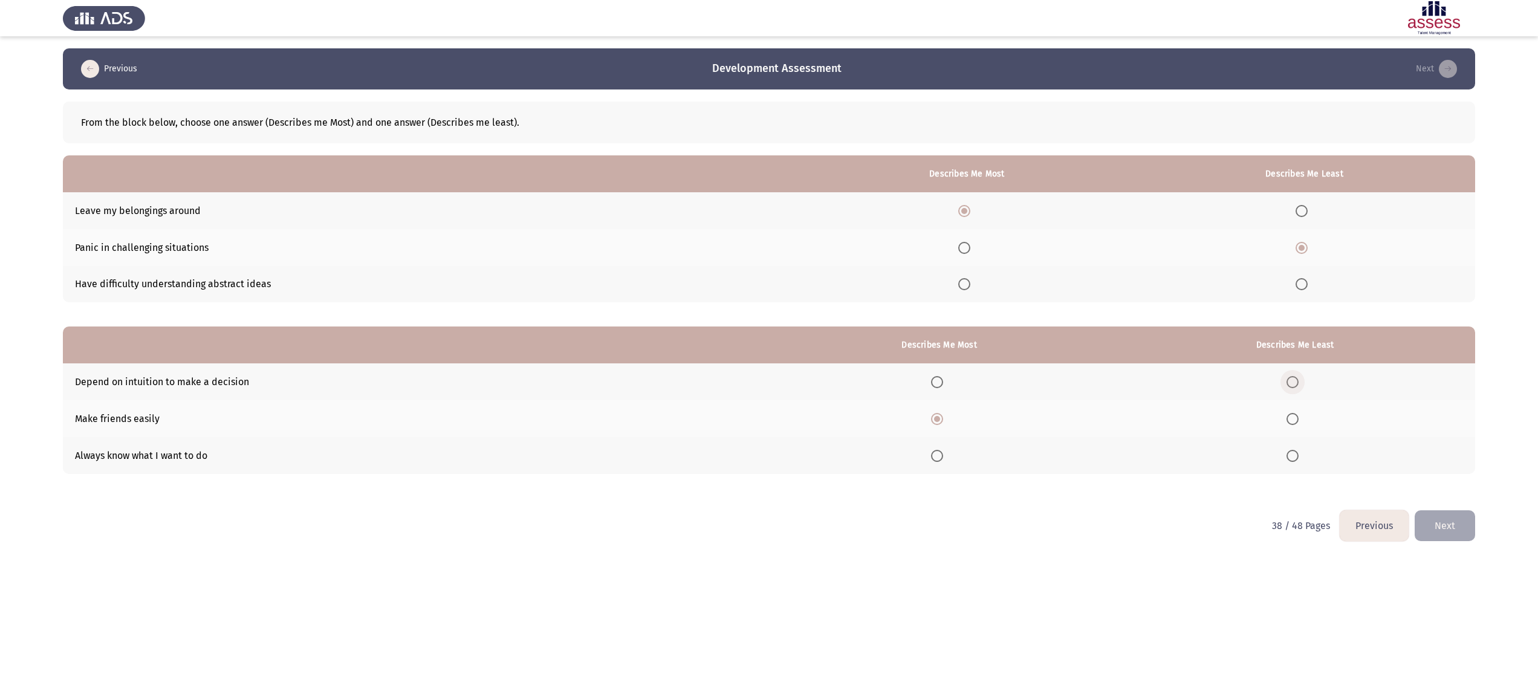
click at [1294, 381] on input "Select an option" at bounding box center [1293, 382] width 12 height 12
click at [943, 457] on span "Select an option" at bounding box center [937, 456] width 12 height 12
click at [943, 457] on input "Select an option" at bounding box center [937, 456] width 12 height 12
click at [1444, 533] on button "Next" at bounding box center [1445, 525] width 60 height 31
click at [840, 282] on span "Select an option" at bounding box center [834, 284] width 12 height 12
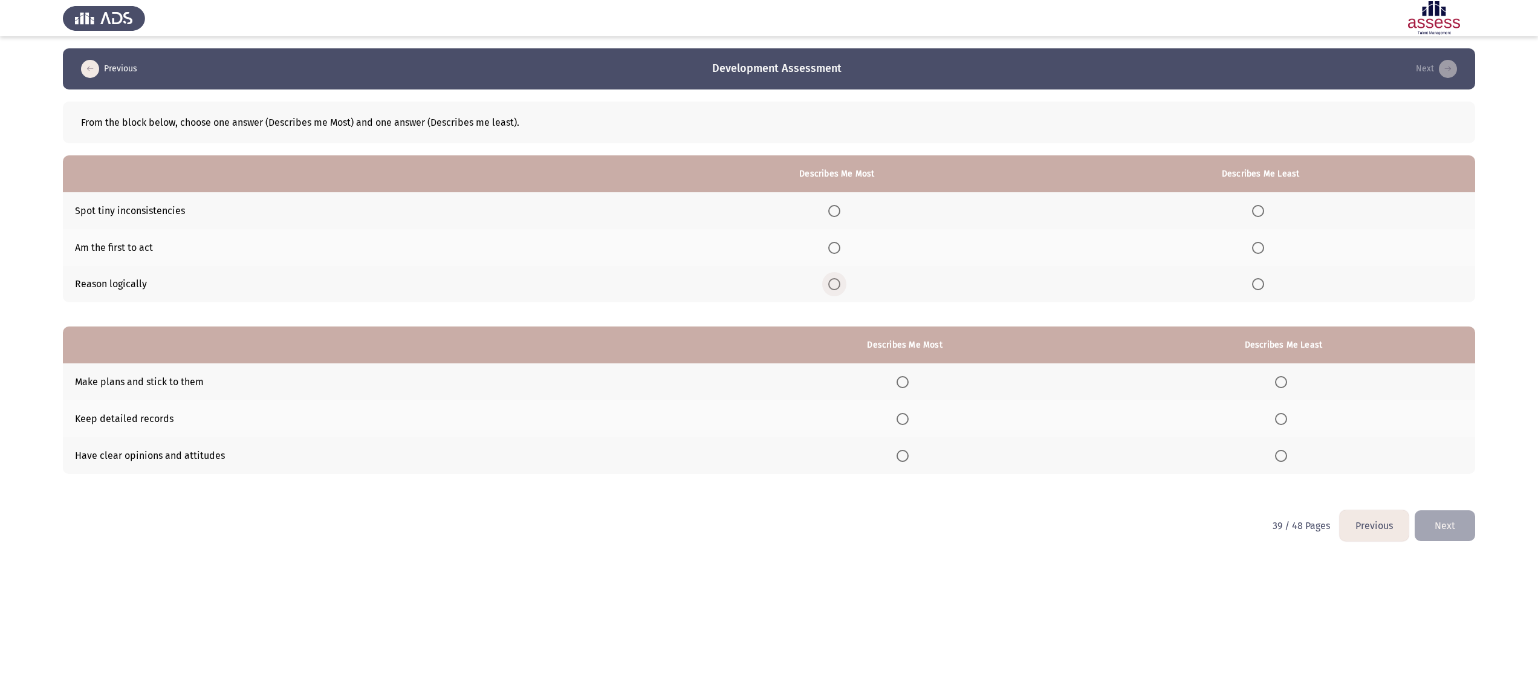
click at [840, 282] on input "Select an option" at bounding box center [834, 284] width 12 height 12
click at [1264, 209] on span "Select an option" at bounding box center [1258, 211] width 12 height 12
click at [1264, 209] on input "Select an option" at bounding box center [1258, 211] width 12 height 12
click at [905, 381] on span "Select an option" at bounding box center [903, 382] width 12 height 12
click at [905, 381] on input "Select an option" at bounding box center [903, 382] width 12 height 12
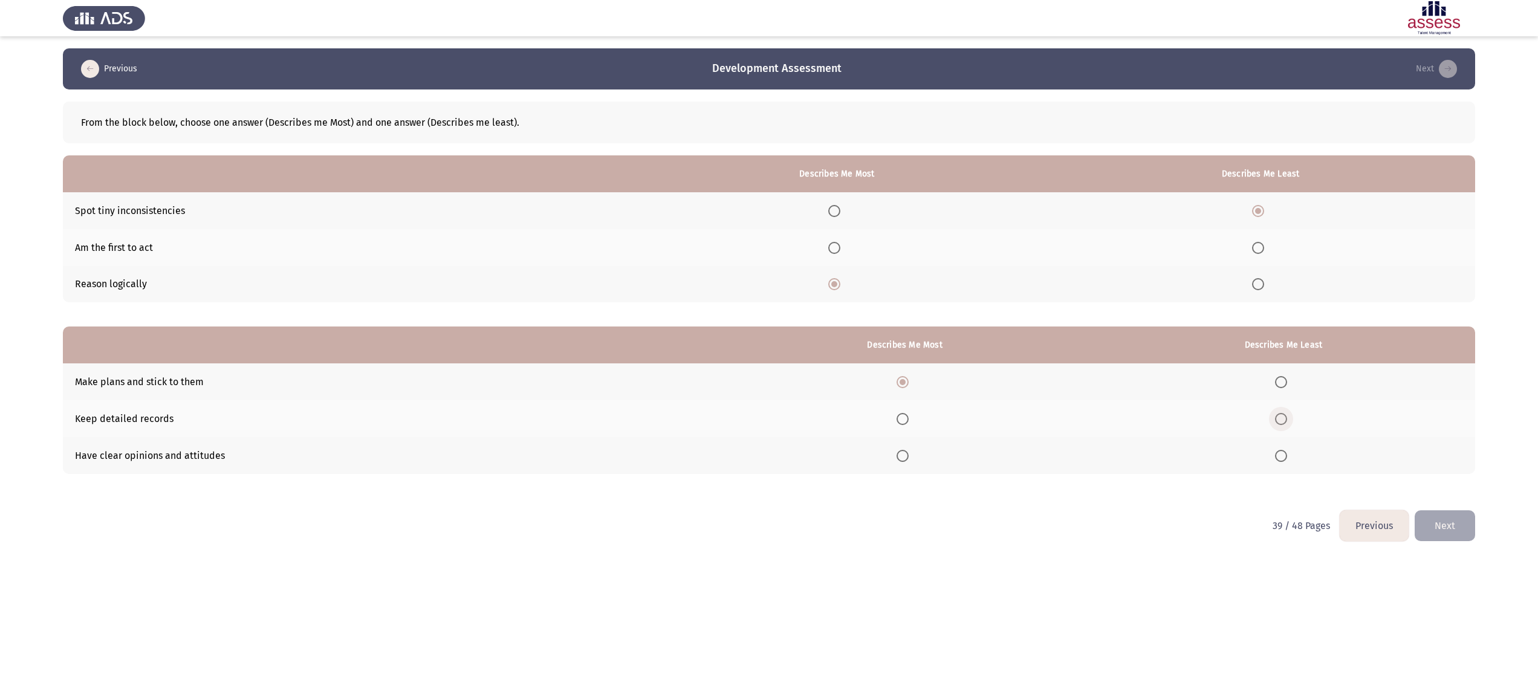
click at [1281, 419] on span "Select an option" at bounding box center [1281, 419] width 0 height 0
click at [1282, 417] on input "Select an option" at bounding box center [1281, 419] width 12 height 12
click at [903, 450] on span "Select an option" at bounding box center [903, 456] width 12 height 12
click at [903, 450] on input "Select an option" at bounding box center [903, 456] width 12 height 12
click at [1452, 518] on button "Next" at bounding box center [1445, 525] width 60 height 31
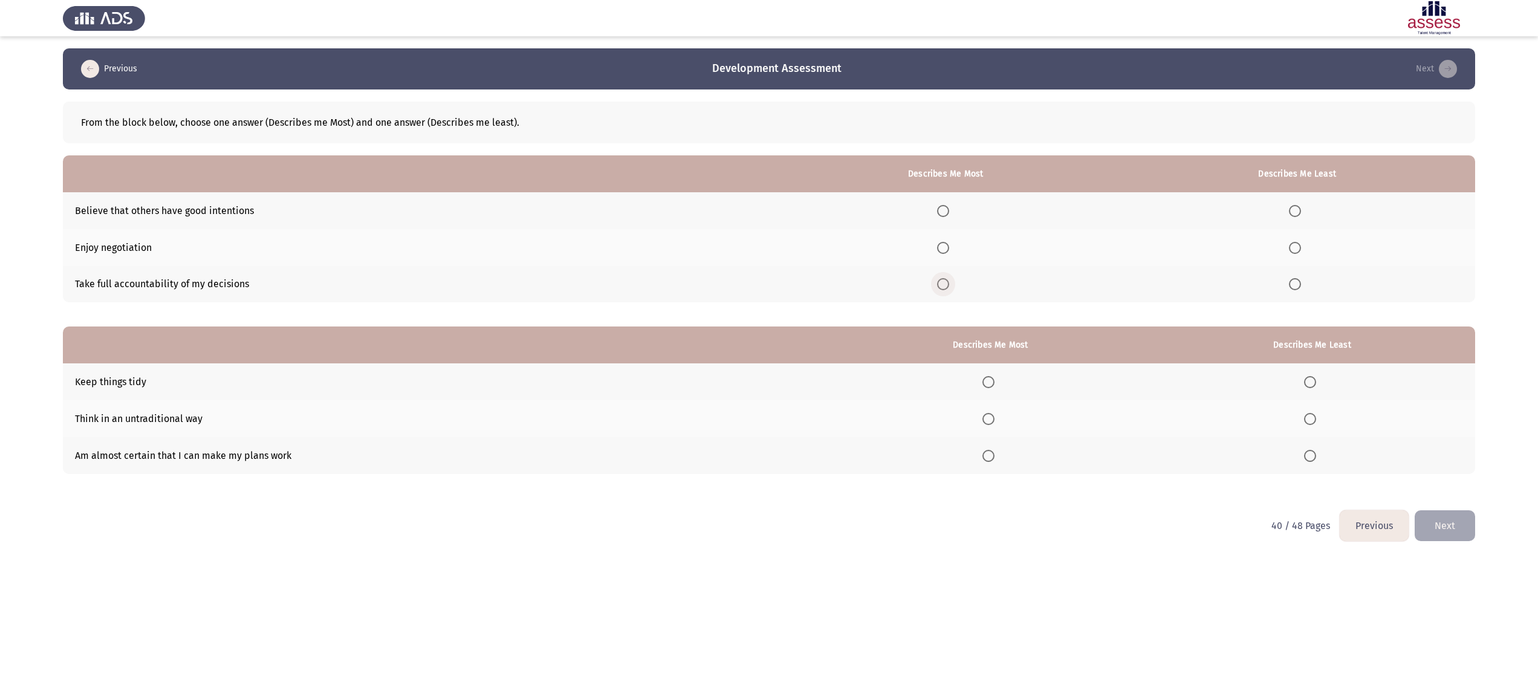
click at [949, 288] on span "Select an option" at bounding box center [943, 284] width 12 height 12
click at [949, 288] on input "Select an option" at bounding box center [943, 284] width 12 height 12
click at [1295, 245] on span "Select an option" at bounding box center [1295, 248] width 12 height 12
click at [1295, 245] on input "Select an option" at bounding box center [1295, 248] width 12 height 12
click at [995, 453] on span "Select an option" at bounding box center [988, 456] width 12 height 12
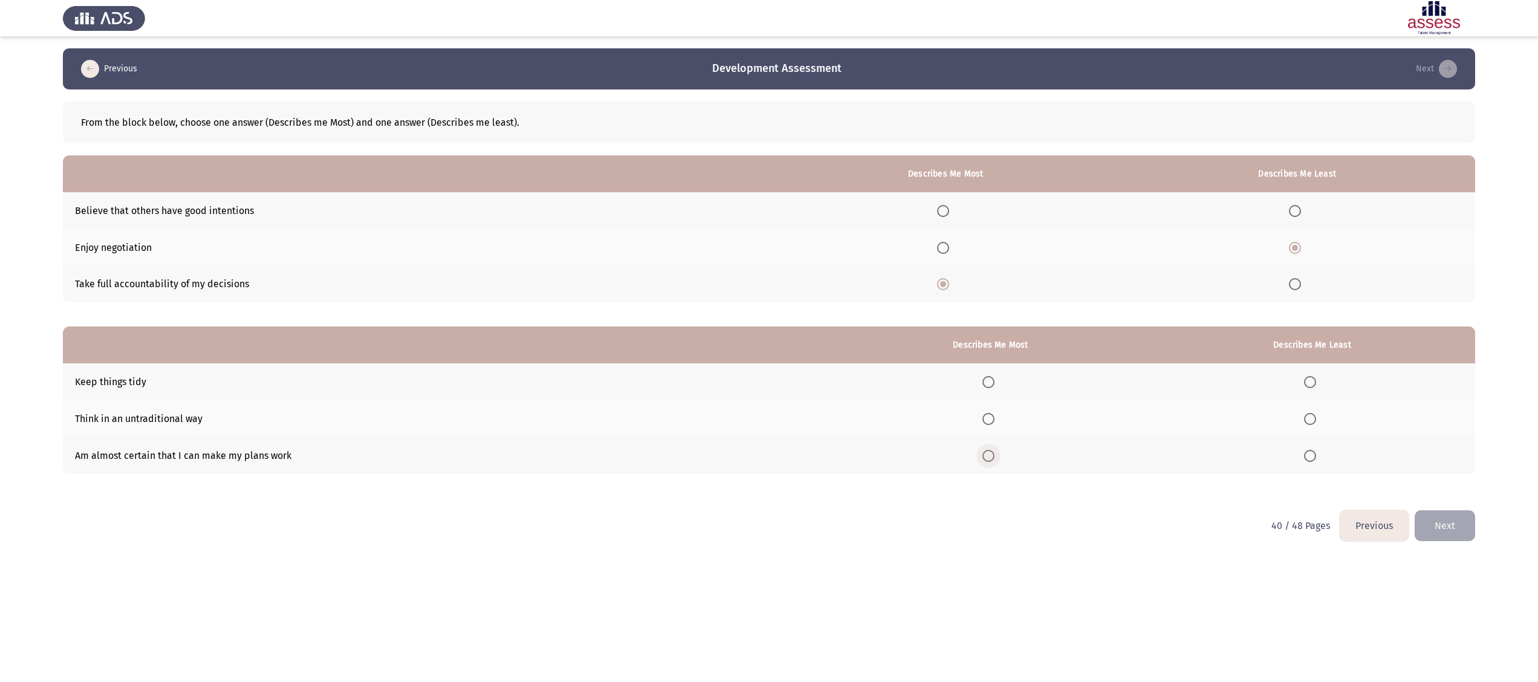
click at [995, 453] on input "Select an option" at bounding box center [988, 456] width 12 height 12
click at [1308, 377] on span "Select an option" at bounding box center [1310, 382] width 12 height 12
click at [1308, 377] on input "Select an option" at bounding box center [1310, 382] width 12 height 12
click at [1456, 530] on button "Next" at bounding box center [1445, 525] width 60 height 31
click at [811, 209] on span "Select an option" at bounding box center [808, 211] width 12 height 12
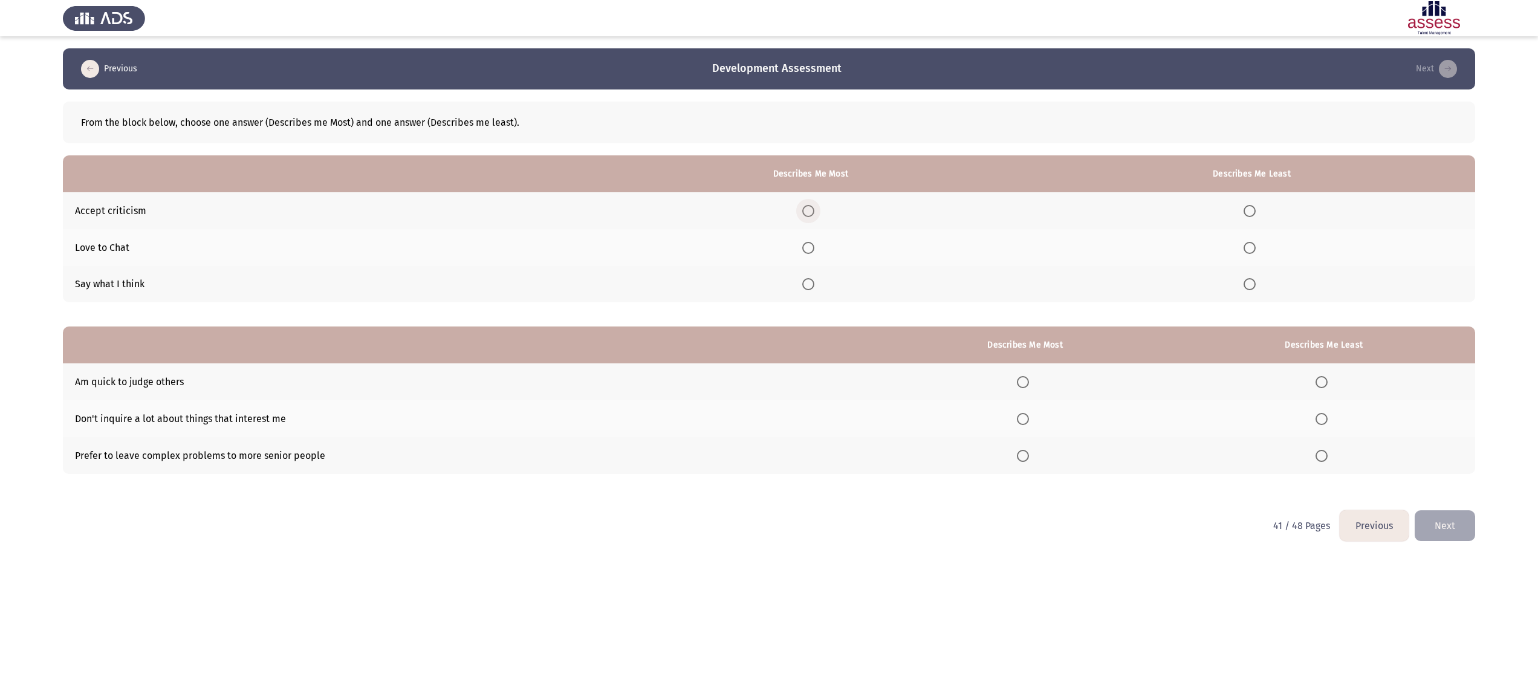
click at [811, 209] on input "Select an option" at bounding box center [808, 211] width 12 height 12
click at [1249, 247] on span "Select an option" at bounding box center [1250, 248] width 12 height 12
click at [1249, 247] on input "Select an option" at bounding box center [1250, 248] width 12 height 12
click at [811, 281] on span "Select an option" at bounding box center [808, 284] width 12 height 12
click at [811, 281] on input "Select an option" at bounding box center [808, 284] width 12 height 12
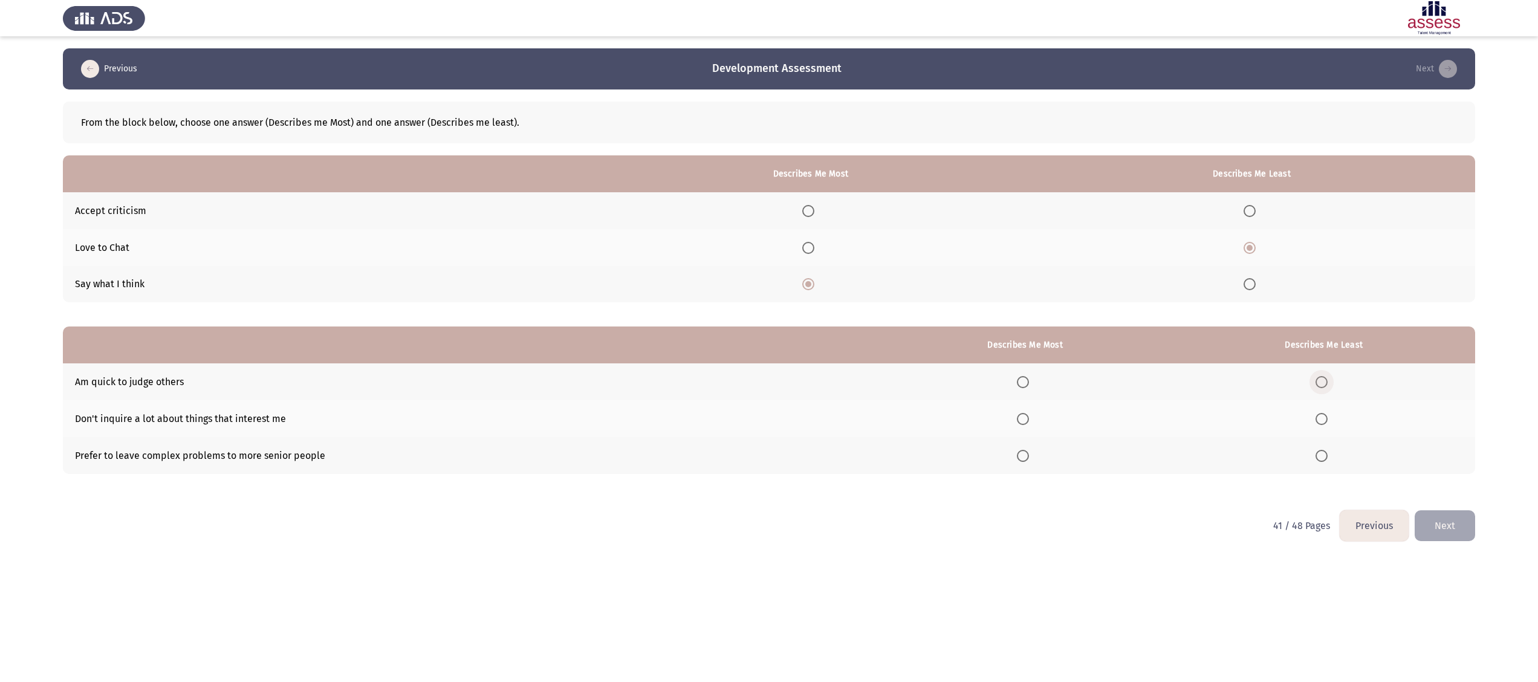
click at [1319, 376] on span "Select an option" at bounding box center [1322, 382] width 12 height 12
click at [1319, 376] on input "Select an option" at bounding box center [1322, 382] width 12 height 12
click at [1028, 450] on span "Select an option" at bounding box center [1023, 456] width 12 height 12
click at [1028, 450] on input "Select an option" at bounding box center [1023, 456] width 12 height 12
click at [1023, 418] on span "Select an option" at bounding box center [1023, 419] width 12 height 12
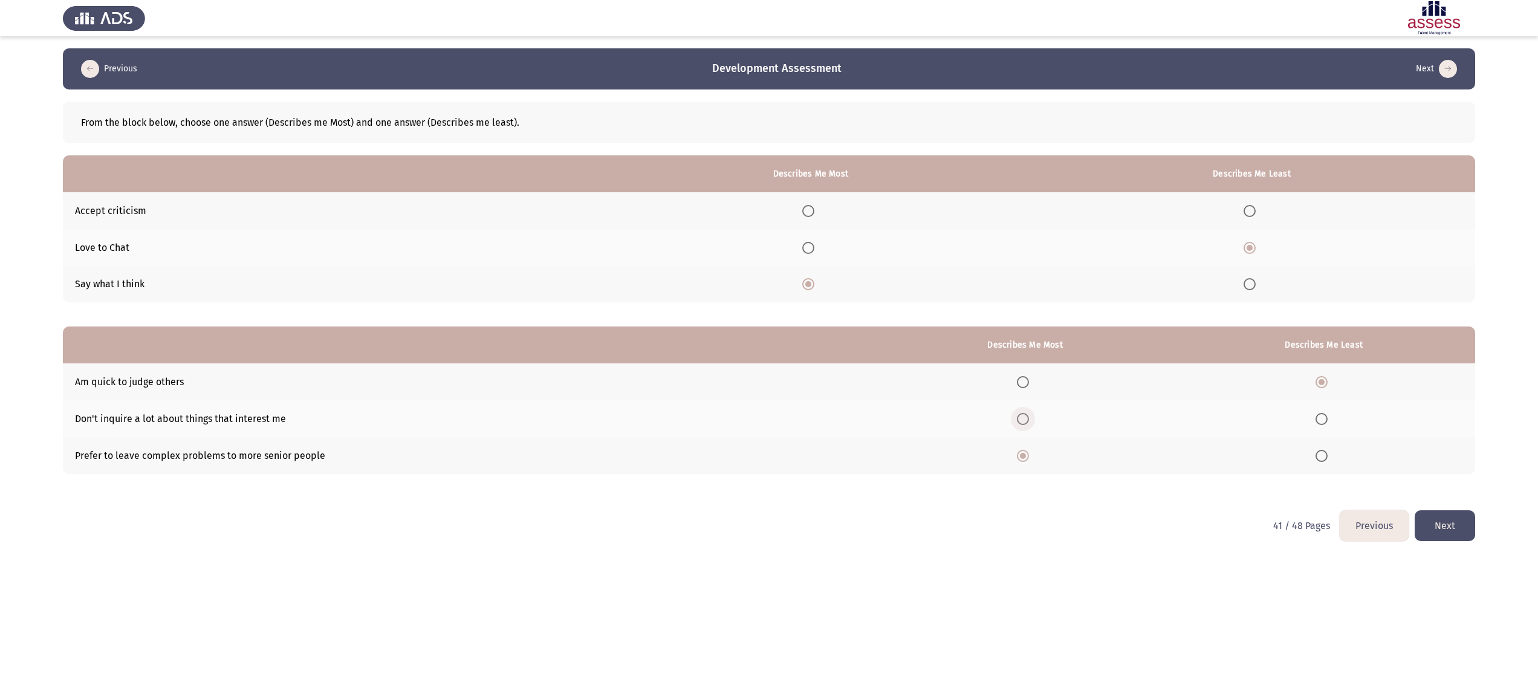
click at [1023, 418] on input "Select an option" at bounding box center [1023, 419] width 12 height 12
click at [1445, 516] on button "Next" at bounding box center [1445, 525] width 60 height 31
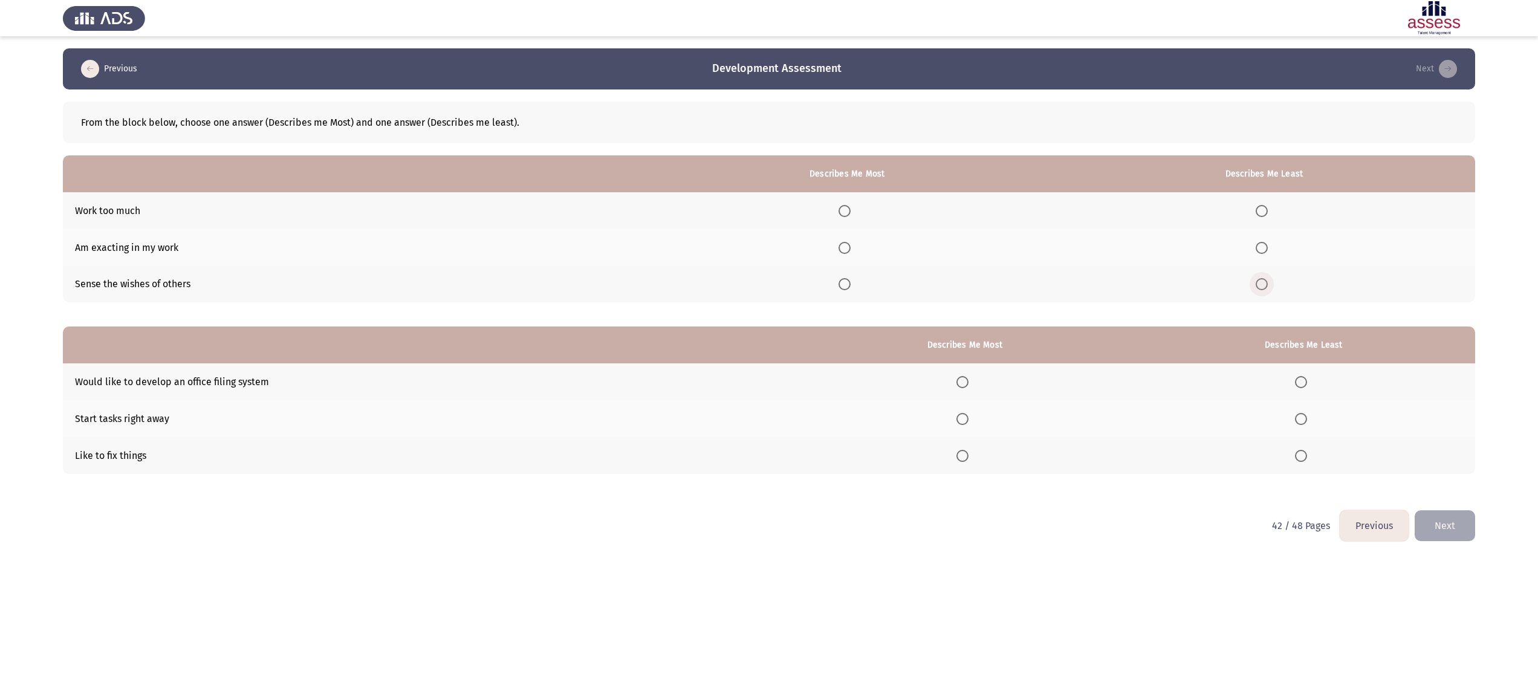
click at [1261, 284] on span "Select an option" at bounding box center [1262, 284] width 12 height 12
click at [1261, 284] on input "Select an option" at bounding box center [1262, 284] width 12 height 12
click at [851, 243] on span "Select an option" at bounding box center [845, 248] width 12 height 12
click at [851, 243] on input "Select an option" at bounding box center [845, 248] width 12 height 12
click at [969, 420] on span "Select an option" at bounding box center [962, 419] width 12 height 12
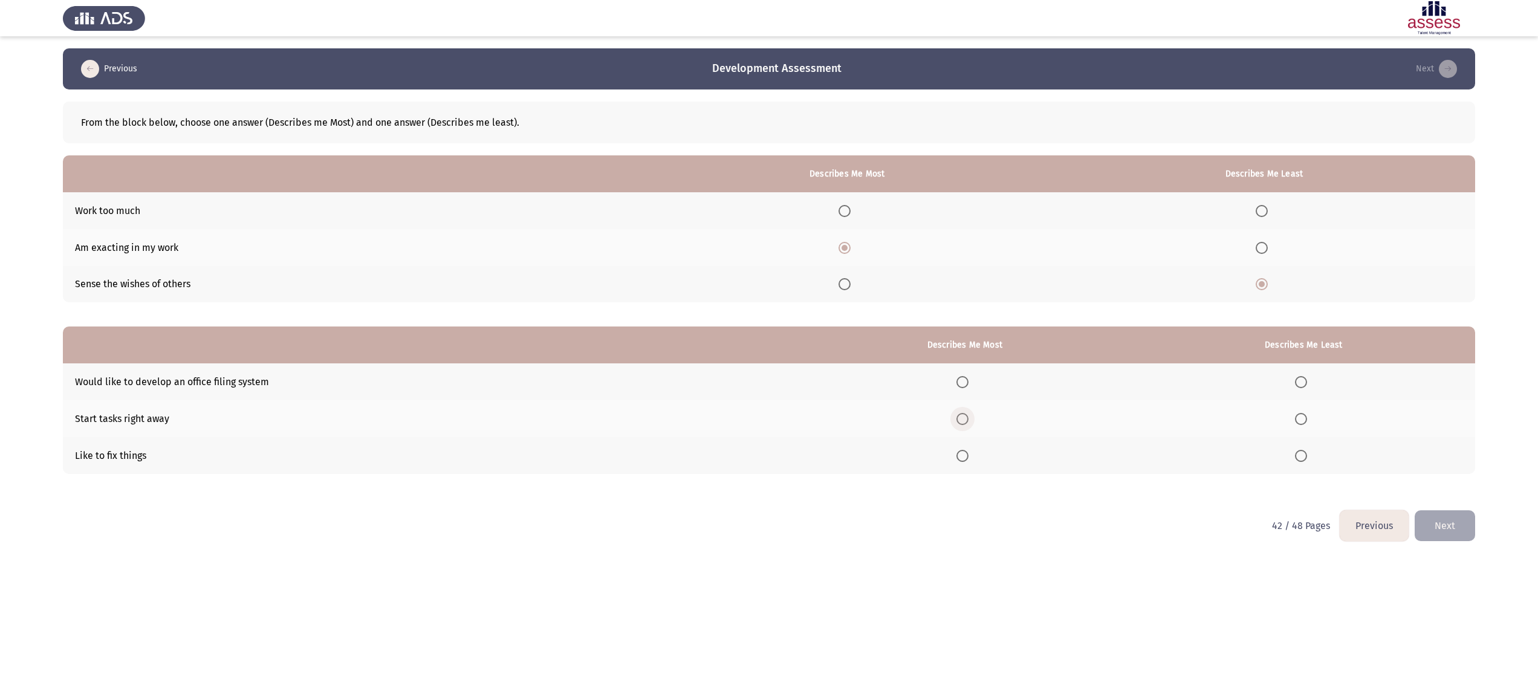
click at [969, 420] on input "Select an option" at bounding box center [962, 419] width 12 height 12
click at [1304, 455] on span "Select an option" at bounding box center [1301, 456] width 12 height 12
click at [1304, 455] on input "Select an option" at bounding box center [1301, 456] width 12 height 12
click at [1474, 526] on button "Next" at bounding box center [1445, 525] width 60 height 31
click at [240, 544] on html "Previous Development Assessment Next From the block below, choose one answer (D…" at bounding box center [769, 279] width 1538 height 559
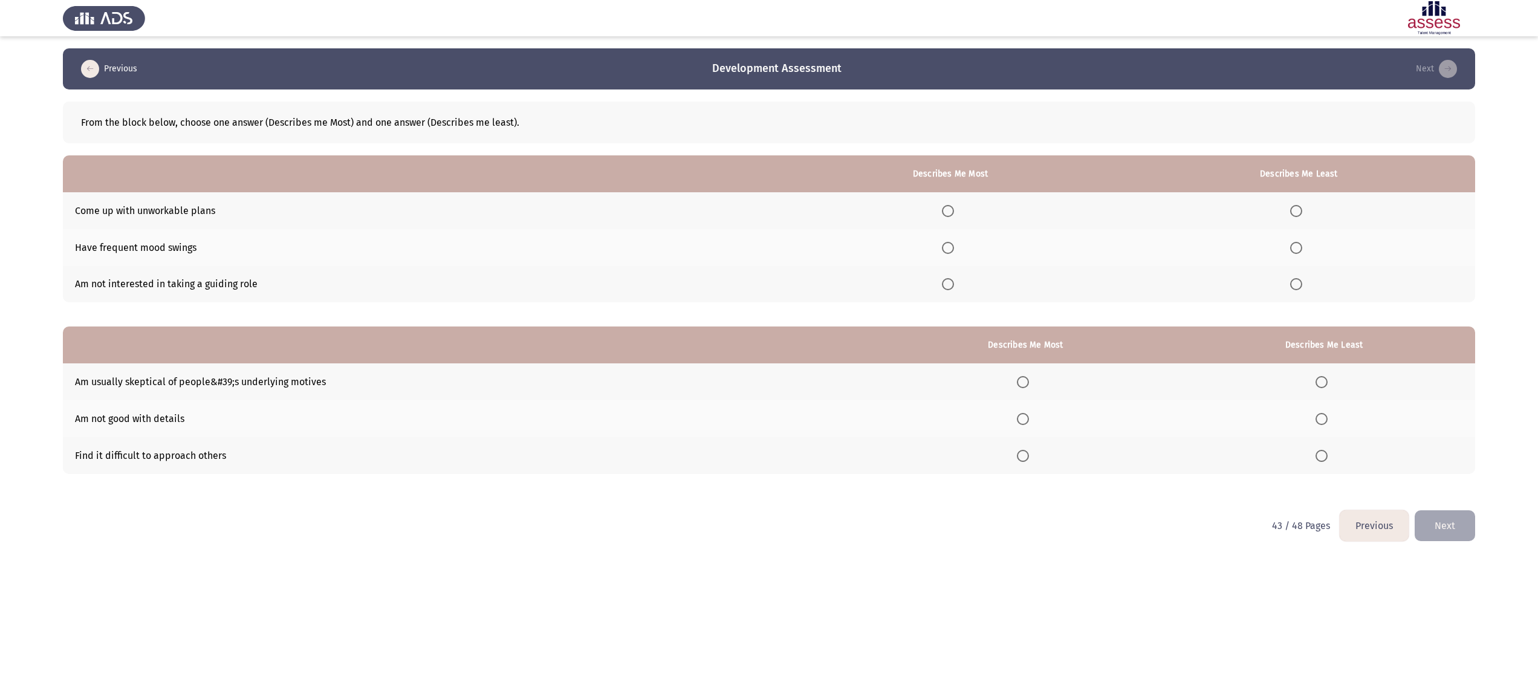
click at [0, 122] on html "Previous Development Assessment Next From the block below, choose one answer (D…" at bounding box center [769, 279] width 1538 height 559
click at [954, 245] on span "Select an option" at bounding box center [948, 248] width 12 height 12
click at [954, 245] on input "Select an option" at bounding box center [948, 248] width 12 height 12
click at [1302, 288] on span "Select an option" at bounding box center [1296, 284] width 12 height 12
click at [1302, 288] on input "Select an option" at bounding box center [1296, 284] width 12 height 12
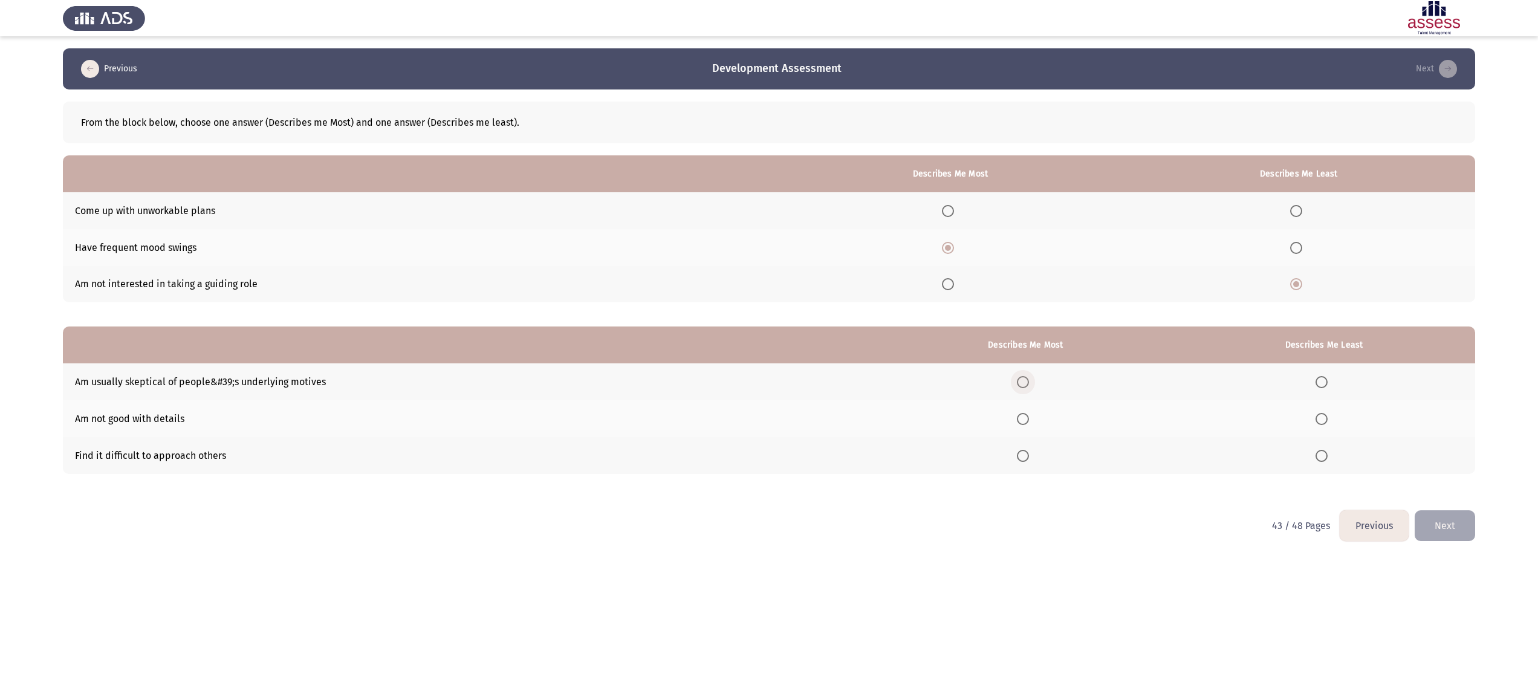
click at [1027, 381] on span "Select an option" at bounding box center [1023, 382] width 12 height 12
click at [1027, 381] on input "Select an option" at bounding box center [1023, 382] width 12 height 12
click at [1328, 424] on mat-tooltip-component "WAITING" at bounding box center [1326, 441] width 59 height 34
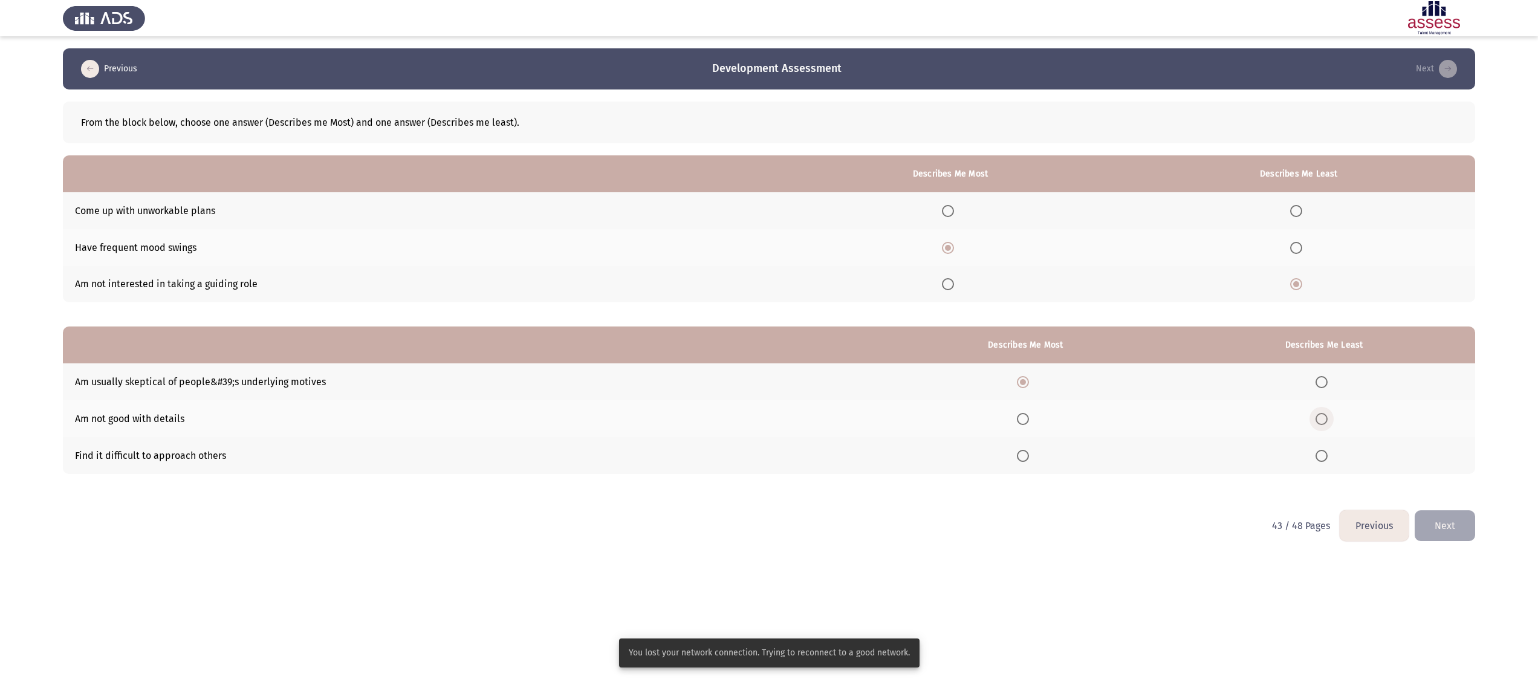
click at [1326, 420] on span "Select an option" at bounding box center [1322, 419] width 12 height 12
click at [1326, 420] on input "Select an option" at bounding box center [1322, 419] width 12 height 12
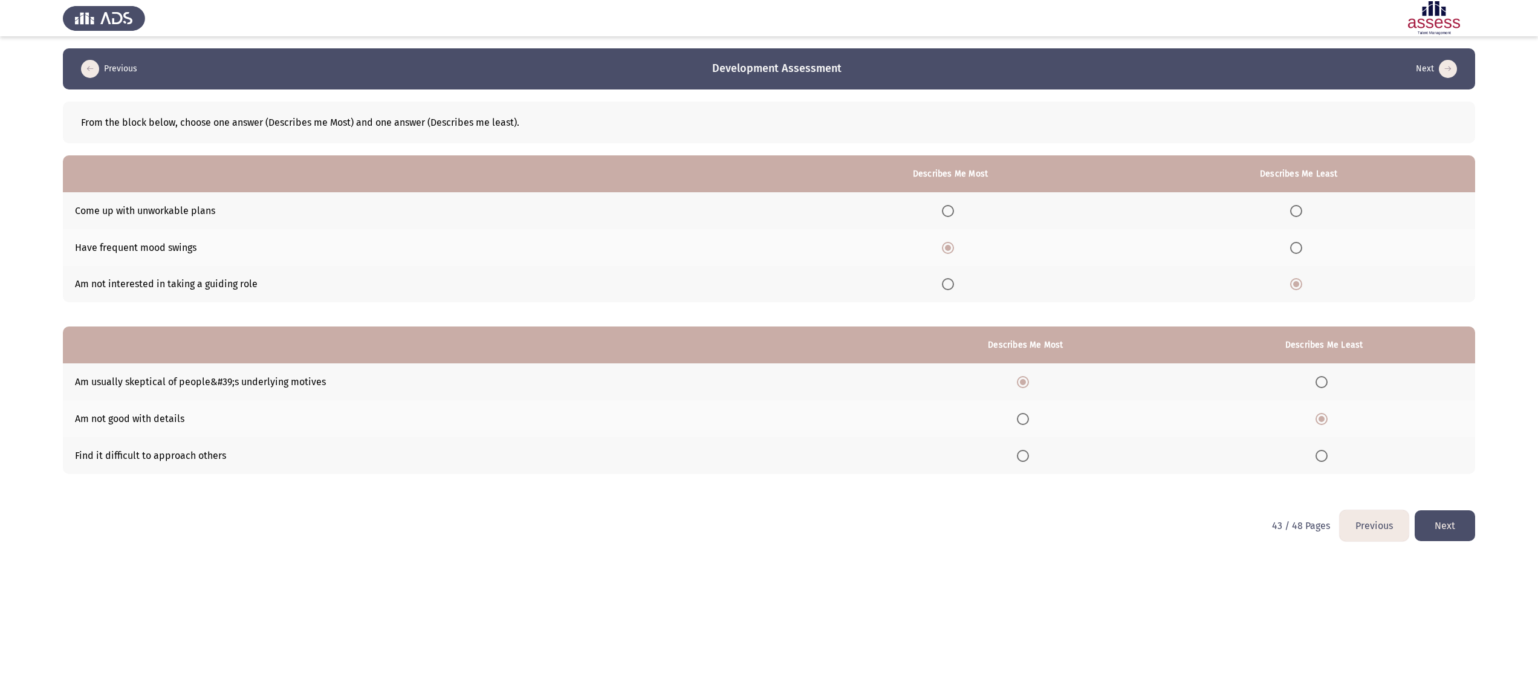
click at [1438, 516] on button "Next" at bounding box center [1445, 525] width 60 height 31
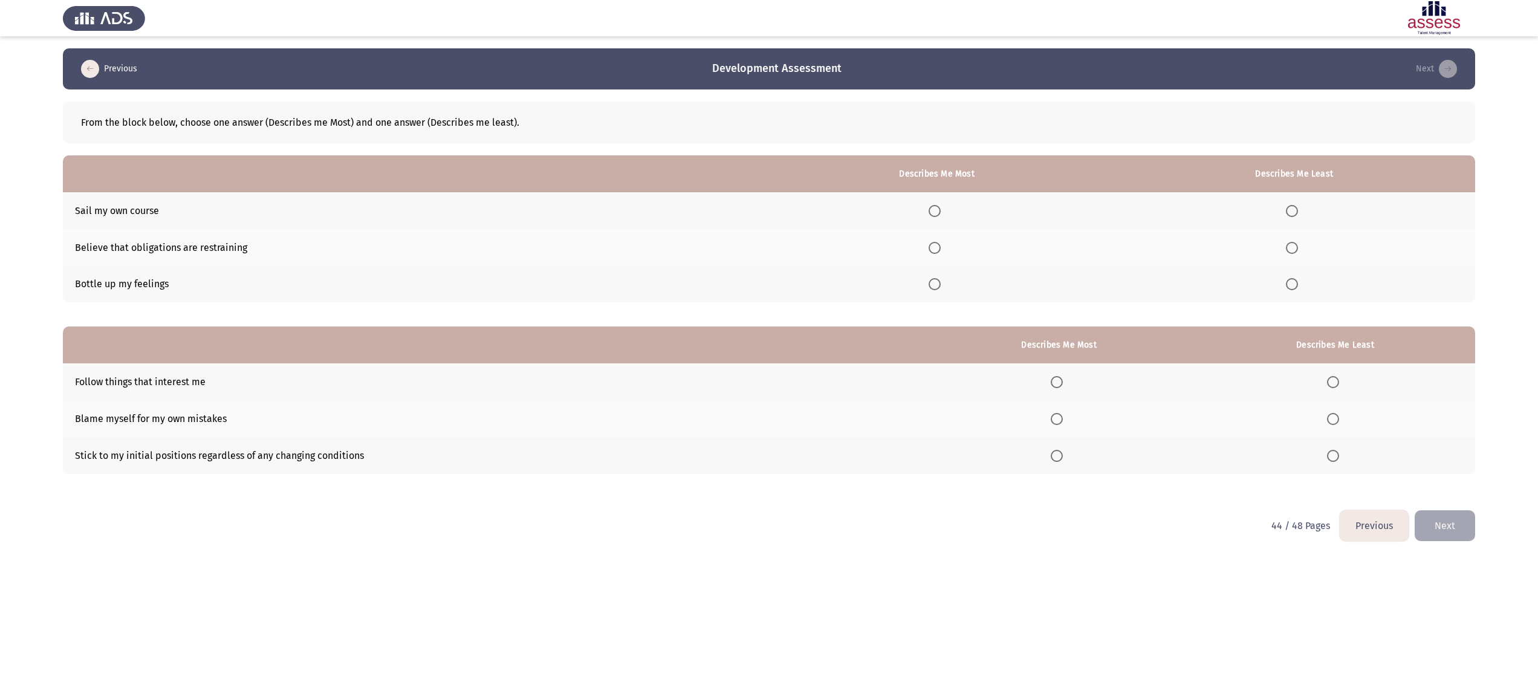
drag, startPoint x: 0, startPoint y: 180, endPoint x: 22, endPoint y: 155, distance: 33.4
click at [0, 180] on html "Previous Development Assessment Next From the block below, choose one answer (D…" at bounding box center [769, 279] width 1538 height 559
click at [937, 207] on span "Select an option" at bounding box center [935, 211] width 12 height 12
click at [937, 207] on input "Select an option" at bounding box center [935, 211] width 12 height 12
click at [1295, 281] on span "Select an option" at bounding box center [1292, 284] width 12 height 12
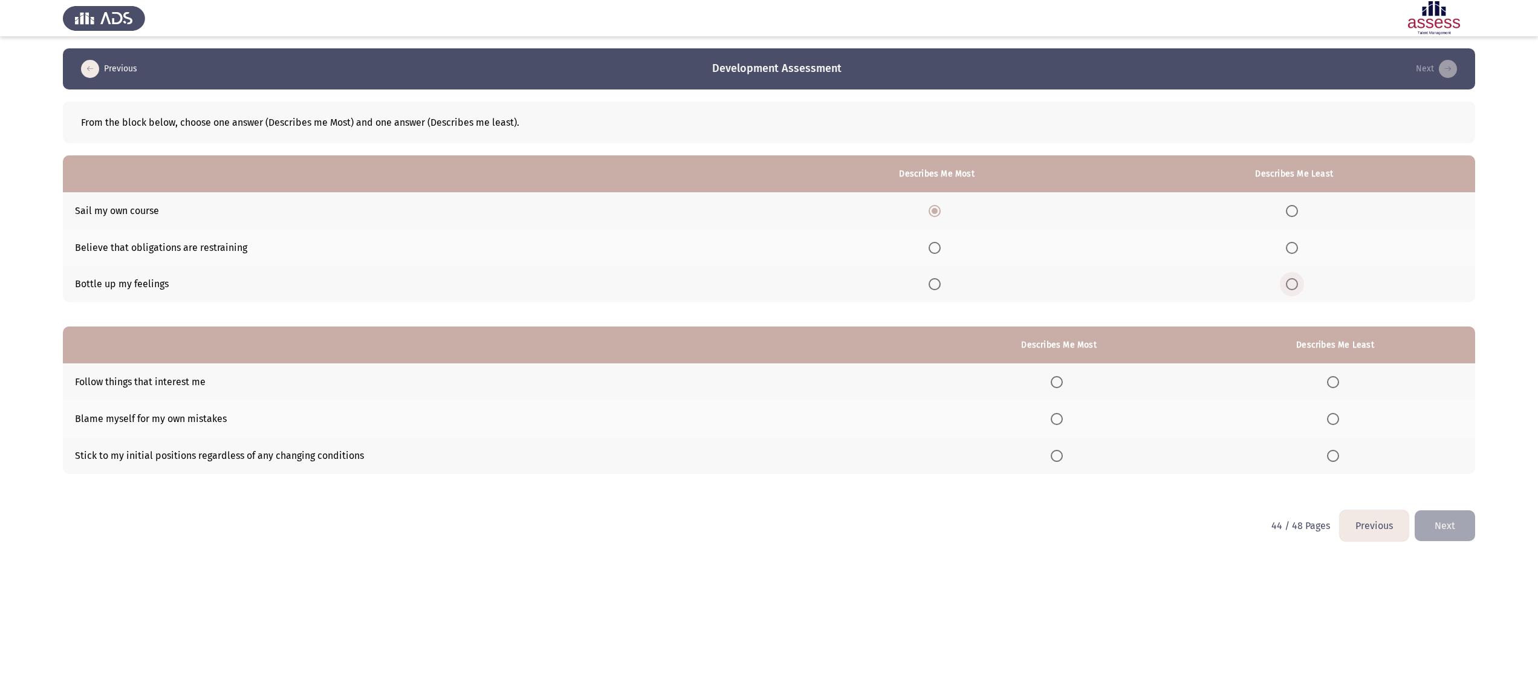
click at [1295, 281] on input "Select an option" at bounding box center [1292, 284] width 12 height 12
click at [1058, 413] on span "Select an option" at bounding box center [1057, 419] width 12 height 12
click at [1058, 413] on input "Select an option" at bounding box center [1057, 419] width 12 height 12
click at [1336, 450] on span "Select an option" at bounding box center [1333, 456] width 12 height 12
click at [1336, 450] on input "Select an option" at bounding box center [1333, 456] width 12 height 12
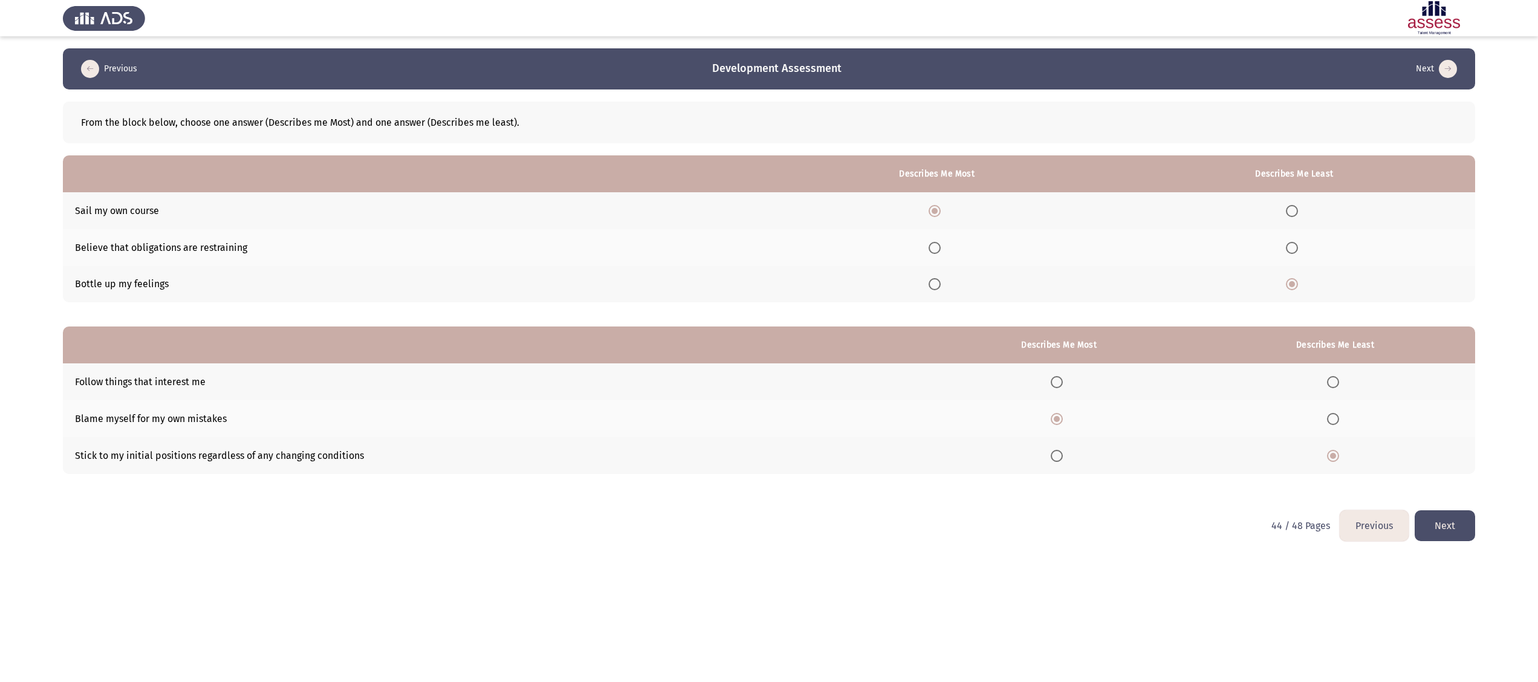
click at [1461, 518] on button "Next" at bounding box center [1445, 525] width 60 height 31
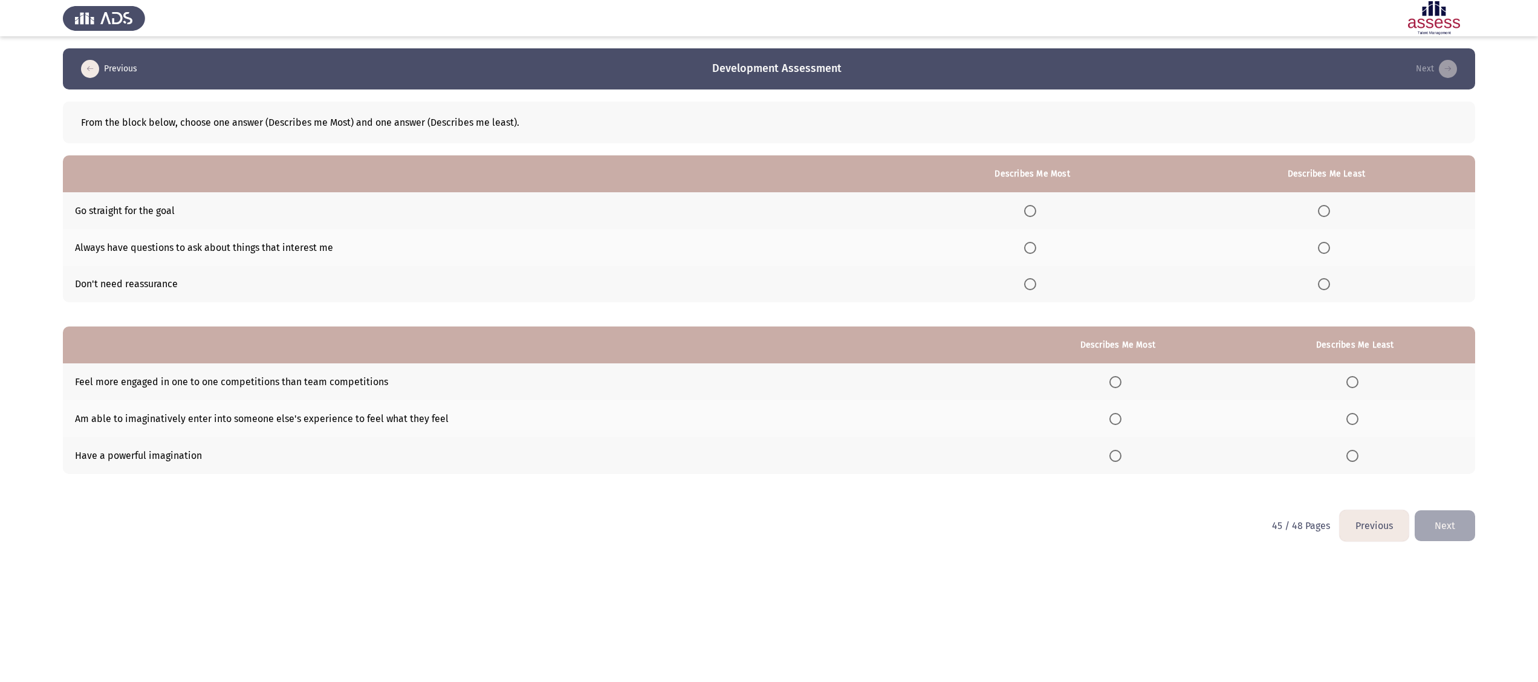
click at [16, 90] on app-assessment-container "Previous Development Assessment Next From the block below, choose one answer (D…" at bounding box center [769, 279] width 1538 height 462
click at [1039, 219] on th at bounding box center [1032, 210] width 290 height 37
click at [1036, 213] on span "Select an option" at bounding box center [1030, 211] width 12 height 12
click at [1036, 213] on input "Select an option" at bounding box center [1030, 211] width 12 height 12
click at [1324, 285] on span "Select an option" at bounding box center [1324, 284] width 12 height 12
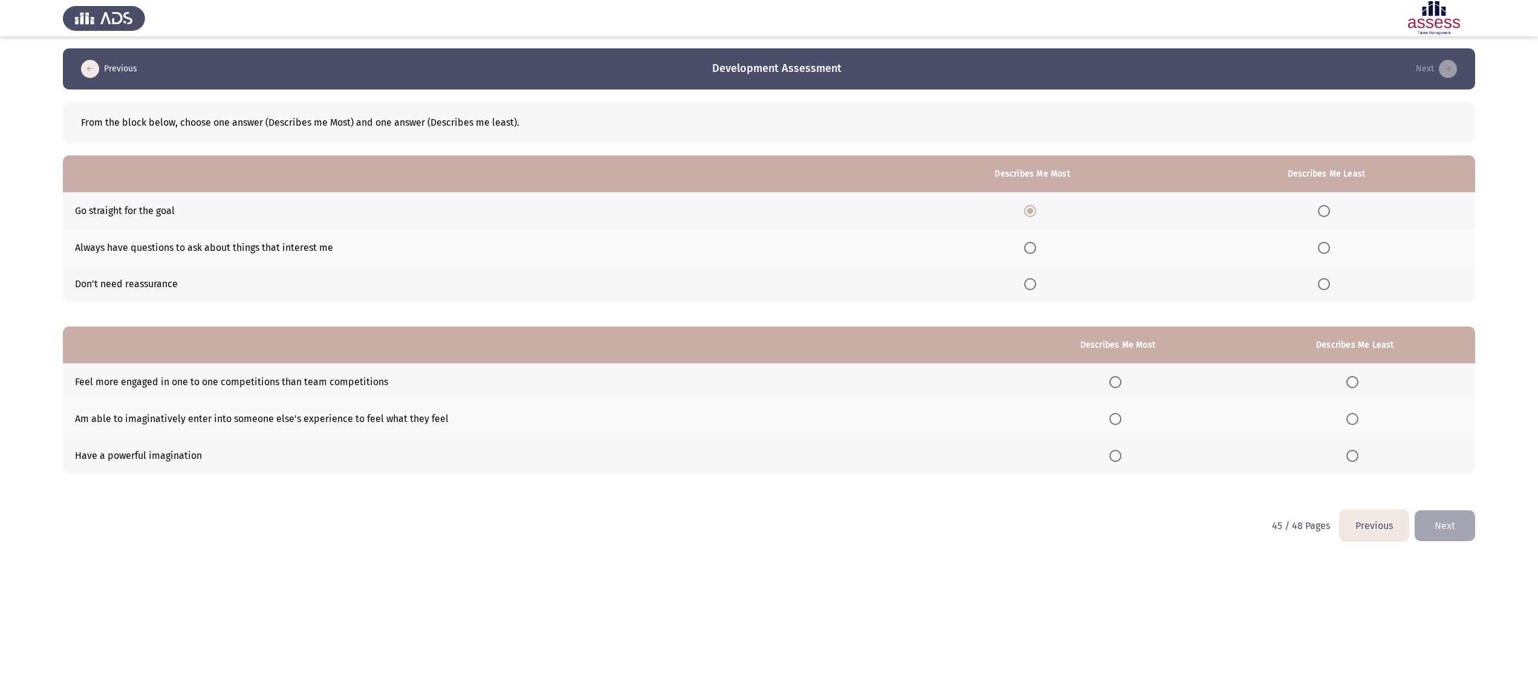
click at [1324, 285] on input "Select an option" at bounding box center [1324, 284] width 12 height 12
click at [1115, 416] on span "Select an option" at bounding box center [1115, 419] width 12 height 12
click at [1115, 416] on input "Select an option" at bounding box center [1115, 419] width 12 height 12
click at [1358, 378] on span "Select an option" at bounding box center [1352, 382] width 12 height 12
click at [1358, 378] on input "Select an option" at bounding box center [1352, 382] width 12 height 12
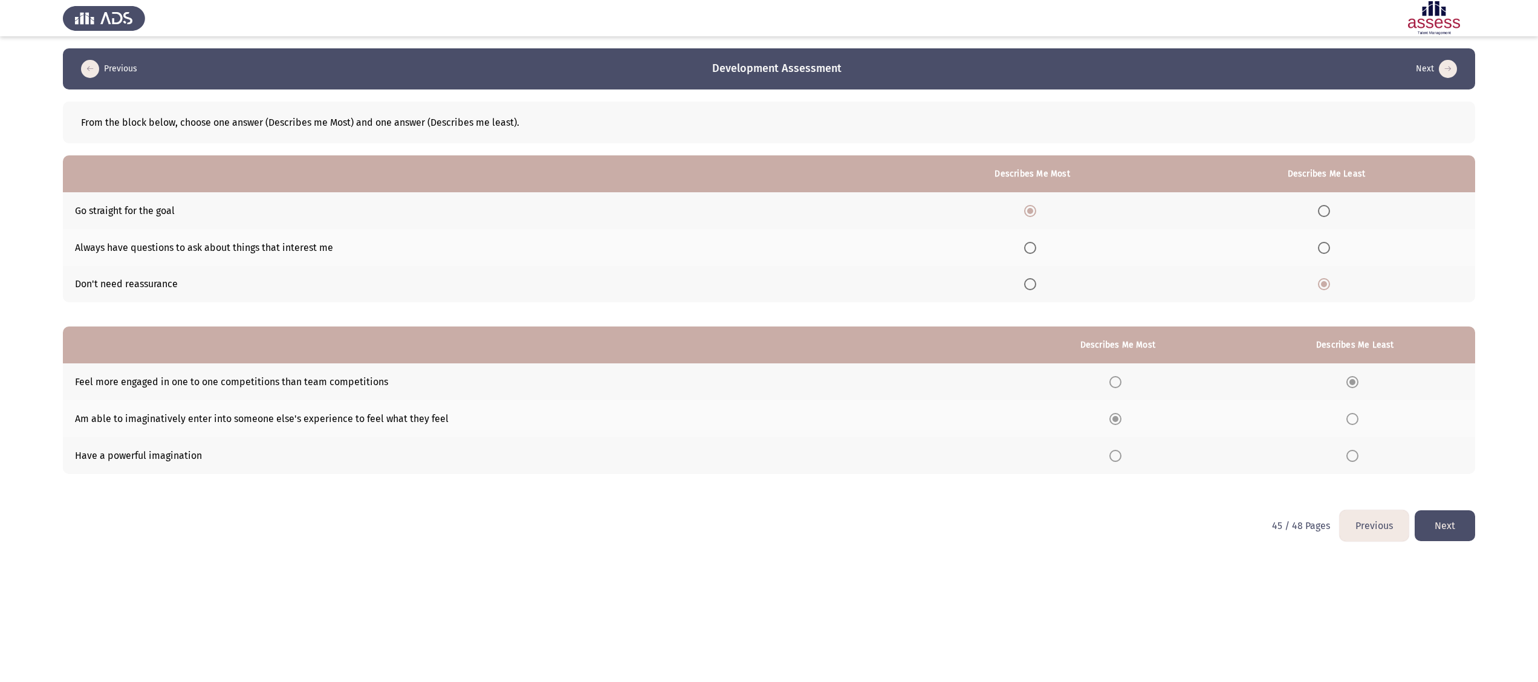
click at [1445, 516] on button "Next" at bounding box center [1445, 525] width 60 height 31
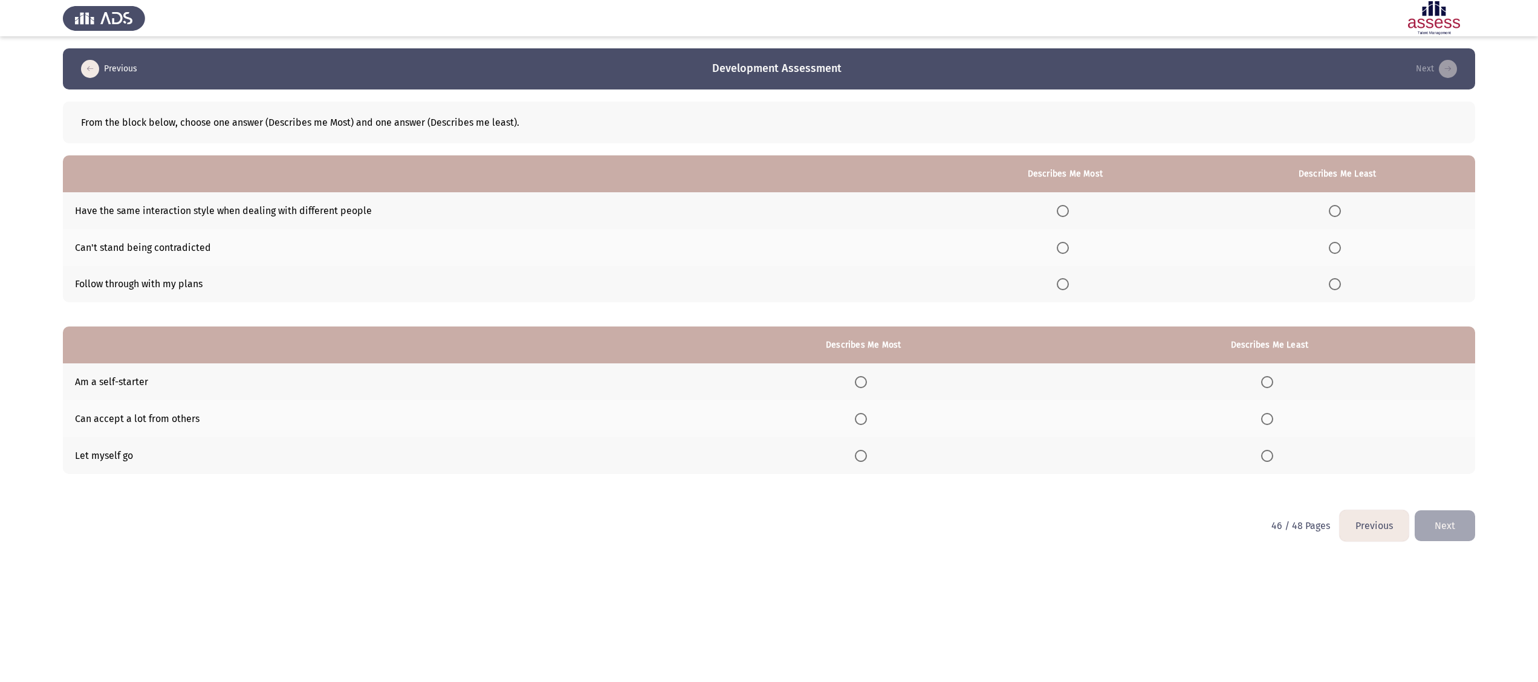
drag, startPoint x: 28, startPoint y: 148, endPoint x: 57, endPoint y: 129, distance: 34.5
click at [28, 148] on app-assessment-container "Previous Development Assessment Next From the block below, choose one answer (D…" at bounding box center [769, 279] width 1538 height 462
click at [1069, 285] on span "Select an option" at bounding box center [1063, 284] width 12 height 12
click at [1069, 285] on input "Select an option" at bounding box center [1063, 284] width 12 height 12
click at [1337, 250] on span "Select an option" at bounding box center [1335, 248] width 12 height 12
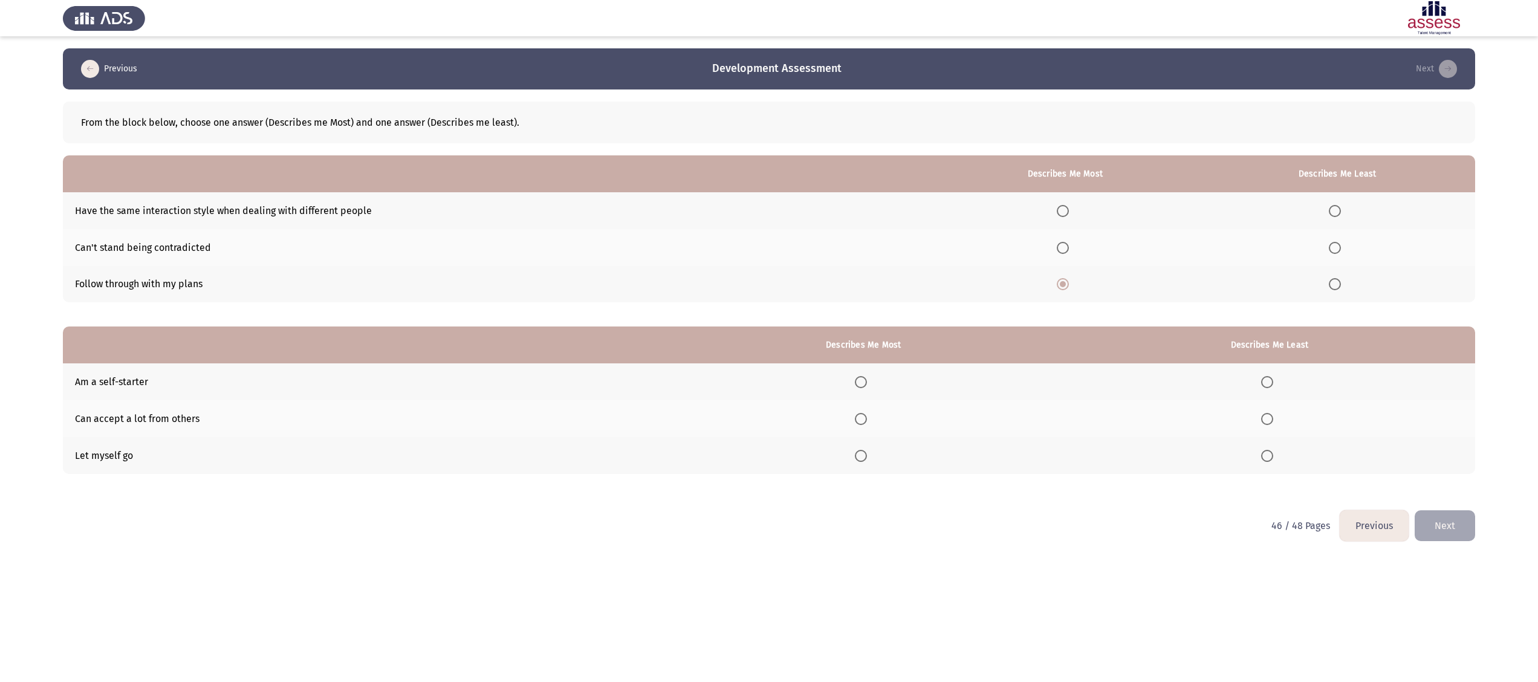
click at [1337, 250] on input "Select an option" at bounding box center [1335, 248] width 12 height 12
click at [867, 386] on span "Select an option" at bounding box center [861, 382] width 12 height 12
click at [867, 386] on input "Select an option" at bounding box center [861, 382] width 12 height 12
click at [1273, 456] on span "Select an option" at bounding box center [1267, 456] width 12 height 12
click at [1273, 456] on input "Select an option" at bounding box center [1267, 456] width 12 height 12
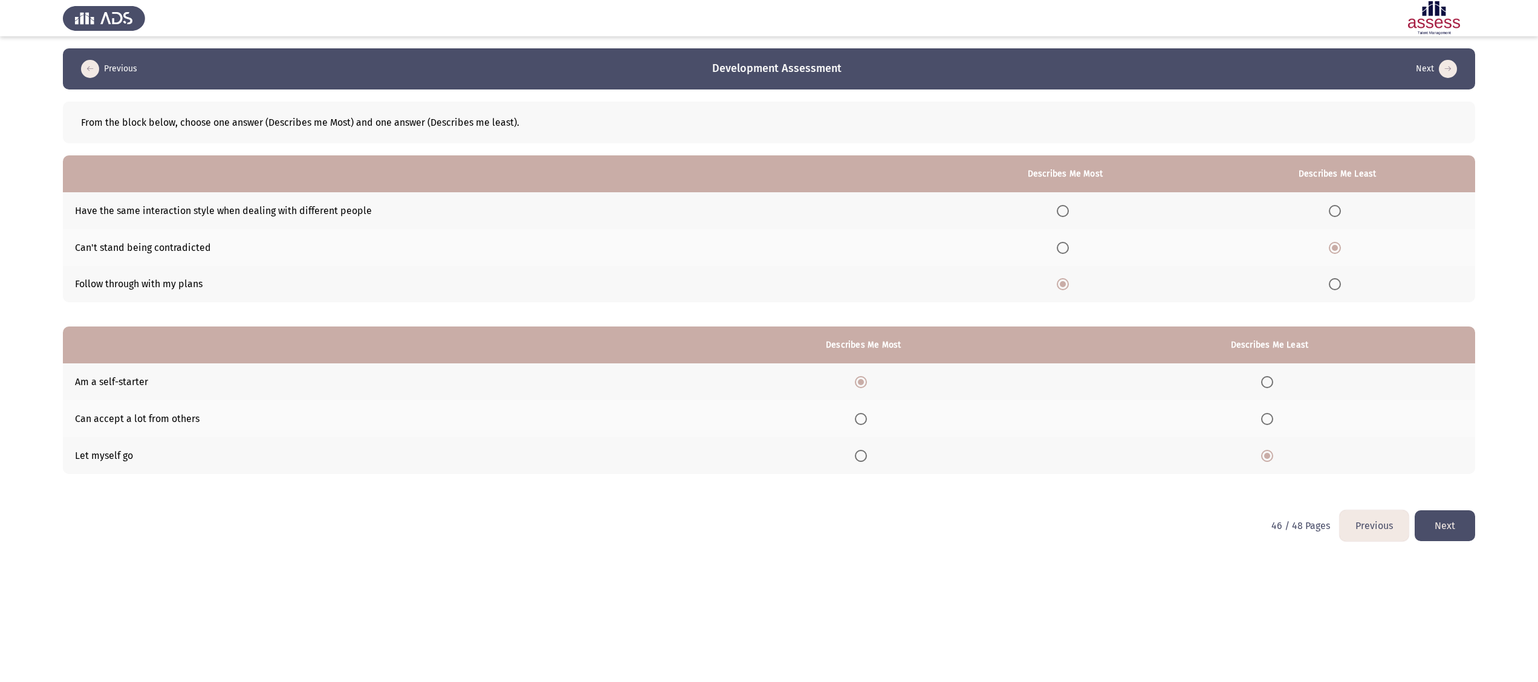
click at [1440, 524] on button "Next" at bounding box center [1445, 525] width 60 height 31
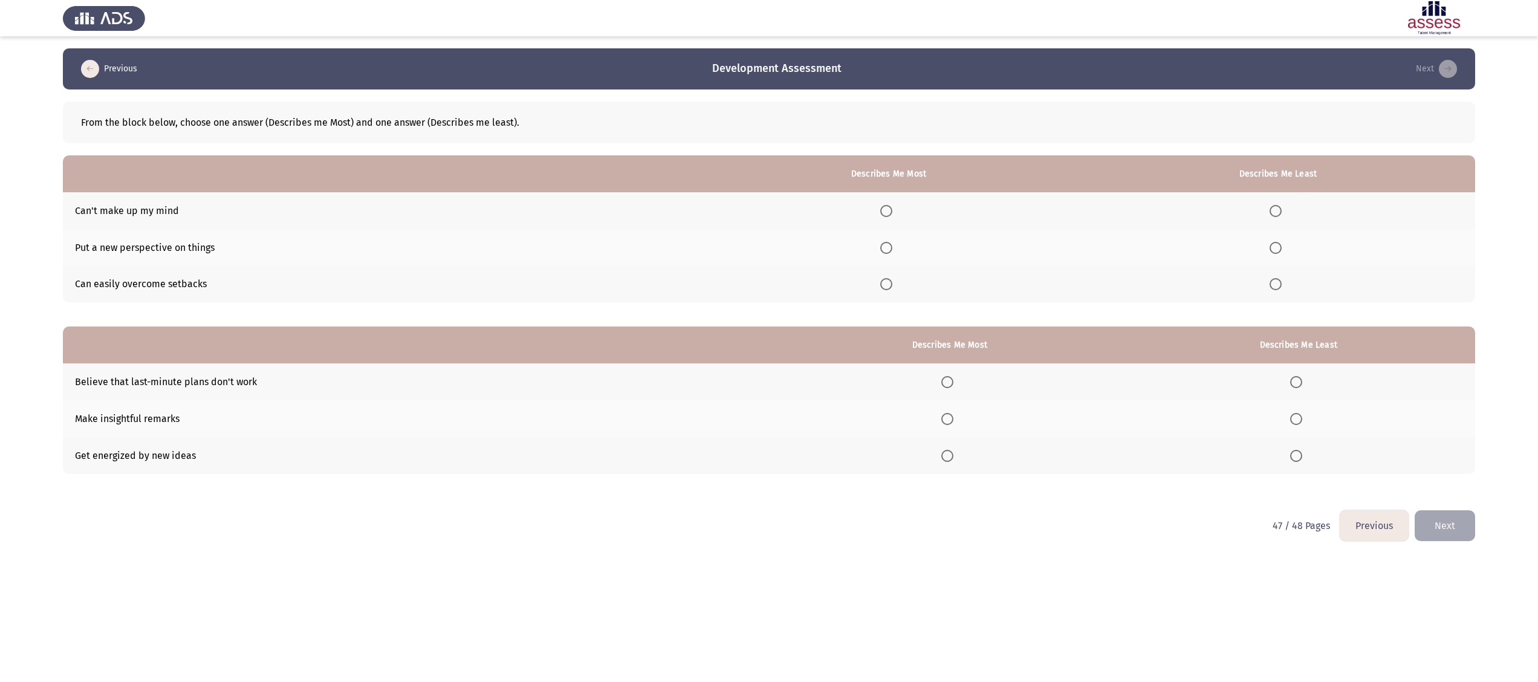
drag, startPoint x: 30, startPoint y: 112, endPoint x: 178, endPoint y: 79, distance: 151.3
click at [30, 112] on app-assessment-container "Previous Development Assessment Next From the block below, choose one answer (D…" at bounding box center [769, 279] width 1538 height 462
click at [892, 282] on span "Select an option" at bounding box center [886, 284] width 12 height 12
click at [892, 282] on input "Select an option" at bounding box center [886, 284] width 12 height 12
click at [1278, 211] on span "Select an option" at bounding box center [1276, 211] width 12 height 12
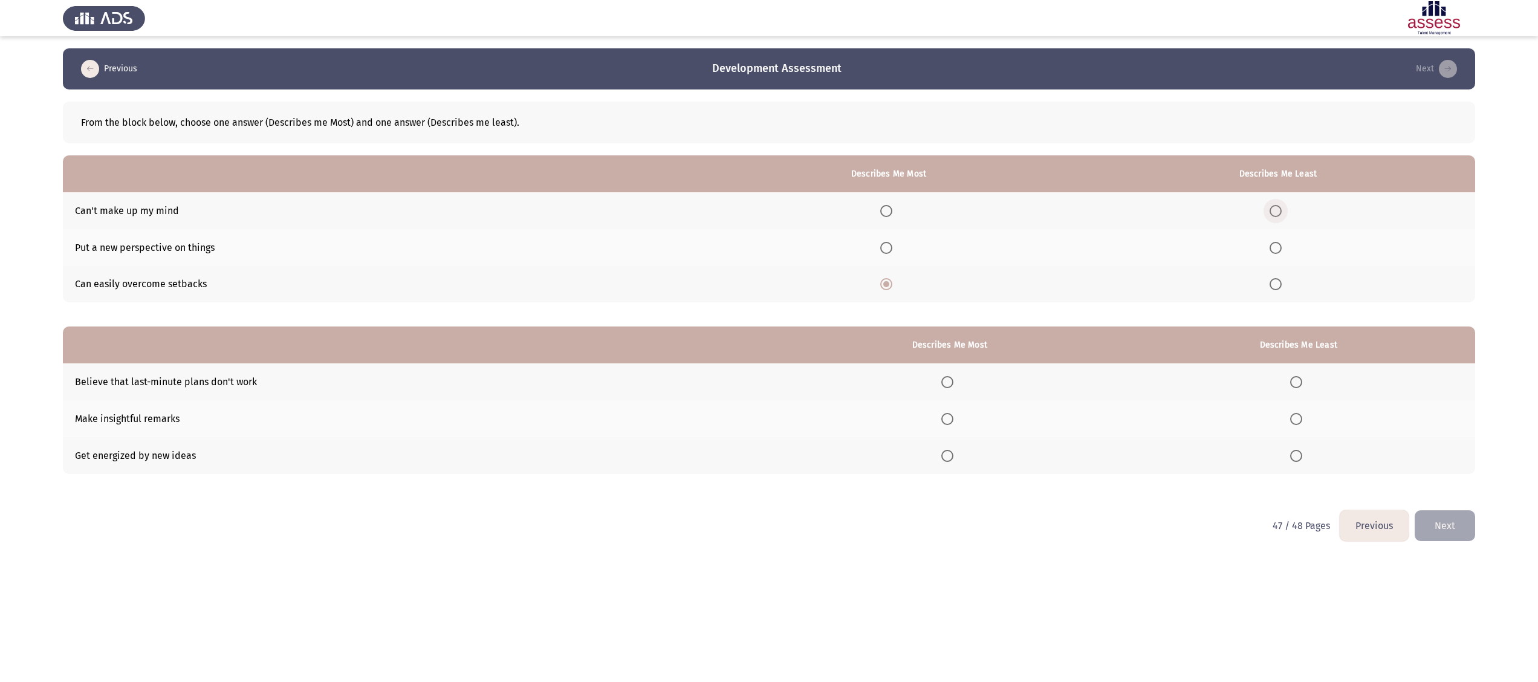
click at [1278, 211] on input "Select an option" at bounding box center [1276, 211] width 12 height 12
click at [953, 451] on span "Select an option" at bounding box center [947, 456] width 12 height 12
click at [953, 451] on input "Select an option" at bounding box center [947, 456] width 12 height 12
click at [1301, 382] on span "Select an option" at bounding box center [1296, 382] width 12 height 12
click at [1301, 382] on input "Select an option" at bounding box center [1296, 382] width 12 height 12
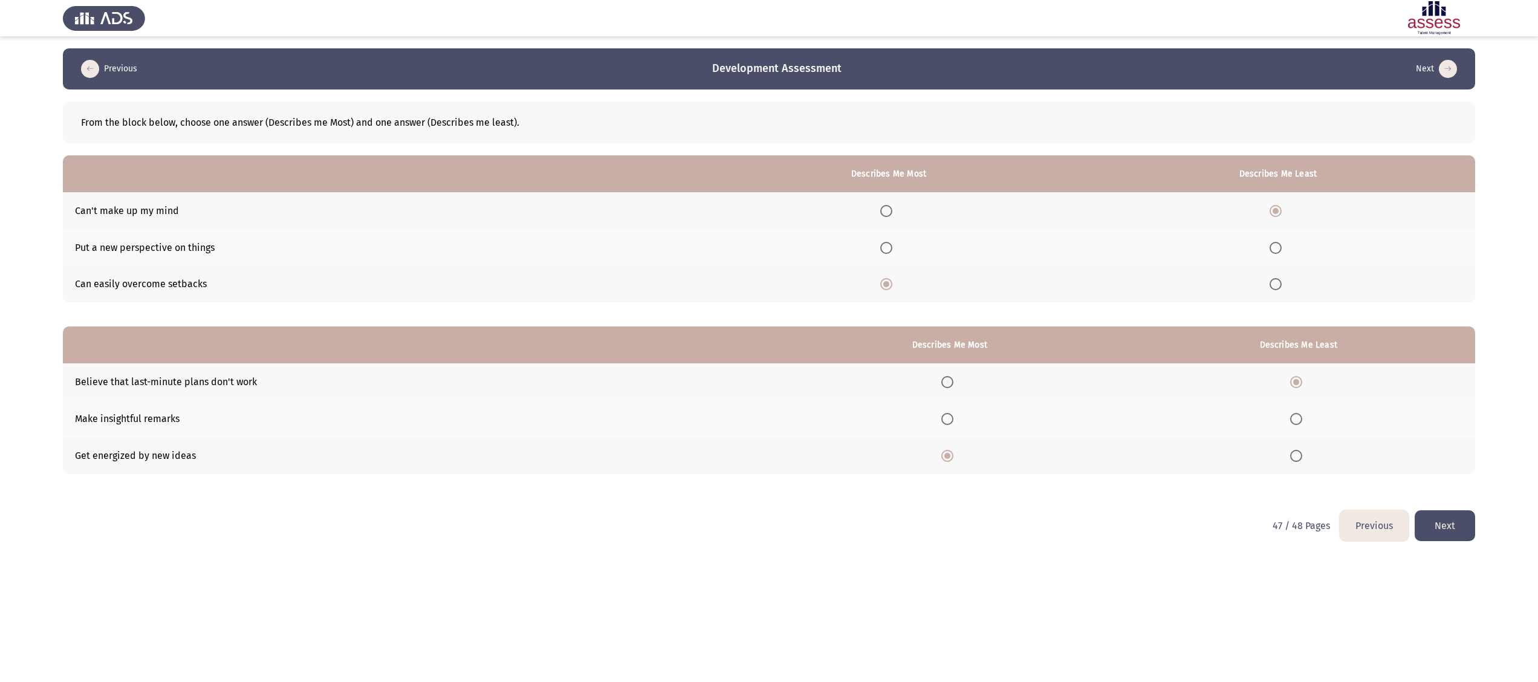
click at [1468, 514] on button "Next" at bounding box center [1445, 525] width 60 height 31
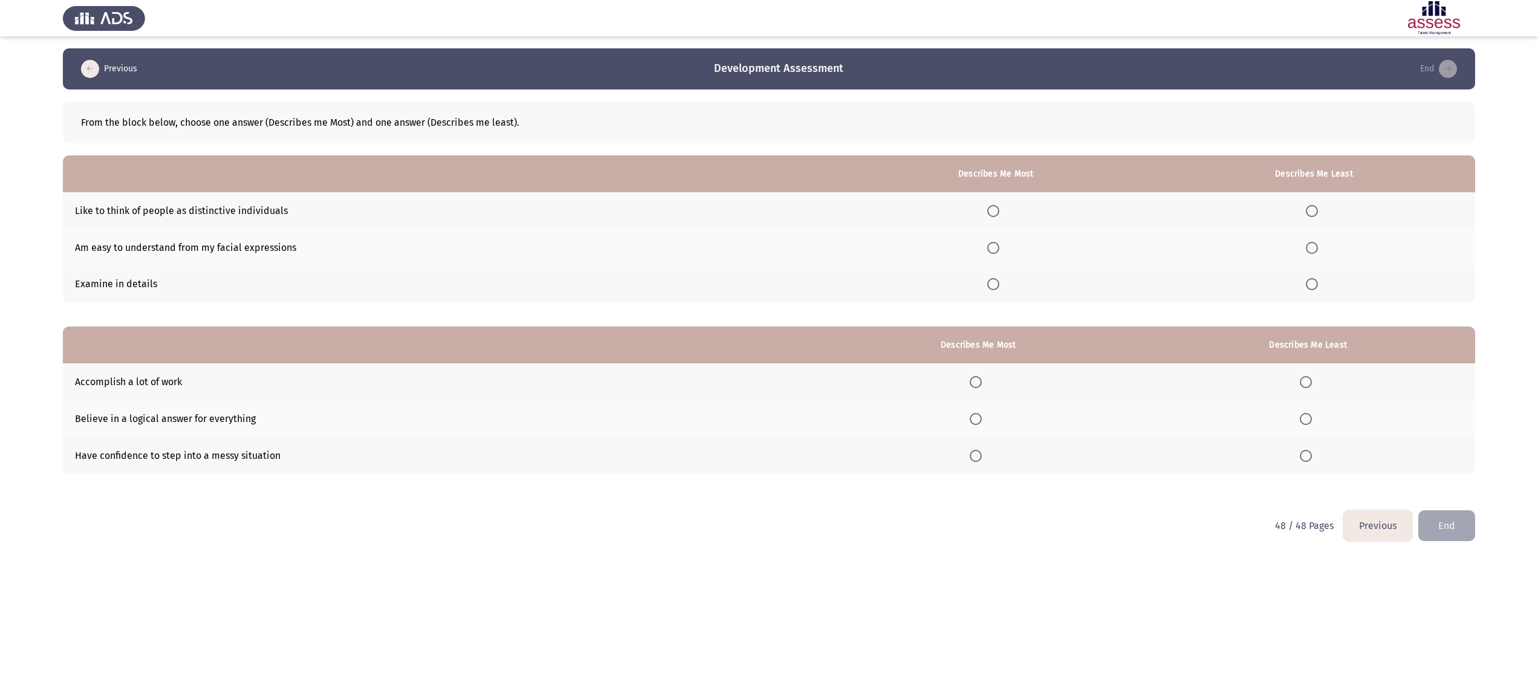
drag, startPoint x: 5, startPoint y: 99, endPoint x: 56, endPoint y: 85, distance: 52.1
click at [5, 99] on app-assessment-container "Previous Development Assessment End From the block below, choose one answer (De…" at bounding box center [769, 279] width 1538 height 462
click at [999, 282] on span "Select an option" at bounding box center [993, 284] width 12 height 12
click at [999, 282] on input "Select an option" at bounding box center [993, 284] width 12 height 12
click at [1314, 247] on span "Select an option" at bounding box center [1312, 248] width 12 height 12
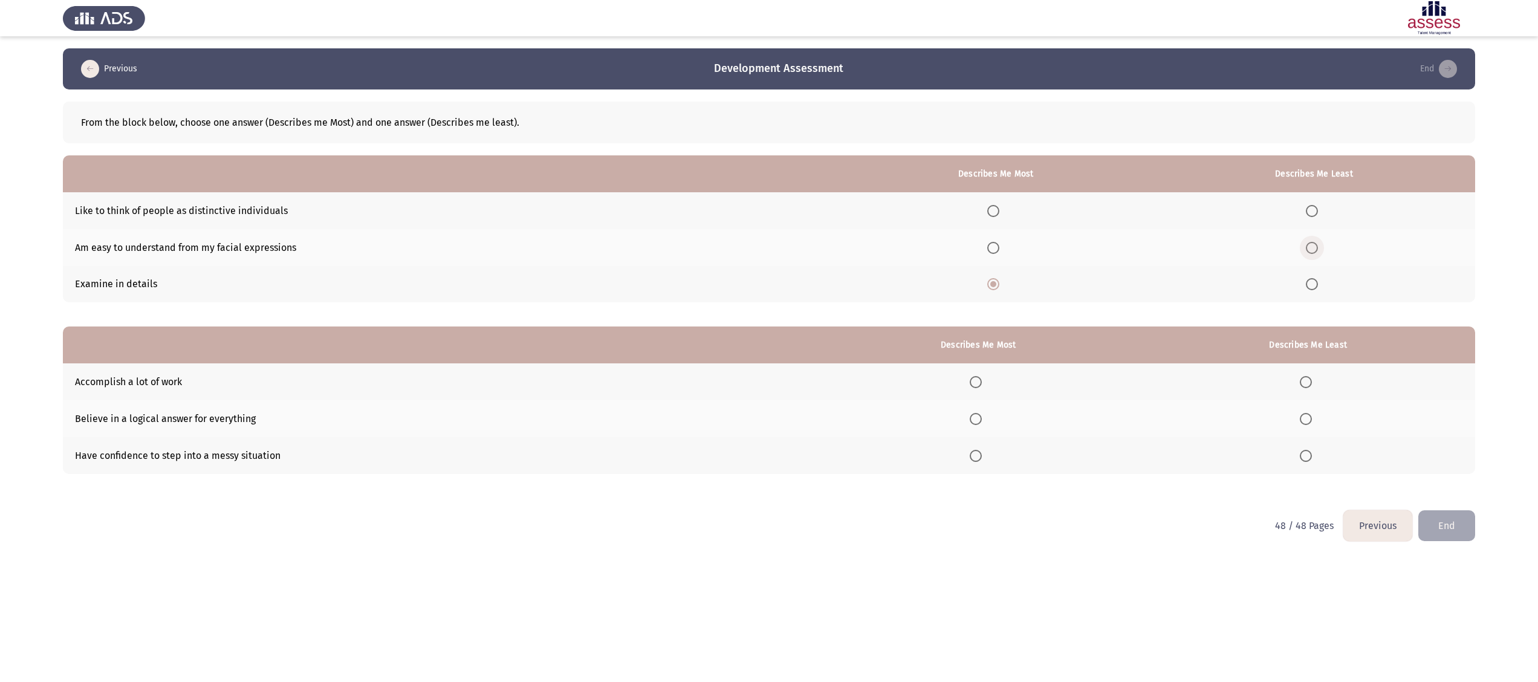
click at [1314, 247] on span "Select an option" at bounding box center [1312, 248] width 12 height 12
click at [1314, 247] on input "Select an option" at bounding box center [1312, 248] width 12 height 12
click at [978, 456] on span "Select an option" at bounding box center [976, 456] width 12 height 12
click at [978, 456] on input "Select an option" at bounding box center [976, 456] width 12 height 12
click at [1308, 419] on span "Select an option" at bounding box center [1306, 419] width 12 height 12
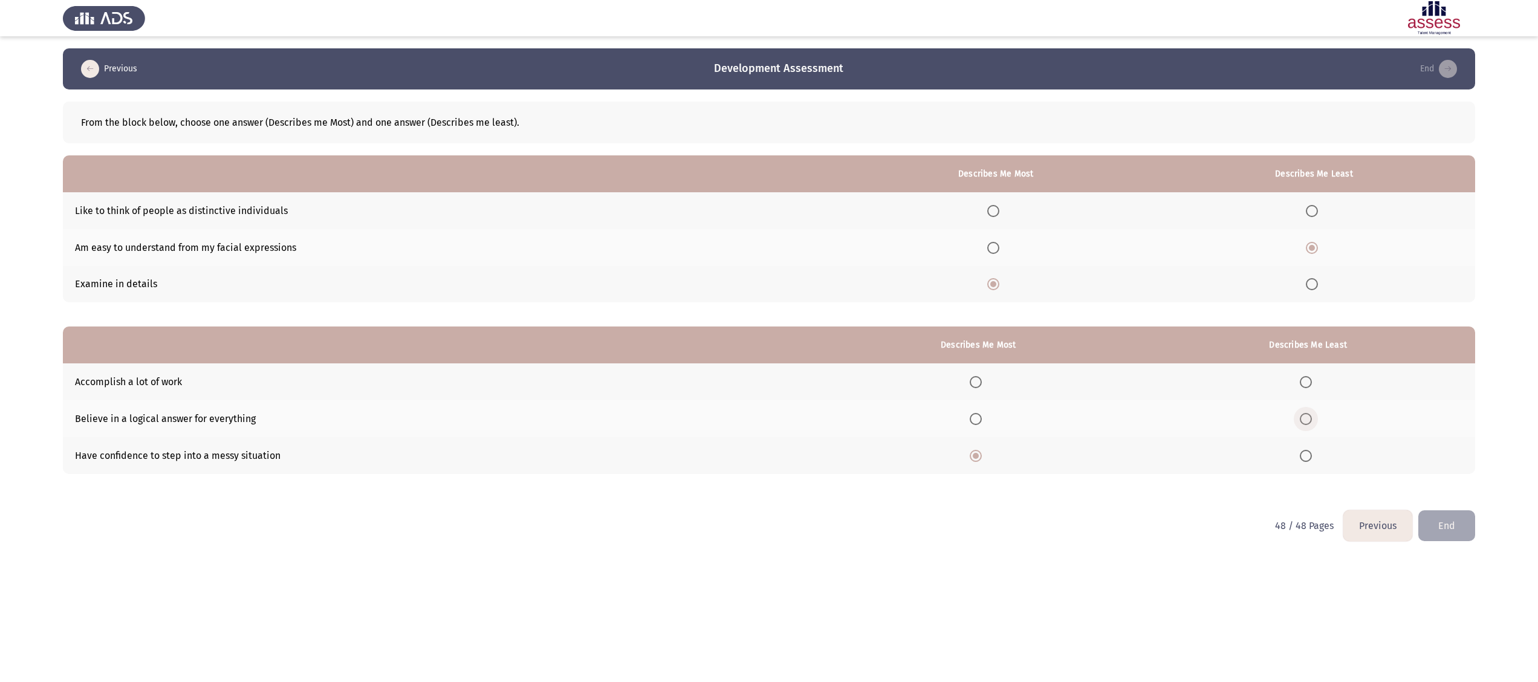
click at [1311, 417] on span "Select an option" at bounding box center [1306, 419] width 12 height 12
click at [1311, 417] on input "Select an option" at bounding box center [1306, 419] width 12 height 12
click at [1377, 521] on button "Previous" at bounding box center [1377, 525] width 69 height 31
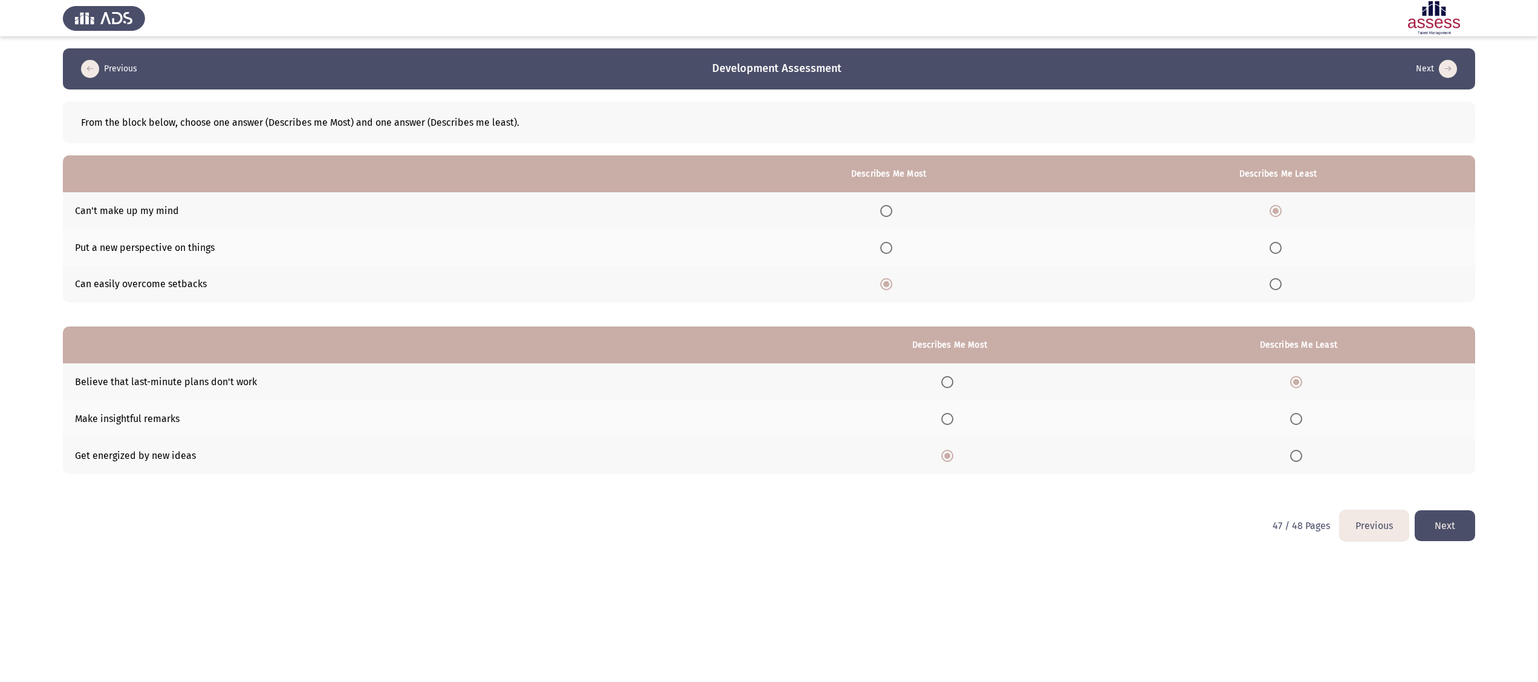
click at [1360, 528] on button "Previous" at bounding box center [1374, 525] width 69 height 31
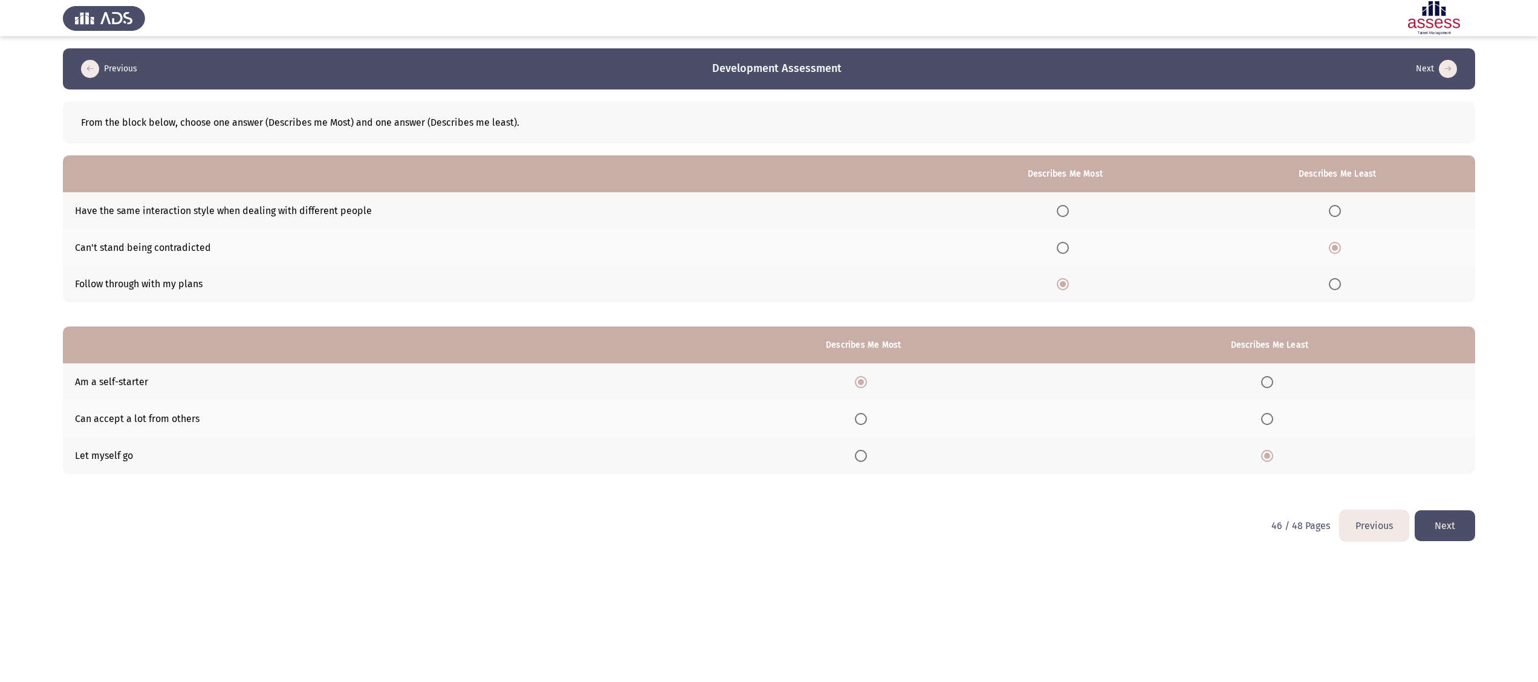
click at [1363, 526] on button "Previous" at bounding box center [1374, 525] width 69 height 31
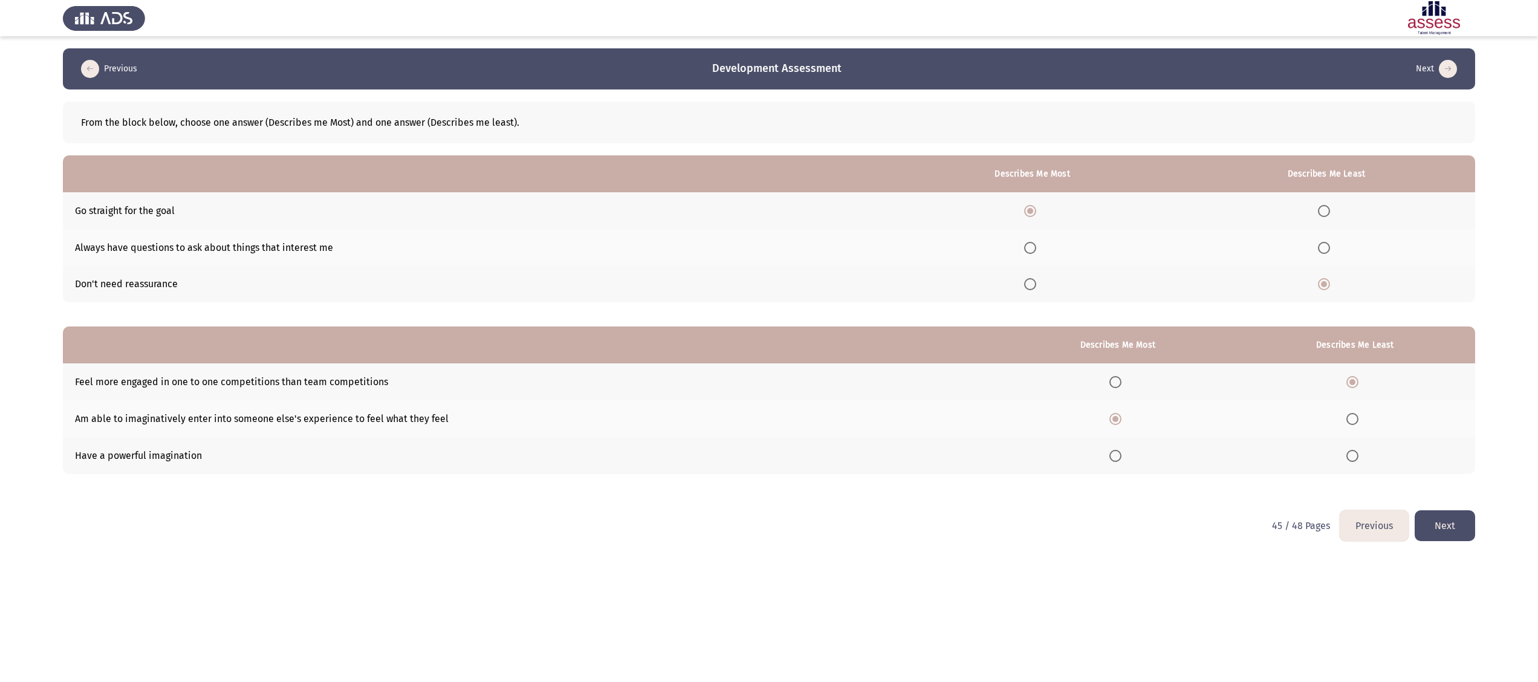
click at [1357, 527] on button "Previous" at bounding box center [1374, 525] width 69 height 31
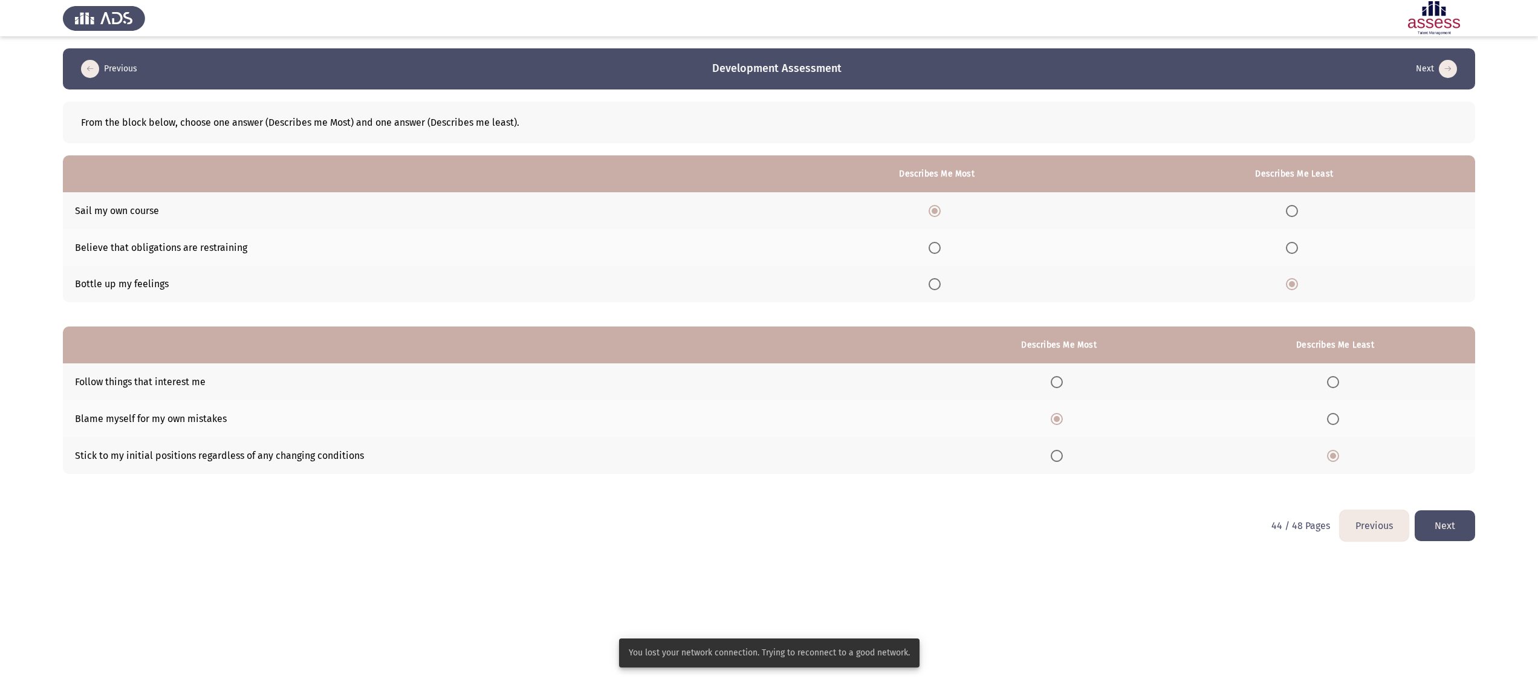
click at [126, 70] on button "Previous" at bounding box center [108, 68] width 63 height 19
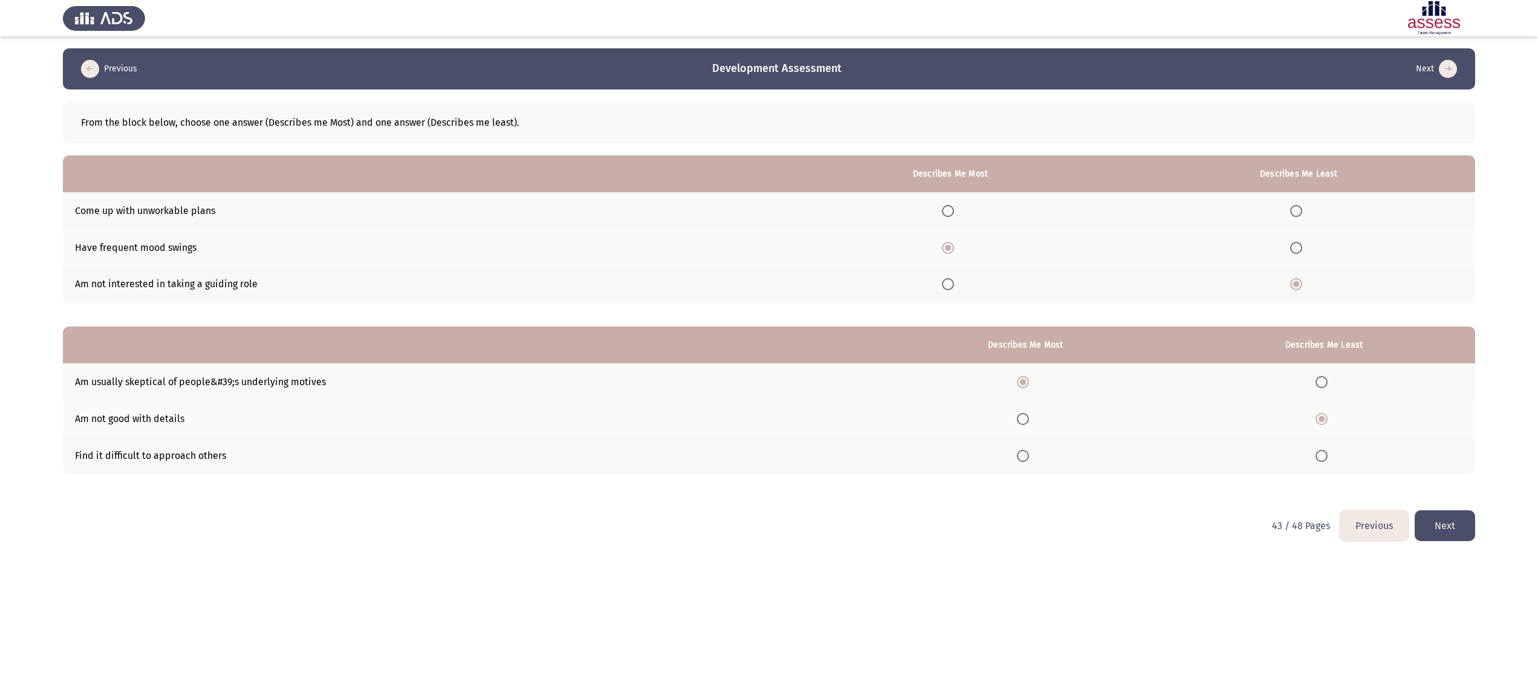
click at [1449, 530] on button "Next" at bounding box center [1445, 525] width 60 height 31
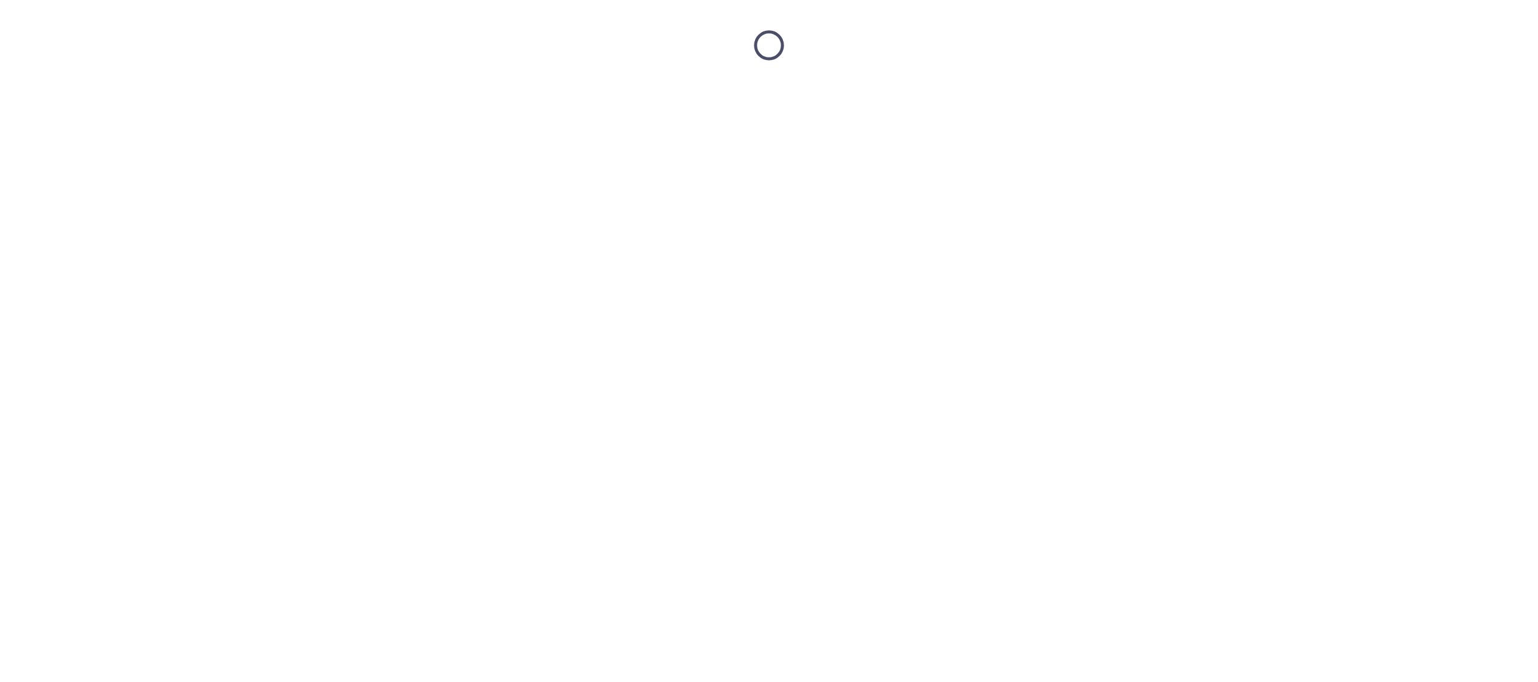
click at [702, 91] on html at bounding box center [769, 45] width 1538 height 91
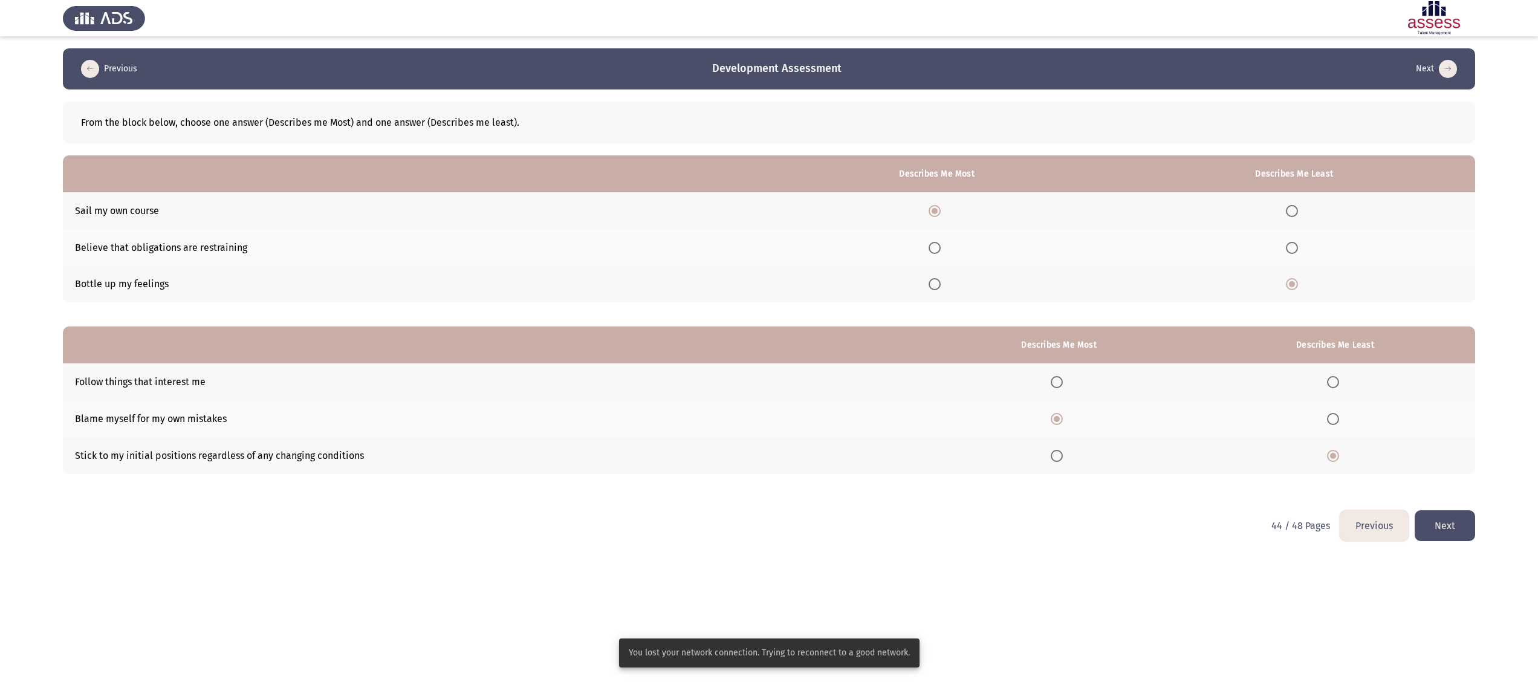
click at [1441, 513] on button "Next" at bounding box center [1445, 525] width 60 height 31
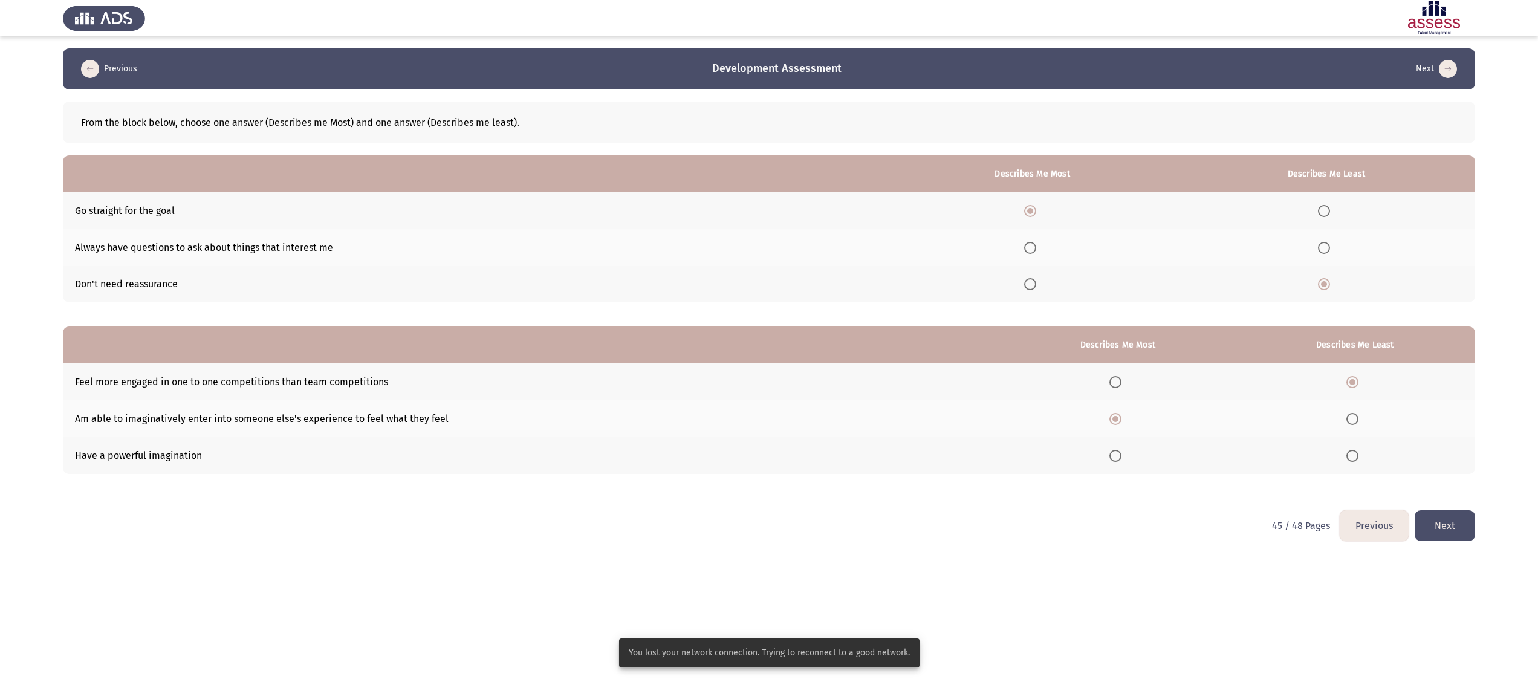
click at [1438, 510] on button "Next" at bounding box center [1445, 525] width 60 height 31
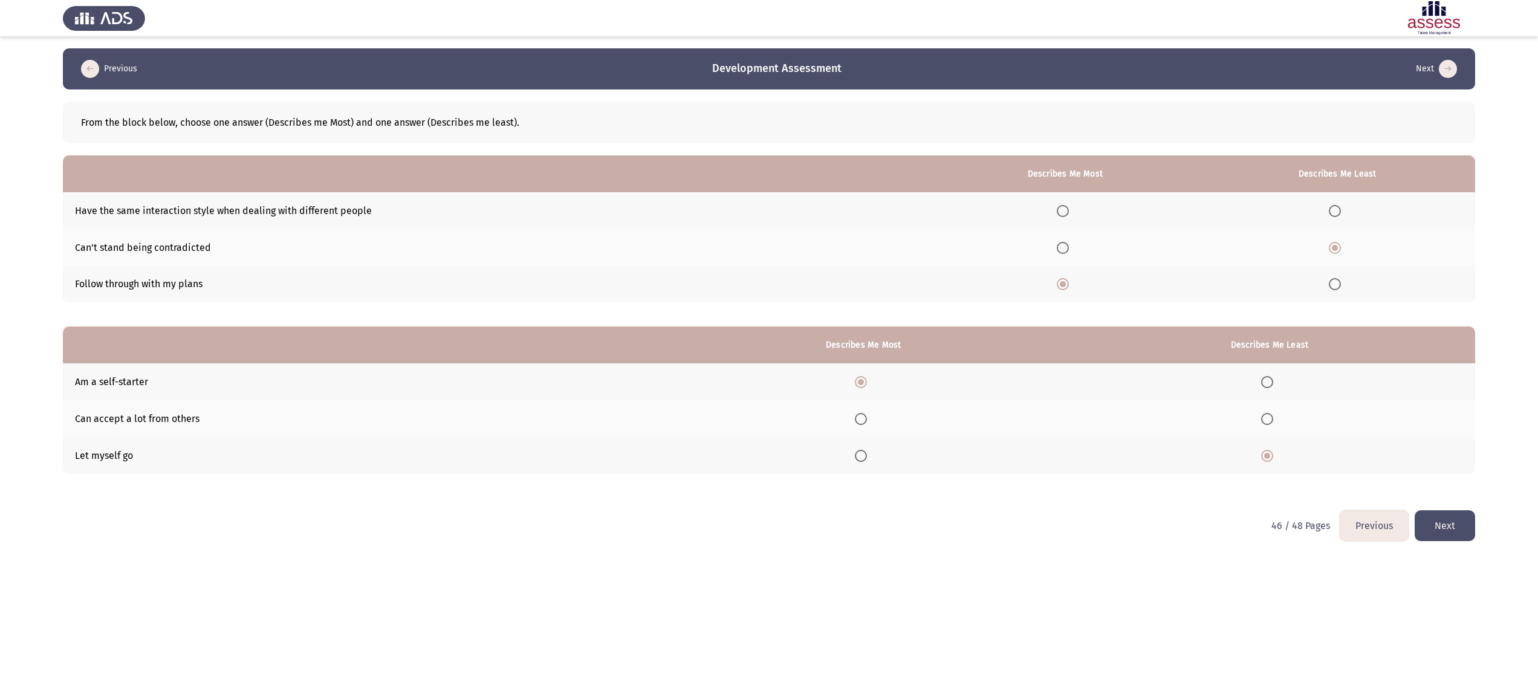
click at [1458, 518] on button "Next" at bounding box center [1445, 525] width 60 height 31
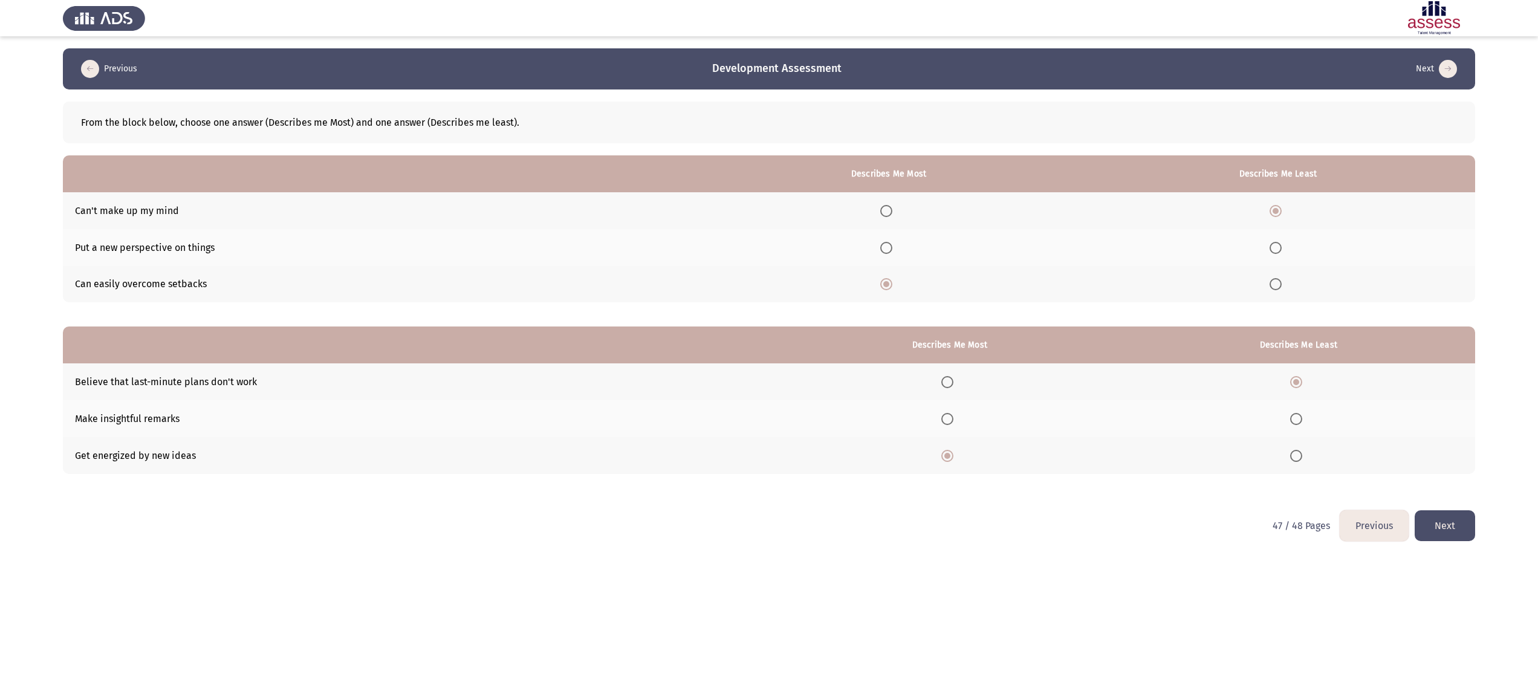
click at [1458, 518] on button "Next" at bounding box center [1445, 525] width 60 height 31
click at [1449, 516] on button "End" at bounding box center [1446, 525] width 57 height 31
